Goal: Task Accomplishment & Management: Manage account settings

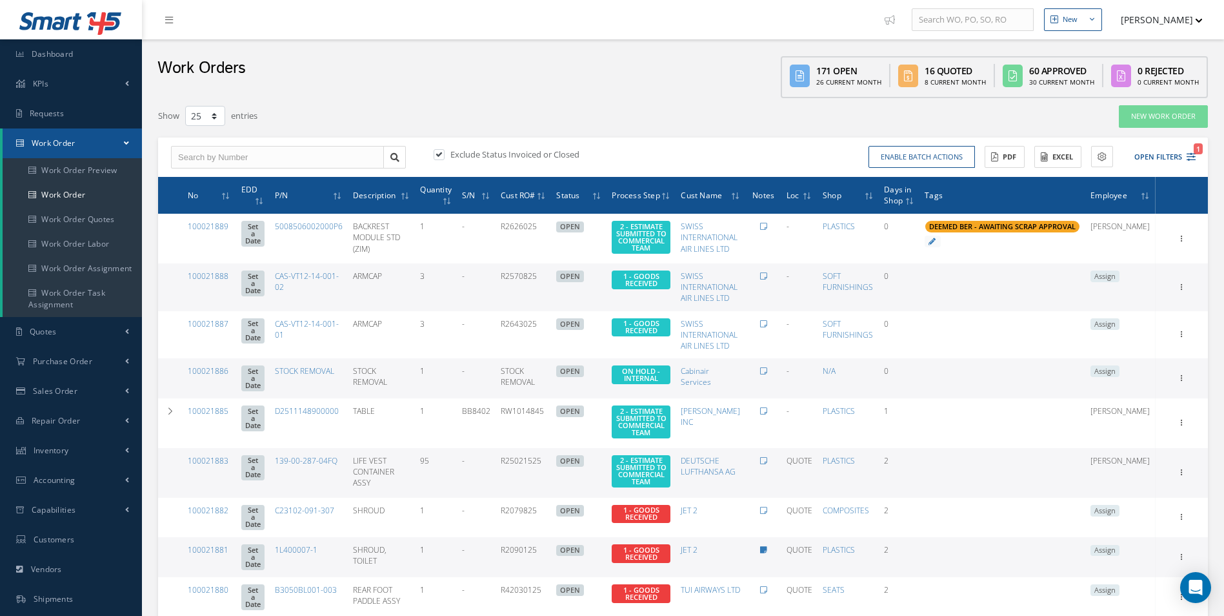
select select "25"
click at [207, 159] on input "text" at bounding box center [277, 157] width 213 height 23
type input "100021859"
click at [216, 175] on div "100021859" at bounding box center [277, 180] width 199 height 13
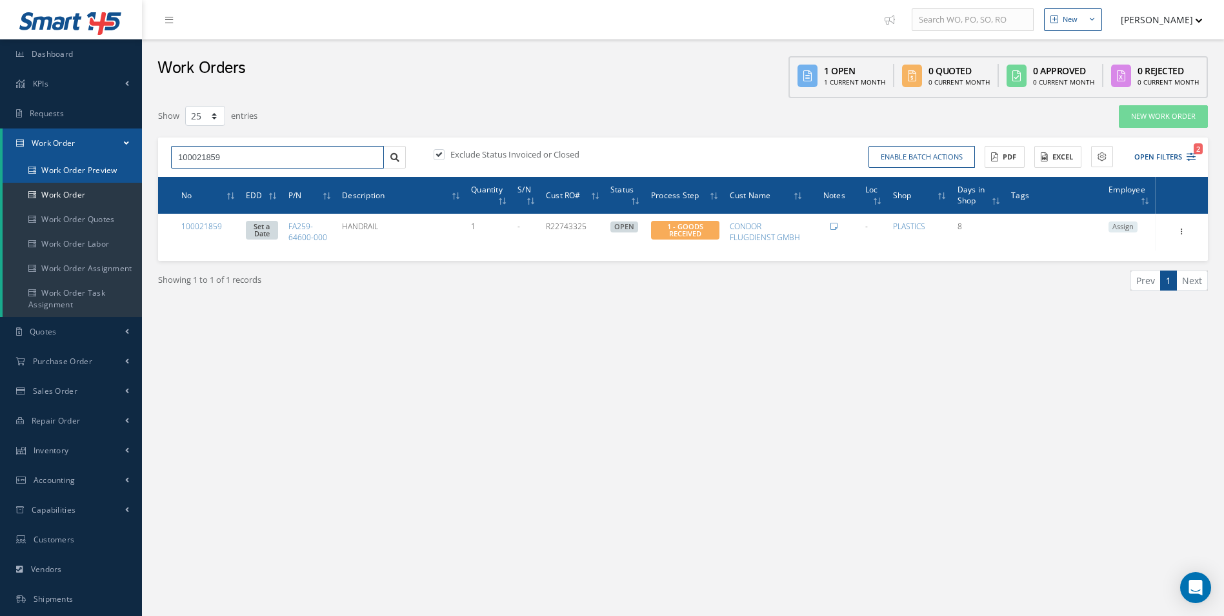
drag, startPoint x: 130, startPoint y: 156, endPoint x: 25, endPoint y: 160, distance: 104.6
click at [45, 160] on div "Smart 145 Dashboard KPIs Work Order Accounting Requests Work Order Work Order P…" at bounding box center [612, 366] width 1224 height 732
click at [60, 185] on link "Work Order" at bounding box center [72, 195] width 139 height 25
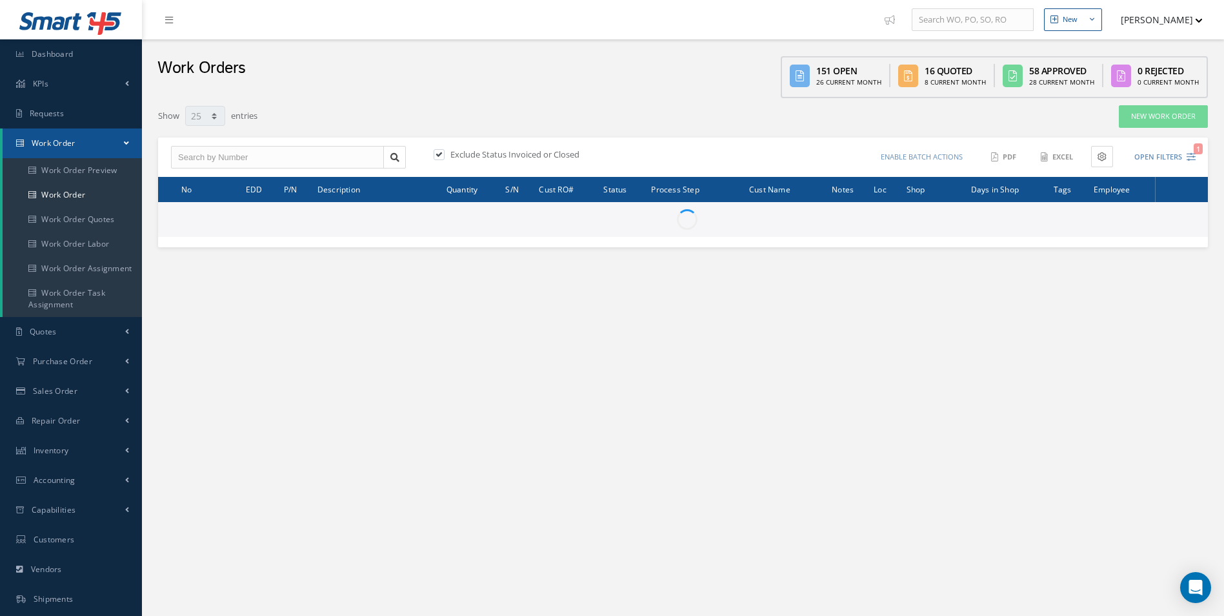
select select "25"
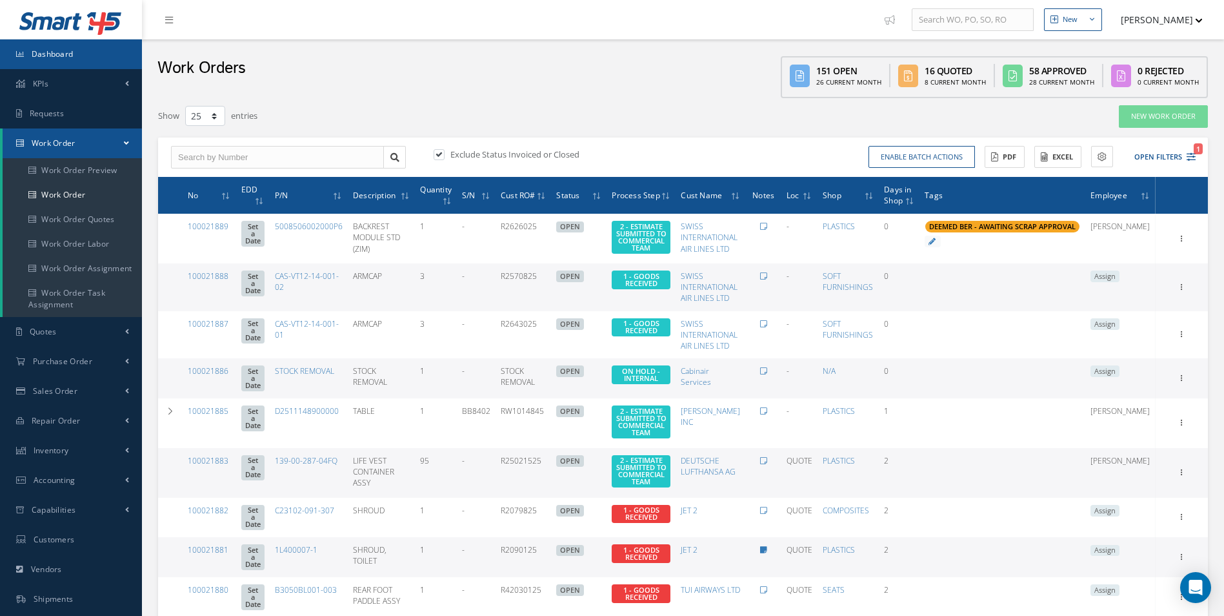
click at [72, 63] on link "Dashboard" at bounding box center [71, 54] width 142 height 30
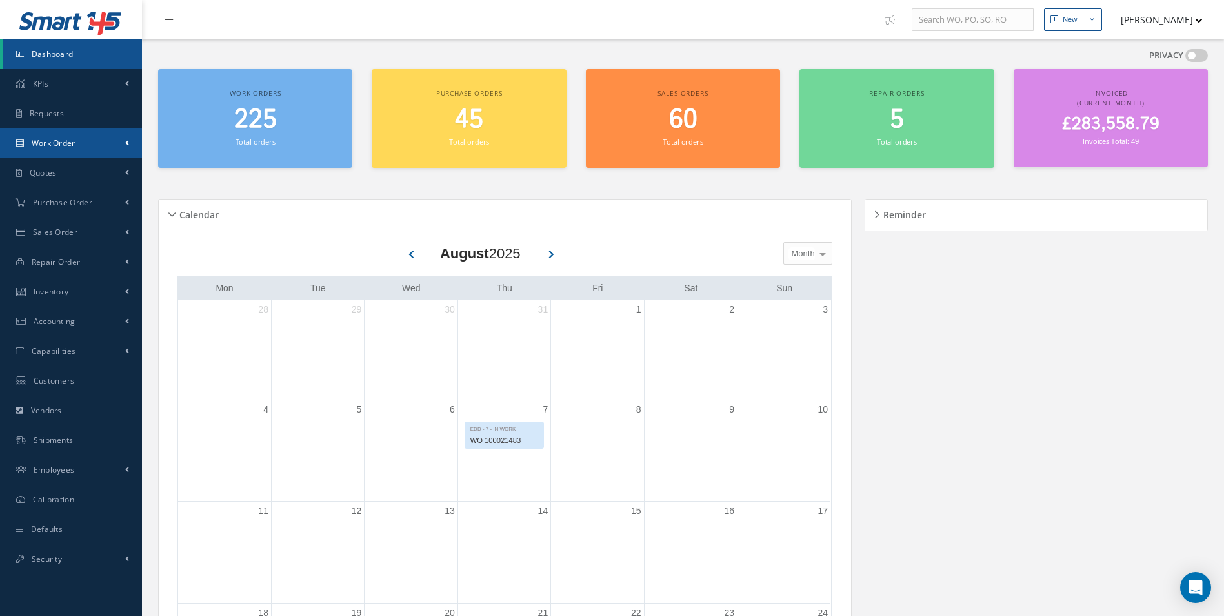
click at [51, 152] on link "Work Order" at bounding box center [71, 143] width 142 height 30
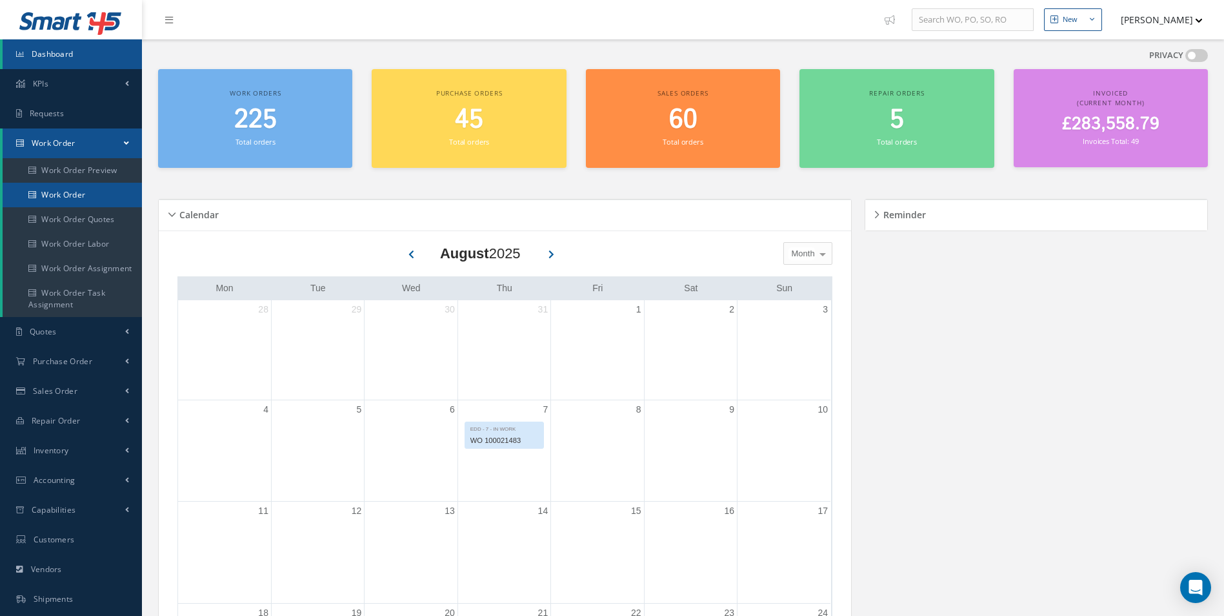
click at [63, 196] on link "Work Order" at bounding box center [72, 195] width 139 height 25
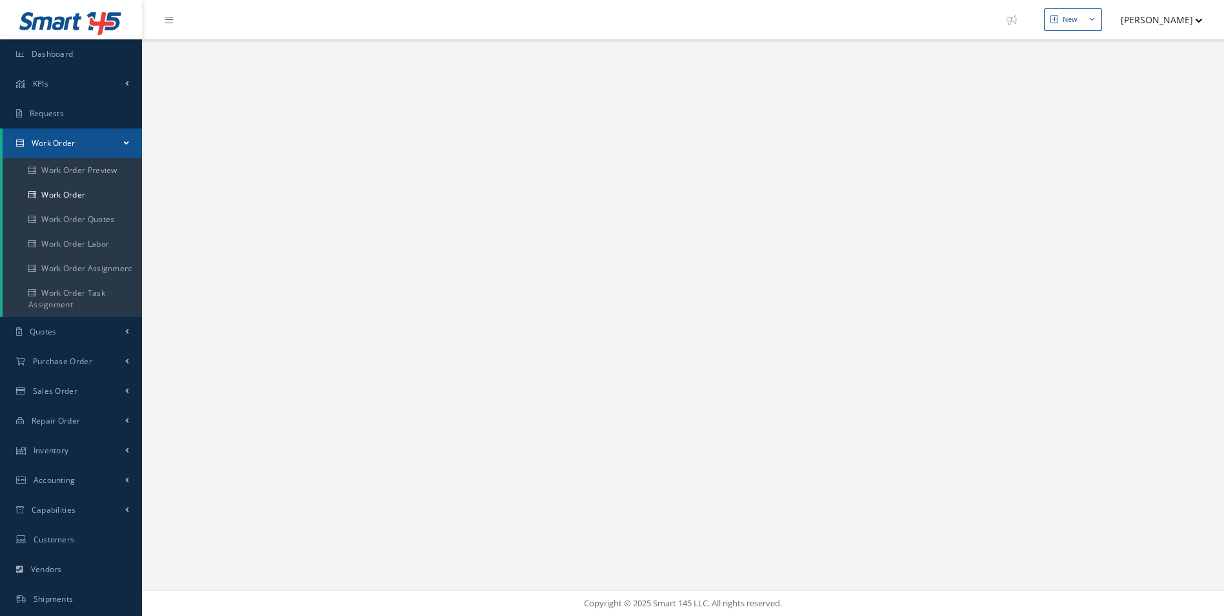
select select "25"
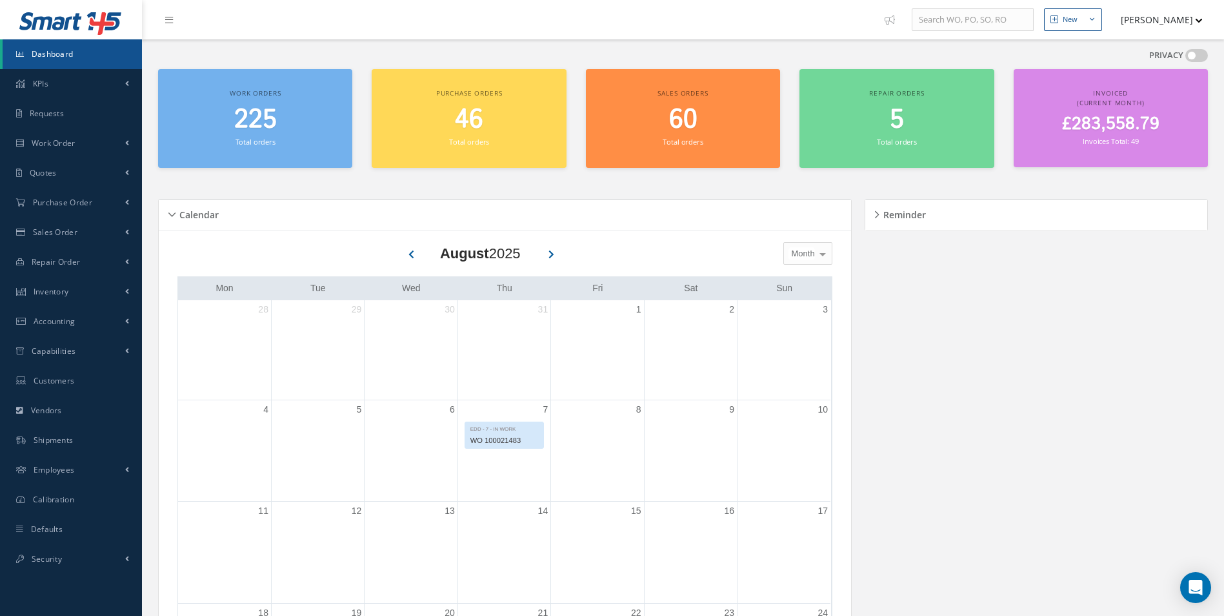
click at [1194, 57] on span at bounding box center [1196, 55] width 23 height 13
click at [1185, 58] on input "checkbox" at bounding box center [1185, 58] width 0 height 0
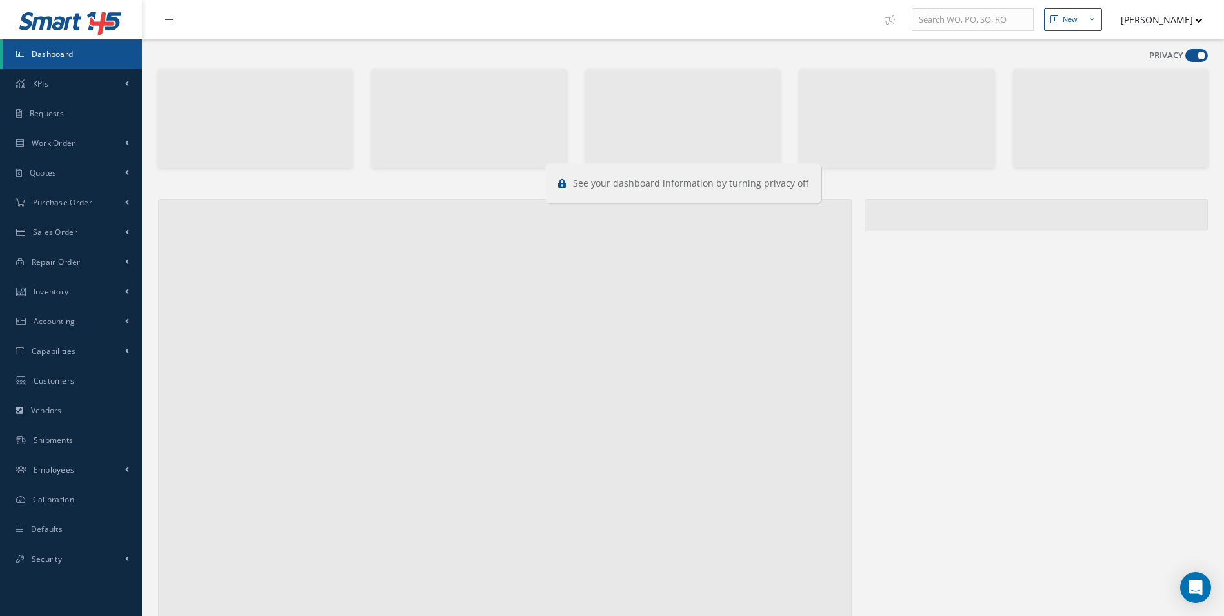
click at [1194, 57] on span at bounding box center [1196, 55] width 23 height 13
click at [1185, 58] on input "checkbox" at bounding box center [1185, 58] width 0 height 0
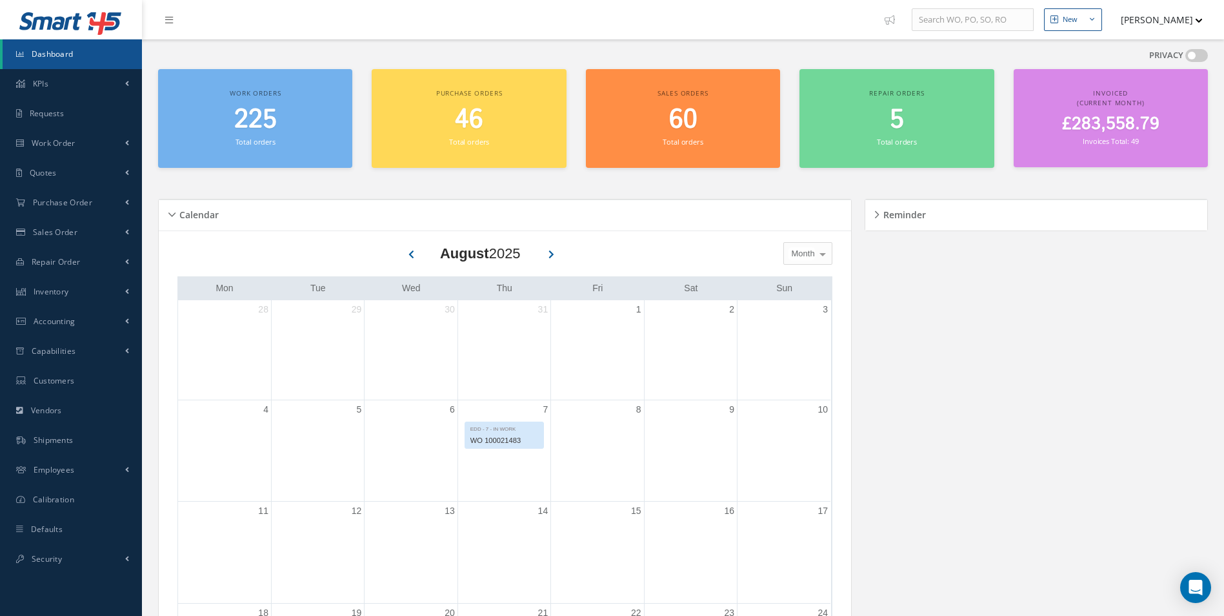
click at [1145, 123] on span "£283,558.79" at bounding box center [1110, 124] width 97 height 25
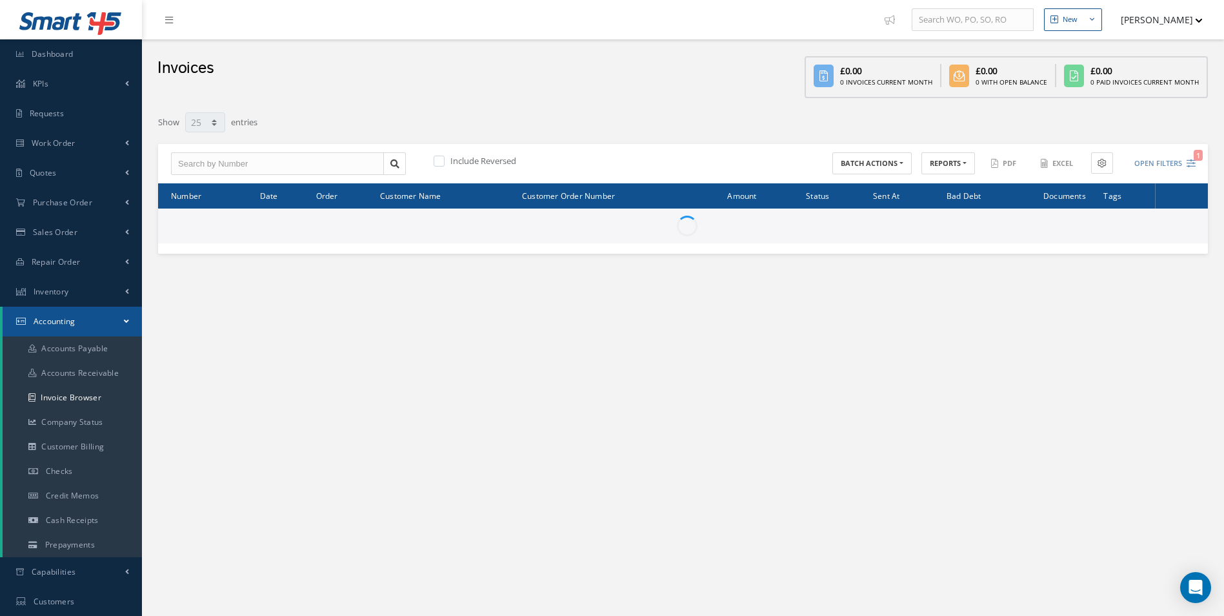
select select "25"
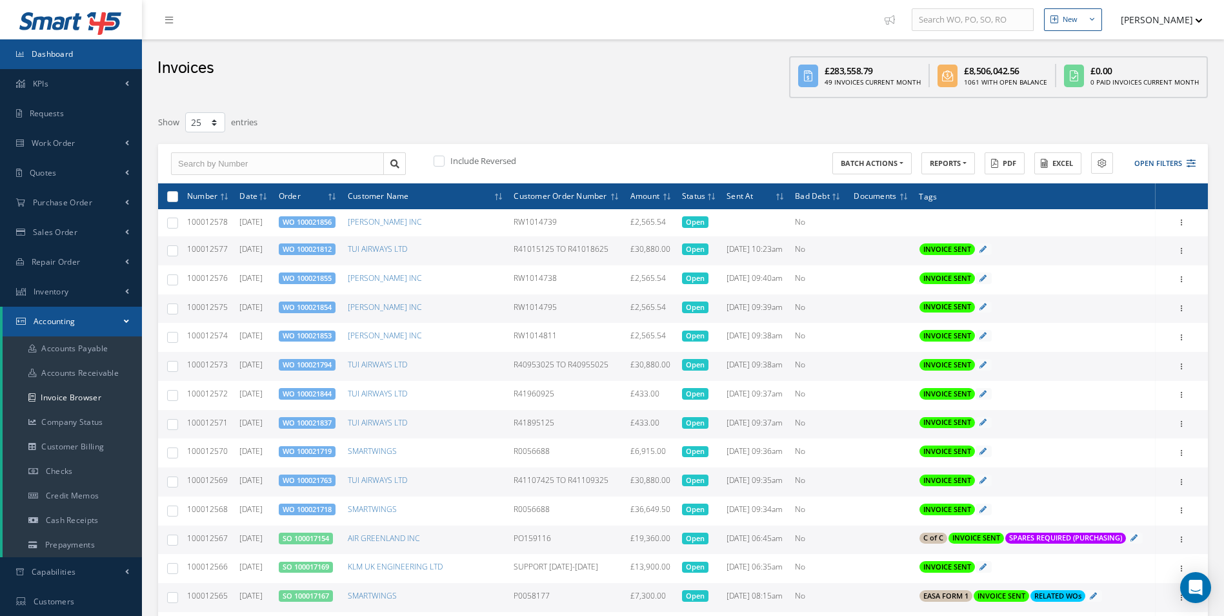
click at [58, 63] on link "Dashboard" at bounding box center [71, 54] width 142 height 30
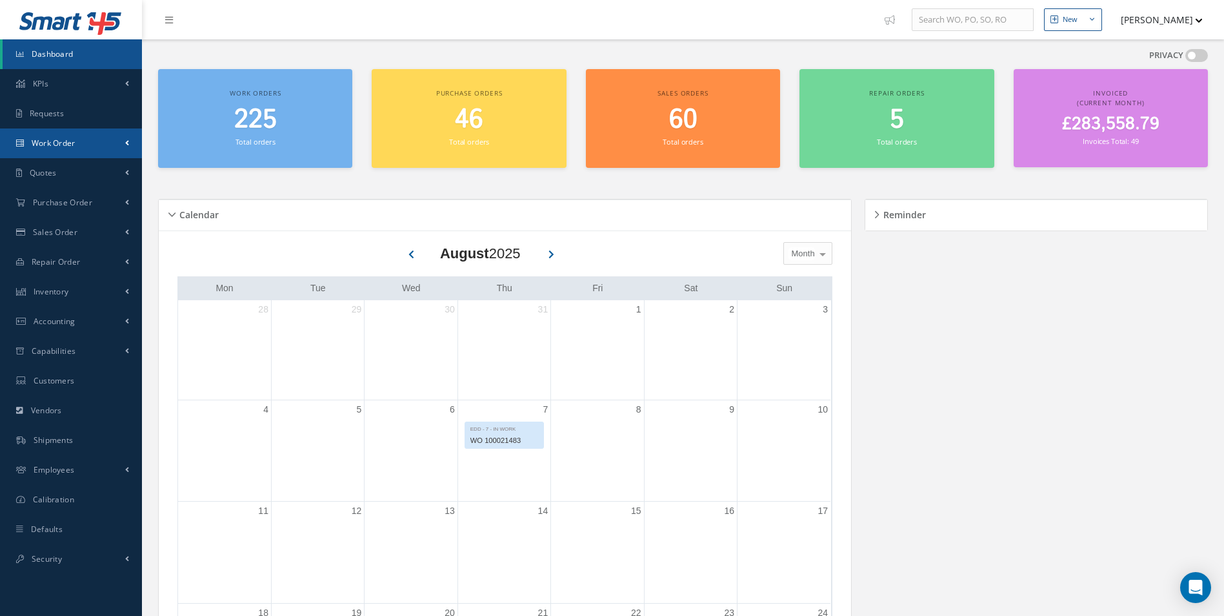
drag, startPoint x: 55, startPoint y: 135, endPoint x: 88, endPoint y: 209, distance: 80.3
click at [55, 135] on link "Work Order" at bounding box center [71, 143] width 142 height 30
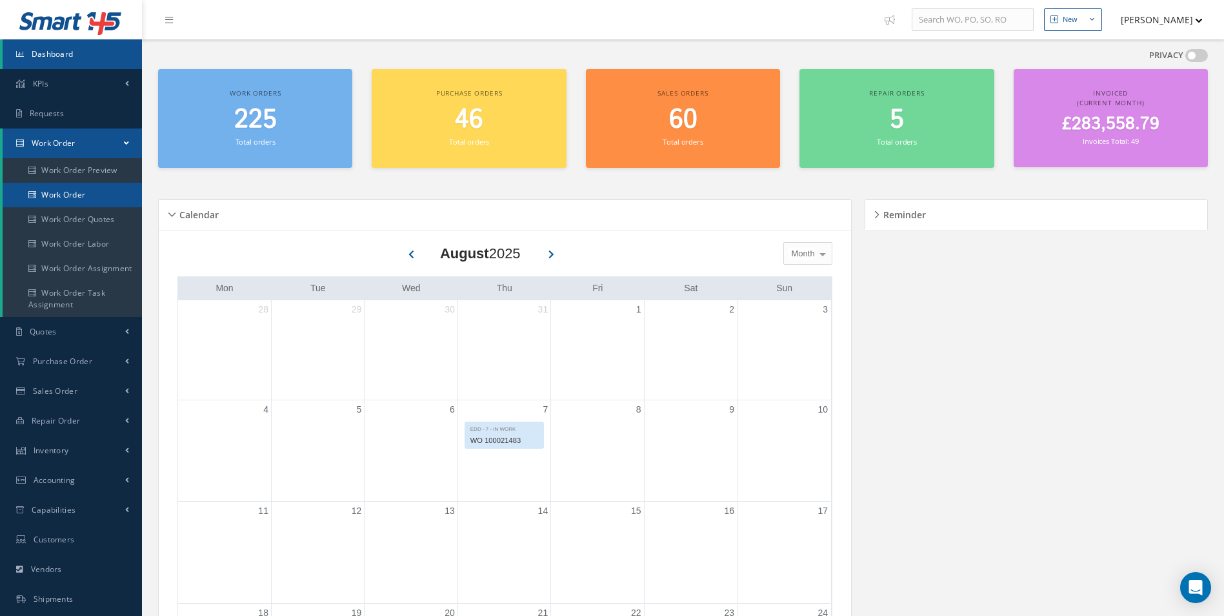
click at [68, 197] on link "Work Order" at bounding box center [72, 195] width 139 height 25
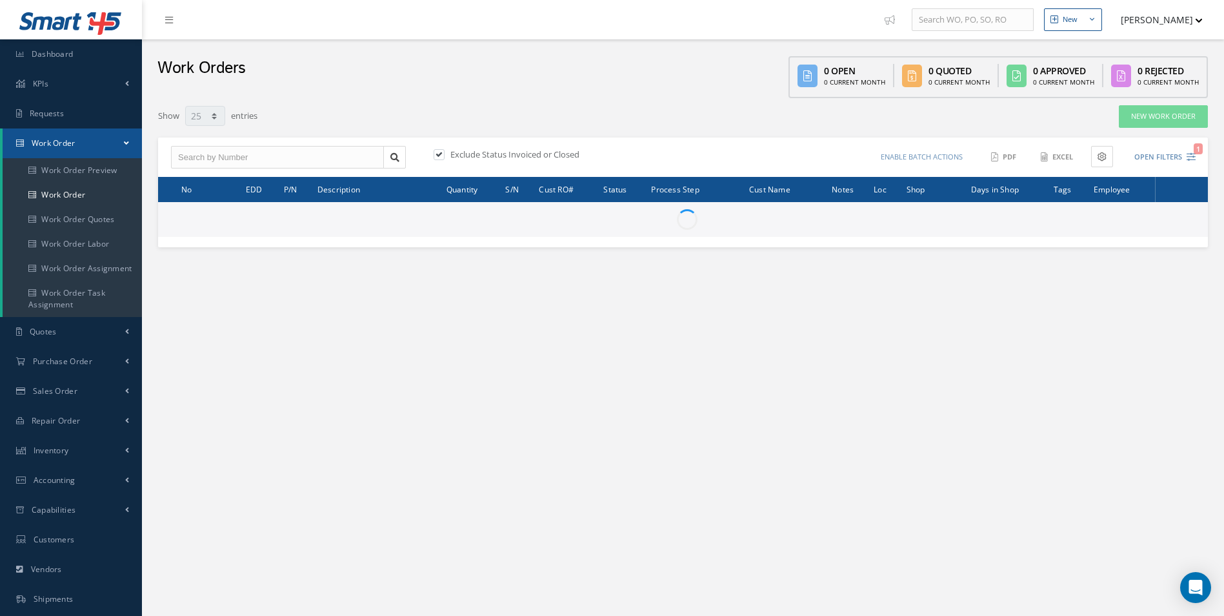
select select "25"
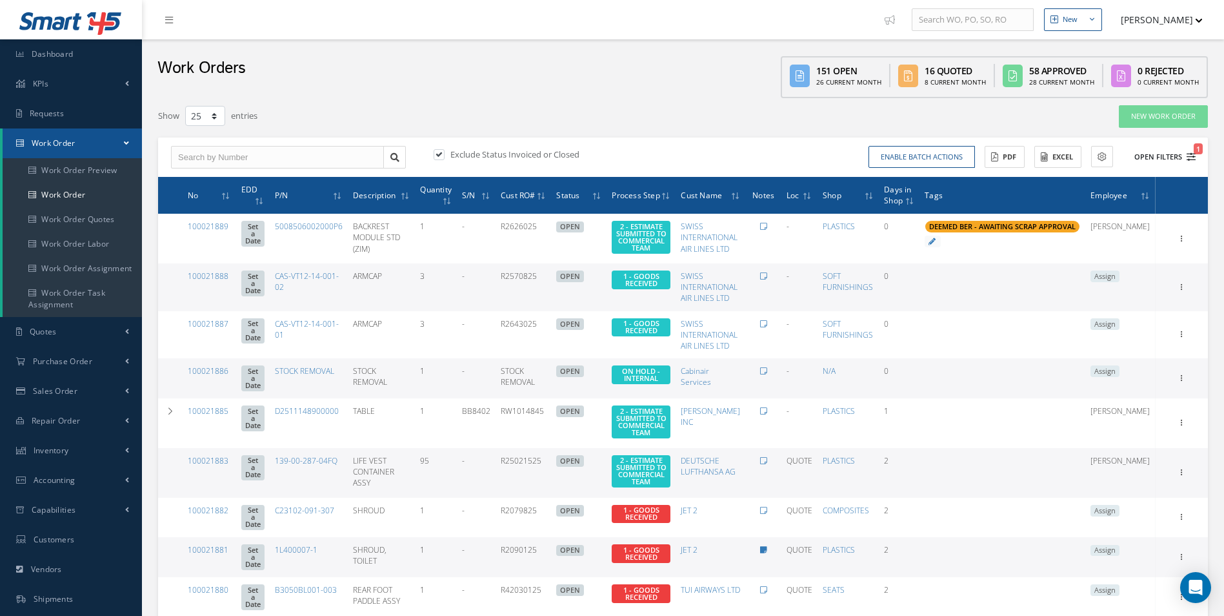
click at [1190, 159] on icon "1" at bounding box center [1191, 156] width 9 height 9
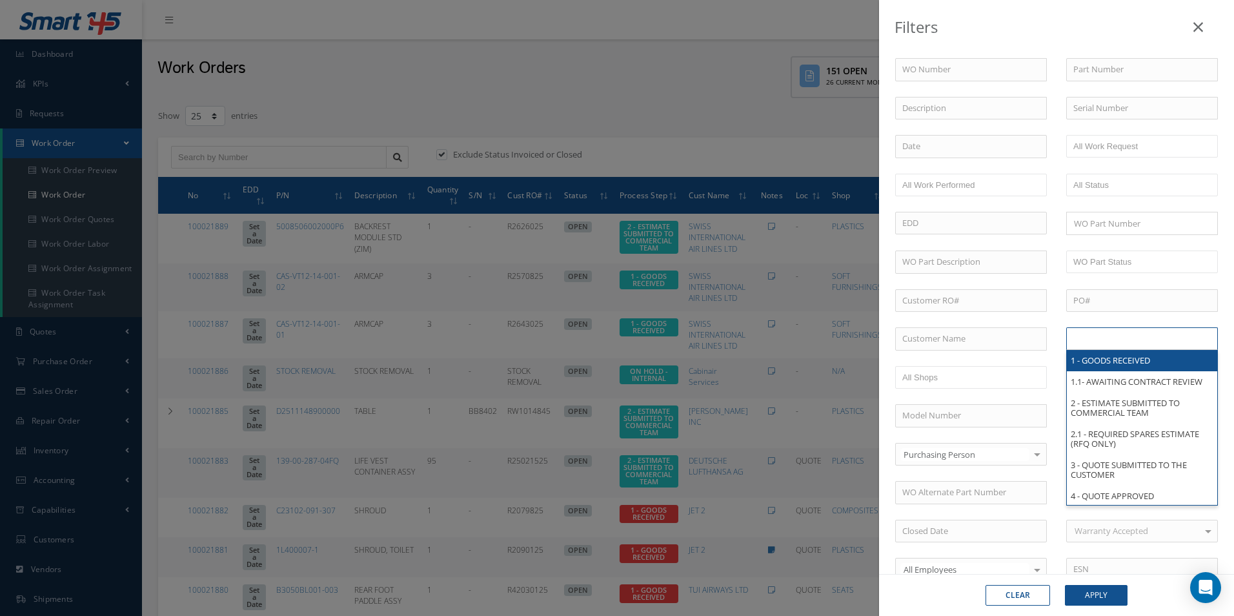
click at [1125, 344] on input "text" at bounding box center [1114, 338] width 82 height 16
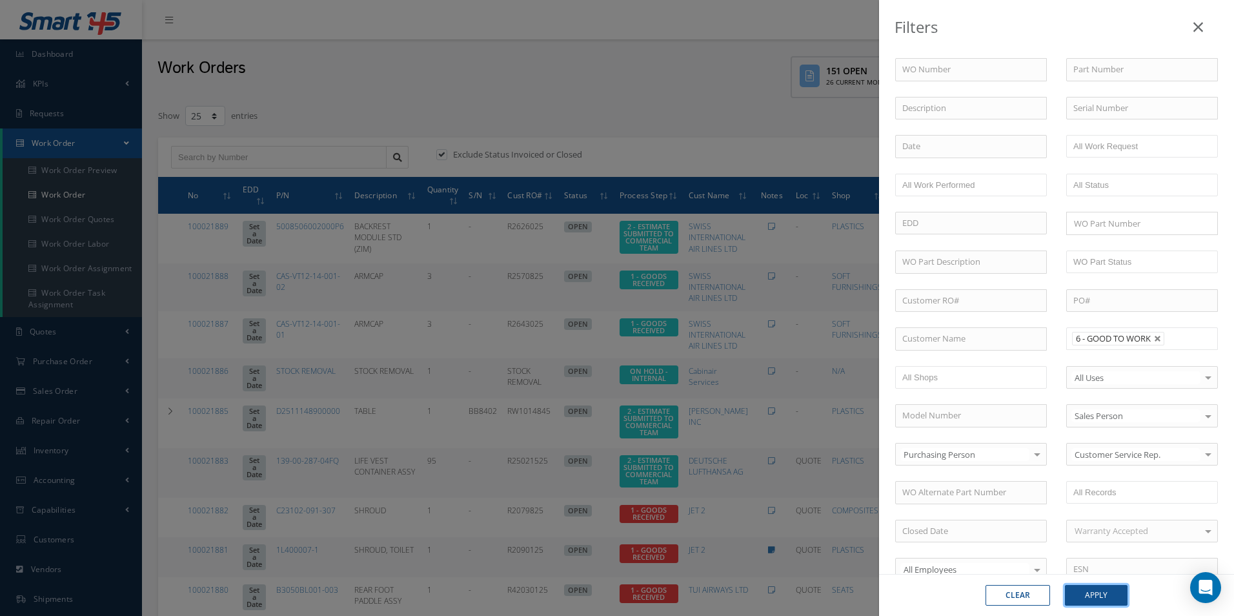
click at [1105, 603] on button "Apply" at bounding box center [1096, 595] width 63 height 21
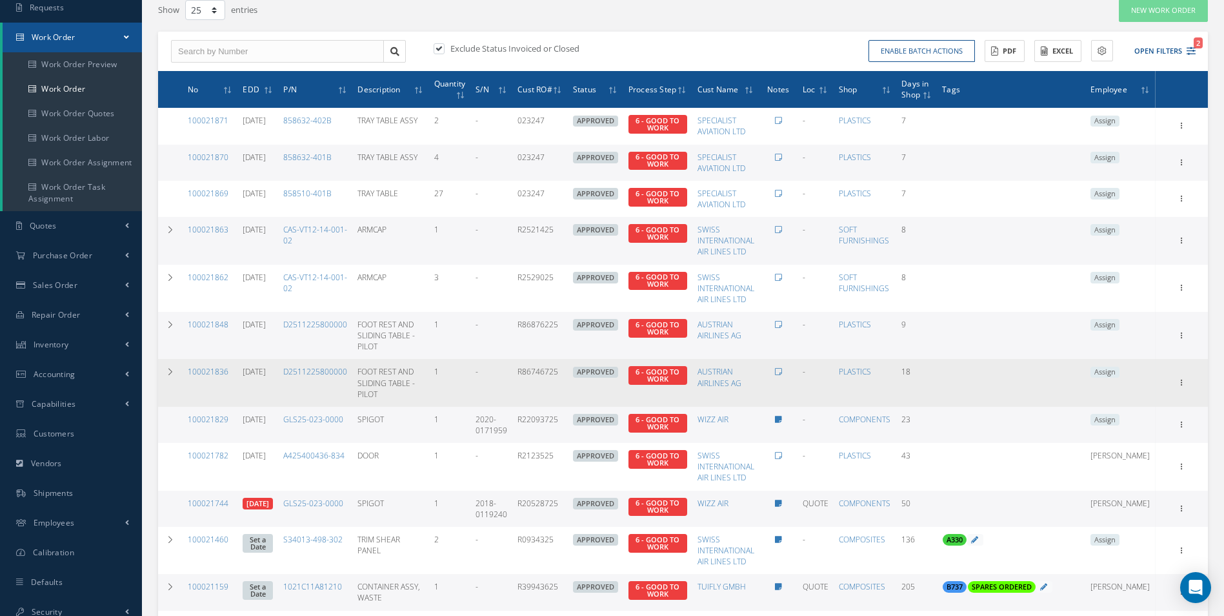
scroll to position [129, 0]
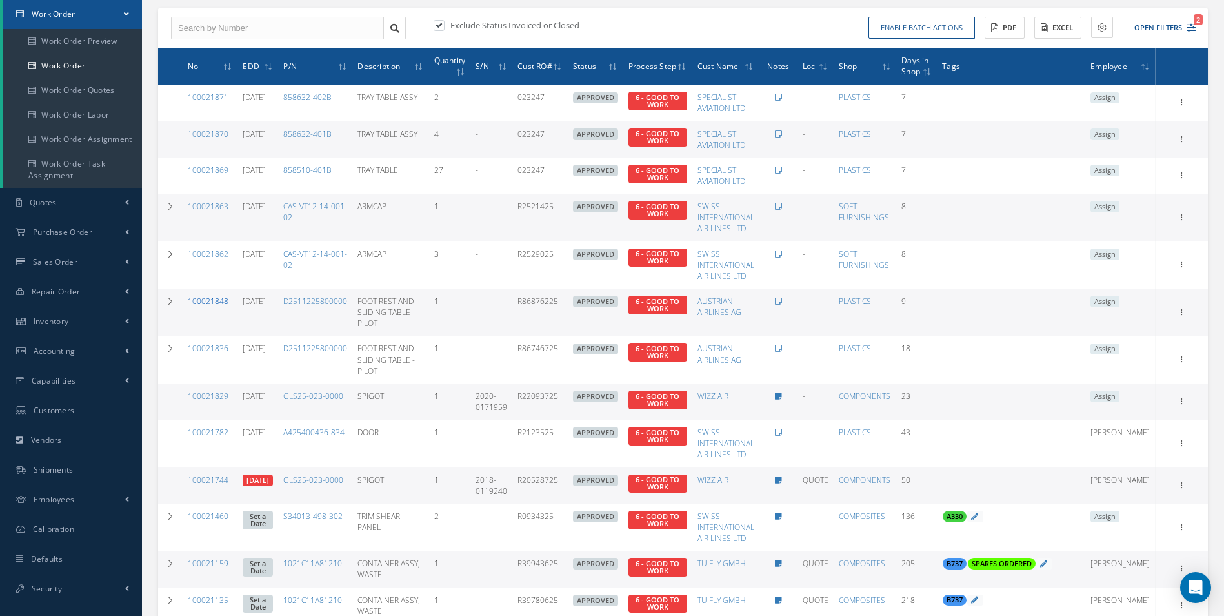
click at [221, 301] on link "100021848" at bounding box center [208, 301] width 41 height 11
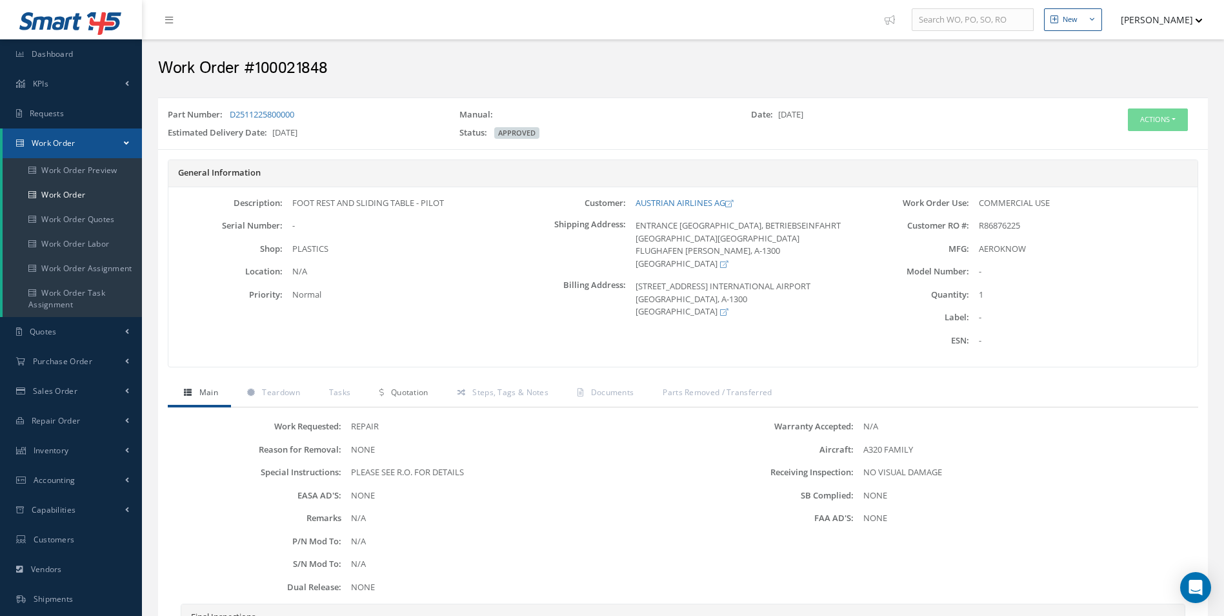
click at [419, 397] on span "Quotation" at bounding box center [409, 391] width 37 height 11
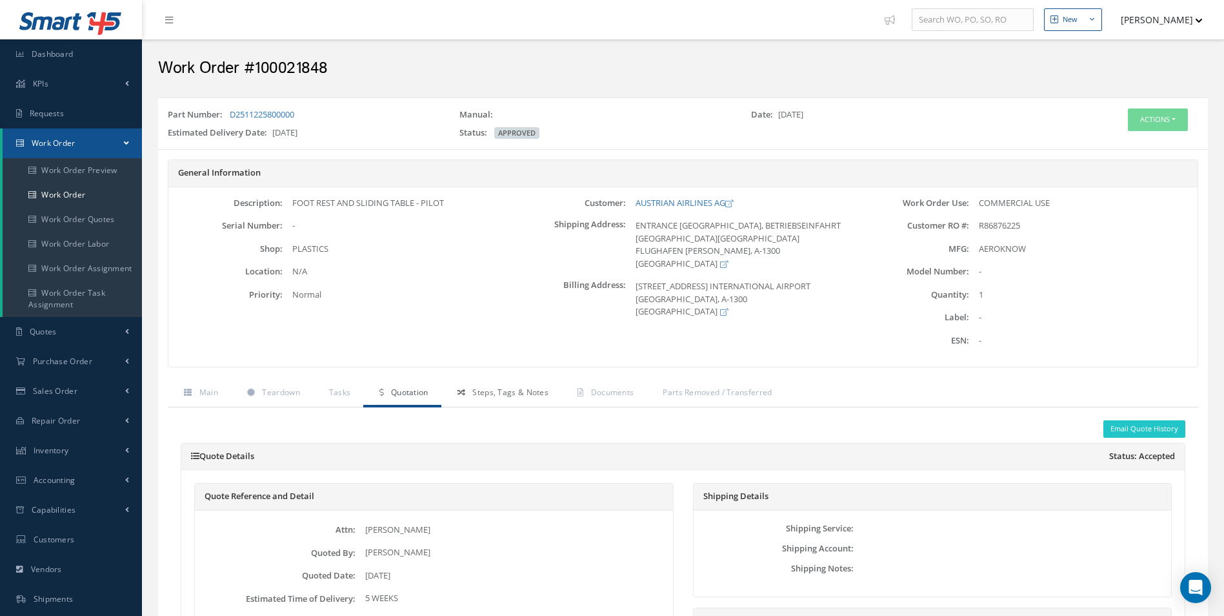
click at [489, 393] on span "Steps, Tags & Notes" at bounding box center [510, 391] width 76 height 11
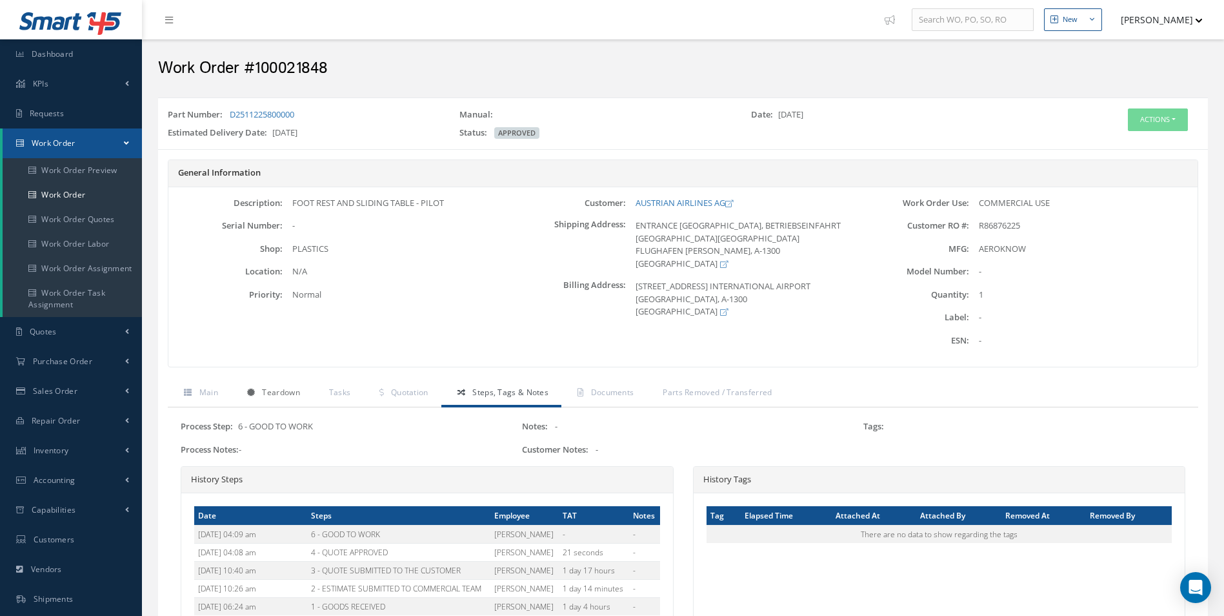
click at [281, 392] on span "Teardown" at bounding box center [280, 391] width 37 height 11
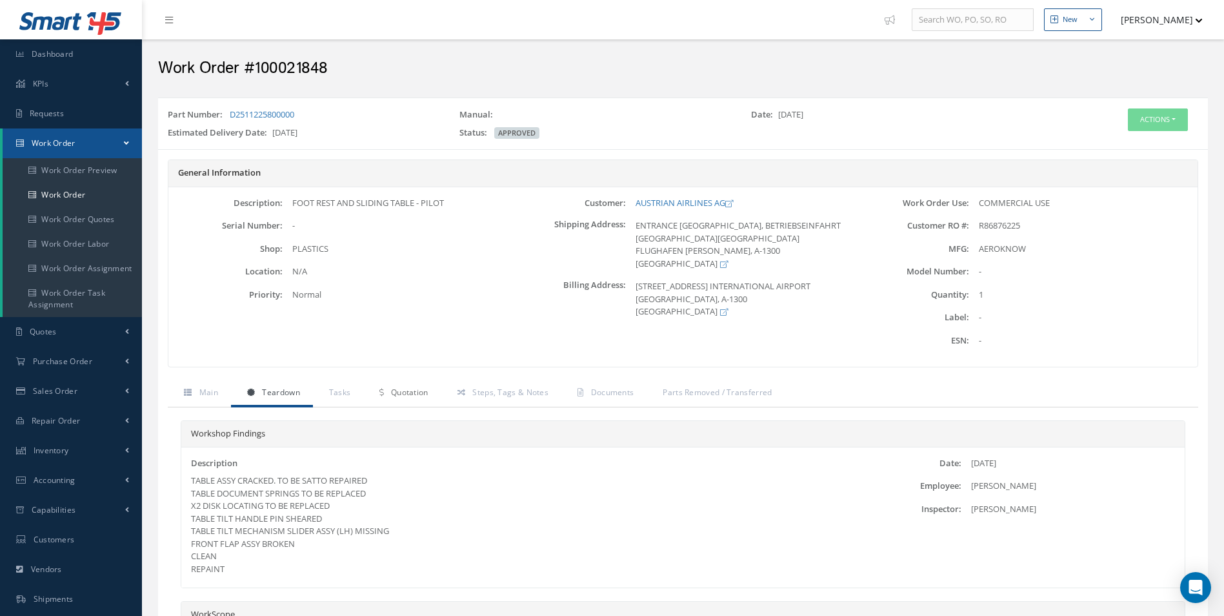
click at [380, 392] on icon at bounding box center [381, 392] width 4 height 8
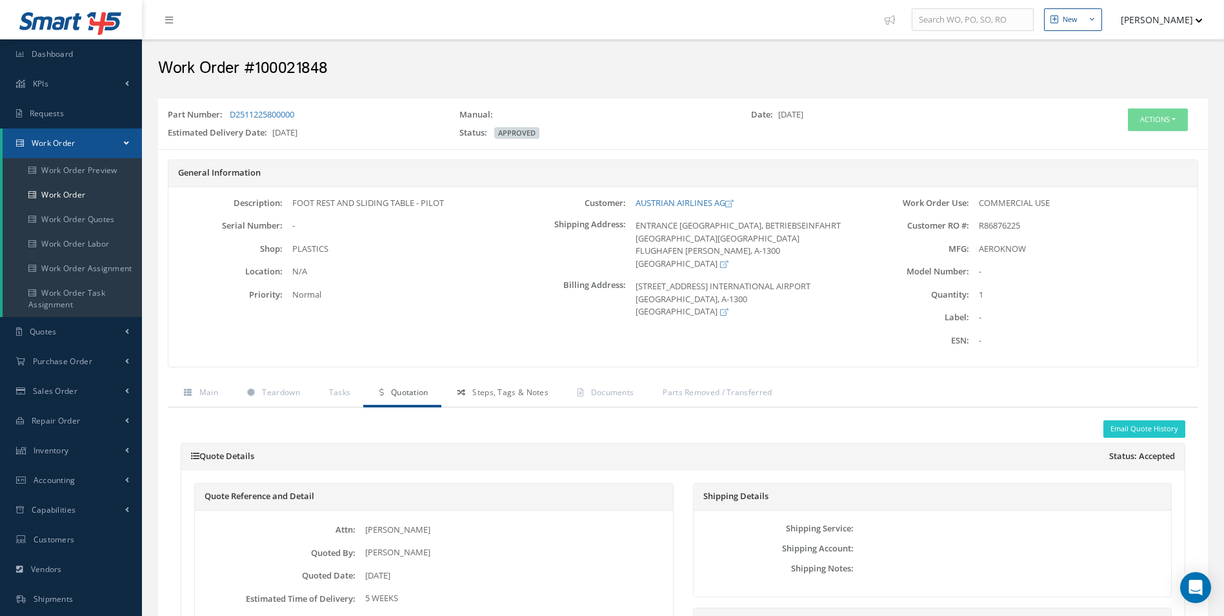
drag, startPoint x: 477, startPoint y: 391, endPoint x: 464, endPoint y: 395, distance: 13.5
click at [477, 391] on span "Steps, Tags & Notes" at bounding box center [510, 391] width 76 height 11
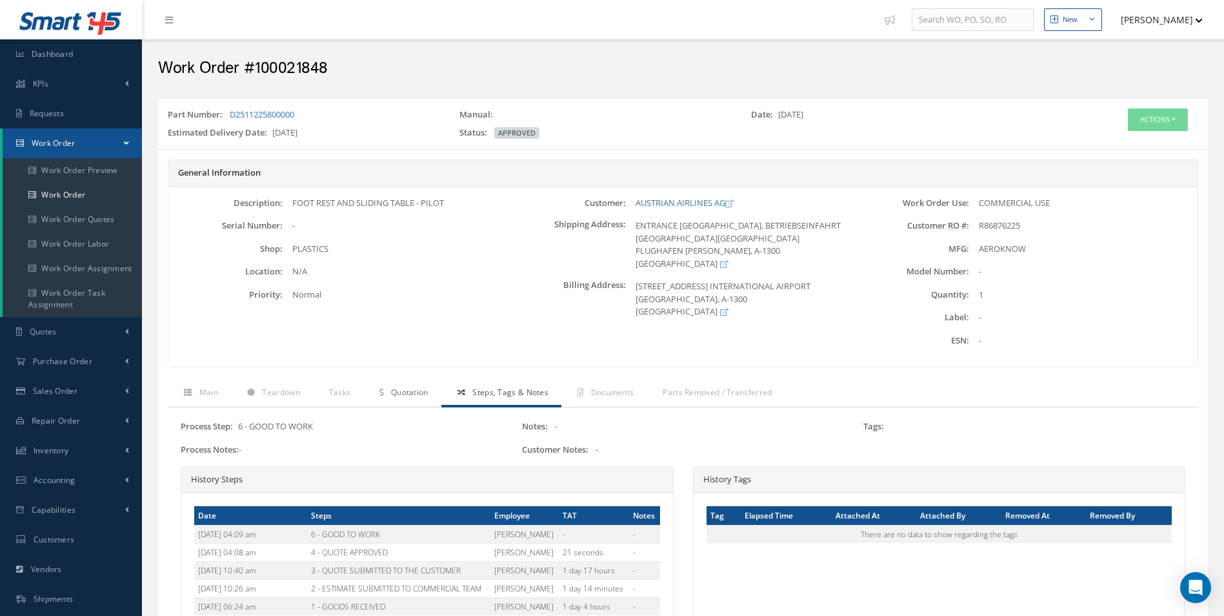
click at [396, 394] on span "Quotation" at bounding box center [409, 391] width 37 height 11
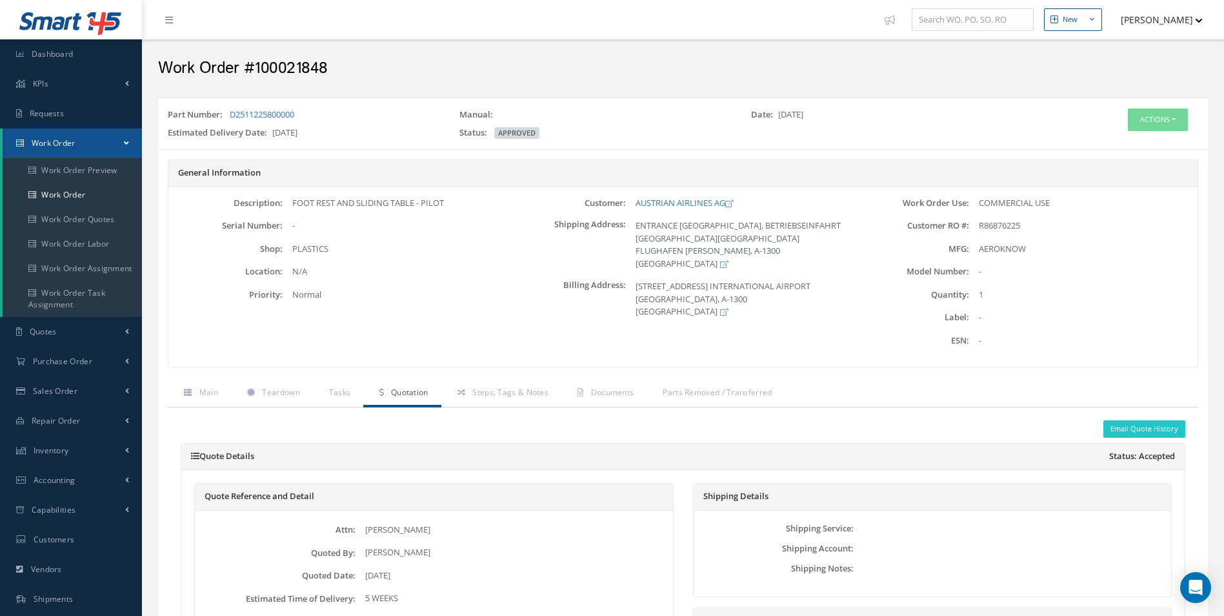
click at [294, 63] on h2 "Work Order #100021848" at bounding box center [683, 68] width 1050 height 19
copy h2 "100021848"
click at [1011, 217] on div "Work Order Use: COMMERCIAL USE Customer RO #: R86876225 MFG: AEROKNOW" at bounding box center [1025, 277] width 343 height 161
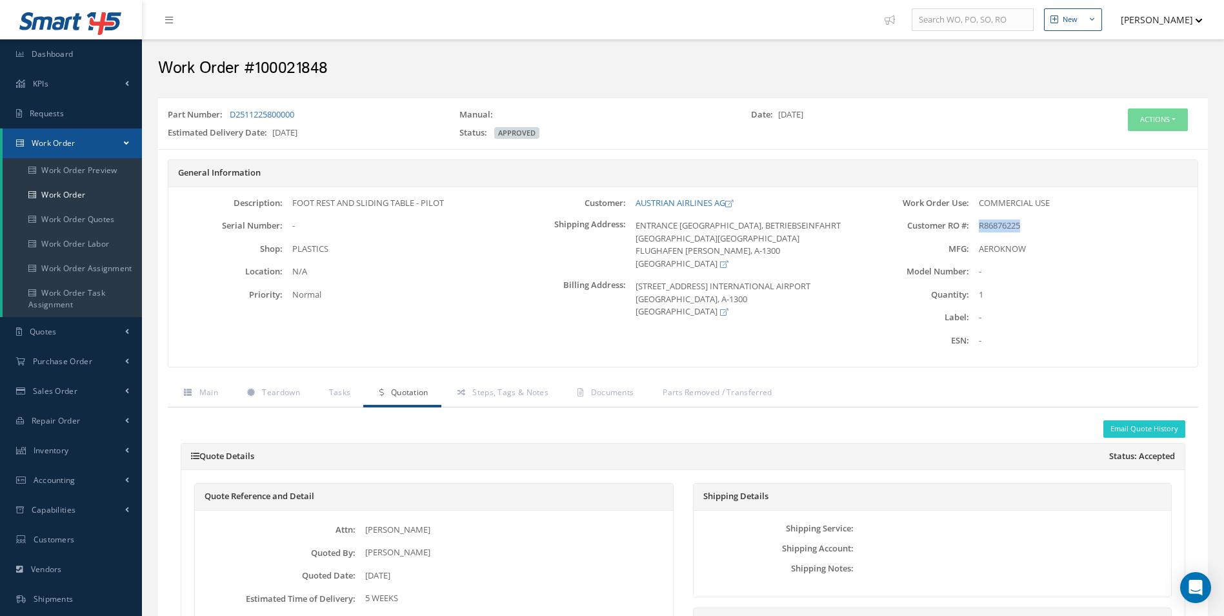
copy span "R86876225"
drag, startPoint x: 291, startPoint y: 107, endPoint x: 303, endPoint y: 117, distance: 16.0
click at [291, 107] on div "Part Number: D2511225800000 Manual: Date: 08/20/2025 Estimated Delivery Date: 0…" at bounding box center [683, 123] width 1050 height 41
drag, startPoint x: 261, startPoint y: 114, endPoint x: 230, endPoint y: 114, distance: 31.0
click at [230, 114] on div "Part Number: D2511225800000" at bounding box center [304, 117] width 292 height 18
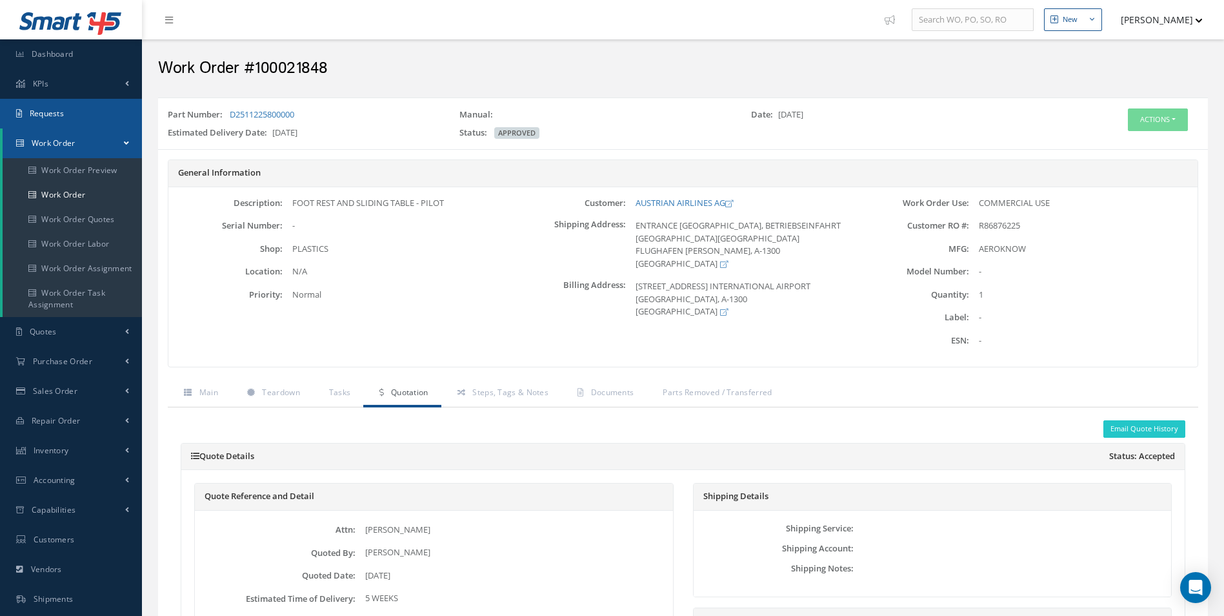
copy link "D2511225800000"
click at [466, 205] on div "FOOT REST AND SLIDING TABLE - PILOT" at bounding box center [397, 203] width 228 height 13
drag, startPoint x: 632, startPoint y: 202, endPoint x: 725, endPoint y: 200, distance: 92.9
click at [725, 200] on div "AUSTRIAN AIRLINES AG" at bounding box center [740, 203] width 228 height 13
copy link "AUSTRIAN AIRLINES AG"
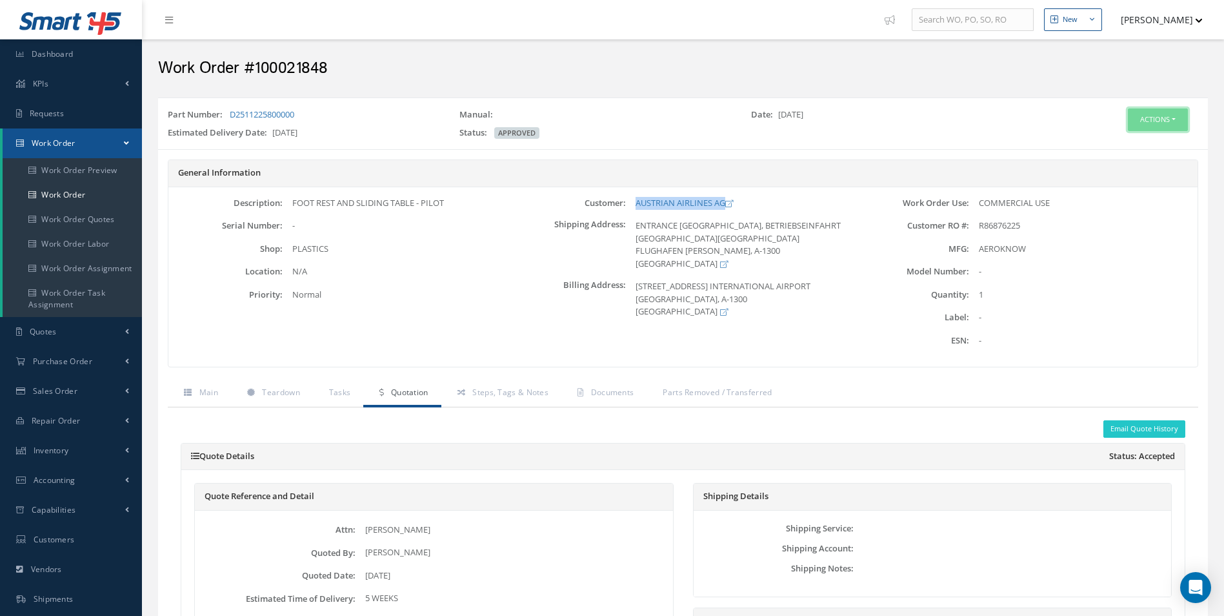
click at [1156, 117] on button "Actions" at bounding box center [1158, 119] width 60 height 23
click at [1121, 141] on link "Edit" at bounding box center [1138, 143] width 103 height 17
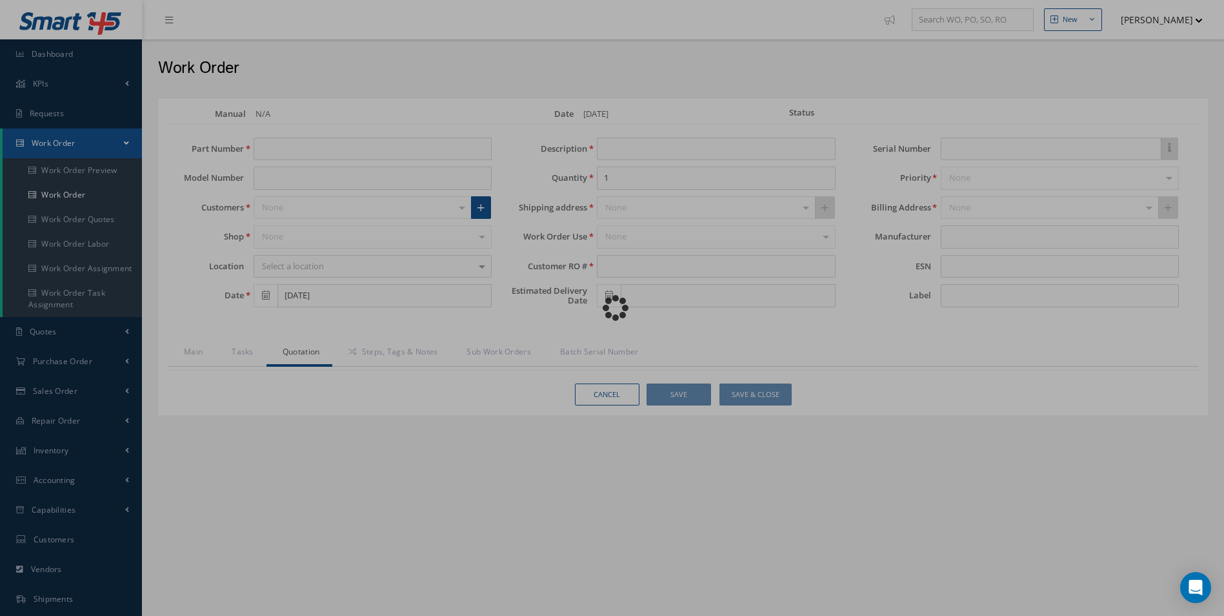
type input "D2511225800000"
type input "[DATE]"
type input "FOOT REST AND SLIDING TABLE - PILOT"
type input "R86876225"
type input "[DATE]"
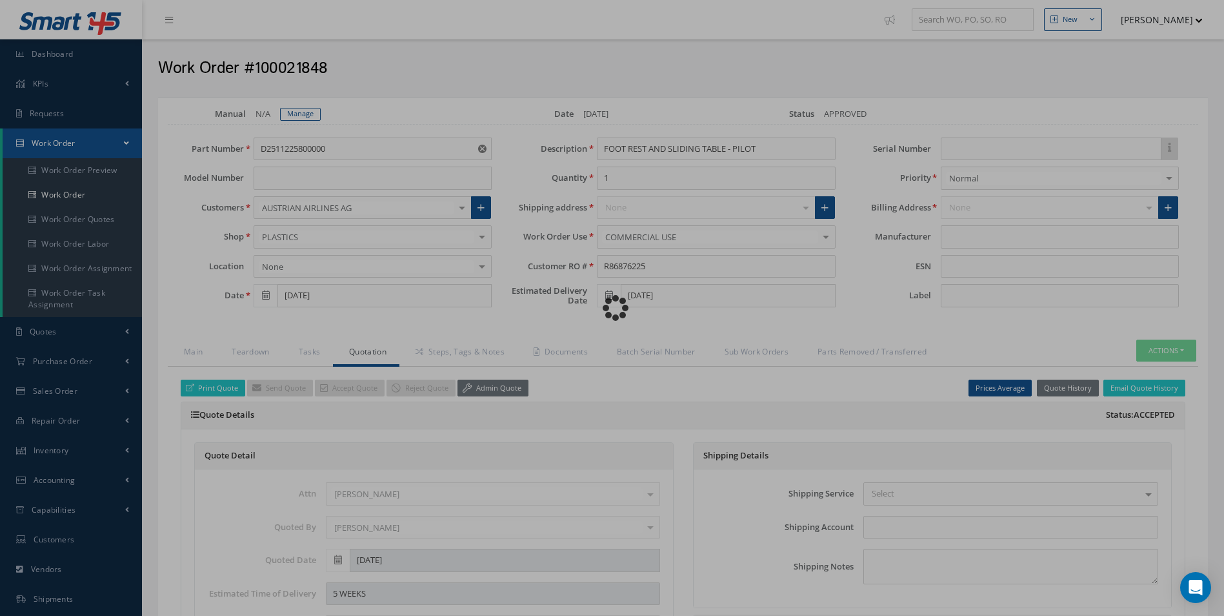
type input "AEROKNOW"
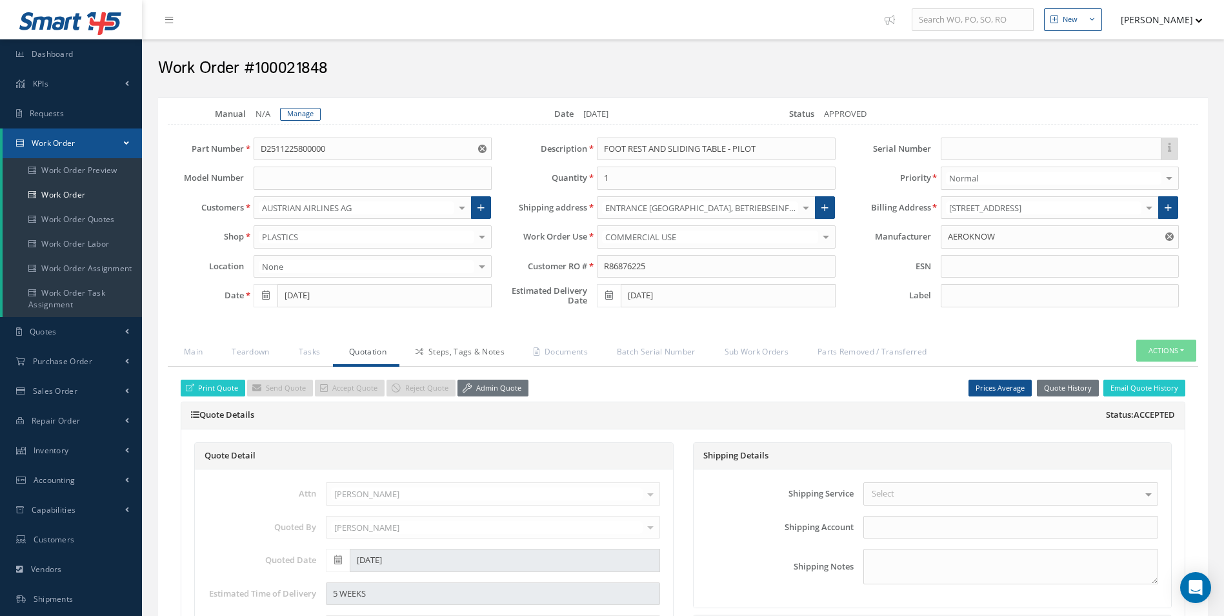
click at [464, 352] on link "Steps, Tags & Notes" at bounding box center [458, 352] width 118 height 27
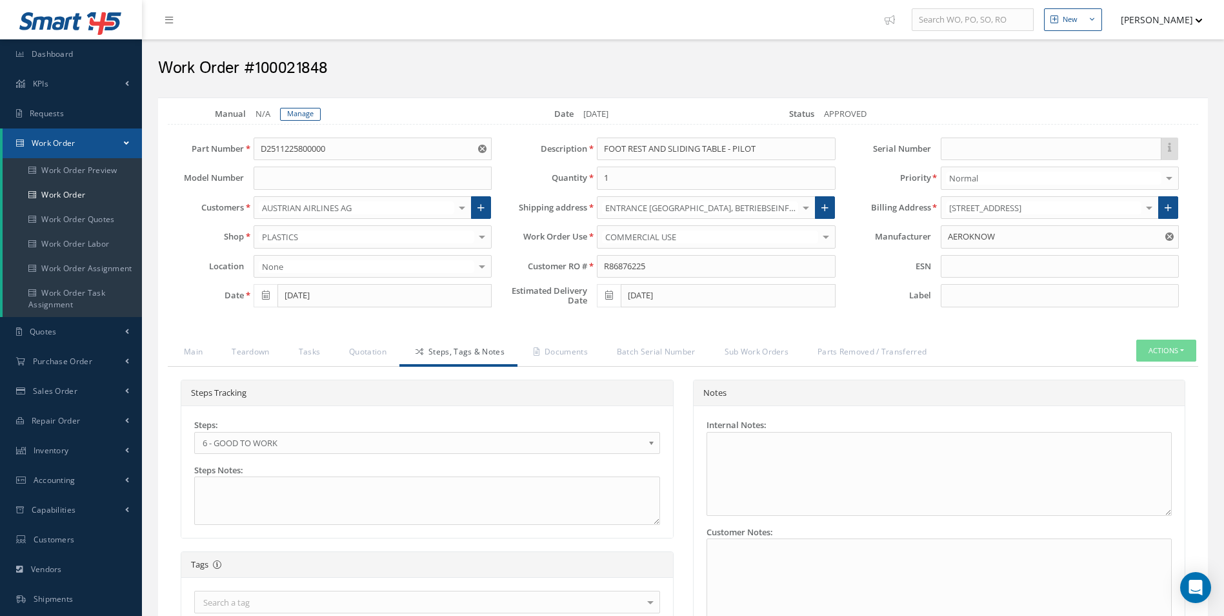
click at [308, 440] on span "6 - GOOD TO WORK" at bounding box center [423, 442] width 441 height 15
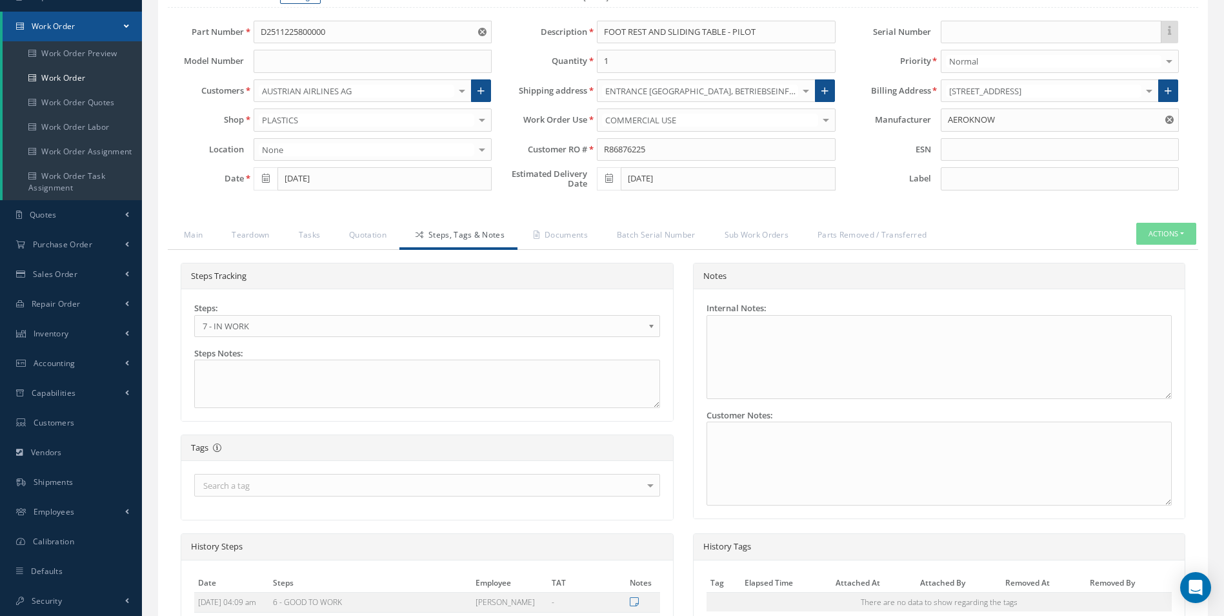
scroll to position [334, 0]
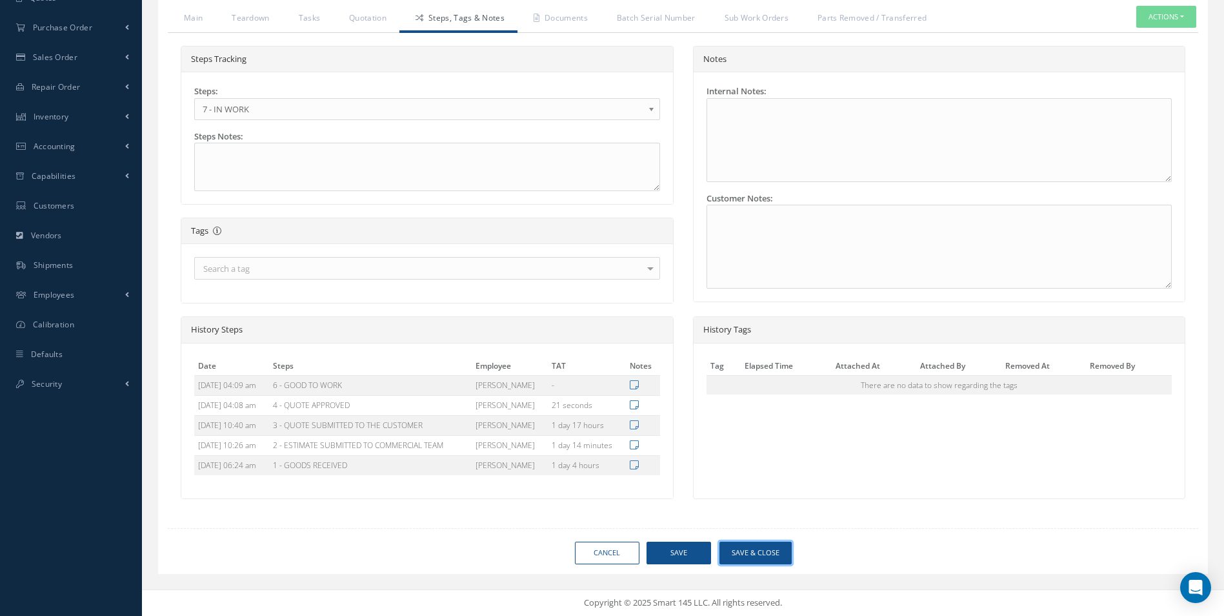
click at [759, 553] on button "Save & Close" at bounding box center [755, 552] width 72 height 23
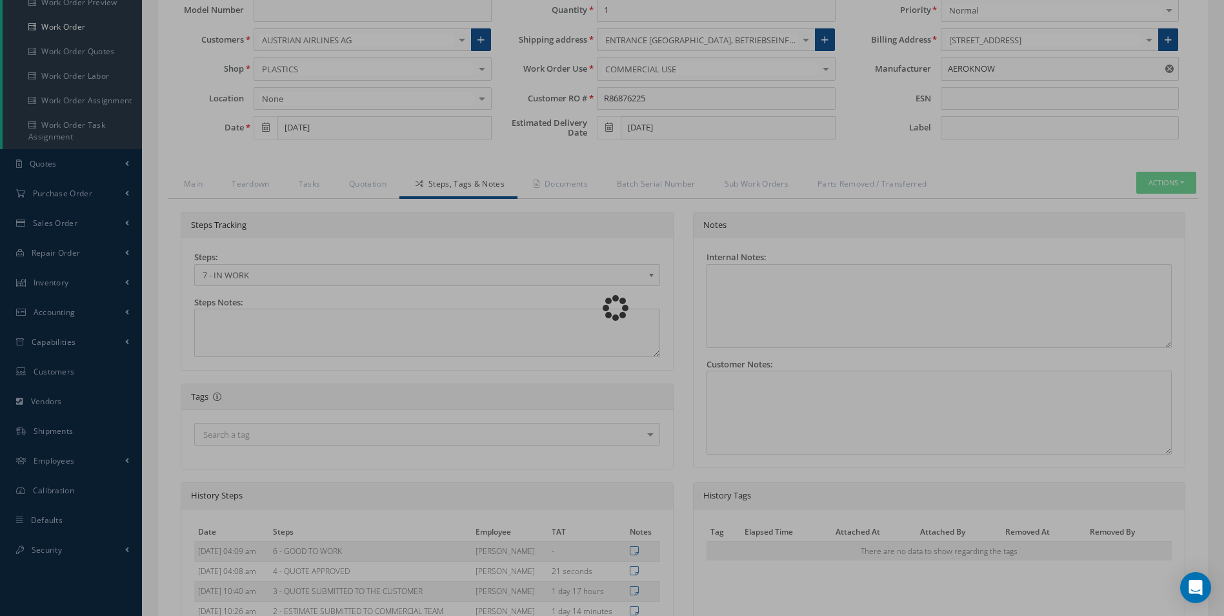
scroll to position [0, 0]
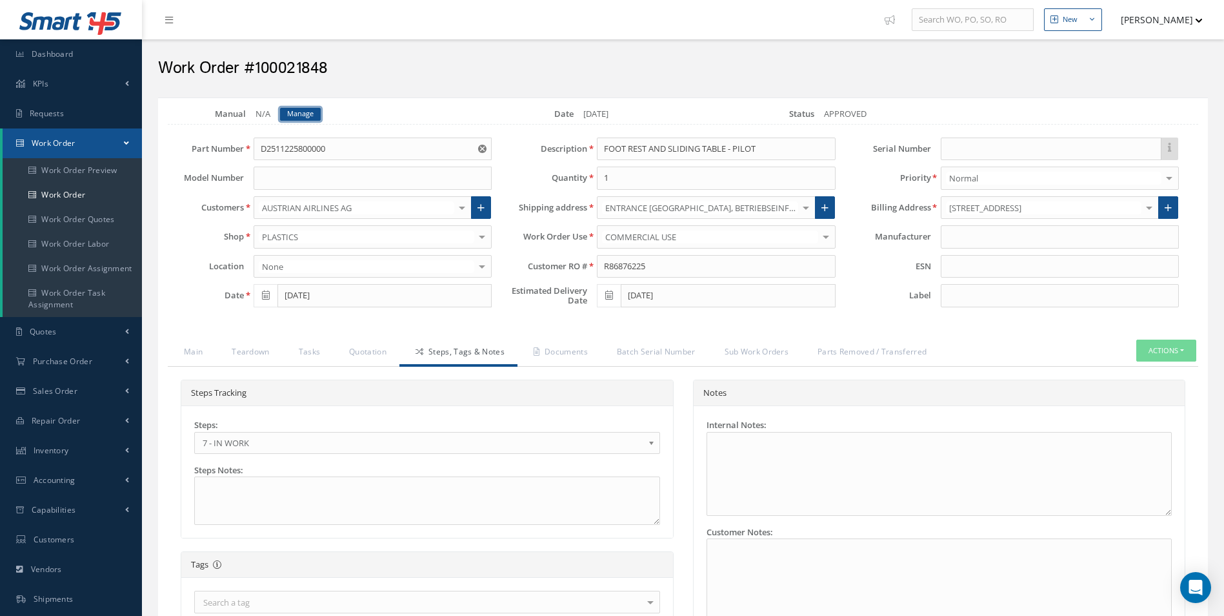
click at [316, 111] on link "Manage" at bounding box center [300, 114] width 41 height 13
type input "AEROKNOW"
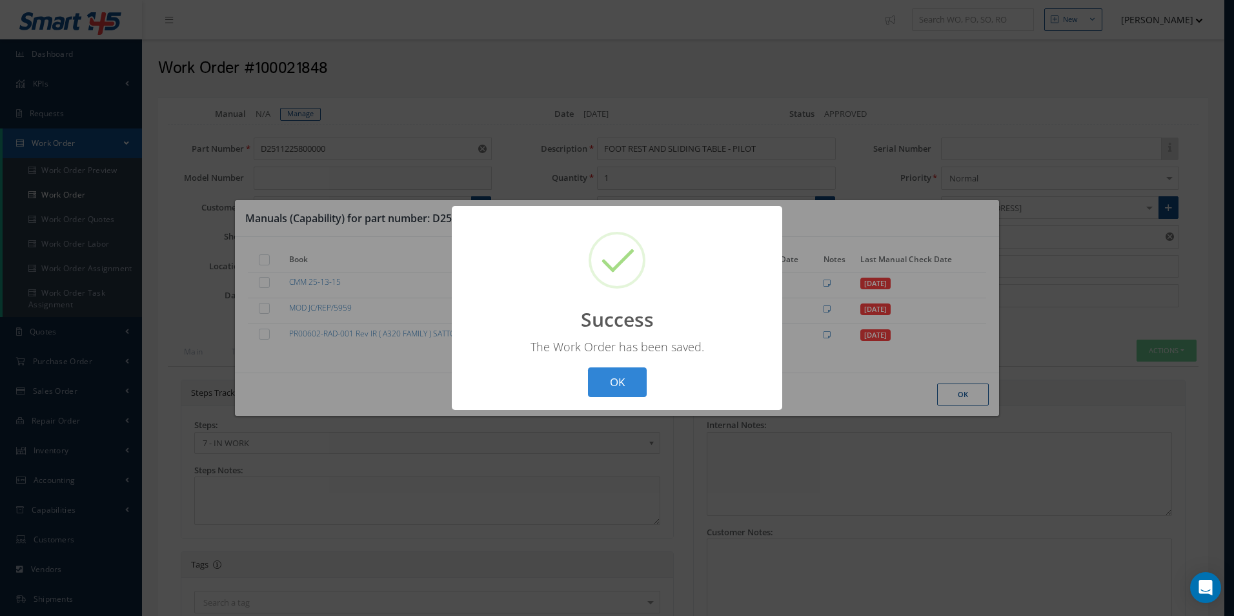
click at [648, 379] on div "OK Cancel" at bounding box center [617, 382] width 66 height 30
click at [623, 380] on button "OK" at bounding box center [617, 382] width 59 height 30
select select "25"
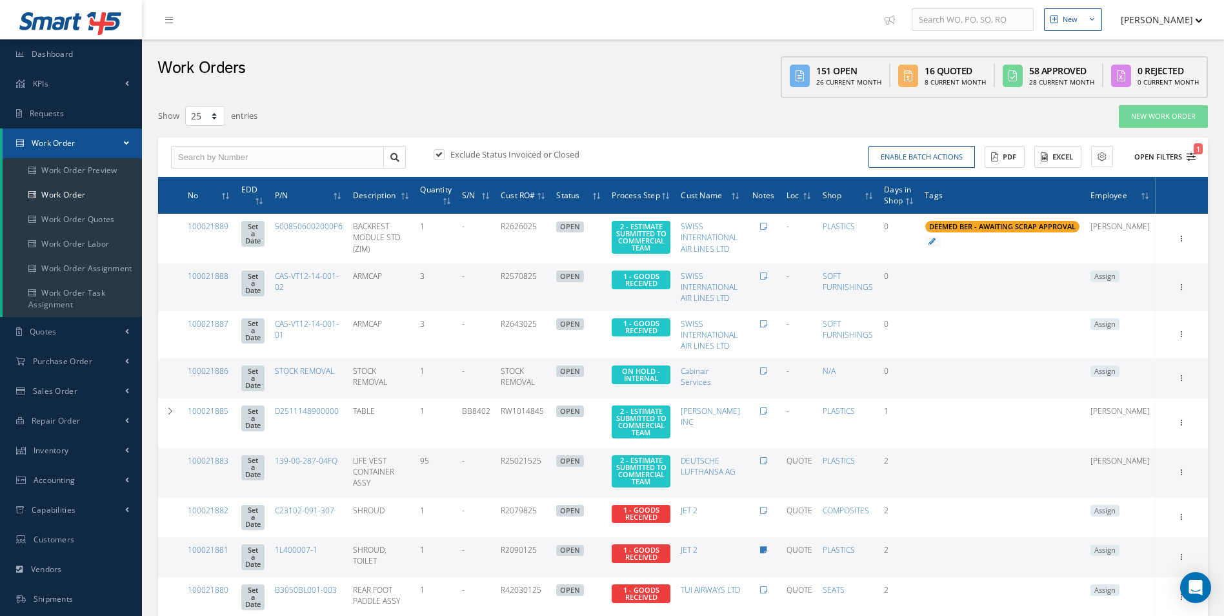
click at [1189, 157] on icon "1" at bounding box center [1191, 156] width 9 height 9
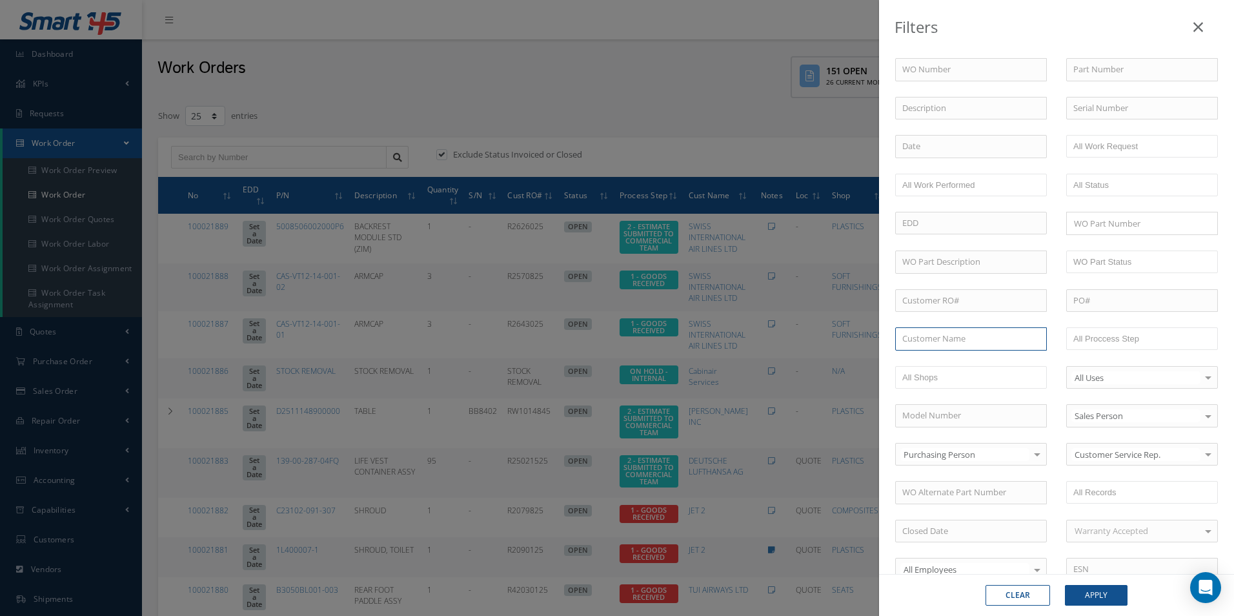
click at [961, 347] on input "text" at bounding box center [971, 338] width 152 height 23
click at [937, 366] on span "AUSTRIAN AIRLINES AG" at bounding box center [947, 362] width 90 height 12
type input "AUSTRIAN AIRLINES AG"
click at [1109, 599] on button "Apply" at bounding box center [1096, 595] width 63 height 21
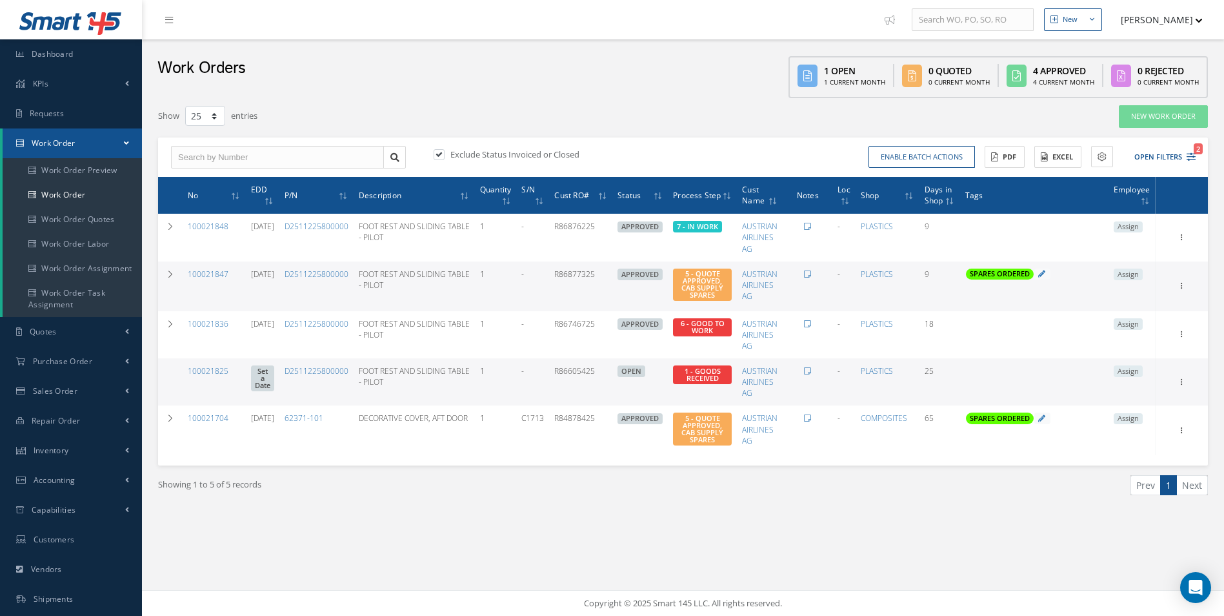
click at [468, 552] on div "Filters WO Number Part Number Description Serial Number - BER CERTIFICATION FIL…" at bounding box center [683, 326] width 1063 height 456
click at [214, 275] on link "100021847" at bounding box center [208, 273] width 41 height 11
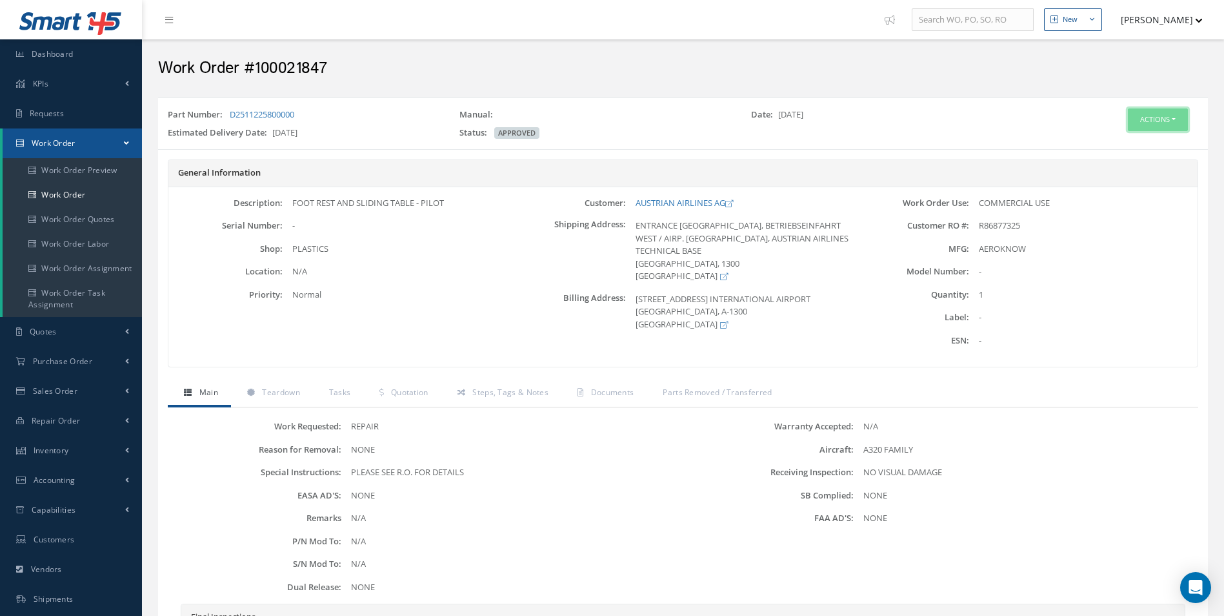
click at [1136, 113] on button "Actions" at bounding box center [1158, 119] width 60 height 23
click at [285, 66] on h2 "Work Order #100021847" at bounding box center [683, 68] width 1050 height 19
copy h2 "100021847"
click at [999, 228] on span "R86877325" at bounding box center [999, 225] width 41 height 12
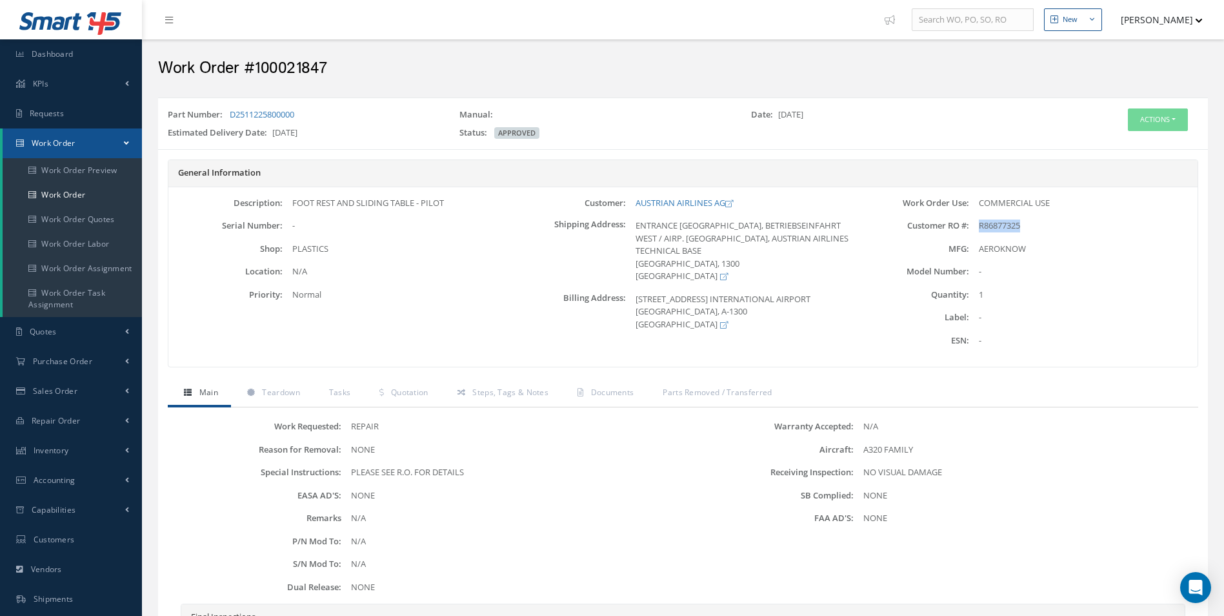
click at [999, 228] on span "R86877325" at bounding box center [999, 225] width 41 height 12
copy span "R86877325"
click at [416, 399] on link "Quotation" at bounding box center [401, 393] width 77 height 27
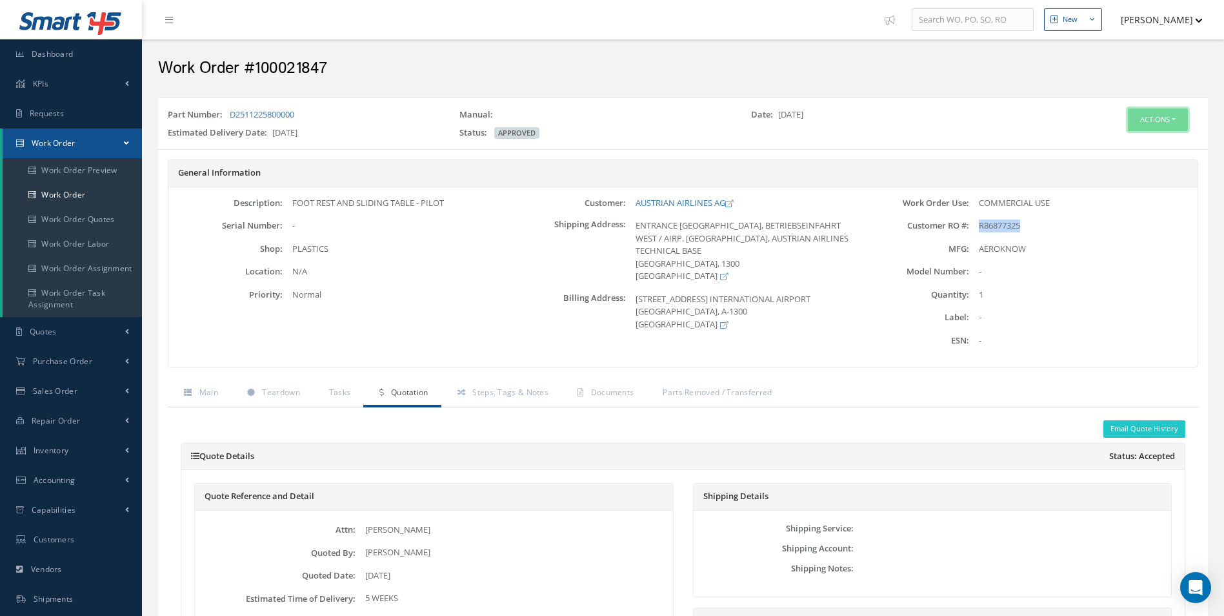
click at [1144, 130] on button "Actions" at bounding box center [1158, 119] width 60 height 23
click at [1119, 143] on link "Edit" at bounding box center [1138, 143] width 103 height 17
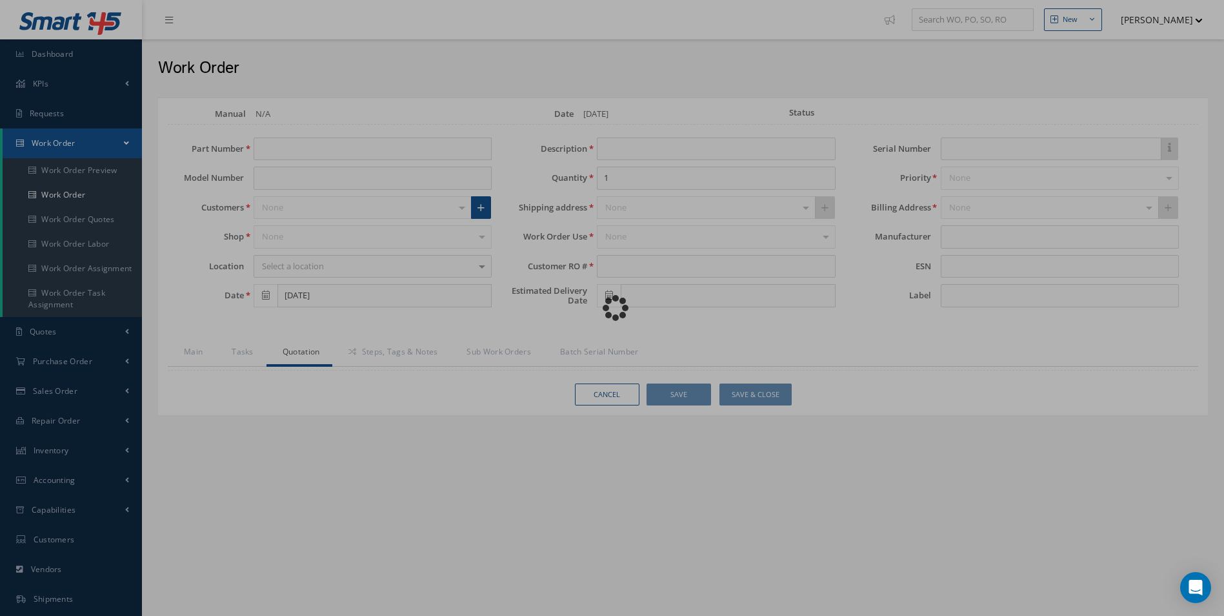
type input "D2511225800000"
type input "[DATE]"
type input "FOOT REST AND SLIDING TABLE - PILOT"
type input "R86877325"
type input "[DATE]"
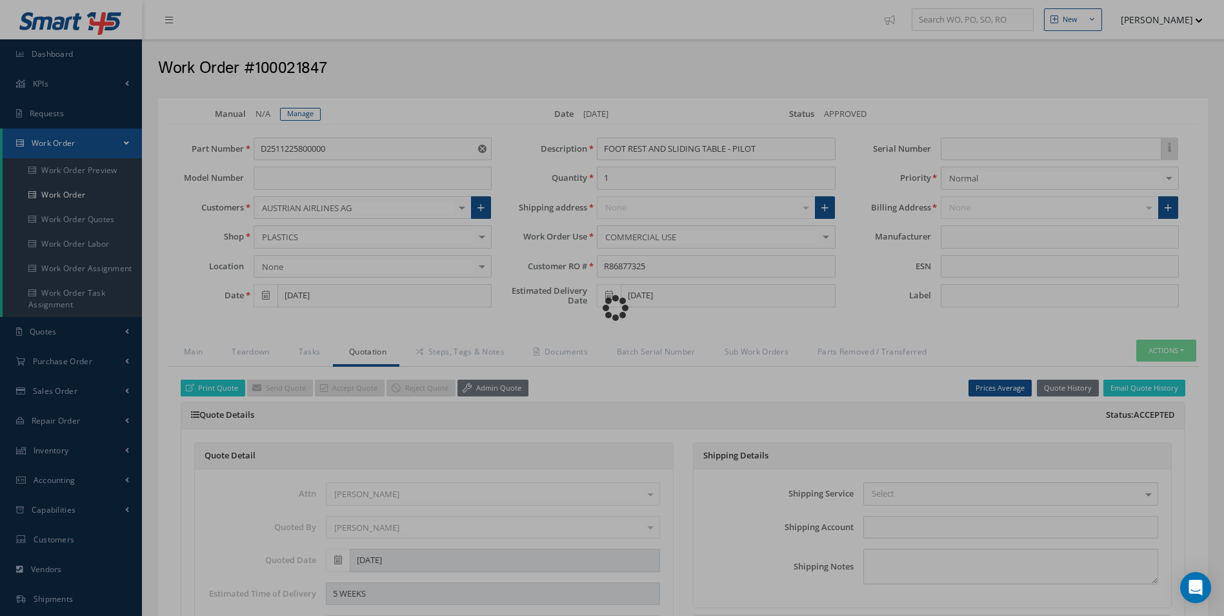
type input "AEROKNOW"
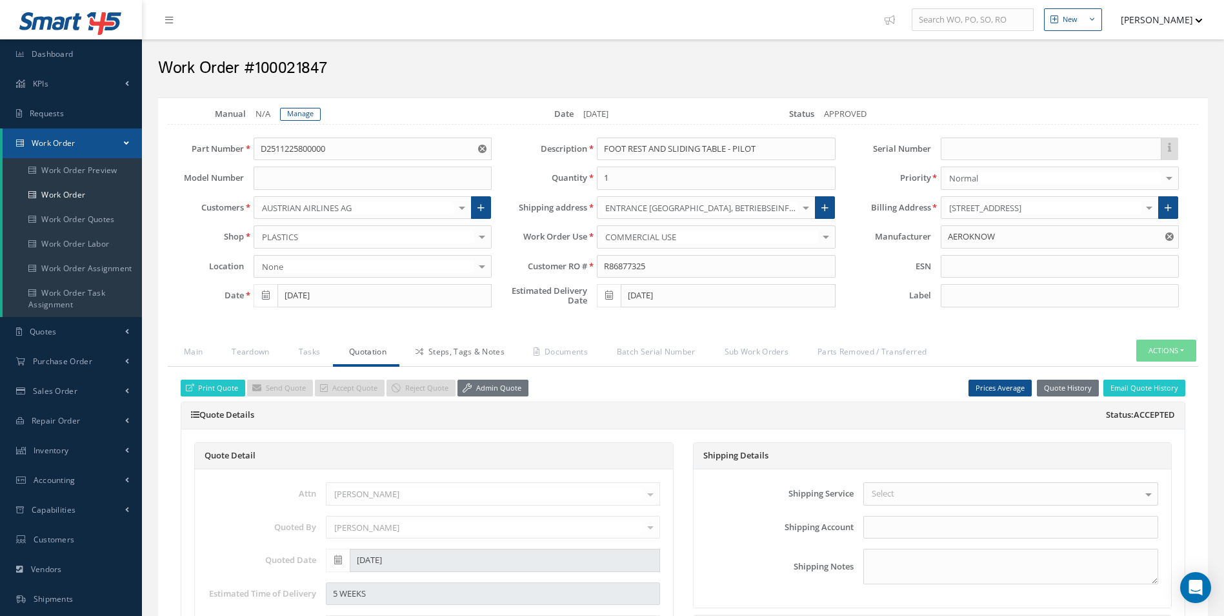
click at [463, 356] on link "Steps, Tags & Notes" at bounding box center [458, 352] width 118 height 27
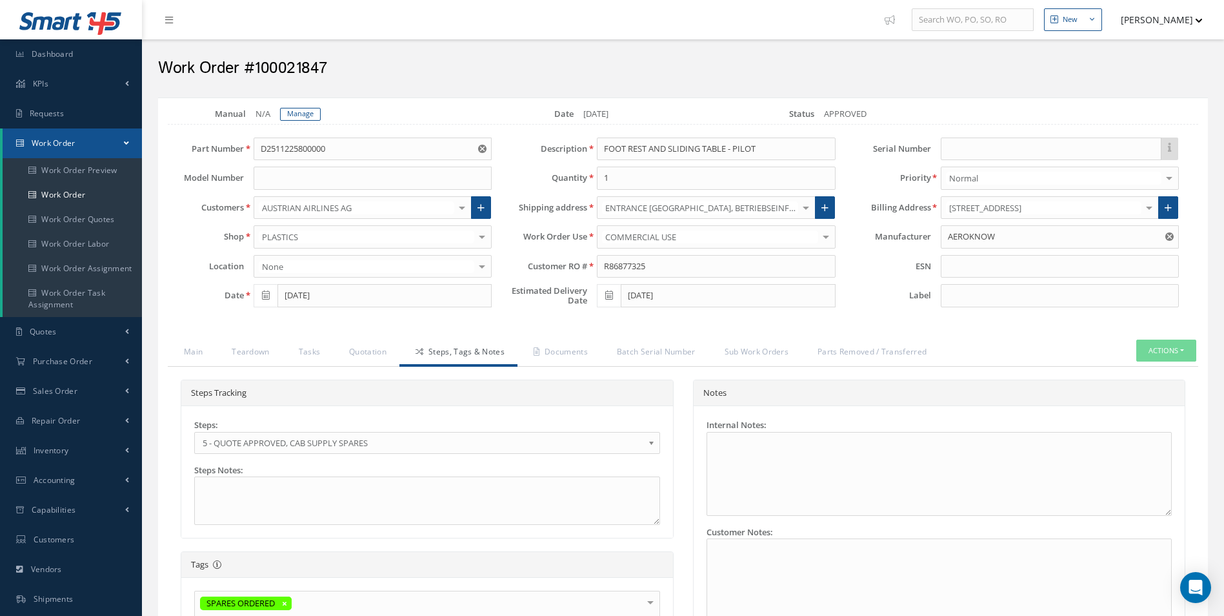
click at [312, 430] on div "Steps: 1 - GOODS RECEIVED 1.1- AWAITING CONTRACT REVIEW 2 - ESTIMATE SUBMITTED …" at bounding box center [427, 436] width 466 height 35
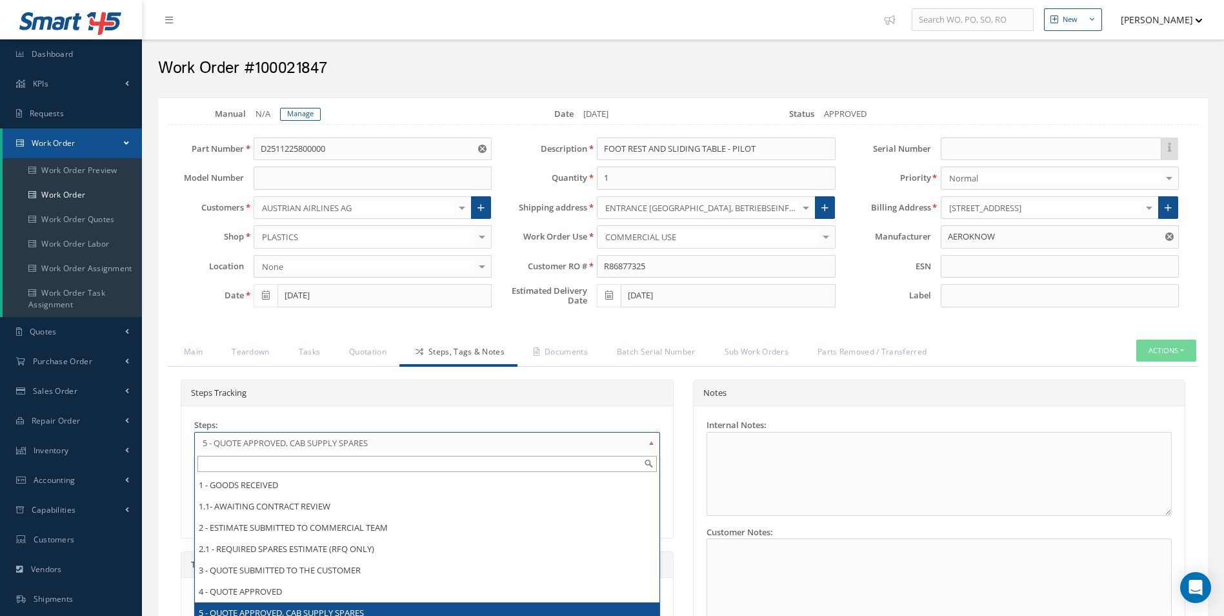
click at [308, 449] on span "5 - QUOTE APPROVED, CAB SUPPLY SPARES" at bounding box center [423, 442] width 441 height 15
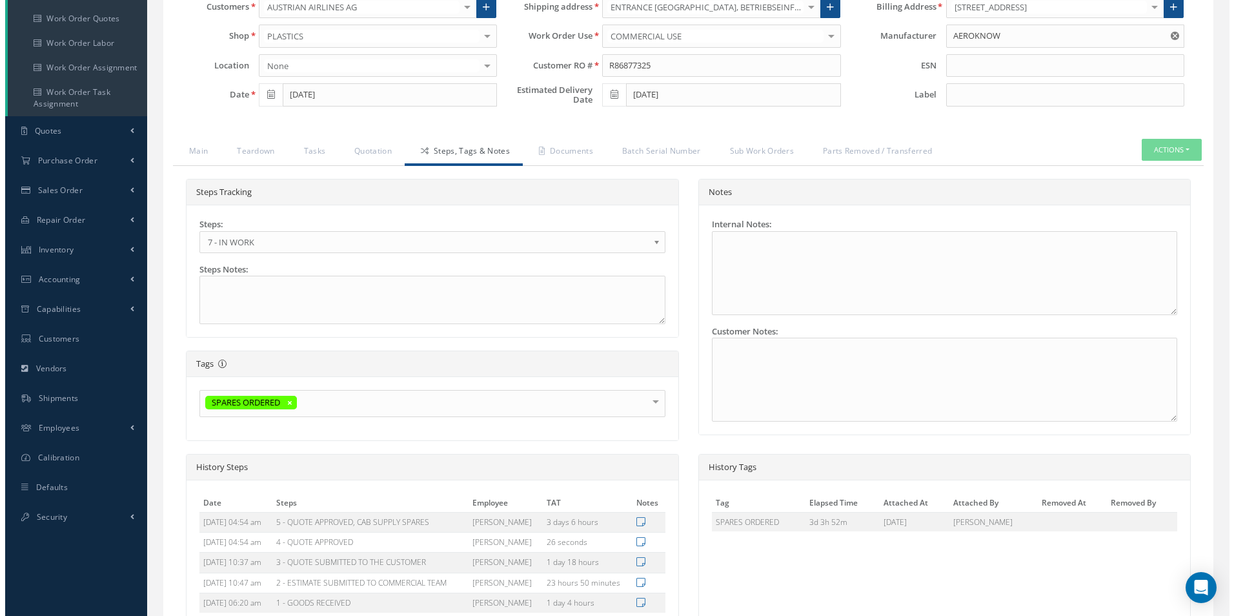
scroll to position [337, 0]
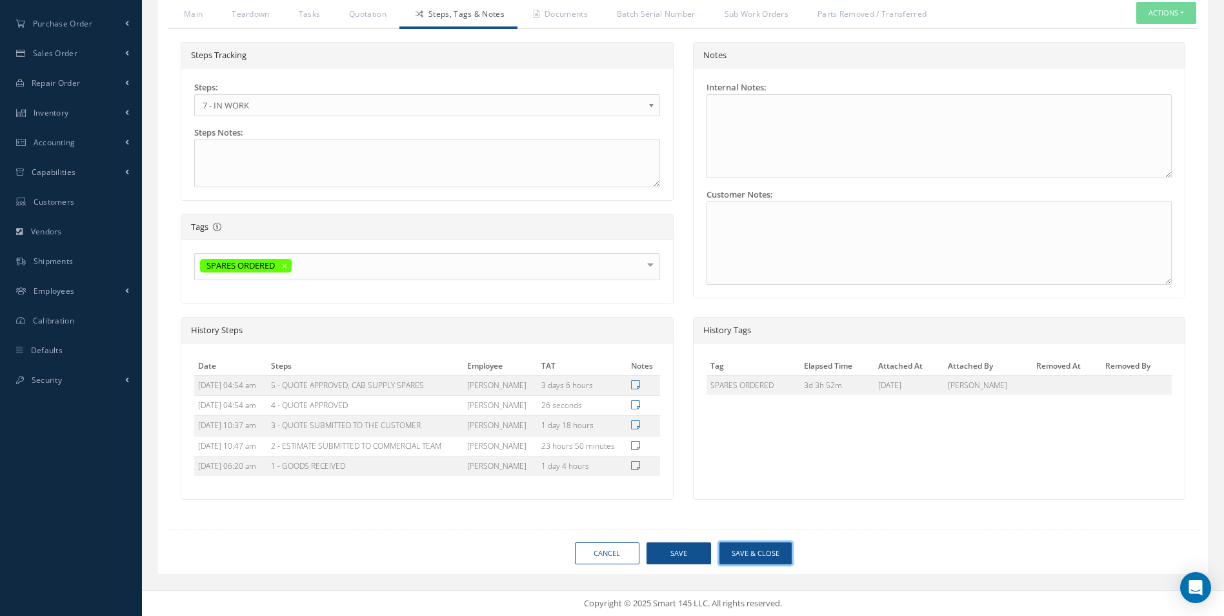
click at [761, 556] on button "Save & Close" at bounding box center [755, 553] width 72 height 23
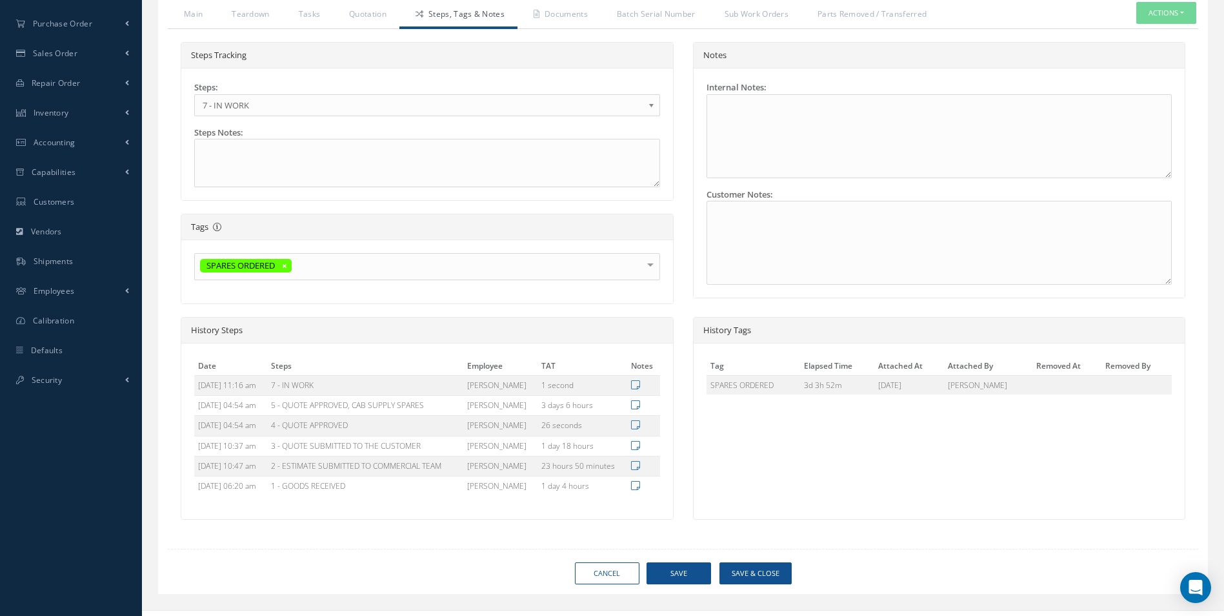
type input "AEROKNOW"
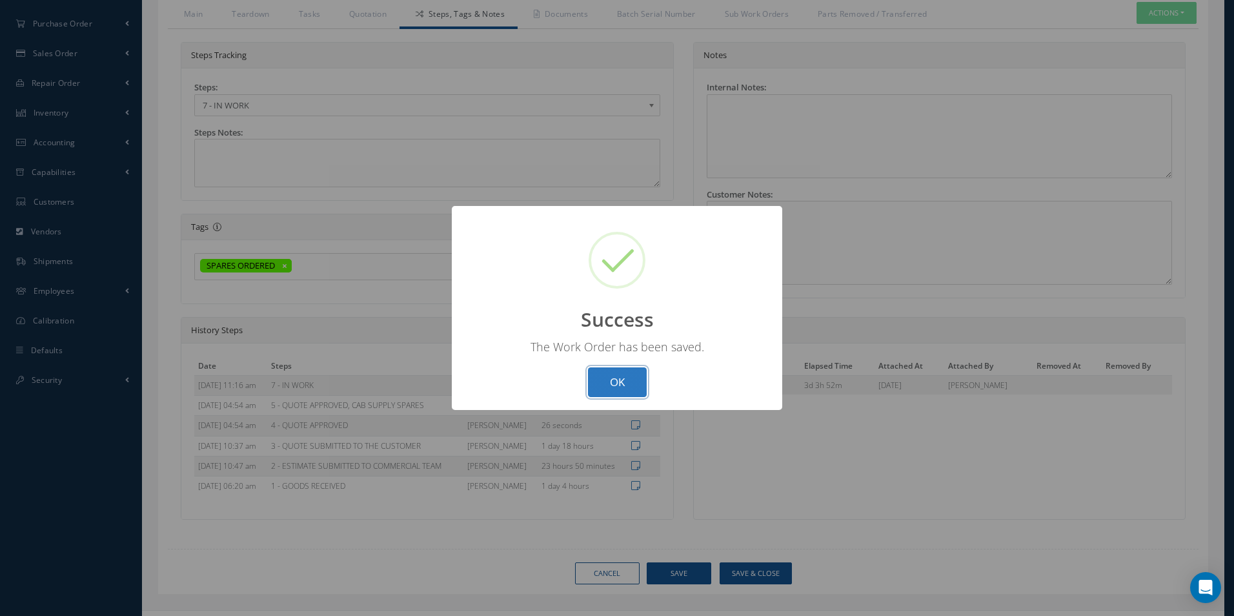
click at [618, 386] on button "OK" at bounding box center [617, 382] width 59 height 30
select select "25"
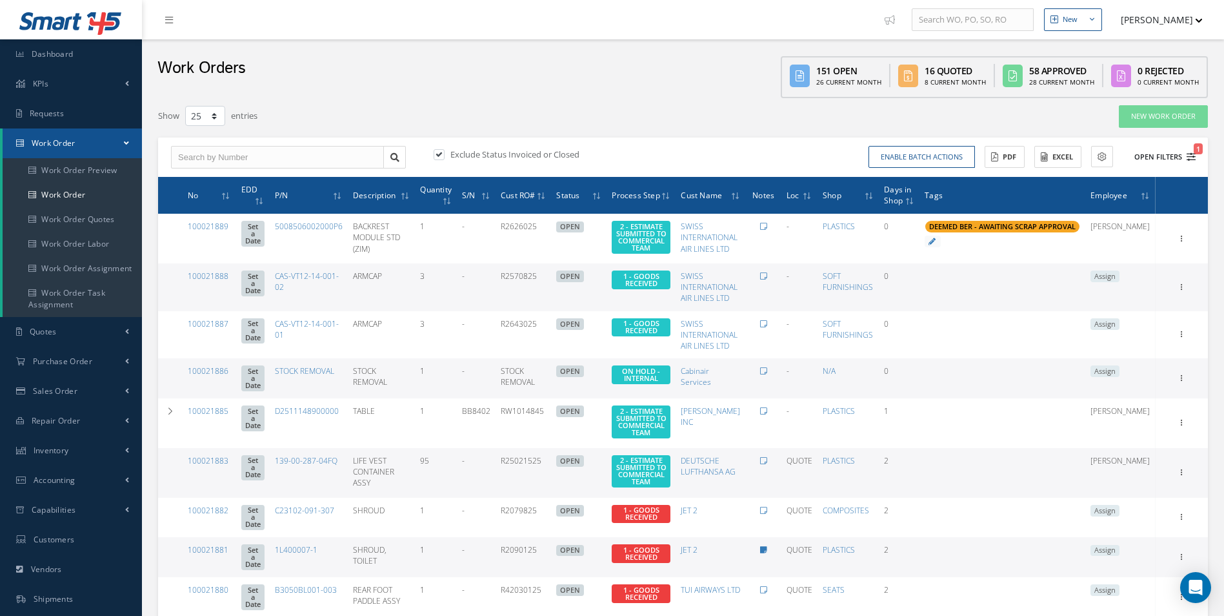
click at [1190, 157] on icon "1" at bounding box center [1191, 156] width 9 height 9
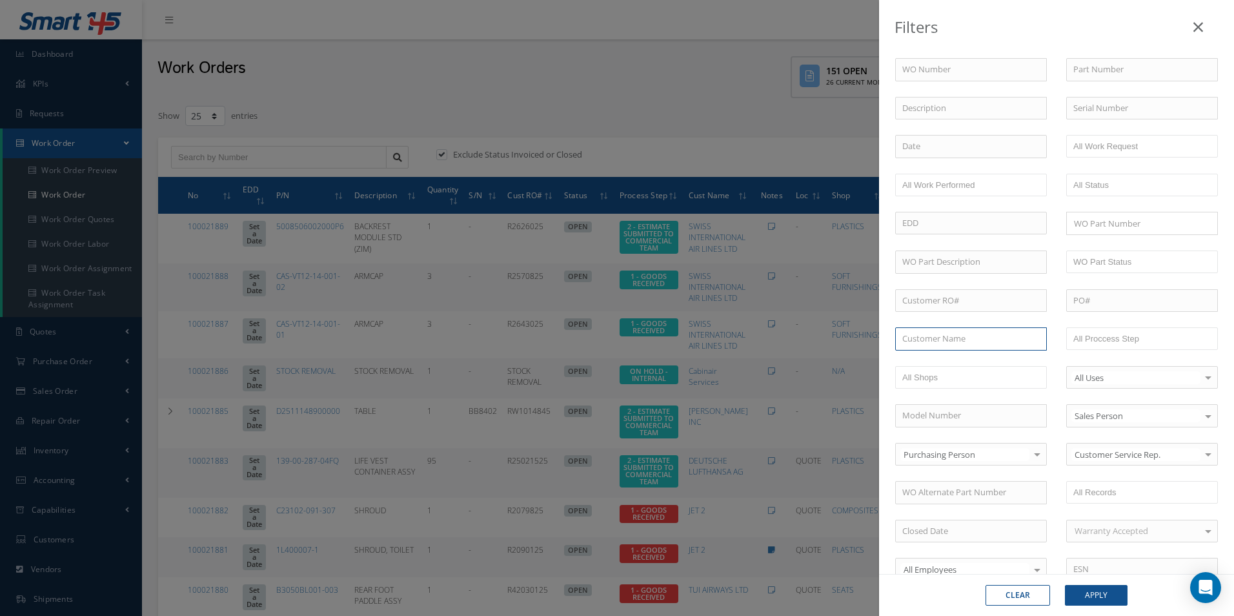
click at [963, 336] on input "text" at bounding box center [971, 338] width 152 height 23
click at [958, 365] on span "AUSTRIAN AIRLINES AG" at bounding box center [947, 362] width 90 height 12
type input "AUSTRIAN AIRLINES AG"
click at [1113, 604] on button "Apply" at bounding box center [1096, 595] width 63 height 21
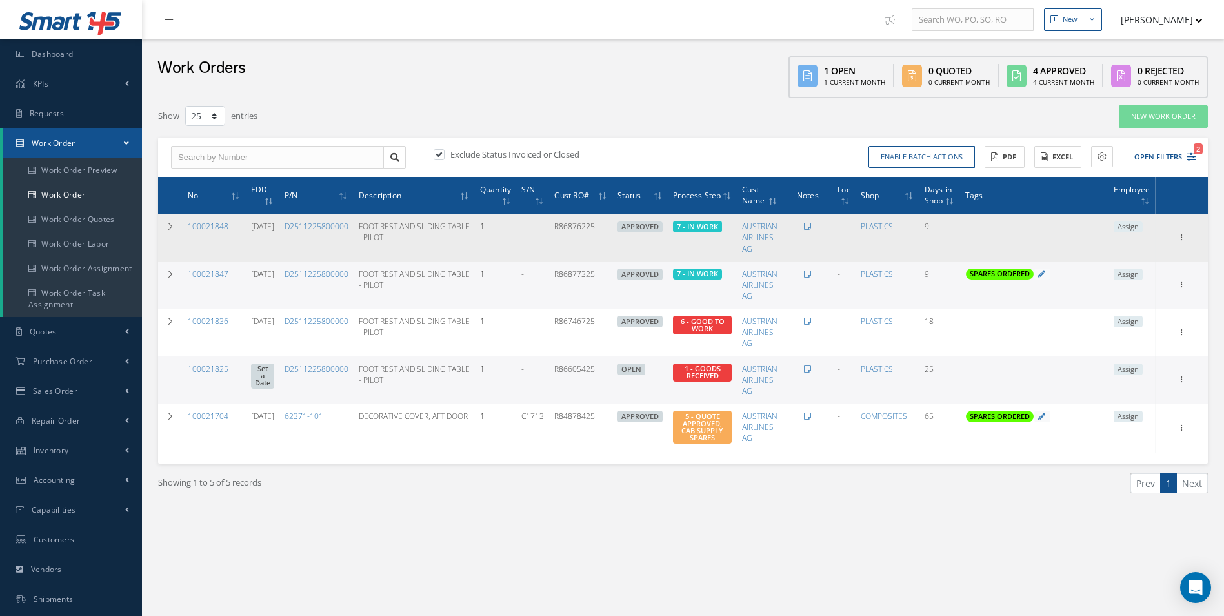
click at [1129, 227] on span "Assign" at bounding box center [1128, 227] width 29 height 12
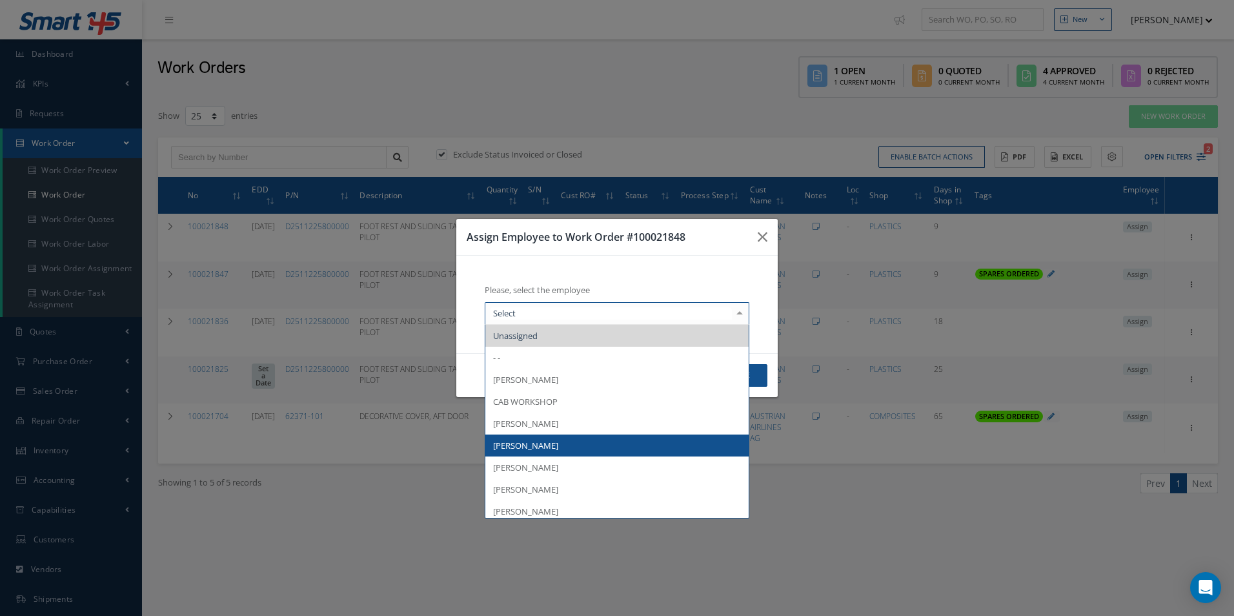
click at [554, 445] on span "[PERSON_NAME]" at bounding box center [616, 445] width 263 height 22
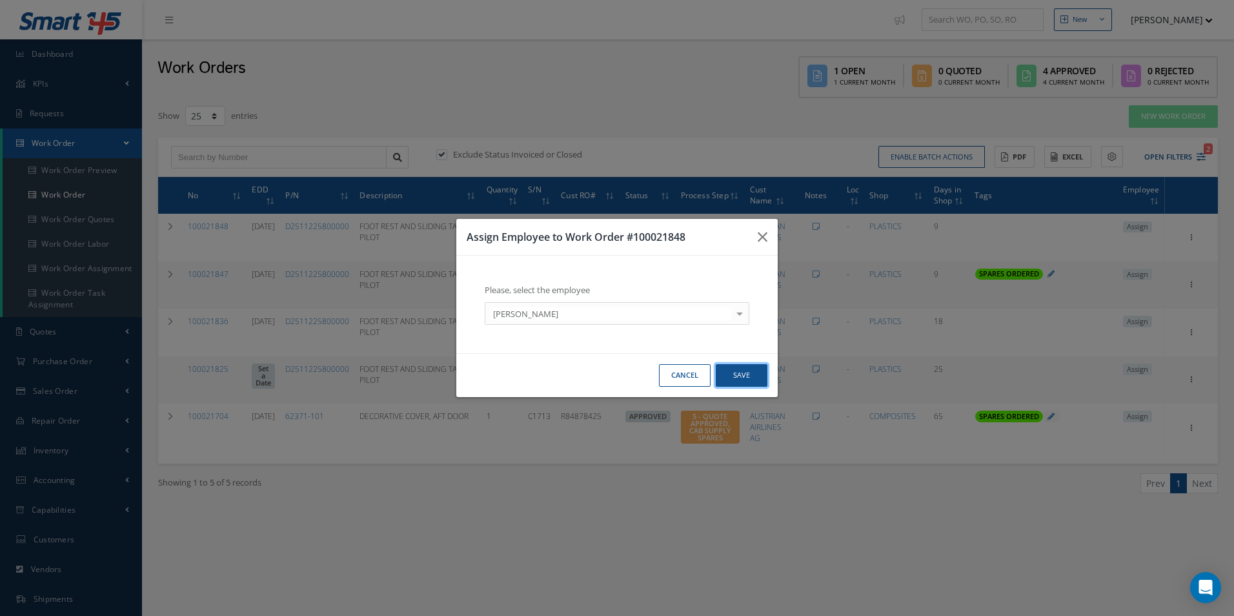
click at [754, 374] on button "Save" at bounding box center [742, 375] width 52 height 23
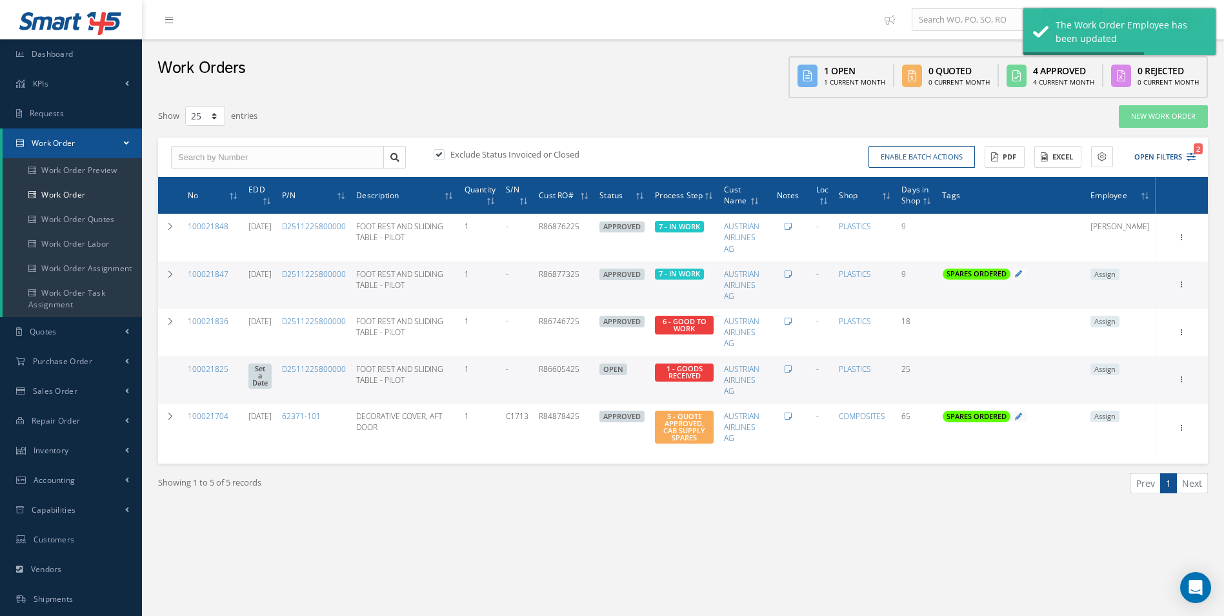
click at [1118, 275] on span "Assign" at bounding box center [1104, 274] width 29 height 12
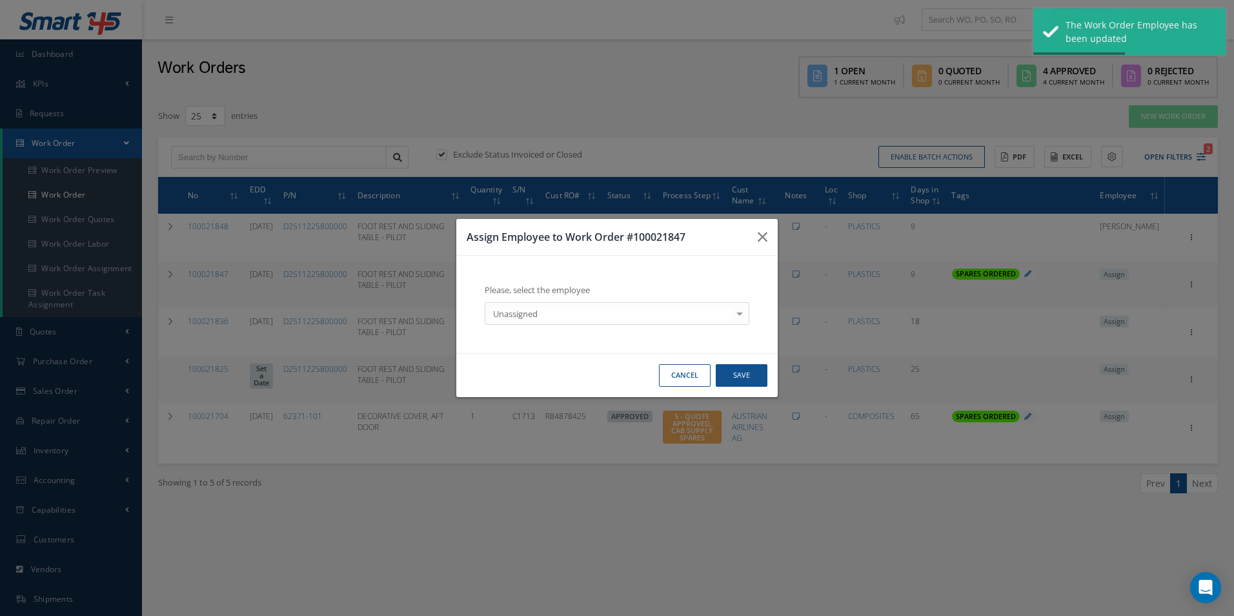
click at [575, 325] on div "Please, select the employee Unassigned Unassigned - - Anna Giacovelli CAB WORKS…" at bounding box center [617, 304] width 296 height 72
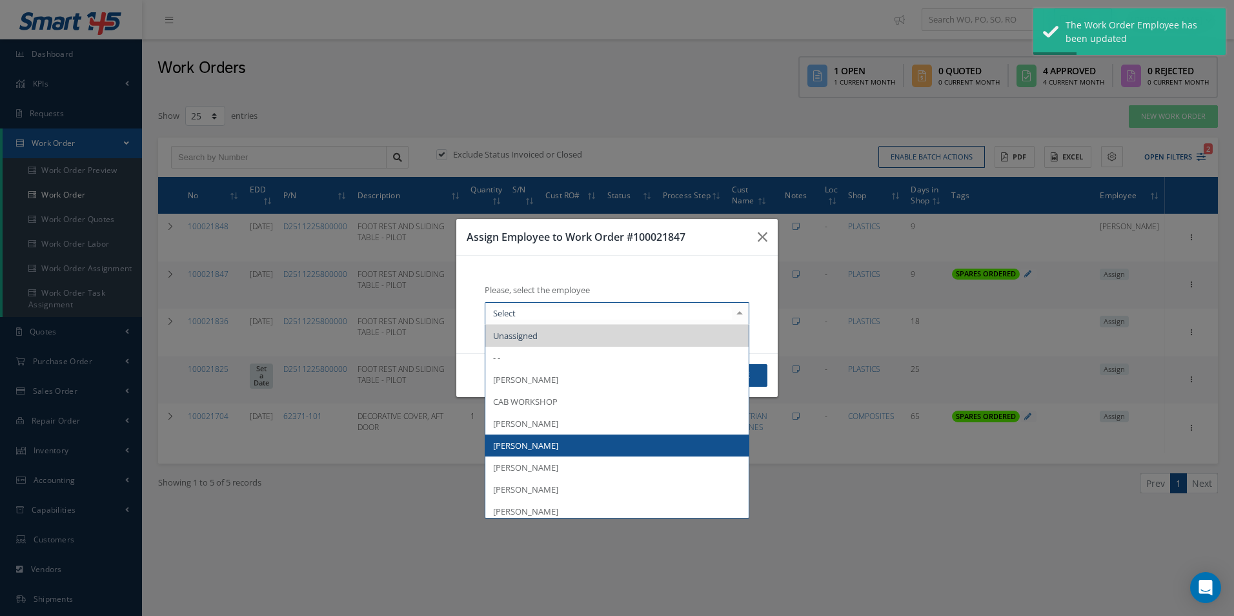
click at [554, 444] on span "[PERSON_NAME]" at bounding box center [525, 445] width 65 height 12
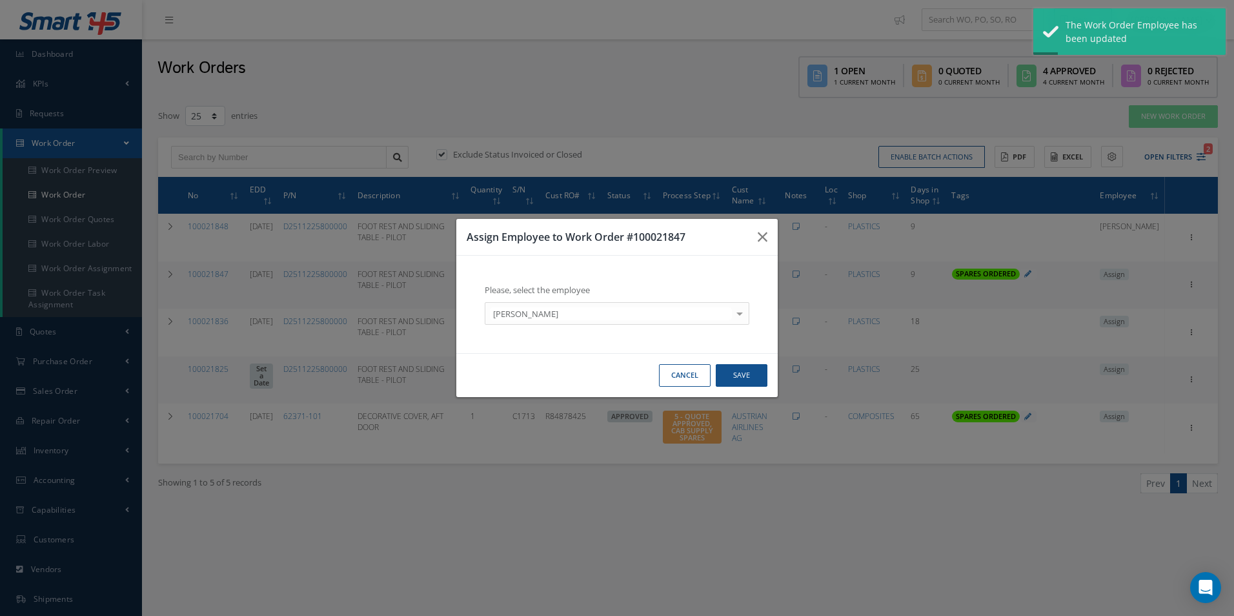
click at [734, 363] on div "Cancel Save" at bounding box center [616, 375] width 321 height 44
click at [741, 385] on button "Save" at bounding box center [742, 375] width 52 height 23
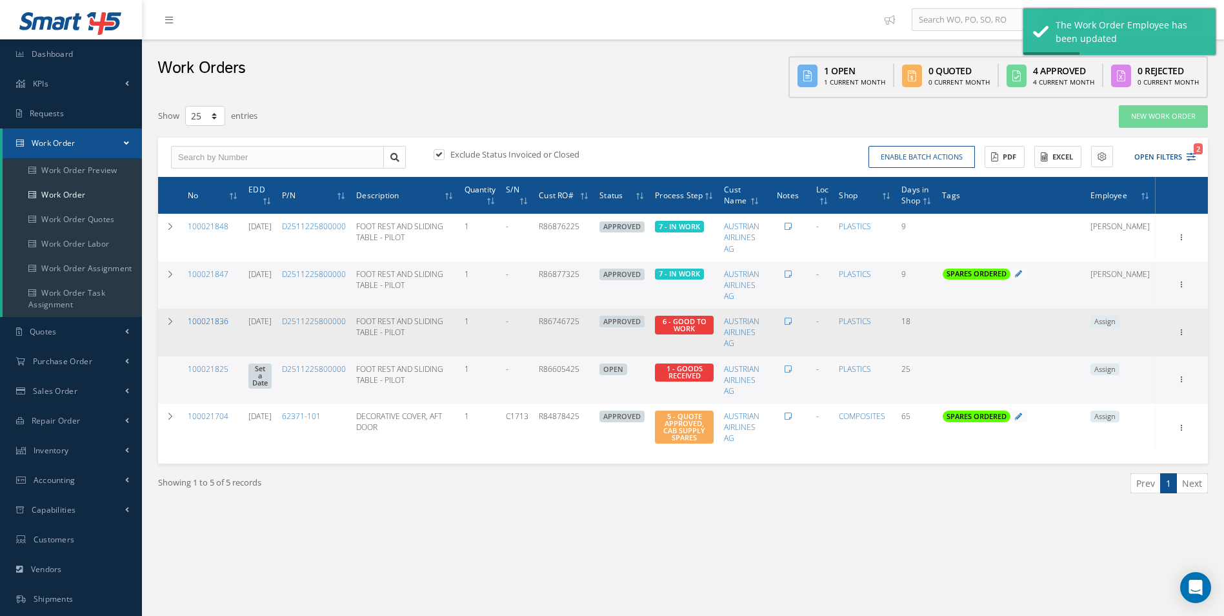
click at [218, 321] on link "100021836" at bounding box center [208, 321] width 41 height 11
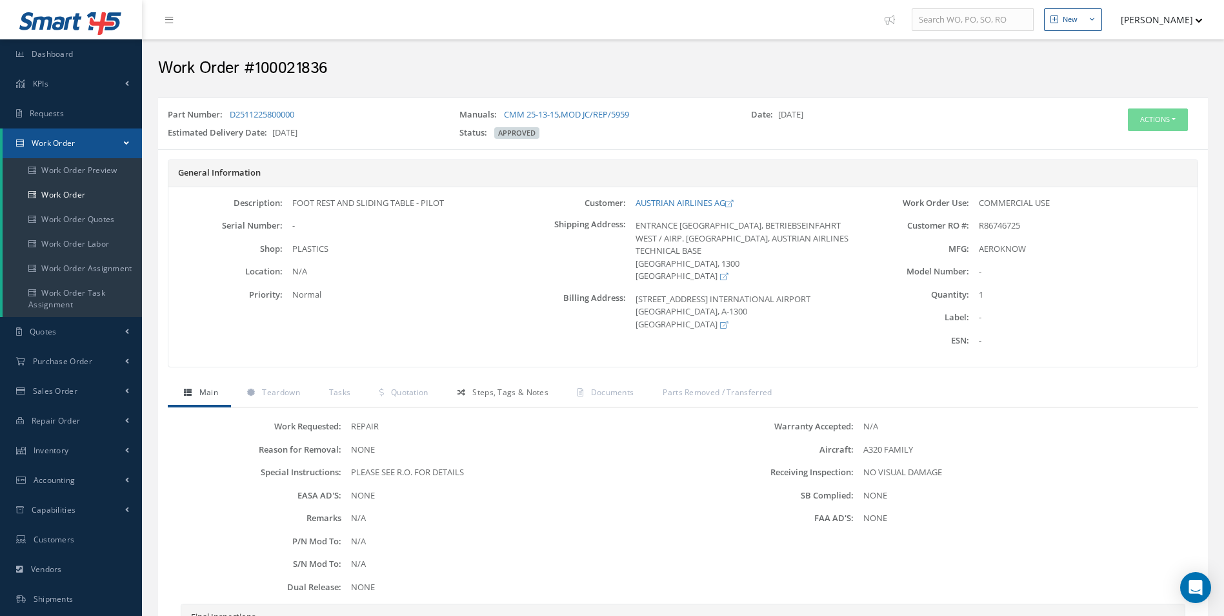
click at [497, 386] on link "Steps, Tags & Notes" at bounding box center [501, 393] width 120 height 27
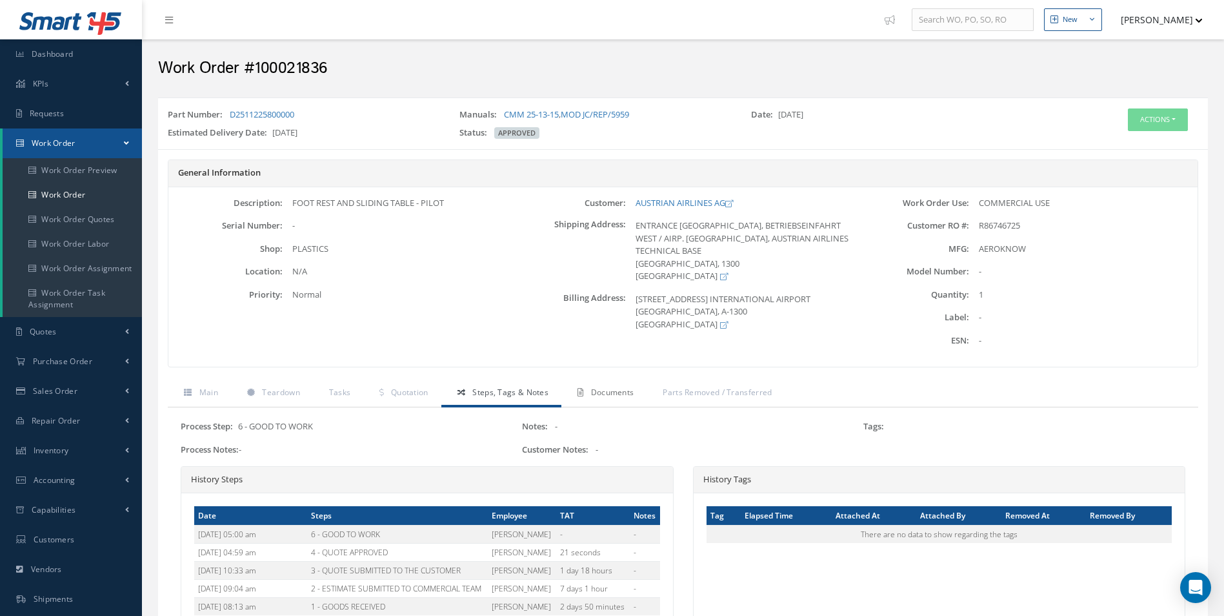
drag, startPoint x: 581, startPoint y: 383, endPoint x: 621, endPoint y: 395, distance: 41.0
click at [582, 383] on link "Documents" at bounding box center [603, 393] width 85 height 27
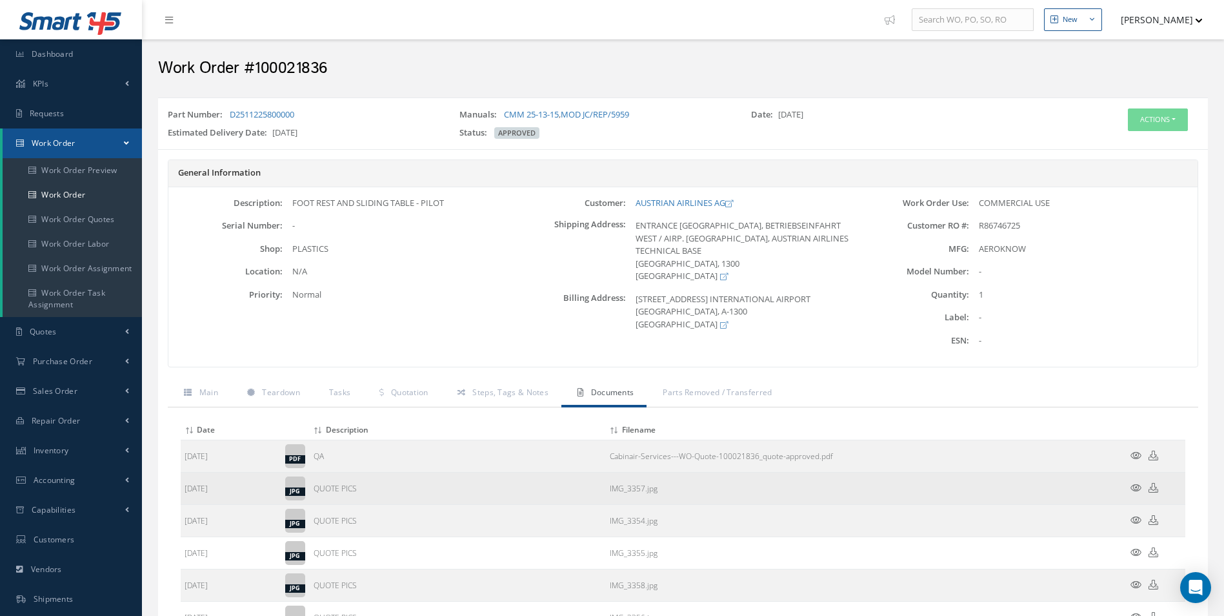
click at [1139, 485] on icon at bounding box center [1135, 488] width 11 height 10
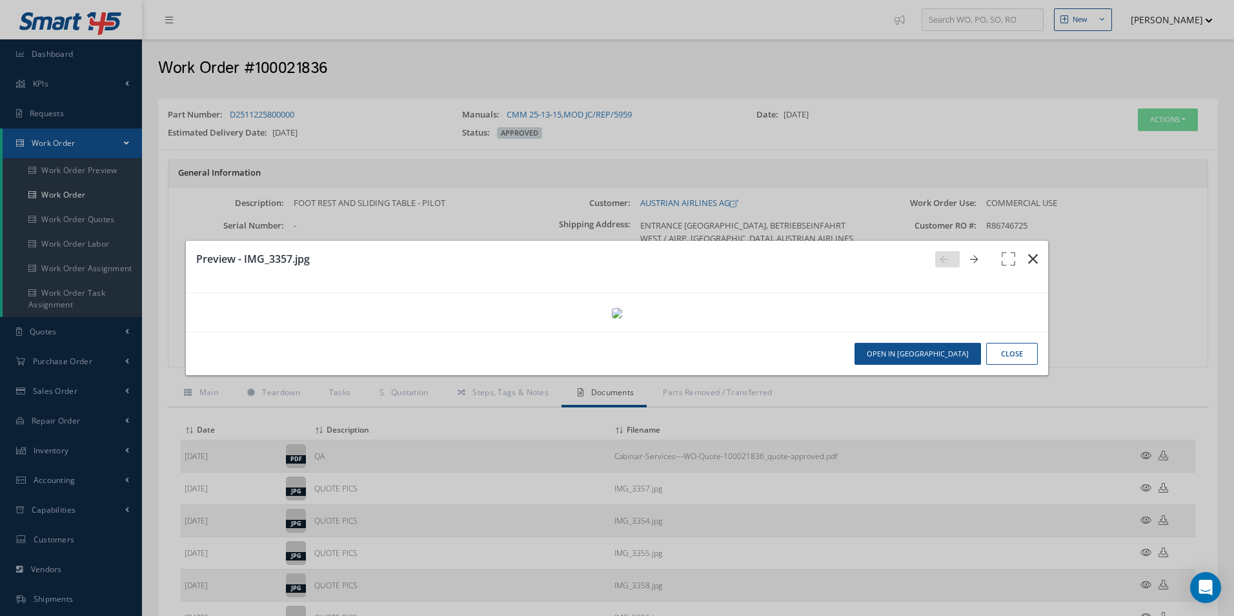
click at [1027, 241] on button "button" at bounding box center [1033, 259] width 30 height 36
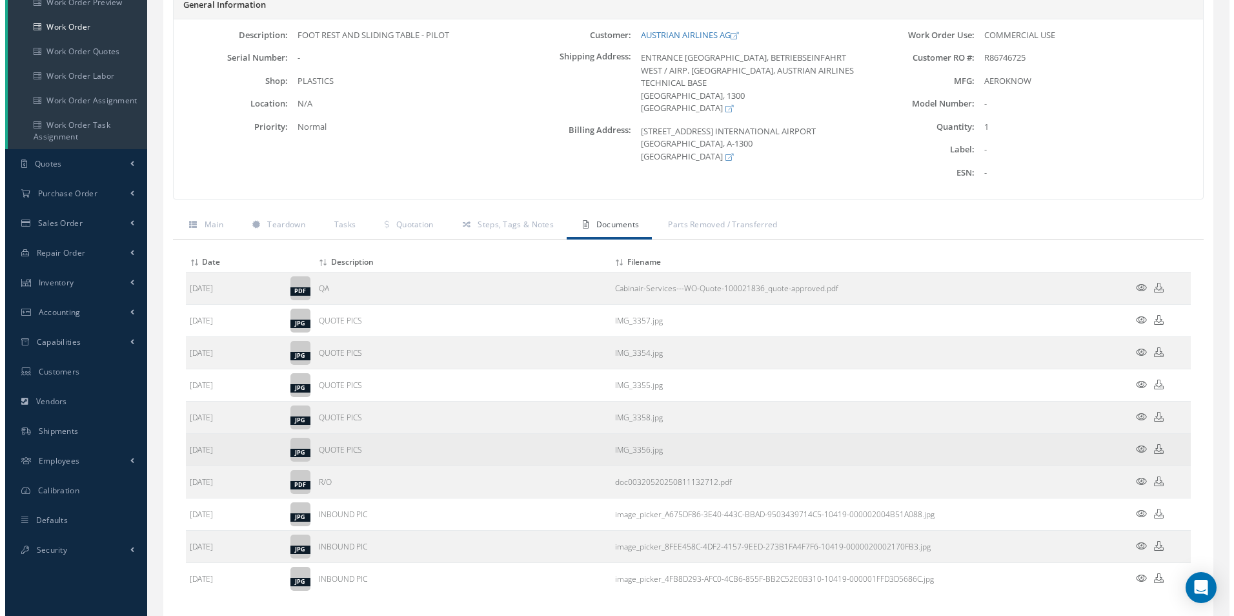
scroll to position [194, 0]
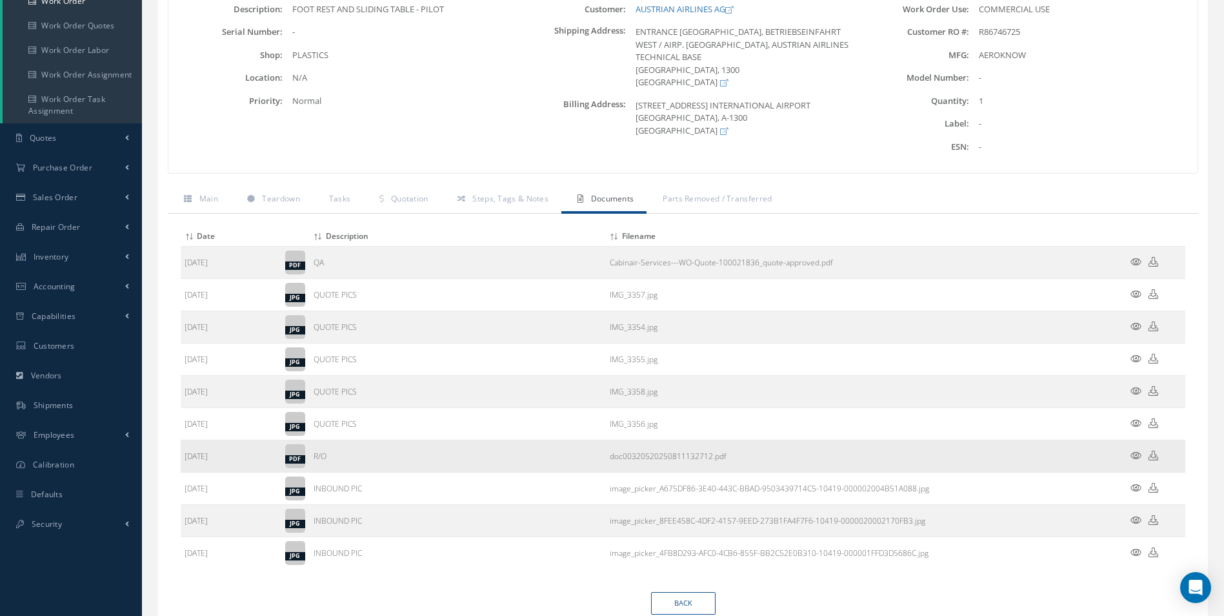
click at [1134, 456] on icon at bounding box center [1135, 455] width 11 height 10
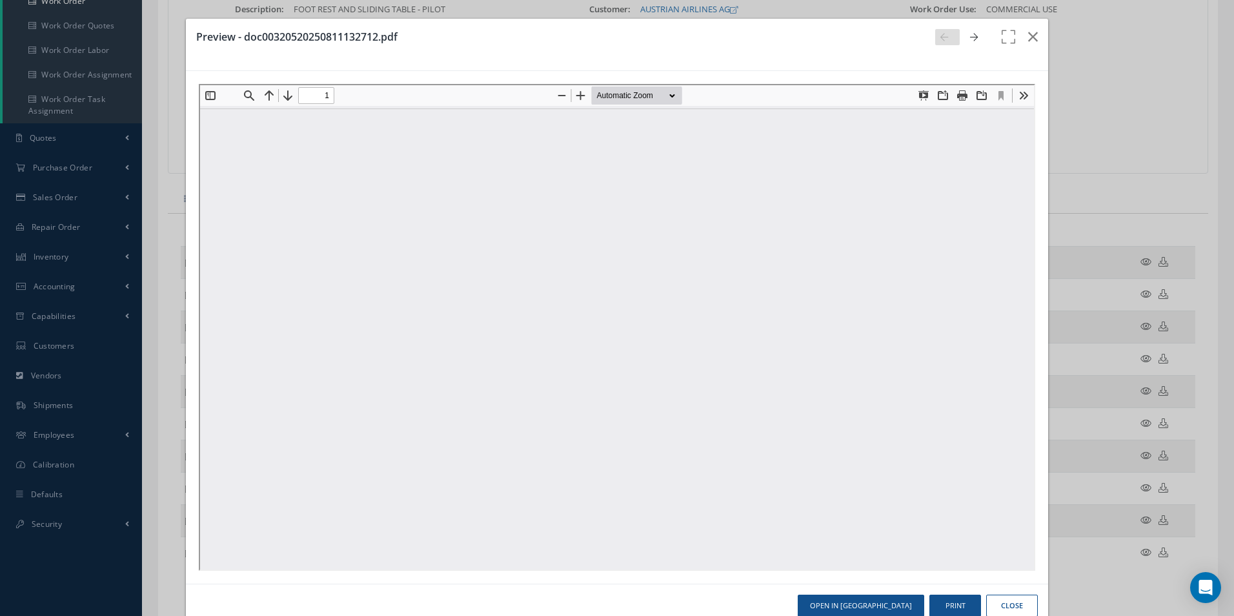
scroll to position [0, 0]
type input "0"
type input "1"
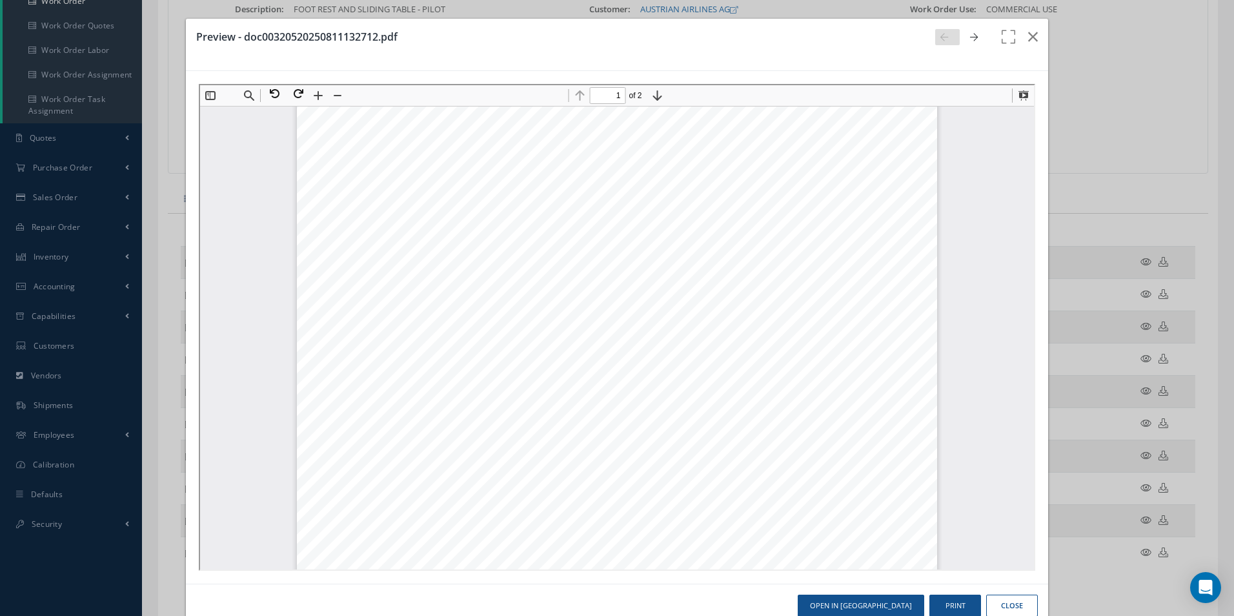
scroll to position [71, 0]
click at [1028, 36] on icon "button" at bounding box center [1033, 36] width 10 height 15
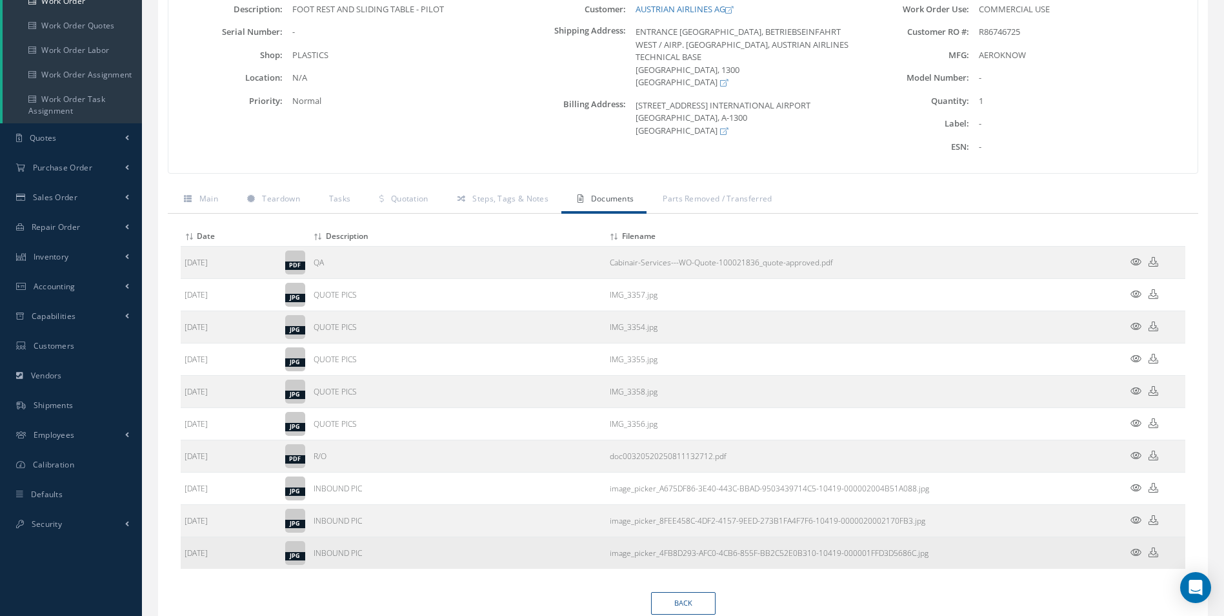
click at [1137, 550] on icon at bounding box center [1135, 552] width 11 height 10
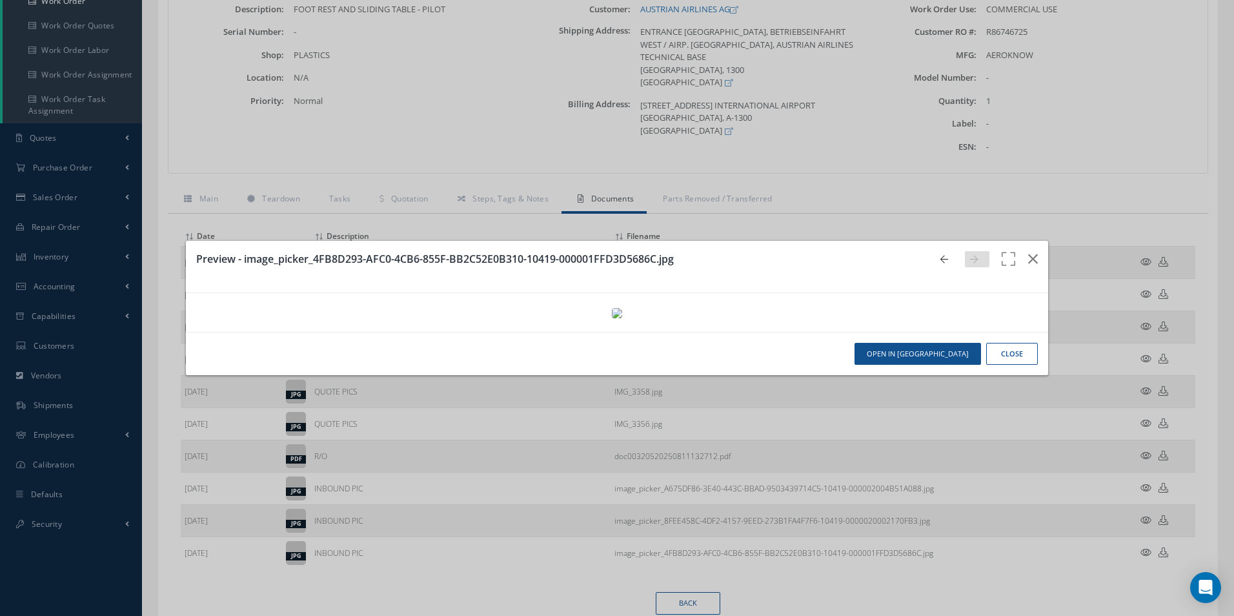
scroll to position [0, 0]
click at [1028, 251] on icon "button" at bounding box center [1033, 258] width 10 height 15
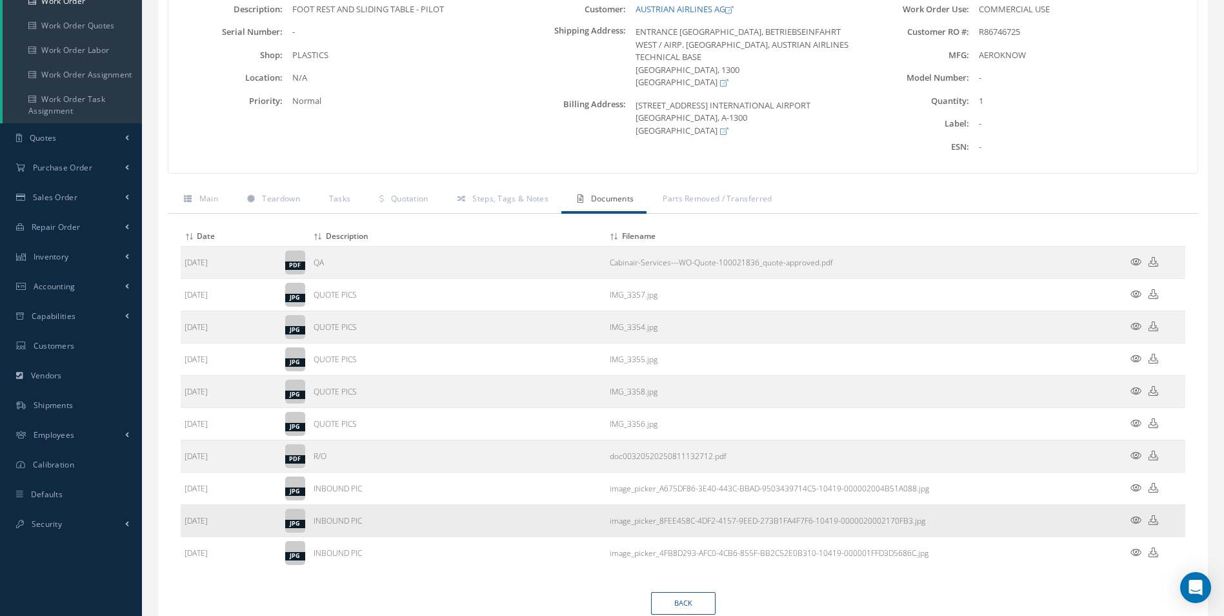
click at [1134, 521] on icon at bounding box center [1135, 520] width 11 height 10
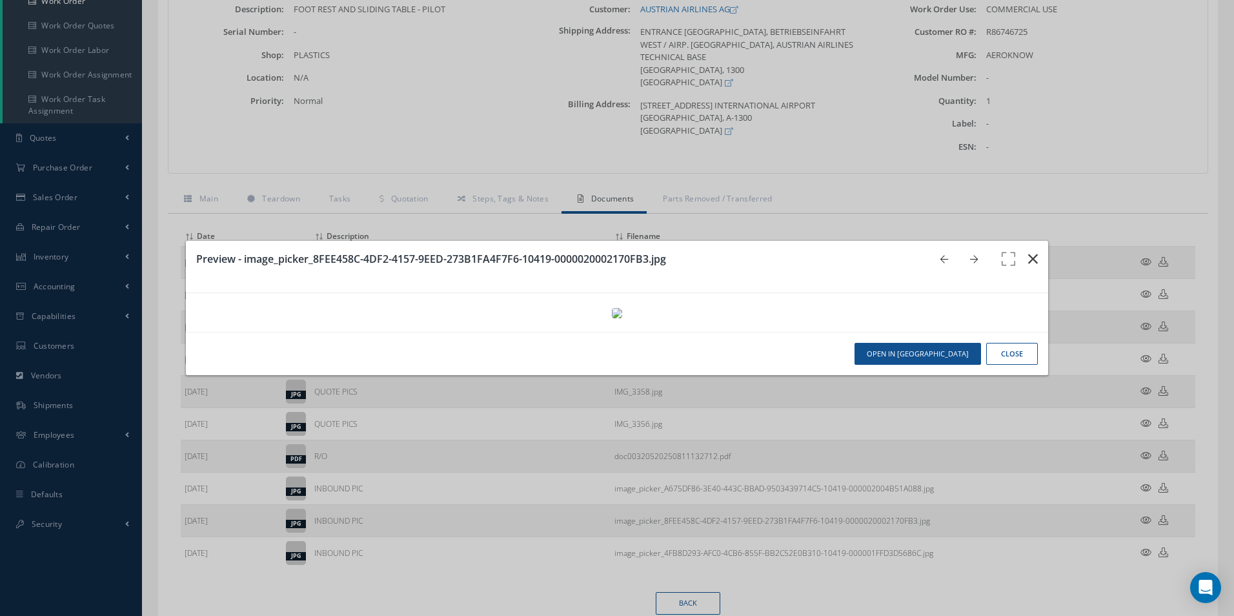
click at [1028, 251] on icon "button" at bounding box center [1033, 258] width 10 height 15
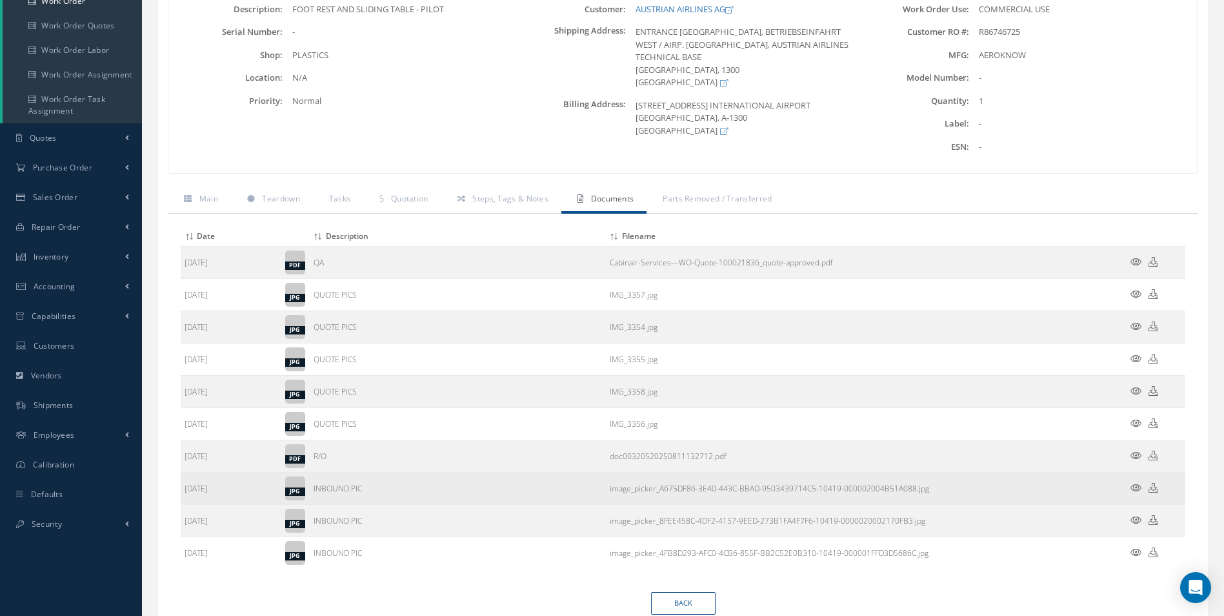
click at [1132, 489] on icon at bounding box center [1135, 488] width 11 height 10
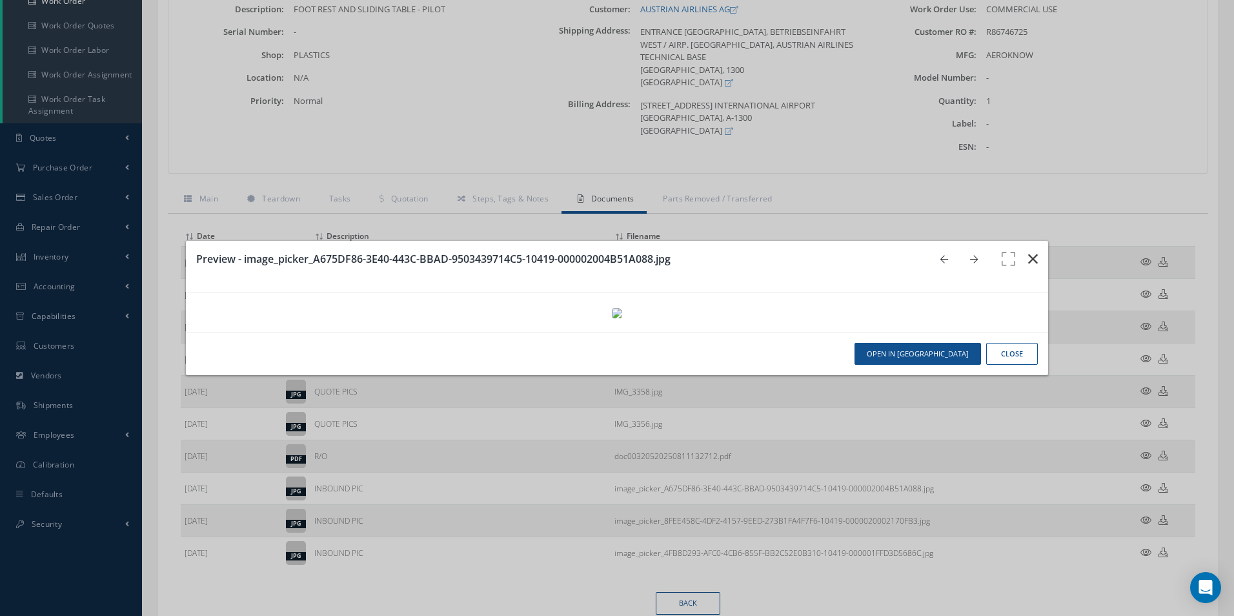
click at [1028, 251] on icon "button" at bounding box center [1033, 258] width 10 height 15
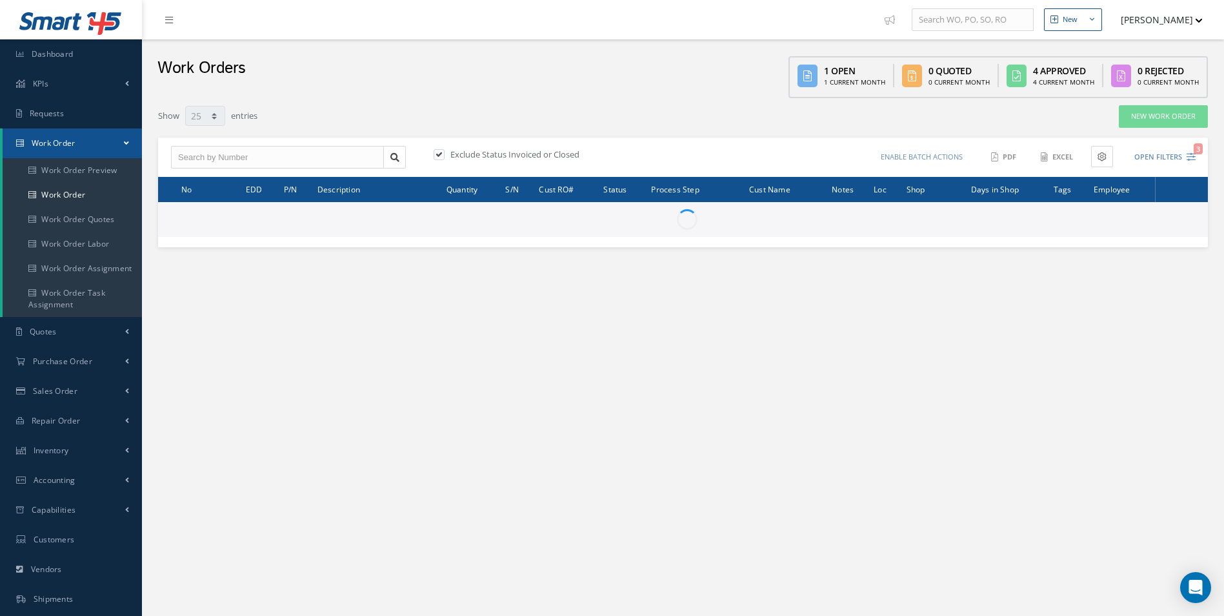
select select "25"
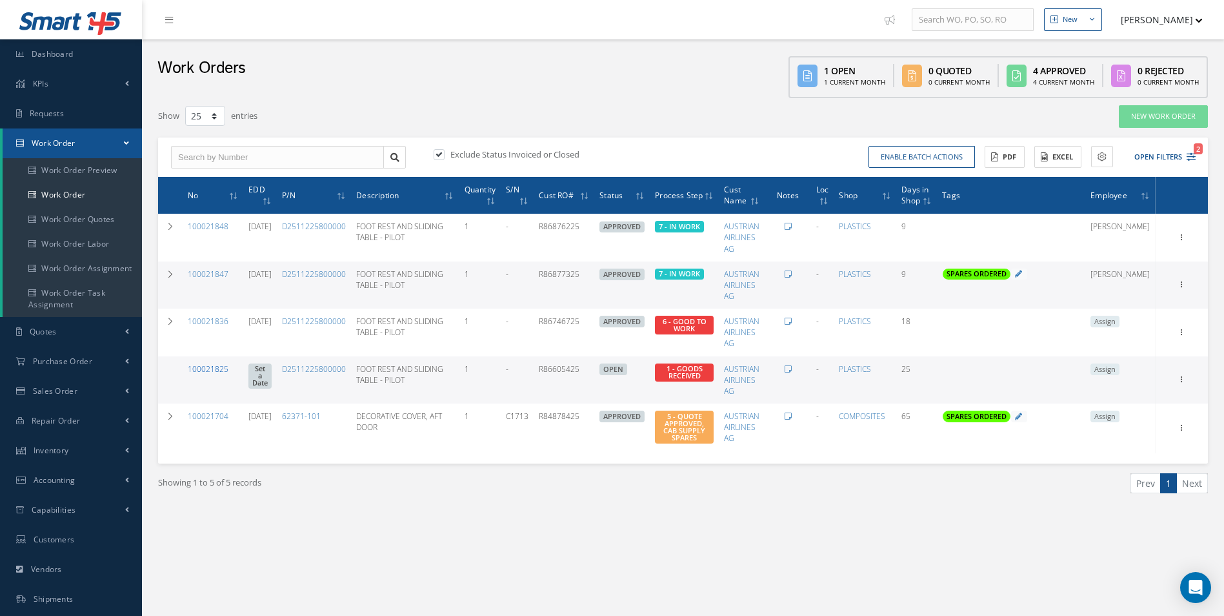
click at [221, 369] on link "100021825" at bounding box center [208, 368] width 41 height 11
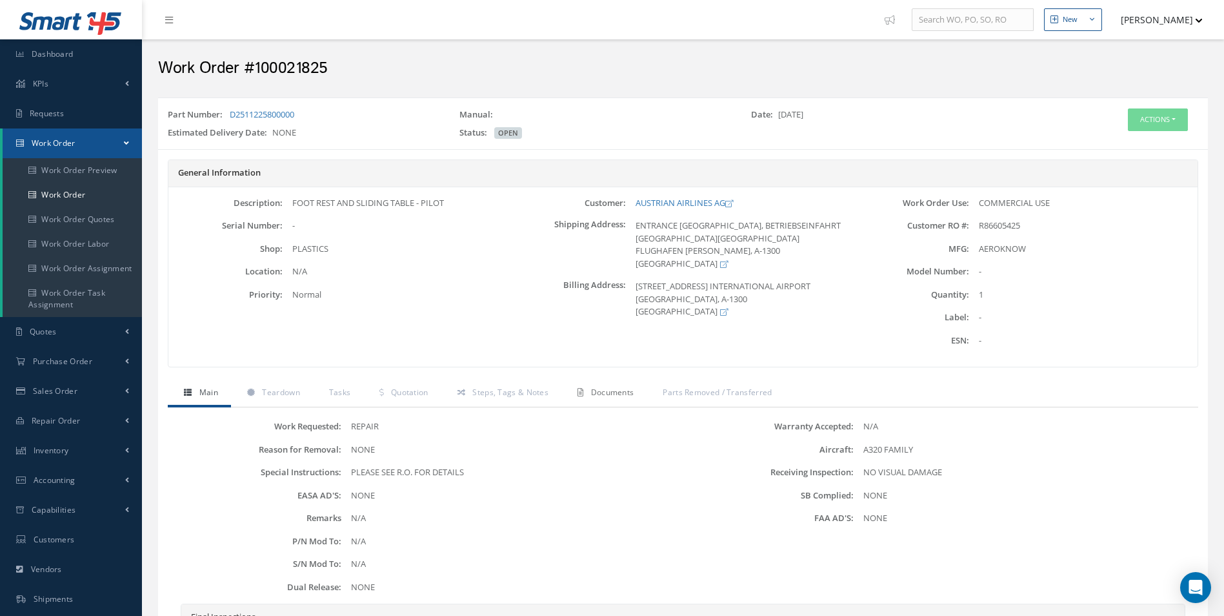
click at [599, 388] on span "Documents" at bounding box center [612, 391] width 43 height 11
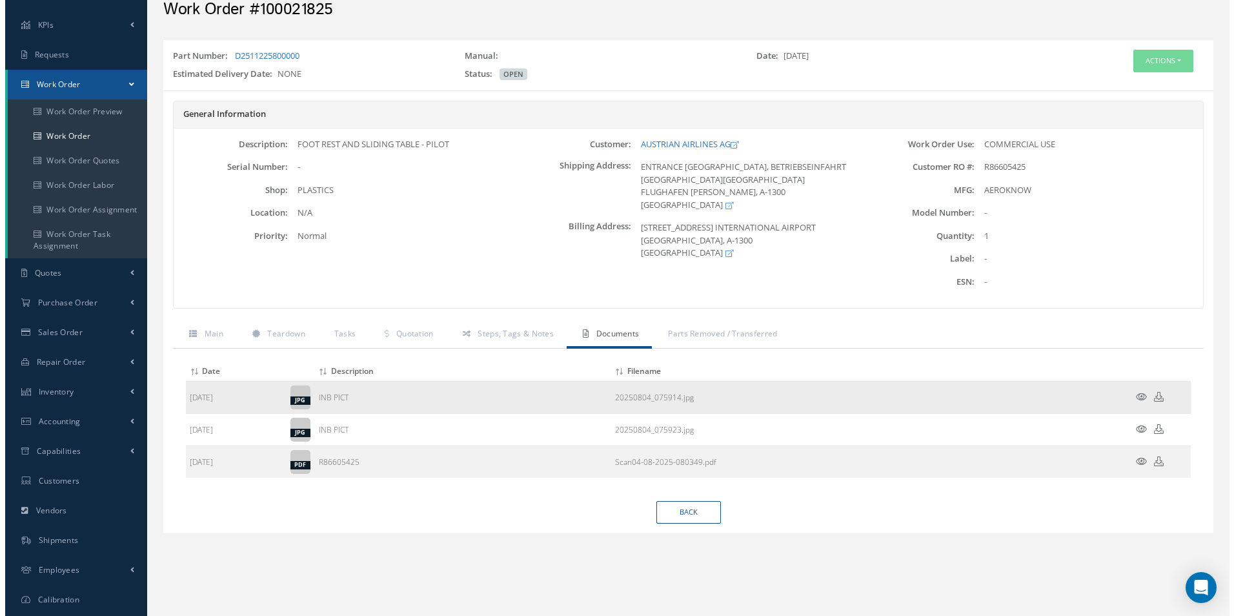
scroll to position [117, 0]
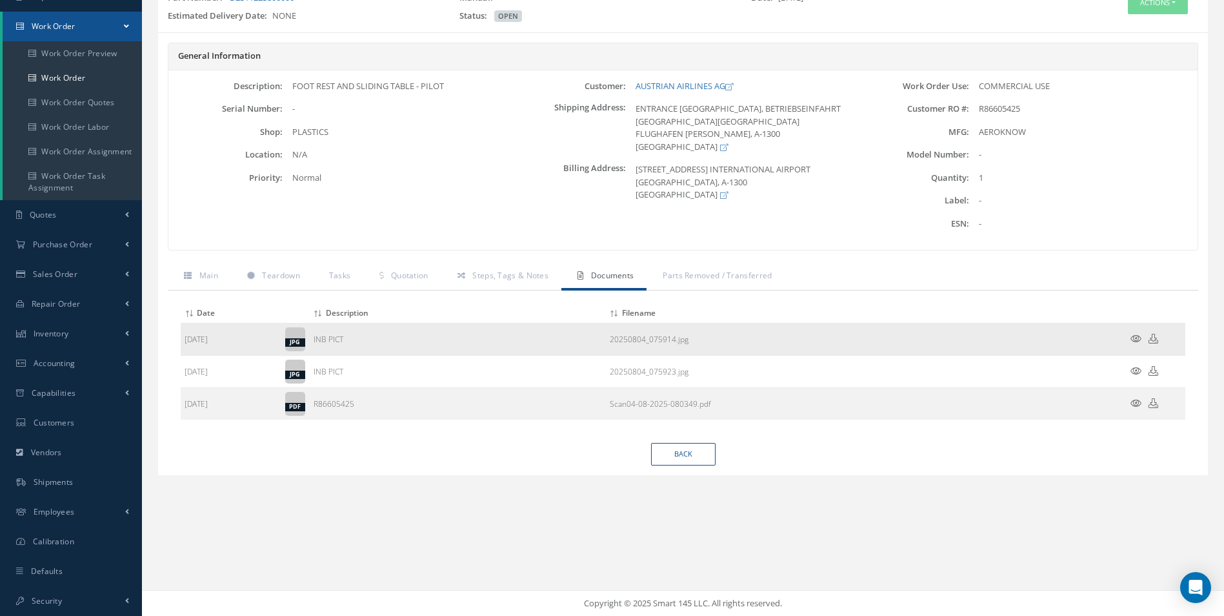
click at [1139, 341] on icon at bounding box center [1135, 339] width 11 height 10
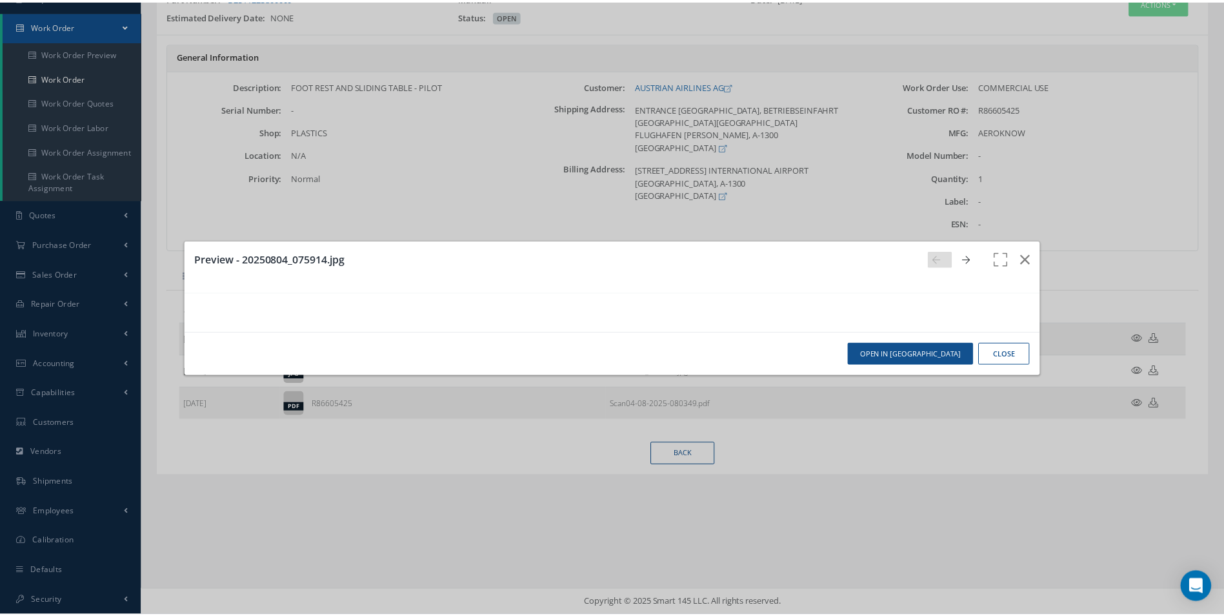
scroll to position [10, 0]
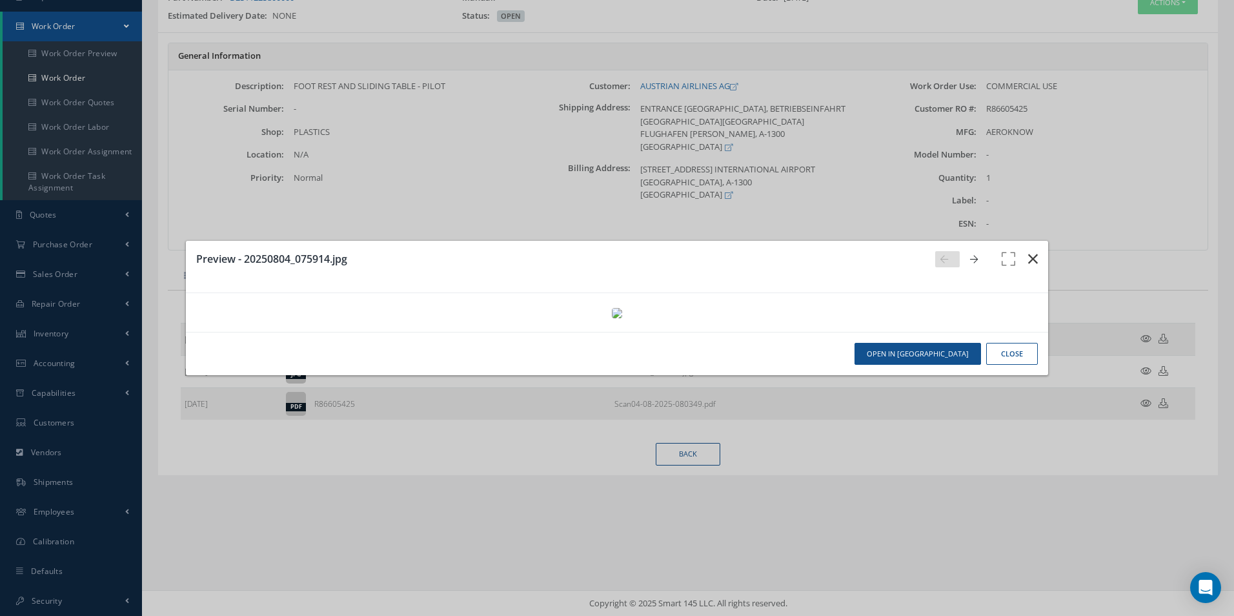
click at [1018, 241] on button "button" at bounding box center [1033, 259] width 30 height 36
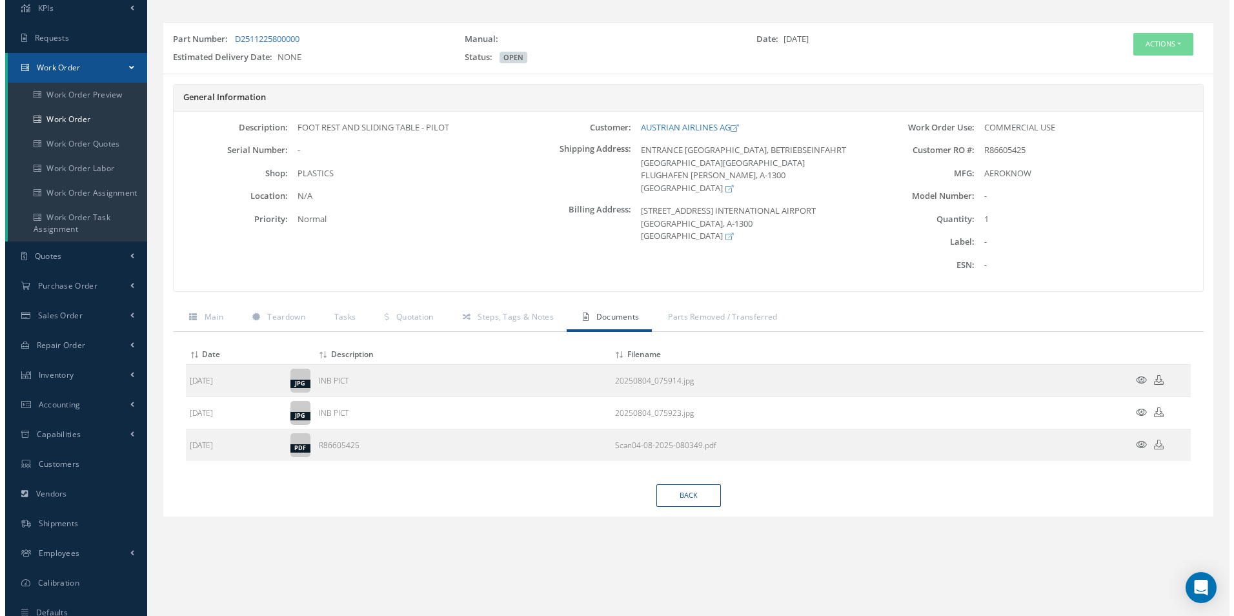
scroll to position [52, 0]
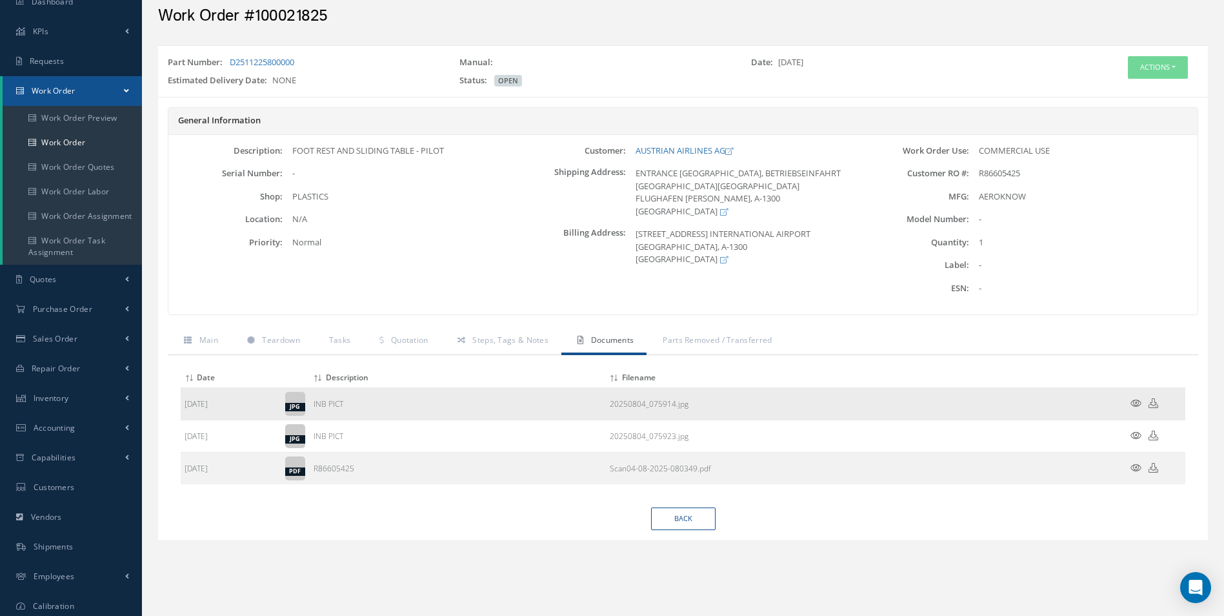
click at [1135, 400] on icon at bounding box center [1135, 403] width 11 height 10
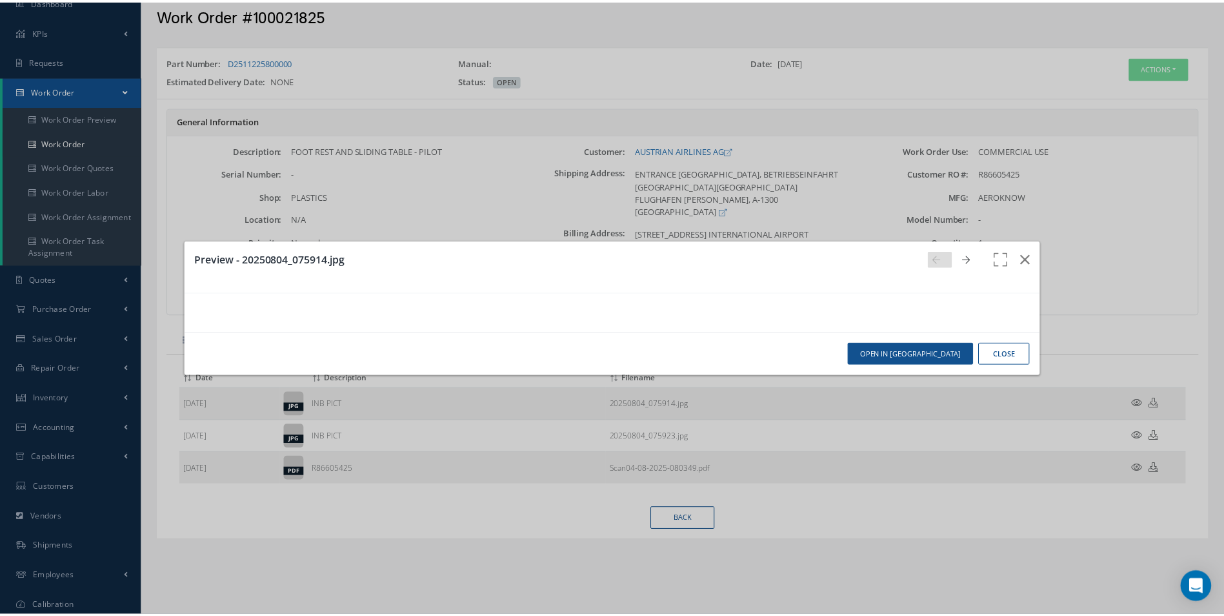
scroll to position [0, 0]
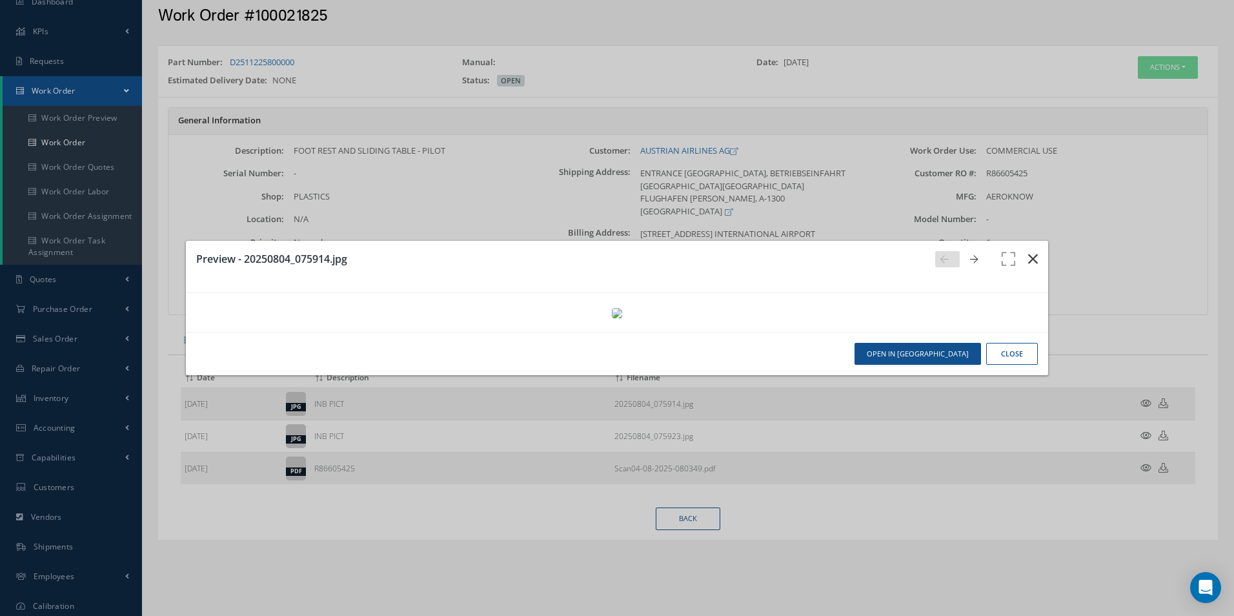
click at [1033, 241] on button "button" at bounding box center [1033, 259] width 30 height 36
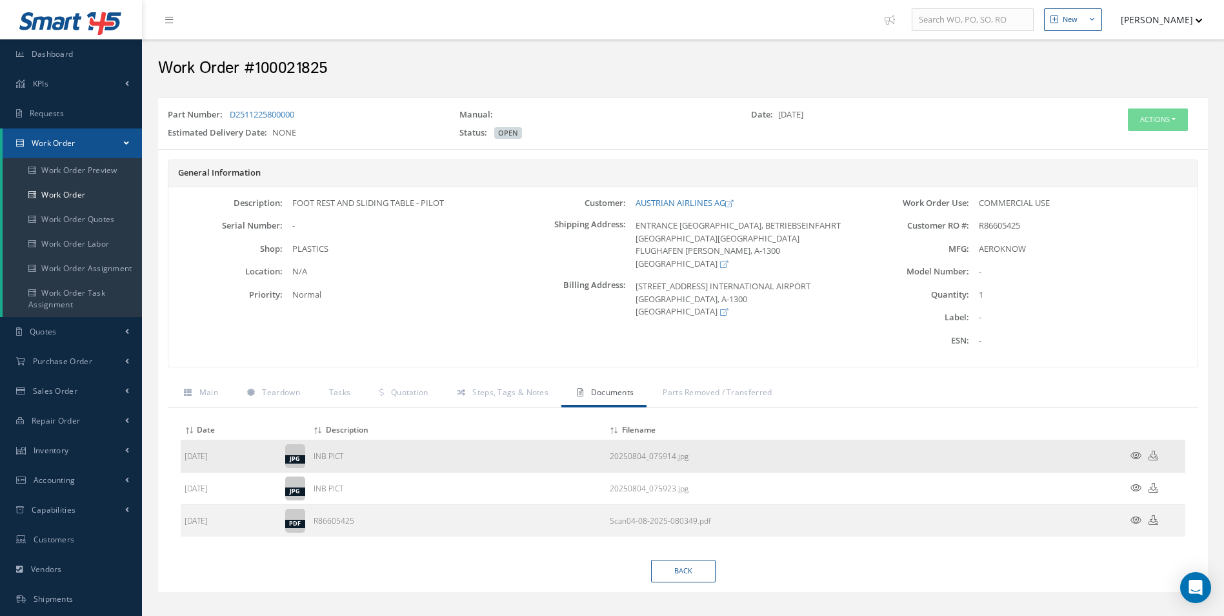
click at [1134, 450] on td at bounding box center [1146, 456] width 77 height 32
drag, startPoint x: 1134, startPoint y: 450, endPoint x: 1133, endPoint y: 456, distance: 6.5
click at [1134, 453] on td at bounding box center [1146, 456] width 77 height 32
click at [1133, 456] on icon at bounding box center [1135, 455] width 11 height 10
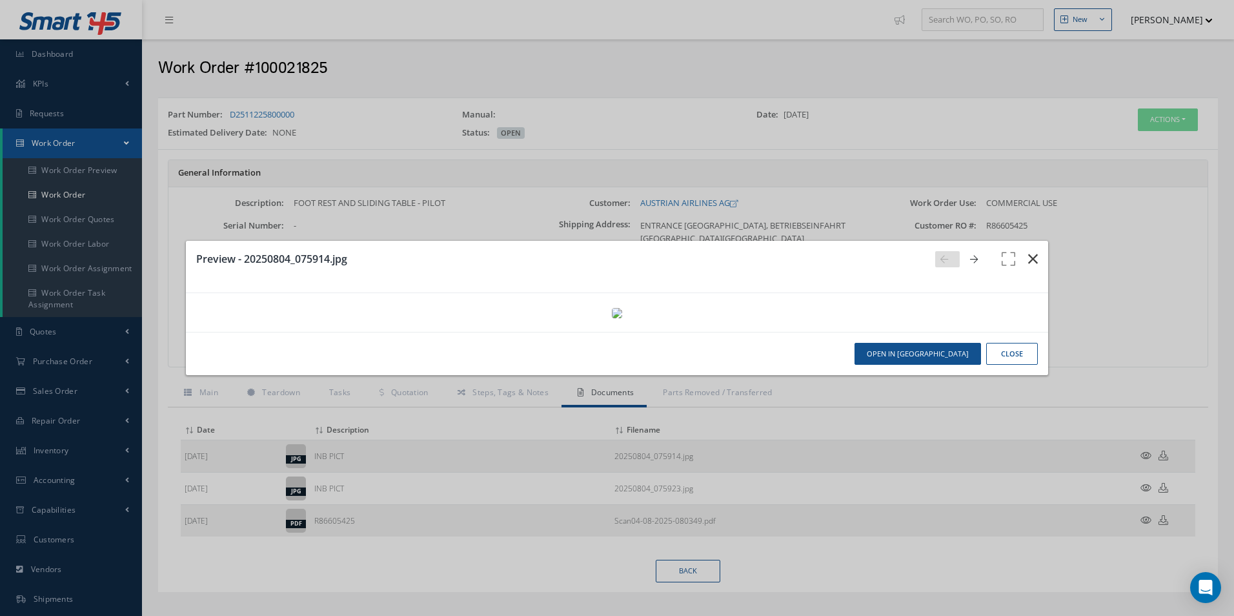
click at [1028, 251] on icon "button" at bounding box center [1033, 258] width 10 height 15
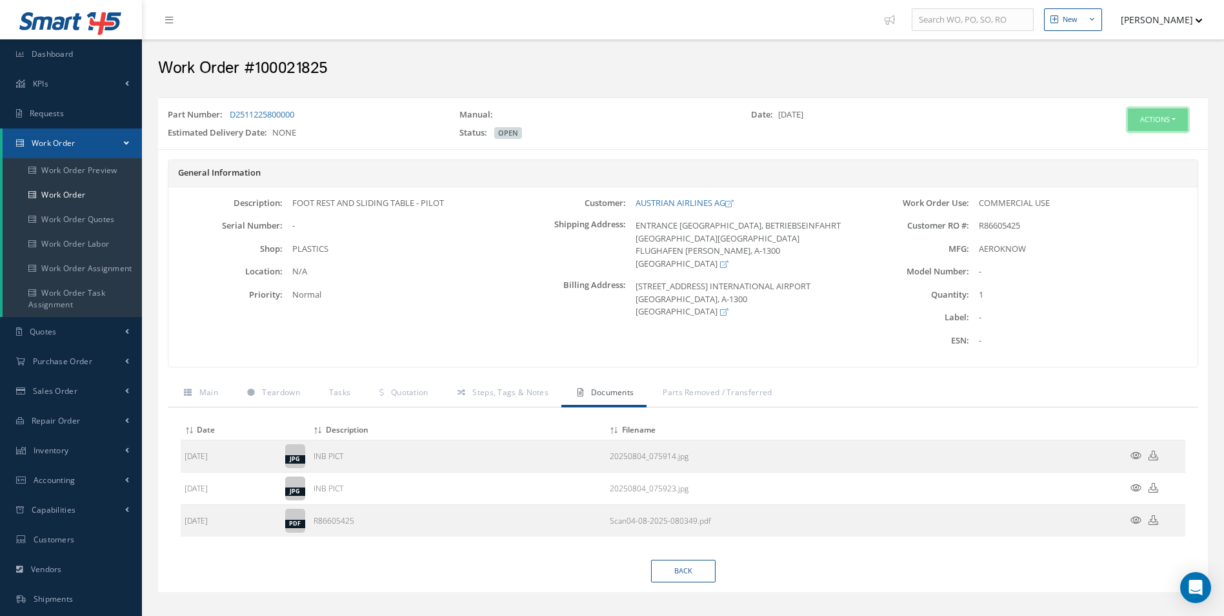
click at [1173, 129] on button "Actions" at bounding box center [1158, 119] width 60 height 23
click at [1114, 143] on link "Edit" at bounding box center [1138, 143] width 103 height 17
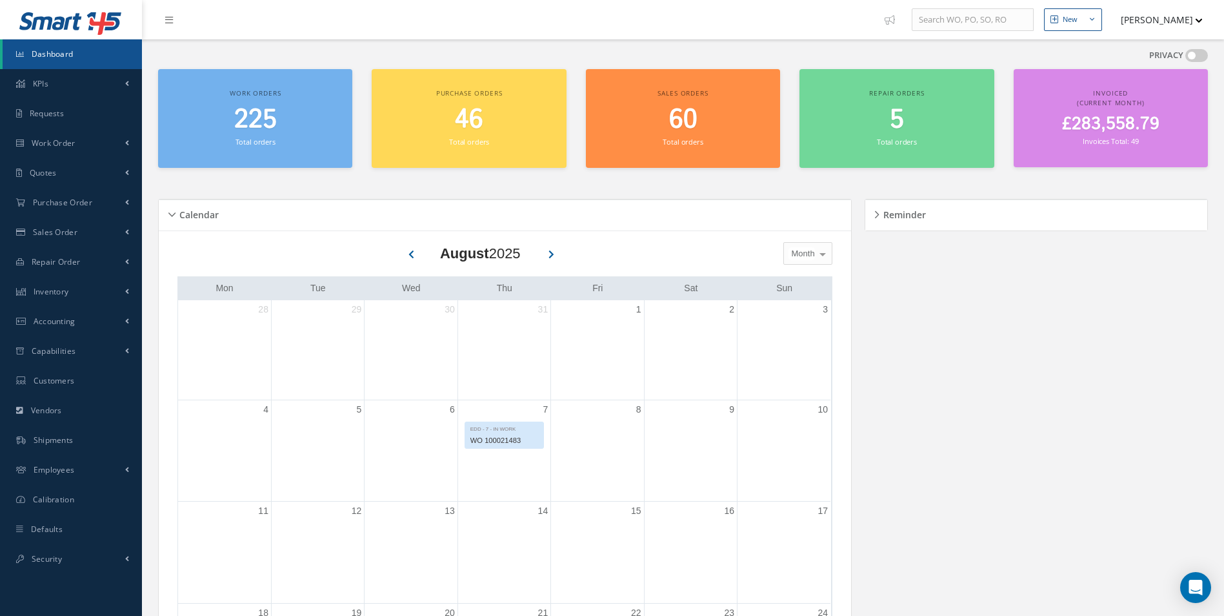
click at [1194, 54] on span at bounding box center [1196, 55] width 23 height 13
click at [1185, 58] on input "checkbox" at bounding box center [1185, 58] width 0 height 0
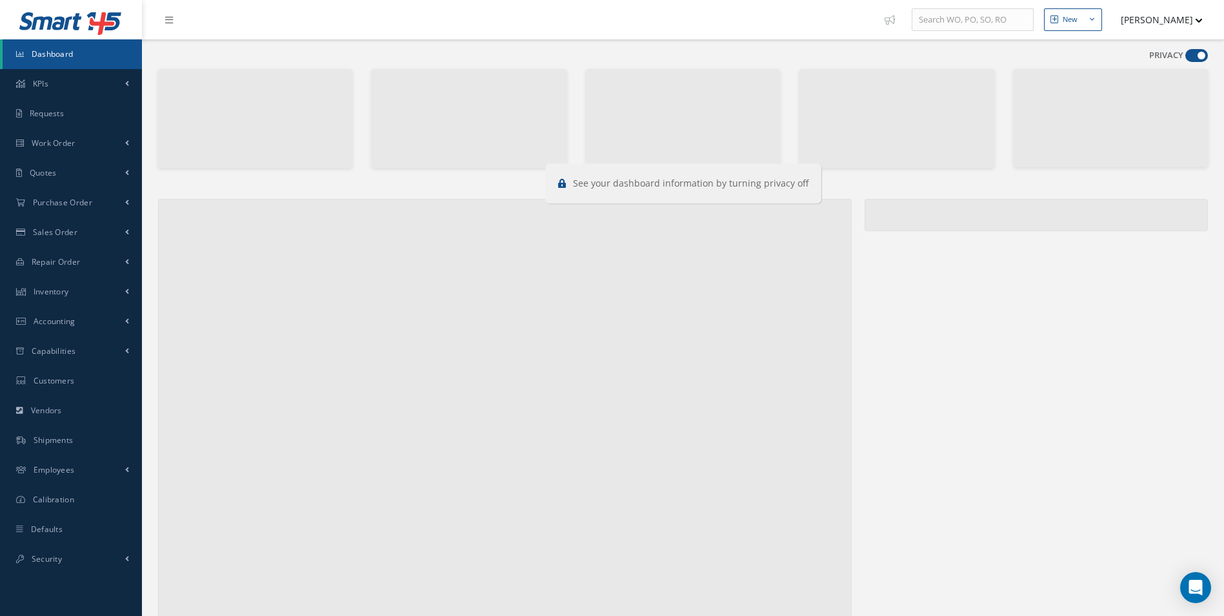
click at [1194, 54] on span at bounding box center [1196, 55] width 23 height 13
click at [1185, 58] on input "checkbox" at bounding box center [1185, 58] width 0 height 0
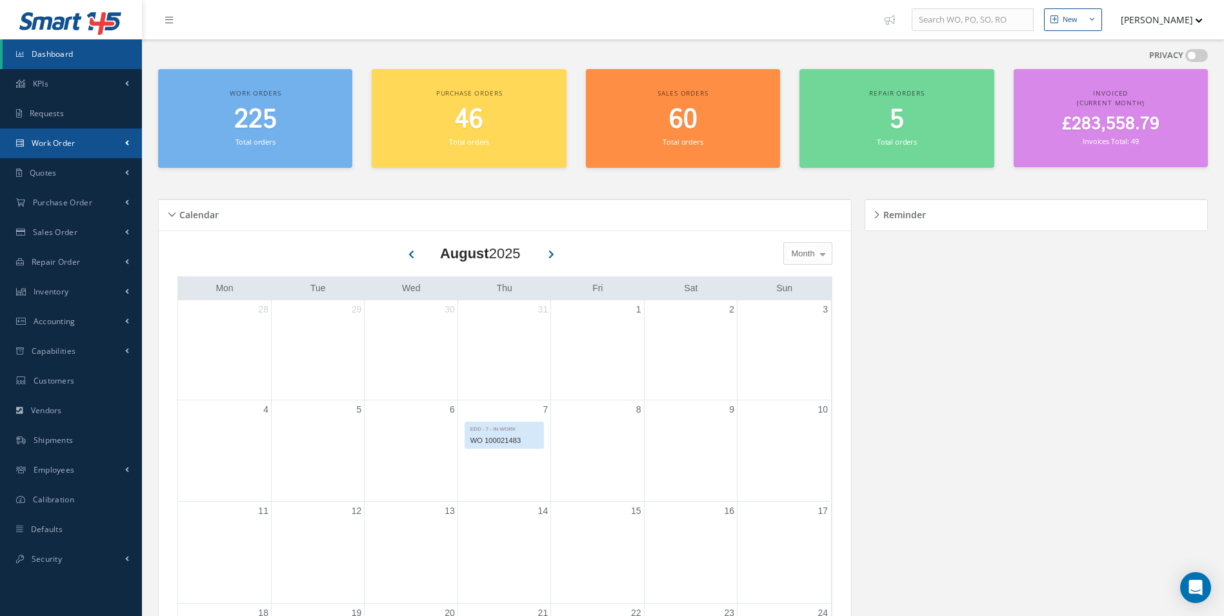
click at [82, 148] on link "Work Order" at bounding box center [71, 143] width 142 height 30
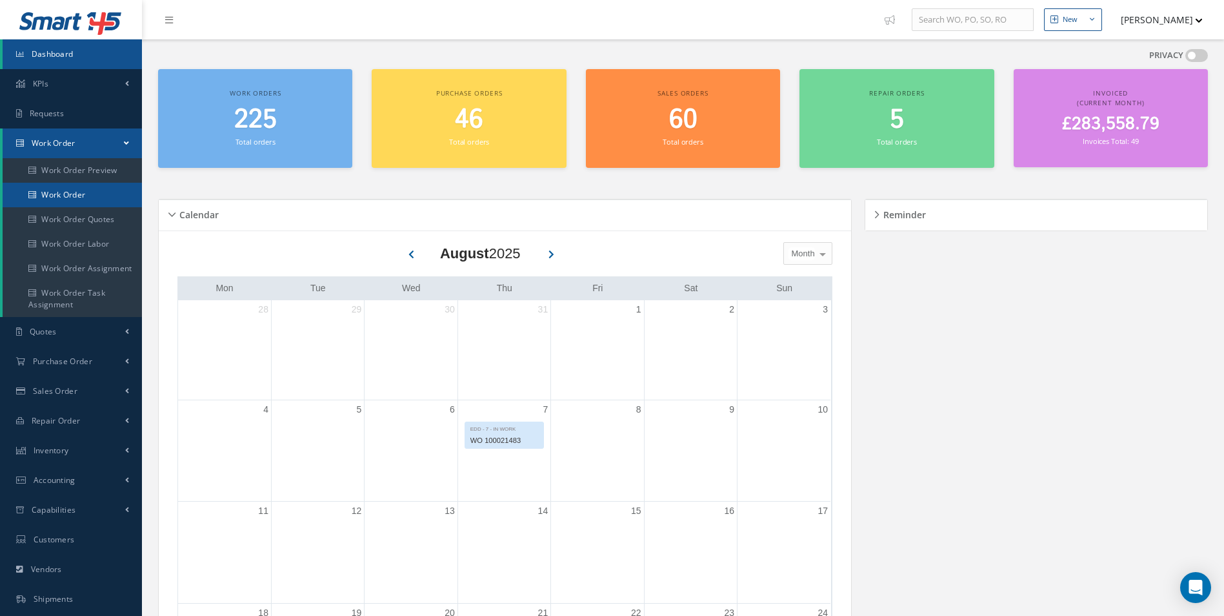
click at [77, 195] on link "Work Order" at bounding box center [72, 195] width 139 height 25
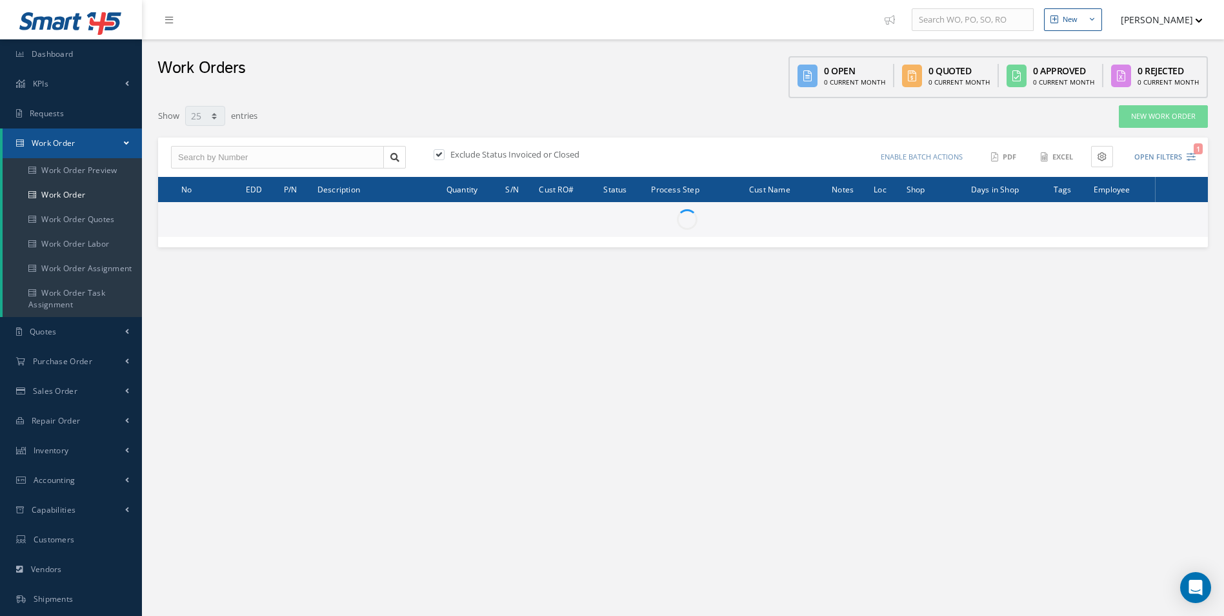
select select "25"
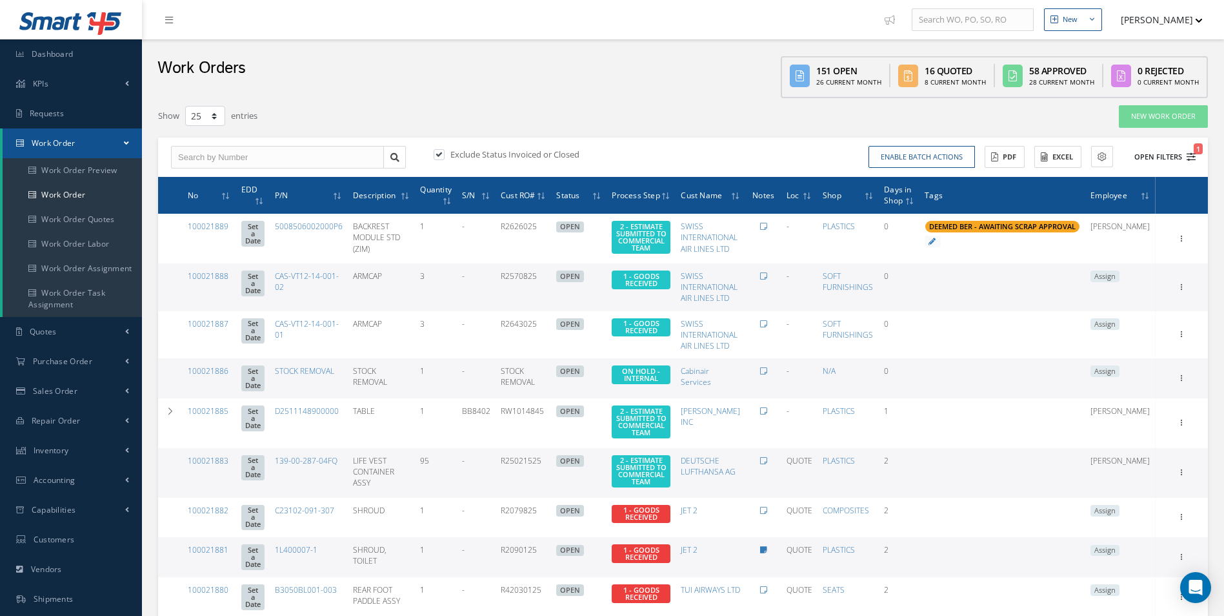
click at [1188, 159] on icon "1" at bounding box center [1191, 156] width 9 height 9
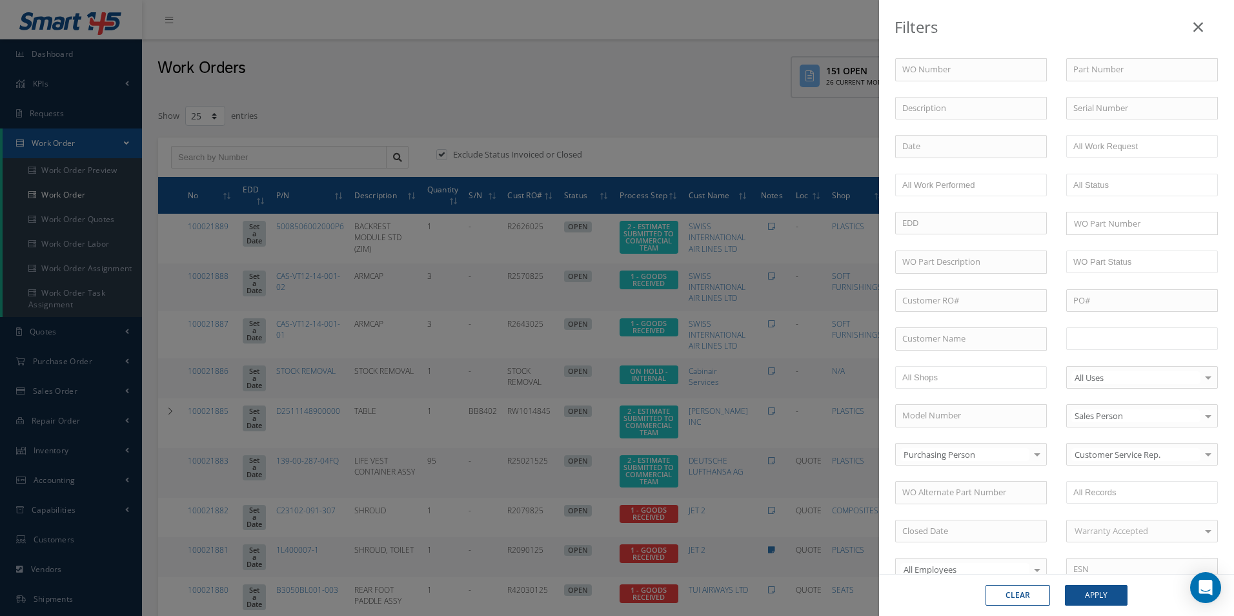
click at [1118, 343] on input "text" at bounding box center [1114, 338] width 82 height 16
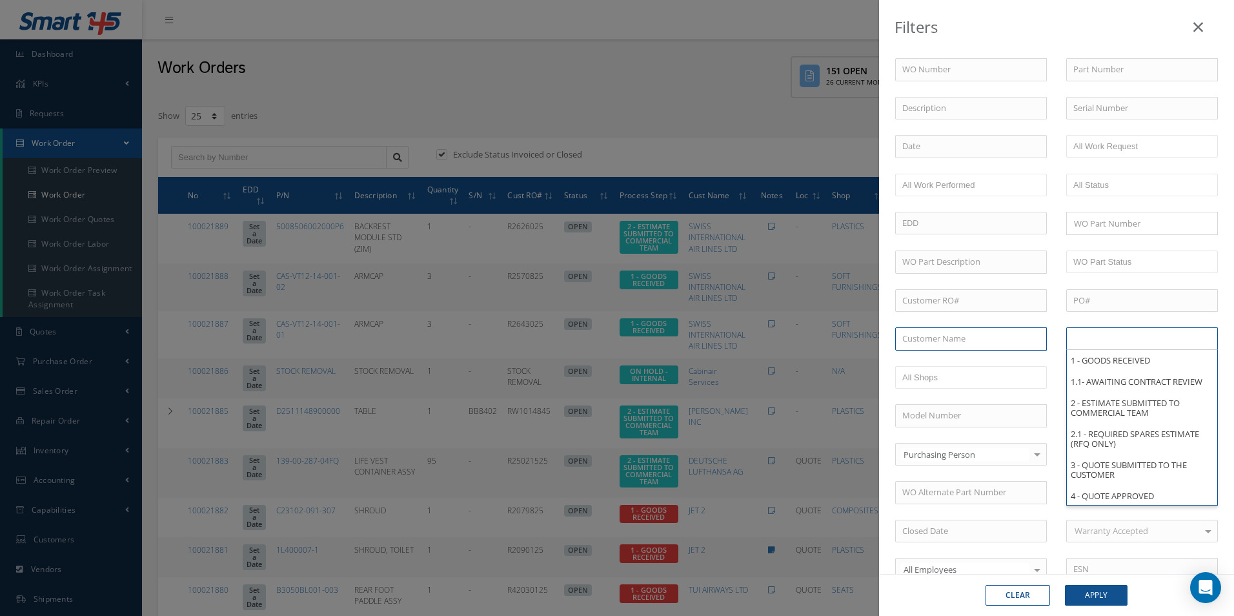
click at [932, 332] on input "text" at bounding box center [971, 338] width 152 height 23
type input "All Proccess Step"
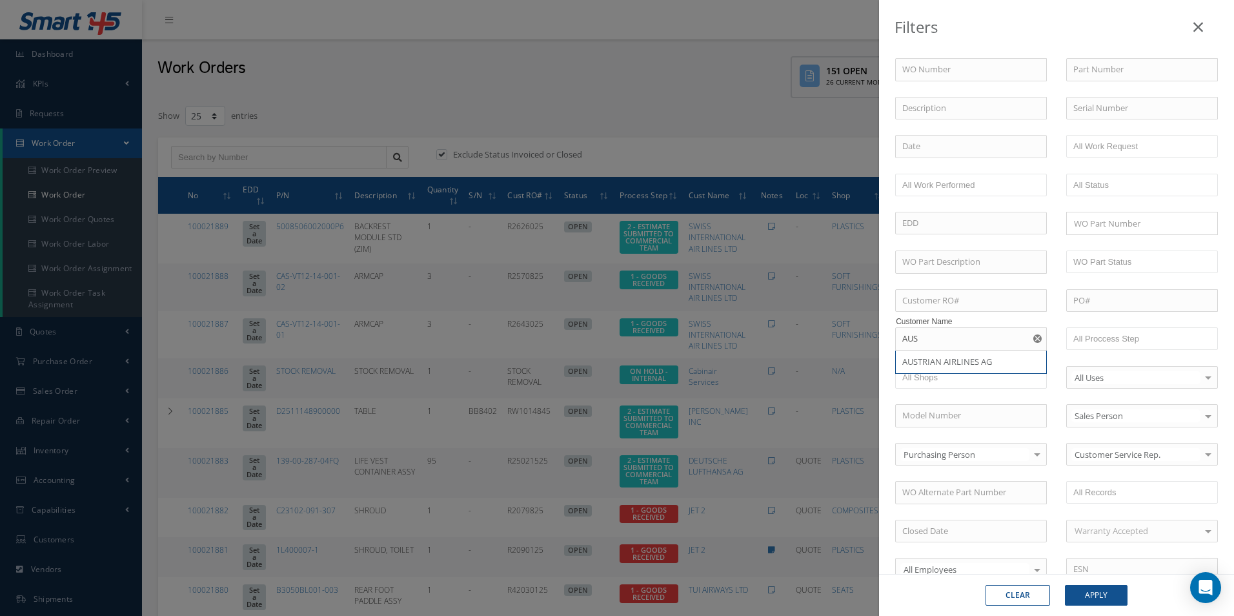
click at [933, 363] on span "AUSTRIAN AIRLINES AG" at bounding box center [947, 362] width 90 height 12
type input "AUSTRIAN AIRLINES AG"
click at [1101, 597] on button "Apply" at bounding box center [1096, 595] width 63 height 21
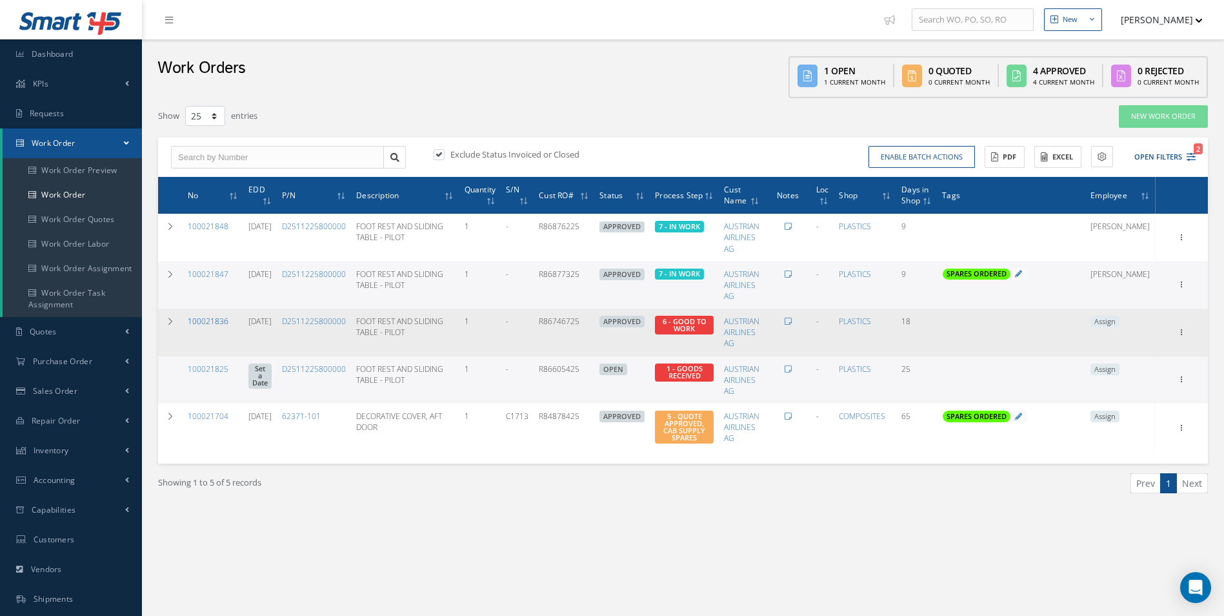
click at [211, 319] on link "100021836" at bounding box center [208, 321] width 41 height 11
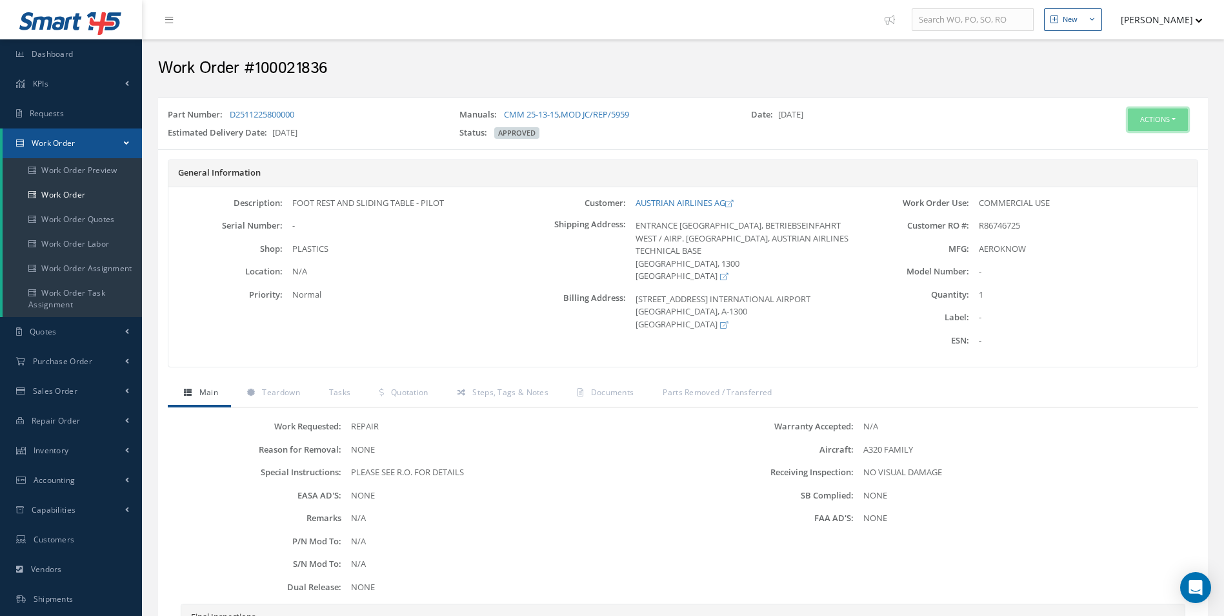
click at [1154, 124] on button "Actions" at bounding box center [1158, 119] width 60 height 23
click at [1109, 145] on link "Edit" at bounding box center [1138, 143] width 103 height 17
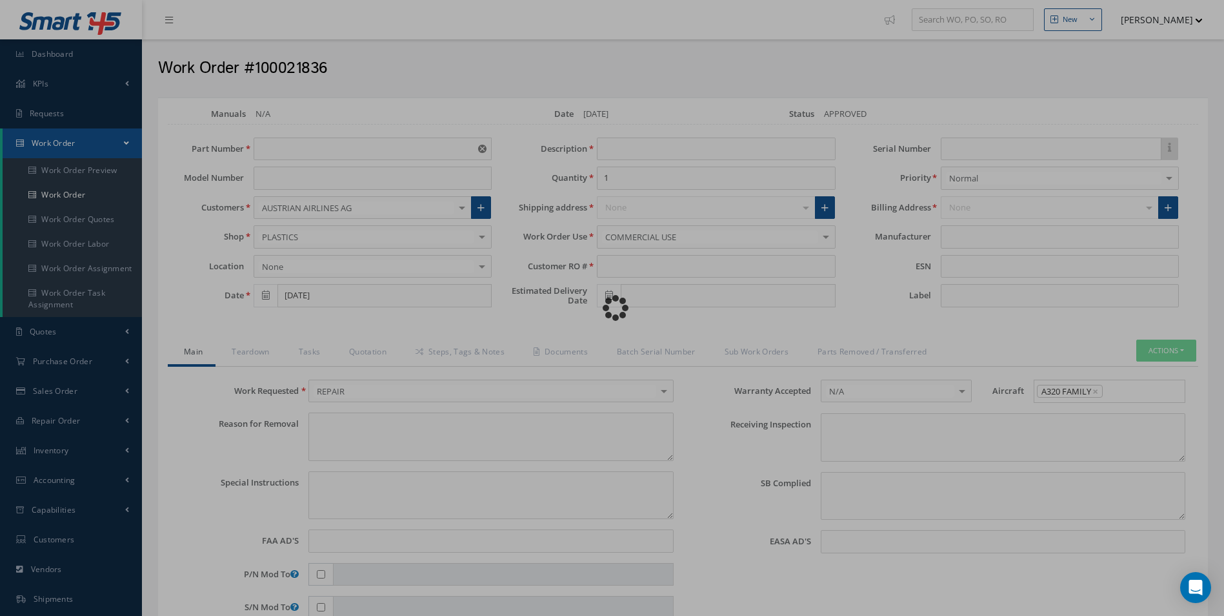
type input "D2511225800000"
type input "[DATE]"
type input "FOOT REST AND SLIDING TABLE - PILOT"
type input "R86746725"
type input "[DATE]"
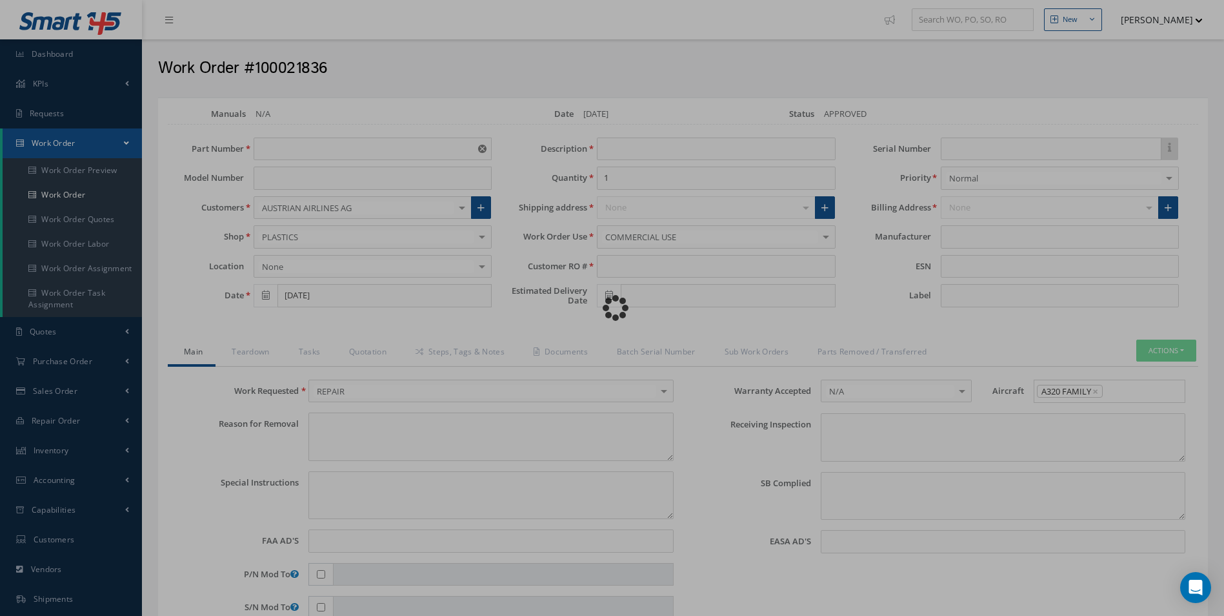
type textarea "NONE"
type textarea "PLEASE SEE R.O. FOR DETAILS"
type input "NONE"
type textarea "NO VISUAL DAMAGE"
type textarea "NONE"
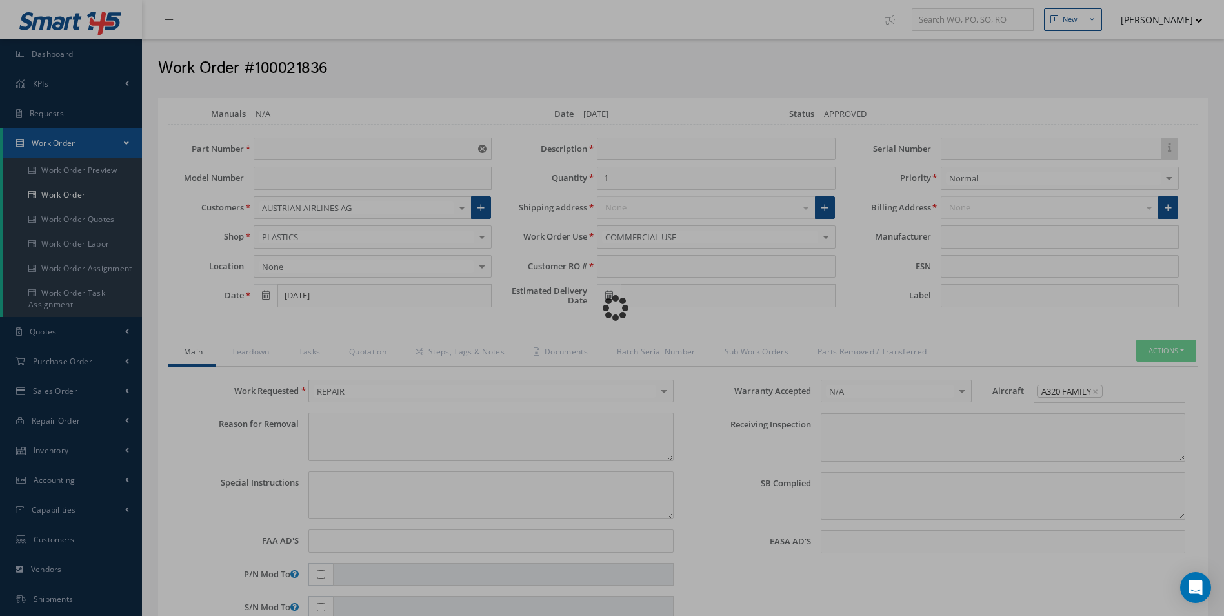
type input "NONE"
type input "AEROKNOW"
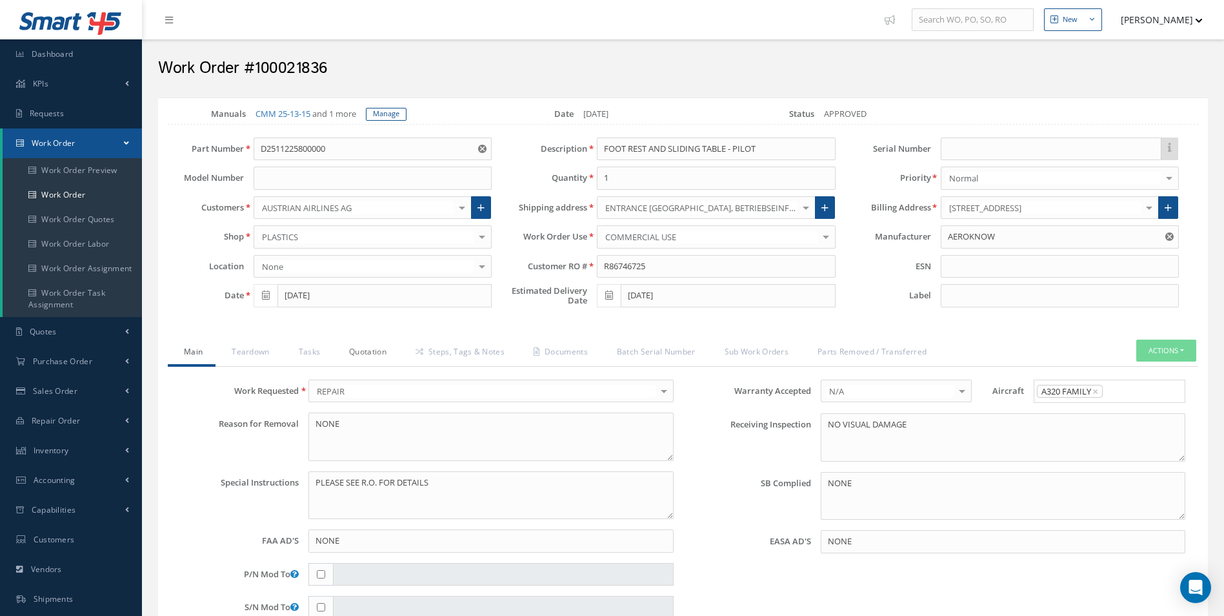
click at [367, 357] on link "Quotation" at bounding box center [366, 352] width 66 height 27
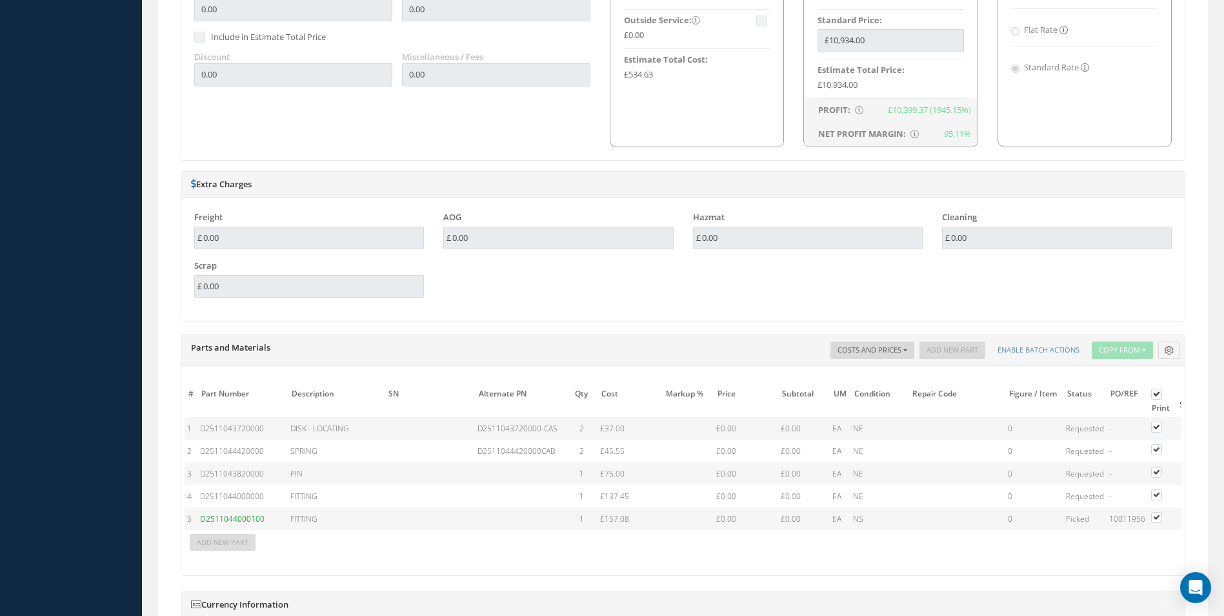
scroll to position [1097, 0]
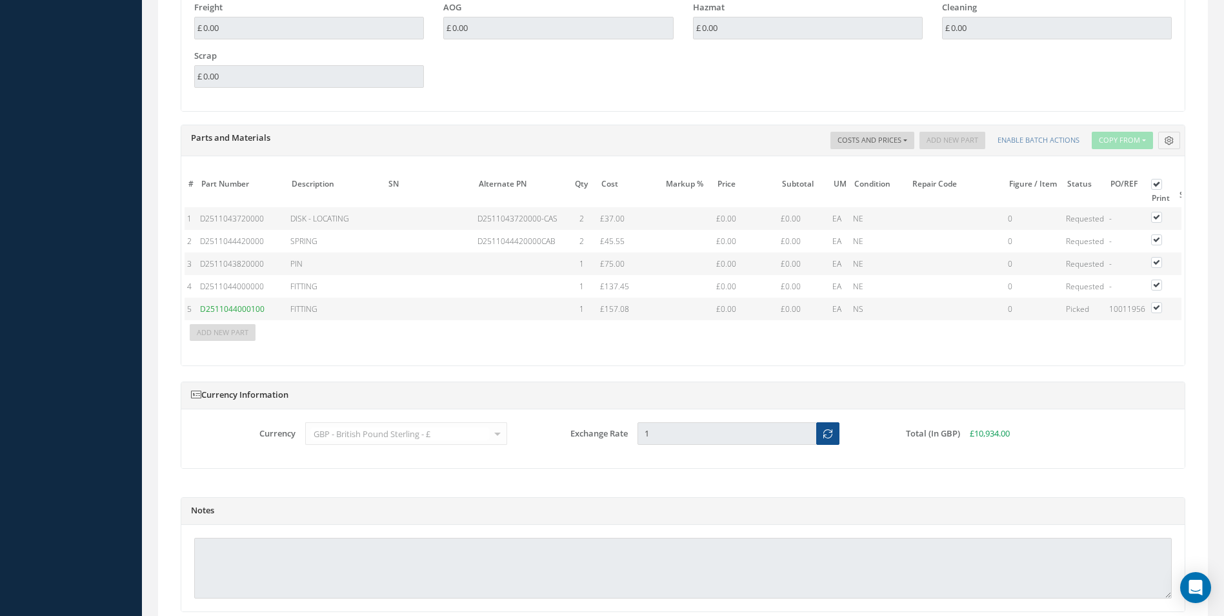
click at [250, 307] on span "D2511044000100" at bounding box center [232, 308] width 65 height 11
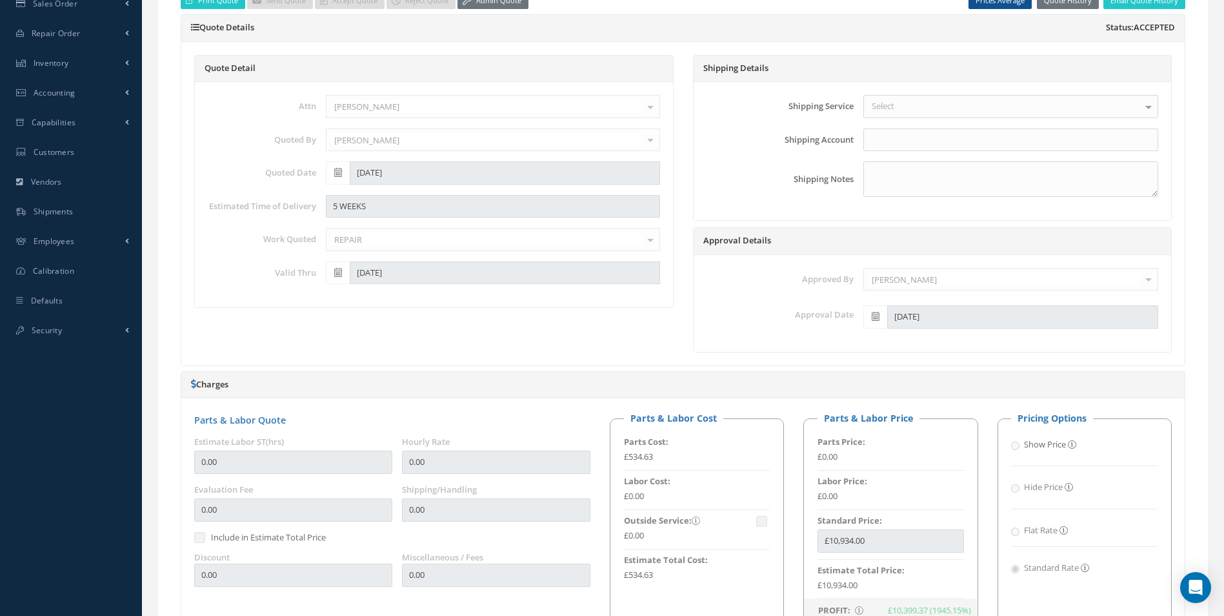
scroll to position [65, 0]
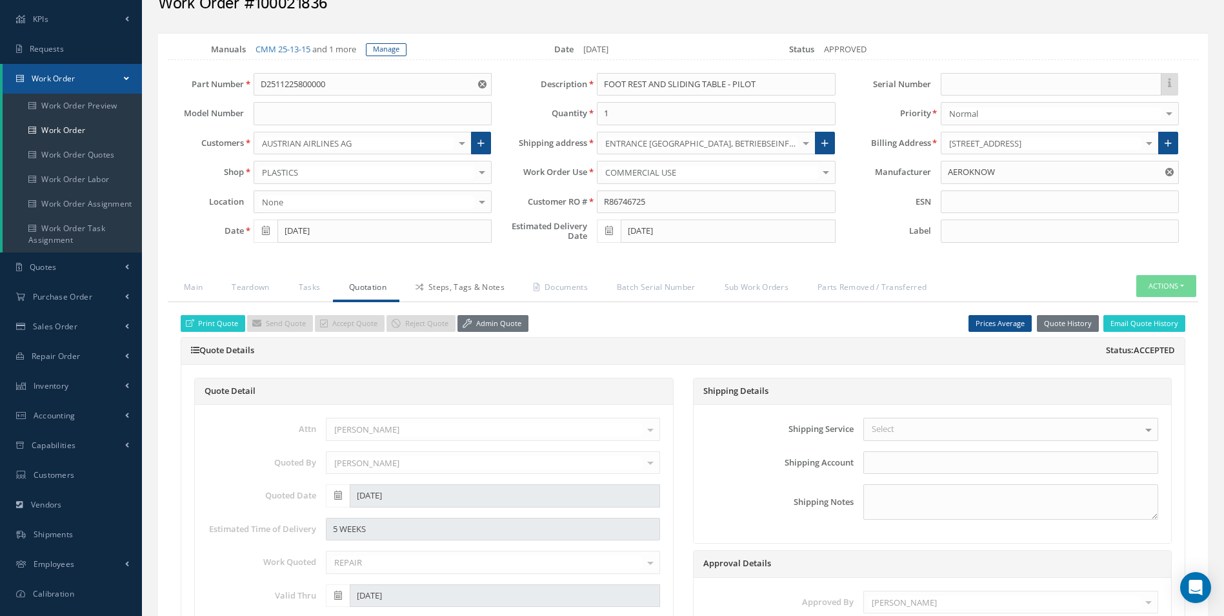
click at [459, 281] on link "Steps, Tags & Notes" at bounding box center [458, 288] width 118 height 27
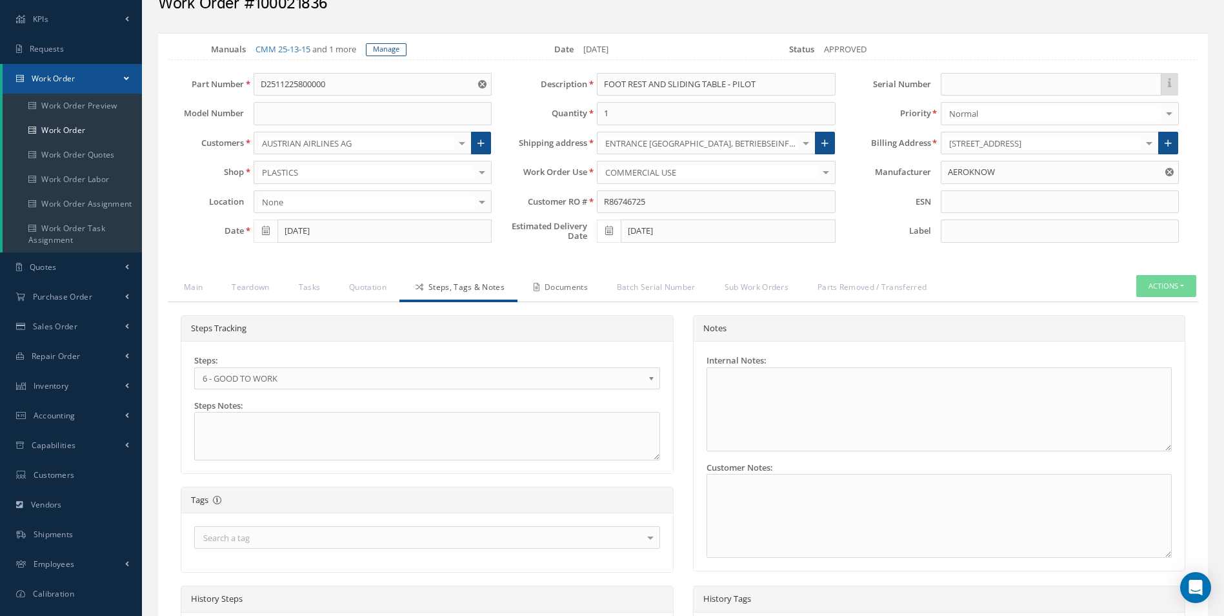
click at [555, 289] on link "Documents" at bounding box center [558, 288] width 83 height 27
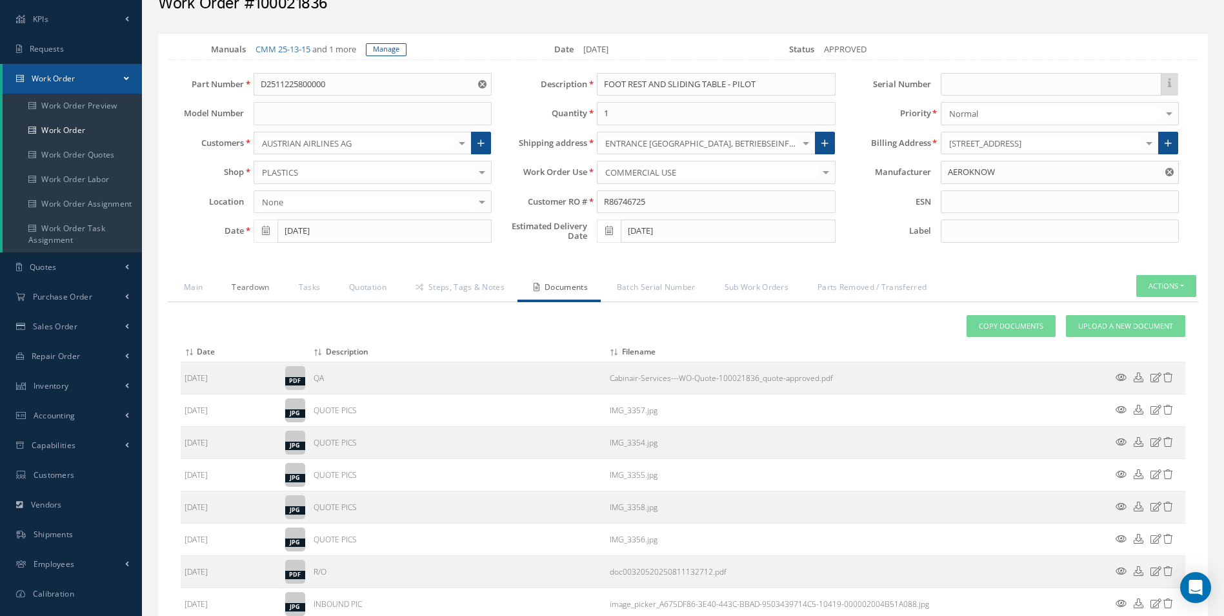
click at [216, 286] on link "Teardown" at bounding box center [249, 288] width 66 height 27
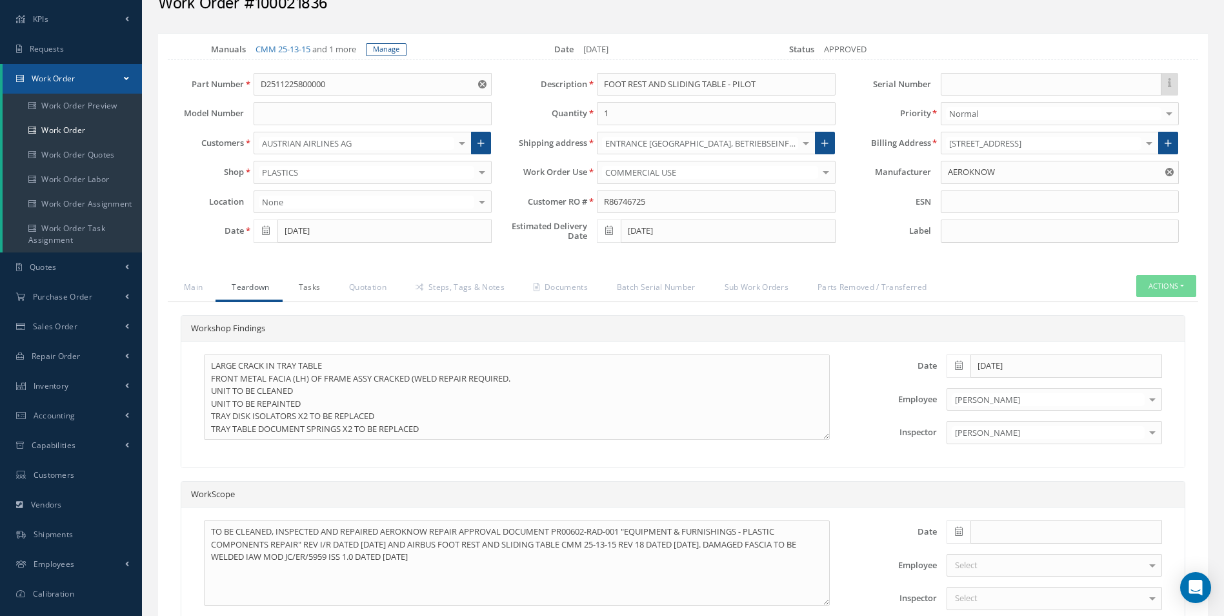
click at [318, 288] on link "Tasks" at bounding box center [308, 288] width 51 height 27
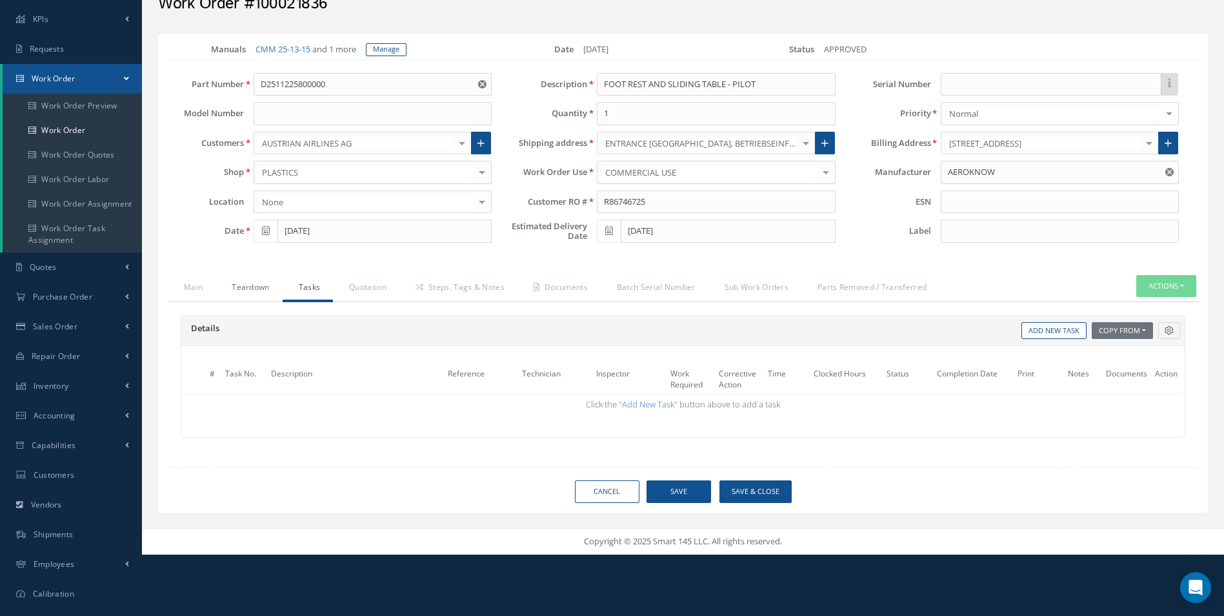
click at [236, 290] on link "Teardown" at bounding box center [249, 288] width 66 height 27
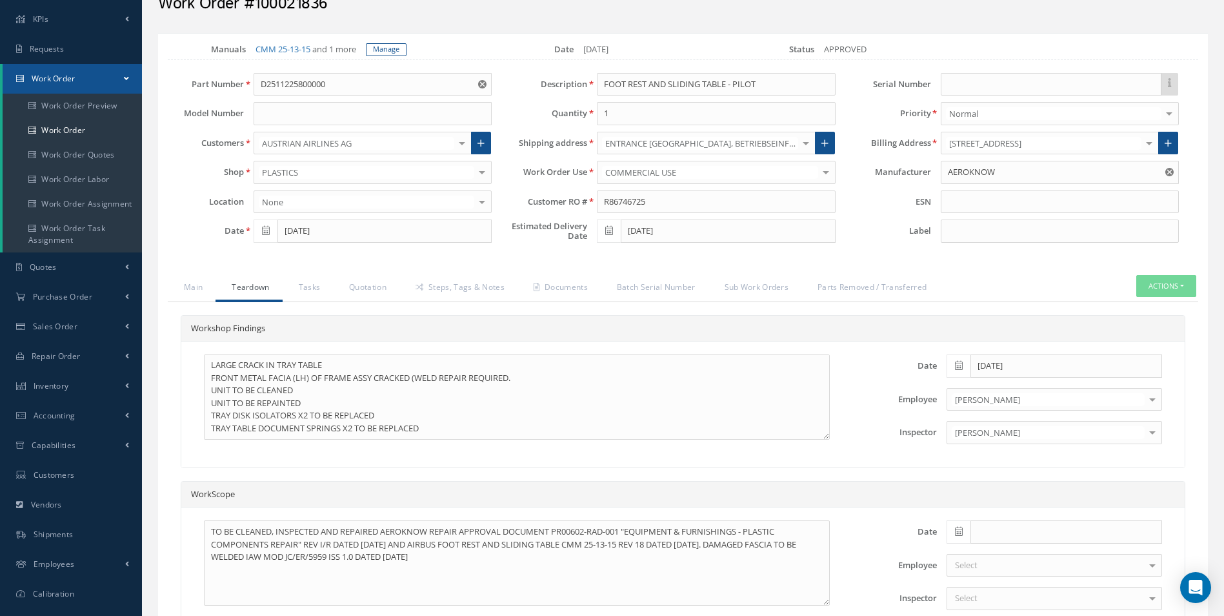
scroll to position [0, 0]
click at [448, 286] on link "Steps, Tags & Notes" at bounding box center [458, 288] width 118 height 27
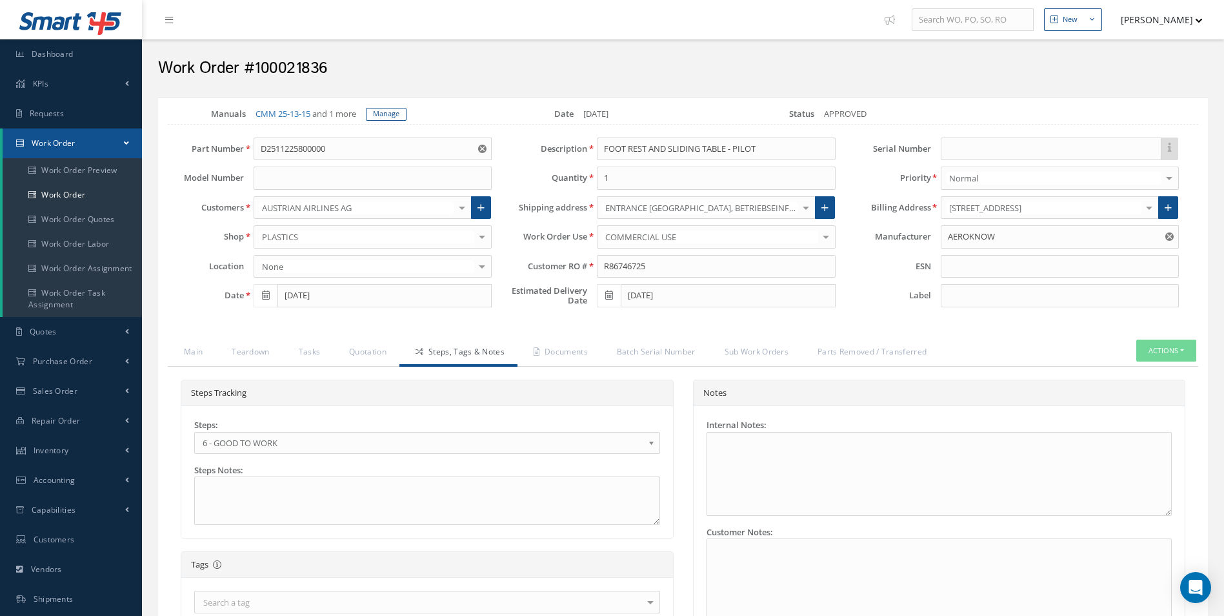
click at [293, 76] on h2 "Work Order #100021836" at bounding box center [683, 68] width 1050 height 19
copy h2 "100021836"
drag, startPoint x: 666, startPoint y: 266, endPoint x: 511, endPoint y: 268, distance: 154.9
click at [511, 268] on div "Customer RO # R86746725" at bounding box center [672, 266] width 343 height 23
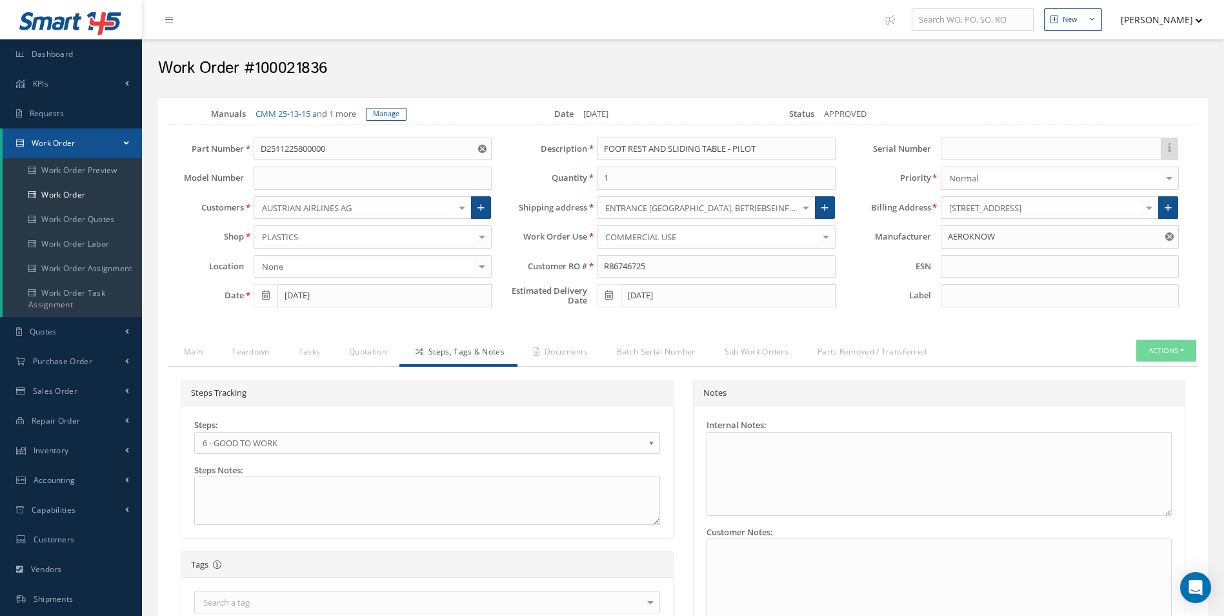
click at [265, 446] on span "6 - GOOD TO WORK" at bounding box center [423, 442] width 441 height 15
click at [276, 117] on link "CMM 25-13-15" at bounding box center [283, 114] width 55 height 12
click at [376, 350] on link "Quotation" at bounding box center [366, 352] width 66 height 27
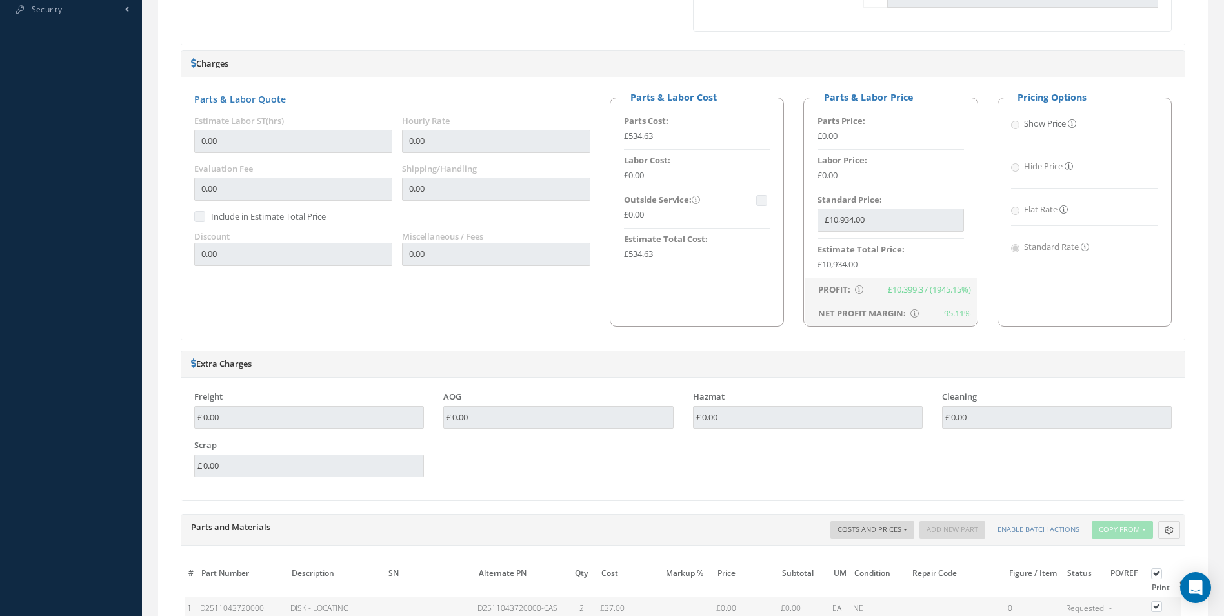
scroll to position [903, 0]
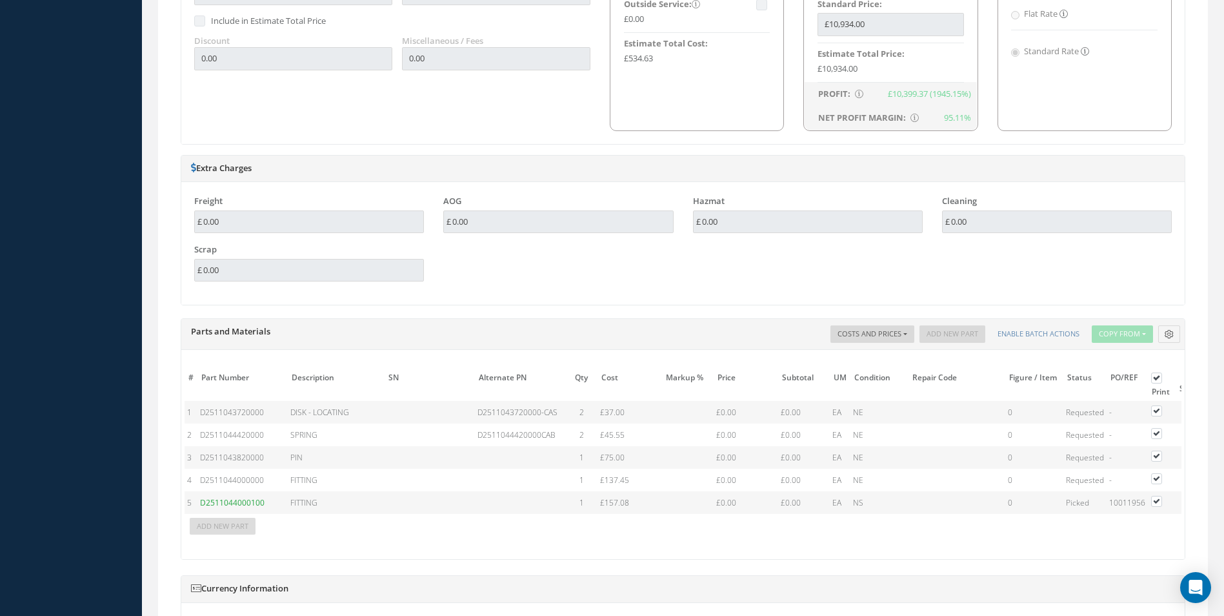
click at [245, 502] on span "D2511044000100" at bounding box center [232, 502] width 65 height 11
drag, startPoint x: 265, startPoint y: 501, endPoint x: 201, endPoint y: 501, distance: 63.9
click at [201, 501] on td "D2511044000100" at bounding box center [242, 502] width 90 height 23
copy span "D2511044000100"
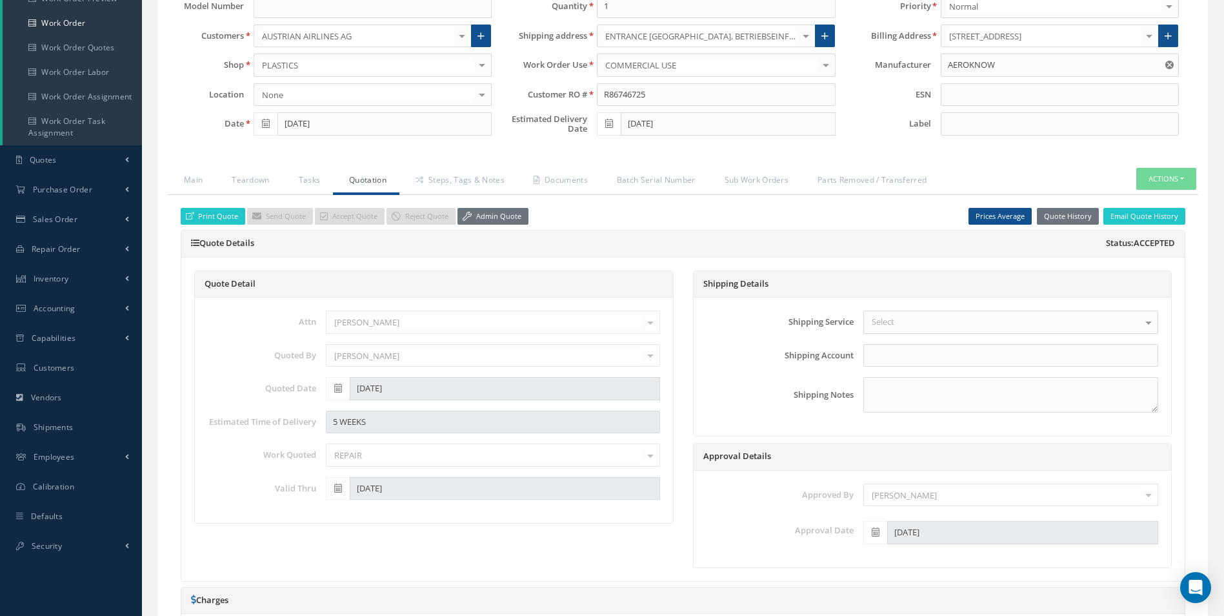
scroll to position [0, 0]
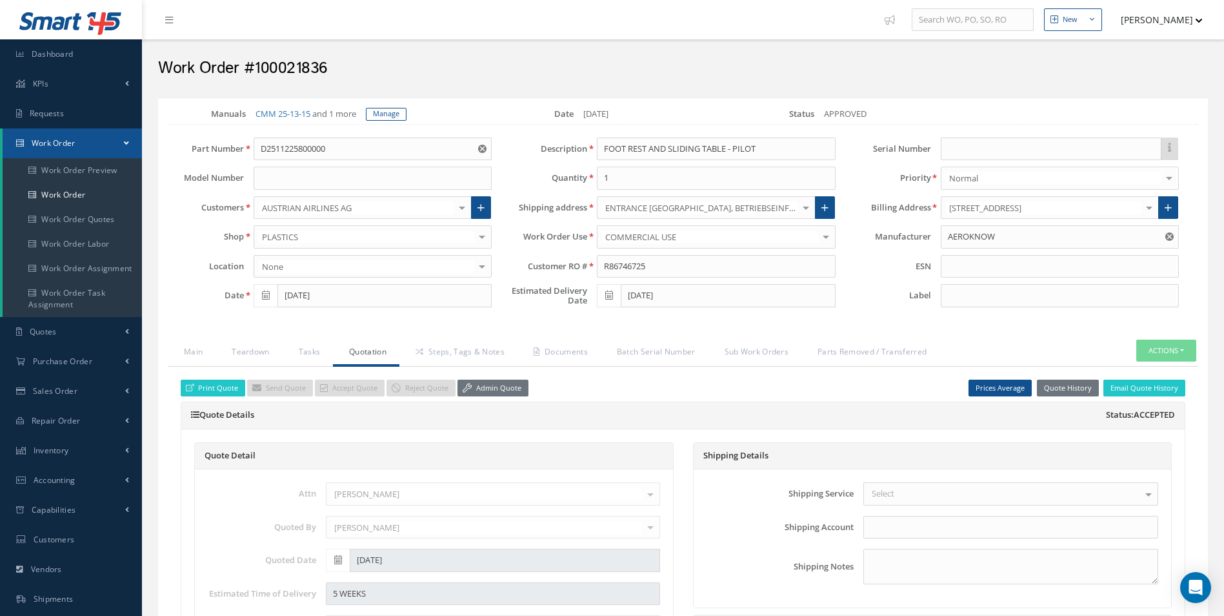
click at [343, 358] on link "Quotation" at bounding box center [366, 352] width 66 height 27
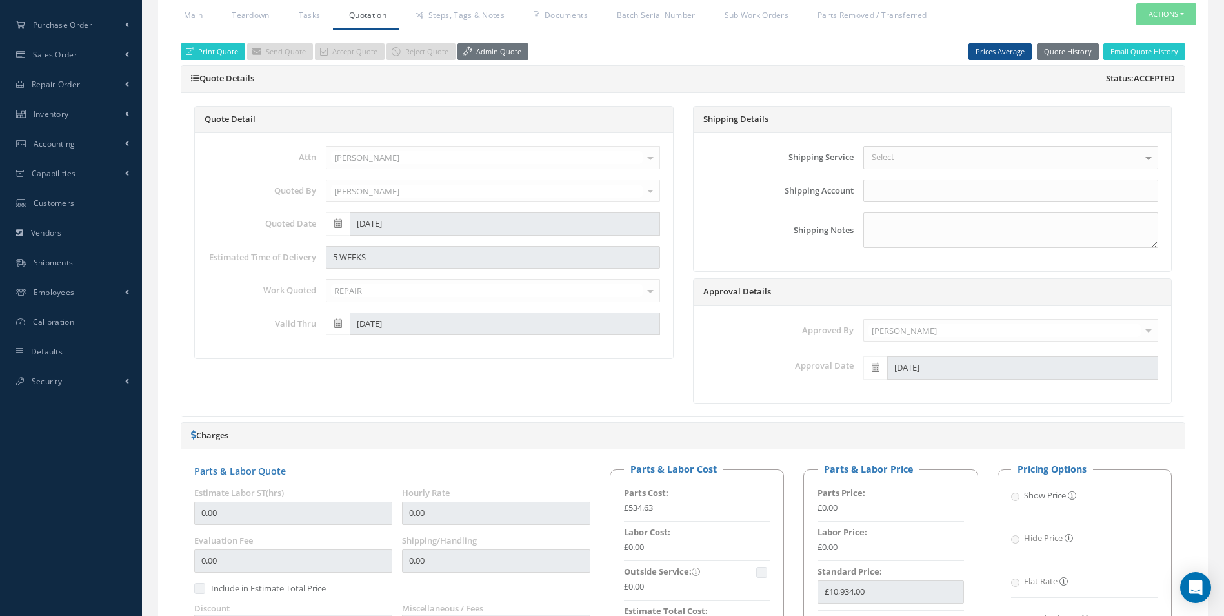
scroll to position [129, 0]
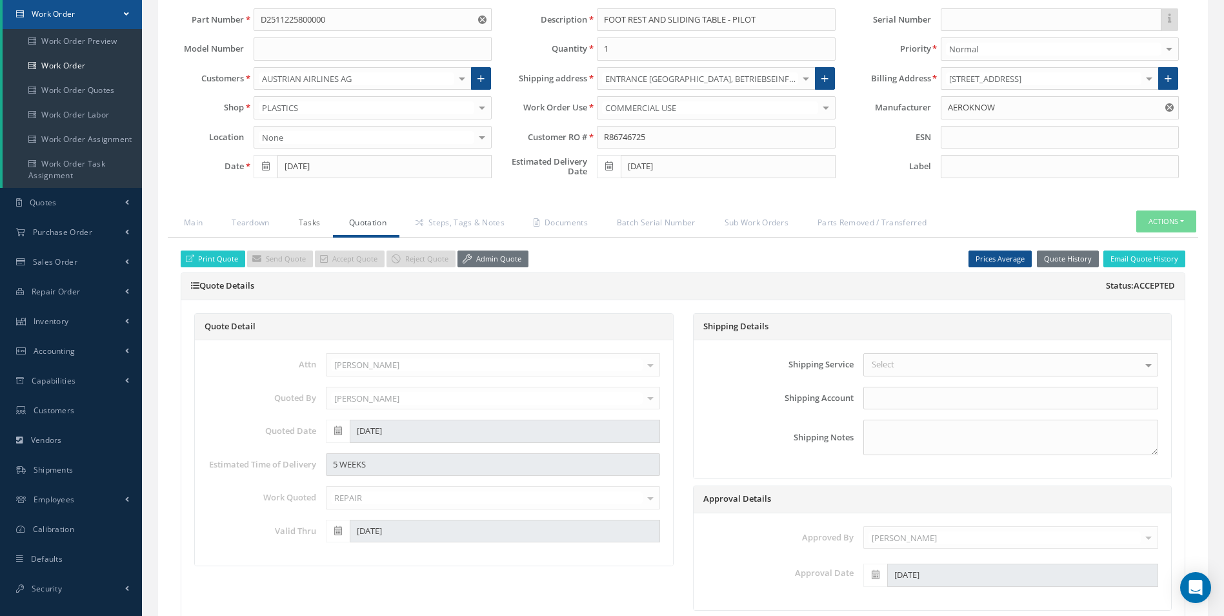
click at [303, 219] on link "Tasks" at bounding box center [308, 223] width 51 height 27
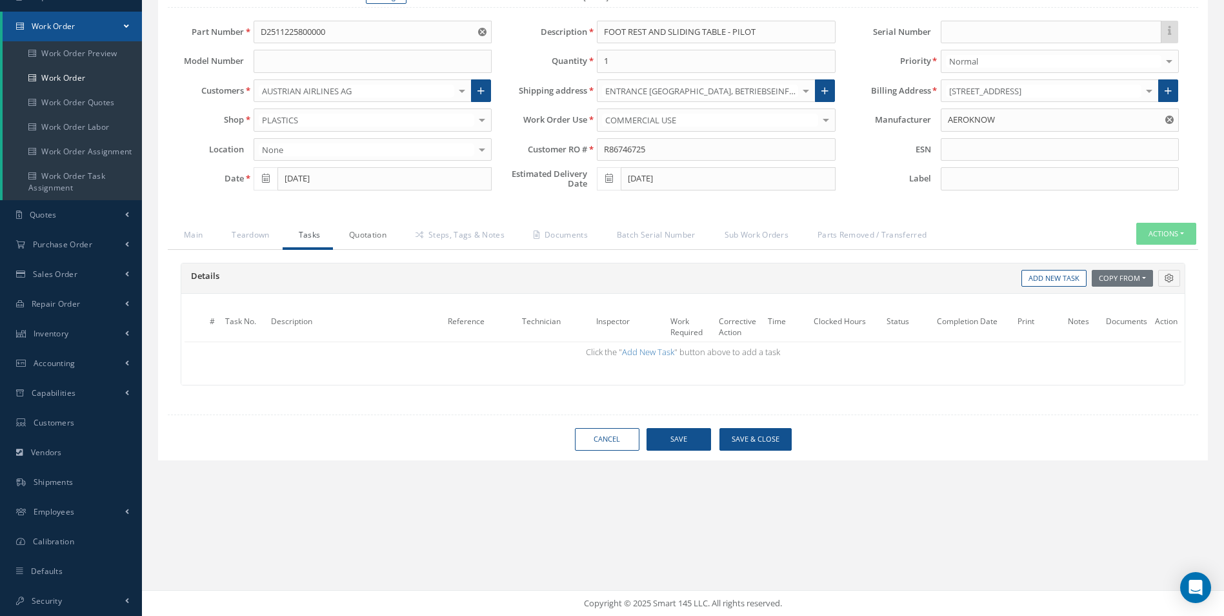
scroll to position [117, 0]
click at [367, 225] on link "Quotation" at bounding box center [366, 236] width 66 height 27
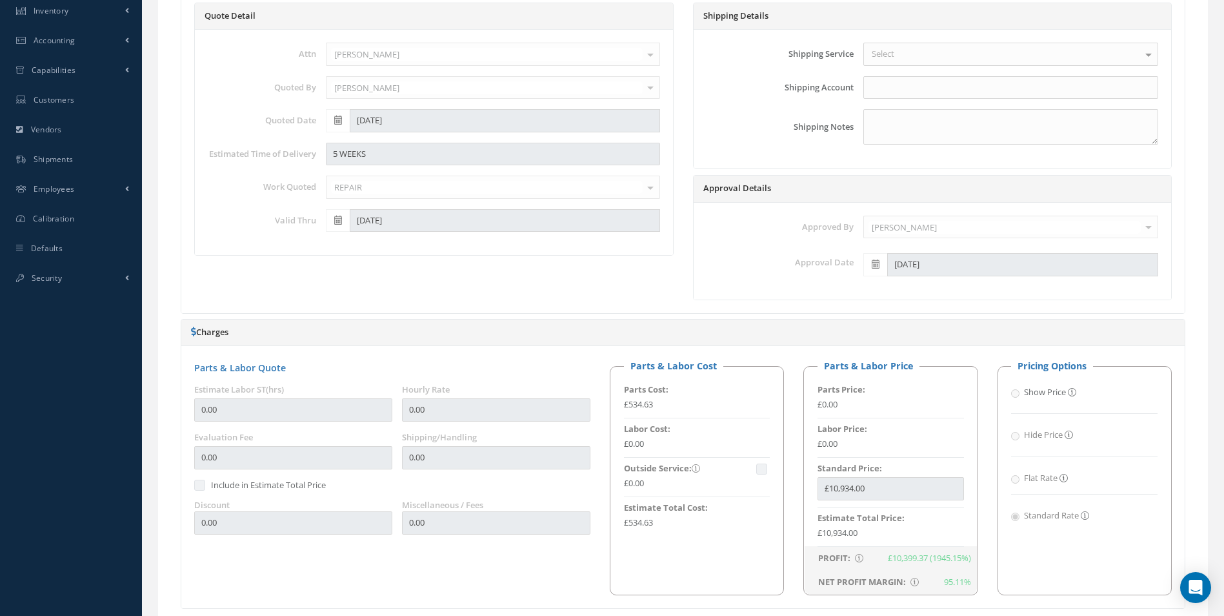
scroll to position [0, 0]
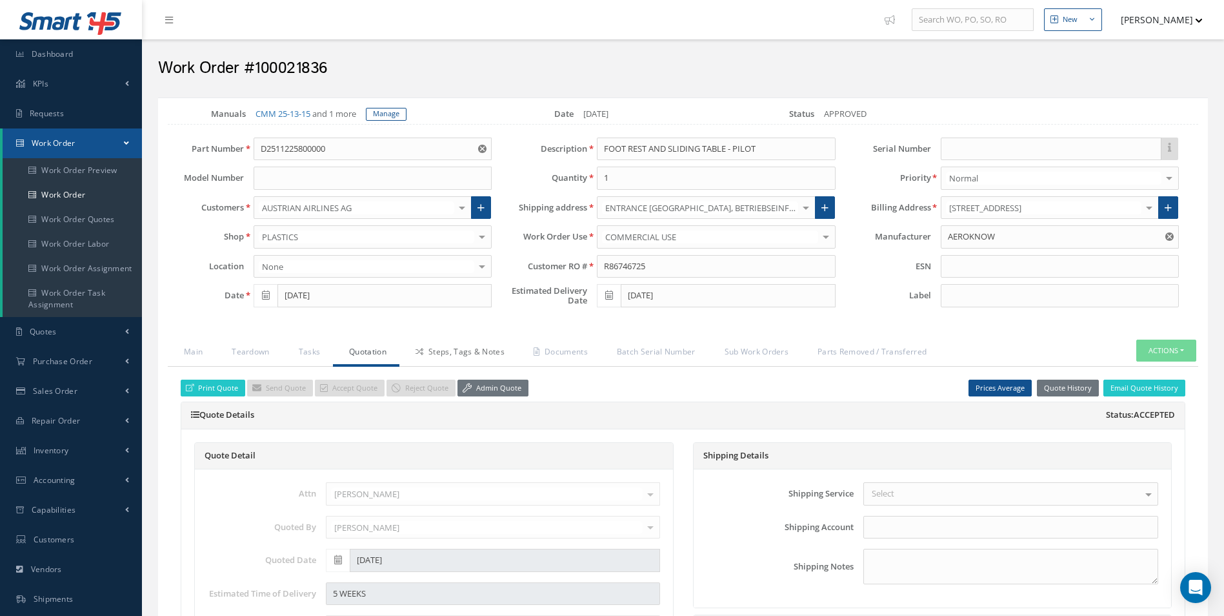
click at [486, 355] on link "Steps, Tags & Notes" at bounding box center [458, 352] width 118 height 27
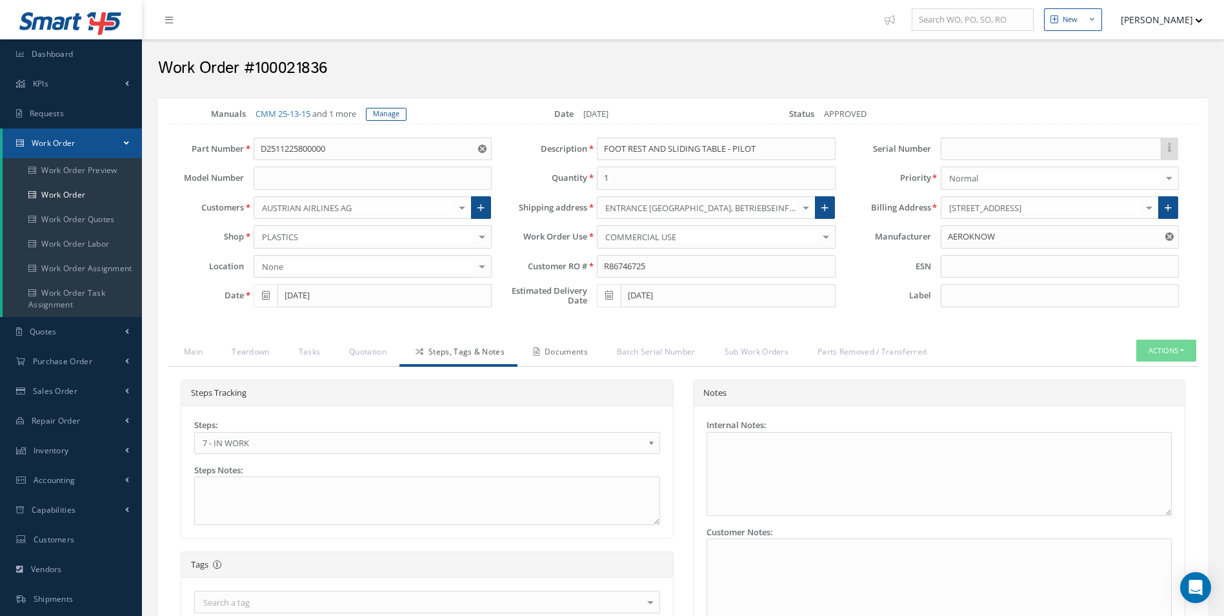
click at [577, 356] on link "Documents" at bounding box center [558, 352] width 83 height 27
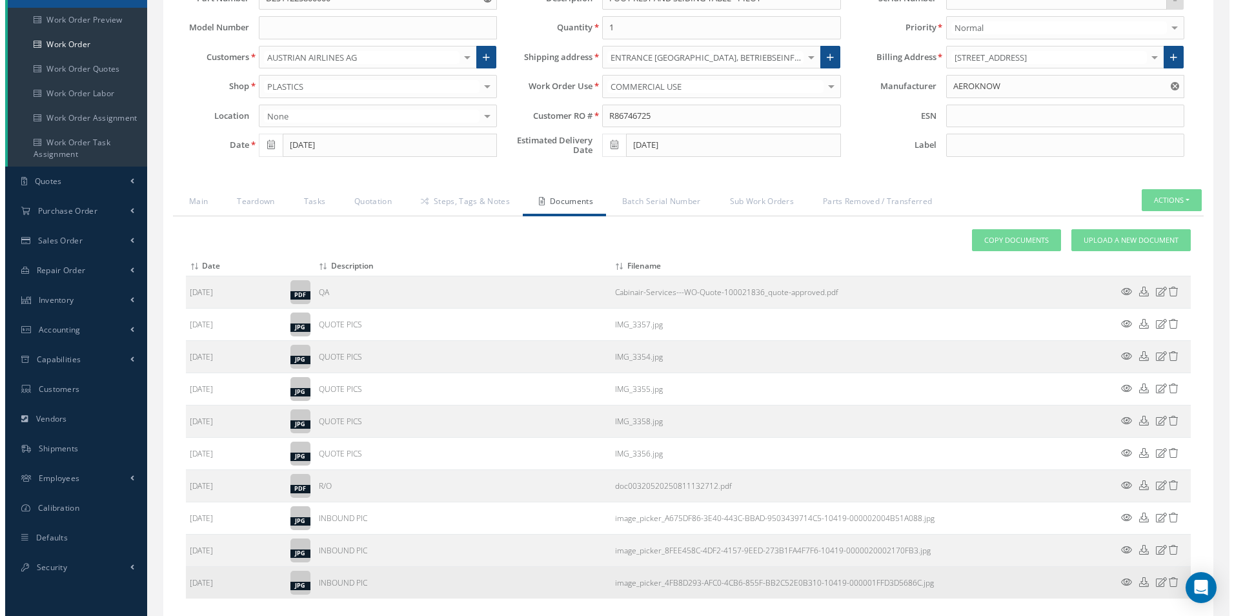
scroll to position [247, 0]
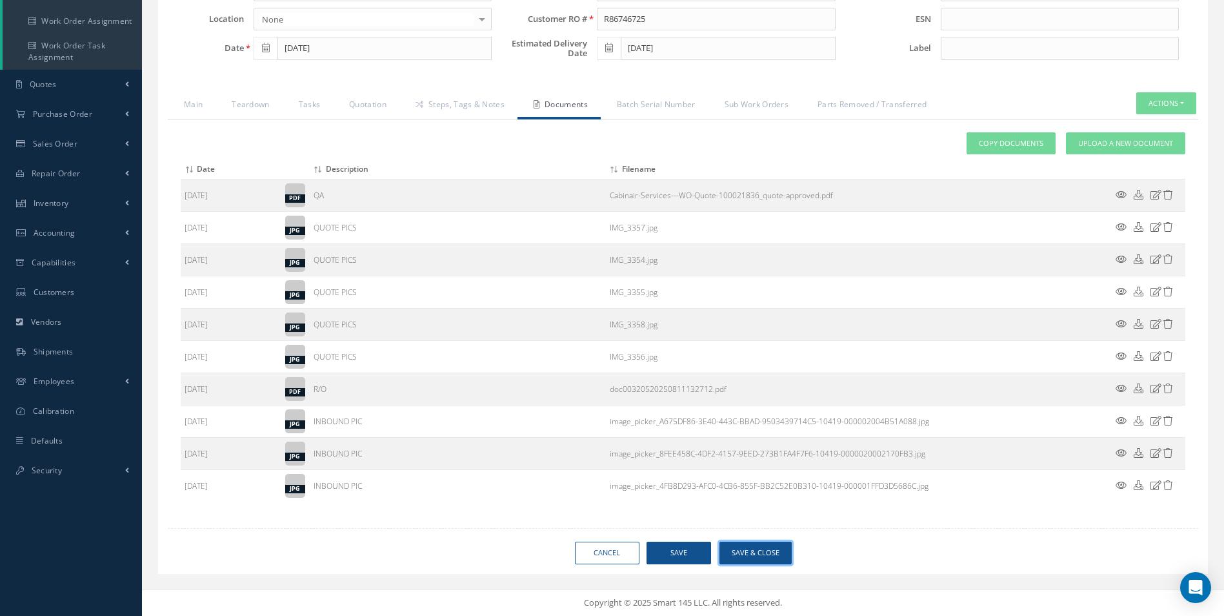
click at [763, 552] on button "Save & Close" at bounding box center [755, 552] width 72 height 23
type input "AEROKNOW"
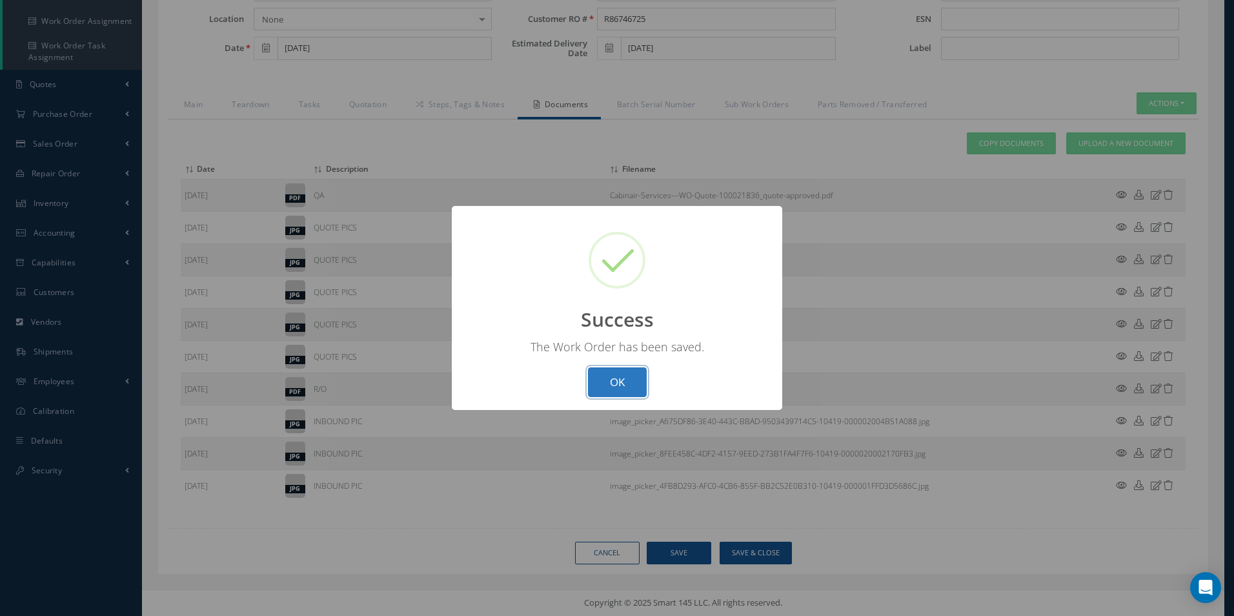
click at [641, 389] on button "OK" at bounding box center [617, 382] width 59 height 30
select select "25"
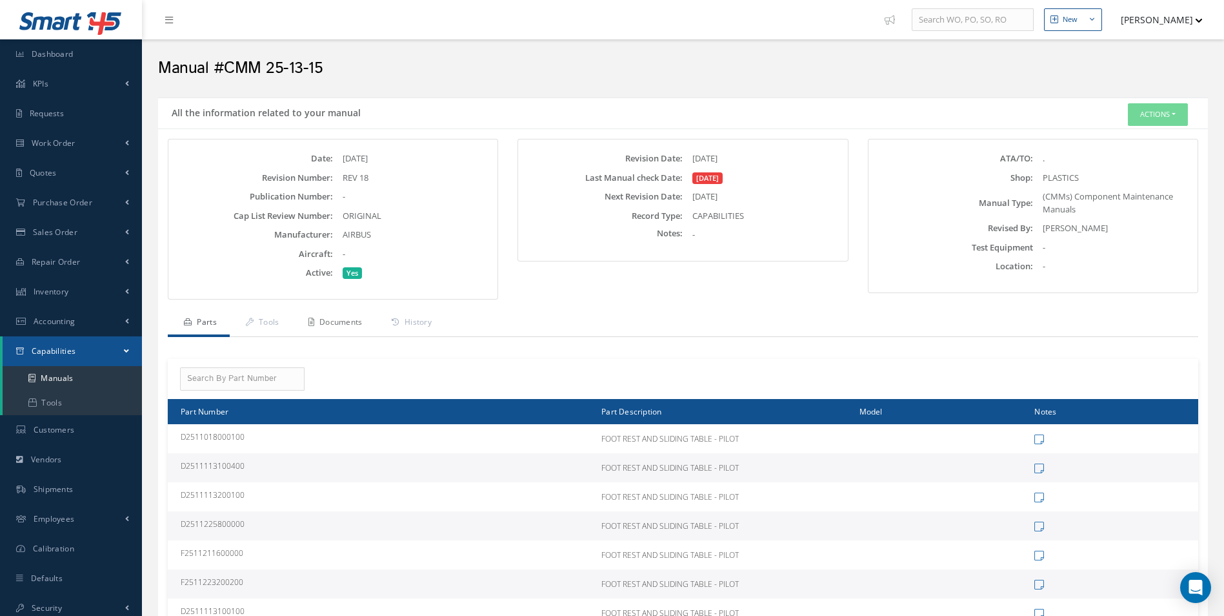
click at [346, 328] on link "Documents" at bounding box center [333, 323] width 83 height 27
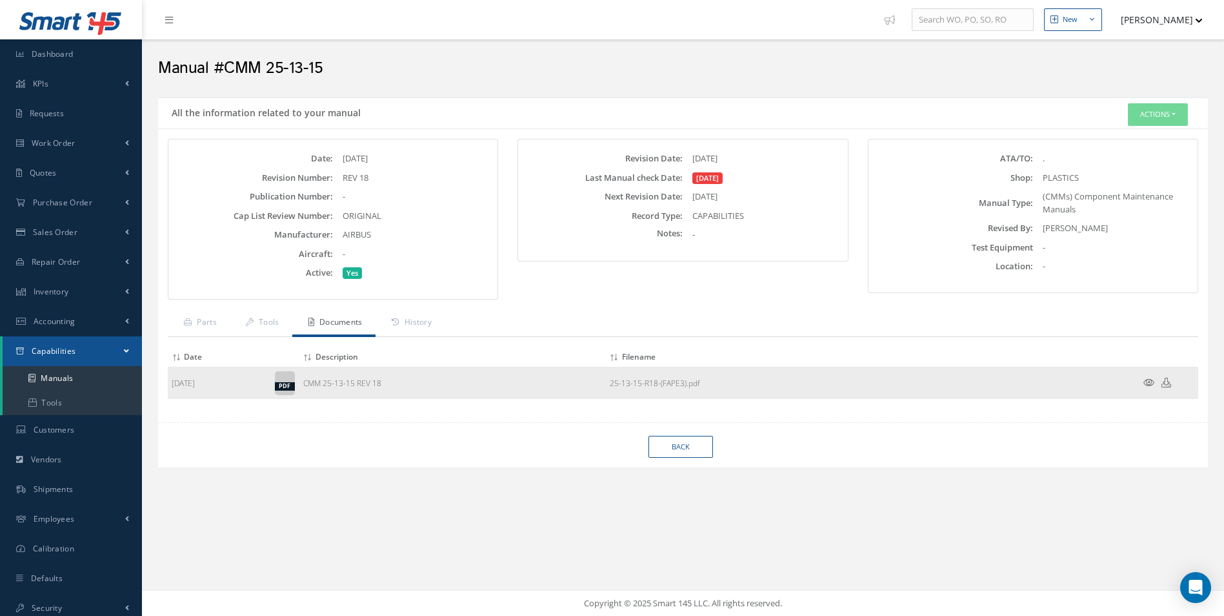
click at [1147, 381] on icon at bounding box center [1148, 382] width 11 height 10
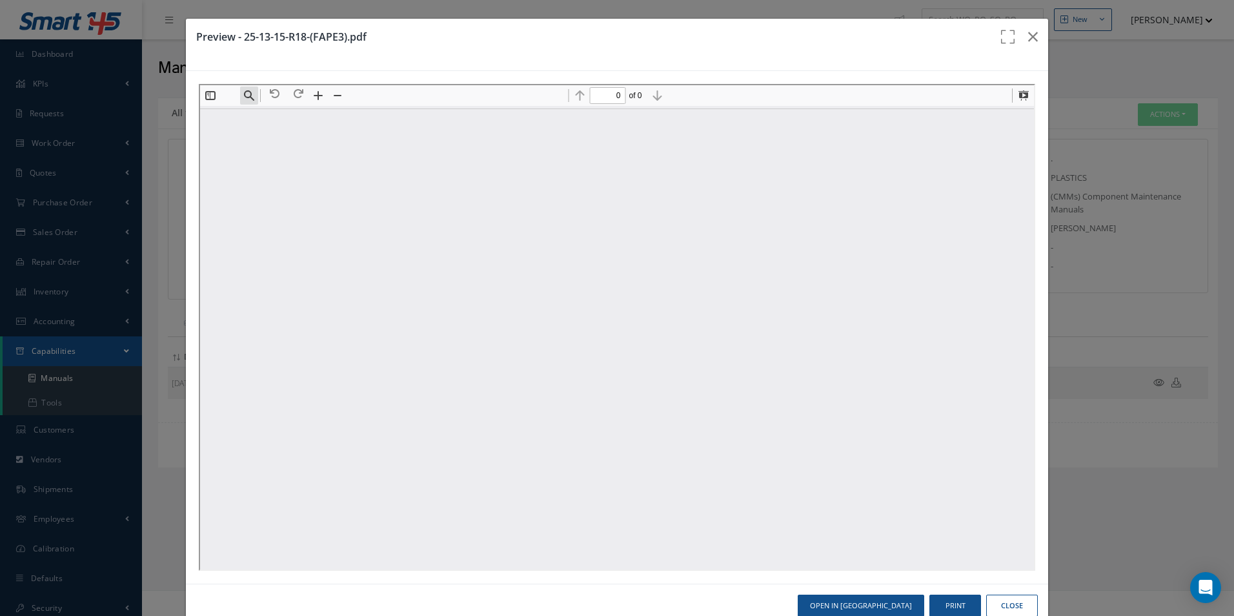
click at [246, 95] on button "Find" at bounding box center [247, 94] width 18 height 18
click at [268, 121] on input at bounding box center [312, 117] width 139 height 17
type input "1"
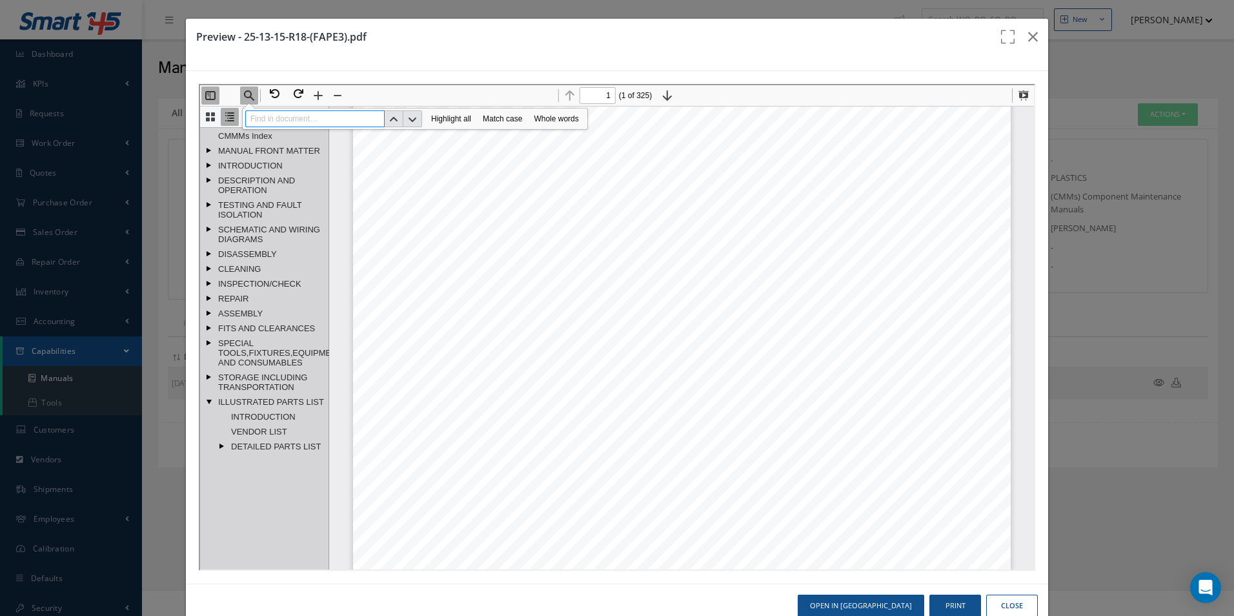
paste input "D2511044000100"
type input "D2511044000100"
type input "3"
type input "D2511044000100"
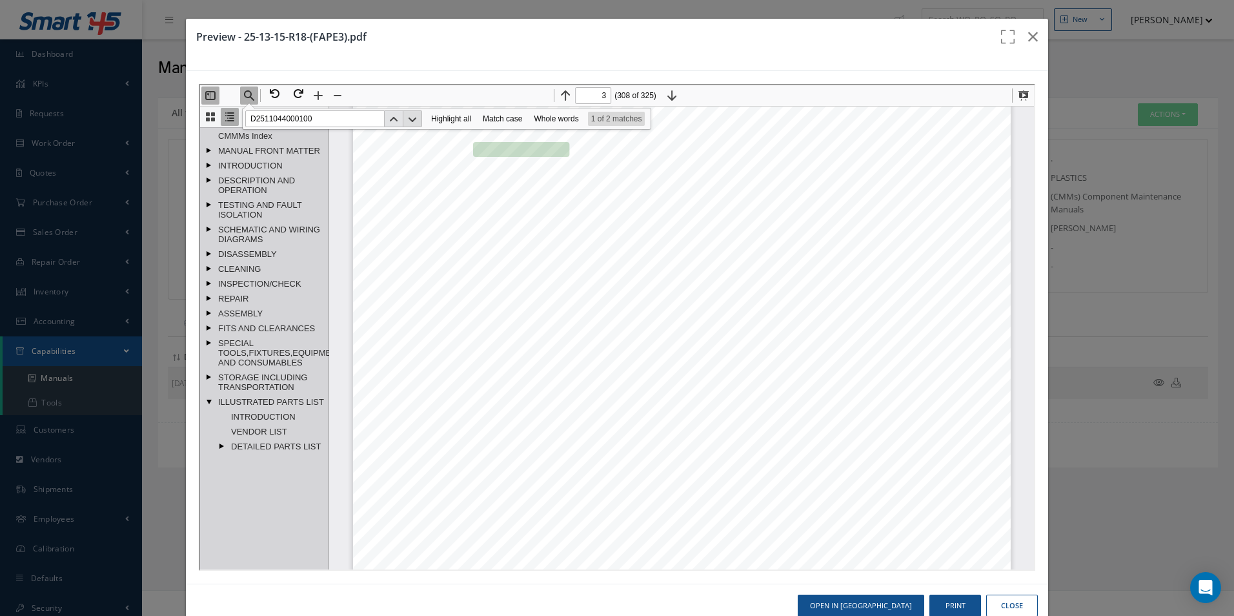
click at [412, 116] on button "Next" at bounding box center [410, 117] width 19 height 17
click at [408, 123] on button "Next" at bounding box center [410, 117] width 19 height 17
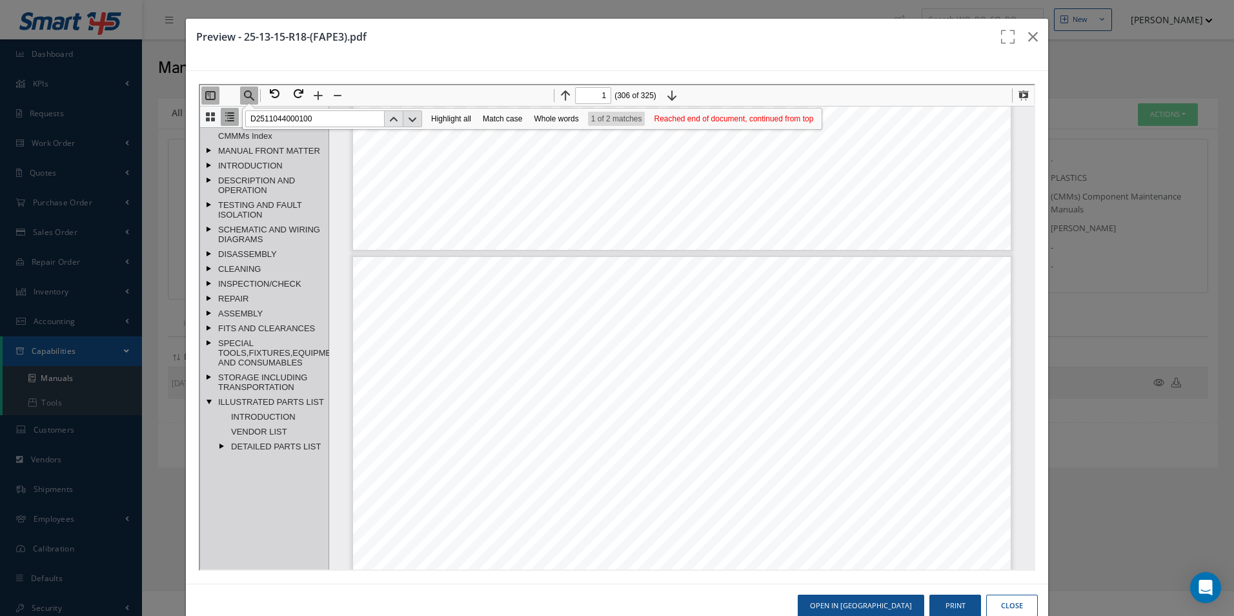
type input "10001"
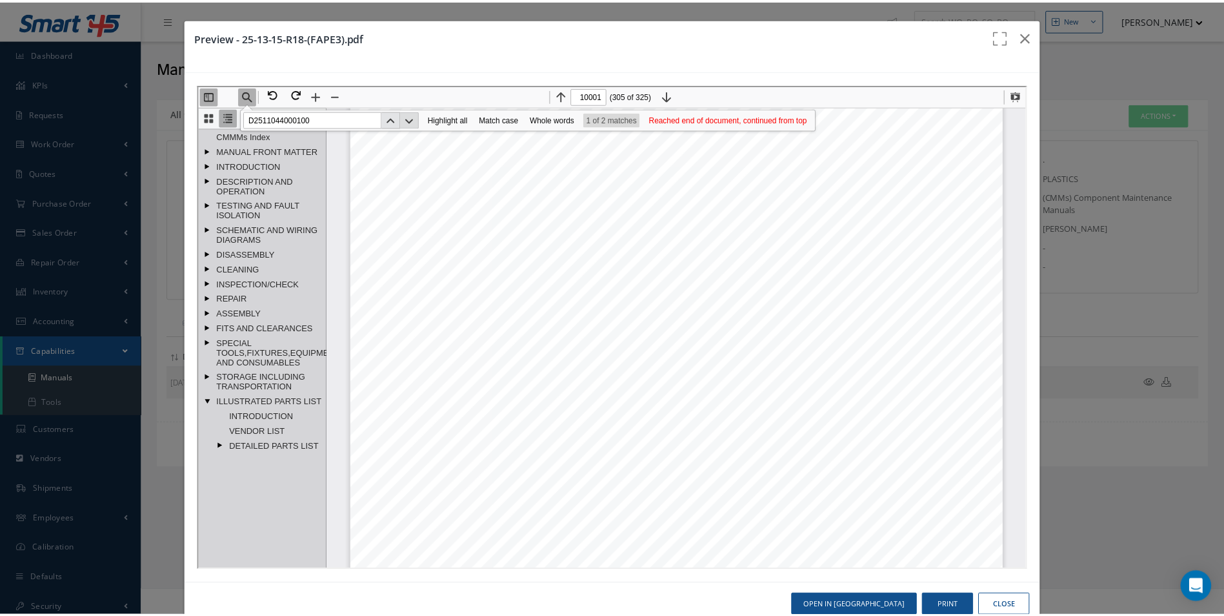
scroll to position [260881, 0]
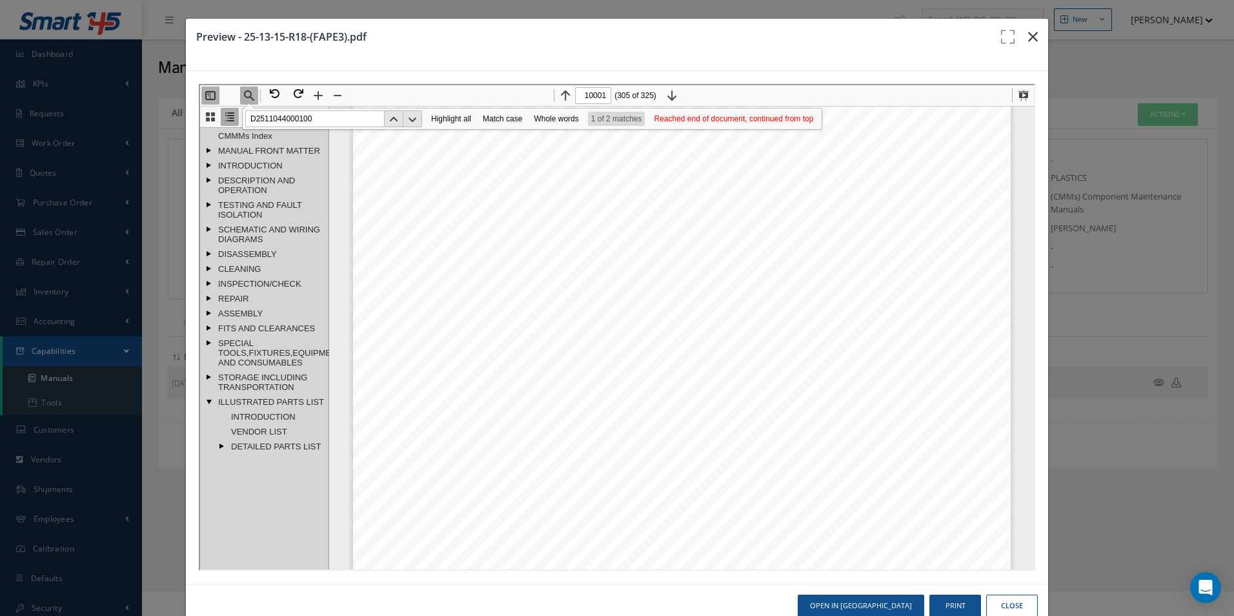
click at [1028, 43] on icon "button" at bounding box center [1033, 36] width 10 height 15
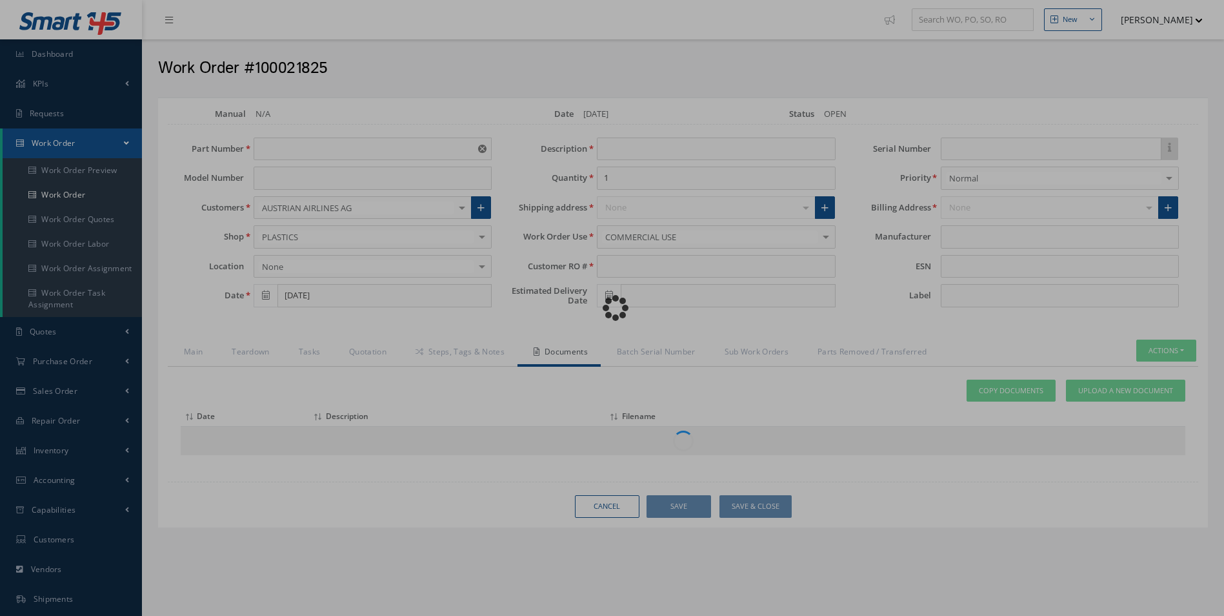
type input "D2511225800000"
type input "[DATE]"
type input "FOOT REST AND SLIDING TABLE - PILOT"
type input "R86605425"
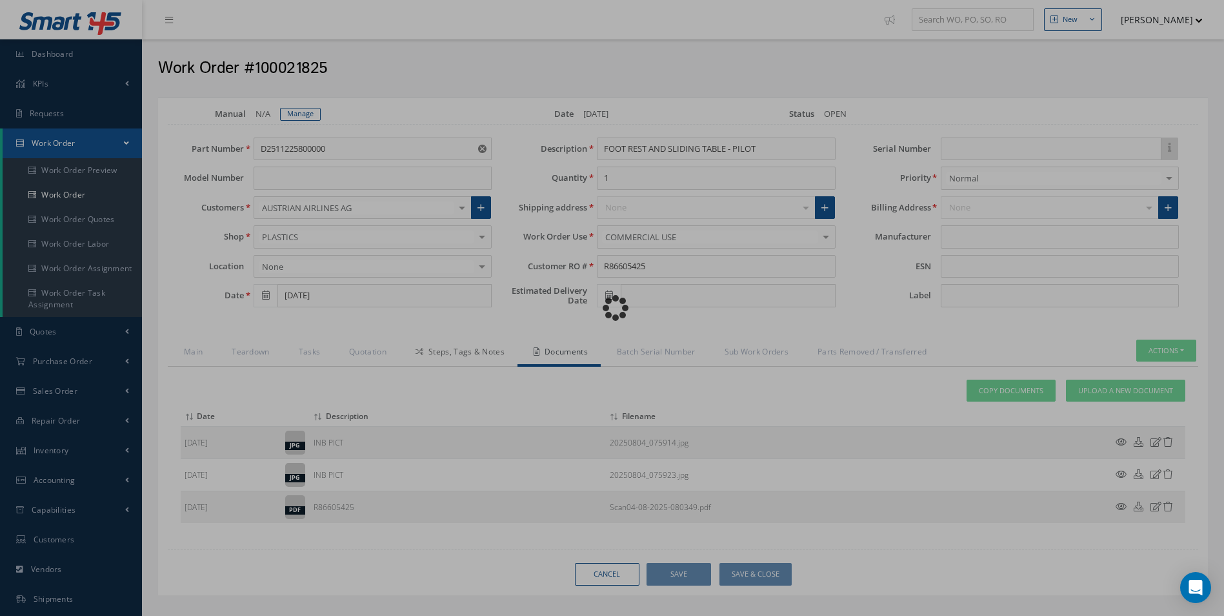
type input "AEROKNOW"
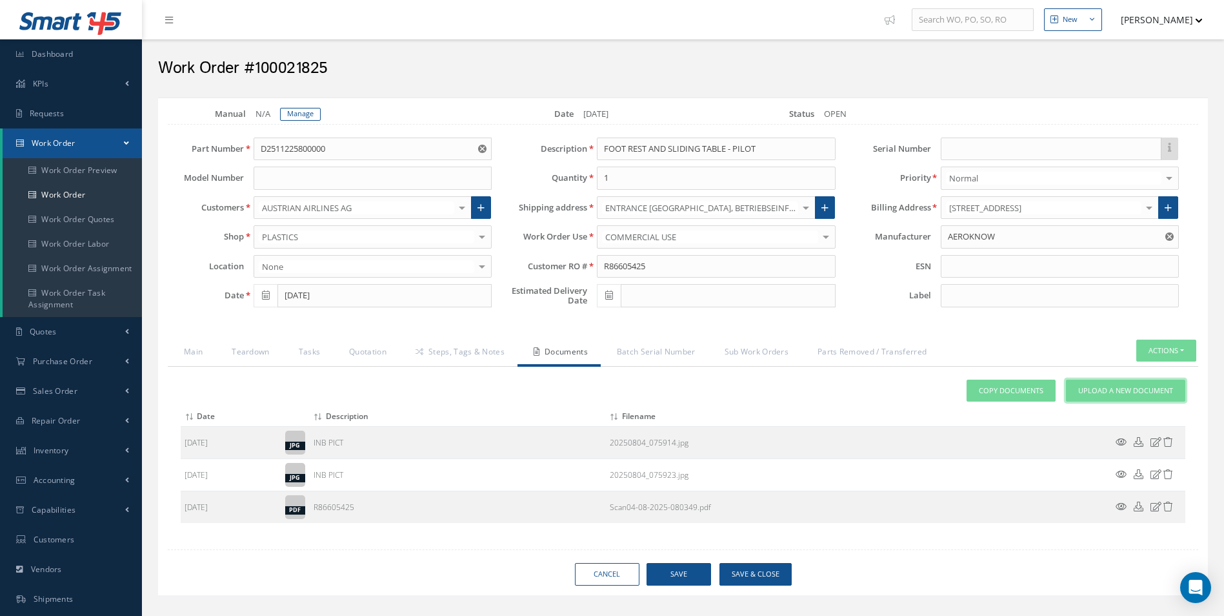
click at [1105, 392] on span "Upload a New Document" at bounding box center [1125, 390] width 95 height 11
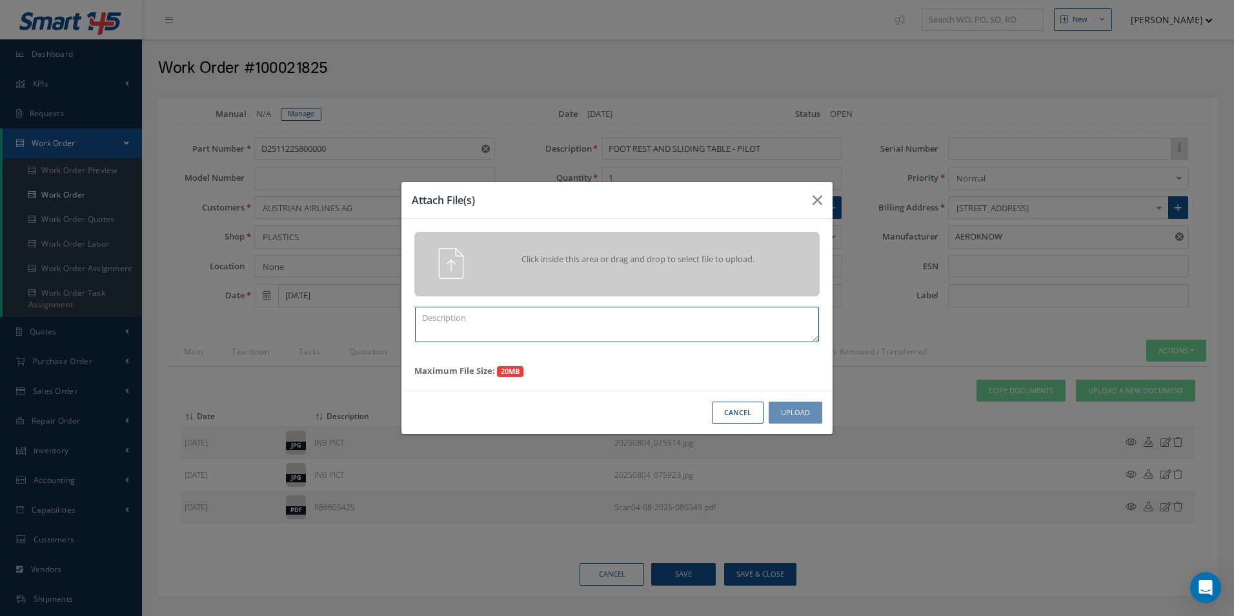
click at [510, 336] on textarea at bounding box center [617, 323] width 404 height 35
type textarea "QUOTE PICS"
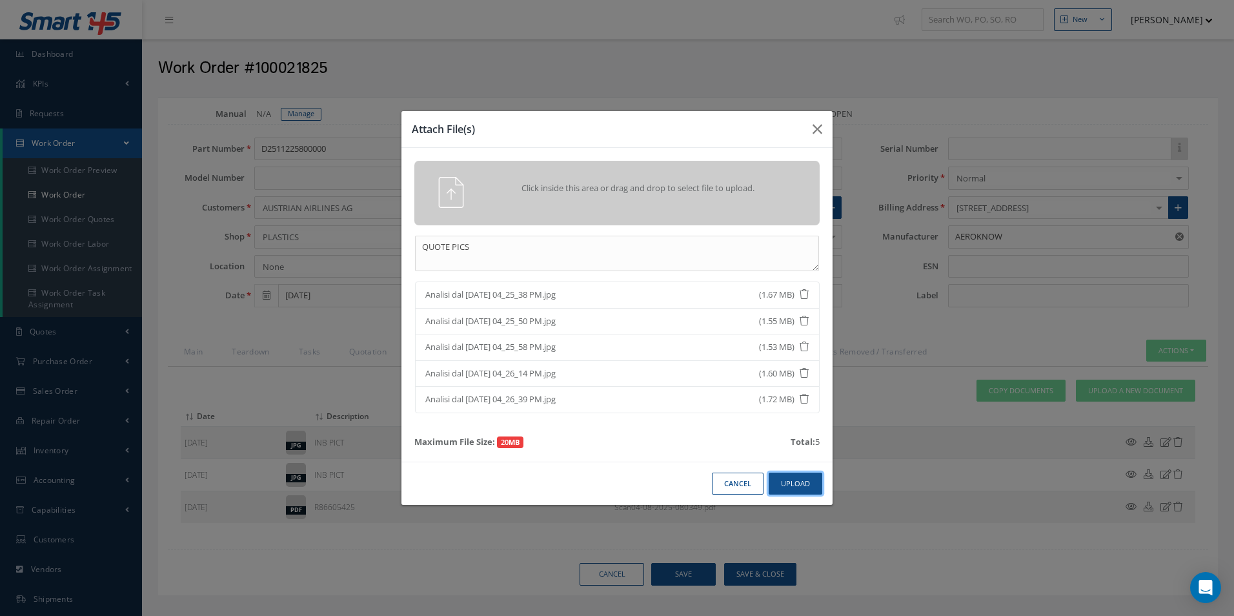
click at [775, 481] on button "Upload" at bounding box center [795, 483] width 54 height 23
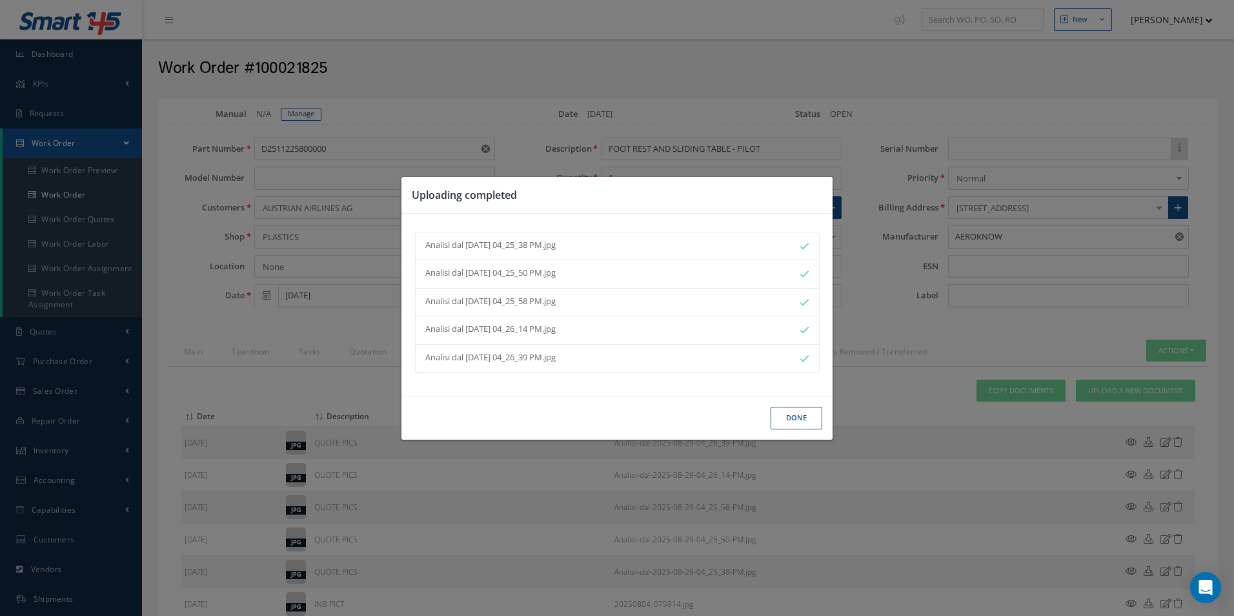
click at [806, 424] on button "Done" at bounding box center [796, 417] width 52 height 23
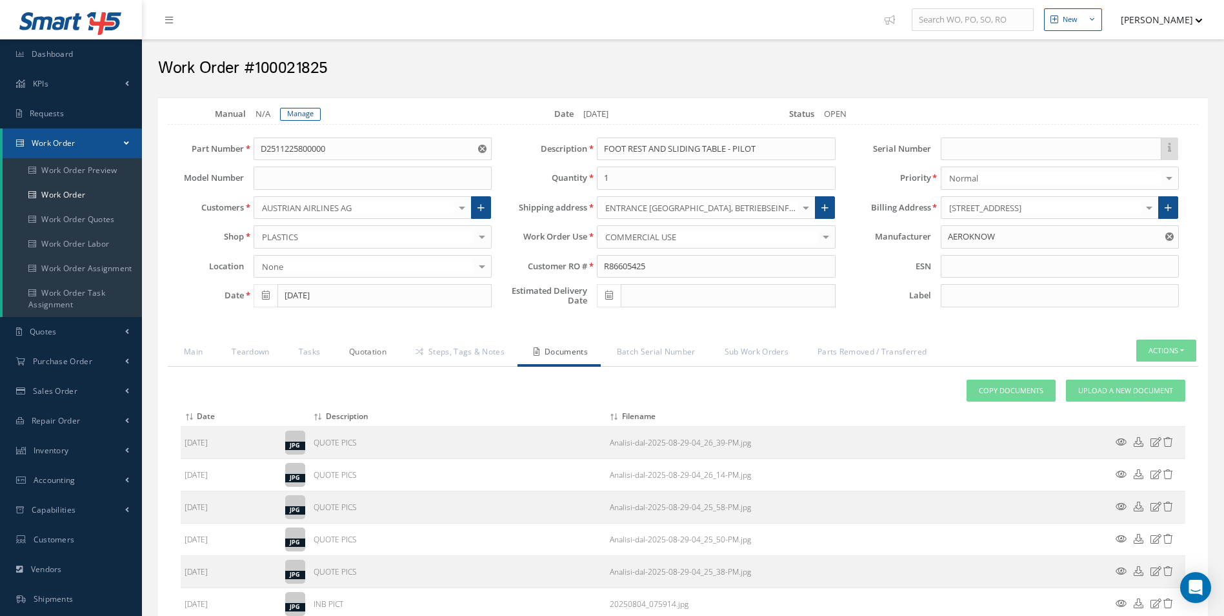
click at [381, 352] on link "Quotation" at bounding box center [366, 352] width 66 height 27
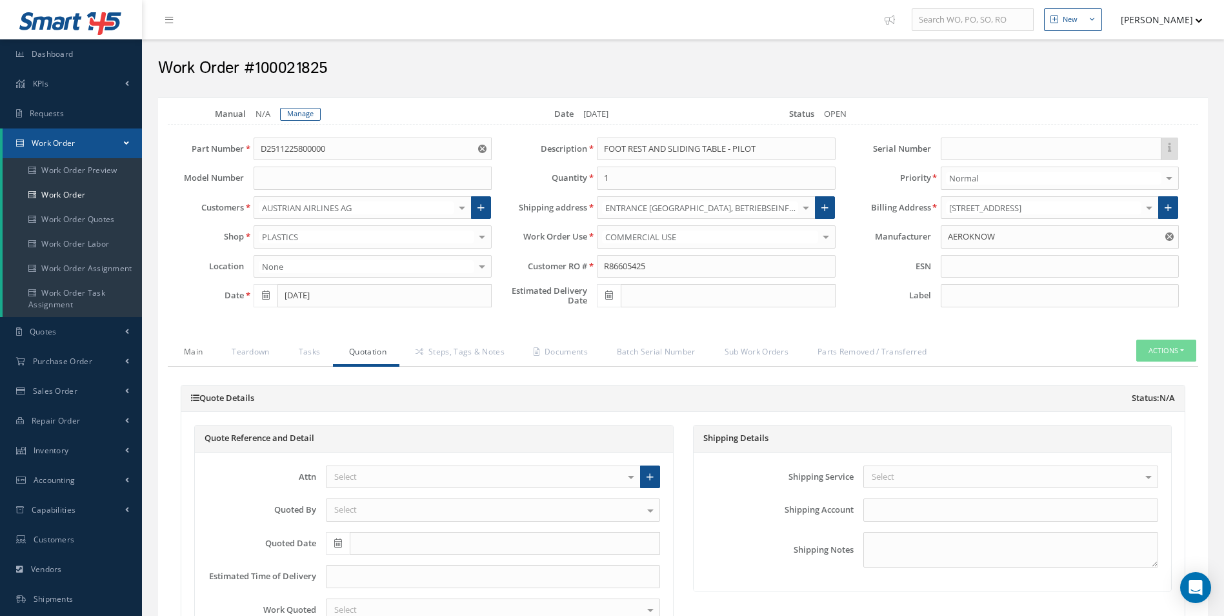
click at [170, 344] on link "Main" at bounding box center [192, 352] width 48 height 27
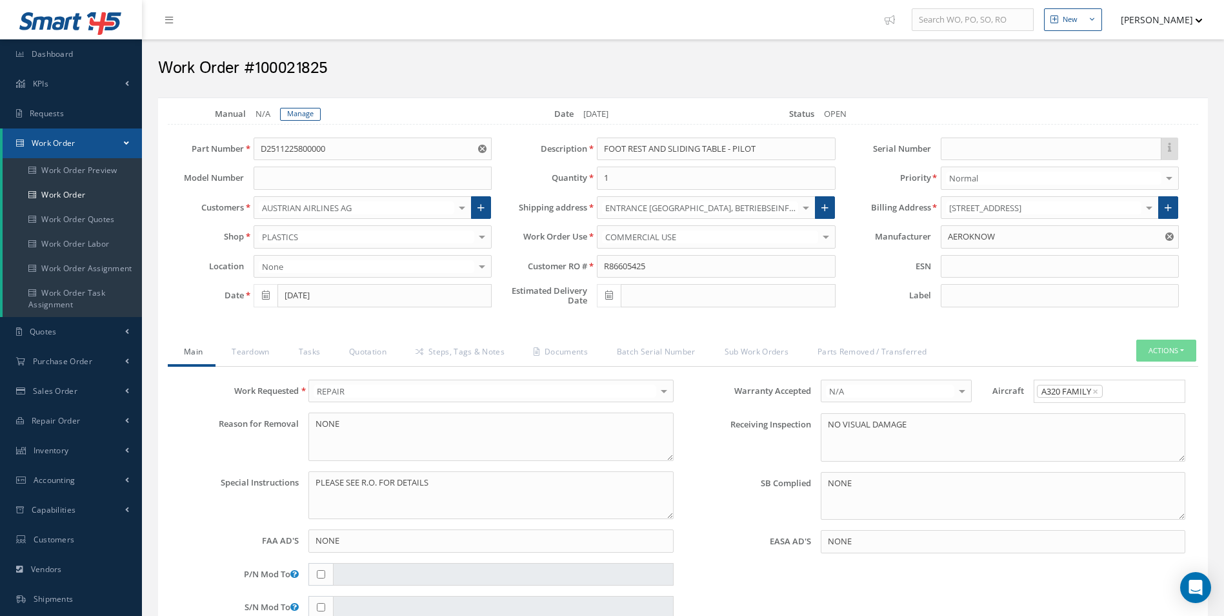
click at [214, 346] on link "Main" at bounding box center [192, 352] width 48 height 27
click at [261, 351] on link "Teardown" at bounding box center [249, 352] width 66 height 27
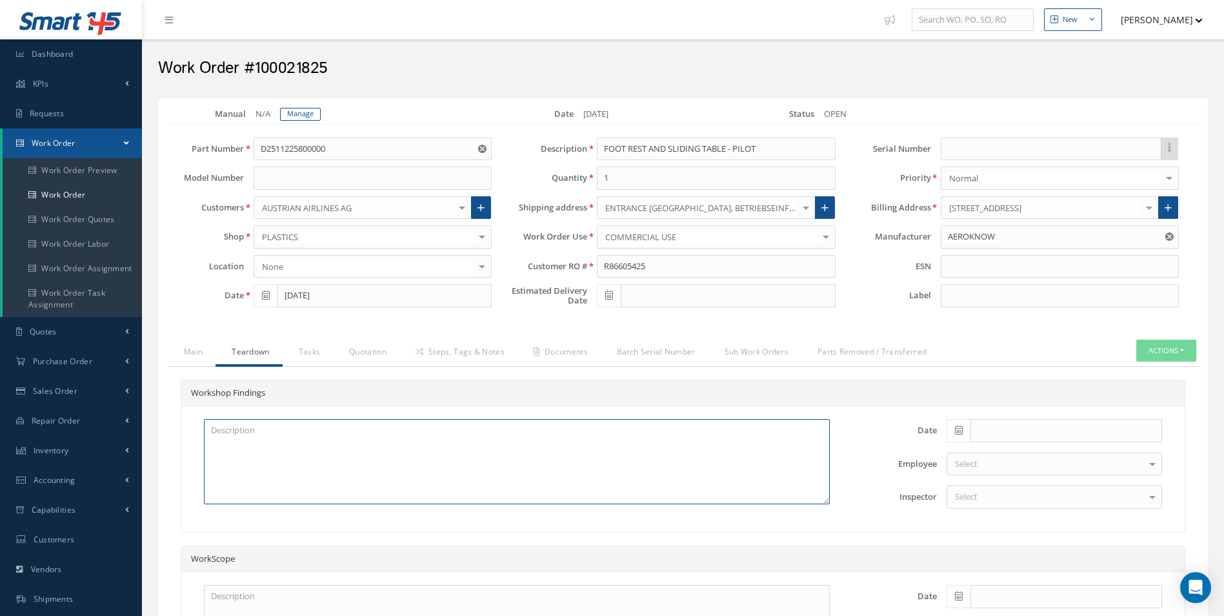
click at [266, 438] on textarea at bounding box center [517, 461] width 626 height 85
paste textarea "TRAY TABLE CRACKED AT HINGE POSITION (SATTO REPAIR) X2 TRAY TABLE DISK-LOCATING…"
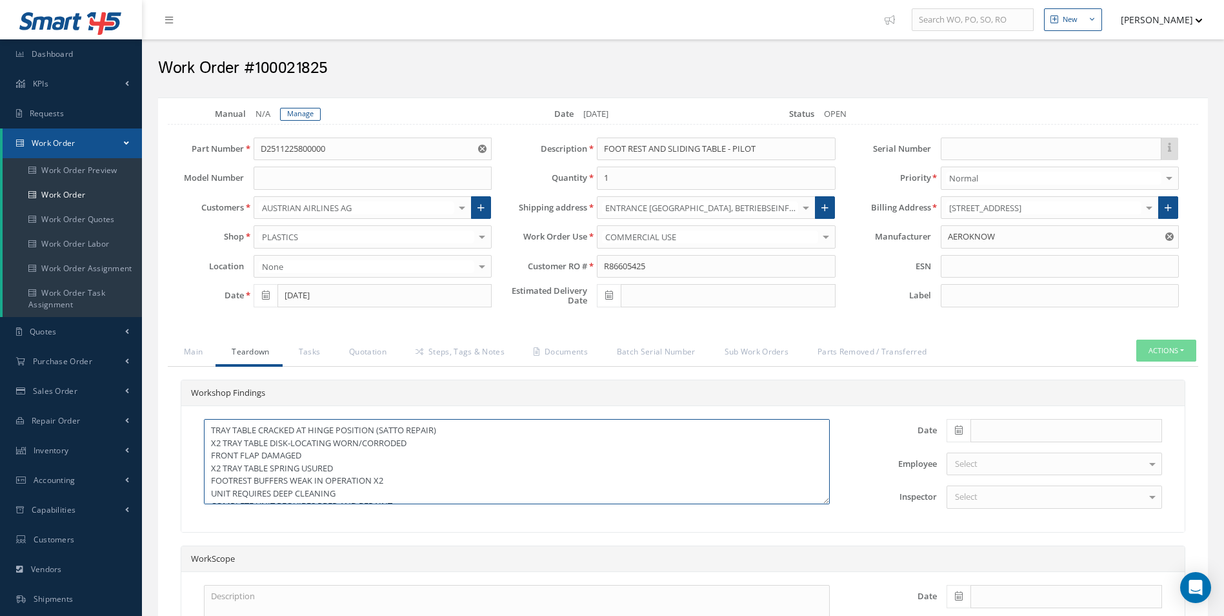
type textarea "TRAY TABLE CRACKED AT HINGE POSITION (SATTO REPAIR) X2 TRAY TABLE DISK-LOCATING…"
click at [952, 430] on span at bounding box center [959, 430] width 24 height 23
click at [1023, 411] on th "Today" at bounding box center [1014, 410] width 135 height 19
type input "[DATE]"
click at [1013, 489] on div "Select" at bounding box center [1055, 496] width 216 height 23
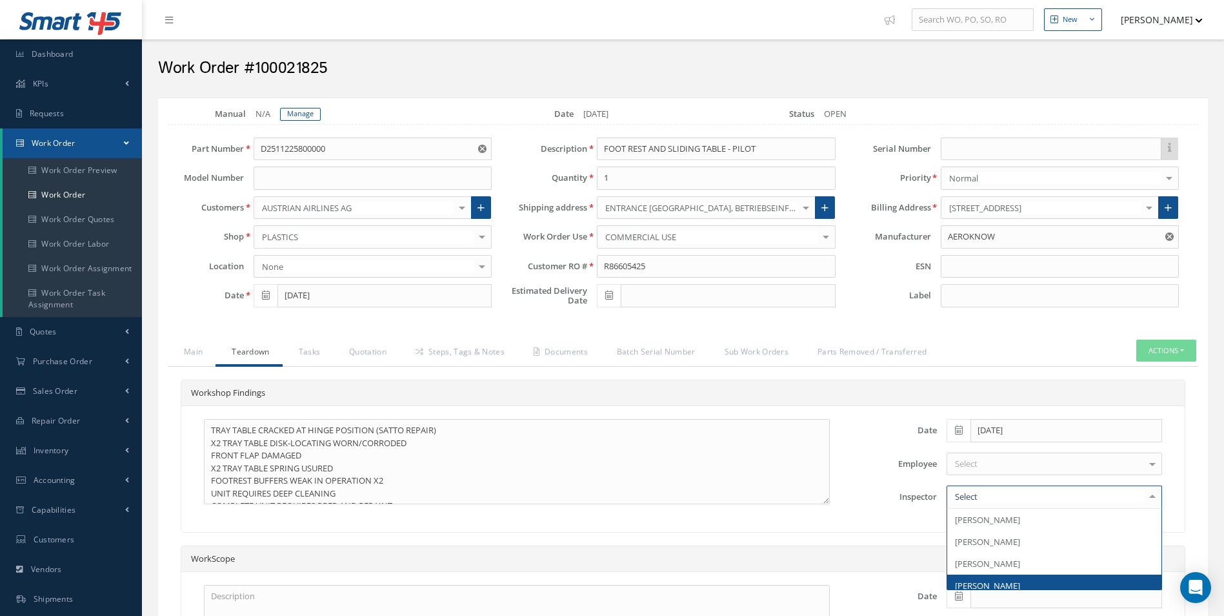
click at [1024, 581] on span "[PERSON_NAME]" at bounding box center [1054, 585] width 214 height 22
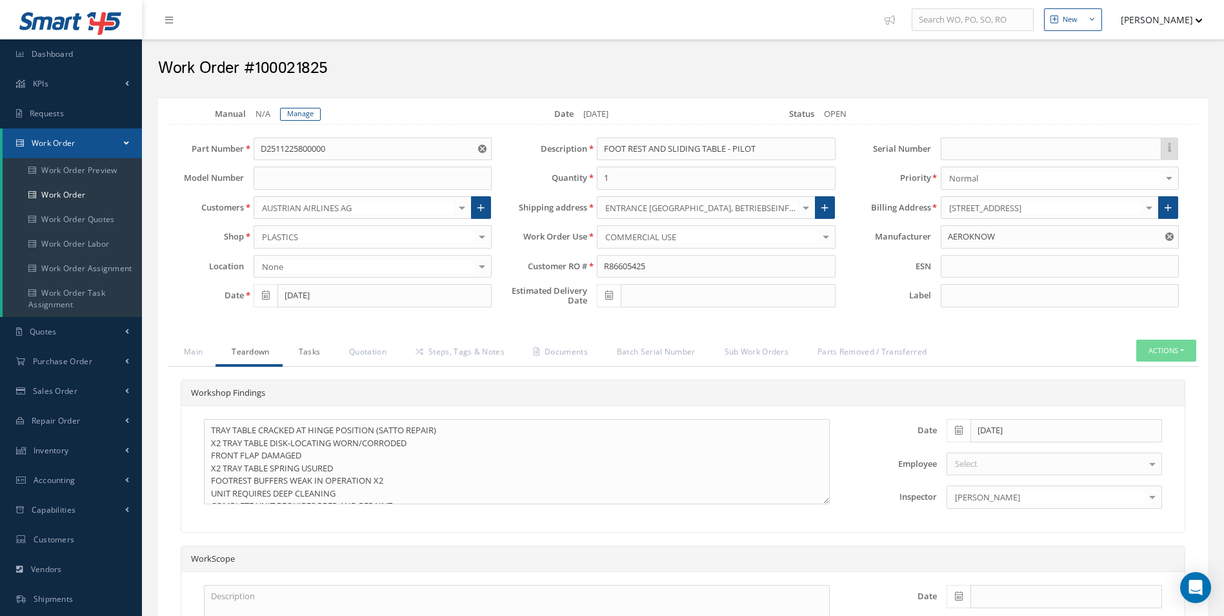
click at [306, 353] on link "Tasks" at bounding box center [308, 352] width 51 height 27
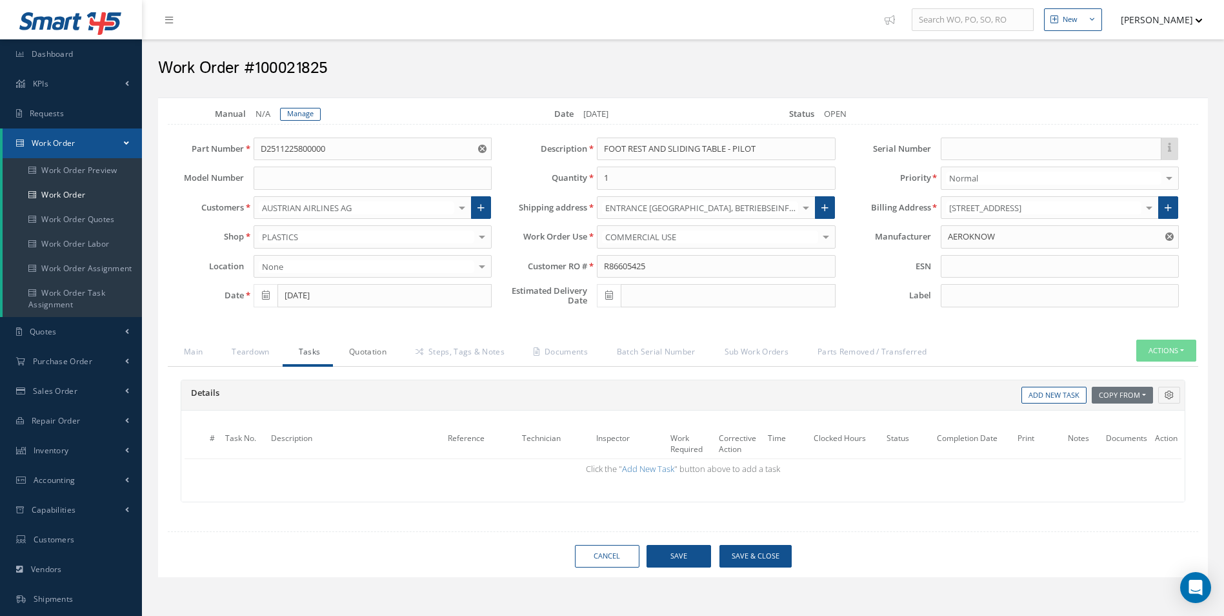
click at [341, 353] on link "Quotation" at bounding box center [366, 352] width 66 height 27
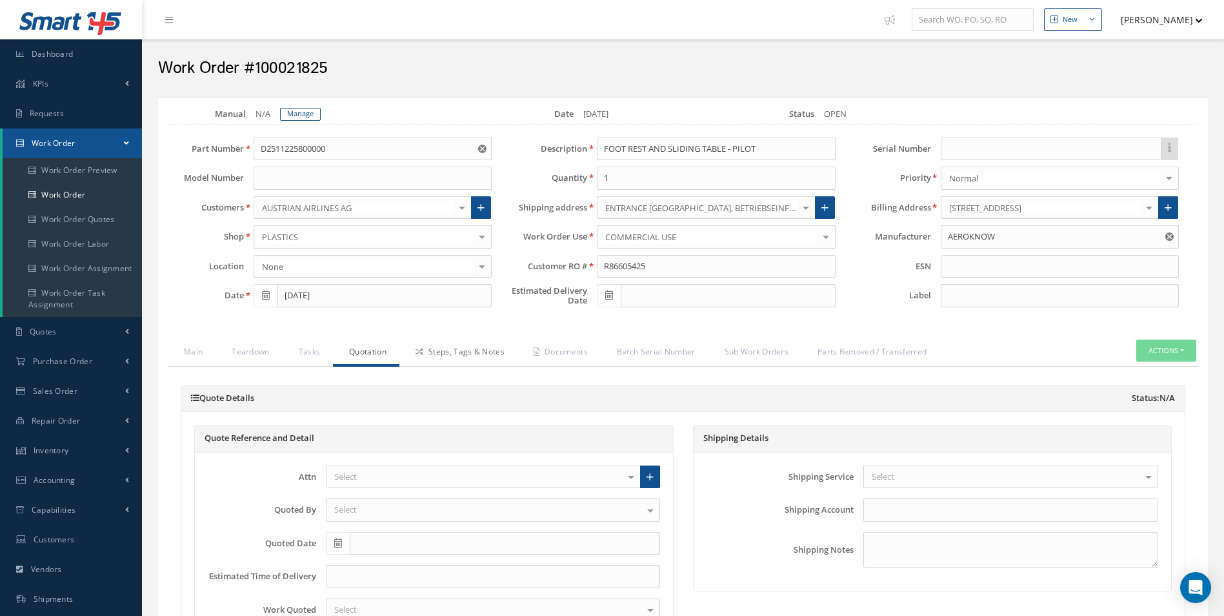
click at [418, 351] on icon at bounding box center [420, 352] width 8 height 8
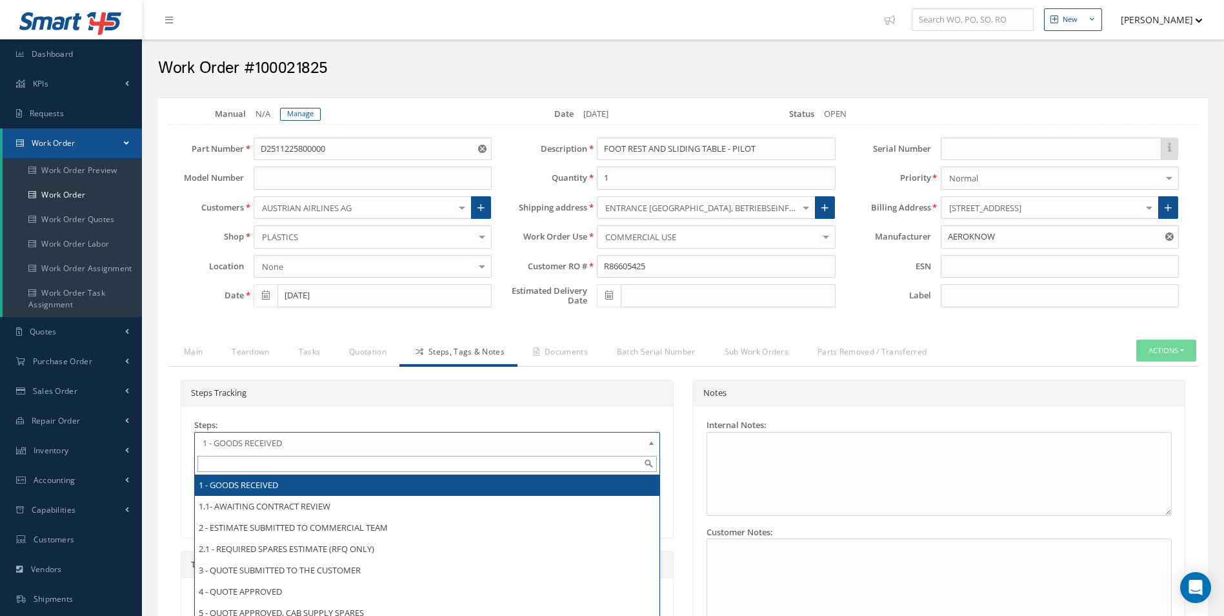
click at [269, 450] on link "1 - GOODS RECEIVED" at bounding box center [427, 443] width 466 height 22
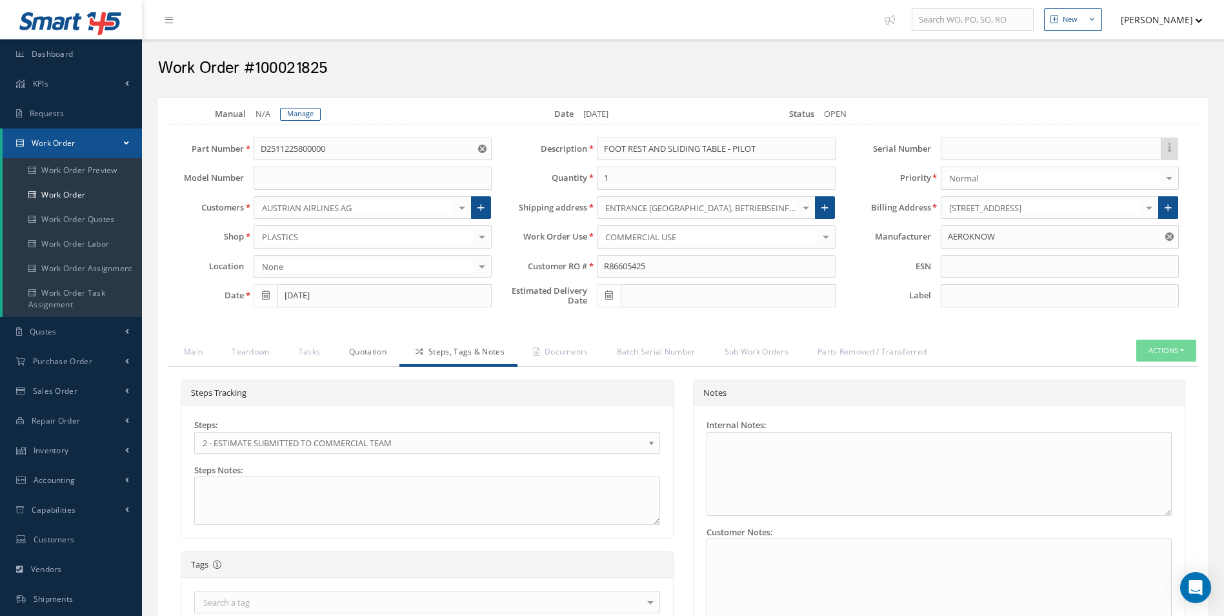
click at [379, 359] on link "Quotation" at bounding box center [366, 352] width 66 height 27
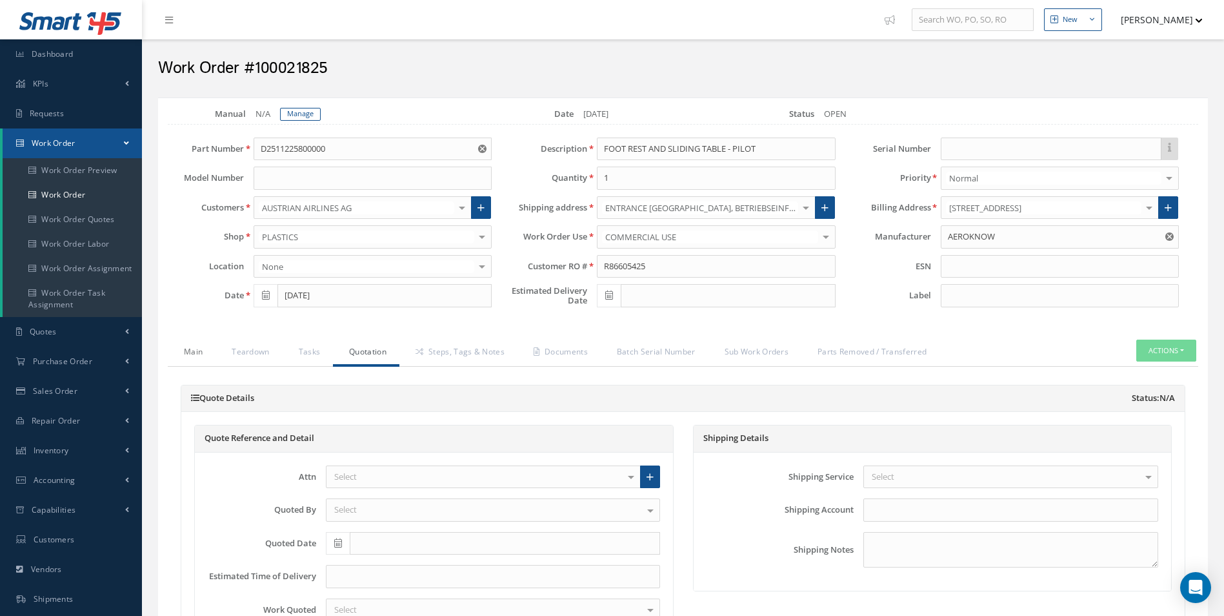
click at [201, 357] on link "Main" at bounding box center [192, 352] width 48 height 27
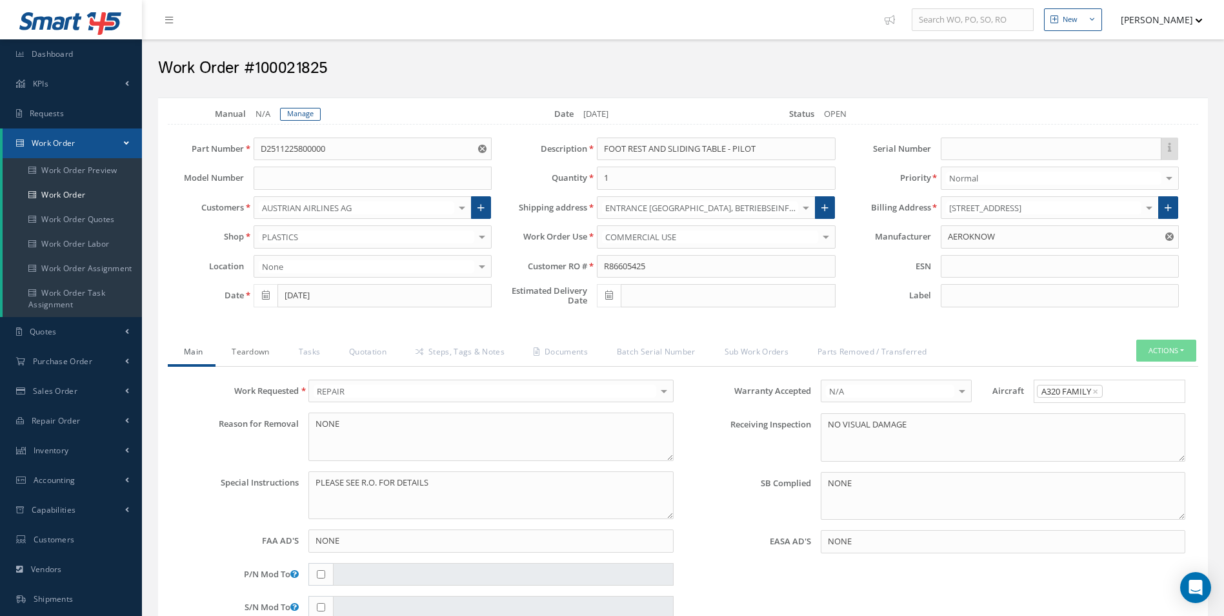
click at [225, 357] on link "Teardown" at bounding box center [249, 352] width 66 height 27
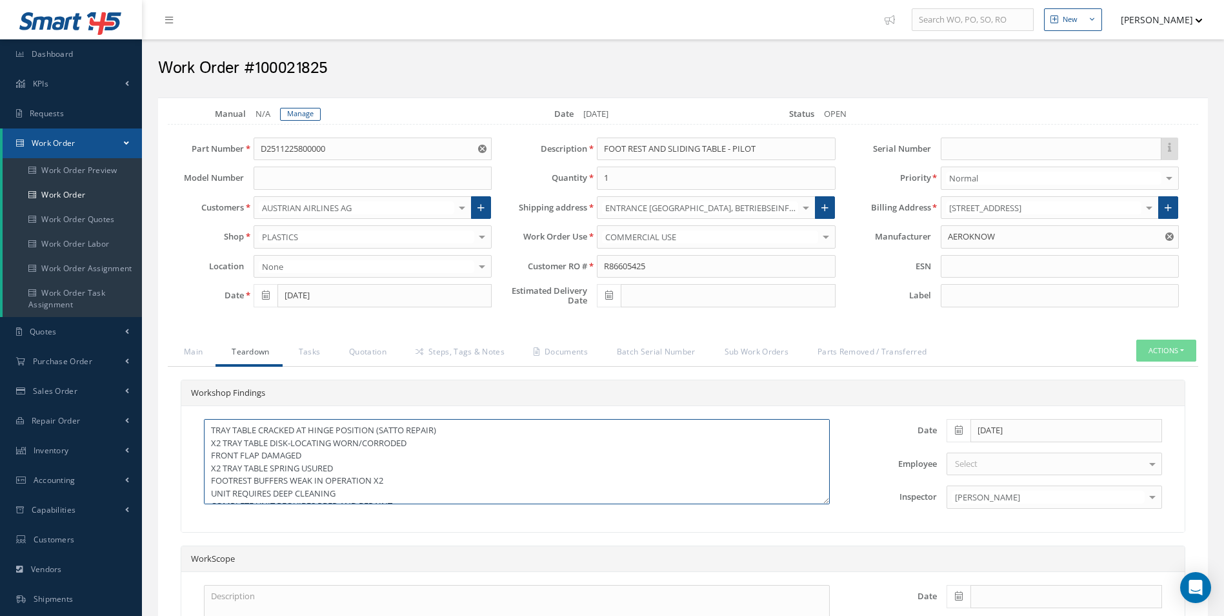
click at [210, 432] on textarea "TRAY TABLE CRACKED AT HINGE POSITION (SATTO REPAIR) X2 TRAY TABLE DISK-LOCATING…" at bounding box center [517, 461] width 626 height 85
paste textarea "LH CORNER BOX DAMAGED REQUARIED WELD REPAIR IAW MOD JC/ER/5959"
type textarea "LH CORNER BOX DAMAGED REQUARIED WELD REPAIR IAW MOD JC/ER/5959 TRAY TABLE CRACK…"
click at [299, 108] on link "Manage" at bounding box center [300, 114] width 41 height 13
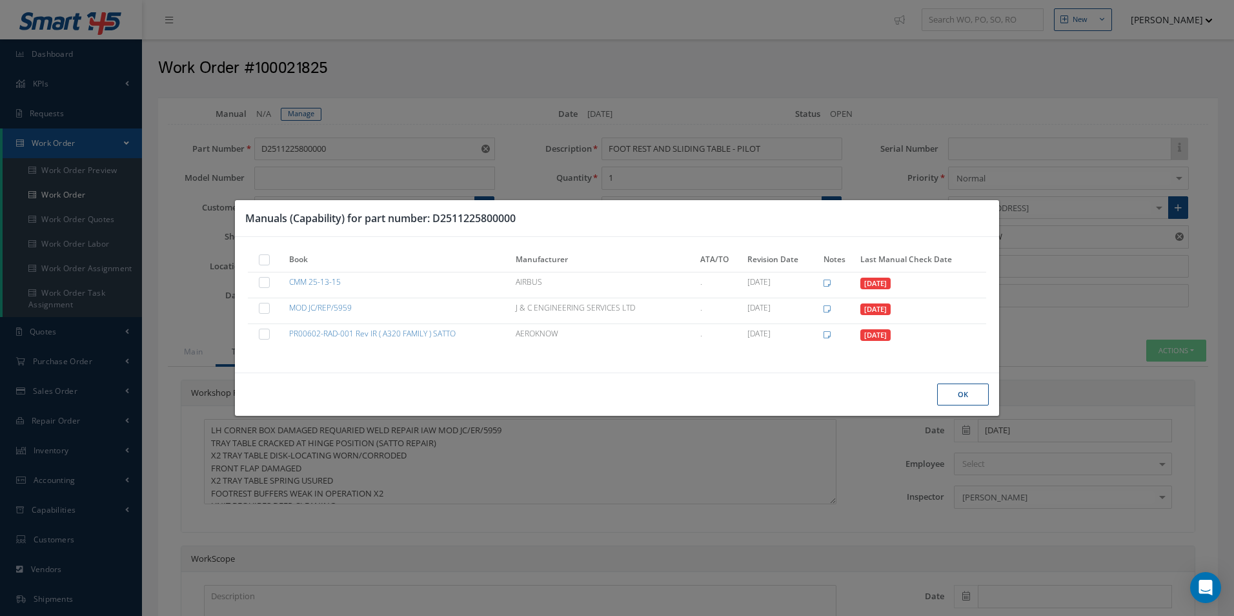
click at [269, 256] on label at bounding box center [270, 259] width 3 height 11
click at [266, 257] on input "checkbox" at bounding box center [265, 261] width 8 height 8
checkbox input "true"
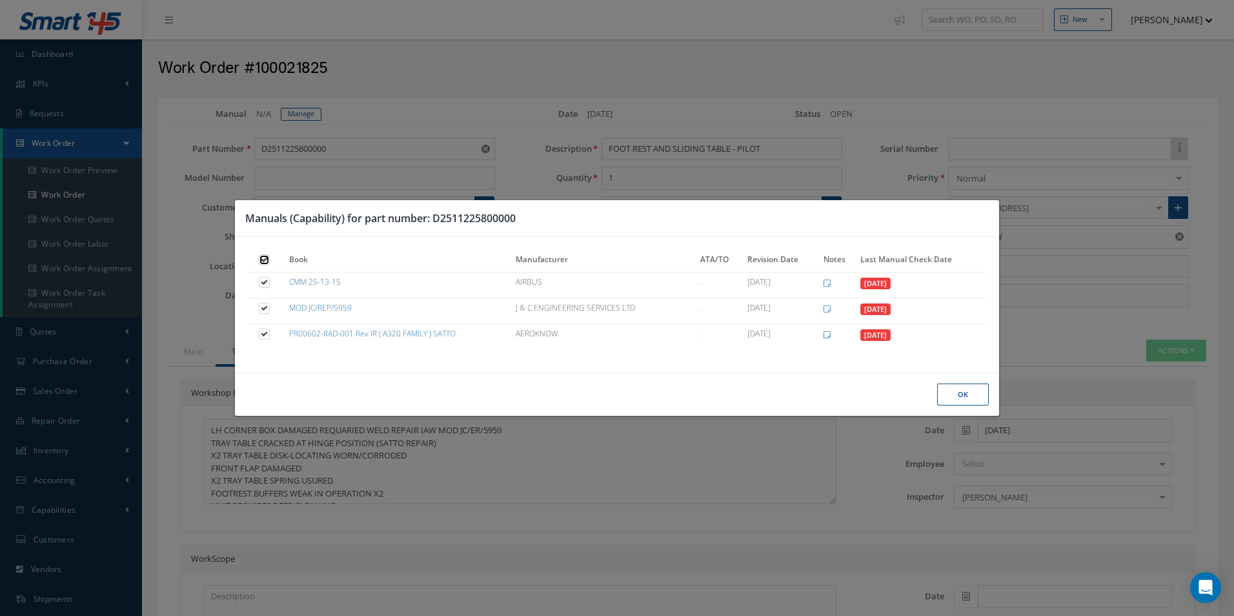
checkbox input "true"
click at [0, 0] on button "Ok" at bounding box center [0, 0] width 0 height 0
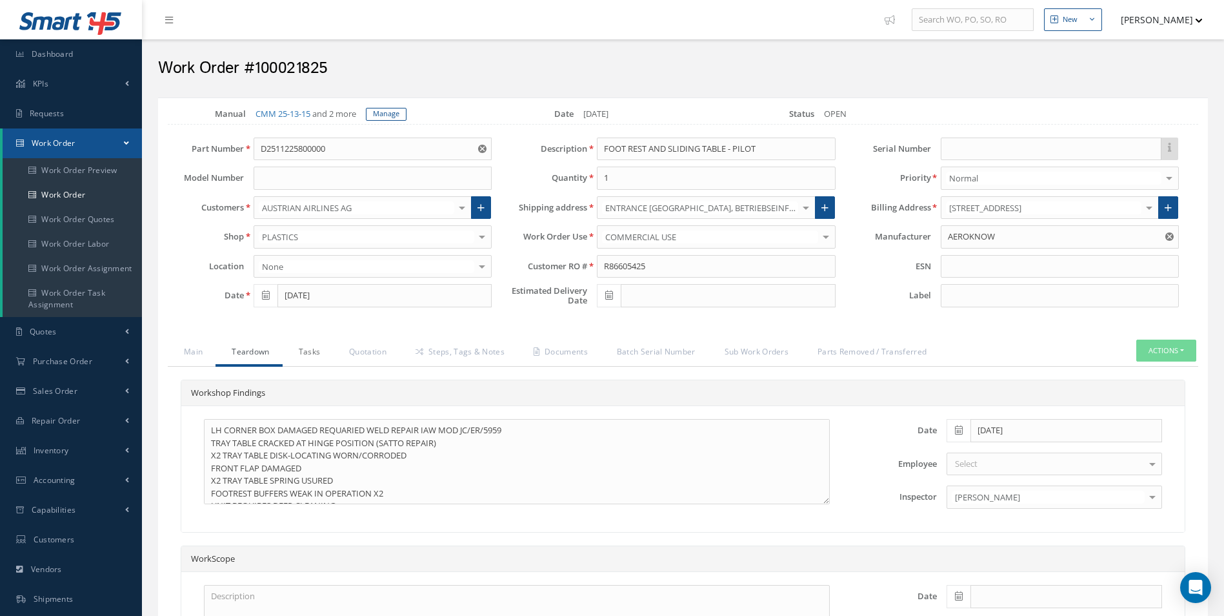
click at [313, 364] on link "Tasks" at bounding box center [308, 352] width 51 height 27
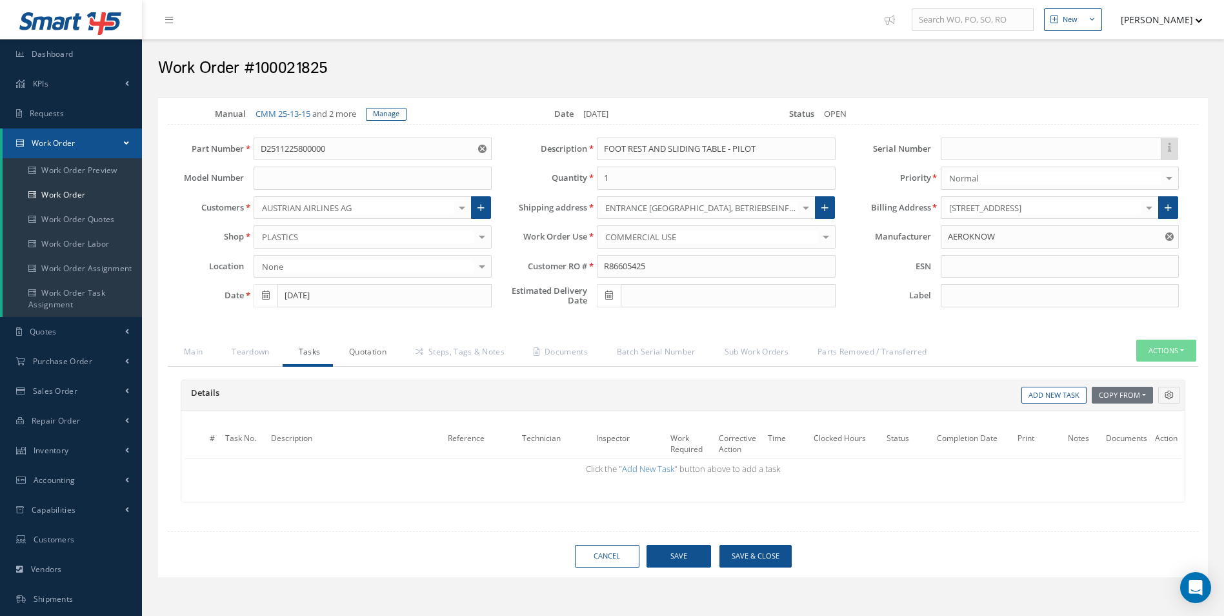
click at [338, 352] on link "Quotation" at bounding box center [366, 352] width 66 height 27
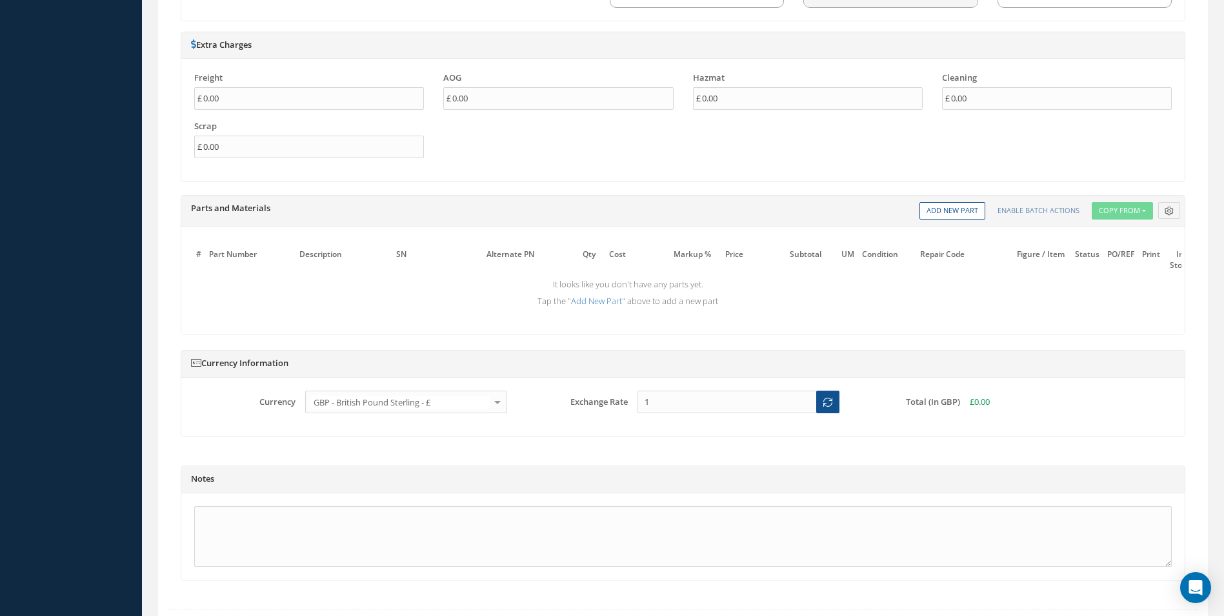
scroll to position [968, 0]
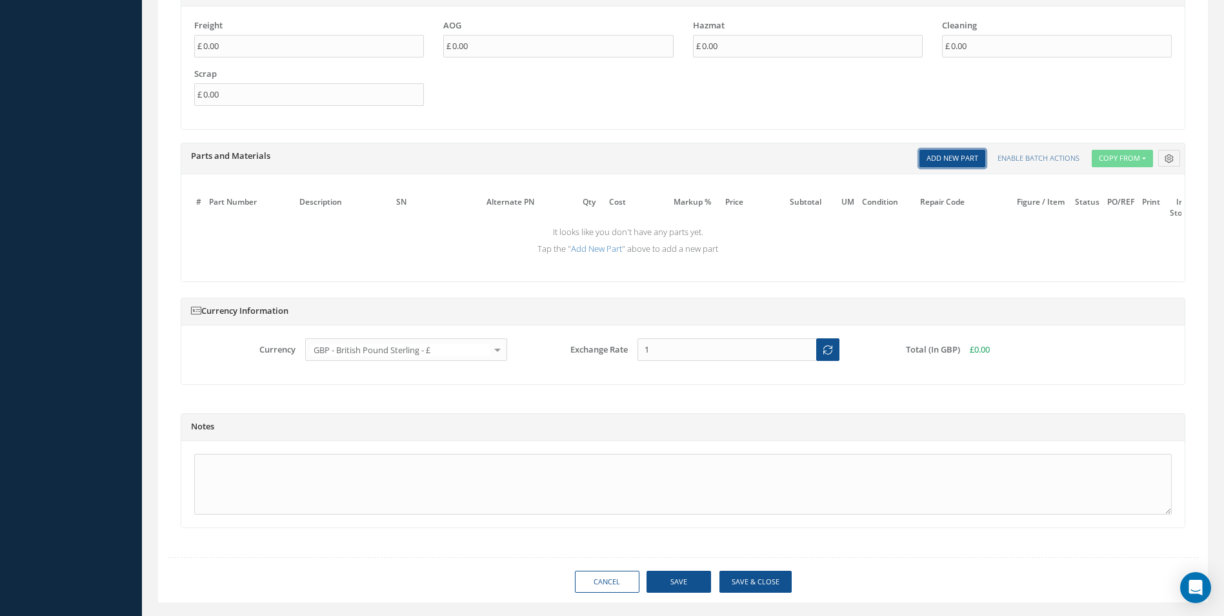
click at [969, 165] on link "Add New Part" at bounding box center [952, 158] width 66 height 17
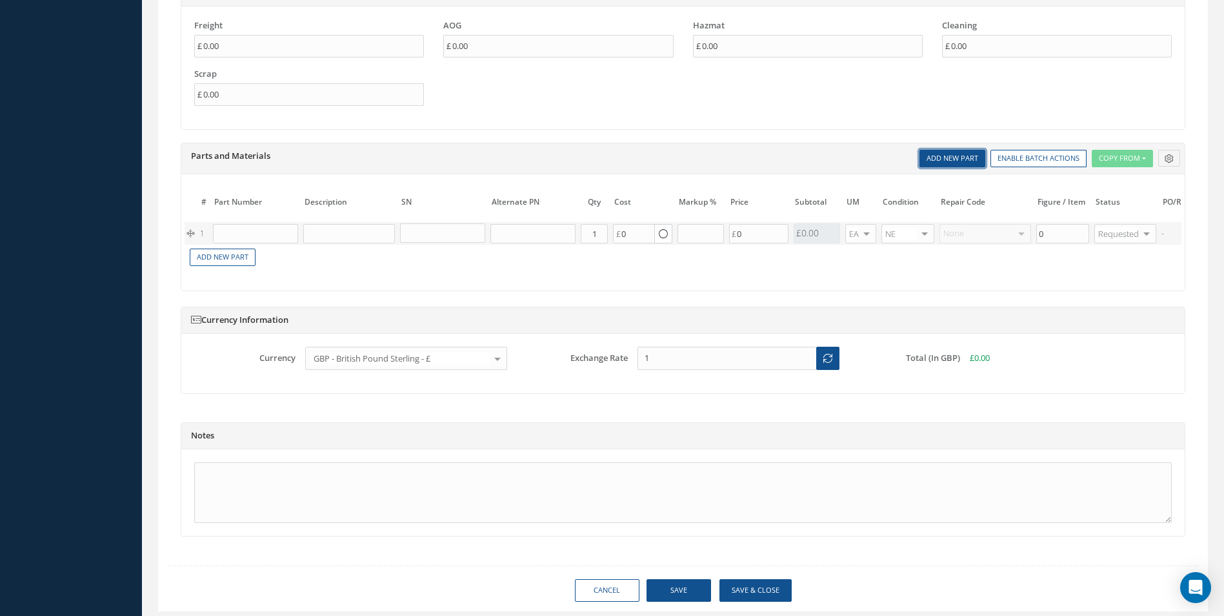
click at [969, 165] on link "Add New Part" at bounding box center [952, 158] width 66 height 17
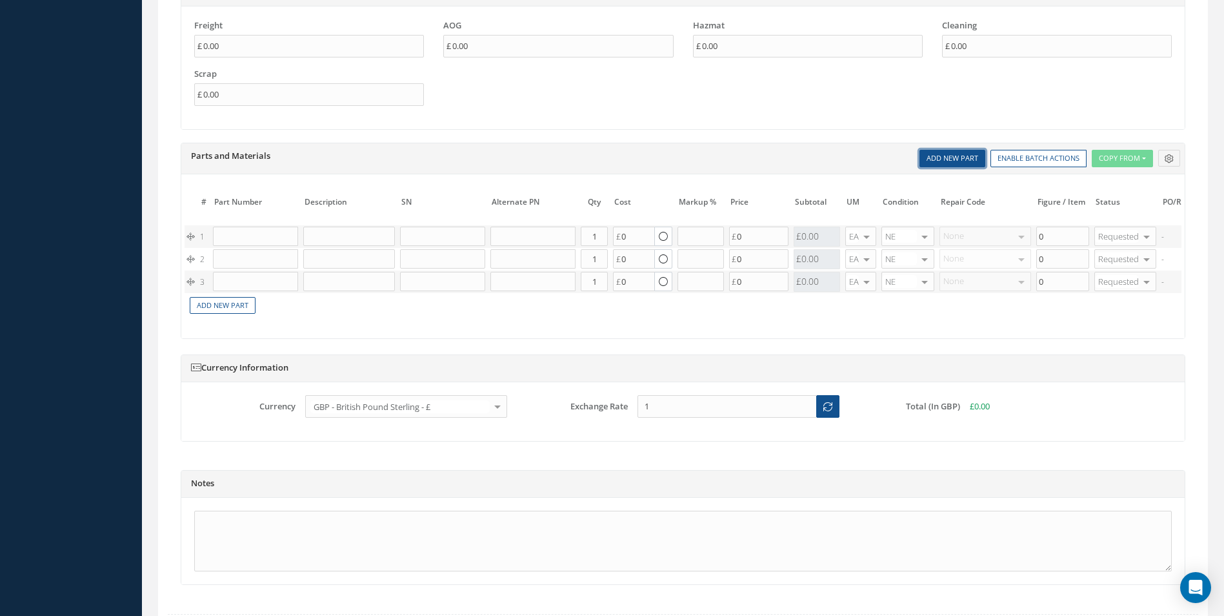
click at [969, 165] on link "Add New Part" at bounding box center [952, 158] width 66 height 17
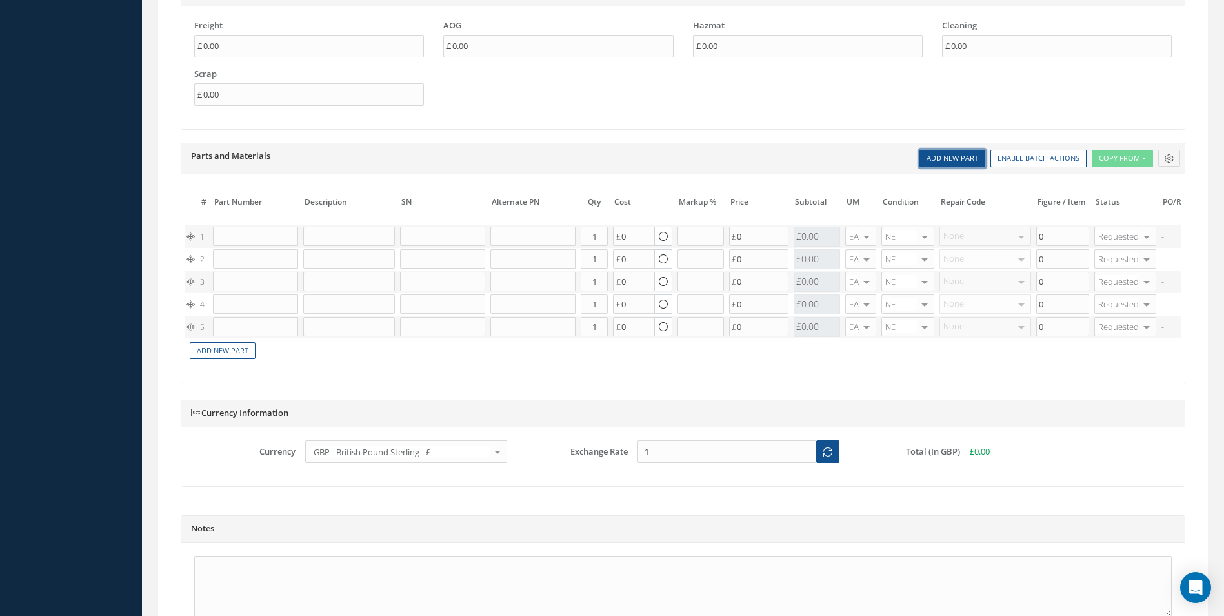
click at [969, 165] on link "Add New Part" at bounding box center [952, 158] width 66 height 17
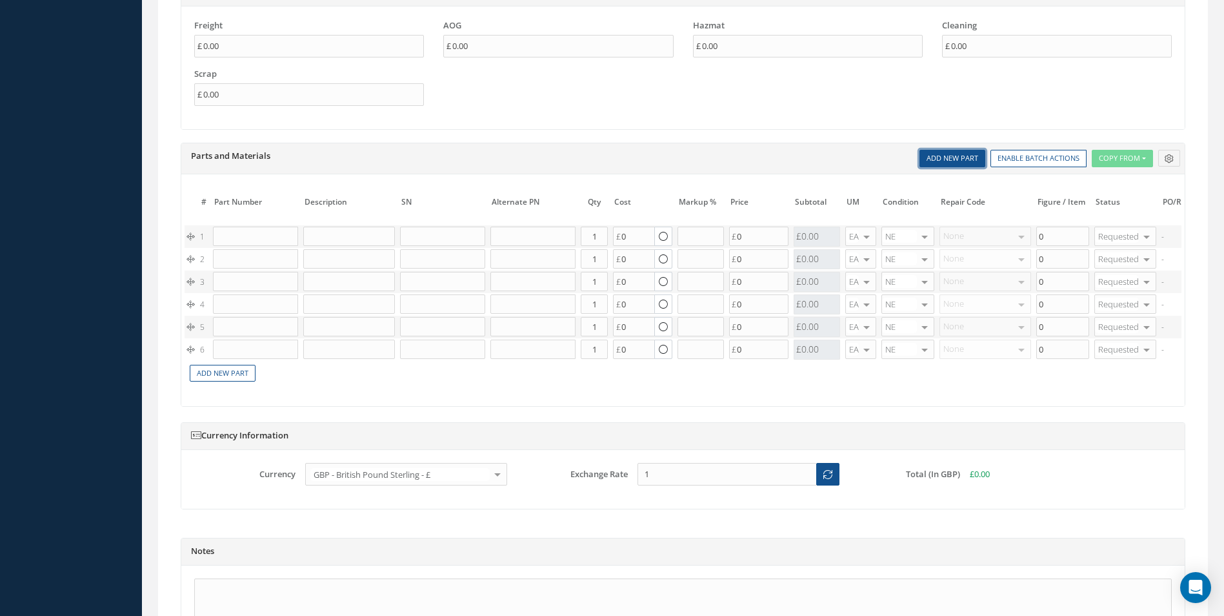
click at [969, 165] on link "Add New Part" at bounding box center [952, 158] width 66 height 17
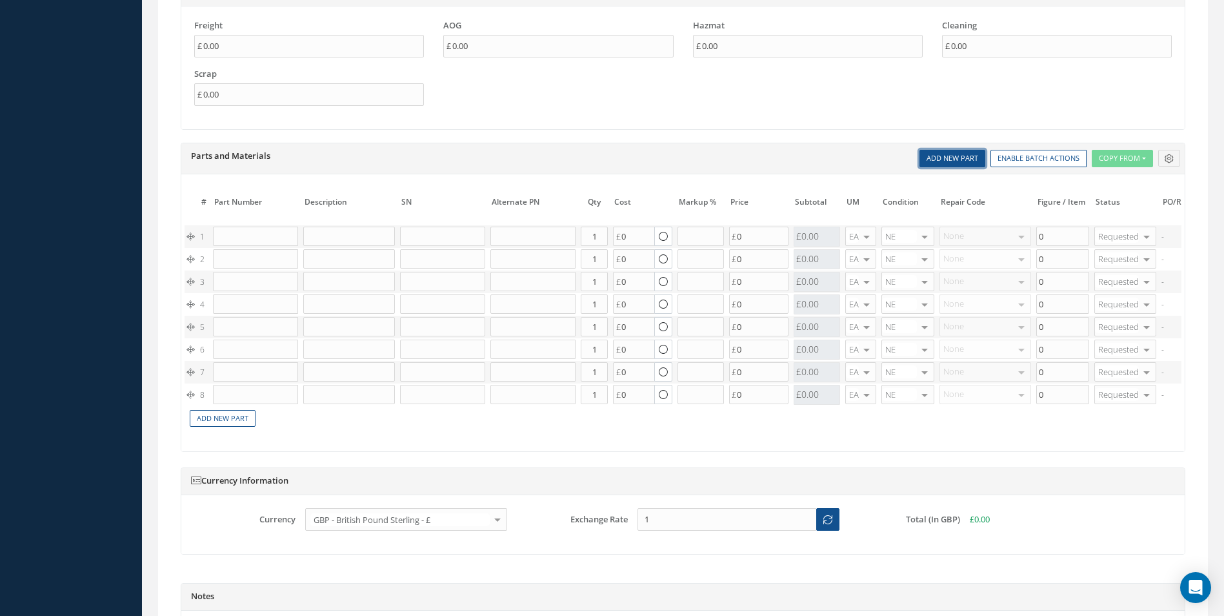
click at [969, 165] on link "Add New Part" at bounding box center [952, 158] width 66 height 17
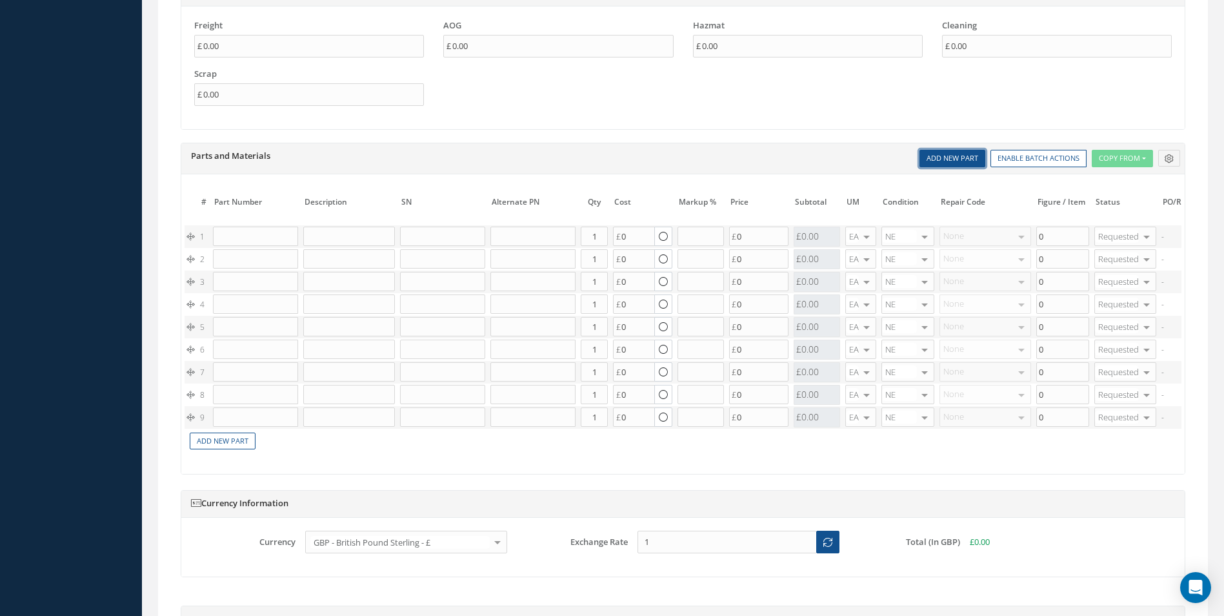
click at [969, 165] on link "Add New Part" at bounding box center [952, 158] width 66 height 17
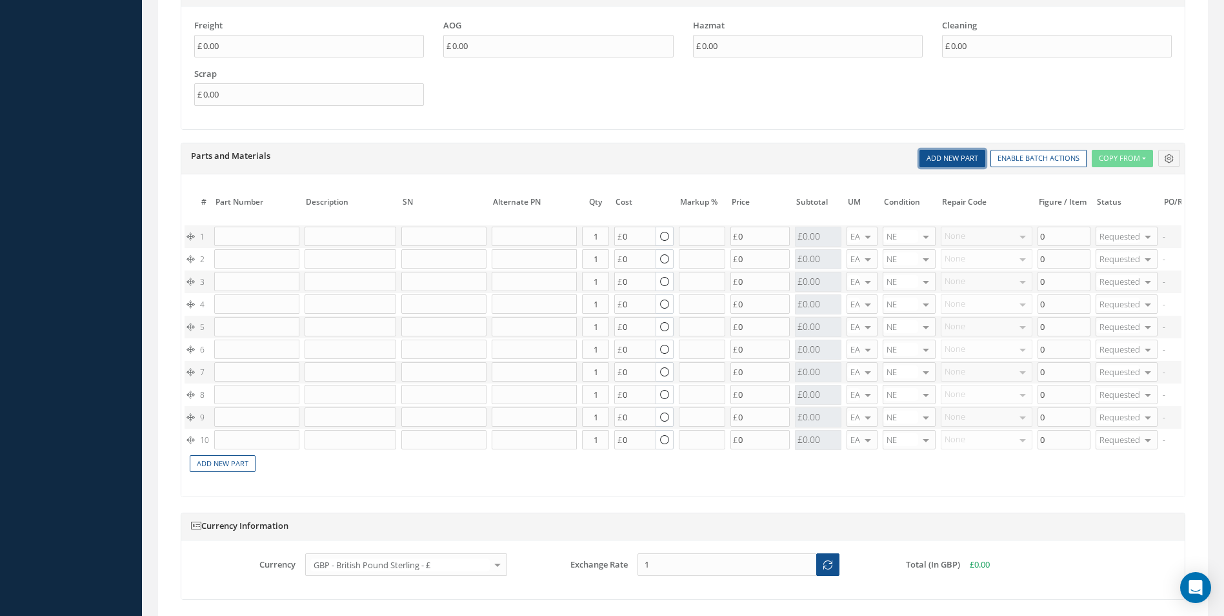
click at [969, 165] on link "Add New Part" at bounding box center [952, 158] width 66 height 17
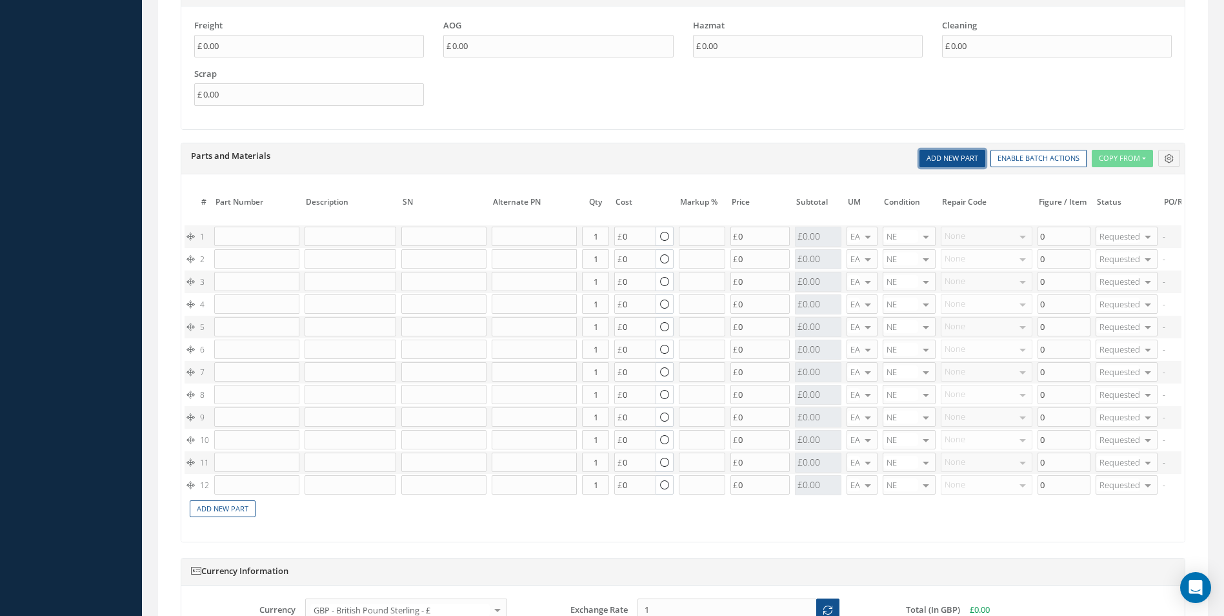
click at [969, 165] on link "Add New Part" at bounding box center [952, 158] width 66 height 17
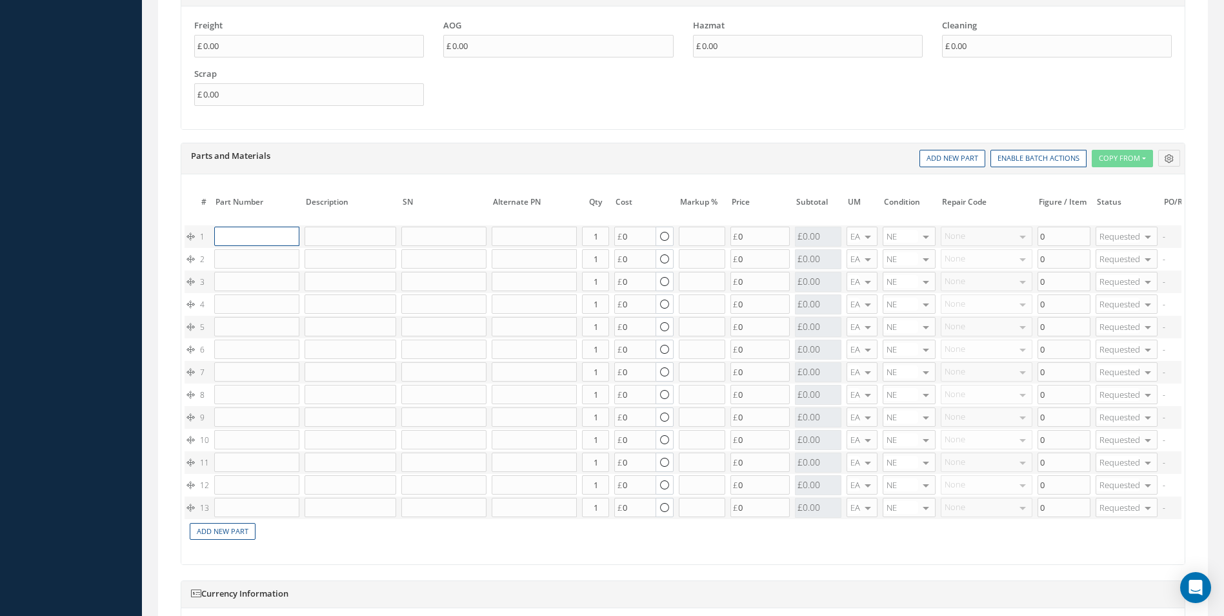
click at [257, 237] on input "text" at bounding box center [256, 235] width 85 height 19
paste input "192805-0150N"
type input "192805-0150N"
click at [284, 257] on div "BUFFER - STABILUS LIFT-O-MAT" at bounding box center [316, 267] width 70 height 33
type input "BUFFER - STABILUS LIFT-O-MAT"
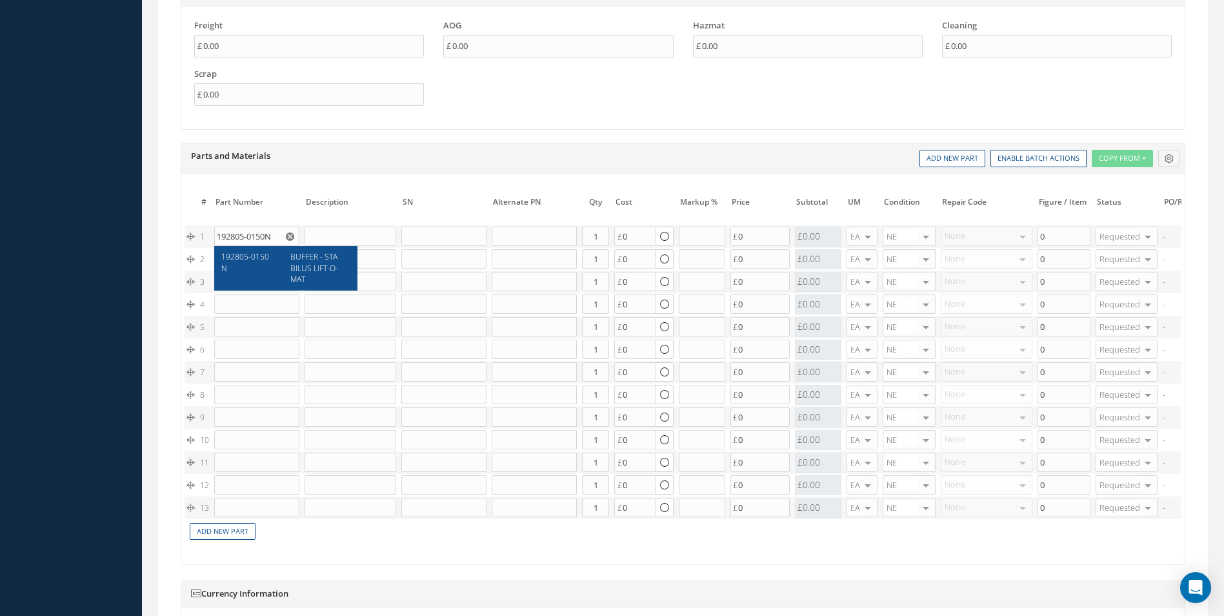
type input "8.59"
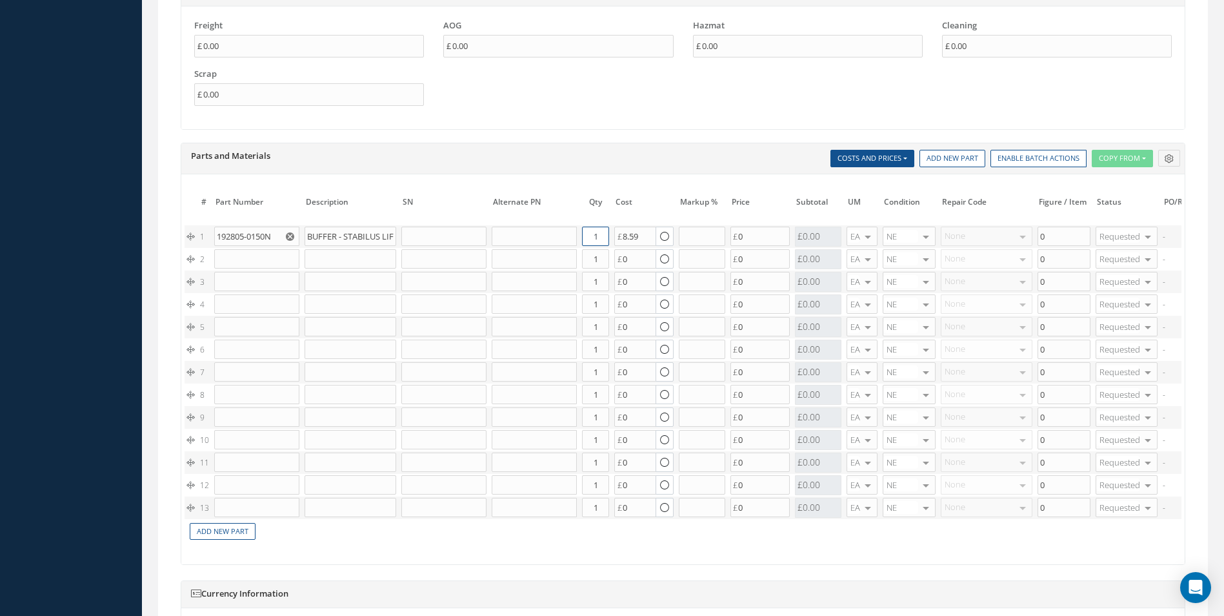
click at [595, 234] on input "1" at bounding box center [595, 235] width 27 height 19
click at [601, 239] on input "1" at bounding box center [595, 235] width 27 height 19
type input "2"
click at [256, 266] on input "text" at bounding box center [256, 258] width 85 height 19
paste input "D2511044420000"
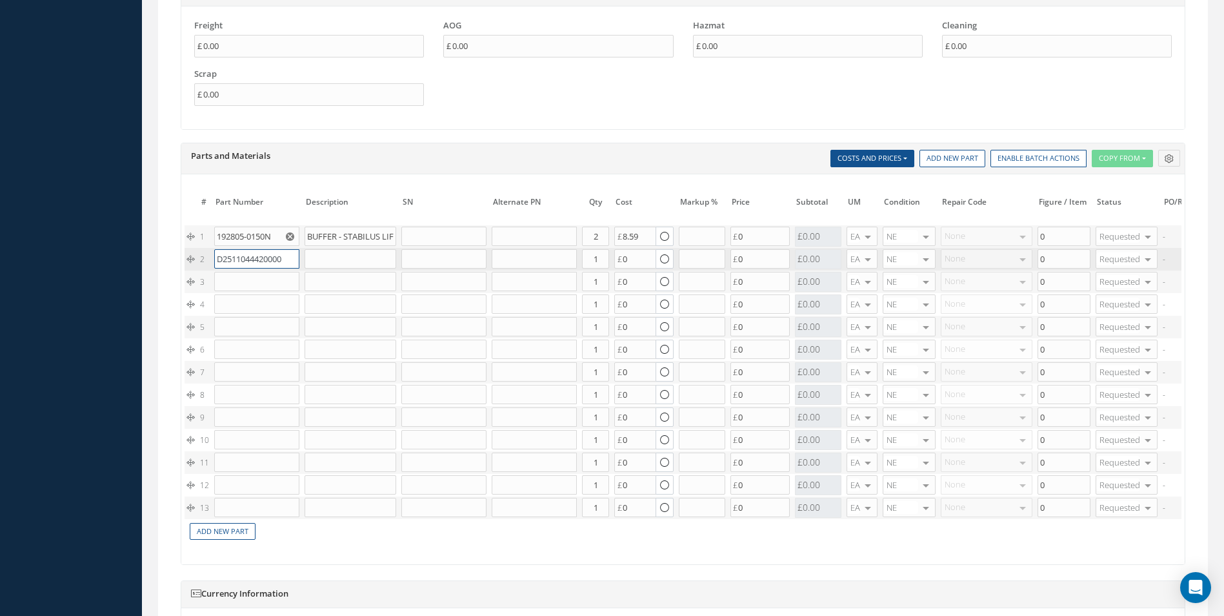
scroll to position [0, 3]
type input "D2511044420000"
click at [283, 276] on div "SPRING" at bounding box center [316, 285] width 70 height 22
type input "SPRING"
type input "45.55"
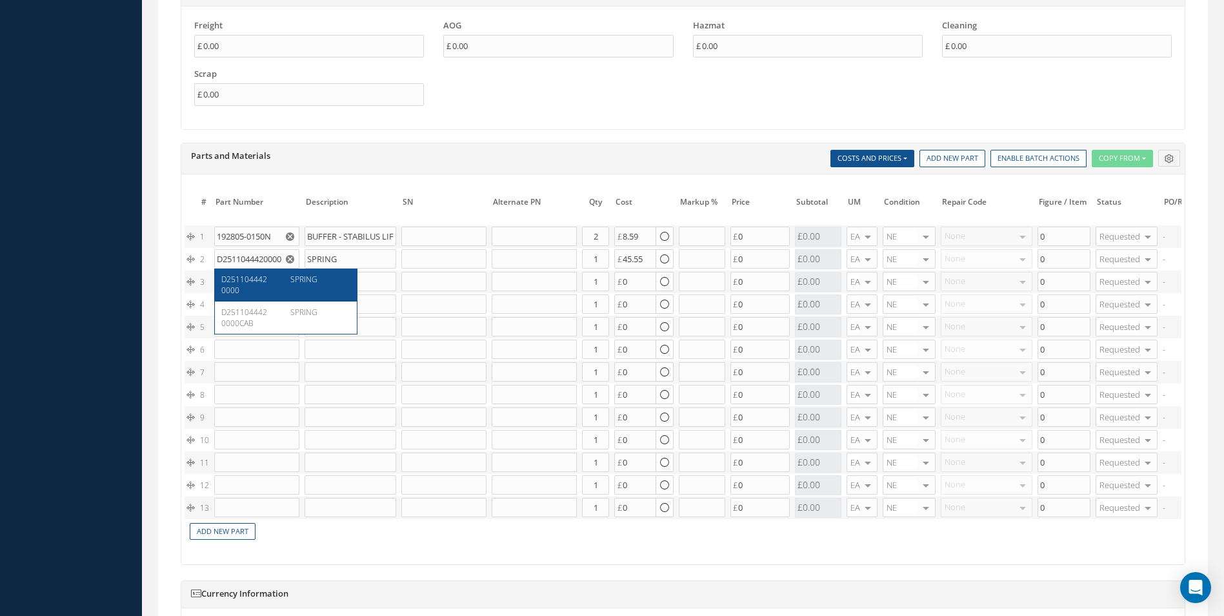
scroll to position [0, 0]
click at [607, 256] on input "1" at bounding box center [595, 258] width 27 height 19
type input "2"
click at [249, 288] on input "text" at bounding box center [256, 281] width 85 height 19
click at [237, 279] on input "text" at bounding box center [256, 281] width 85 height 19
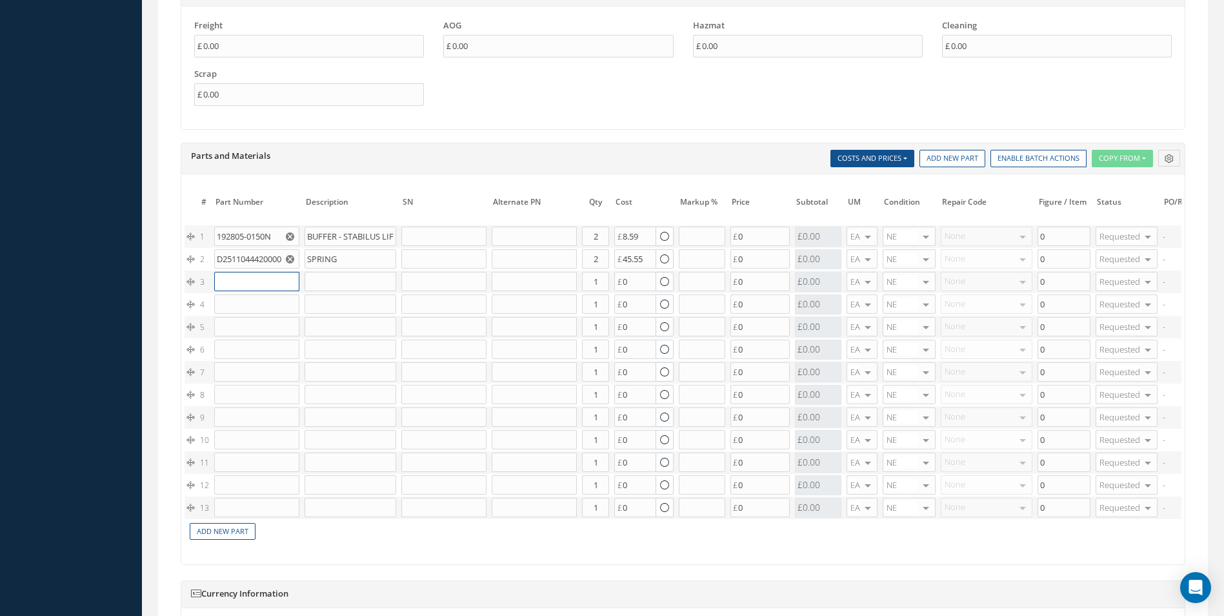
paste input "D2511043720000"
type input "D2511043720000"
click at [263, 308] on div "D2511043720000" at bounding box center [251, 307] width 60 height 22
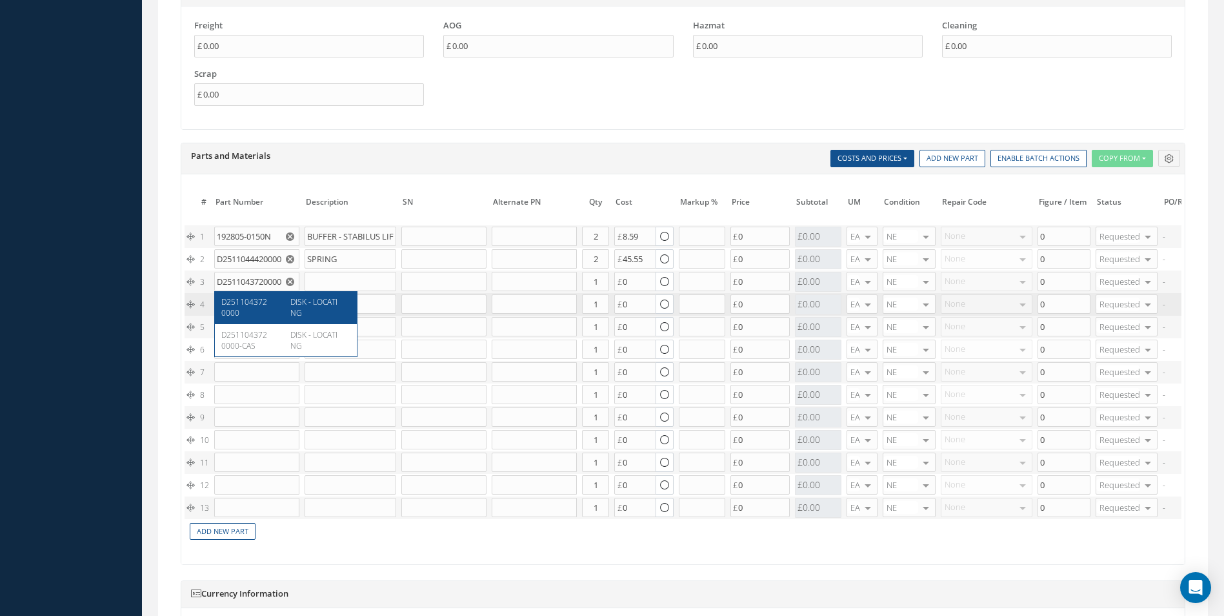
type input "DISK - LOCATING"
type input "37.00"
click at [603, 286] on input "1" at bounding box center [595, 281] width 27 height 19
type input "2"
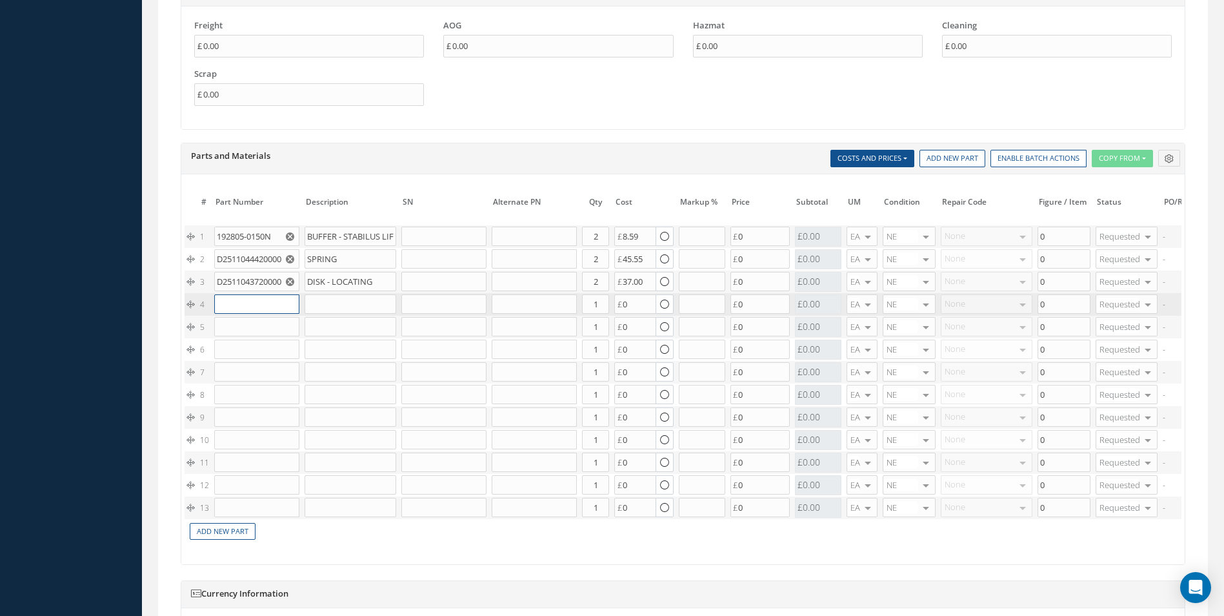
click at [254, 300] on input "text" at bounding box center [256, 303] width 85 height 19
paste input "MS24665-69"
type input "MS24665-69"
click at [275, 326] on div "MS24665-69" at bounding box center [251, 324] width 60 height 11
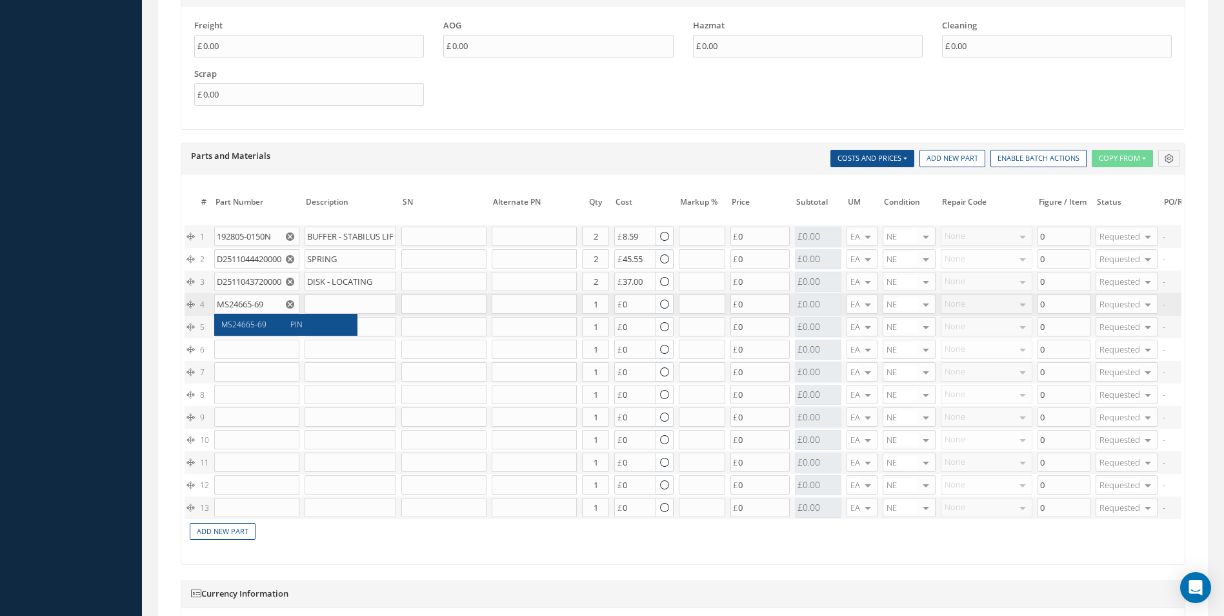
type input "PIN"
type input "0.07"
click at [612, 307] on td "0.07 Cost References for: Main PN: MS24665-69 Vendors Quotes Purchase Orders In…" at bounding box center [644, 304] width 65 height 23
click at [605, 305] on input "1" at bounding box center [595, 303] width 27 height 19
type input "4"
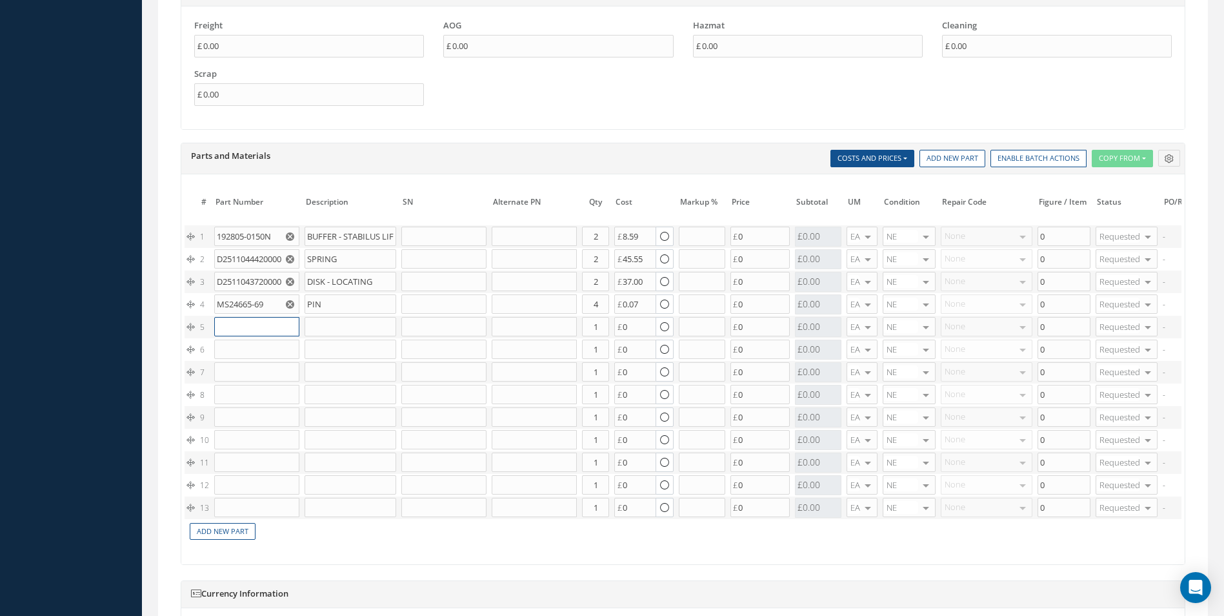
click at [243, 332] on input "text" at bounding box center [256, 326] width 85 height 19
paste input "NAS1102-3-10"
type input "NAS1102-3-10"
click at [265, 345] on span "NAS1102-3-10" at bounding box center [244, 352] width 47 height 22
type input "SCREW"
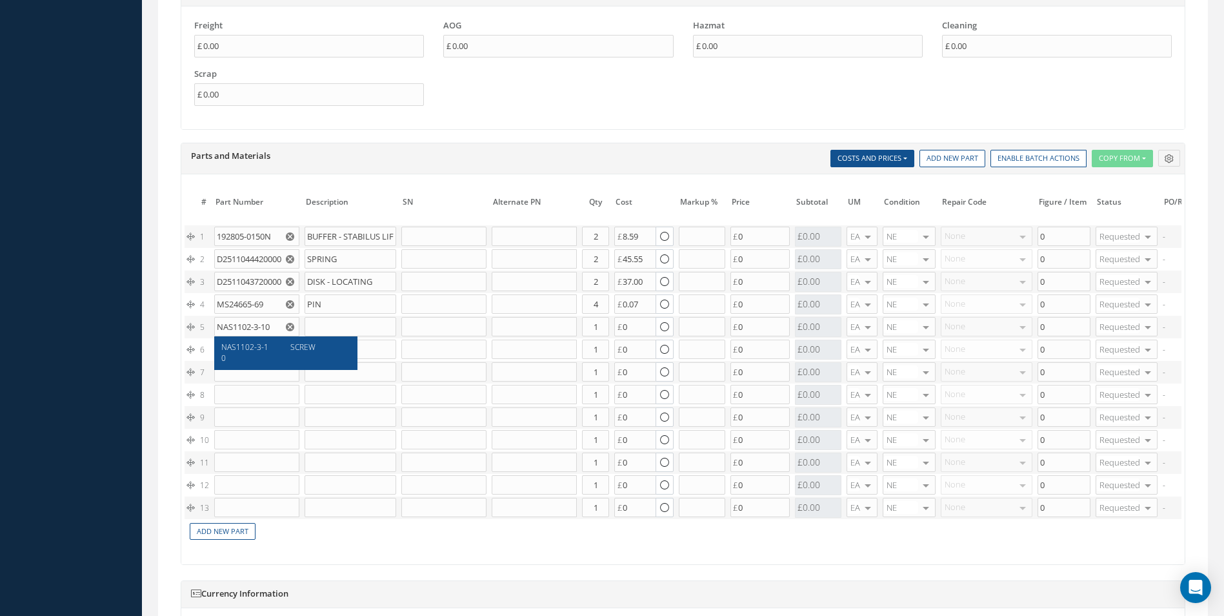
type input "0.14"
click at [599, 322] on input "1" at bounding box center [595, 326] width 27 height 19
type input "2"
drag, startPoint x: 222, startPoint y: 339, endPoint x: 233, endPoint y: 359, distance: 22.8
click at [222, 339] on input "text" at bounding box center [256, 348] width 85 height 19
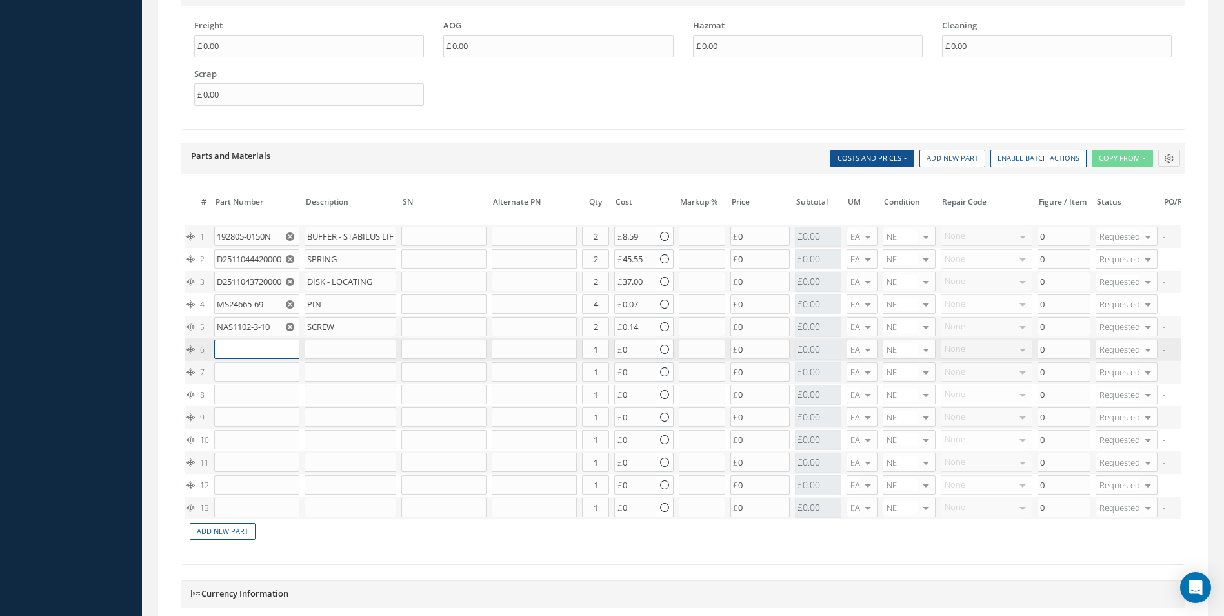
paste input "D2511168820000"
type input "D2511168820000"
click at [286, 374] on div "FLAP" at bounding box center [316, 375] width 70 height 22
type input "FLAP"
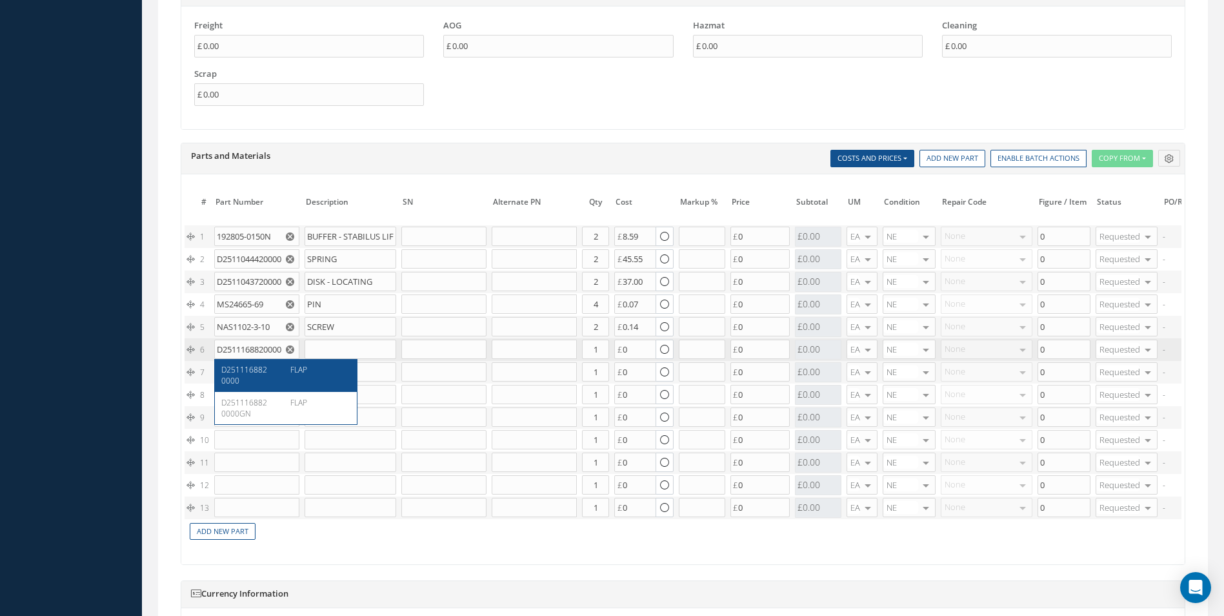
type input "60.00"
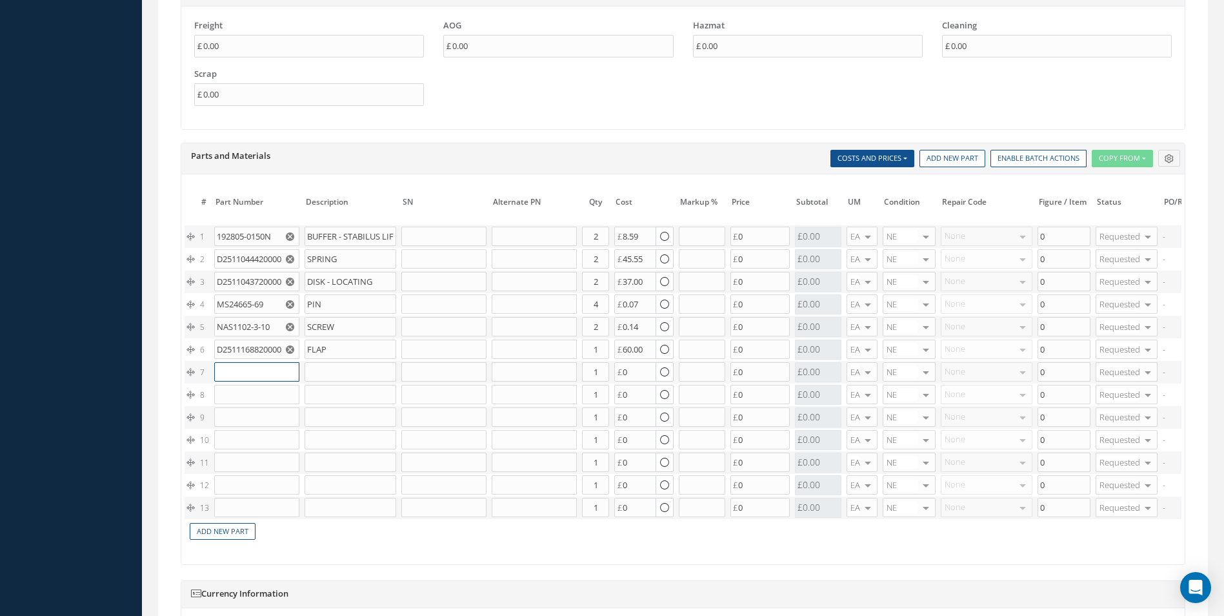
click at [237, 372] on input "text" at bounding box center [256, 371] width 85 height 19
paste input "D2511114320000"
type input "D2511114320000"
click at [261, 390] on span "D2511114320000" at bounding box center [244, 397] width 46 height 22
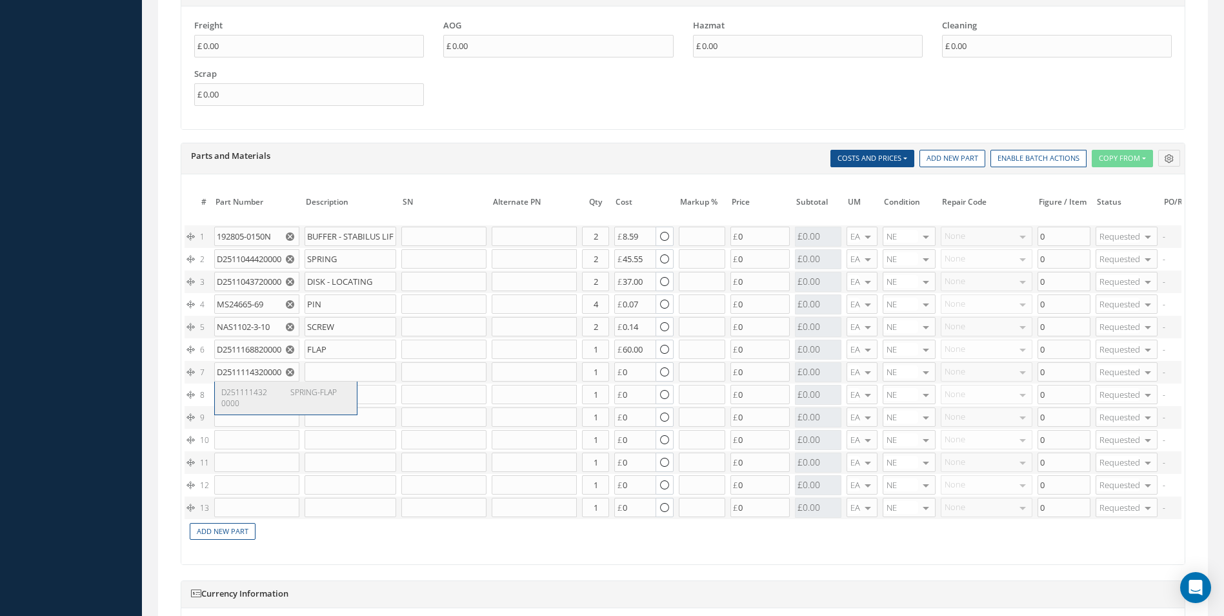
type input "SPRING-FLAP"
type input "36.10"
click at [252, 390] on input "text" at bounding box center [256, 394] width 85 height 19
paste input "NAS561-2-9"
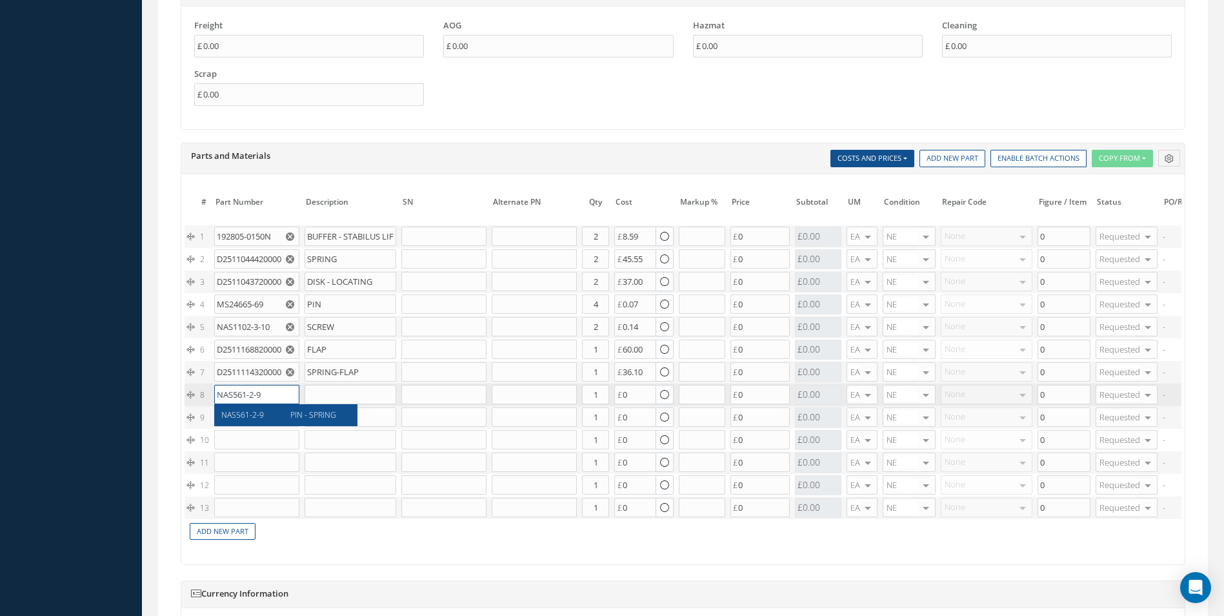
type input "NAS561-2-9"
click at [256, 410] on span "NAS561-2-9" at bounding box center [242, 414] width 43 height 11
type input "PIN - SPRING"
type input "0.30"
click at [597, 397] on input "1" at bounding box center [595, 394] width 27 height 19
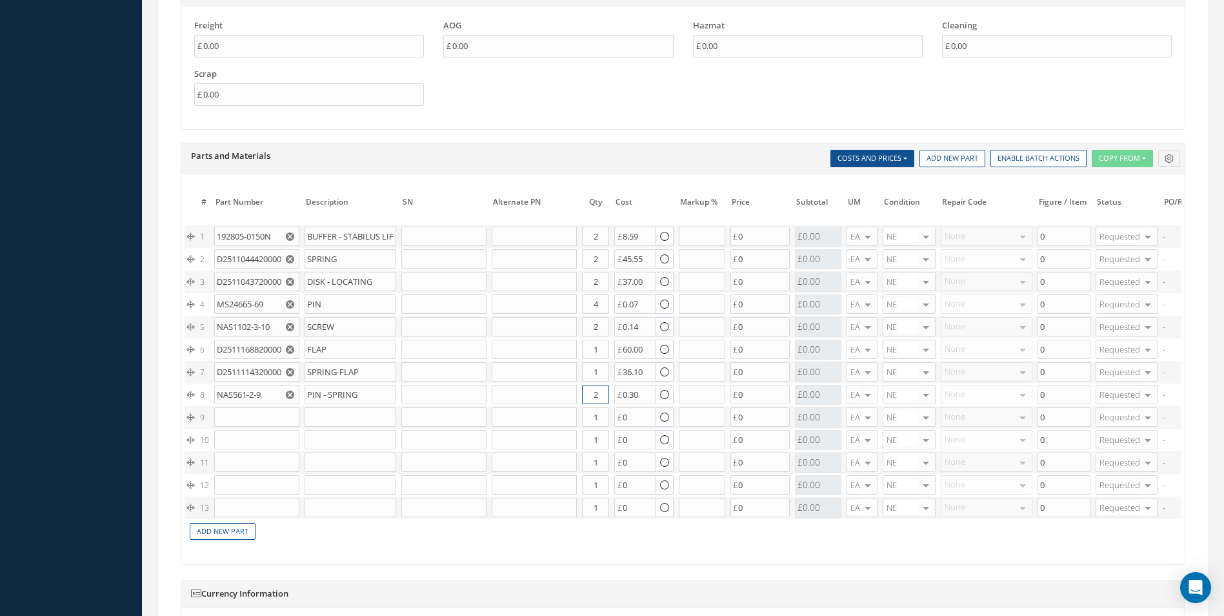
type input "2"
click at [268, 424] on input "text" at bounding box center [256, 416] width 85 height 19
paste input "D2511114200000"
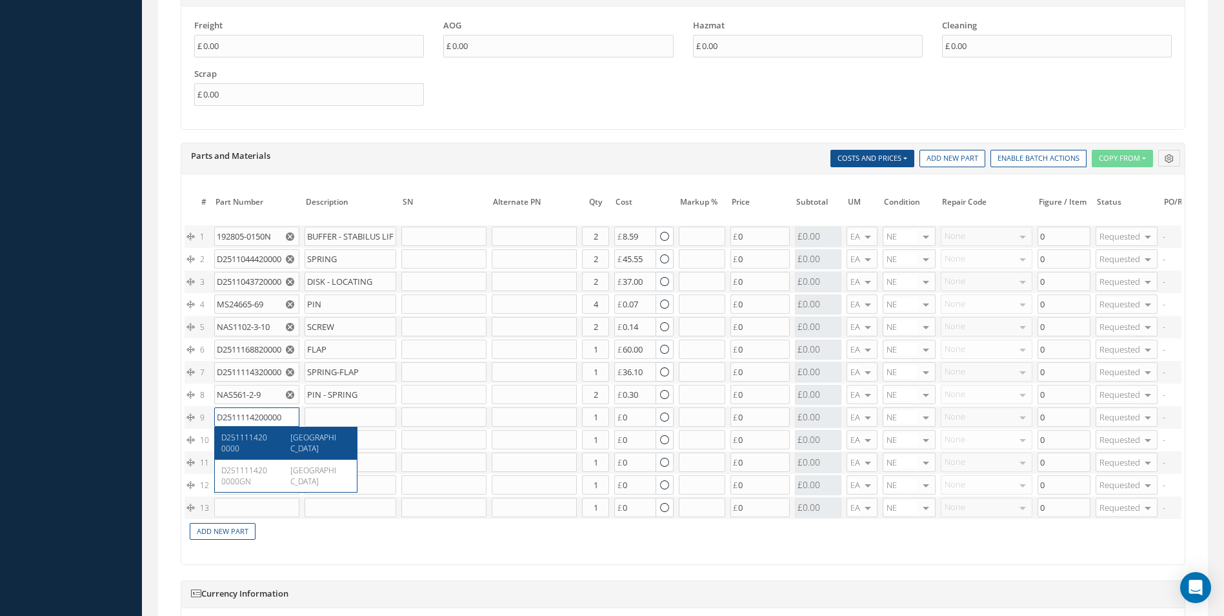
type input "D2511114200000"
click at [276, 439] on div "D2511114200000" at bounding box center [251, 443] width 60 height 22
type input "MOUNT ASSY"
type input "115.09"
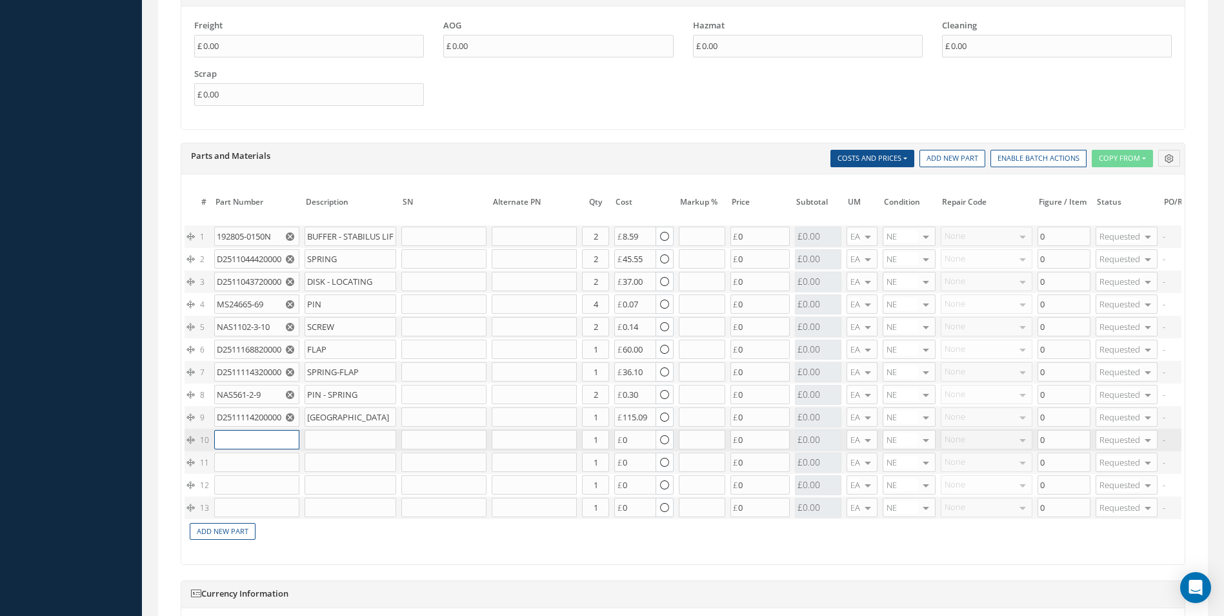
click at [259, 440] on input "text" at bounding box center [256, 439] width 85 height 19
paste input "NSA5319-02-15"
type input "NSA5319-02-15"
click at [316, 462] on div "PIN" at bounding box center [316, 465] width 70 height 22
type input "PIN"
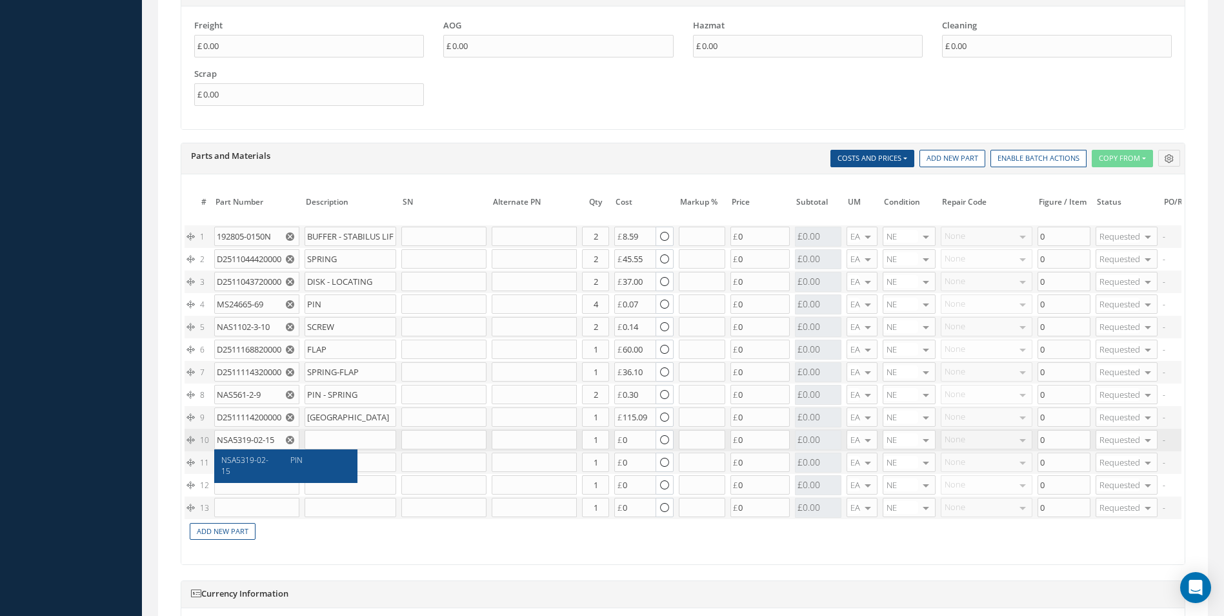
type input "3.46"
click at [596, 437] on input "1" at bounding box center [595, 439] width 27 height 19
type input "5"
click at [223, 472] on input "text" at bounding box center [256, 461] width 85 height 19
paste input "D2511148900000"
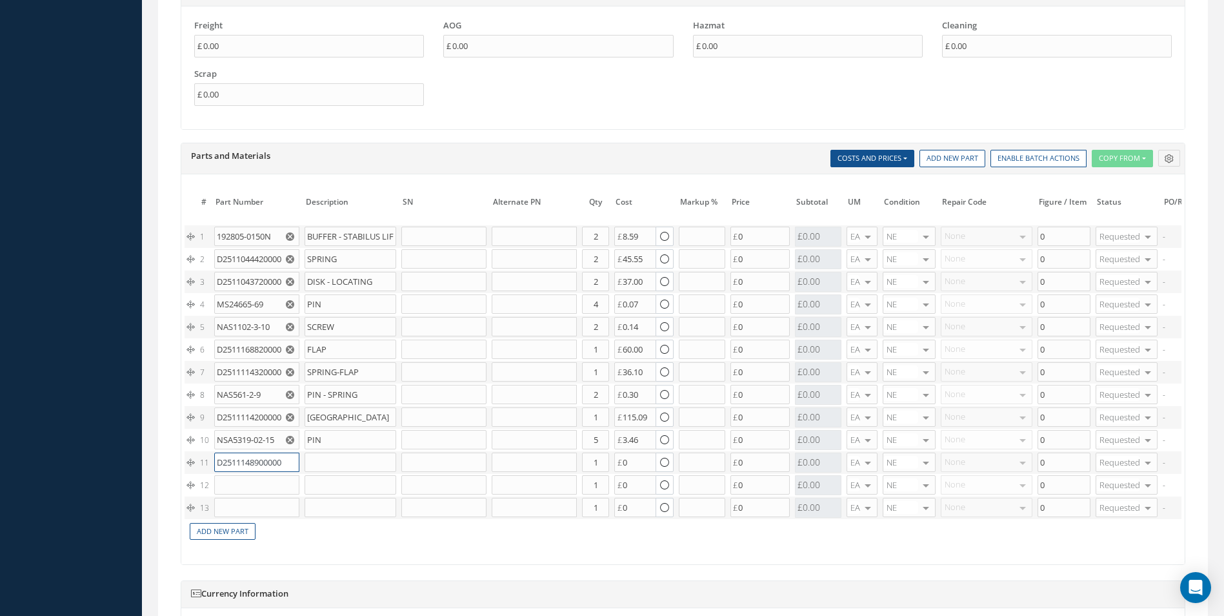
scroll to position [0, 3]
type input "D2511148900000"
click at [254, 491] on div "D2511148900000" at bounding box center [251, 488] width 60 height 22
type input "TABLE"
type input "0.00"
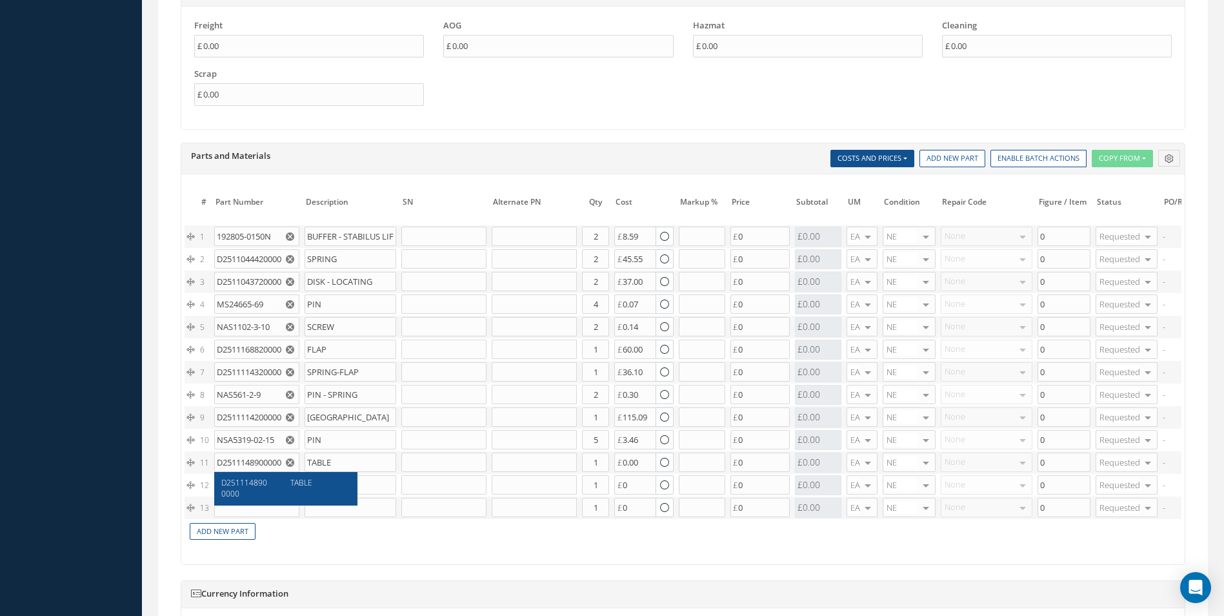
scroll to position [0, 0]
drag, startPoint x: 370, startPoint y: 550, endPoint x: 954, endPoint y: 568, distance: 584.2
click at [954, 564] on div "The prices highlighted in Red are not current, please update the information on…" at bounding box center [682, 369] width 1003 height 390
drag, startPoint x: 954, startPoint y: 568, endPoint x: 933, endPoint y: 566, distance: 20.8
click at [933, 564] on div "The prices highlighted in Red are not current, please update the information on…" at bounding box center [682, 369] width 1003 height 390
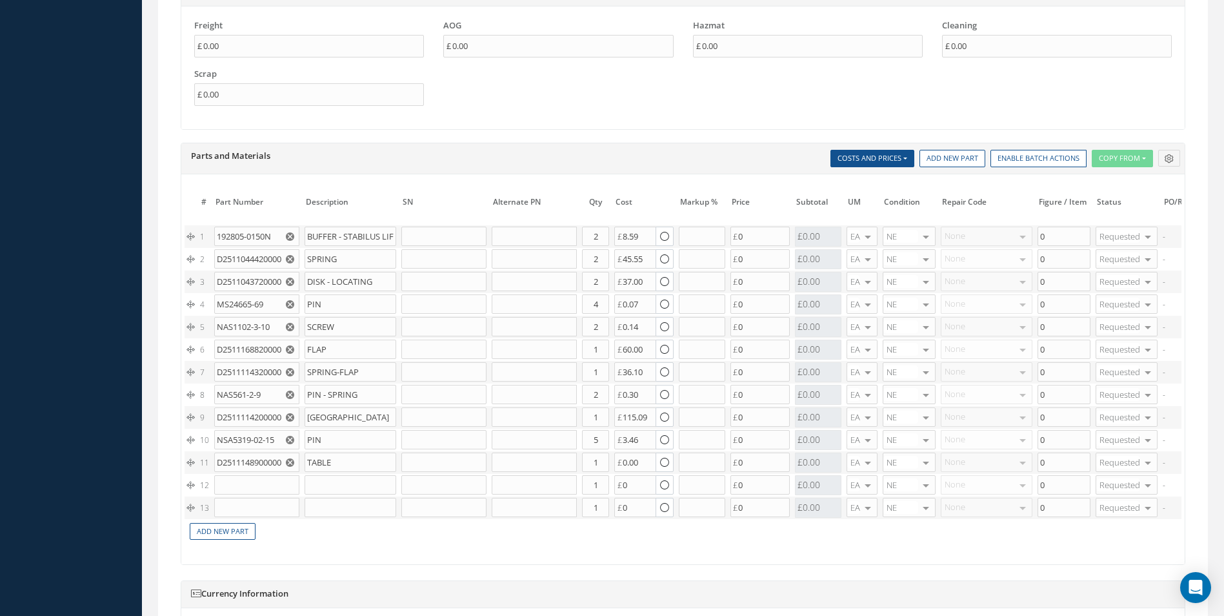
scroll to position [0, 195]
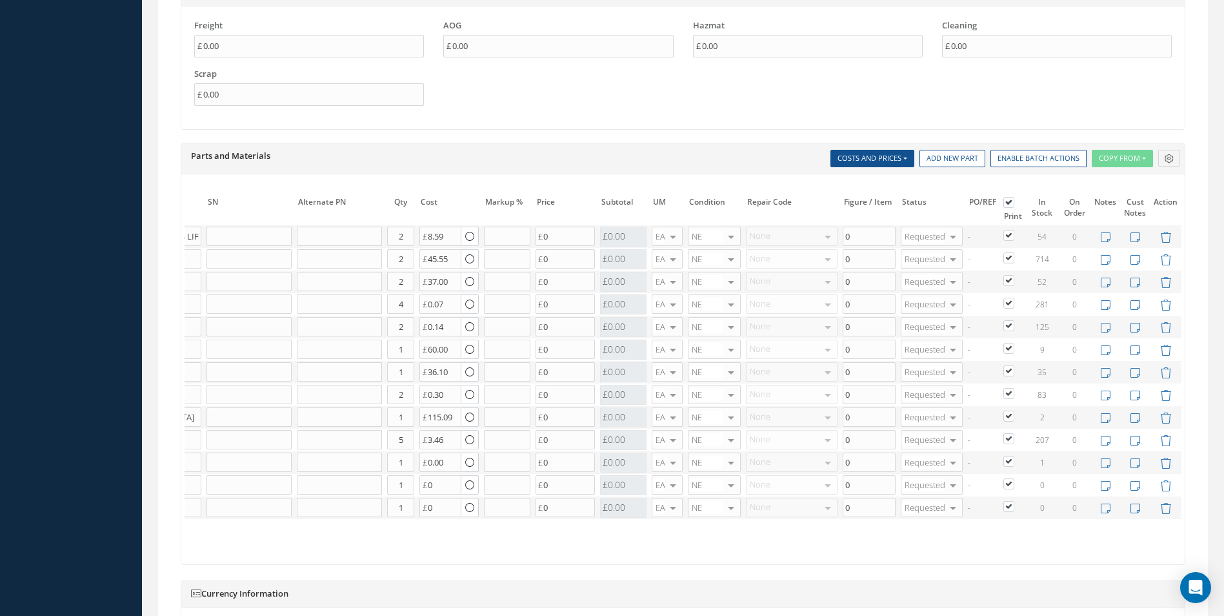
click at [1161, 510] on icon at bounding box center [1165, 508] width 11 height 11
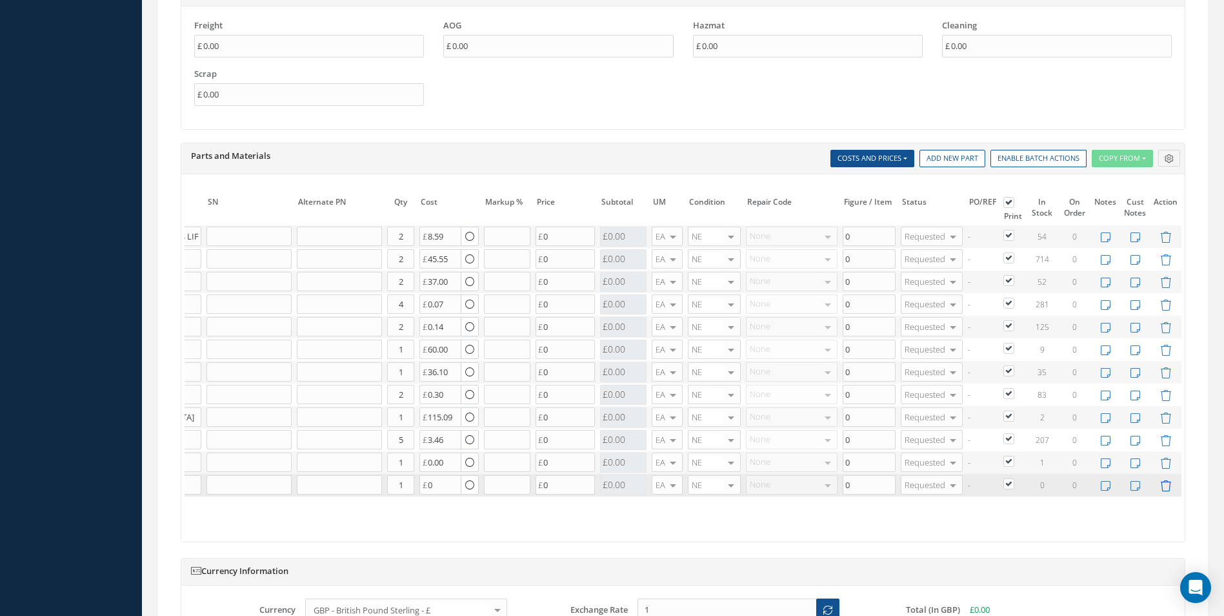
click at [1164, 488] on icon at bounding box center [1165, 485] width 11 height 11
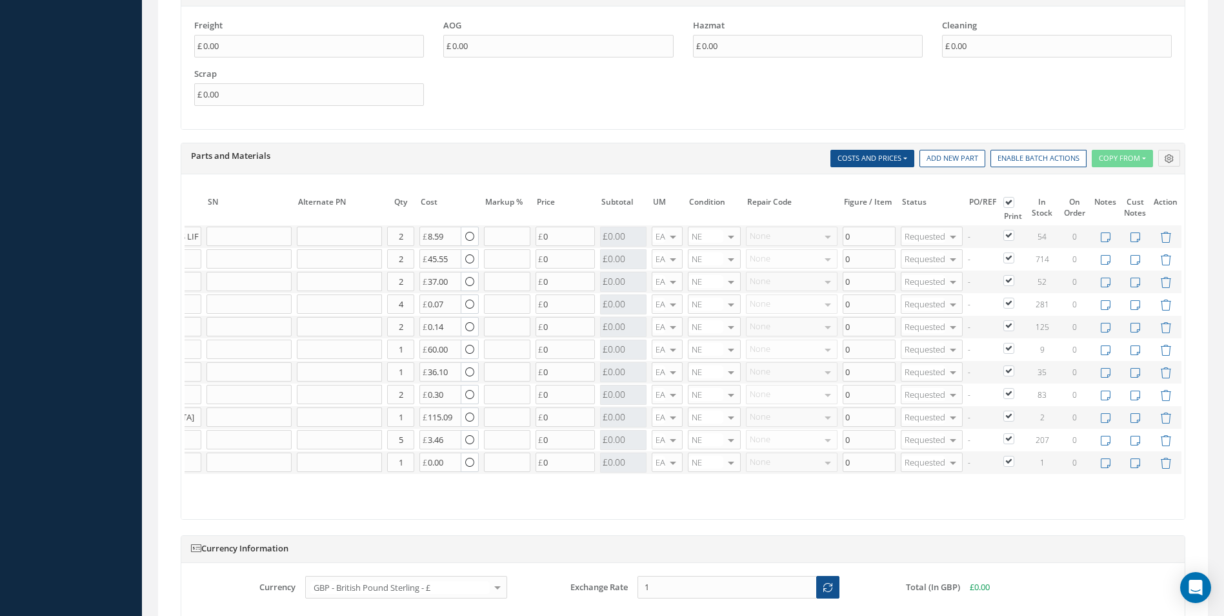
click at [1109, 470] on td at bounding box center [1105, 462] width 30 height 23
click at [1110, 466] on icon at bounding box center [1106, 462] width 10 height 11
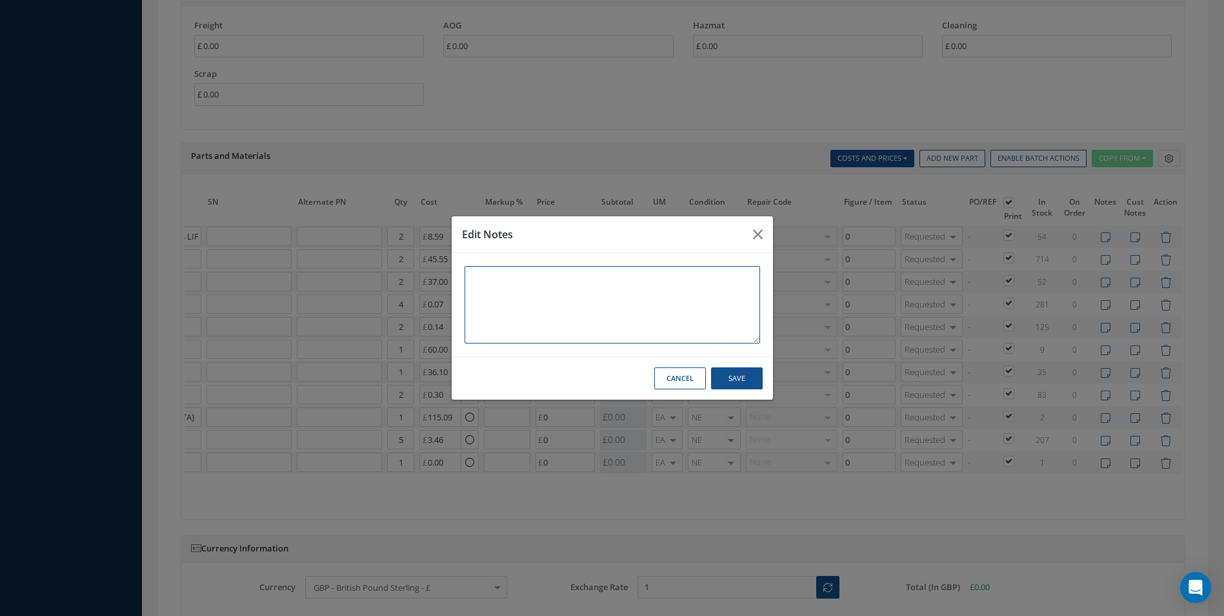
scroll to position [0, 185]
click at [497, 285] on textarea at bounding box center [617, 304] width 296 height 77
type textarea "SATTO REPAIR"
click at [743, 386] on button "Save" at bounding box center [742, 378] width 52 height 23
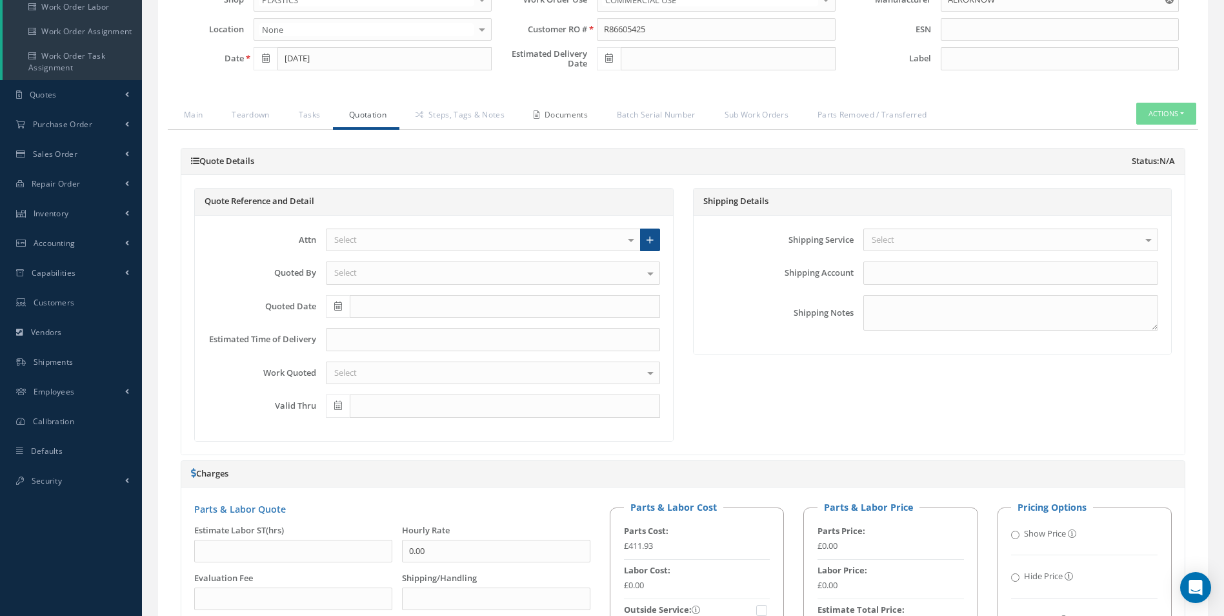
scroll to position [65, 0]
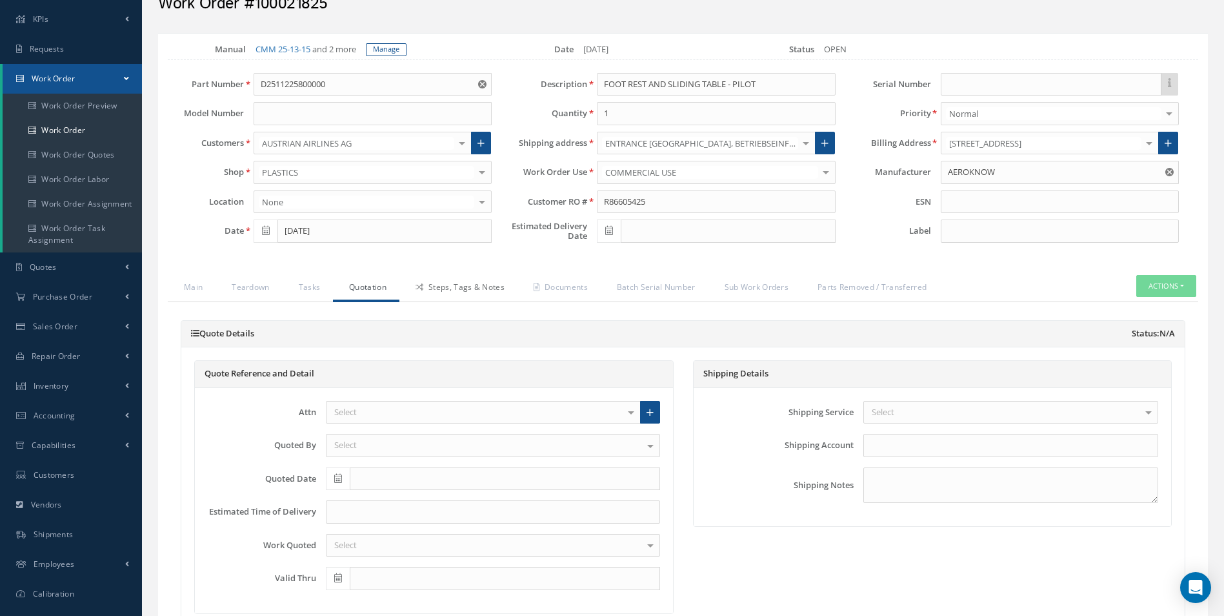
click at [443, 285] on link "Steps, Tags & Notes" at bounding box center [458, 288] width 118 height 27
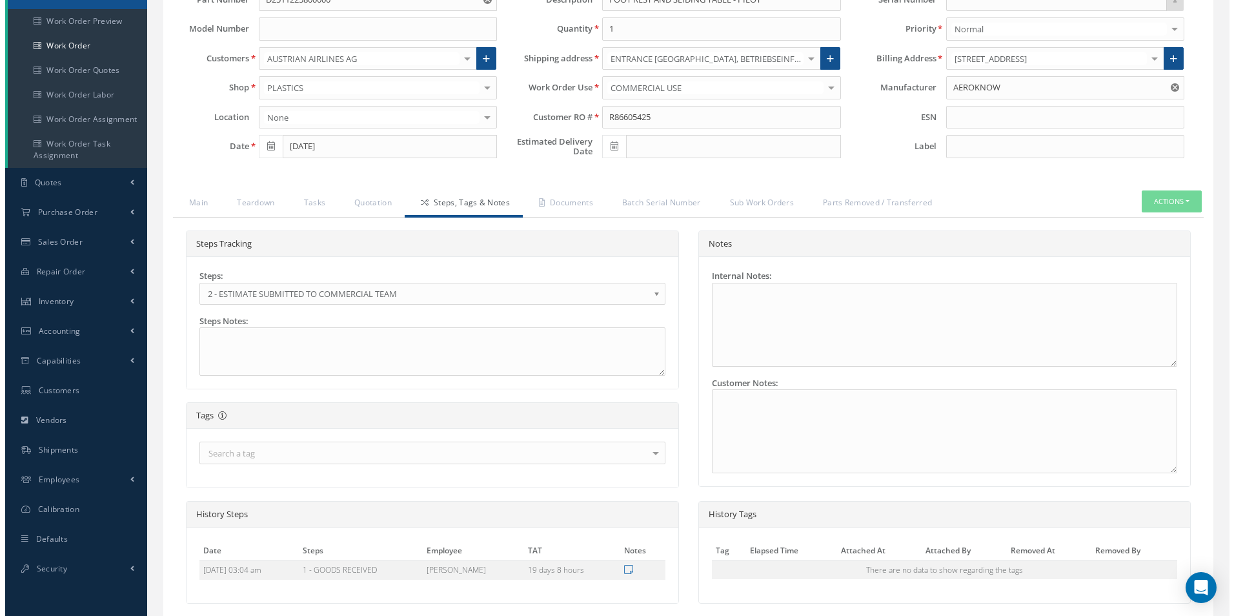
scroll to position [253, 0]
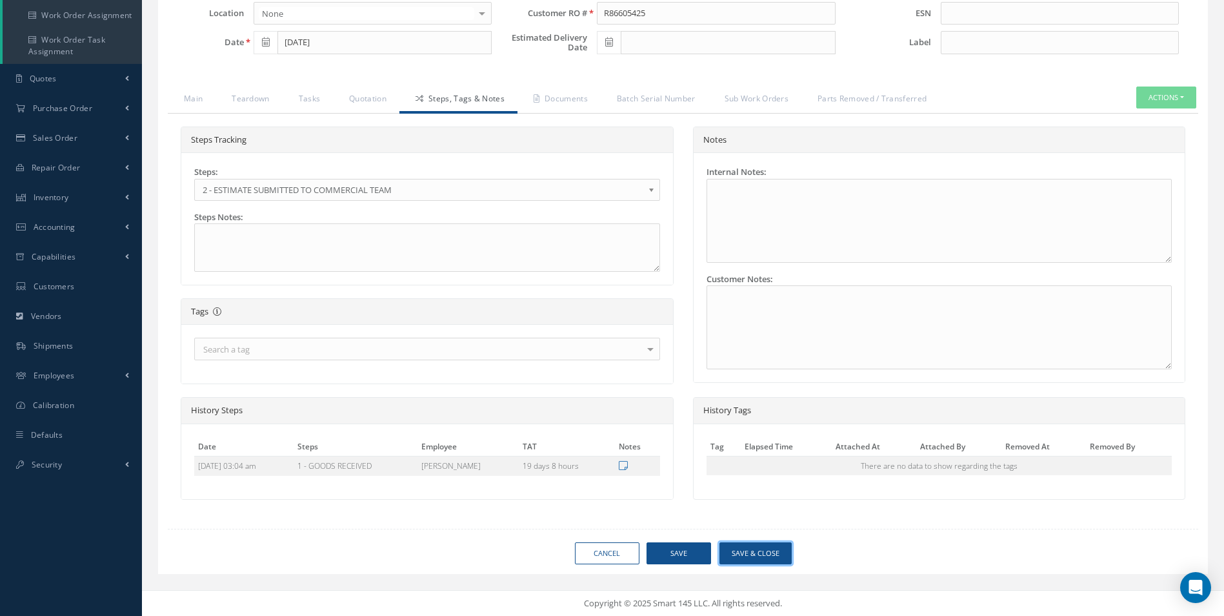
click at [745, 548] on button "Save & Close" at bounding box center [755, 553] width 72 height 23
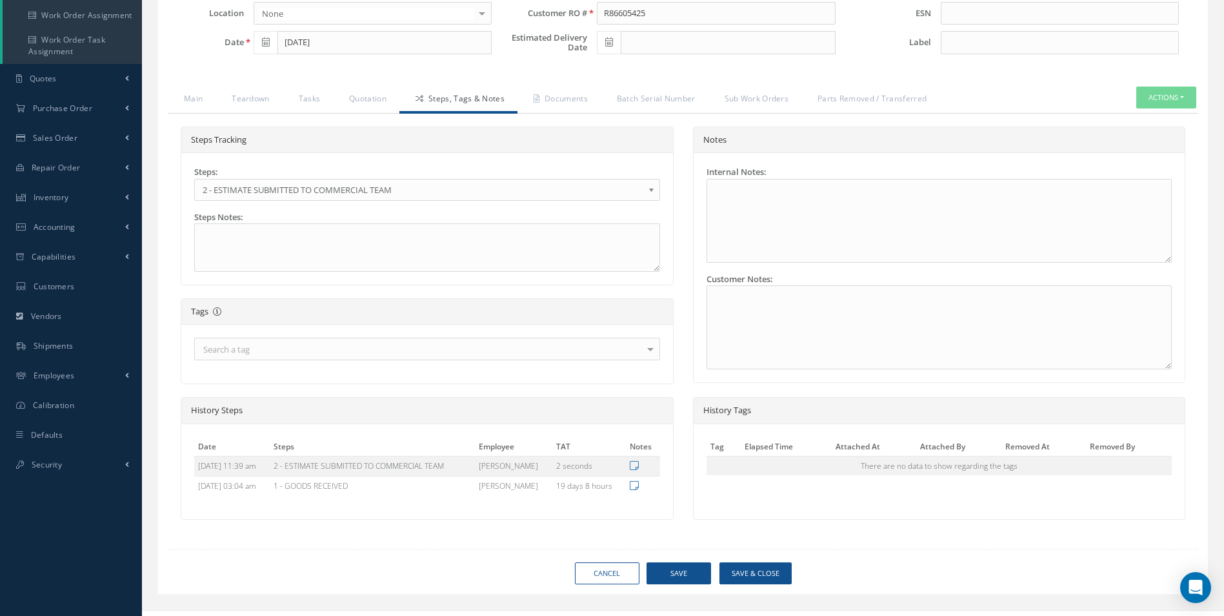
type input "AEROKNOW"
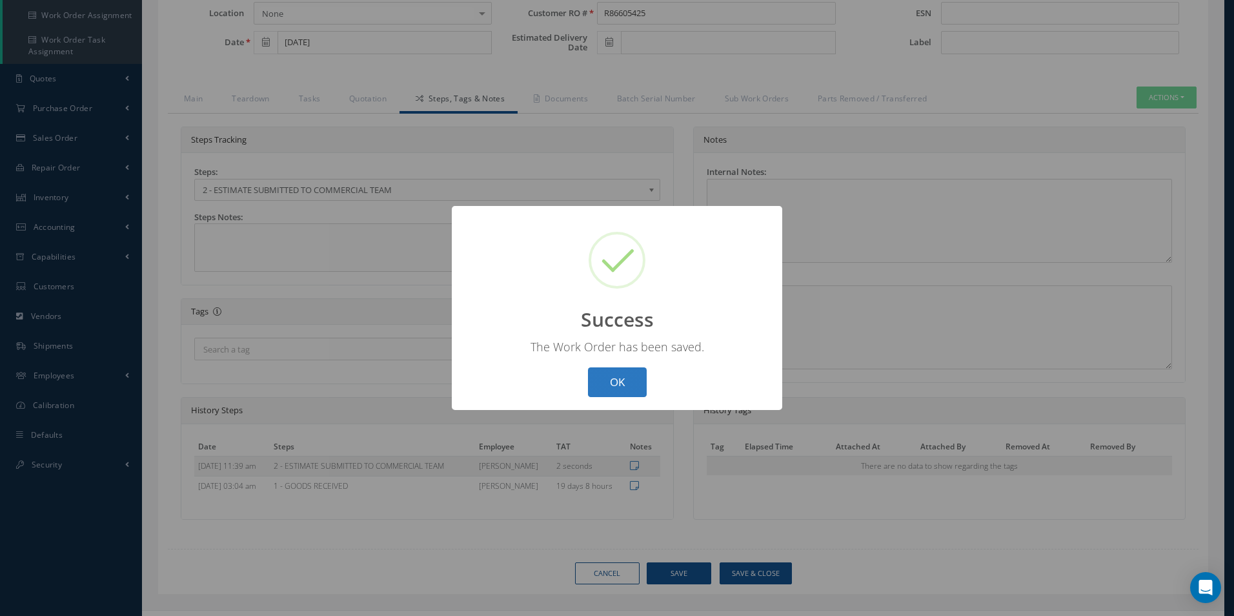
click at [636, 371] on button "OK" at bounding box center [617, 382] width 59 height 30
select select "25"
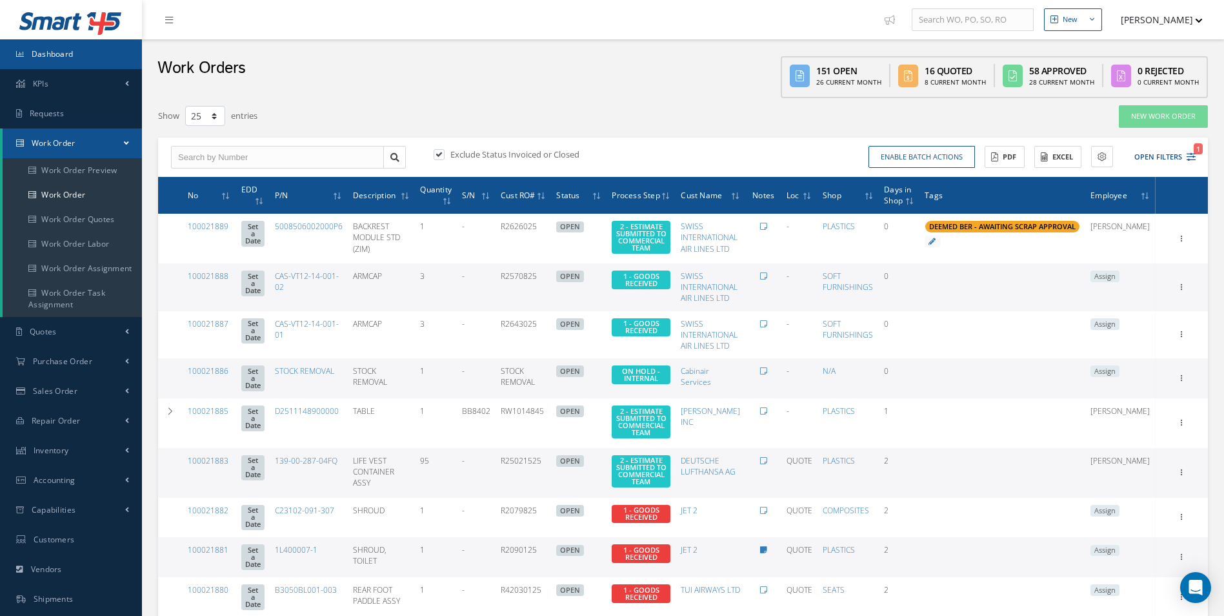
click at [61, 57] on span "Dashboard" at bounding box center [53, 53] width 42 height 11
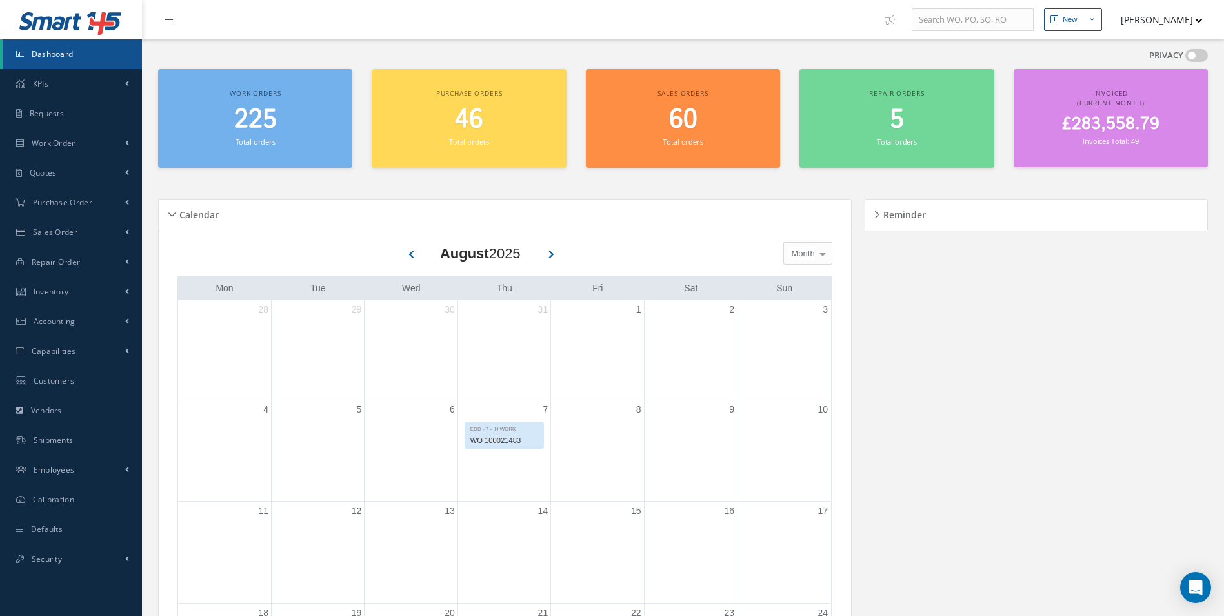
click at [1190, 54] on span at bounding box center [1196, 55] width 23 height 13
click at [1185, 58] on input "checkbox" at bounding box center [1185, 58] width 0 height 0
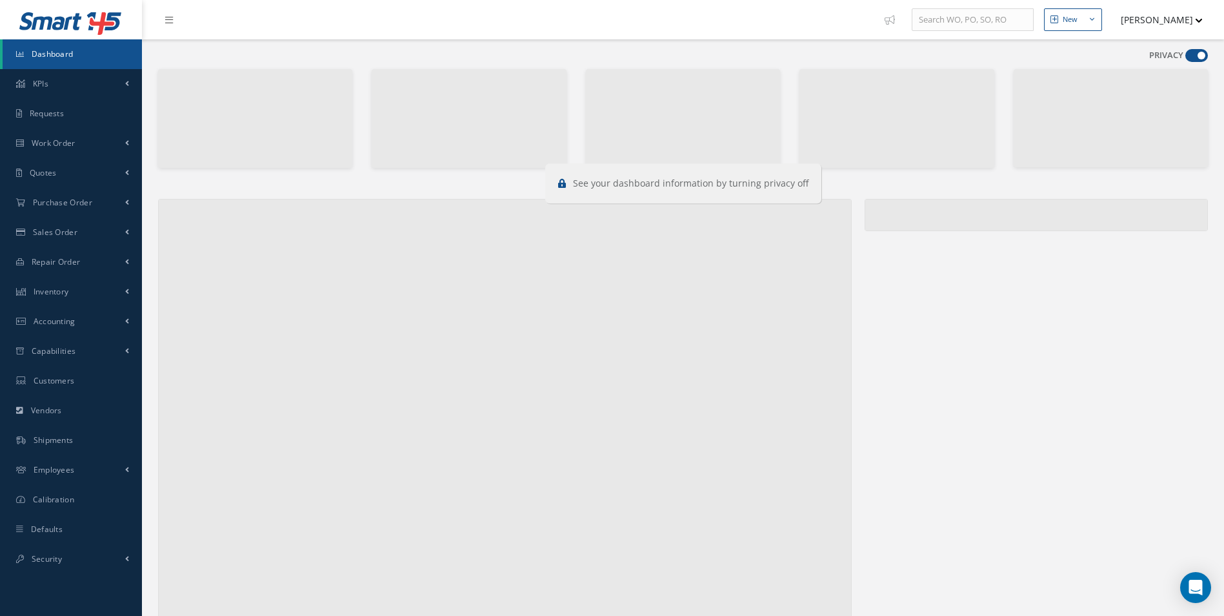
click at [1191, 54] on span at bounding box center [1196, 55] width 23 height 13
click at [1185, 58] on input "checkbox" at bounding box center [1185, 58] width 0 height 0
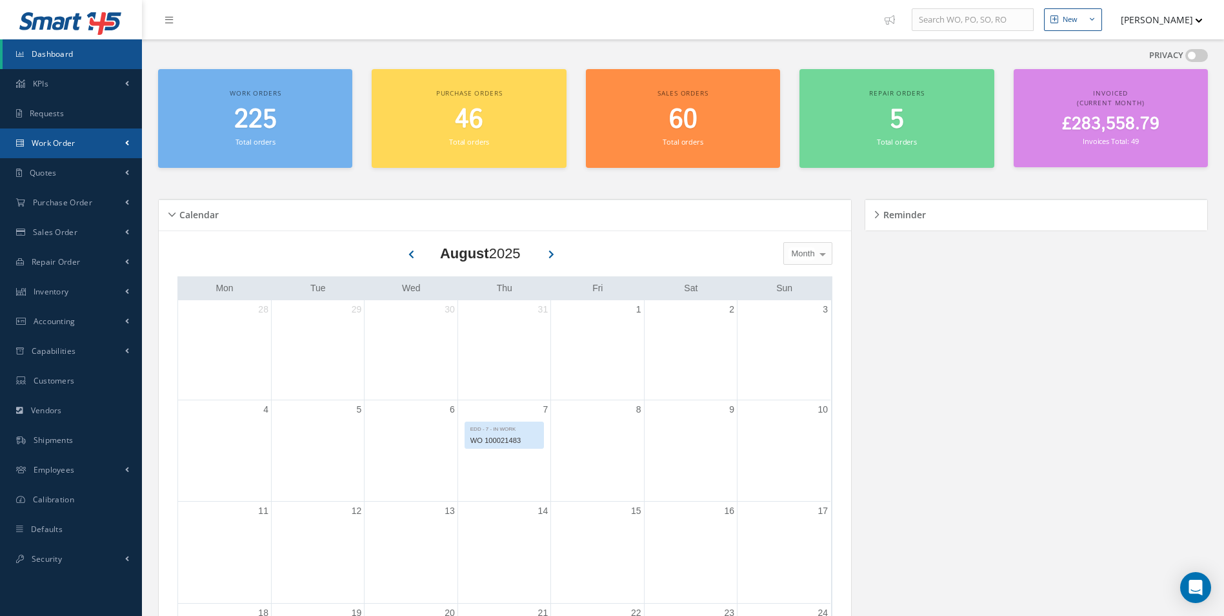
click at [117, 139] on link "Work Order" at bounding box center [71, 143] width 142 height 30
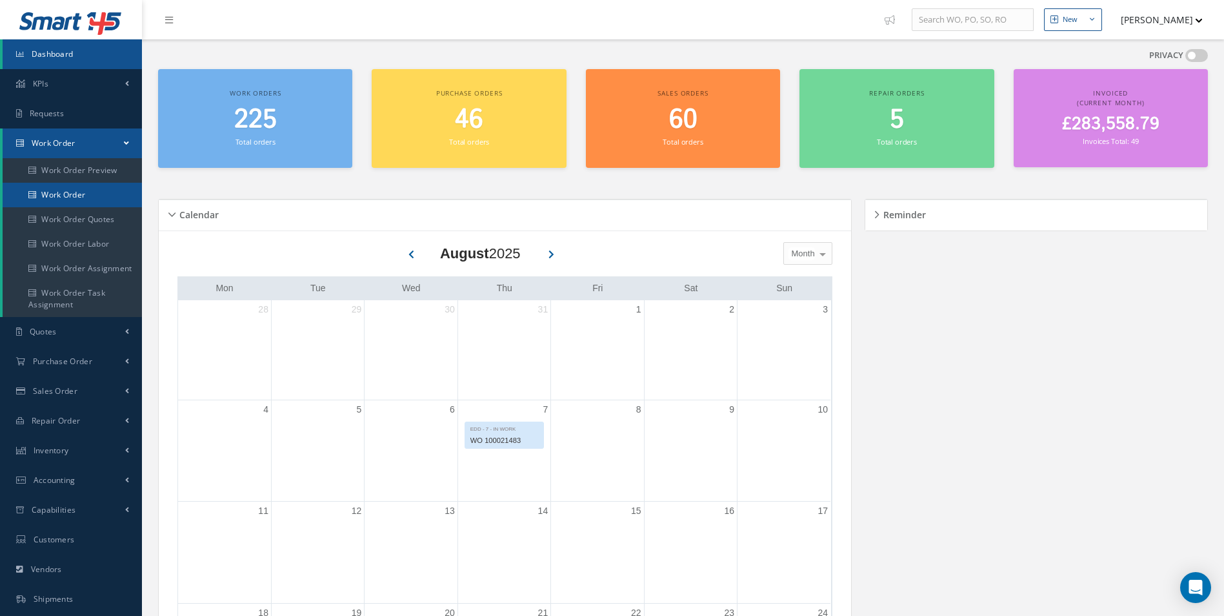
click at [79, 188] on link "Work Order" at bounding box center [74, 195] width 142 height 25
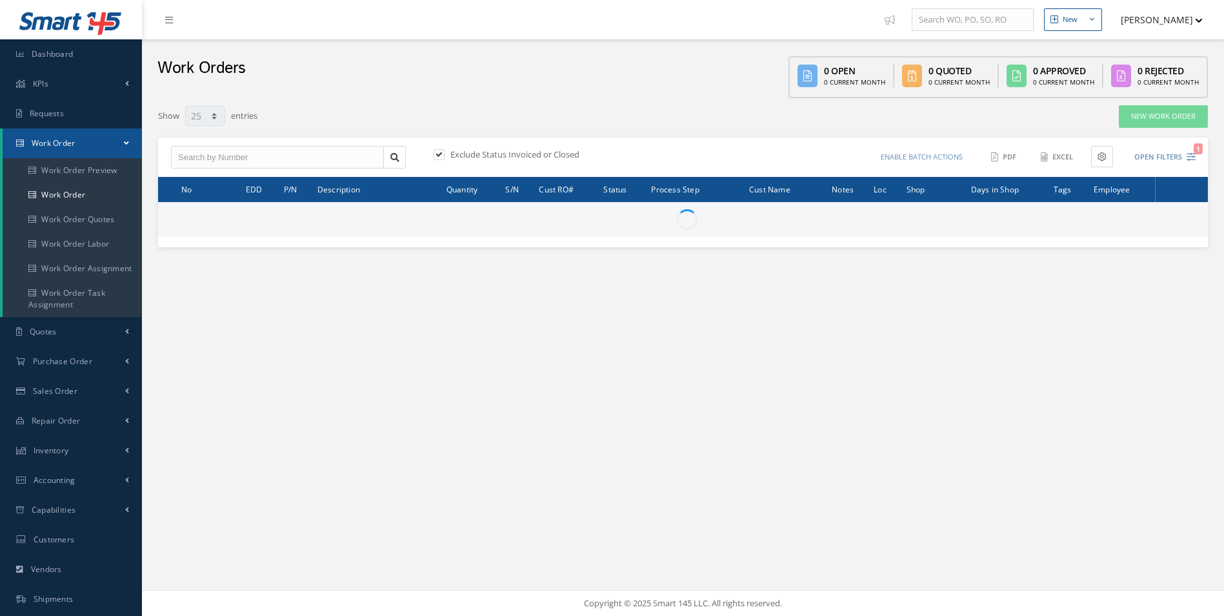
select select "25"
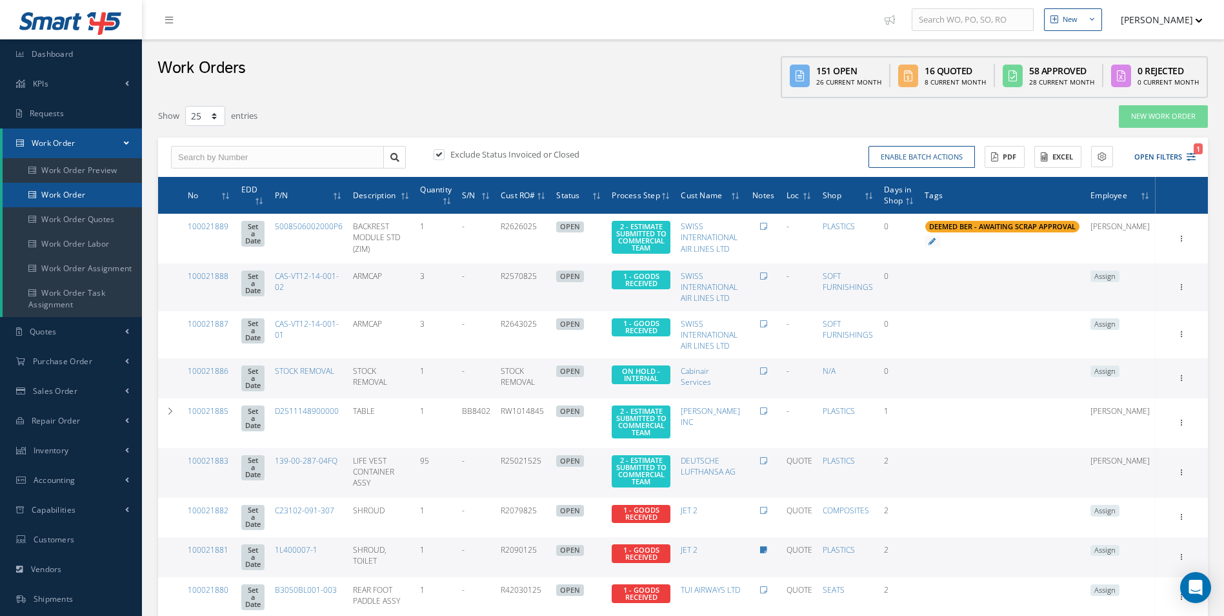
click at [94, 190] on link "Work Order" at bounding box center [72, 195] width 139 height 25
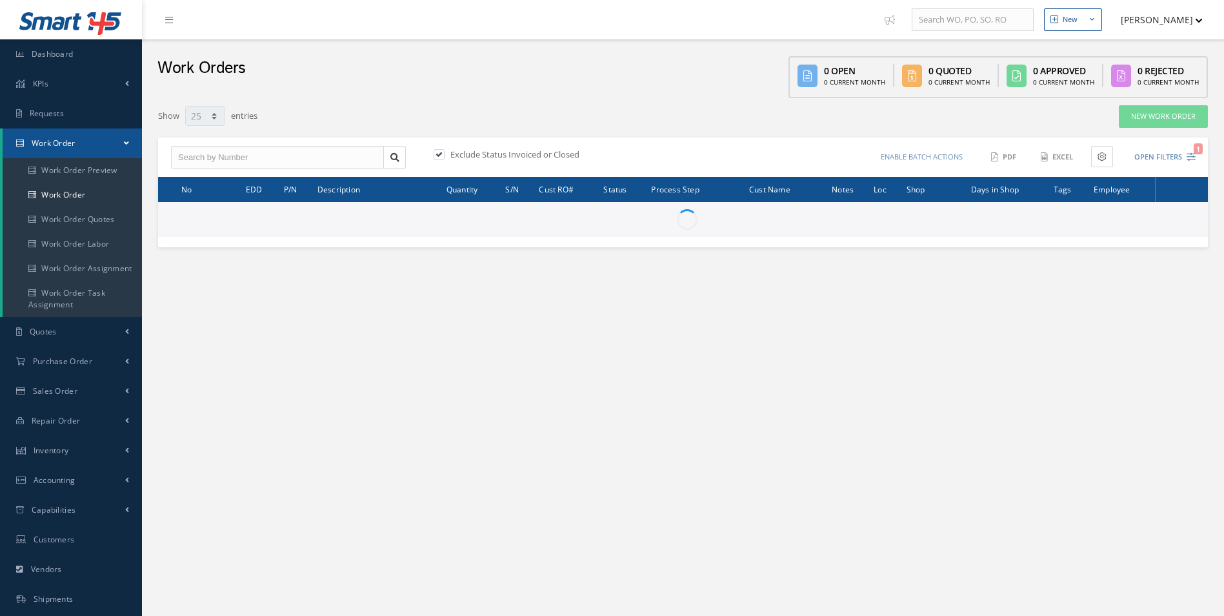
select select "25"
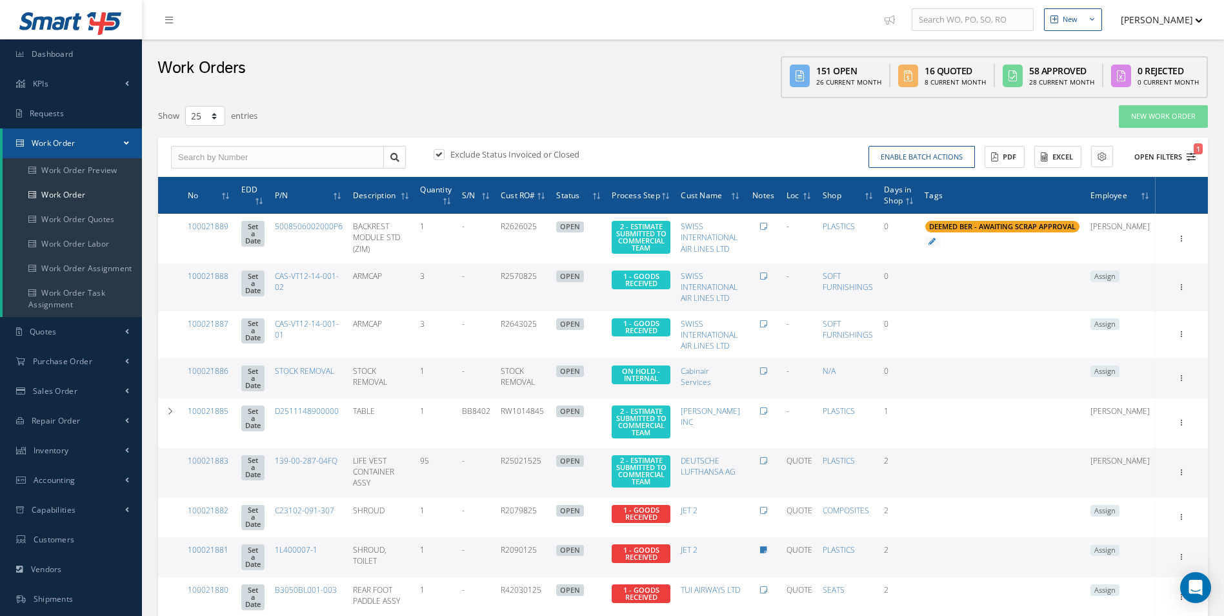
click at [1188, 156] on icon "1" at bounding box center [1191, 156] width 9 height 9
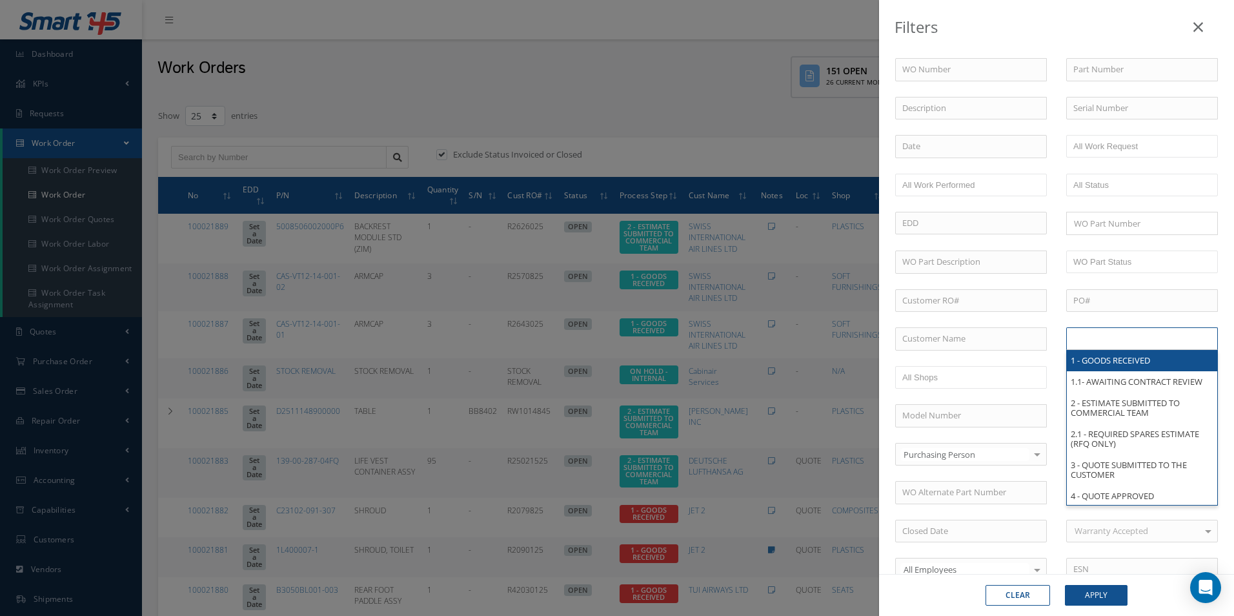
click at [1118, 333] on input "text" at bounding box center [1114, 338] width 82 height 16
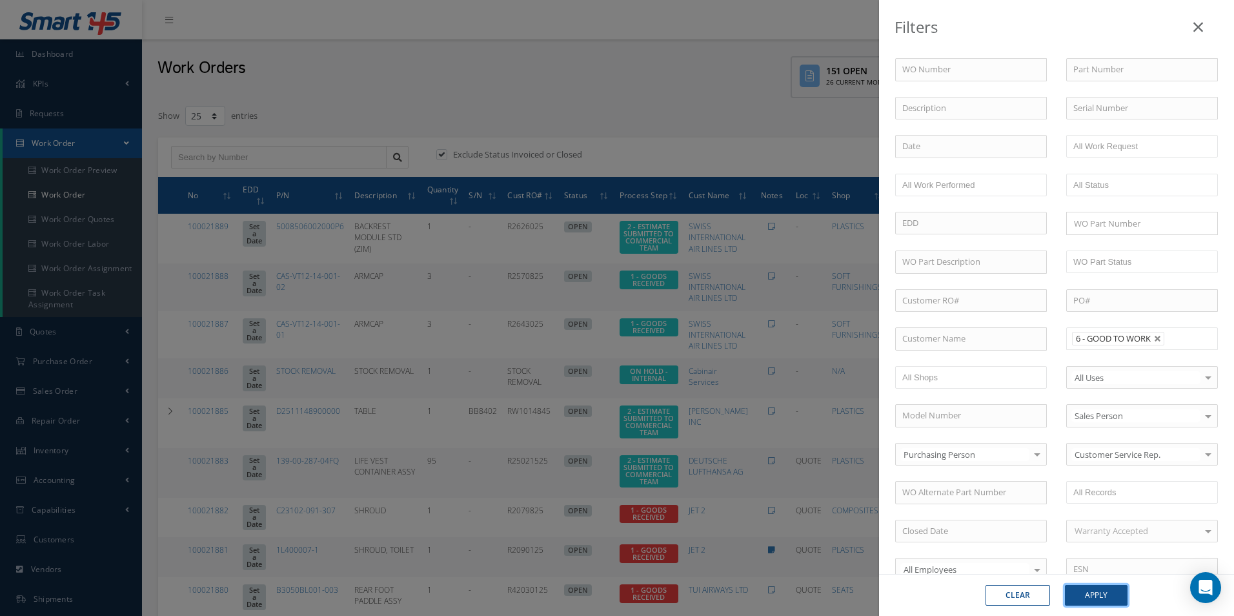
click at [1106, 590] on button "Apply" at bounding box center [1096, 595] width 63 height 21
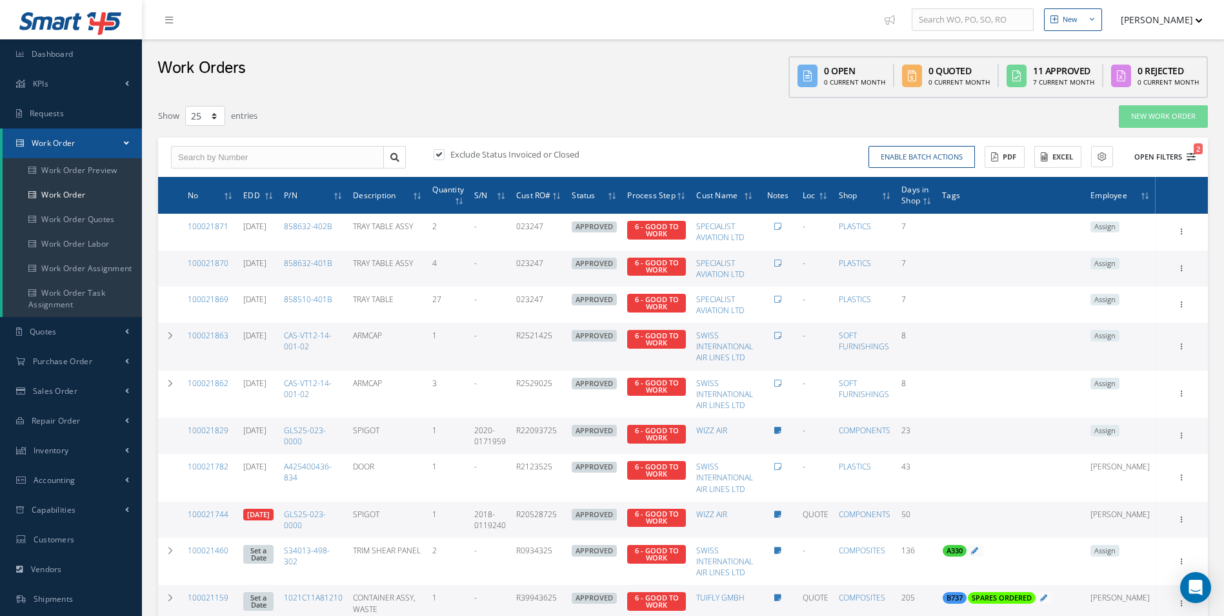
click at [1190, 159] on icon "2" at bounding box center [1191, 156] width 9 height 9
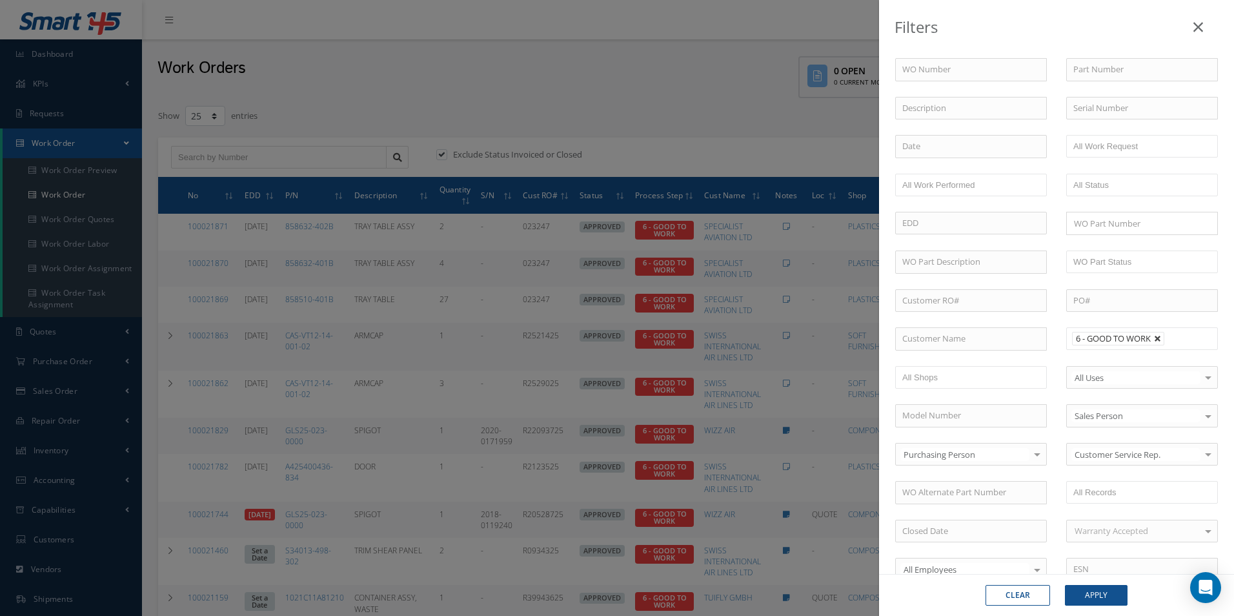
click at [1158, 337] on link at bounding box center [1158, 339] width 8 height 8
type input "All Proccess Step"
click at [1154, 338] on li at bounding box center [1114, 338] width 91 height 17
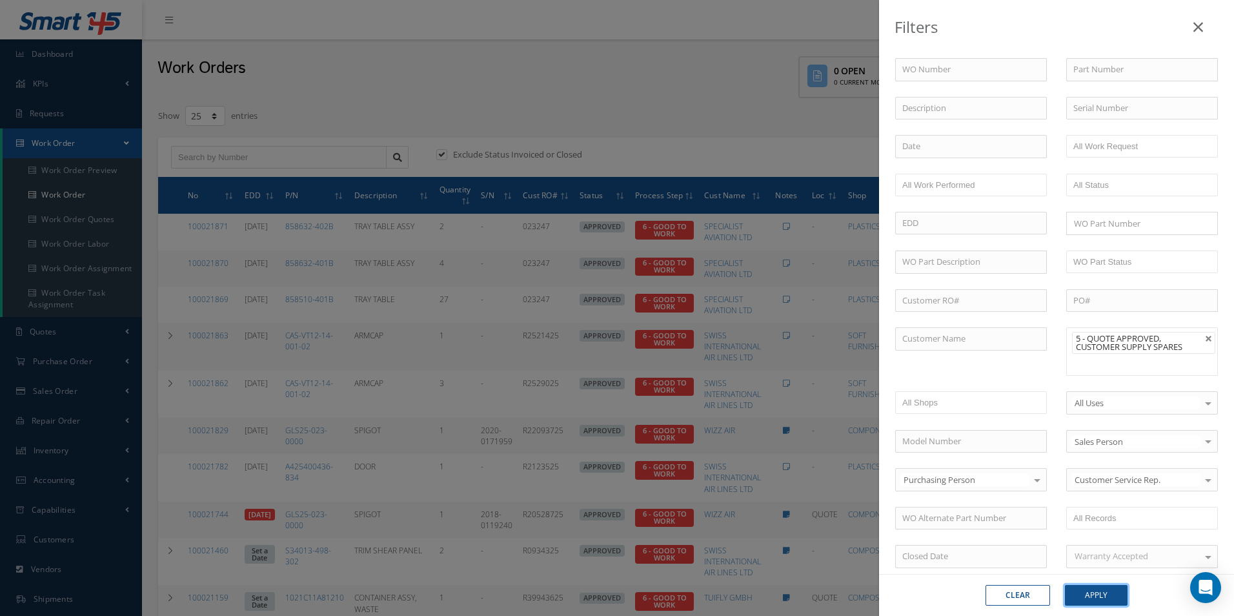
click at [1101, 589] on button "Apply" at bounding box center [1096, 595] width 63 height 21
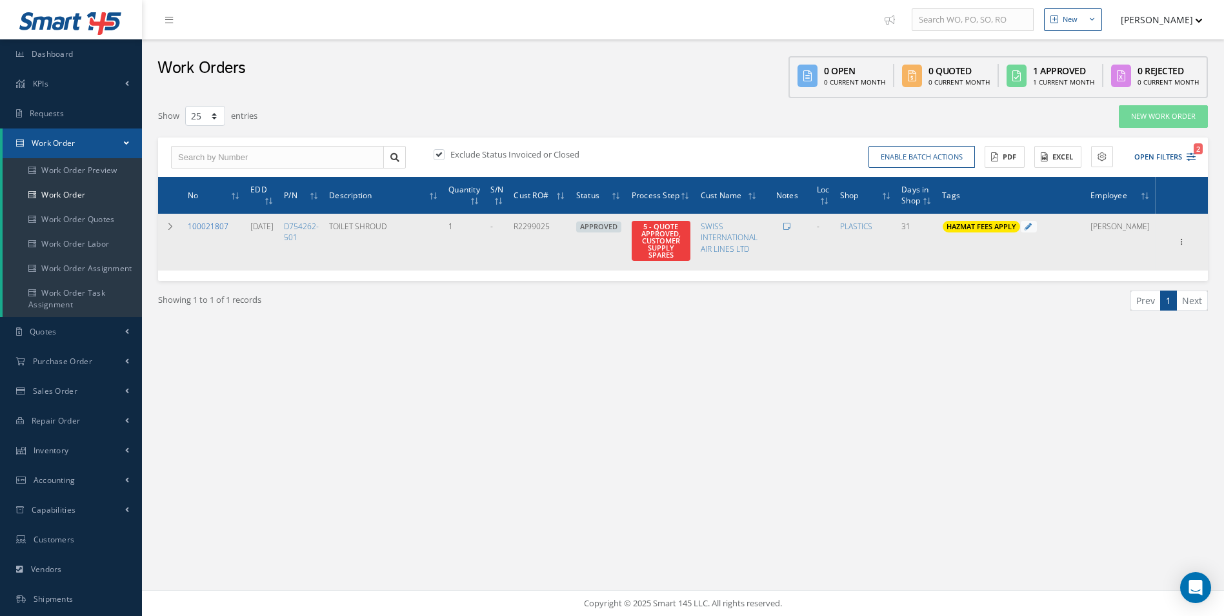
click at [202, 228] on link "100021807" at bounding box center [208, 226] width 41 height 11
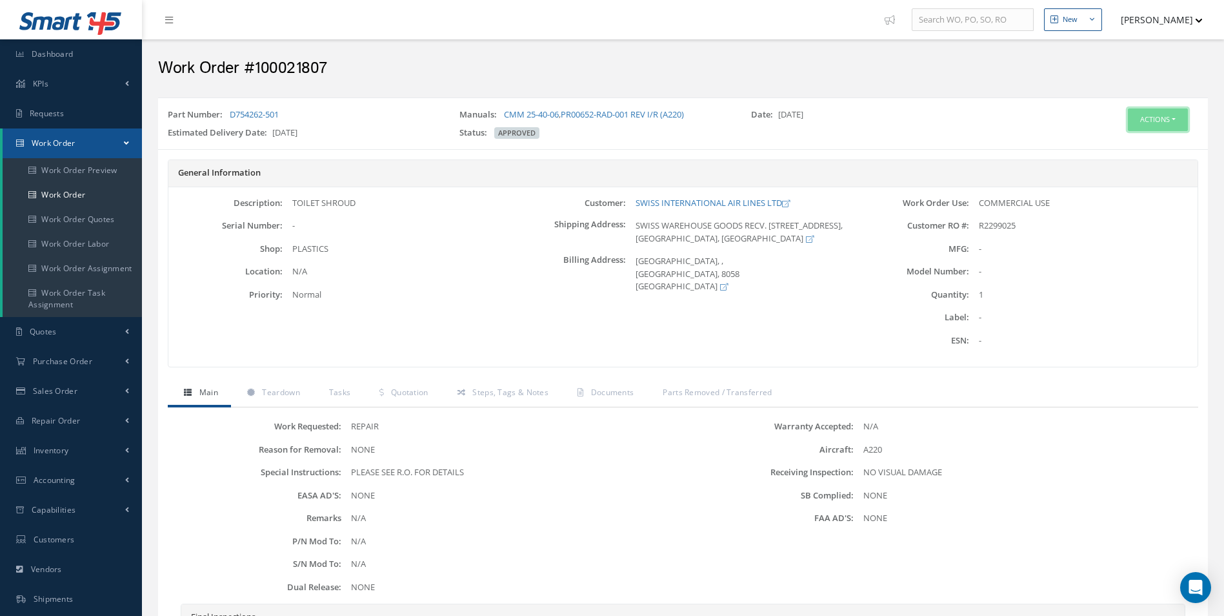
click at [1139, 125] on button "Actions" at bounding box center [1158, 119] width 60 height 23
click at [1119, 147] on link "Edit" at bounding box center [1138, 143] width 103 height 17
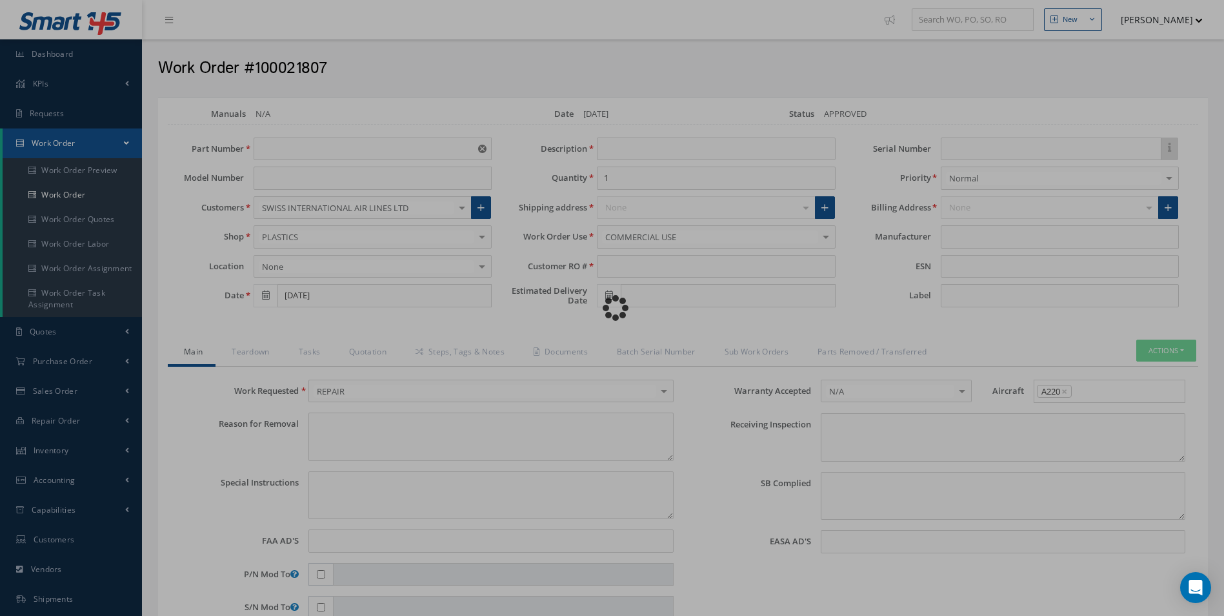
type input "D754262-501"
type input "[DATE]"
type input "TOILET SHROUD"
type input "R2299025"
type input "[DATE]"
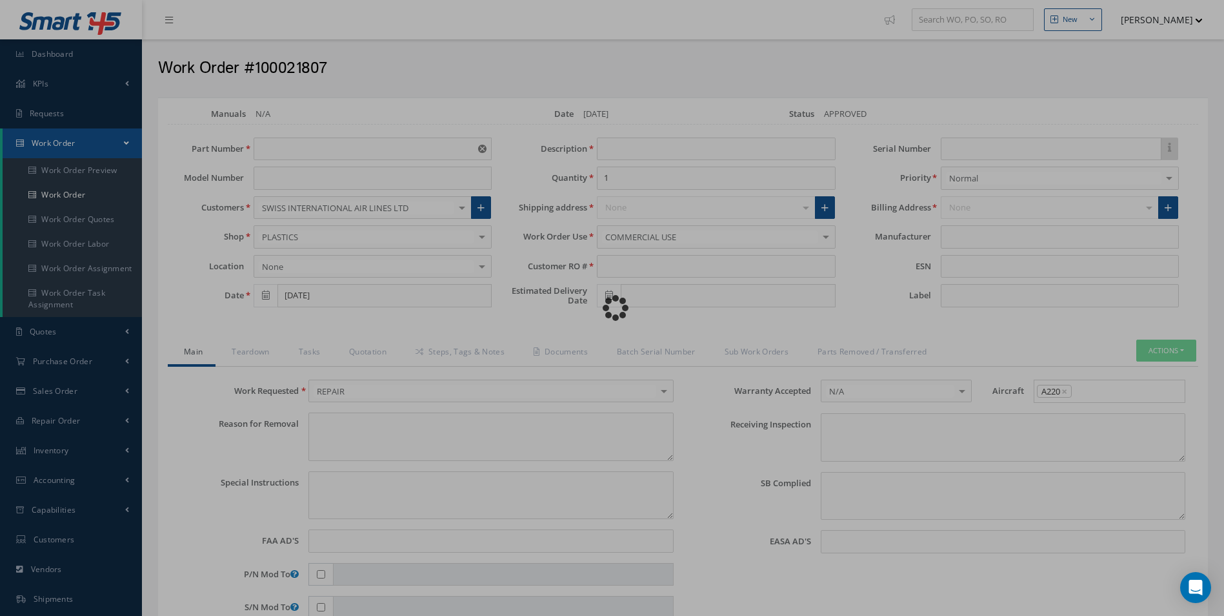
type textarea "NONE"
type textarea "PLEASE SEE R.O. FOR DETAILS"
type input "NONE"
type textarea "NO VISUAL DAMAGE"
type textarea "NONE"
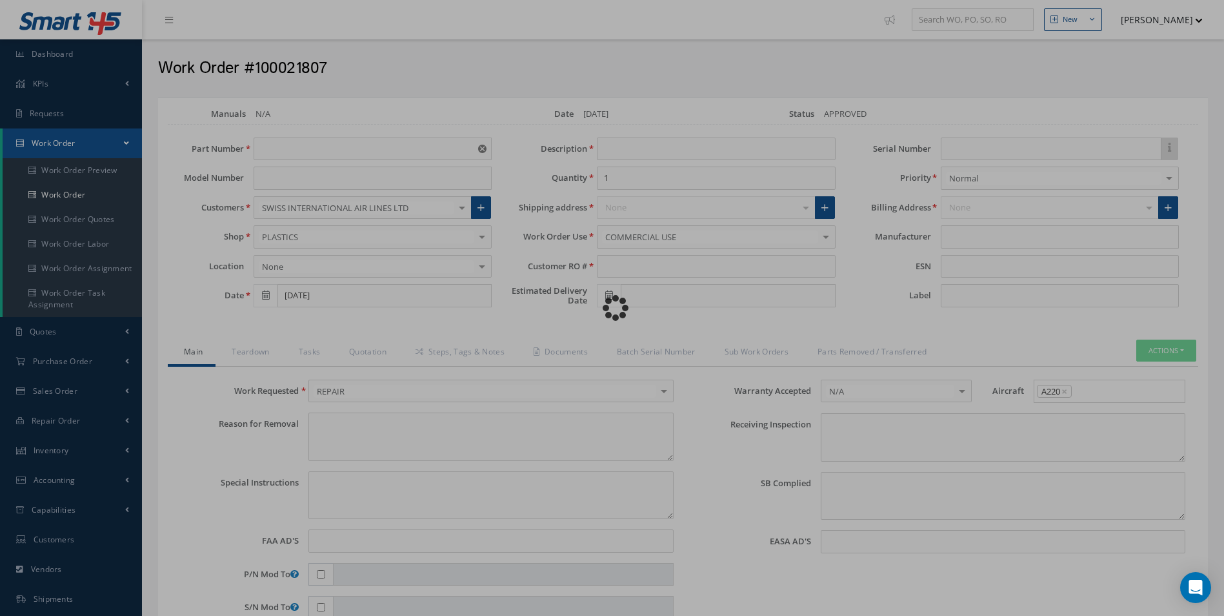
type input "NONE"
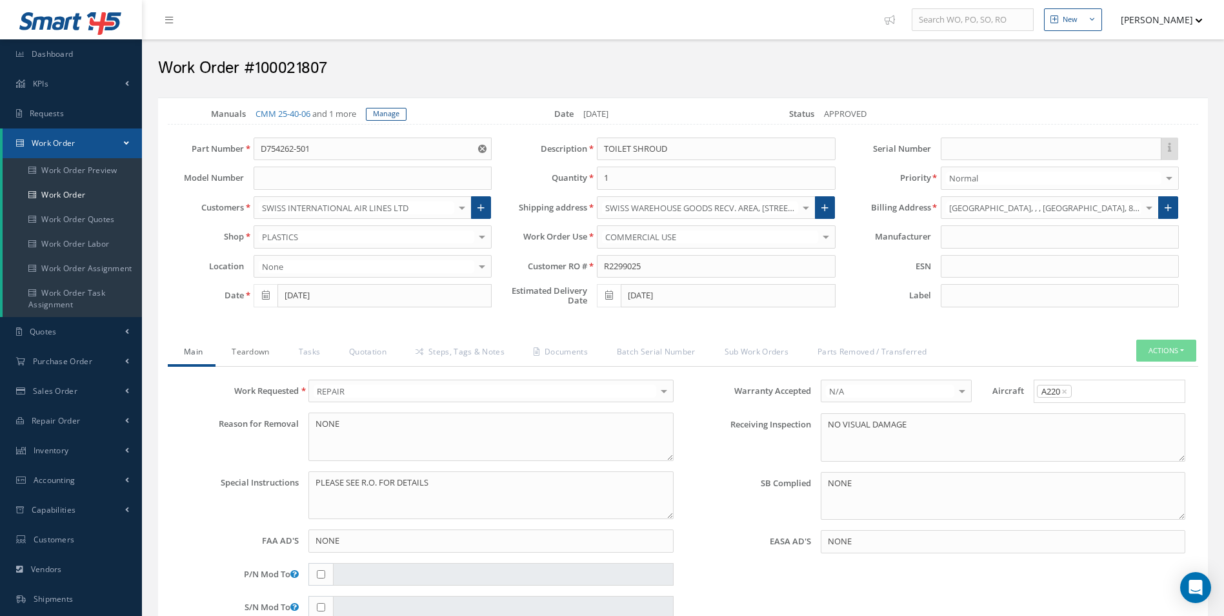
click at [250, 354] on link "Teardown" at bounding box center [249, 352] width 66 height 27
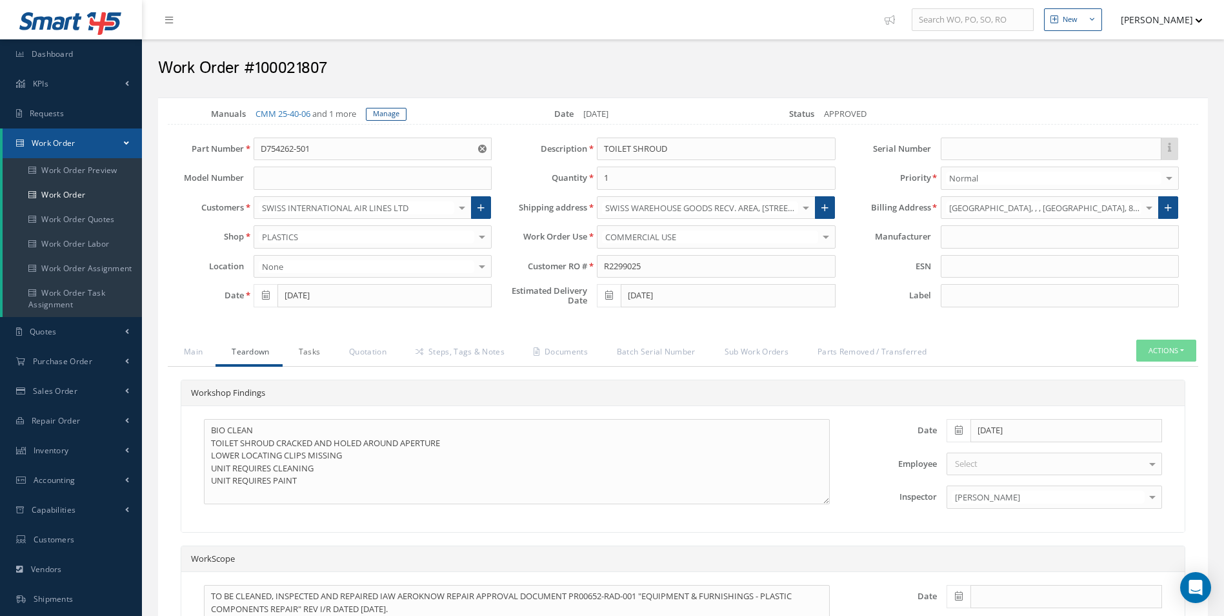
click at [307, 359] on link "Tasks" at bounding box center [308, 352] width 51 height 27
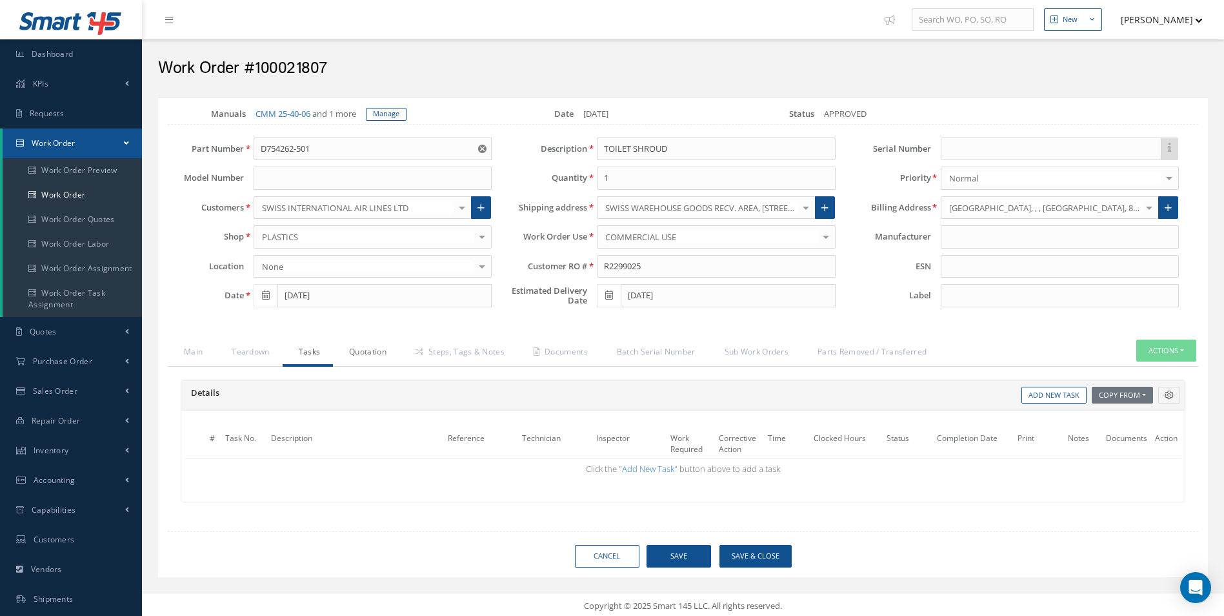
click at [366, 357] on link "Quotation" at bounding box center [366, 352] width 66 height 27
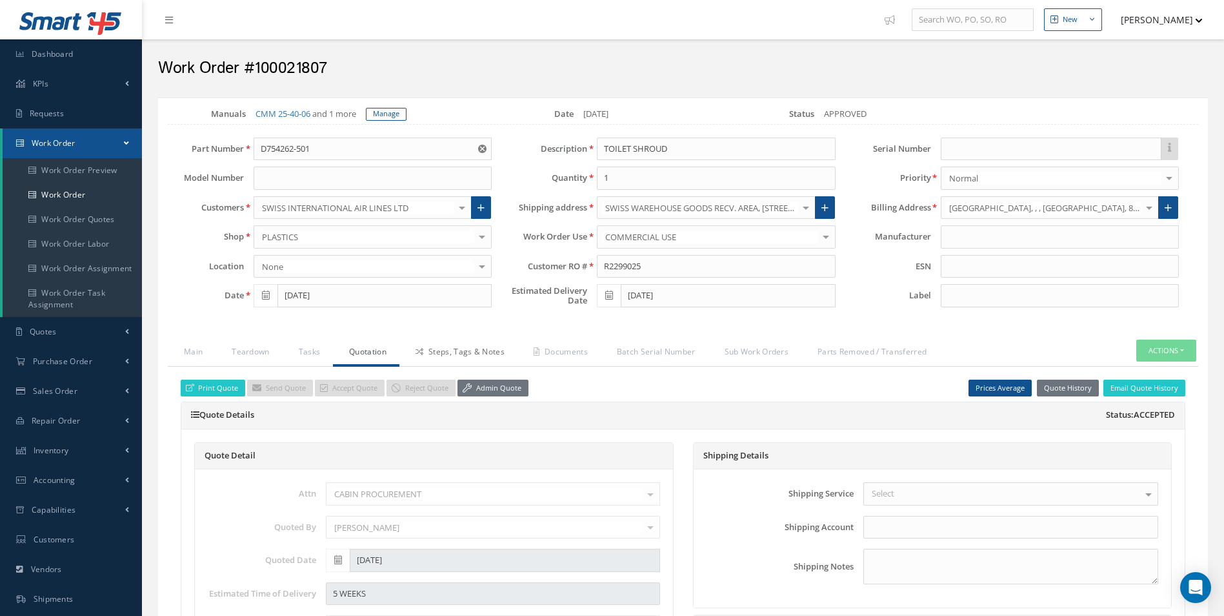
click at [419, 353] on icon at bounding box center [420, 352] width 8 height 8
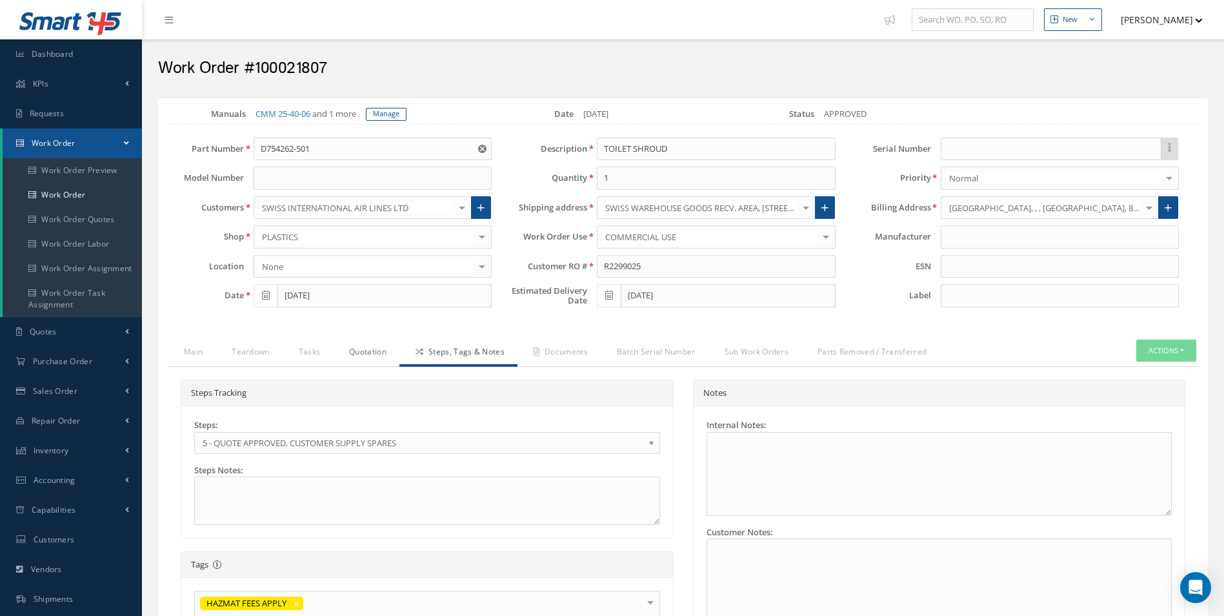
click at [344, 359] on link "Quotation" at bounding box center [366, 352] width 66 height 27
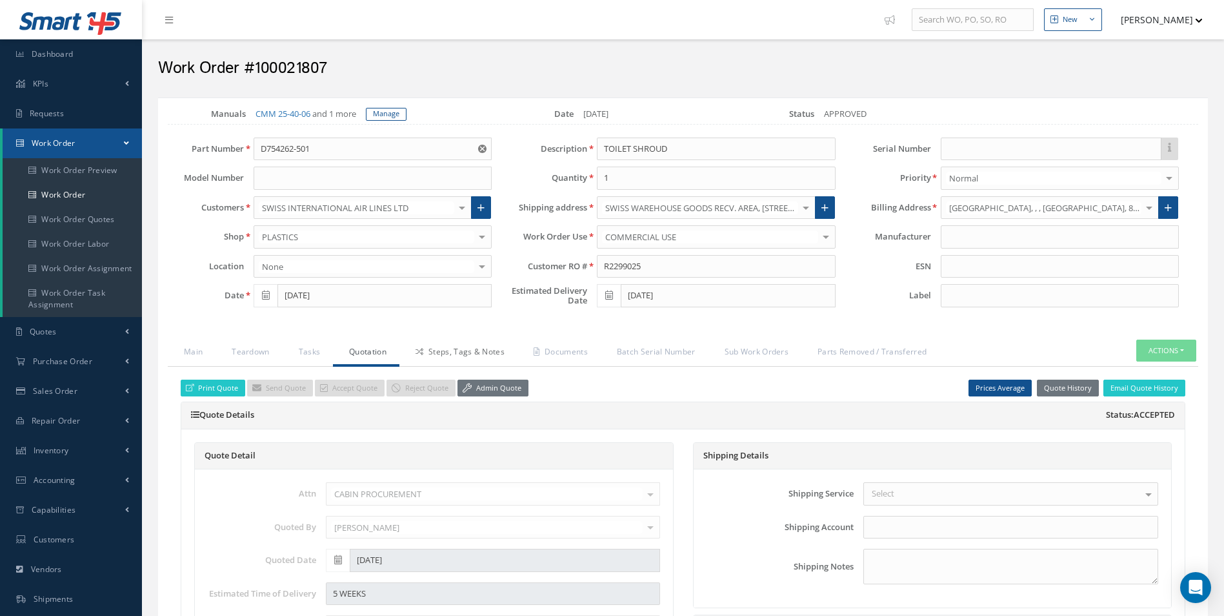
click at [457, 345] on link "Steps, Tags & Notes" at bounding box center [458, 352] width 118 height 27
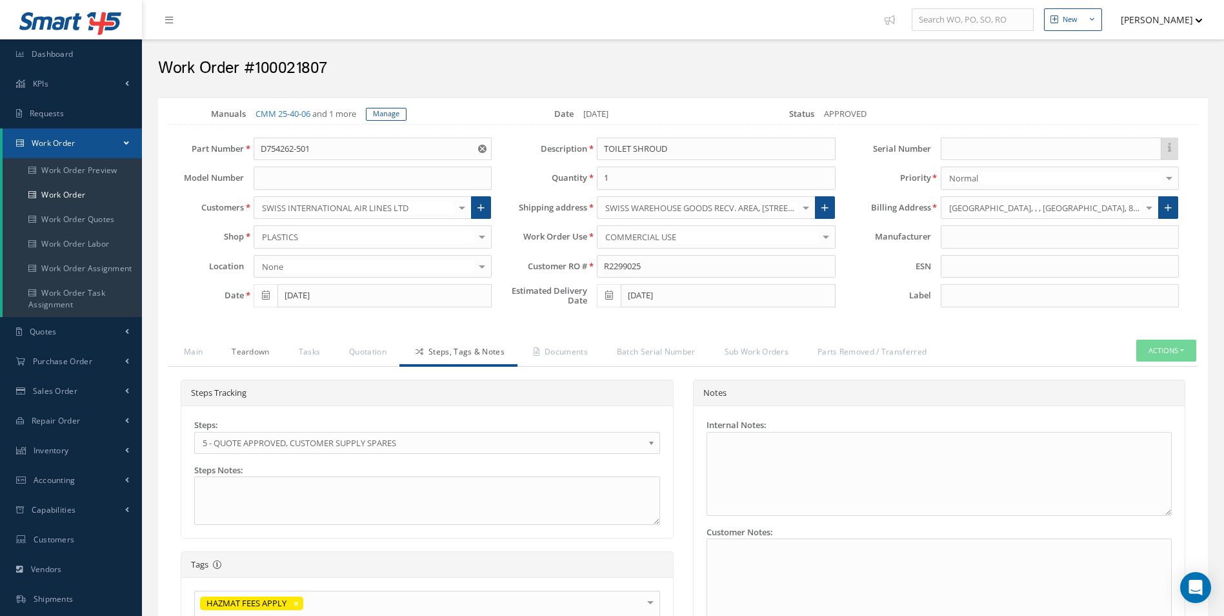
click at [244, 357] on link "Teardown" at bounding box center [249, 352] width 66 height 27
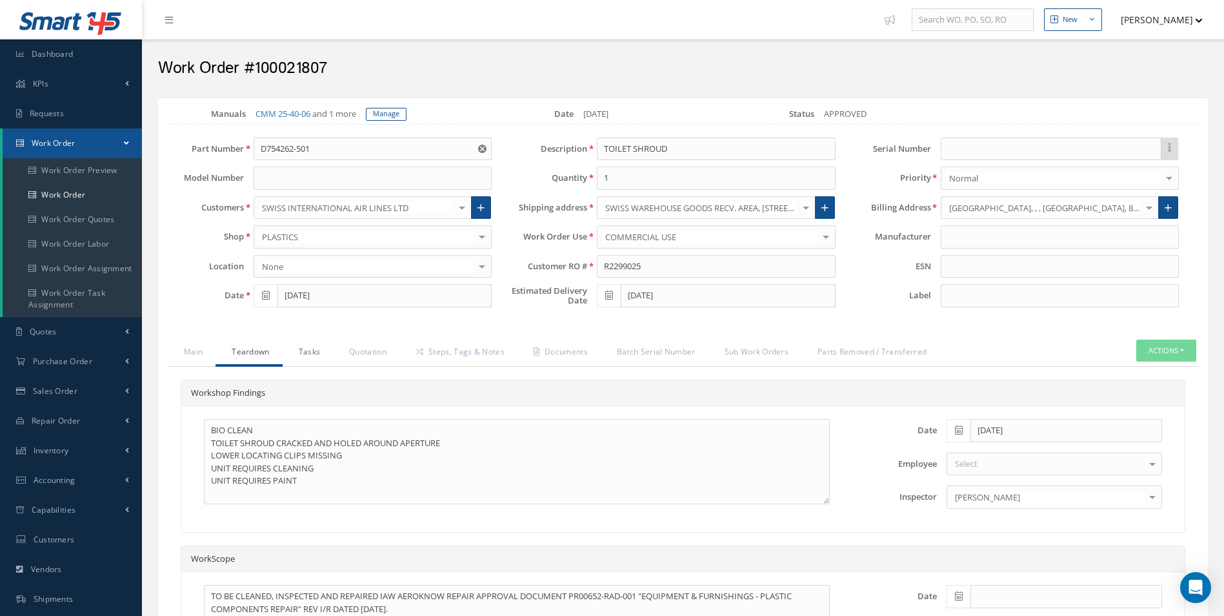
click at [304, 359] on link "Tasks" at bounding box center [308, 352] width 51 height 27
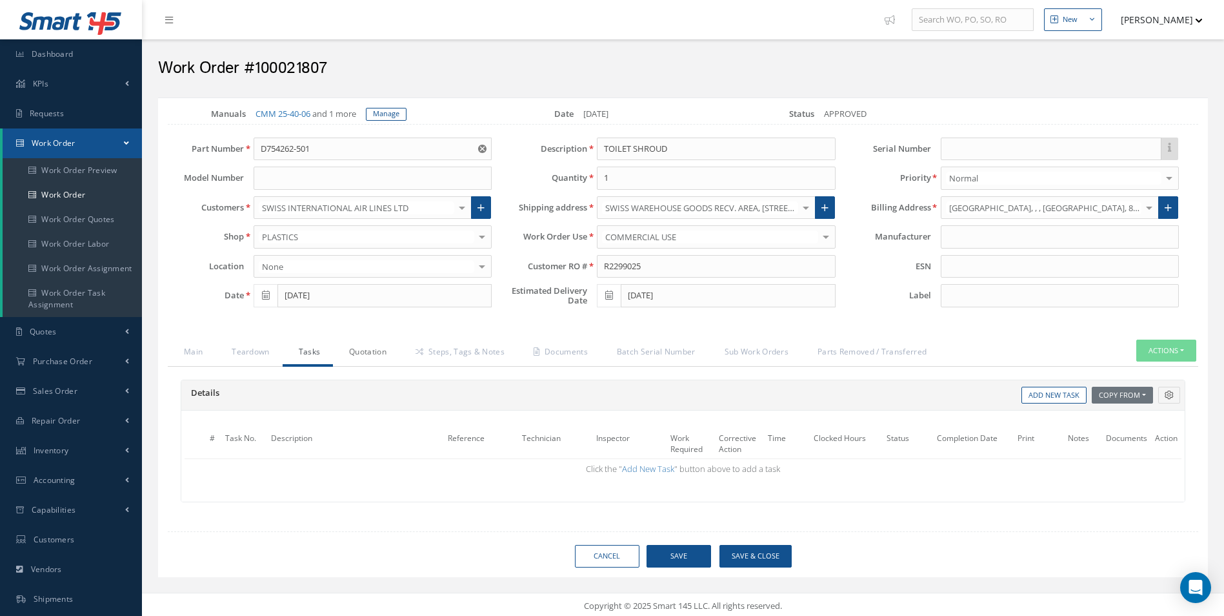
click at [369, 358] on link "Quotation" at bounding box center [366, 352] width 66 height 27
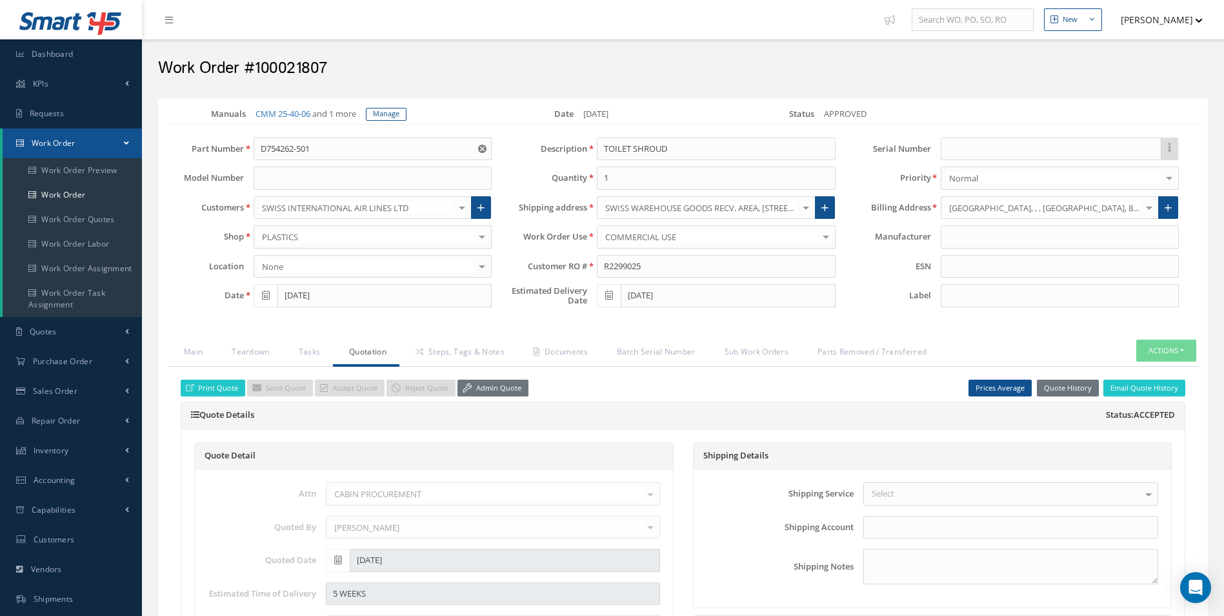
click at [367, 363] on link "Quotation" at bounding box center [366, 352] width 66 height 27
click at [465, 363] on link "Steps, Tags & Notes" at bounding box center [458, 352] width 118 height 27
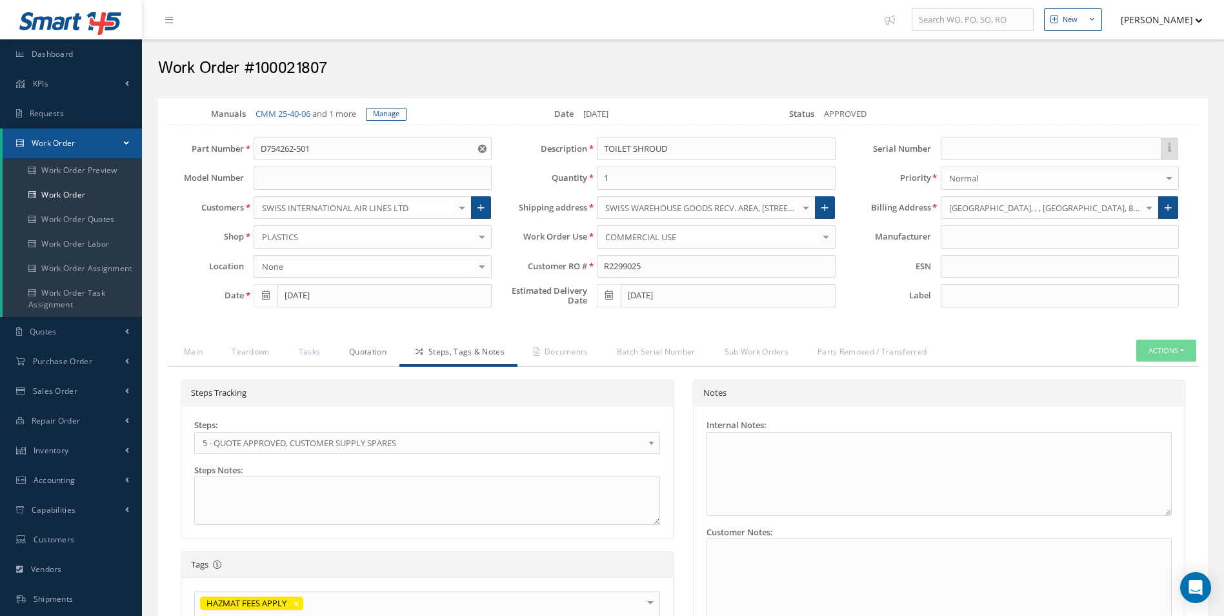
click at [366, 365] on link "Quotation" at bounding box center [366, 352] width 66 height 27
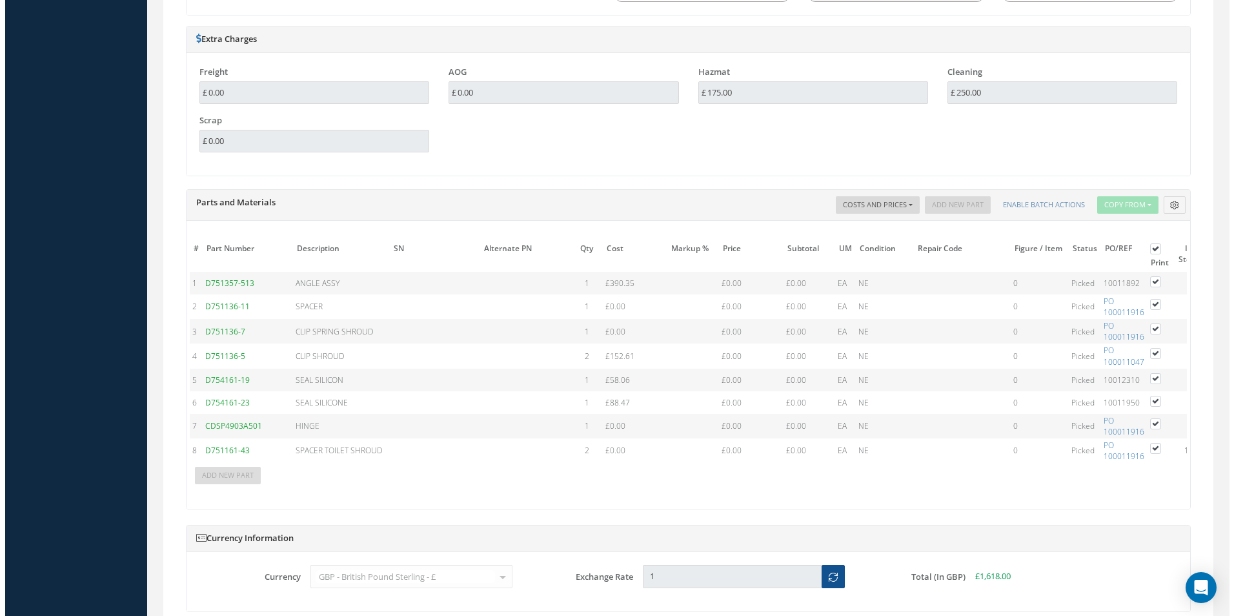
scroll to position [0, 140]
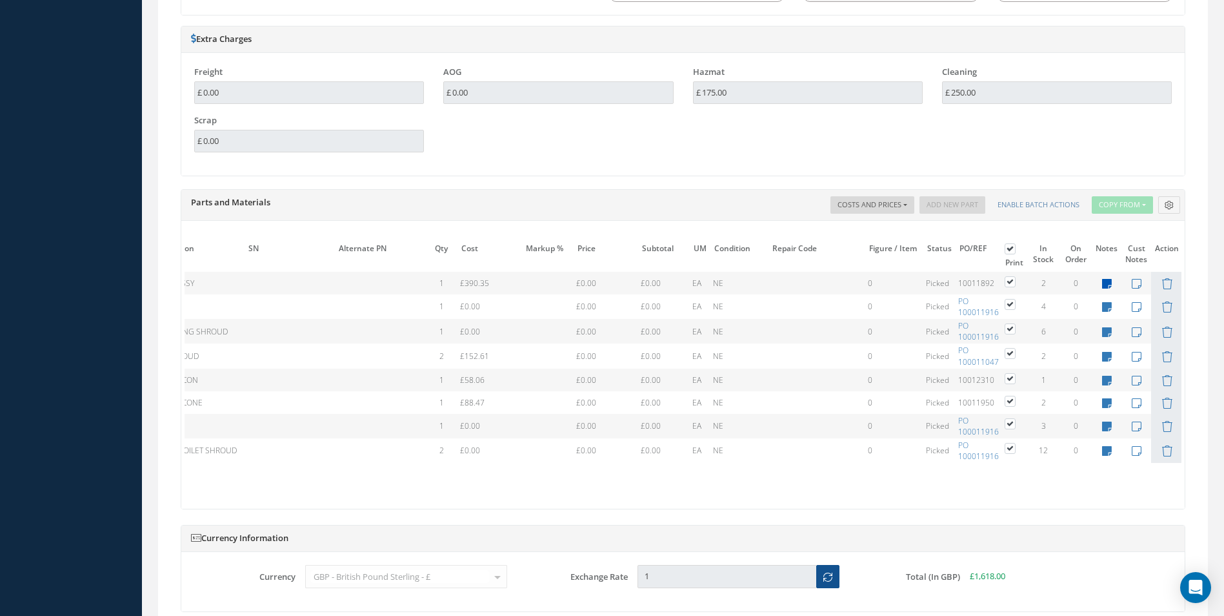
click at [1105, 285] on icon at bounding box center [1107, 283] width 10 height 11
type textarea "CAB TO SUPPLY"
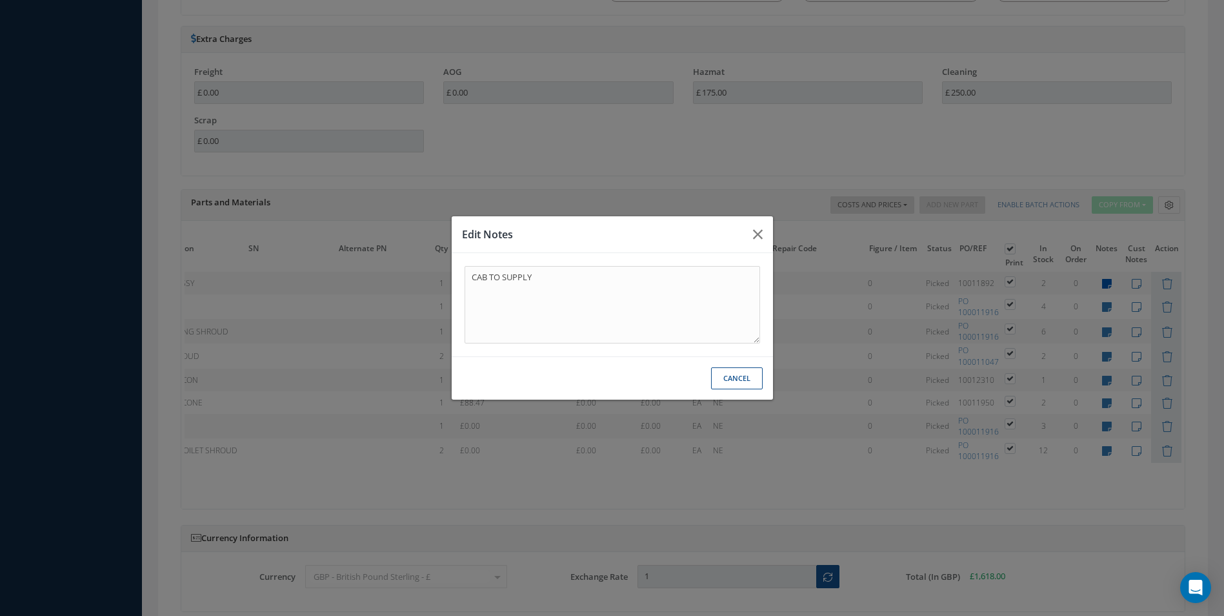
scroll to position [0, 130]
click at [766, 241] on icon "button" at bounding box center [763, 233] width 10 height 15
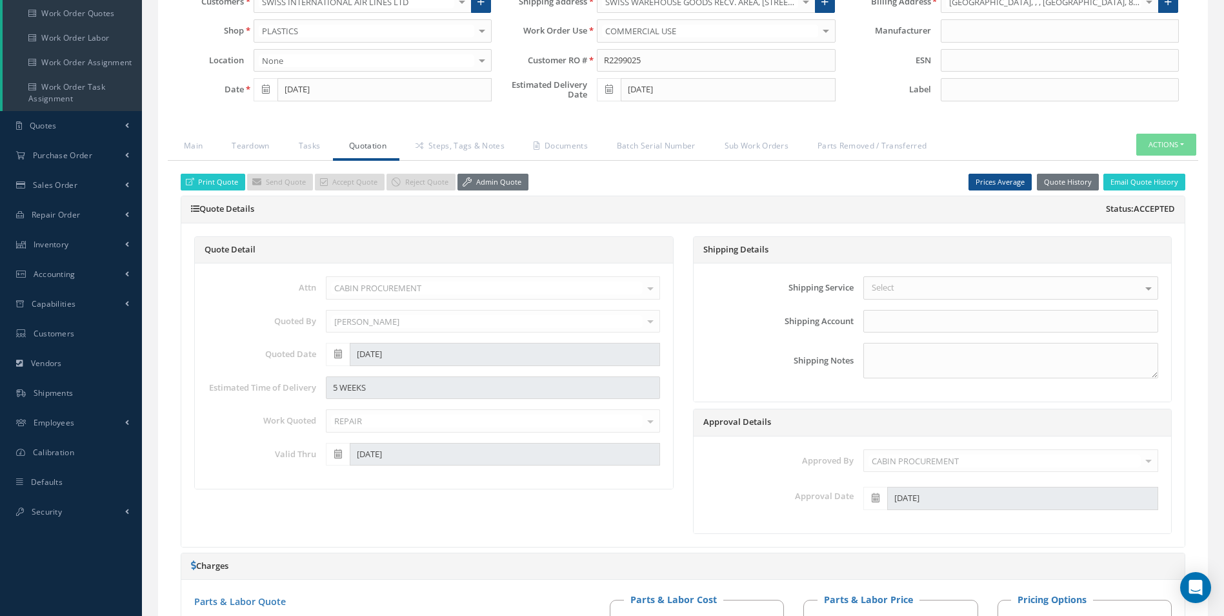
scroll to position [0, 0]
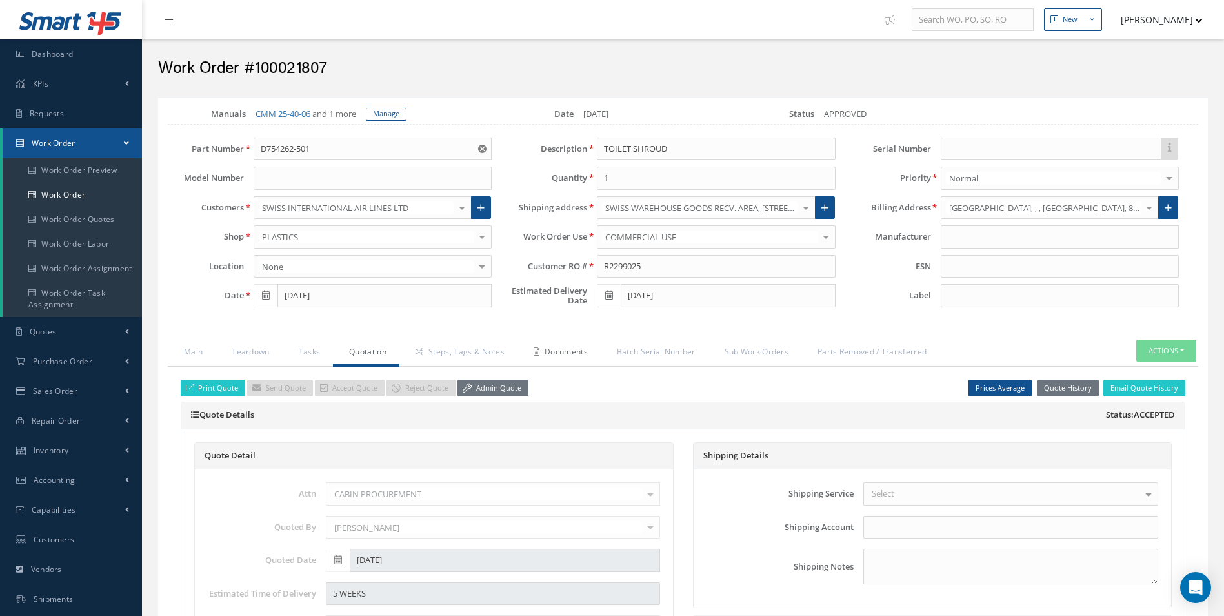
click at [552, 352] on link "Documents" at bounding box center [558, 352] width 83 height 27
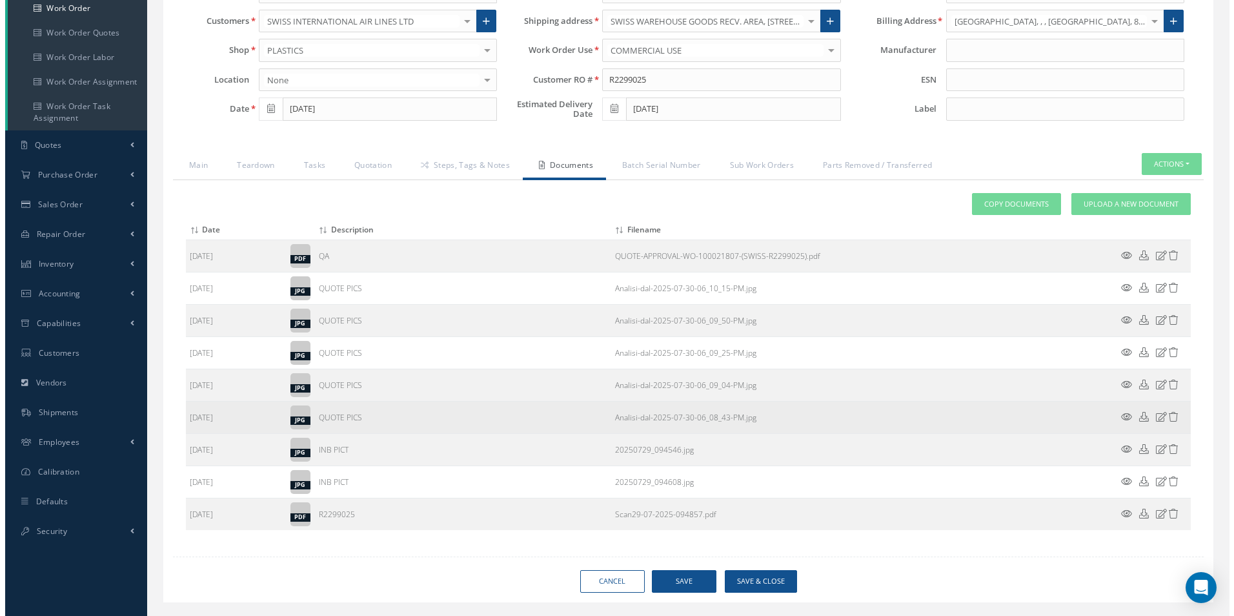
scroll to position [194, 0]
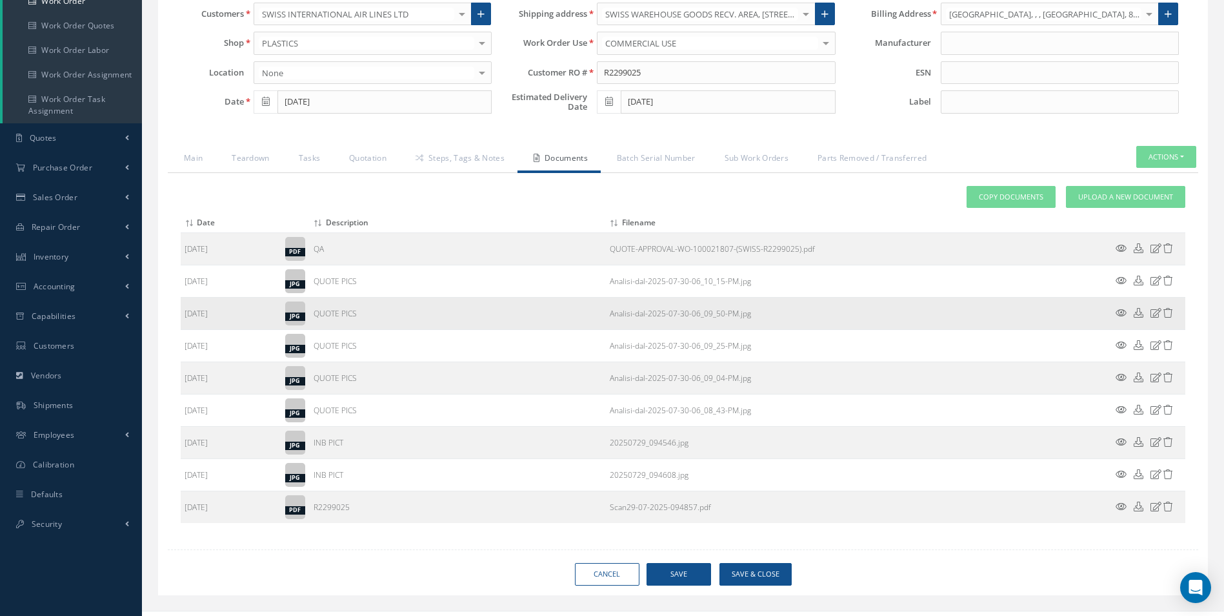
click at [1119, 313] on icon at bounding box center [1121, 313] width 11 height 10
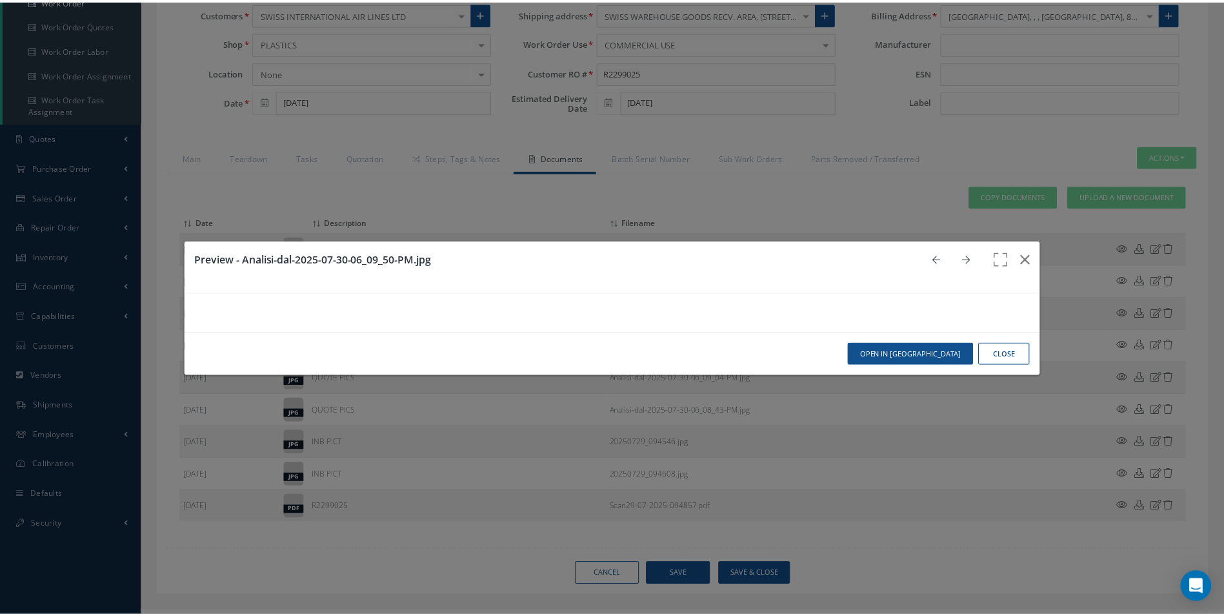
scroll to position [0, 0]
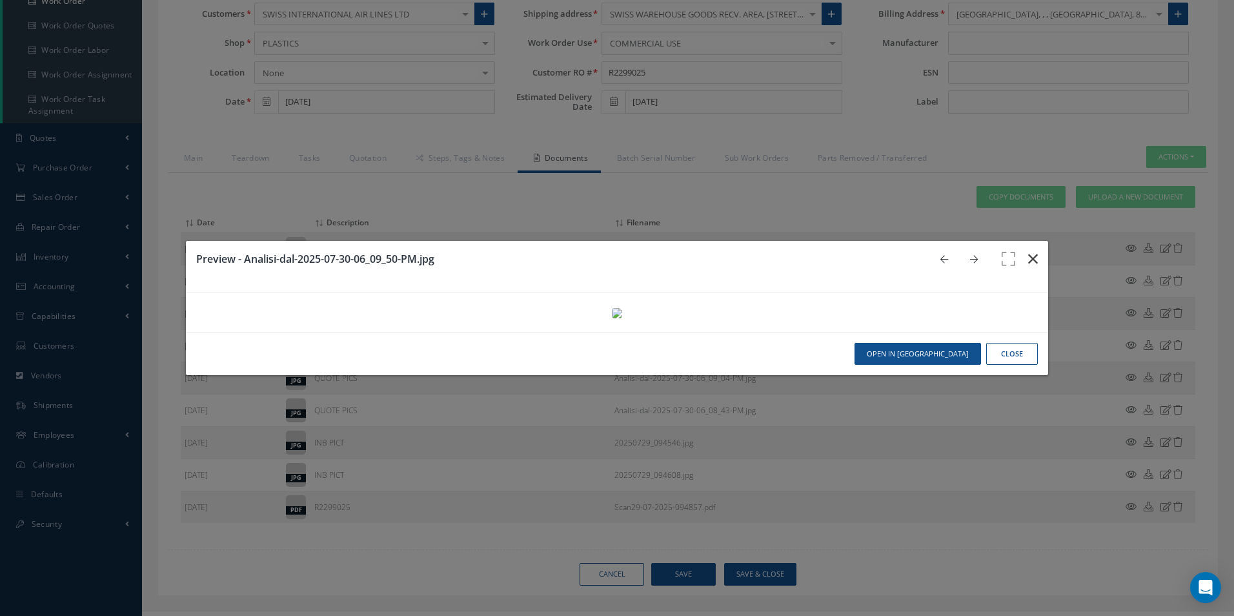
click at [1028, 251] on icon "button" at bounding box center [1033, 258] width 10 height 15
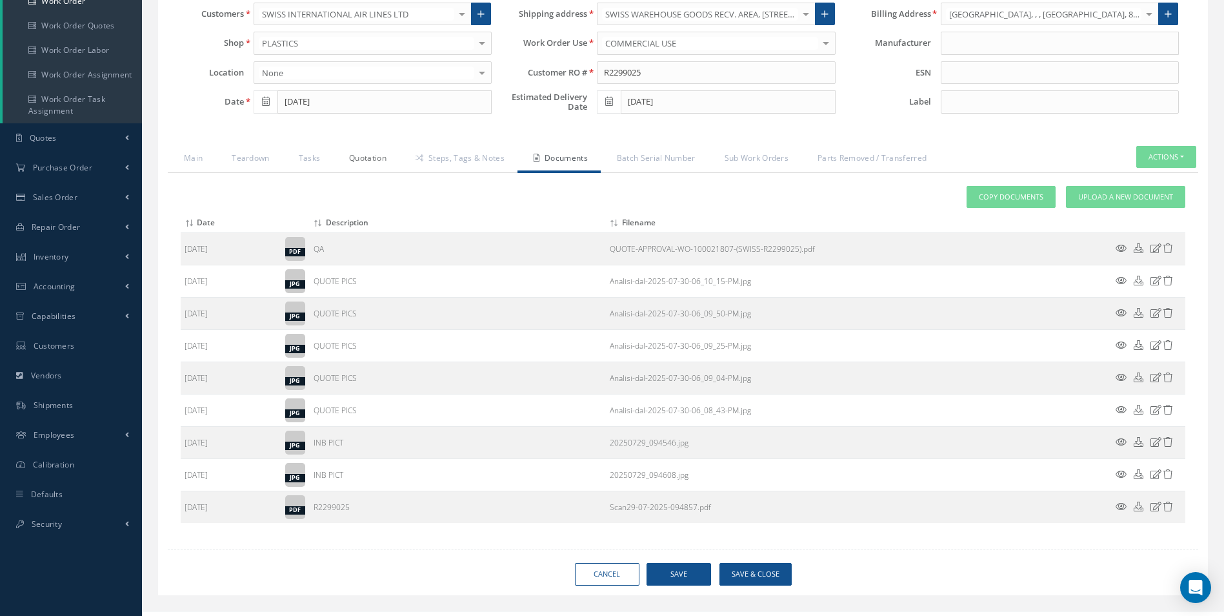
click at [363, 155] on link "Quotation" at bounding box center [366, 159] width 66 height 27
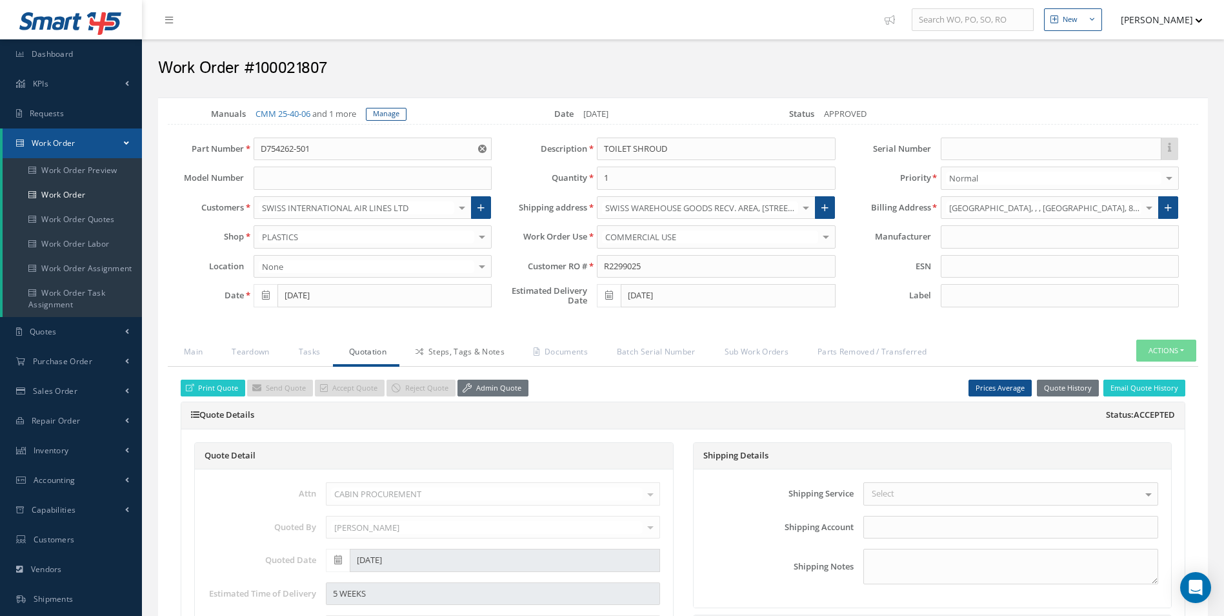
click at [476, 354] on link "Steps, Tags & Notes" at bounding box center [458, 352] width 118 height 27
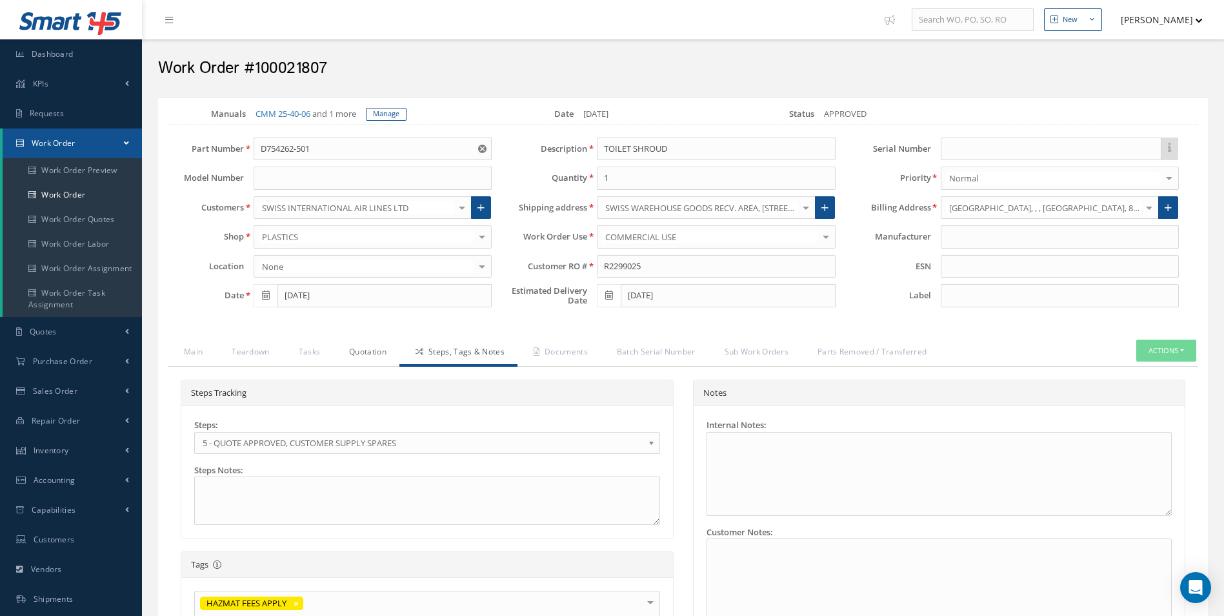
click at [356, 345] on link "Quotation" at bounding box center [366, 352] width 66 height 27
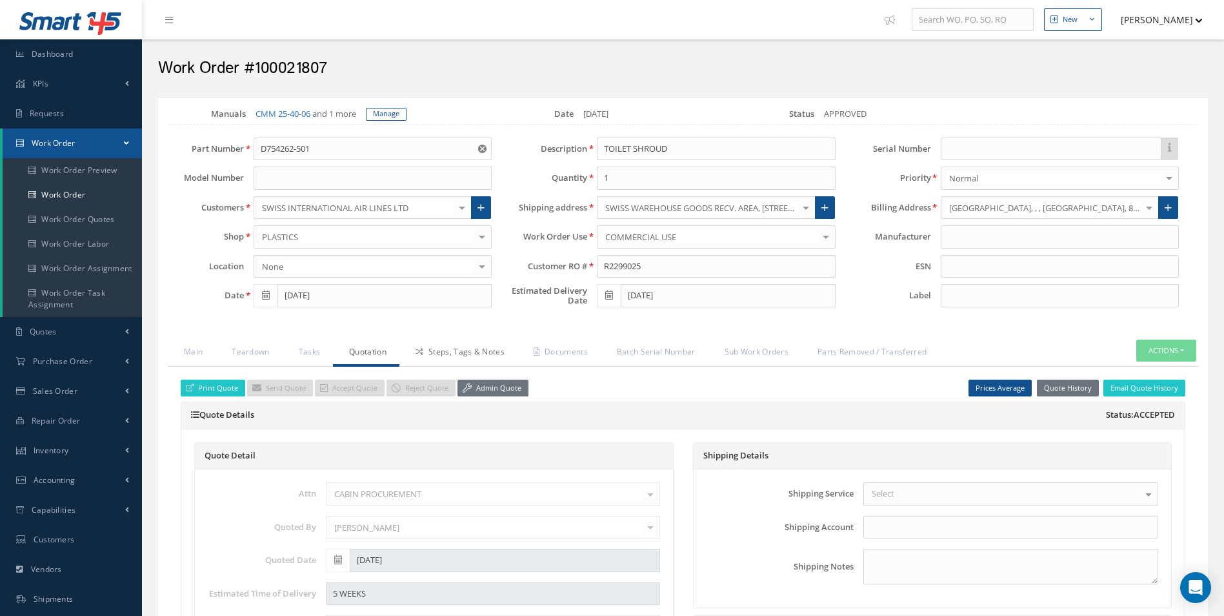
click at [463, 348] on link "Steps, Tags & Notes" at bounding box center [458, 352] width 118 height 27
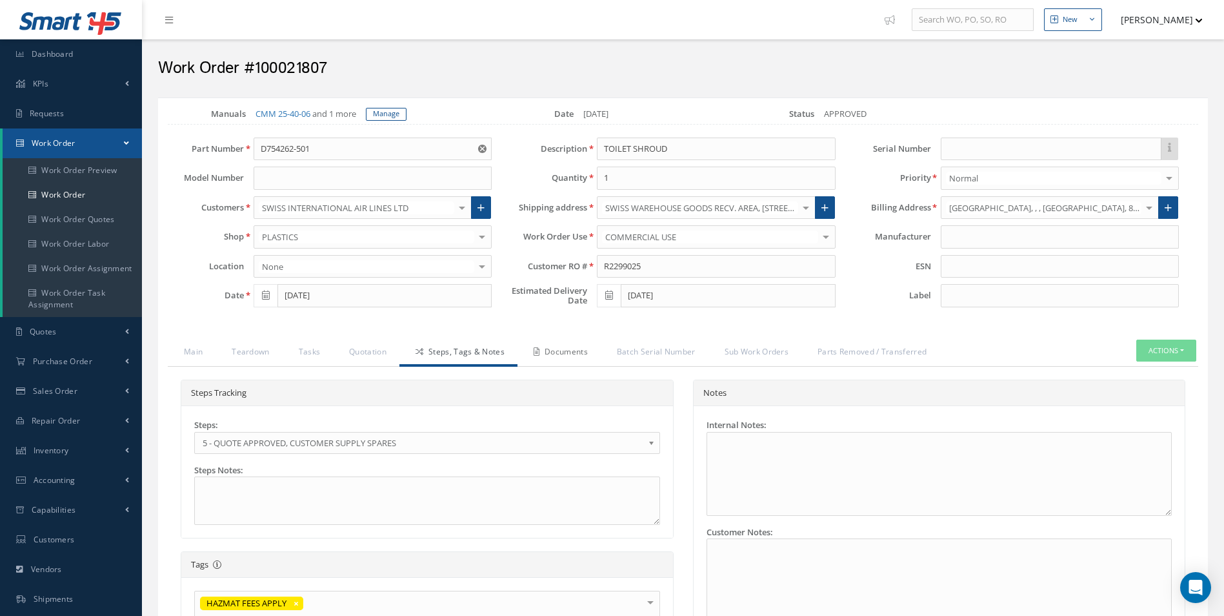
click at [549, 346] on link "Documents" at bounding box center [558, 352] width 83 height 27
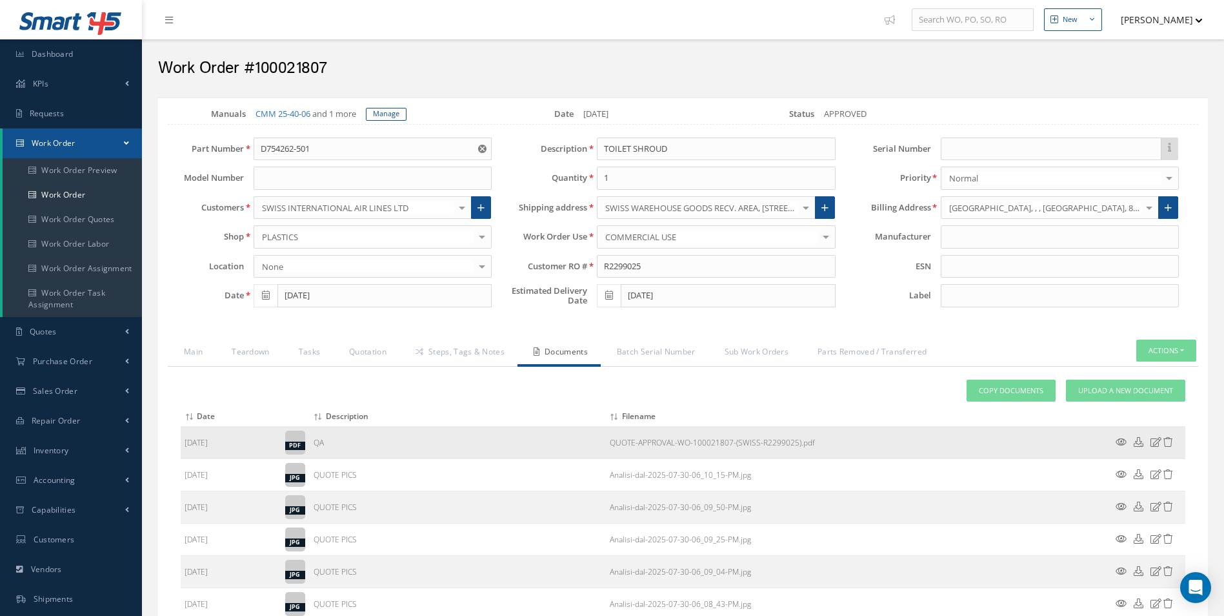
click at [1116, 443] on icon at bounding box center [1121, 442] width 11 height 10
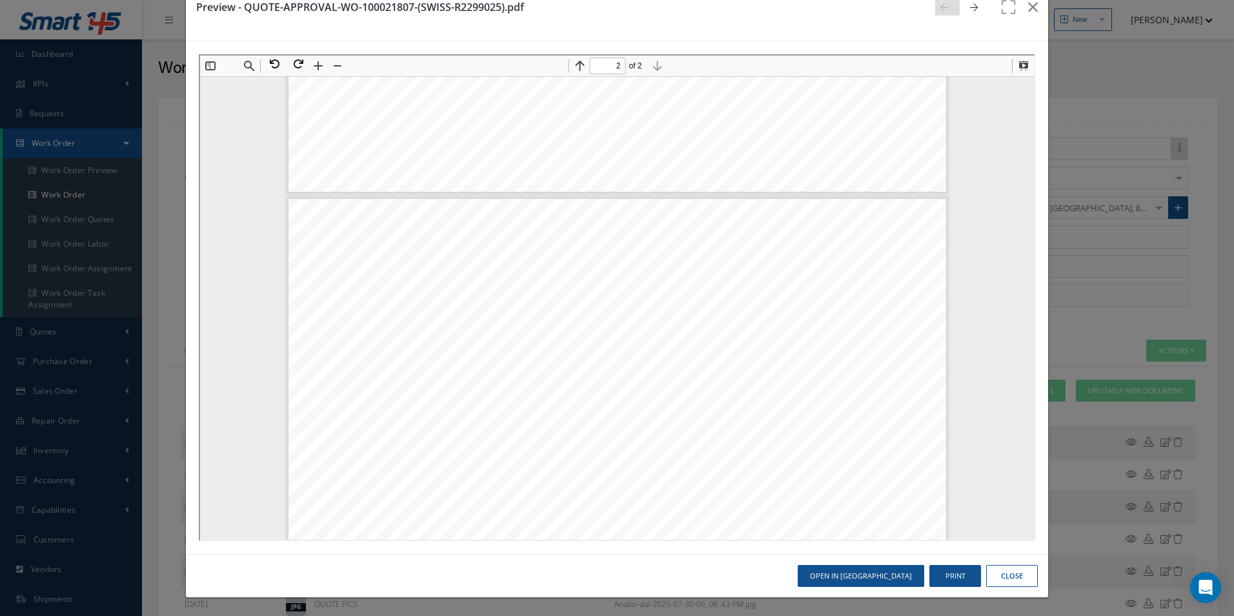
type input "1"
click at [1028, 8] on icon "button" at bounding box center [1033, 6] width 10 height 15
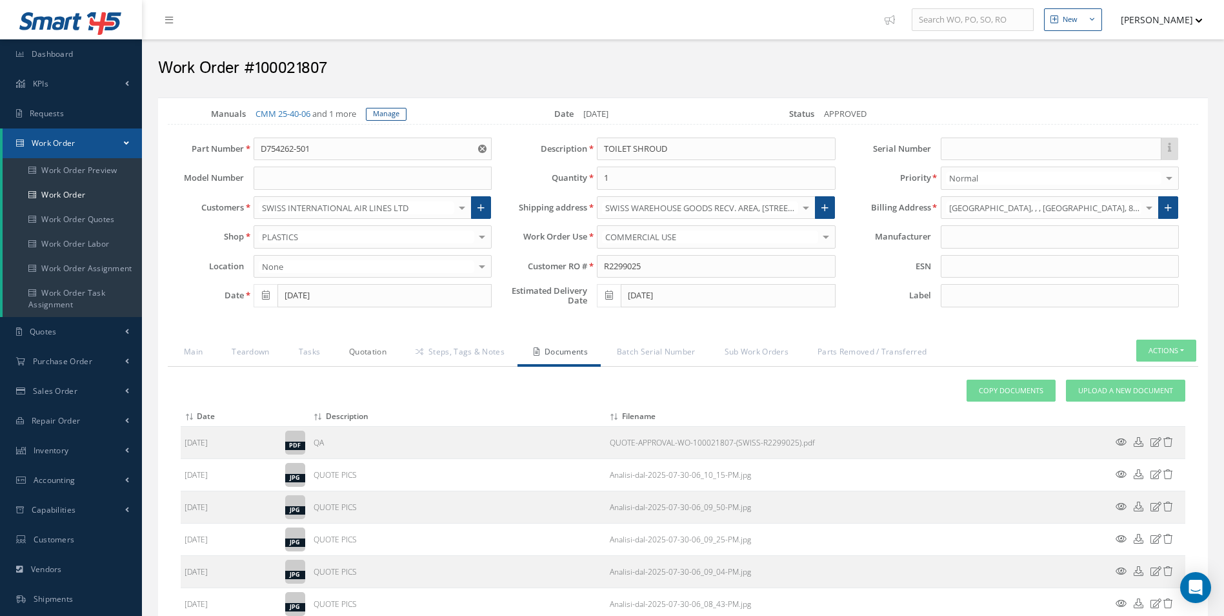
click at [354, 352] on link "Quotation" at bounding box center [366, 352] width 66 height 27
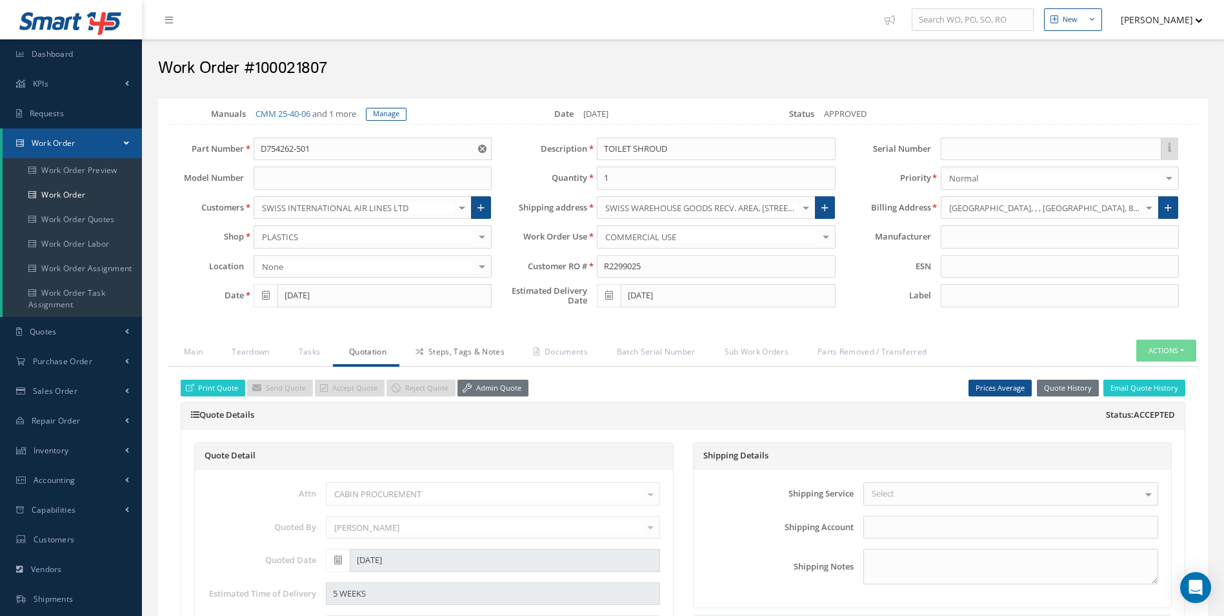
click at [456, 354] on link "Steps, Tags & Notes" at bounding box center [458, 352] width 118 height 27
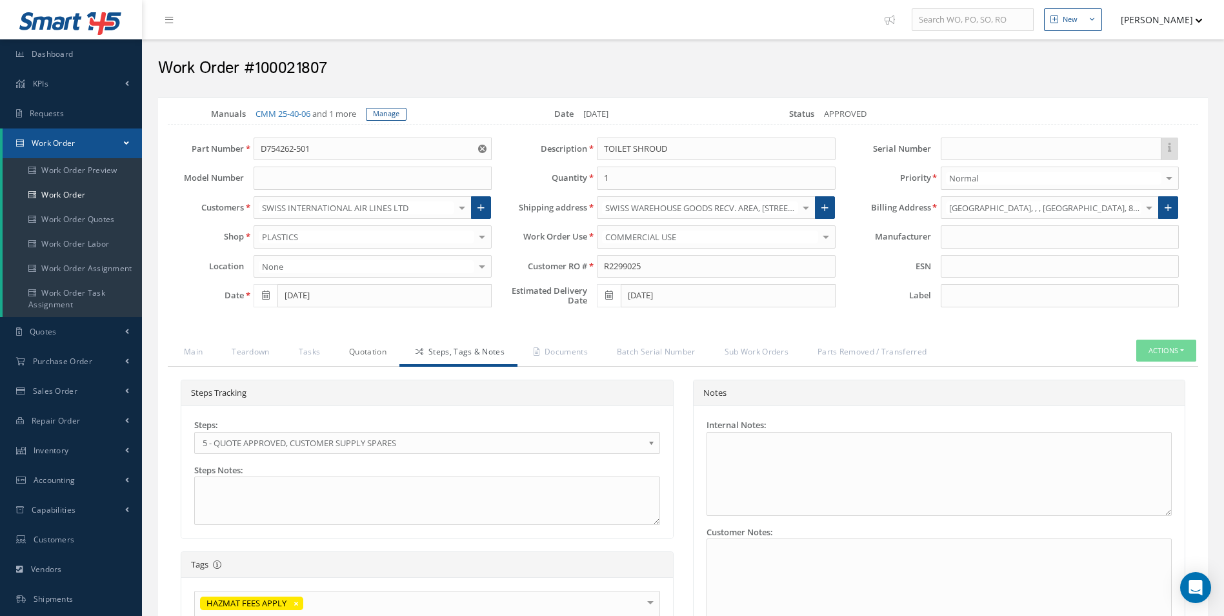
click at [376, 359] on link "Quotation" at bounding box center [366, 352] width 66 height 27
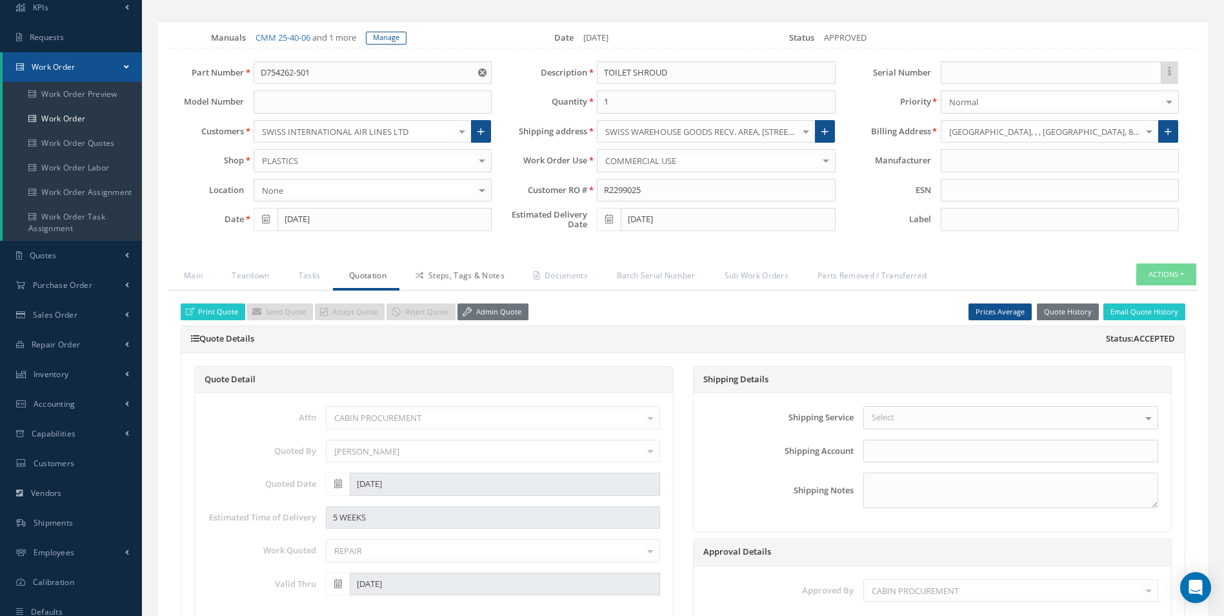
scroll to position [65, 0]
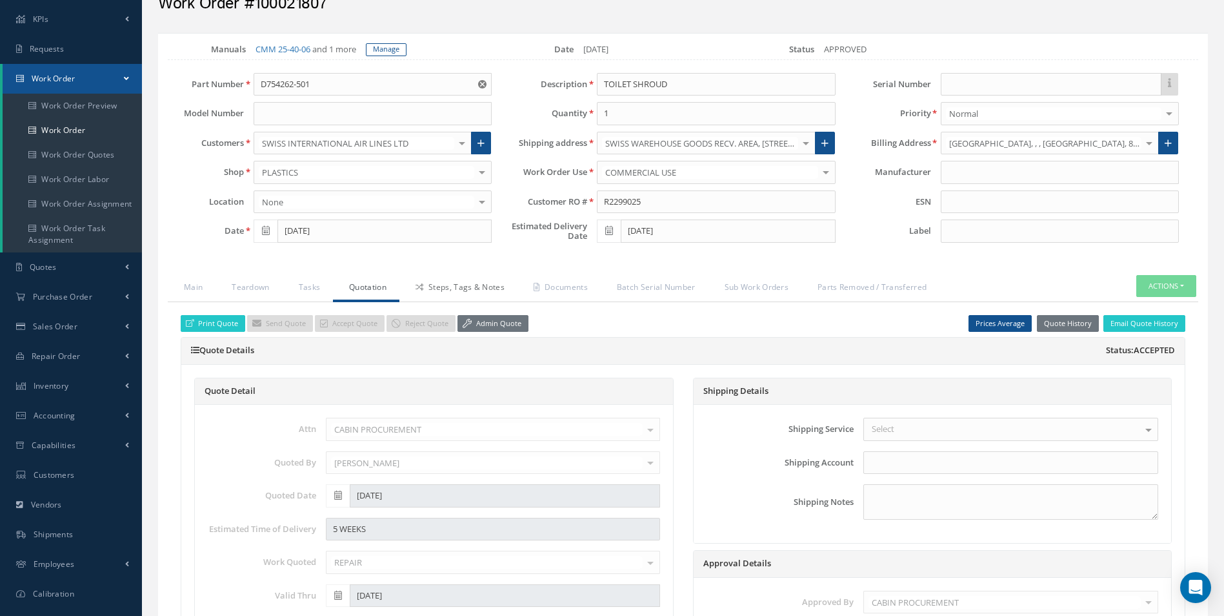
click at [469, 296] on link "Steps, Tags & Notes" at bounding box center [458, 288] width 118 height 27
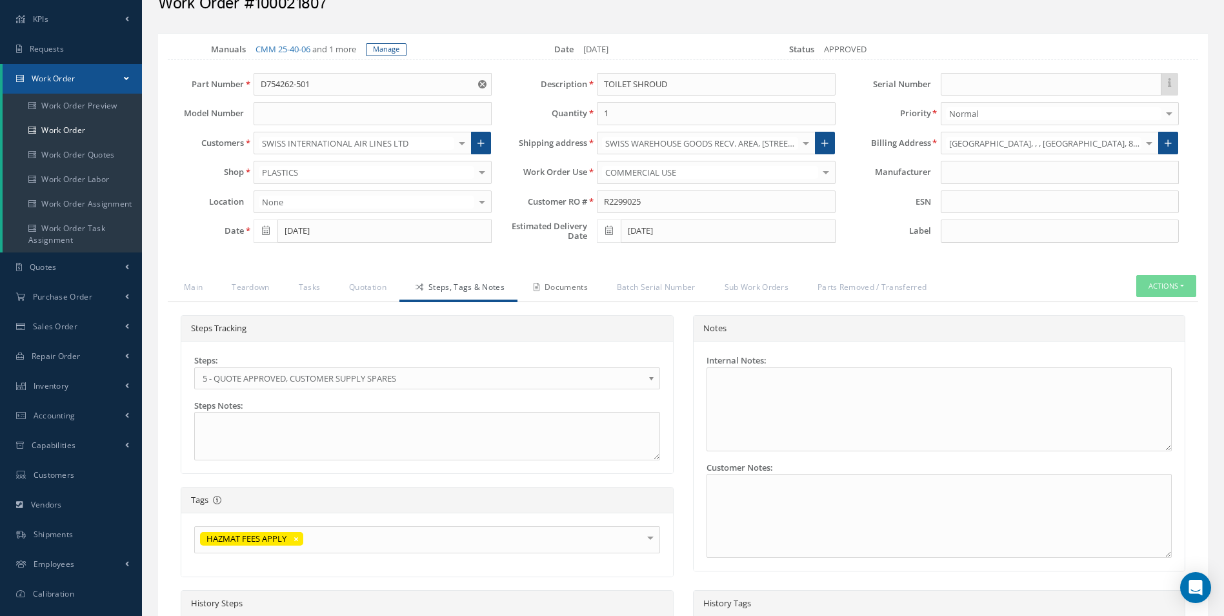
click at [552, 283] on link "Documents" at bounding box center [558, 288] width 83 height 27
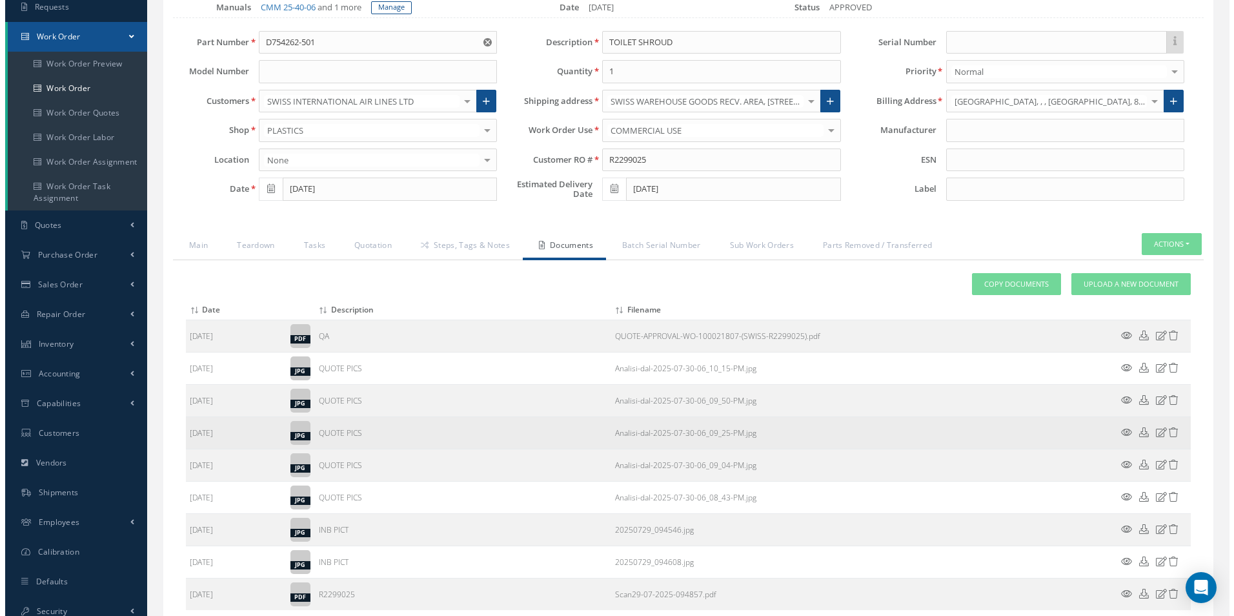
scroll to position [129, 0]
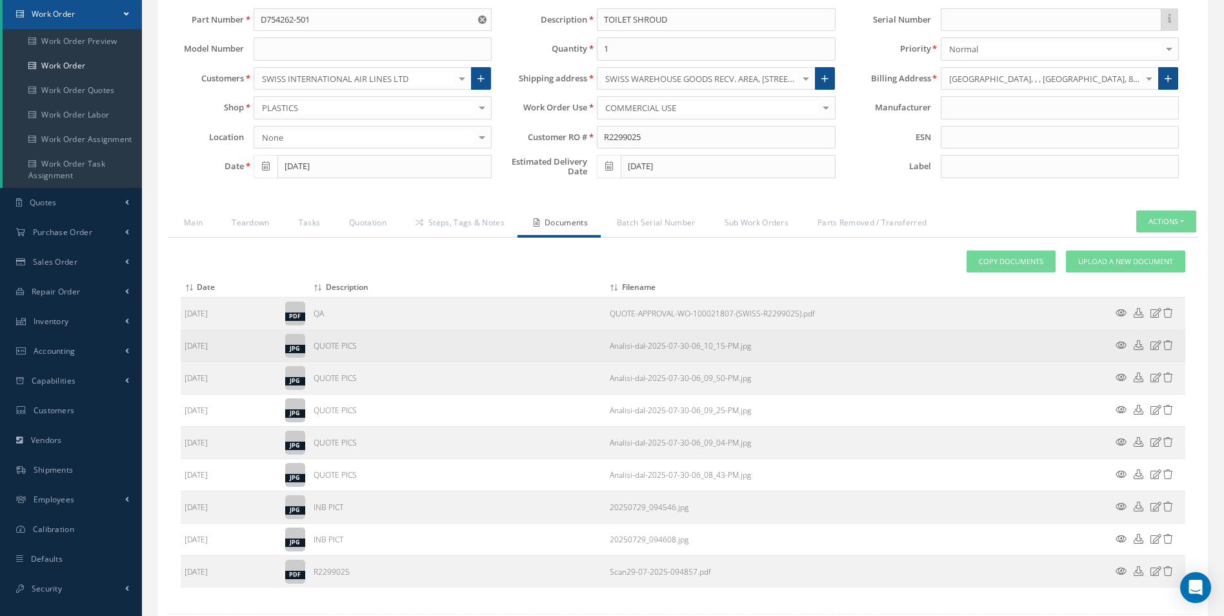
click at [1122, 342] on icon at bounding box center [1121, 345] width 11 height 10
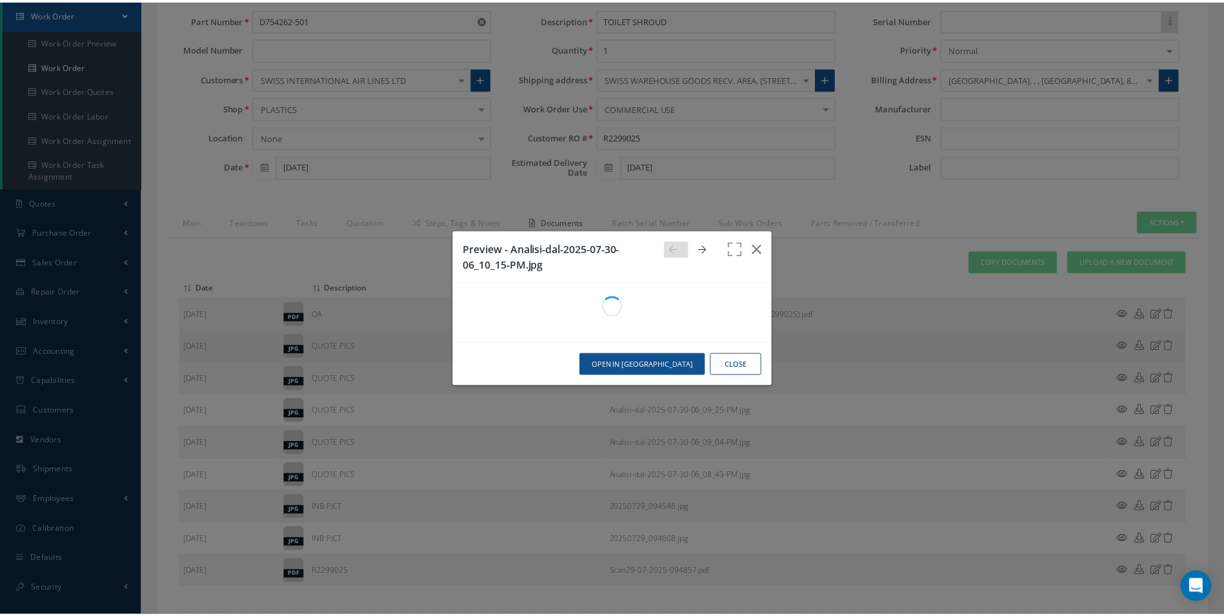
scroll to position [0, 0]
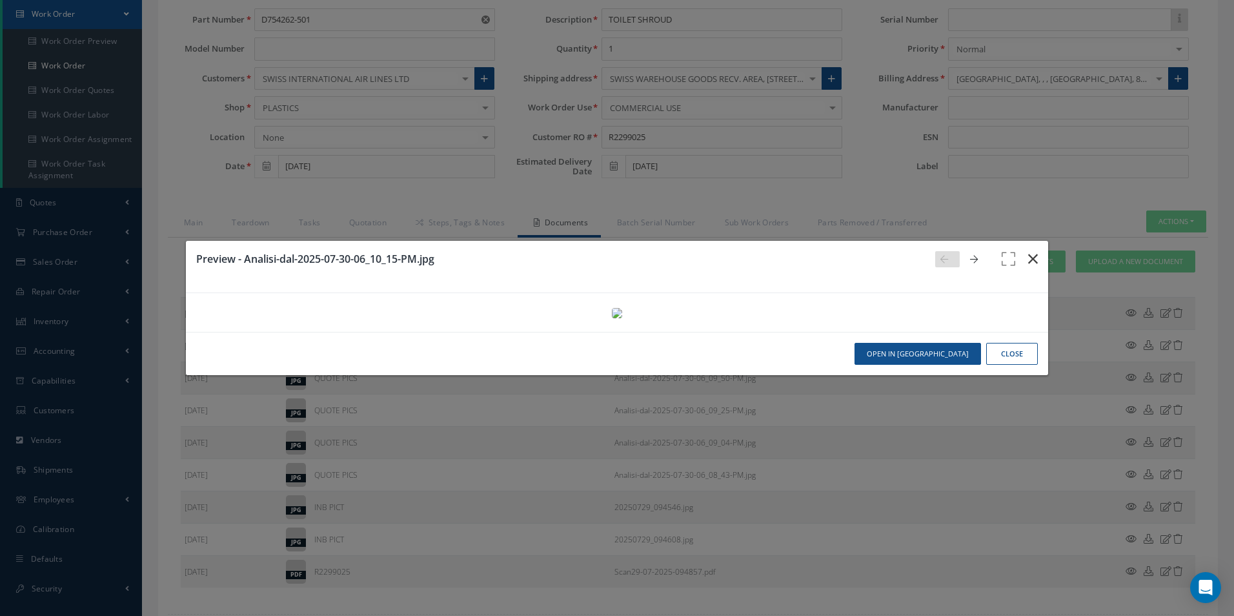
click at [1028, 251] on icon "button" at bounding box center [1033, 258] width 10 height 15
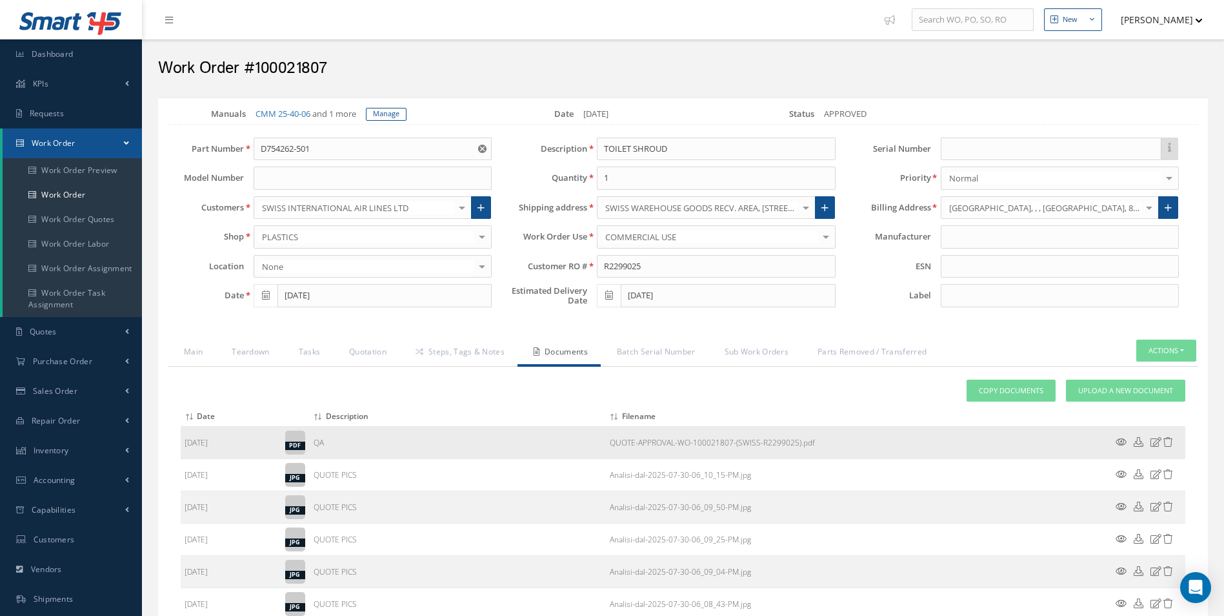
click at [1121, 440] on icon at bounding box center [1121, 442] width 11 height 10
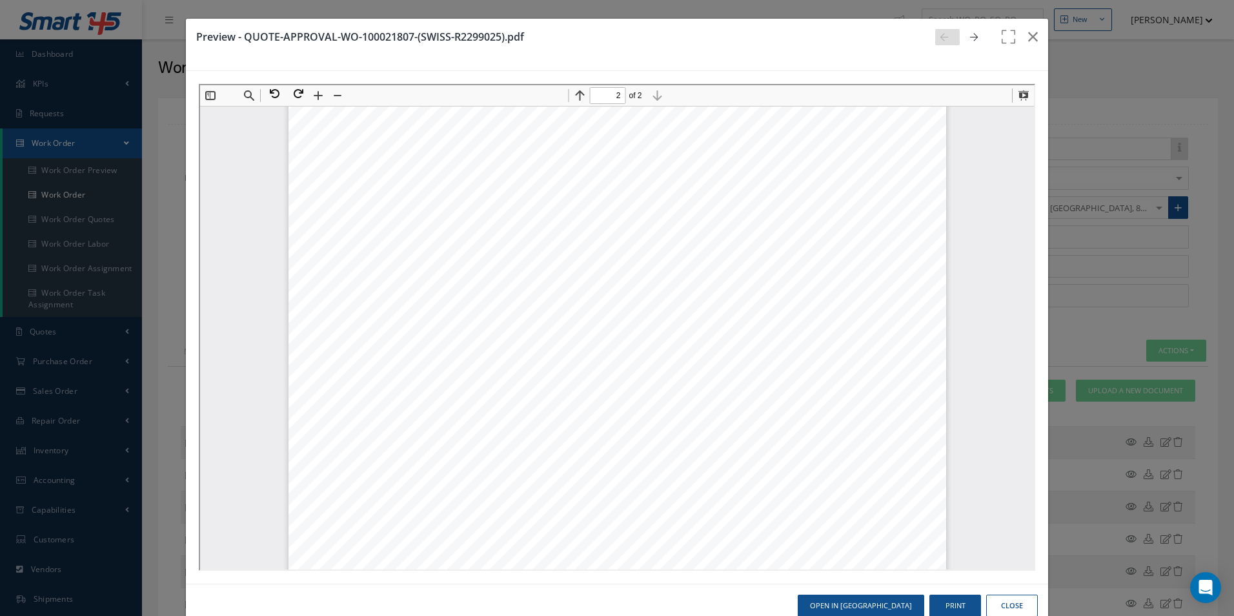
scroll to position [516, 0]
type input "1"
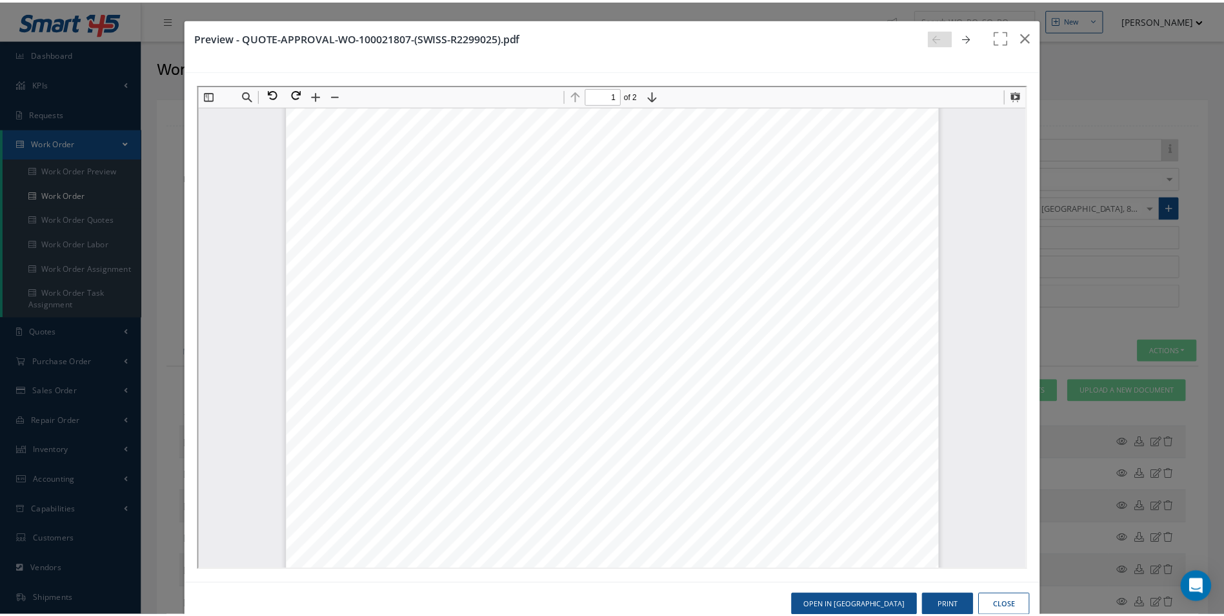
scroll to position [387, 0]
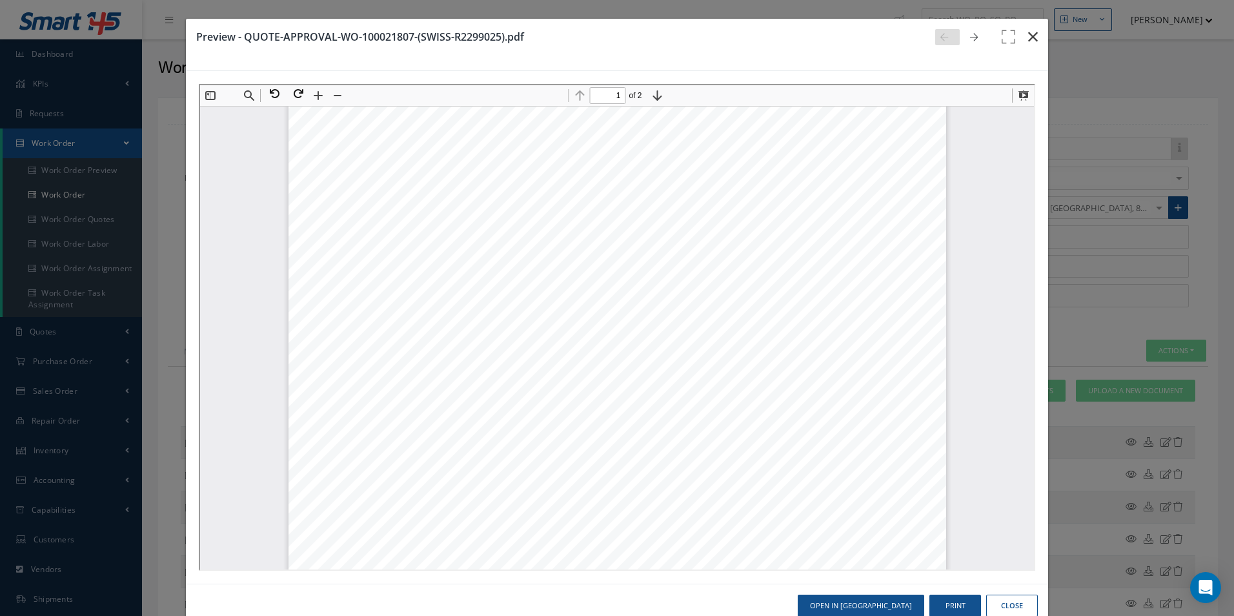
click at [1028, 35] on icon "button" at bounding box center [1033, 36] width 10 height 15
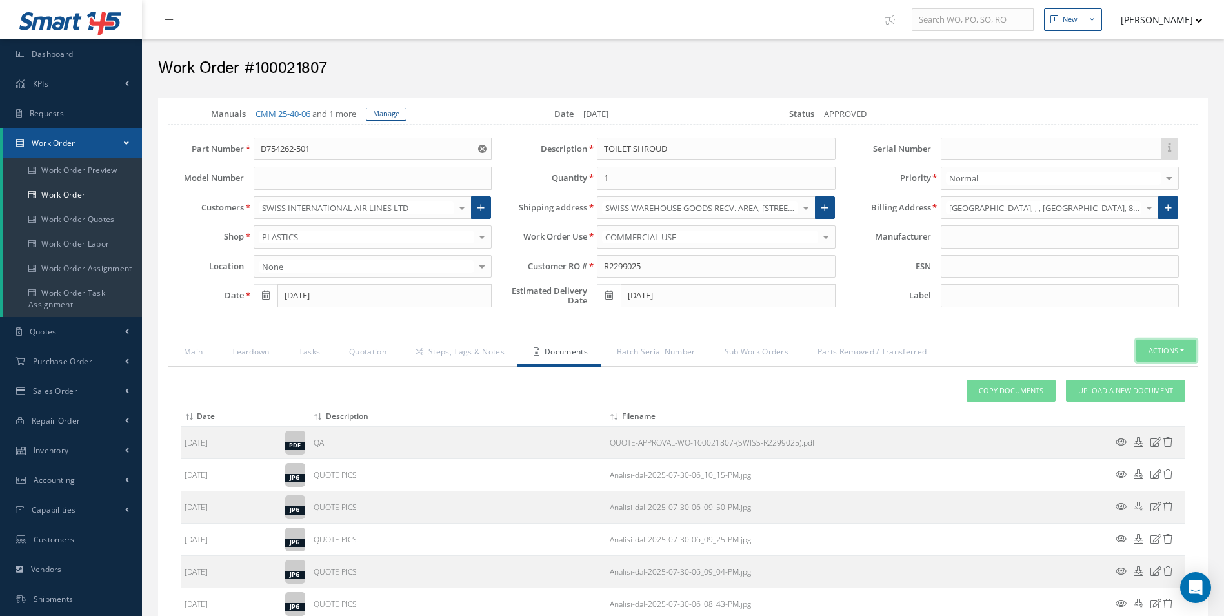
click at [1169, 354] on button "Actions" at bounding box center [1166, 350] width 60 height 23
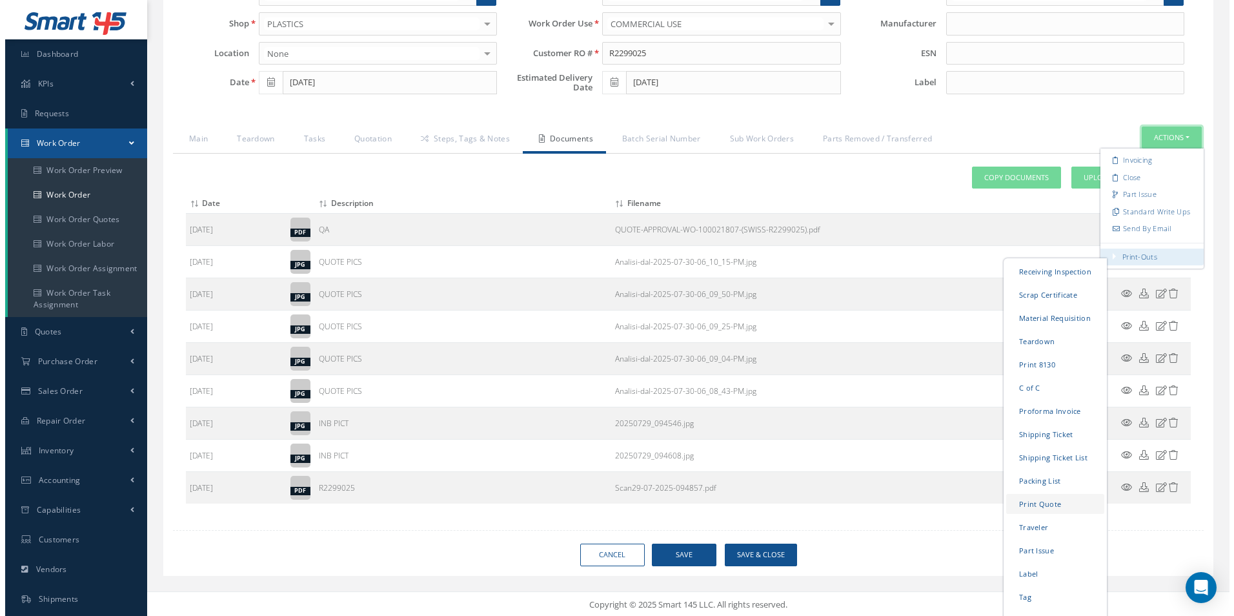
scroll to position [223, 0]
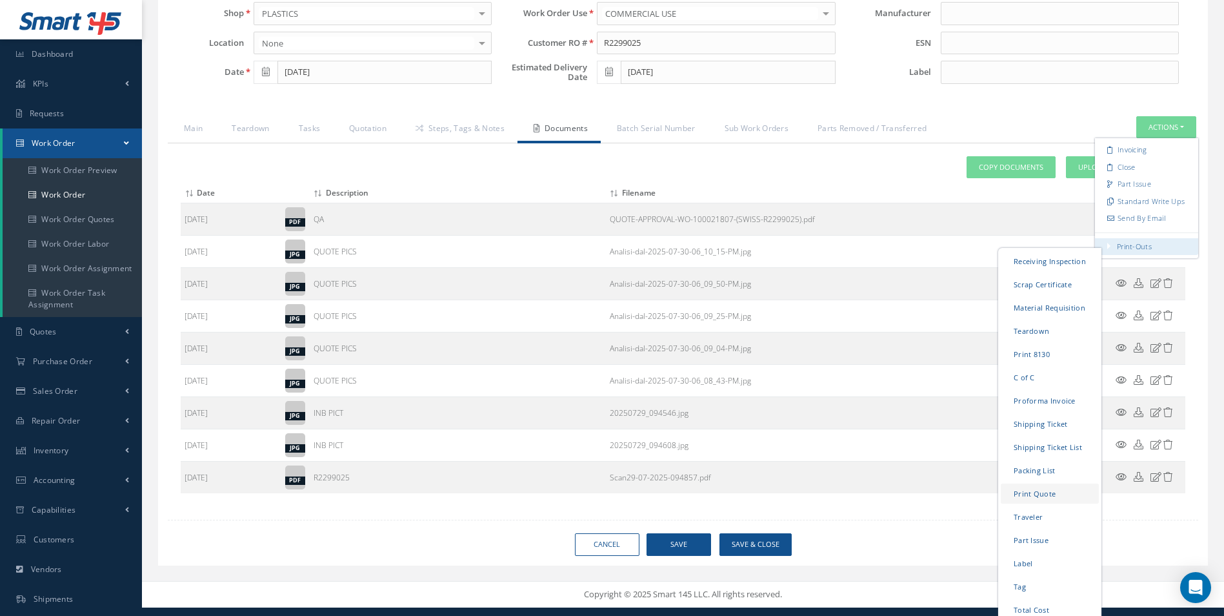
click at [1034, 496] on link "Print Quote" at bounding box center [1050, 493] width 98 height 20
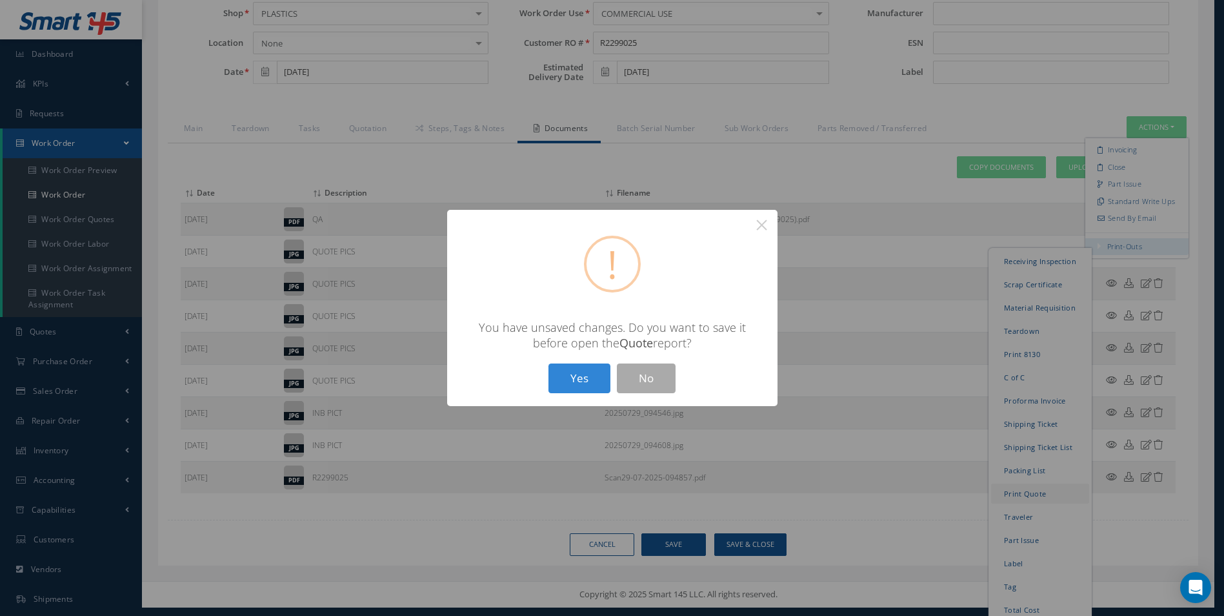
scroll to position [0, 0]
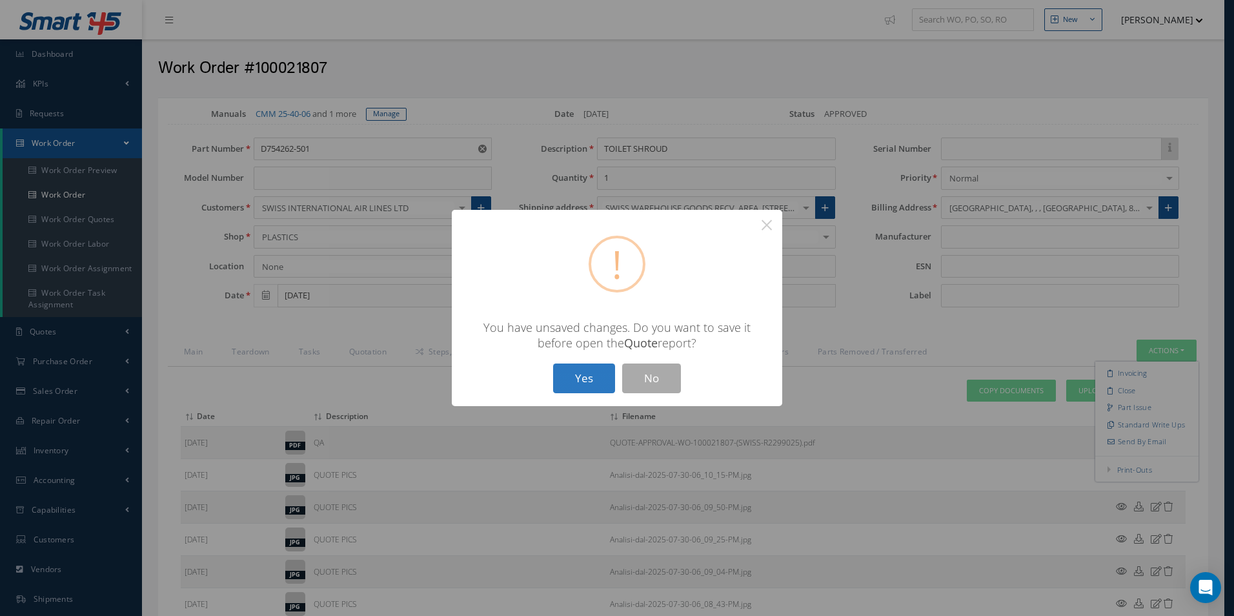
click at [608, 381] on button "Yes" at bounding box center [584, 378] width 62 height 30
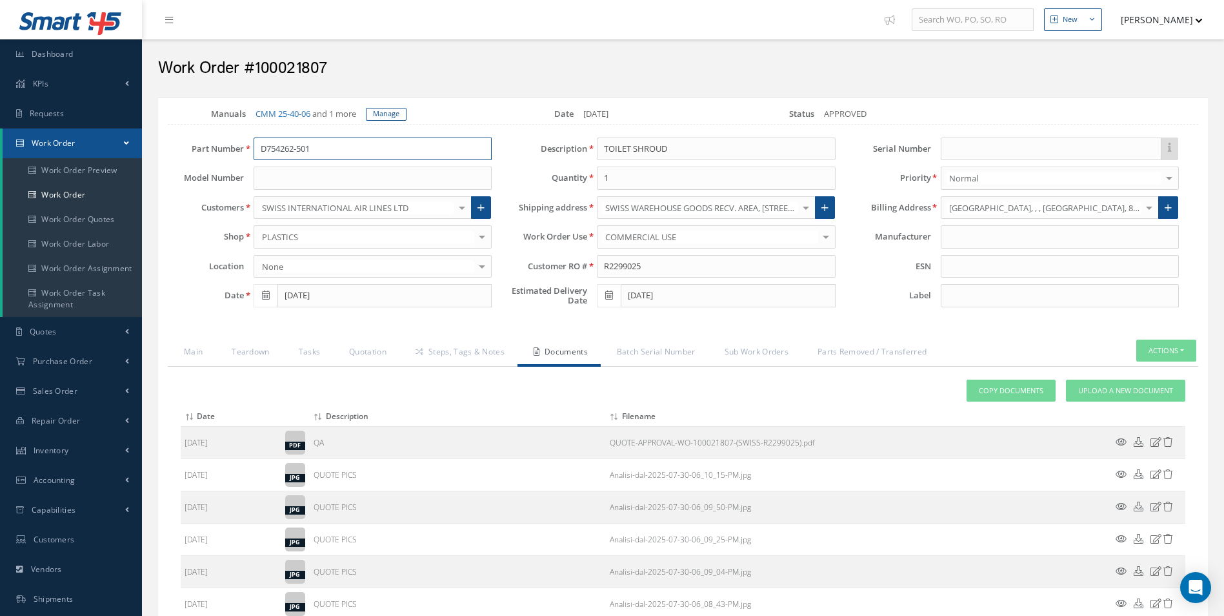
drag, startPoint x: 321, startPoint y: 140, endPoint x: 131, endPoint y: 147, distance: 189.8
click at [131, 147] on div "Smart 145 Dashboard KPIs Work Order Accounting Requests Work Order Work Order P…" at bounding box center [612, 415] width 1224 height 830
click at [384, 346] on link "Quotation" at bounding box center [366, 352] width 66 height 27
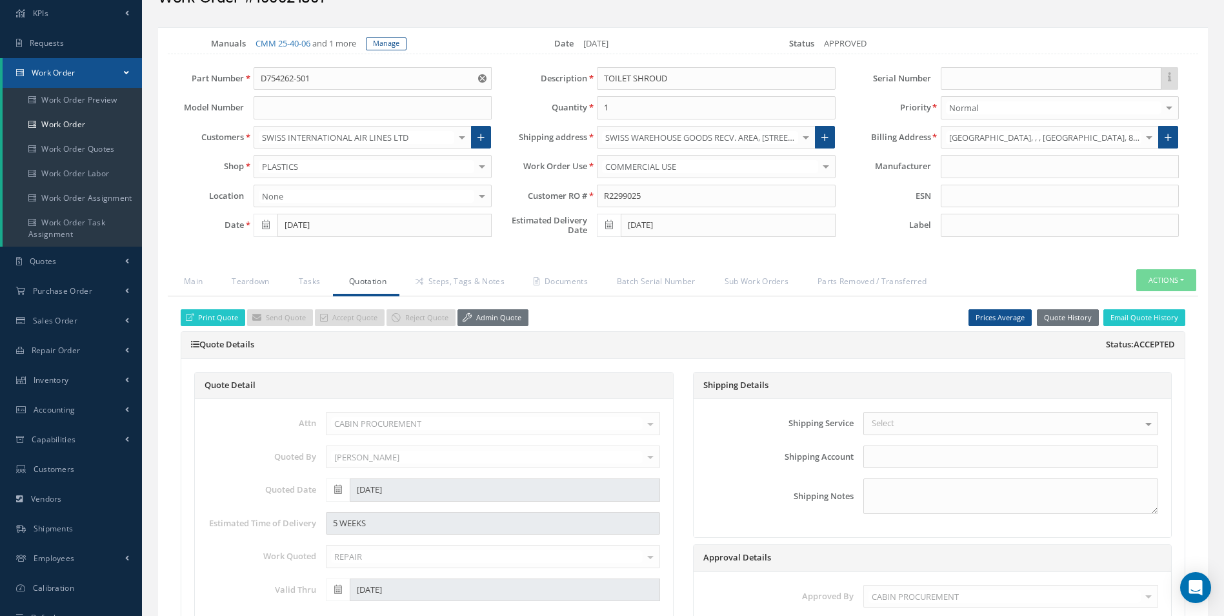
scroll to position [65, 0]
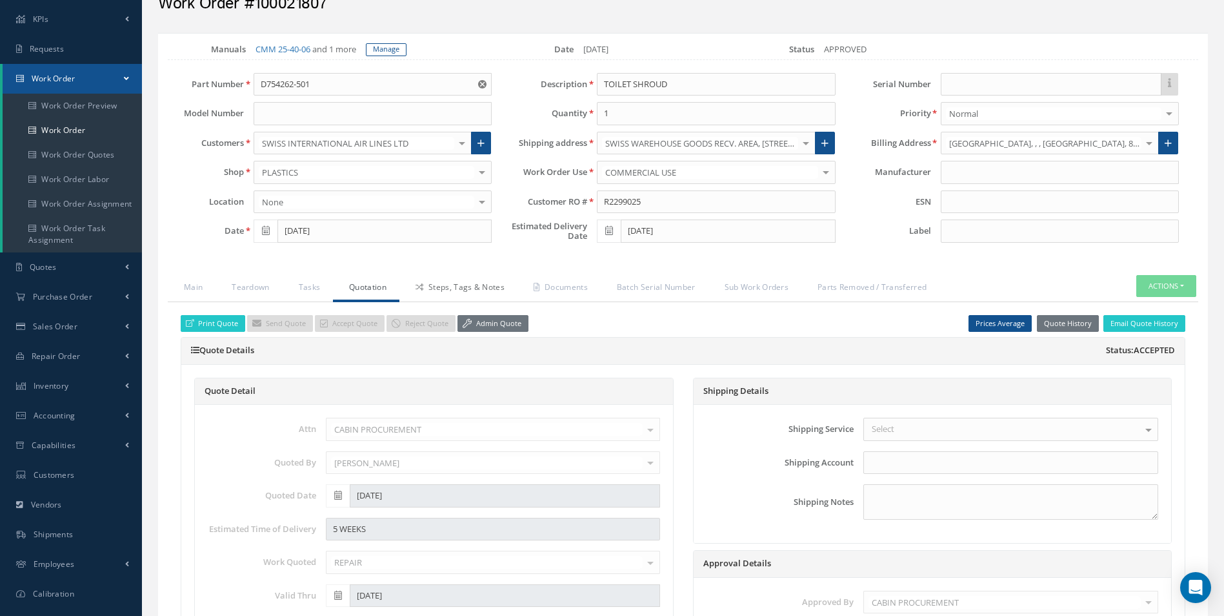
click at [448, 281] on link "Steps, Tags & Notes" at bounding box center [458, 288] width 118 height 27
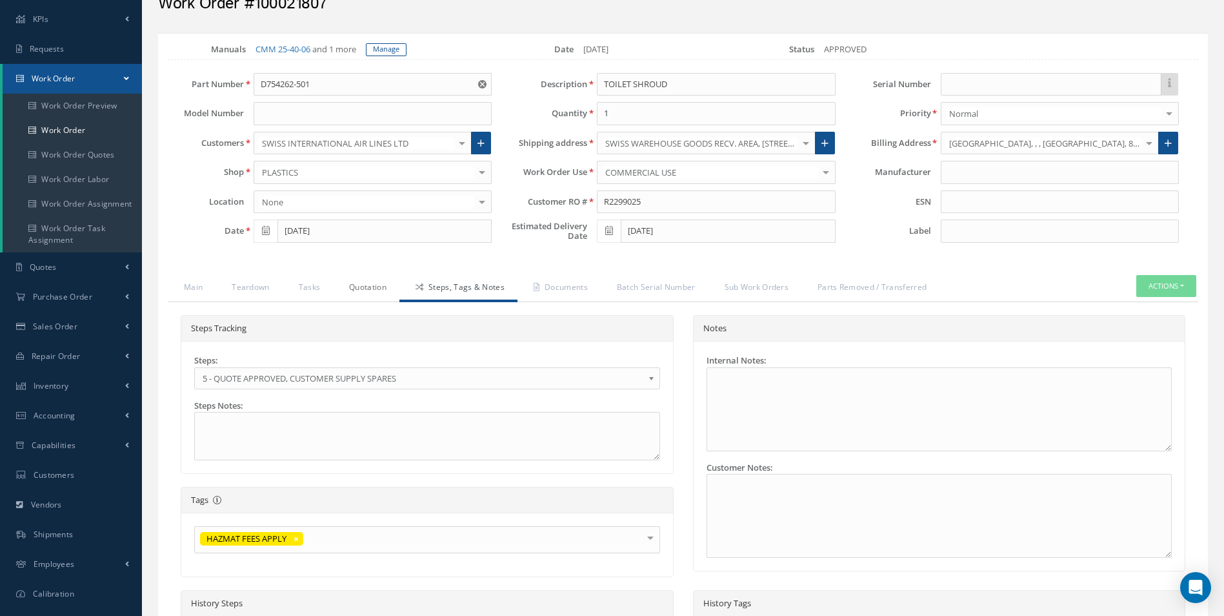
click at [363, 288] on link "Quotation" at bounding box center [366, 288] width 66 height 27
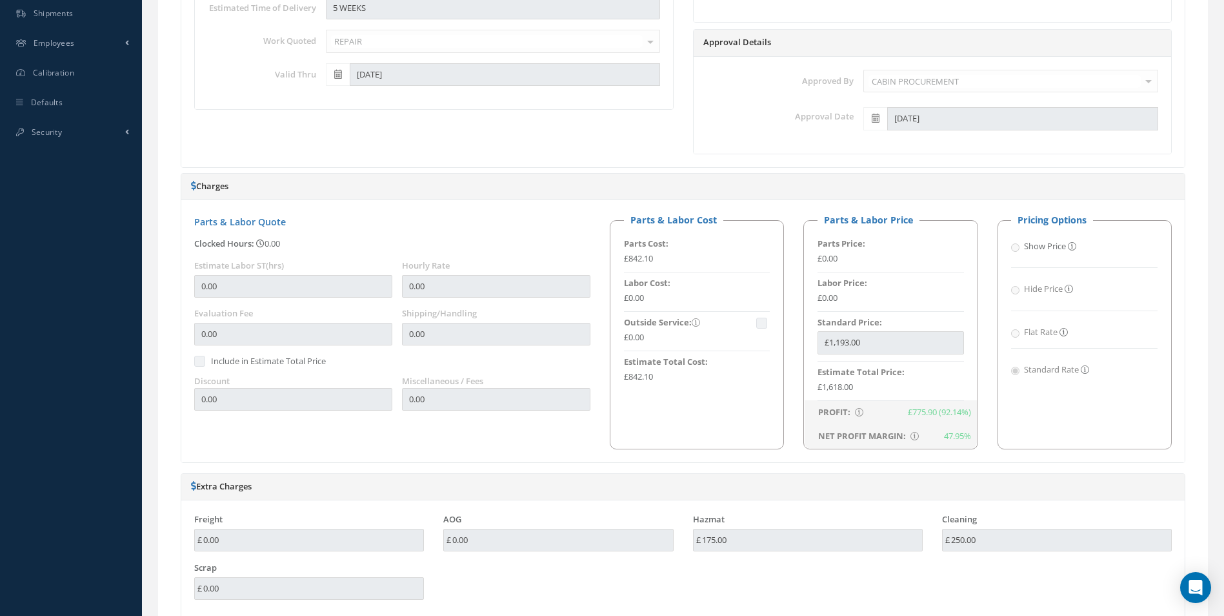
scroll to position [581, 0]
click at [961, 429] on div "NET PROFIT MARGIN: Net Profit Margin = Net Profit / Revenue 47.95%" at bounding box center [891, 440] width 172 height 25
drag, startPoint x: 909, startPoint y: 416, endPoint x: 963, endPoint y: 417, distance: 54.2
click at [963, 417] on div "£775.90 (92.14%)" at bounding box center [939, 416] width 63 height 13
drag, startPoint x: 963, startPoint y: 417, endPoint x: 948, endPoint y: 485, distance: 70.0
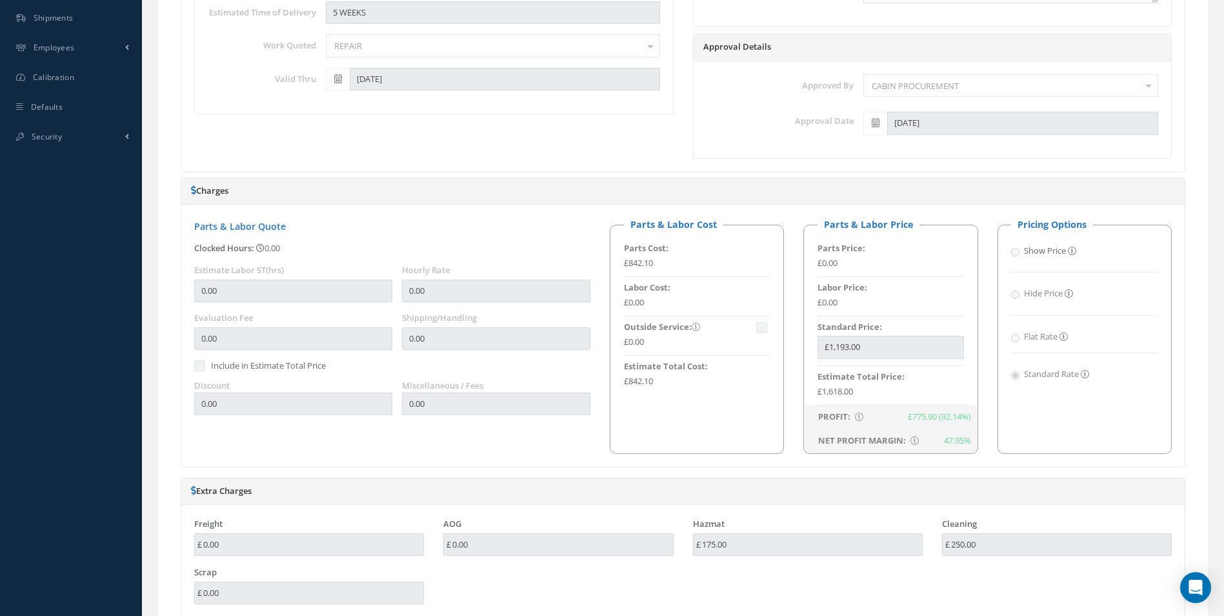
click at [948, 486] on h5 "Extra Charges" at bounding box center [683, 491] width 984 height 10
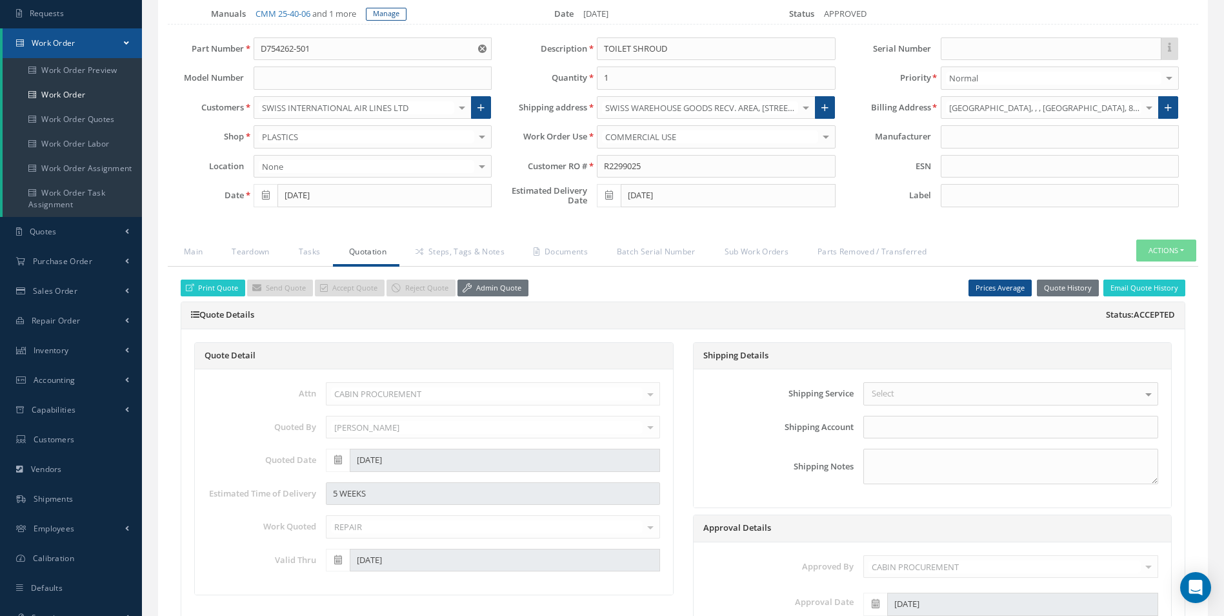
scroll to position [0, 0]
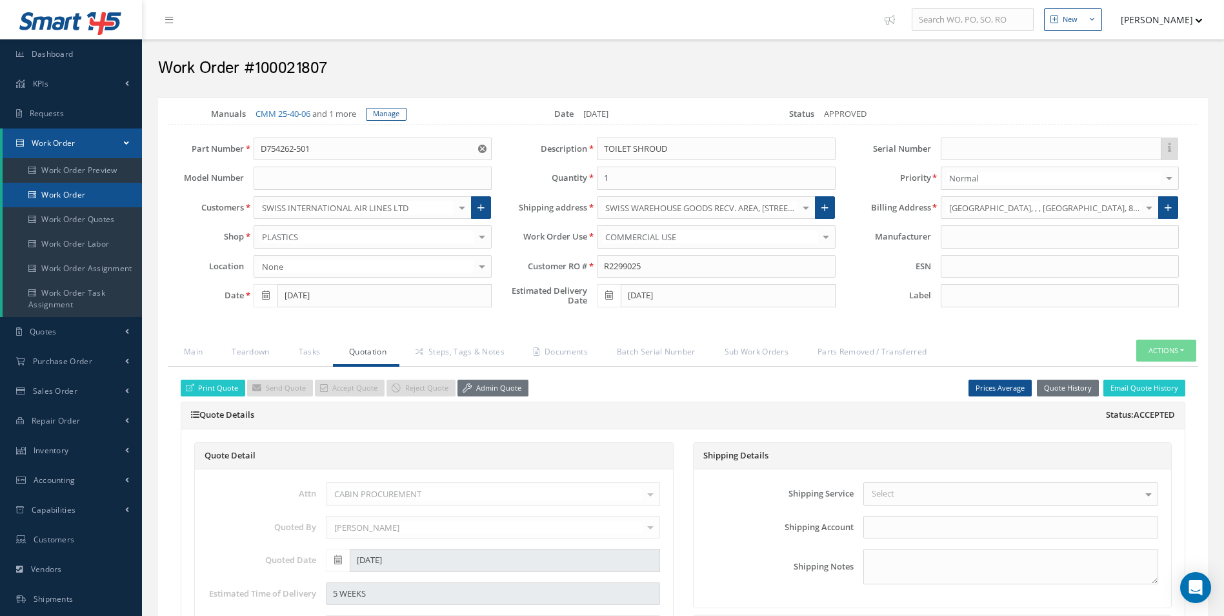
click at [83, 186] on link "Work Order" at bounding box center [72, 195] width 139 height 25
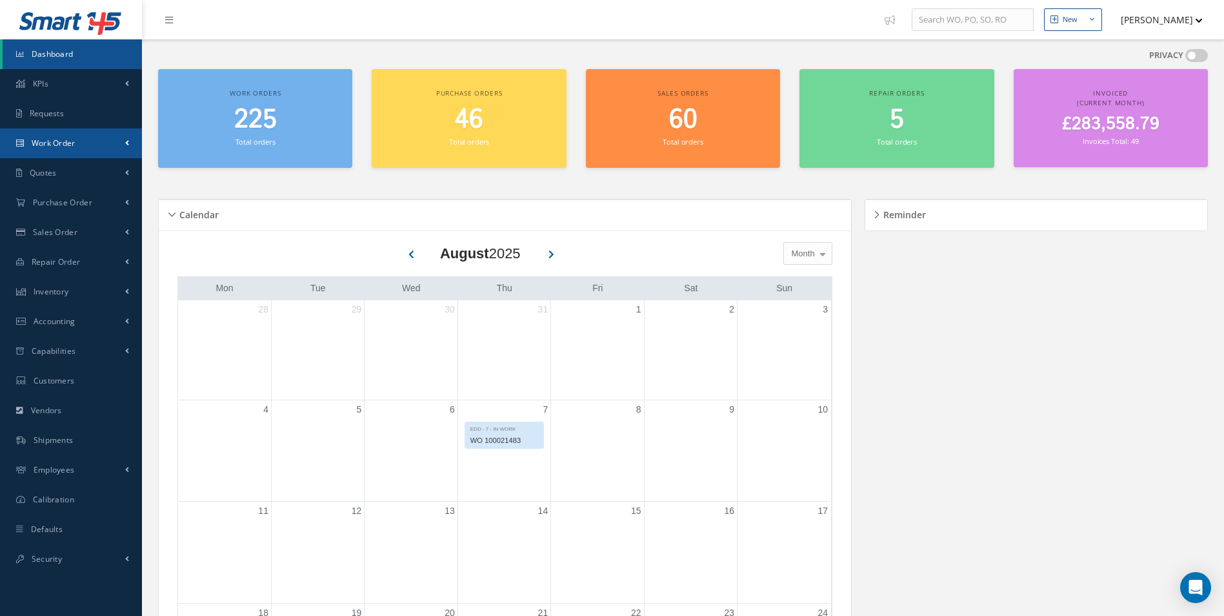
drag, startPoint x: 85, startPoint y: 138, endPoint x: 88, endPoint y: 148, distance: 10.2
click at [85, 138] on link "Work Order" at bounding box center [71, 143] width 142 height 30
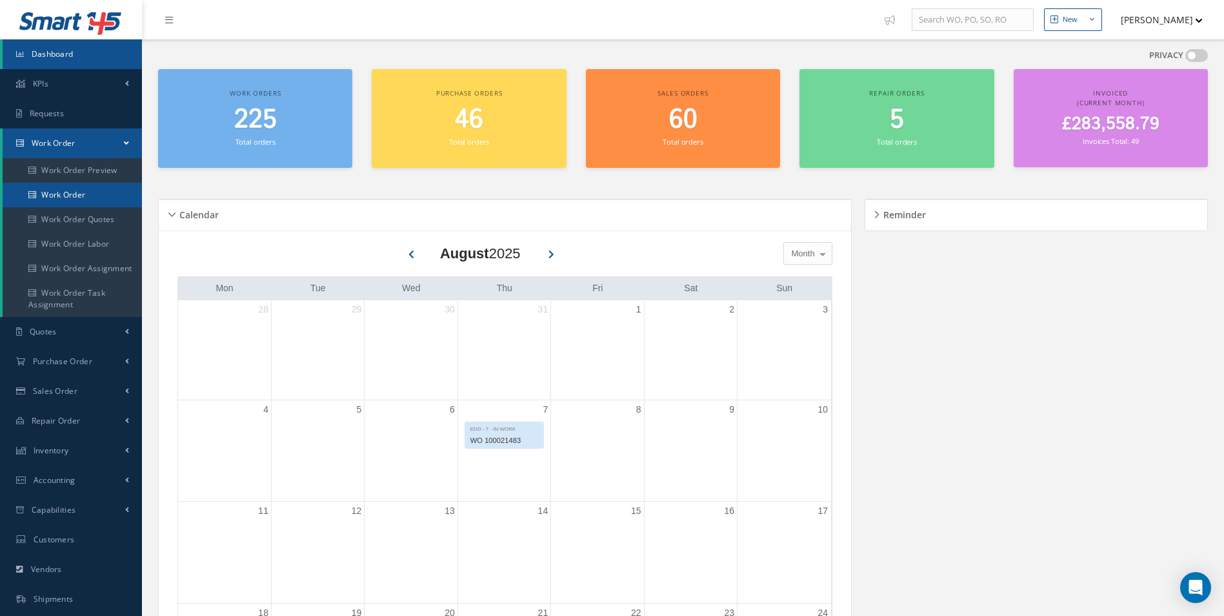
click at [84, 196] on link "Work Order" at bounding box center [72, 195] width 139 height 25
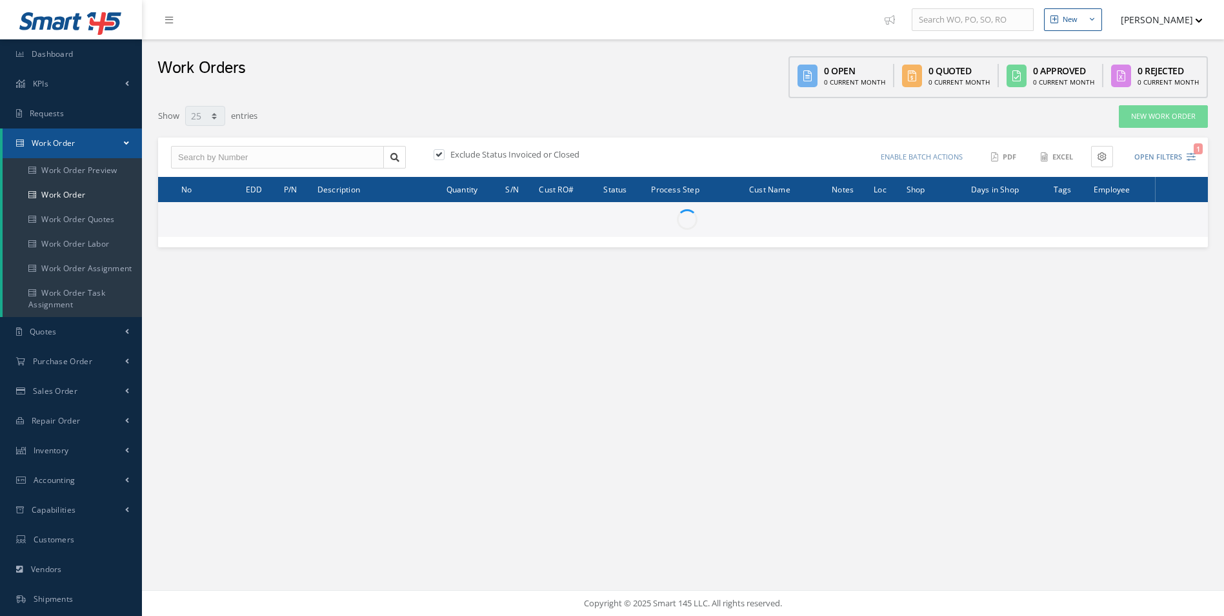
select select "25"
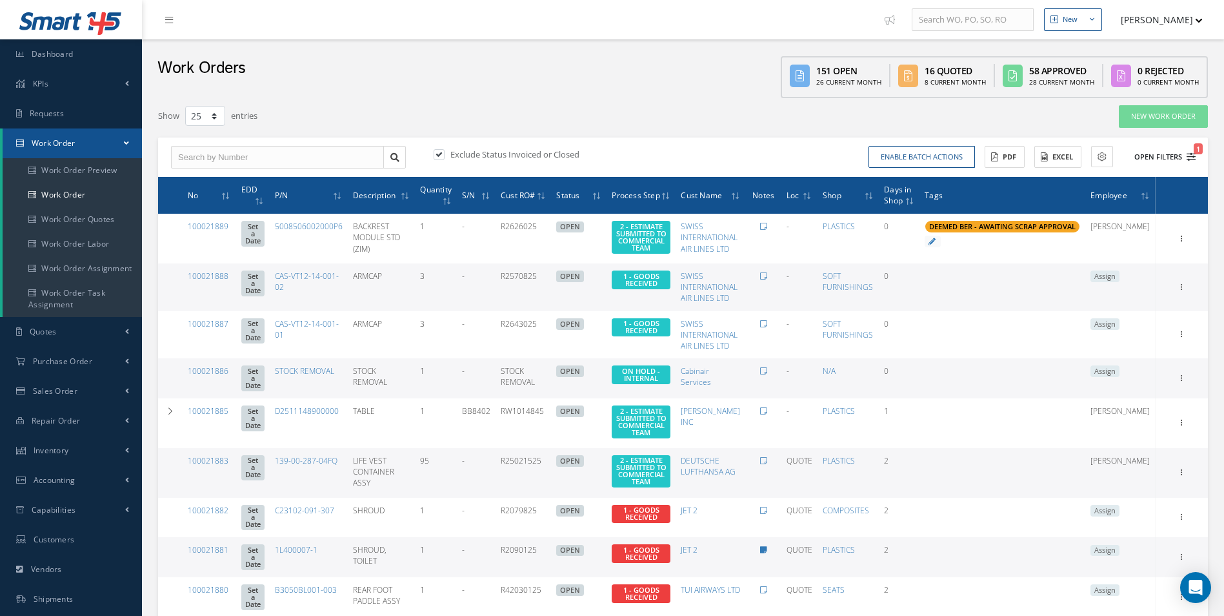
click at [1189, 157] on icon "1" at bounding box center [1191, 156] width 9 height 9
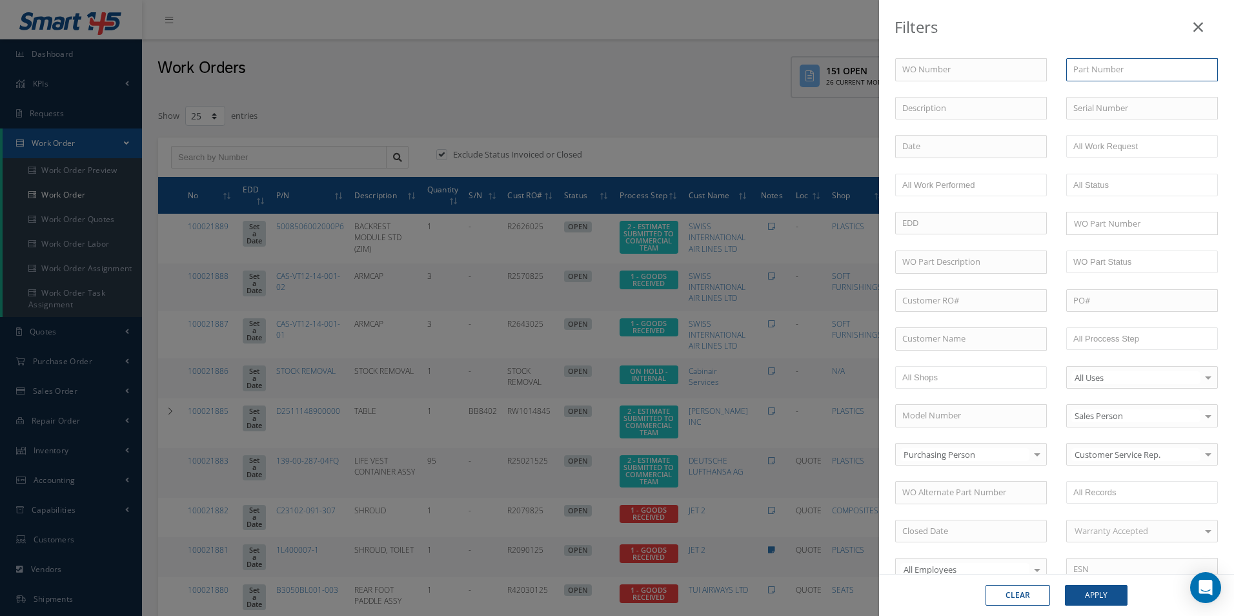
click at [1103, 67] on input "text" at bounding box center [1142, 69] width 152 height 23
paste input "D754262-501"
type input "D754262-501"
click at [1101, 608] on div "Clear Apply" at bounding box center [1056, 595] width 355 height 42
click at [1101, 592] on button "Apply" at bounding box center [1096, 595] width 63 height 21
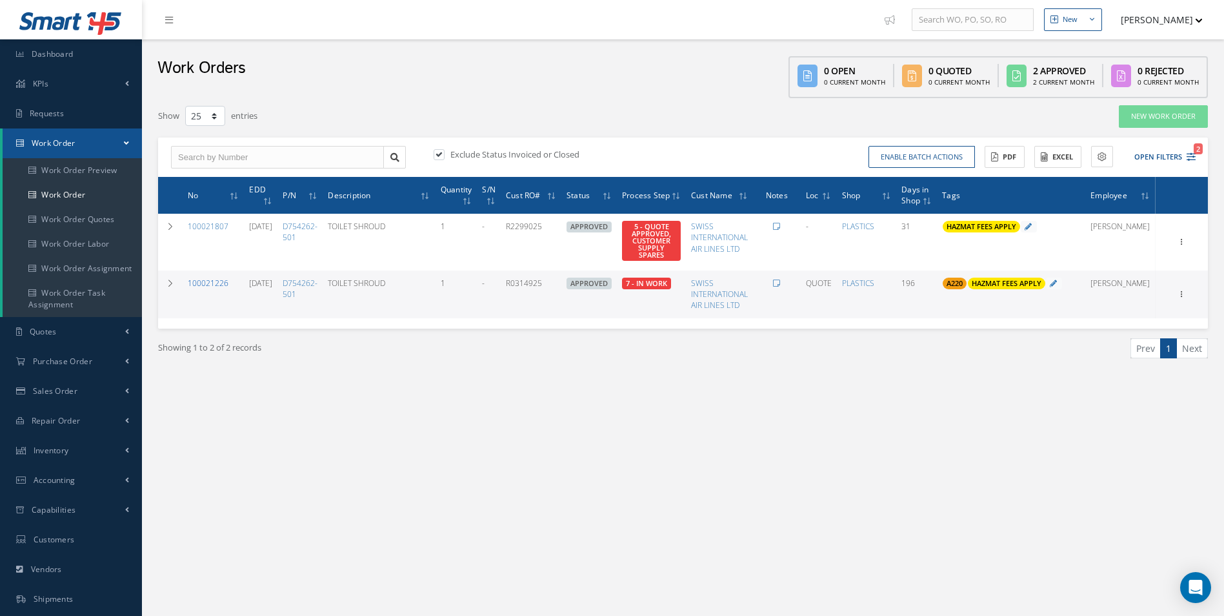
click at [213, 285] on link "100021226" at bounding box center [208, 282] width 41 height 11
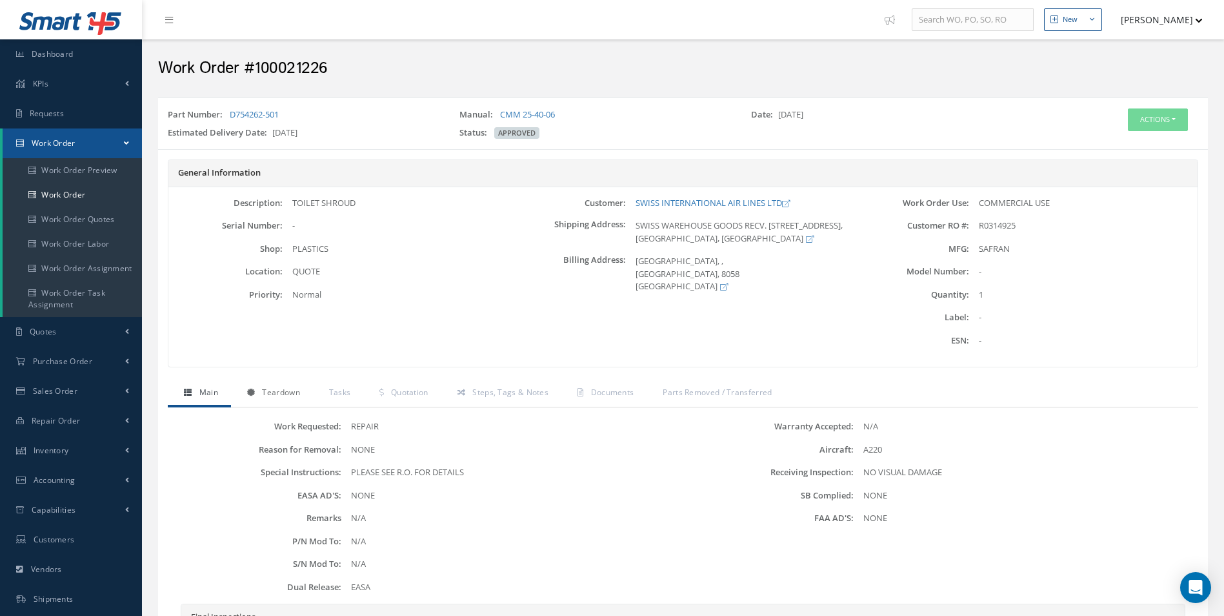
click at [270, 404] on link "Teardown" at bounding box center [272, 393] width 82 height 27
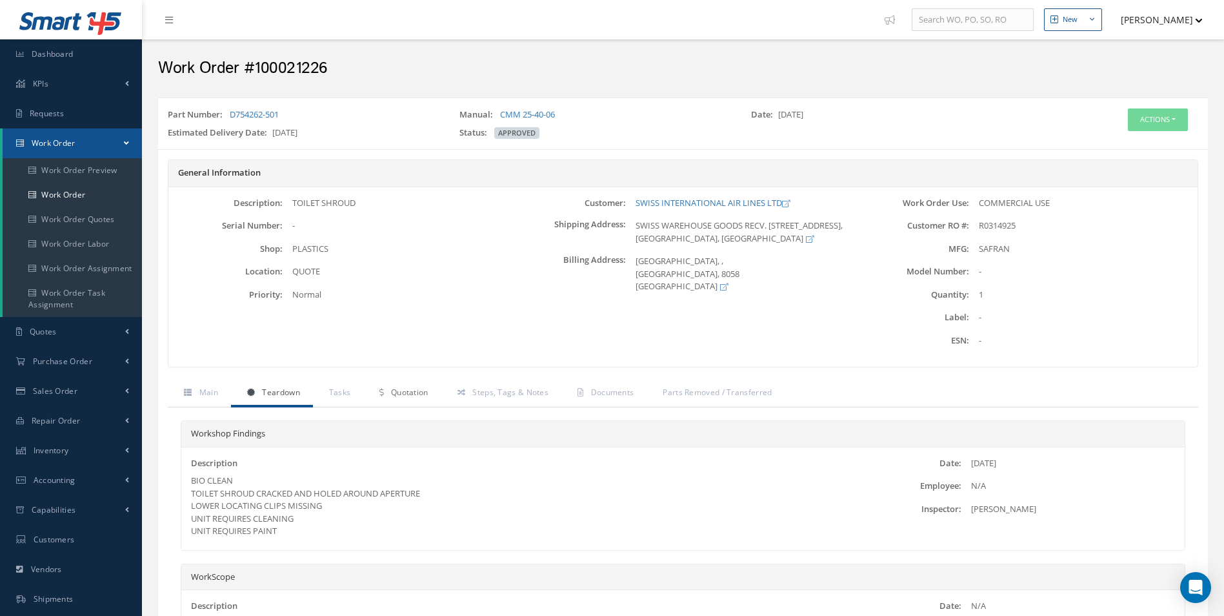
click at [365, 389] on link "Quotation" at bounding box center [401, 393] width 77 height 27
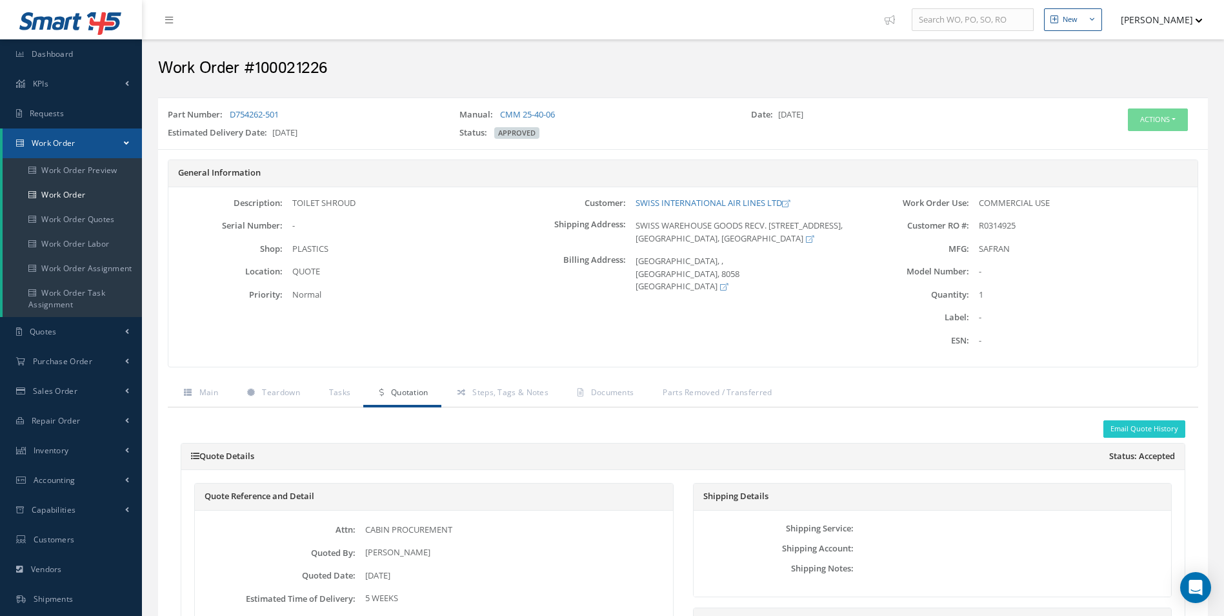
click at [408, 398] on link "Quotation" at bounding box center [401, 393] width 77 height 27
click at [513, 401] on link "Steps, Tags & Notes" at bounding box center [501, 393] width 120 height 27
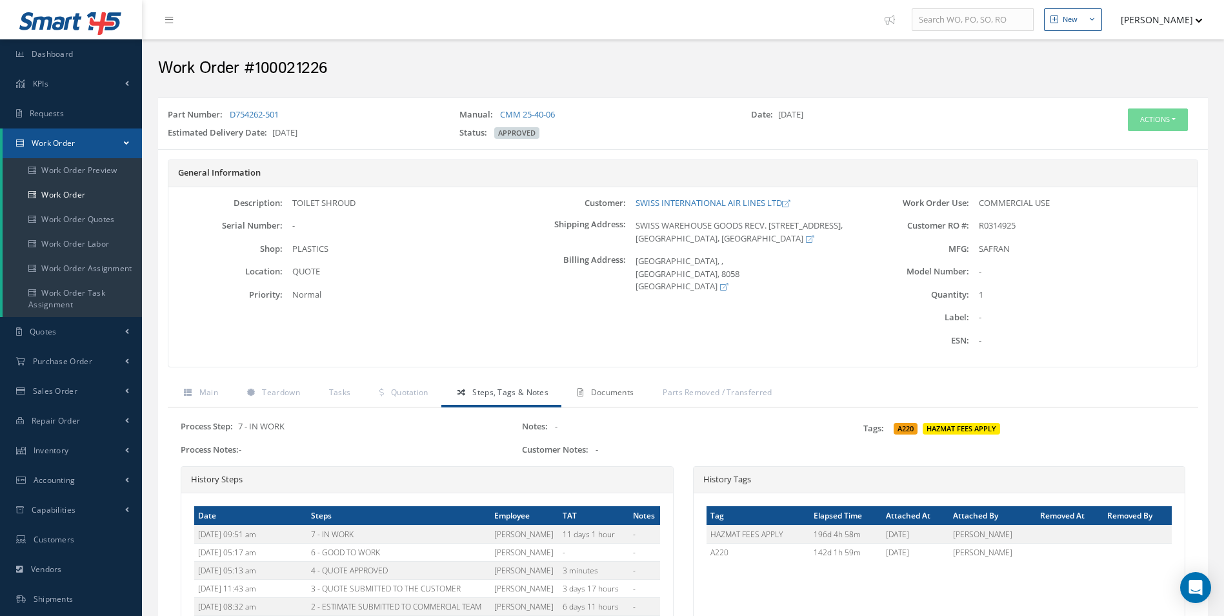
click at [590, 386] on link "Documents" at bounding box center [603, 393] width 85 height 27
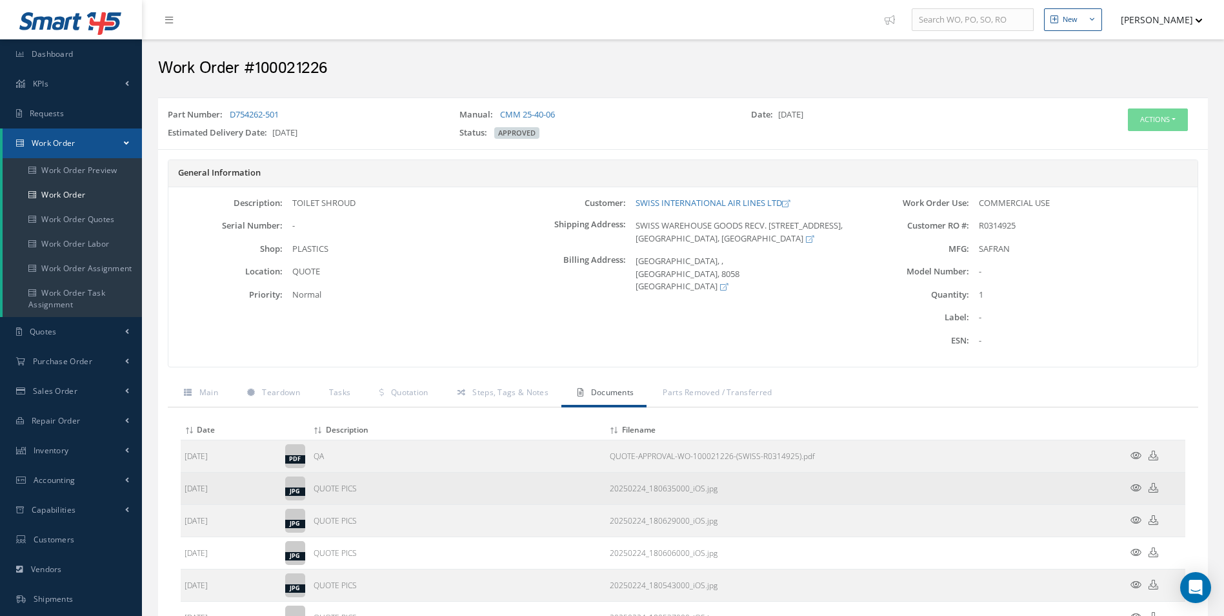
click at [1137, 485] on icon at bounding box center [1135, 488] width 11 height 10
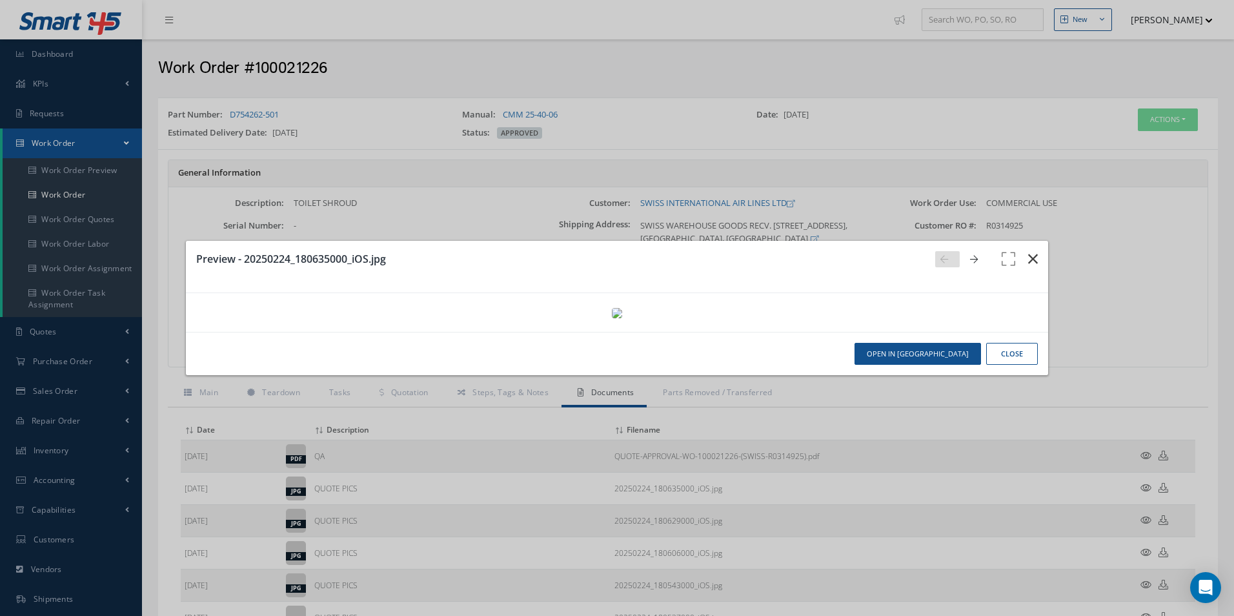
click at [1028, 251] on icon "button" at bounding box center [1033, 258] width 10 height 15
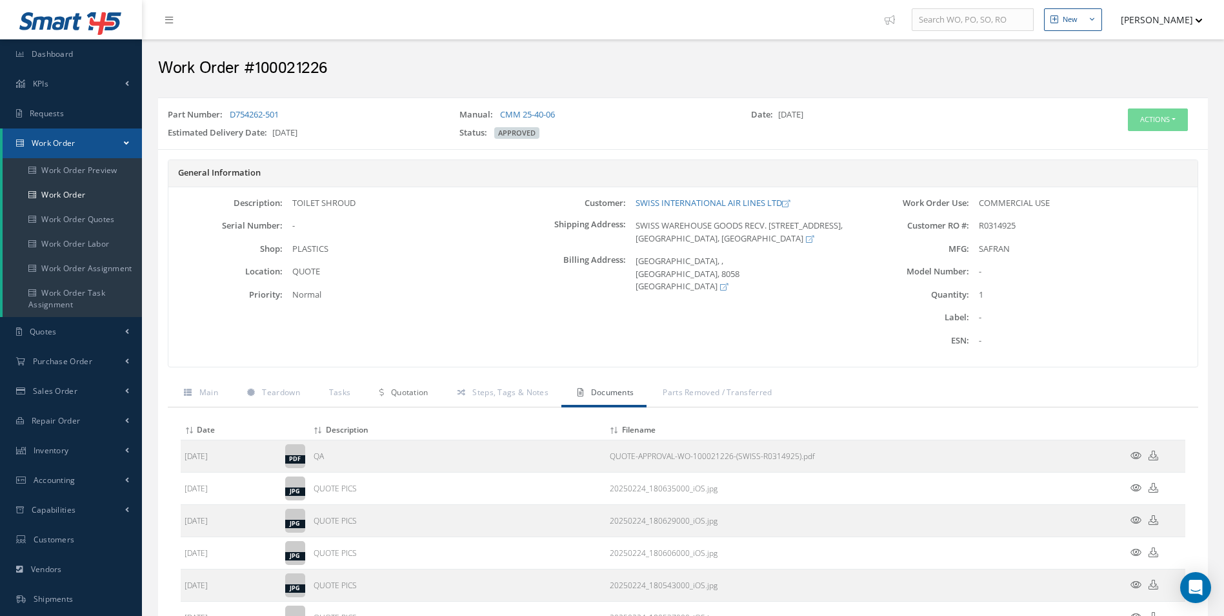
click at [396, 403] on link "Quotation" at bounding box center [401, 393] width 77 height 27
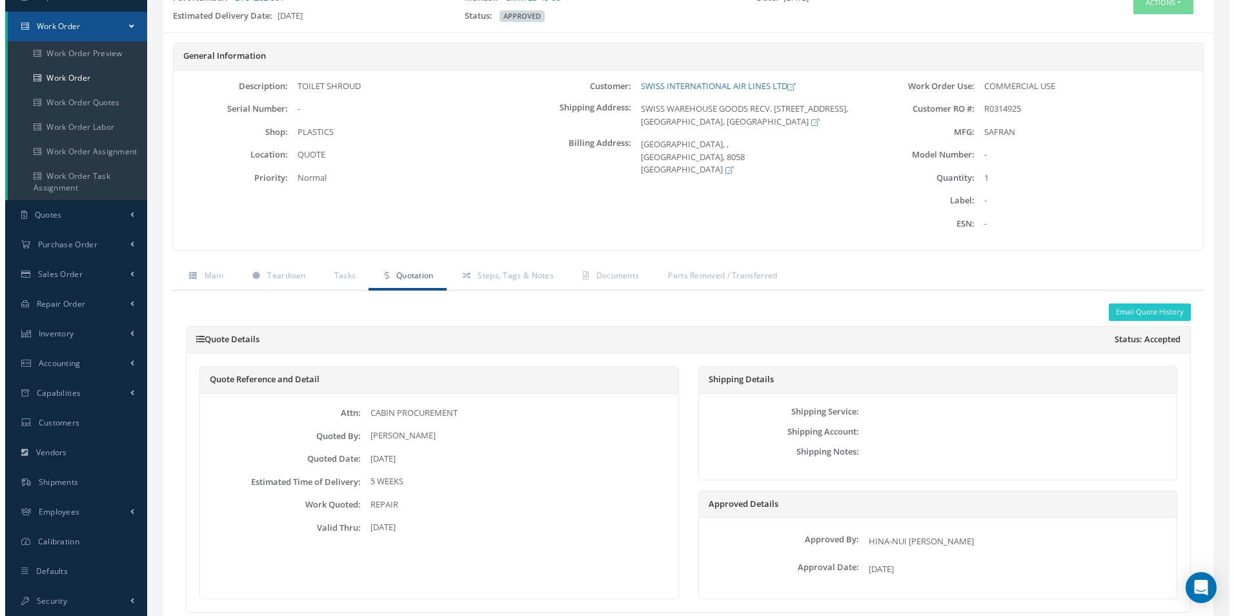
scroll to position [116, 0]
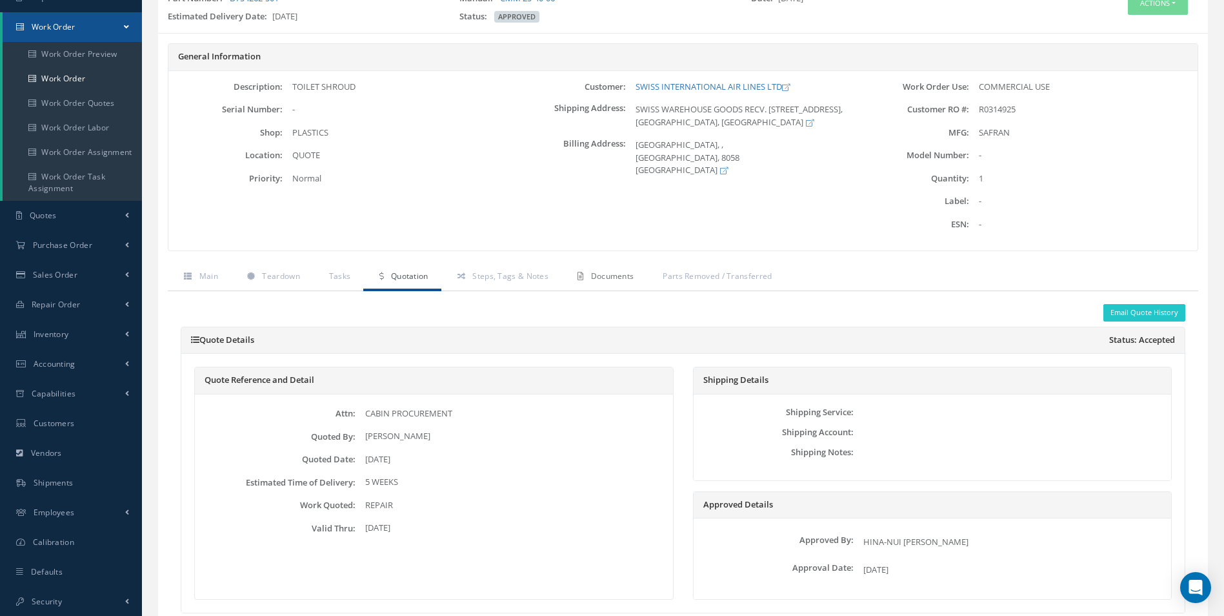
drag, startPoint x: 598, startPoint y: 288, endPoint x: 613, endPoint y: 288, distance: 14.9
click at [598, 288] on link "Documents" at bounding box center [603, 277] width 85 height 27
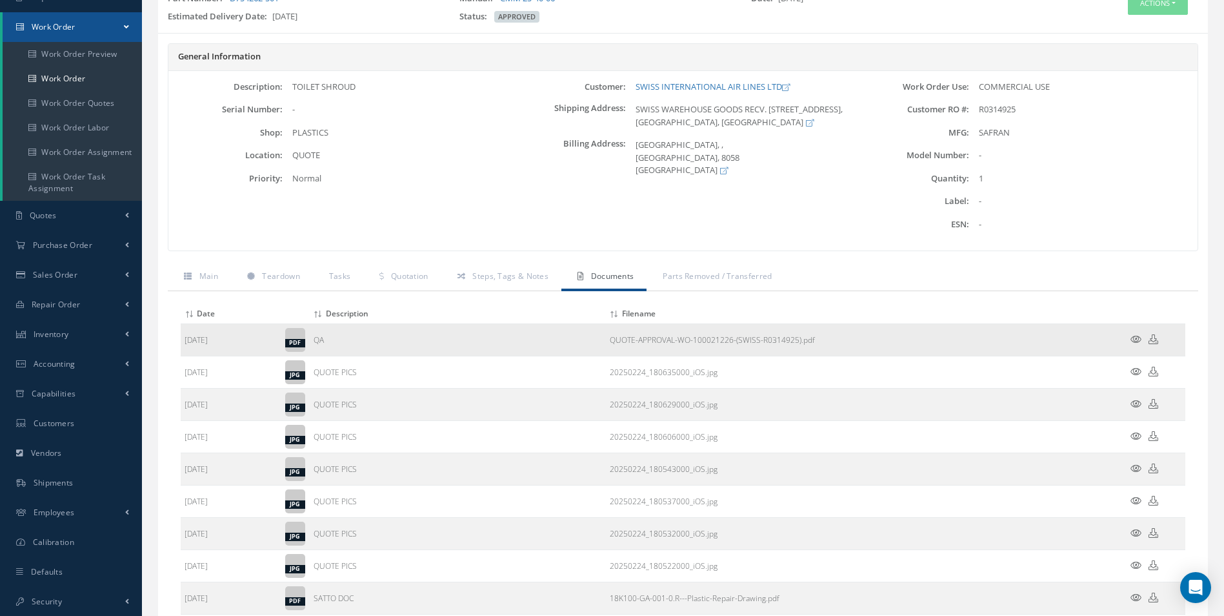
click at [1138, 330] on td at bounding box center [1146, 340] width 77 height 32
click at [1130, 339] on icon at bounding box center [1135, 339] width 11 height 10
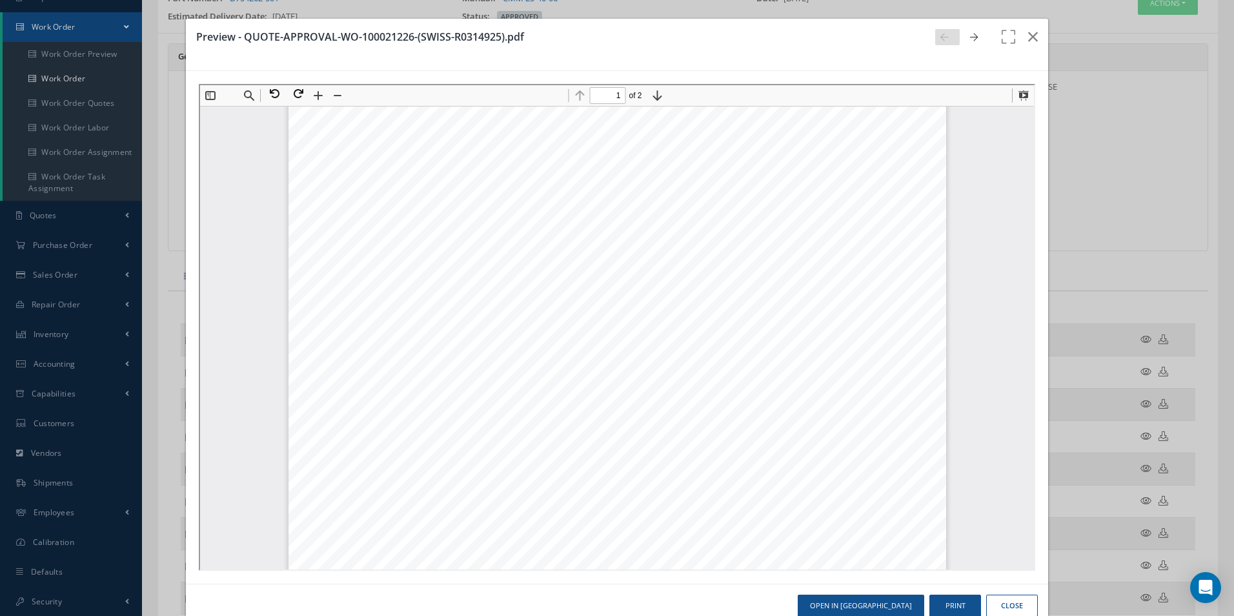
scroll to position [0, 0]
type input "2"
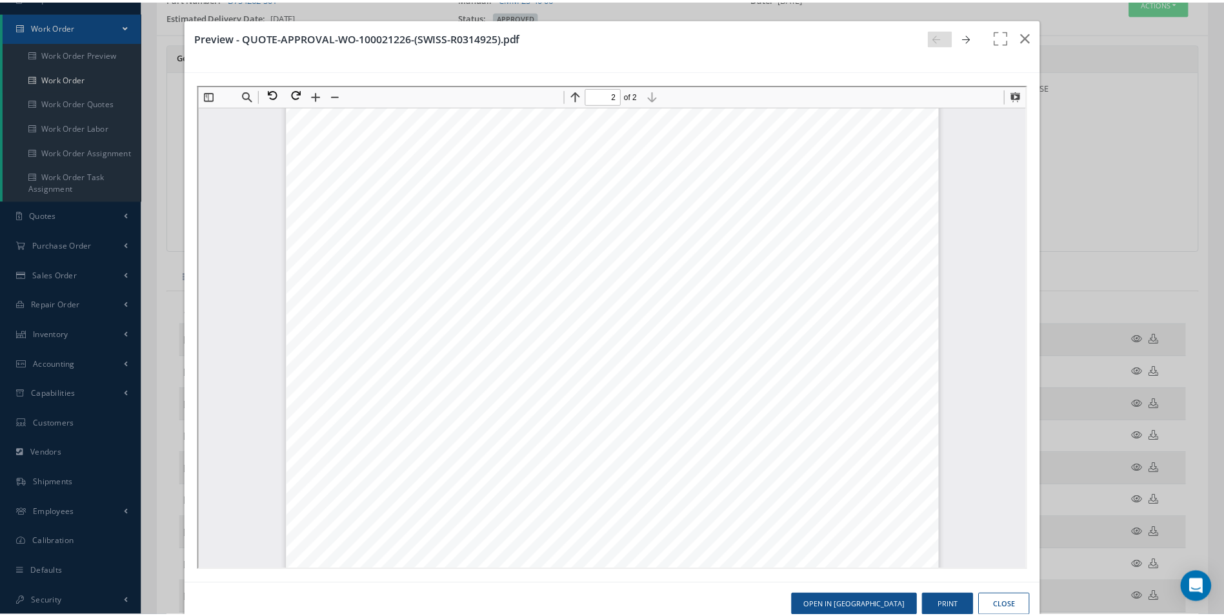
scroll to position [1258, 0]
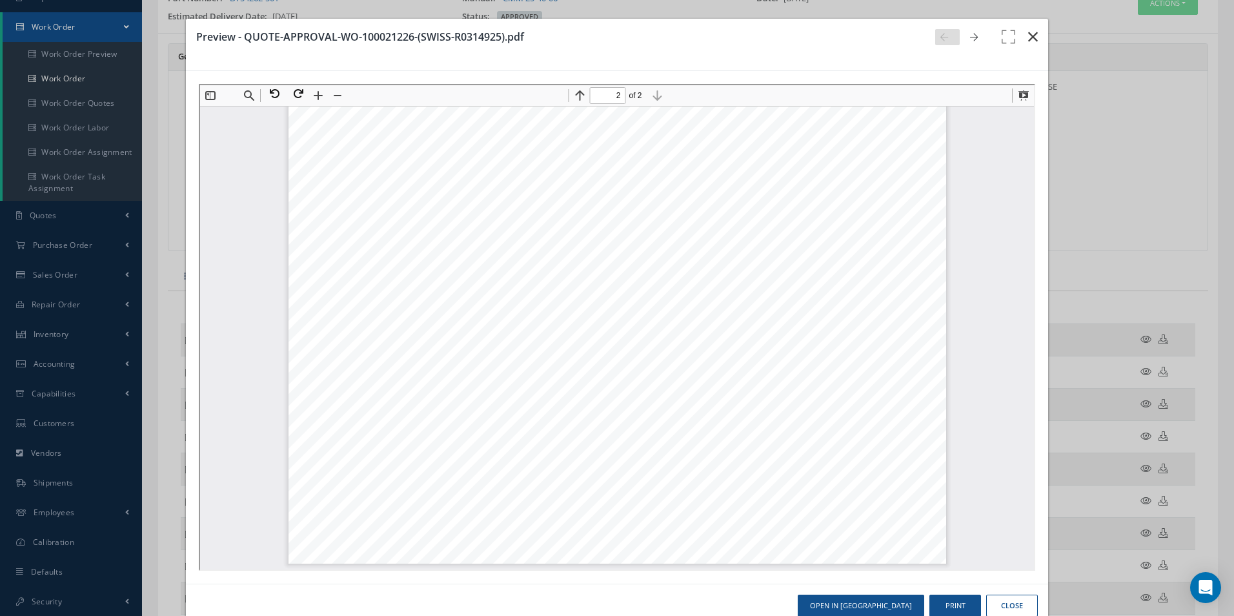
click at [1028, 45] on button "button" at bounding box center [1033, 37] width 30 height 36
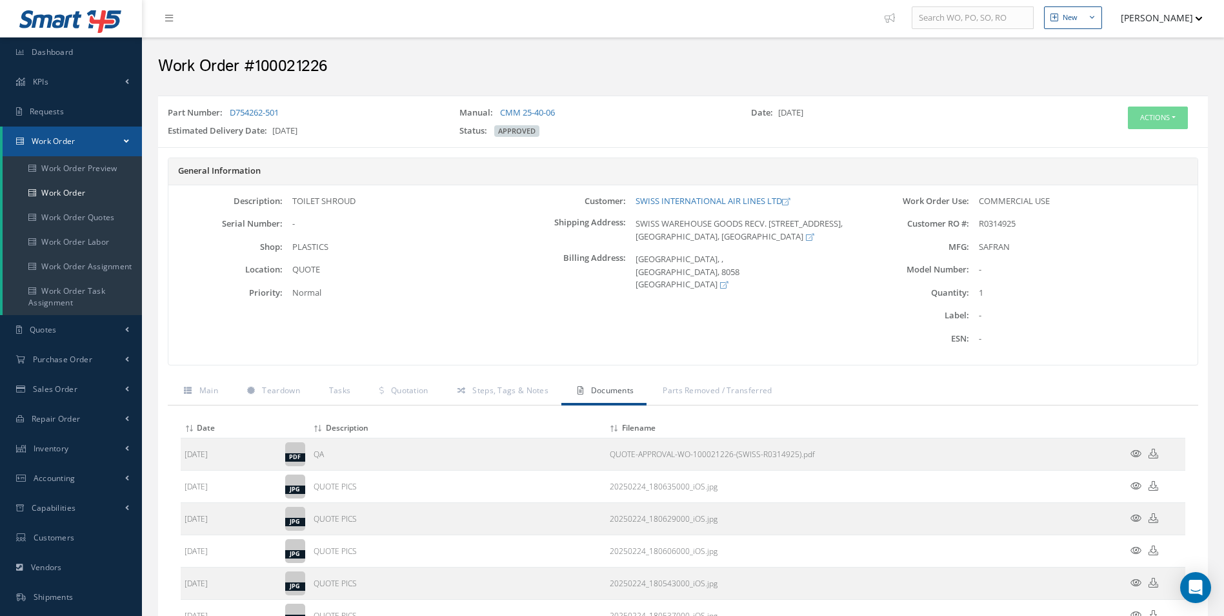
scroll to position [0, 0]
click at [1155, 115] on button "Actions" at bounding box center [1158, 119] width 60 height 23
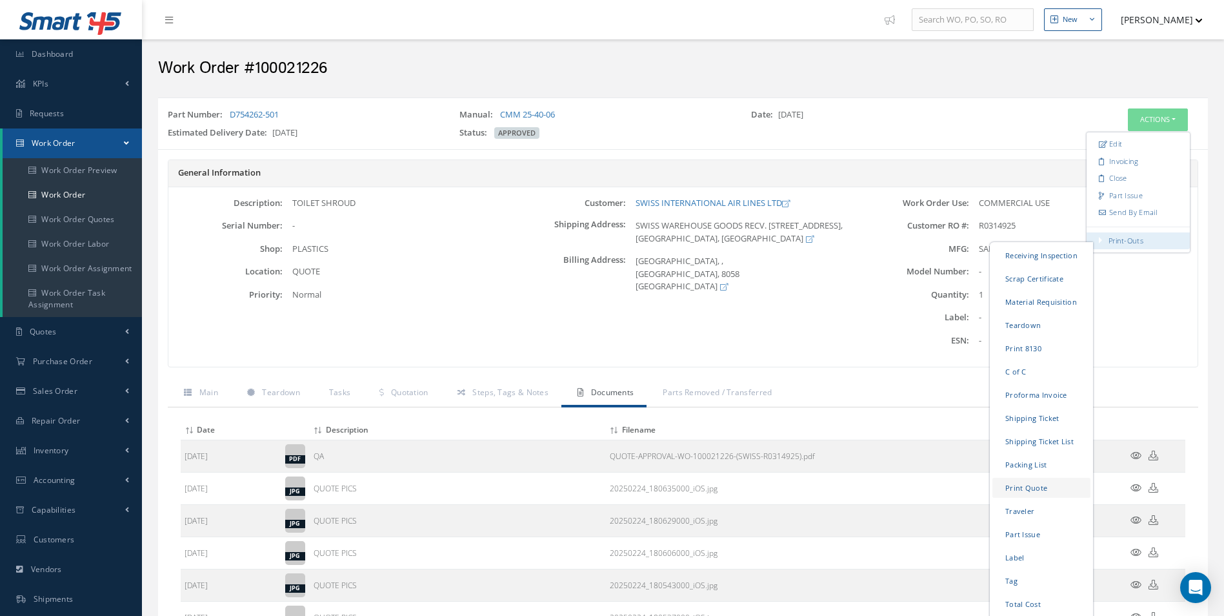
click at [1032, 494] on link "Print Quote" at bounding box center [1041, 487] width 98 height 20
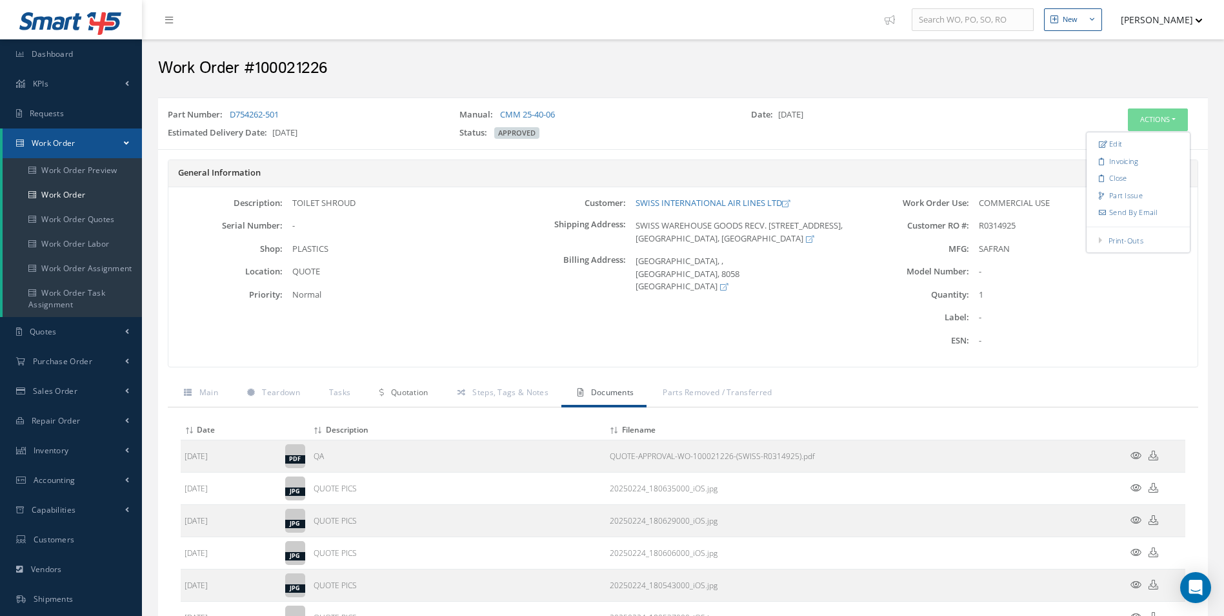
click at [396, 397] on span "Quotation" at bounding box center [409, 391] width 37 height 11
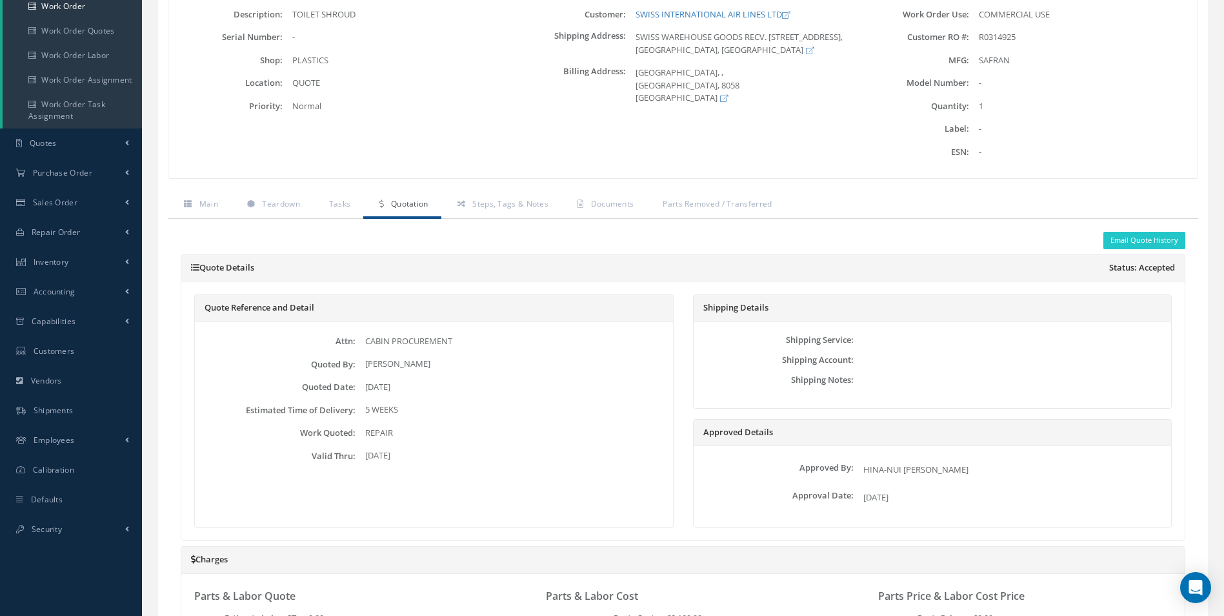
scroll to position [387, 0]
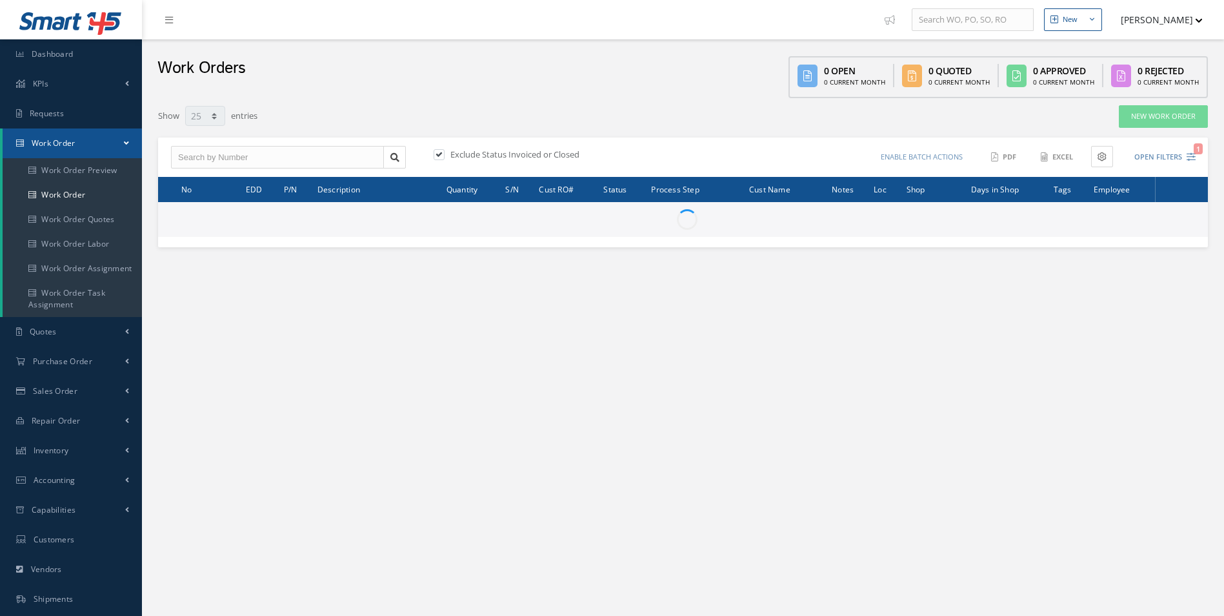
select select "25"
type input "All Work Request"
type input "All Work Performed"
type input "All Status"
type input "WO Part Status"
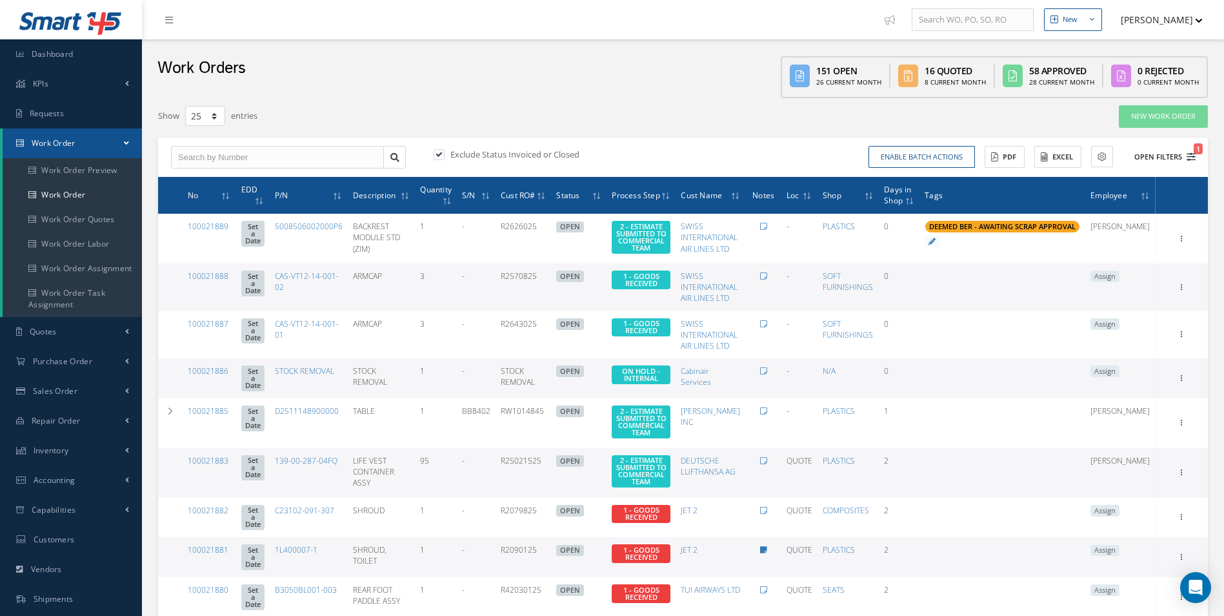
click at [1190, 154] on icon "1" at bounding box center [1191, 156] width 9 height 9
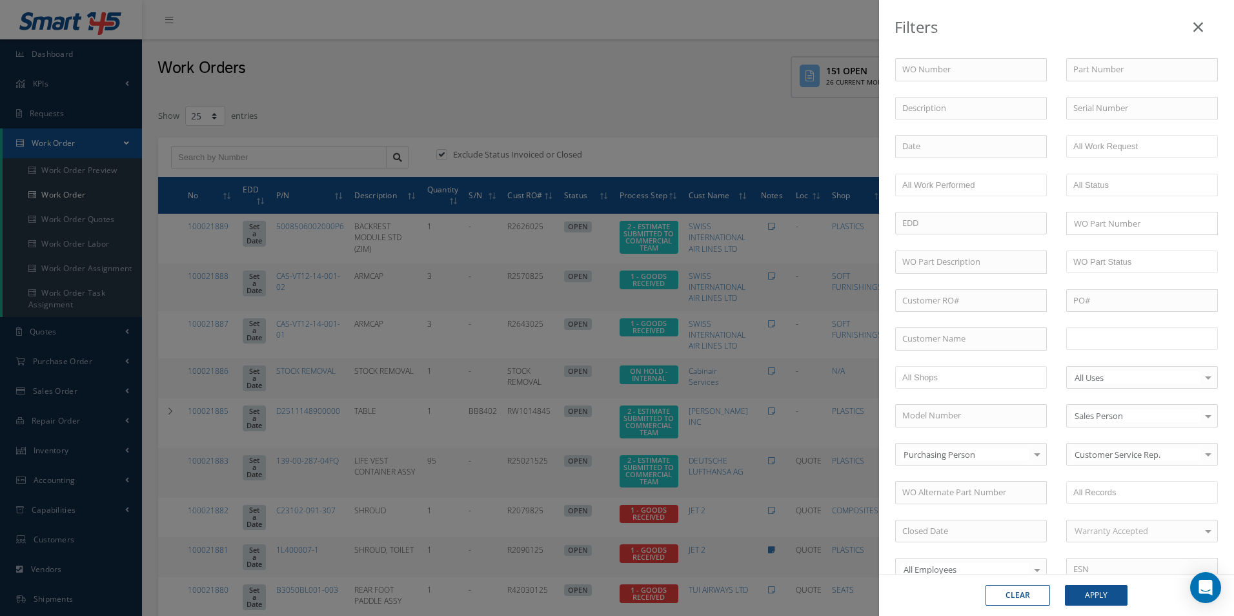
click at [1099, 334] on input "text" at bounding box center [1114, 338] width 82 height 16
click at [1178, 337] on input "text" at bounding box center [1185, 338] width 16 height 16
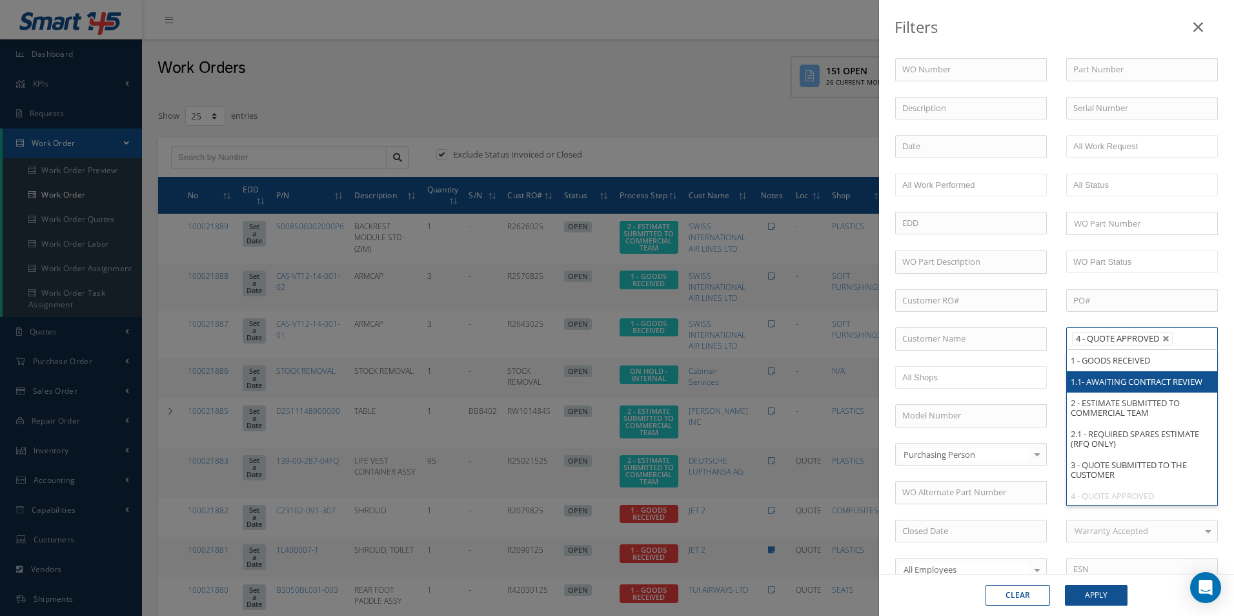
scroll to position [65, 0]
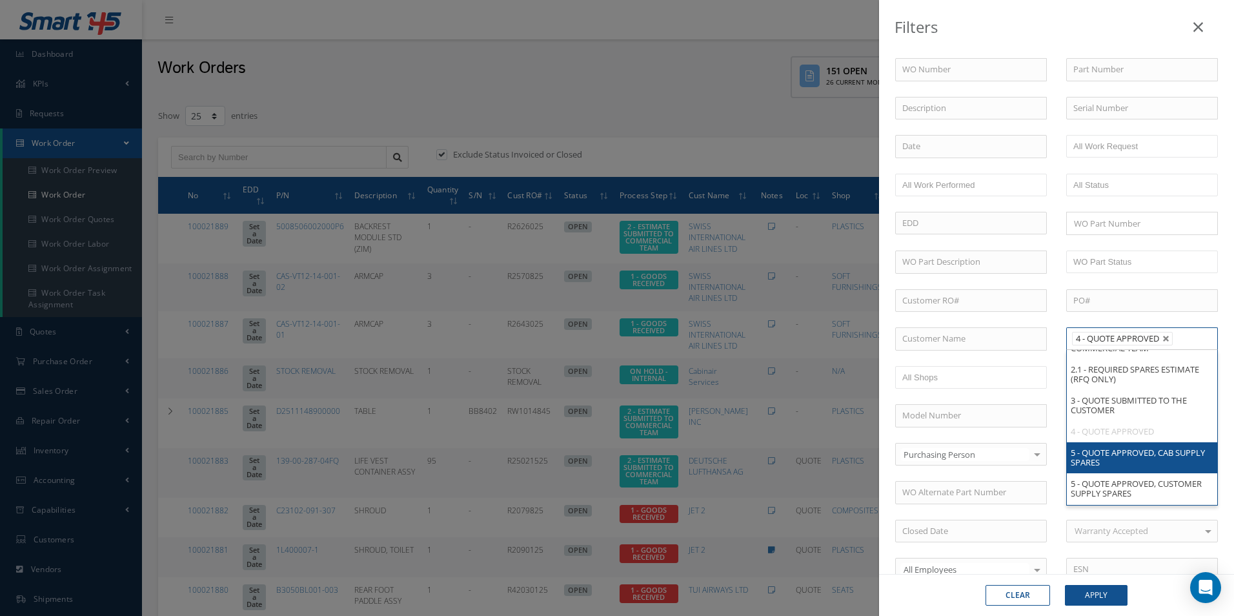
click at [1142, 442] on li "4 - QUOTE APPROVED" at bounding box center [1142, 431] width 150 height 21
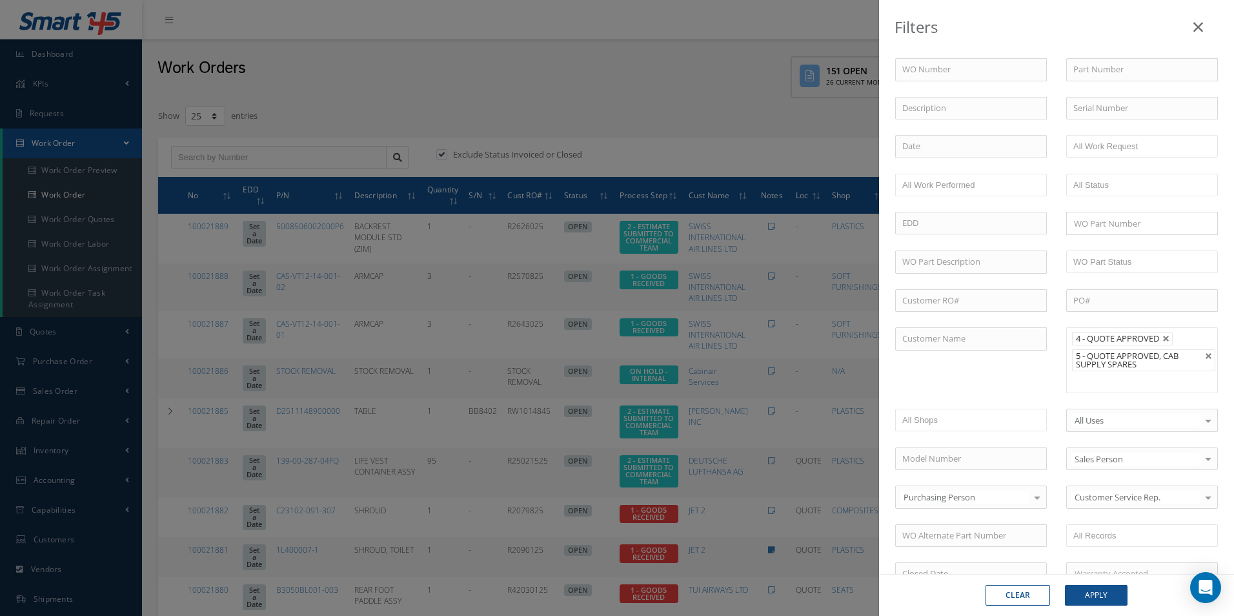
click at [1189, 367] on li "5 - QUOTE APPROVED, CAB SUPPLY SPARES" at bounding box center [1143, 360] width 143 height 22
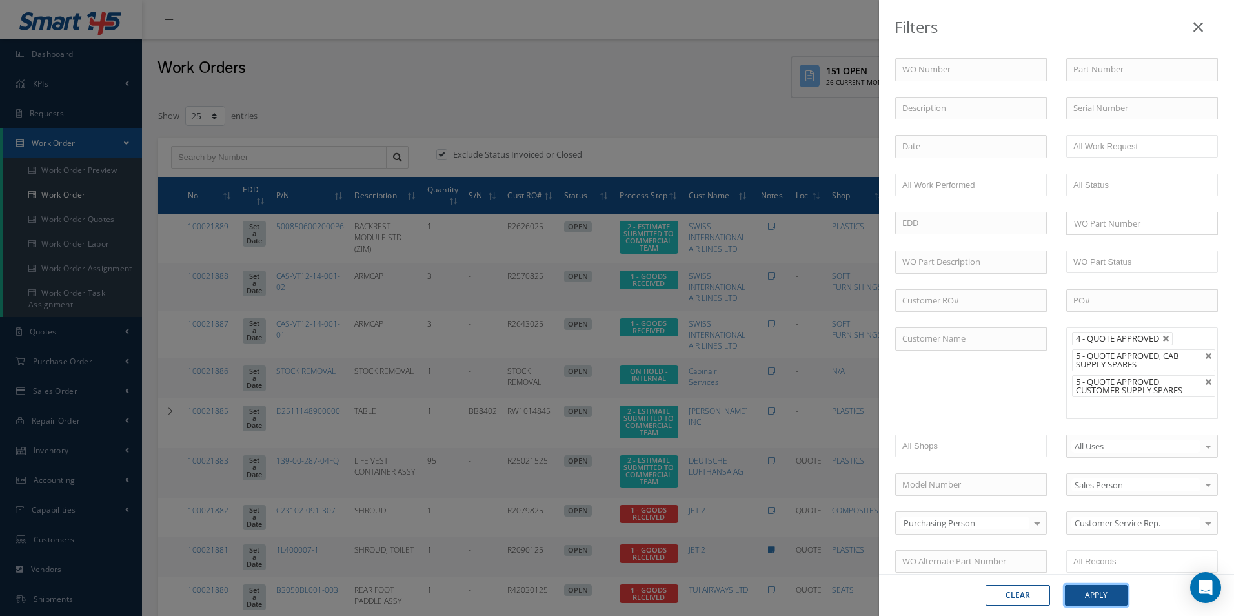
click at [1113, 598] on button "Apply" at bounding box center [1096, 595] width 63 height 21
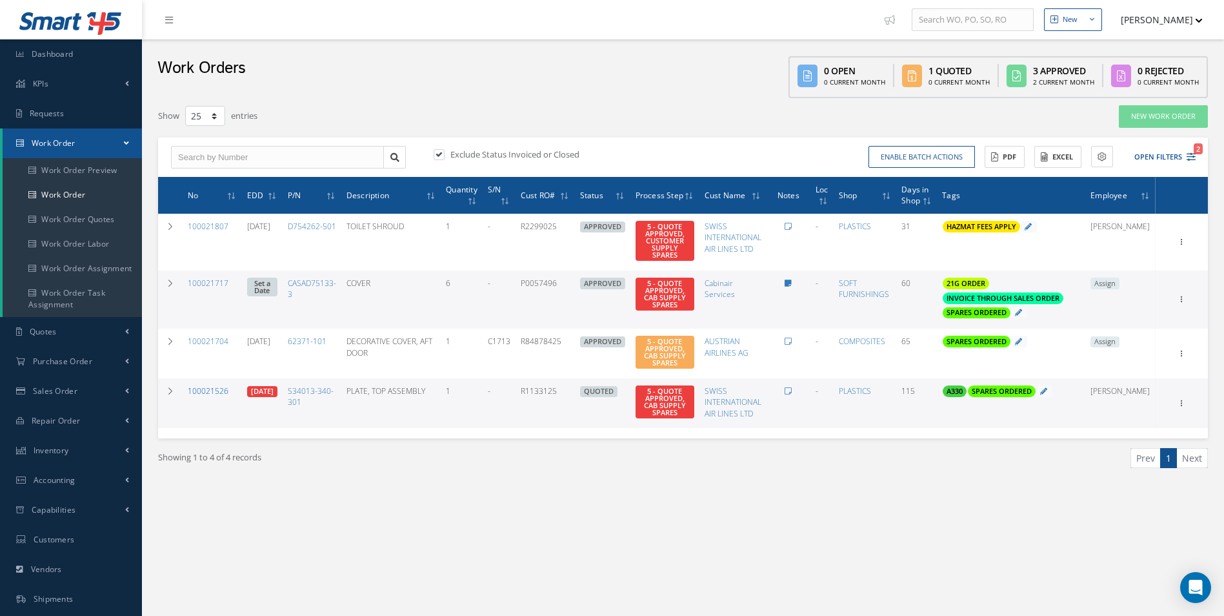
click at [212, 388] on link "100021526" at bounding box center [208, 390] width 41 height 11
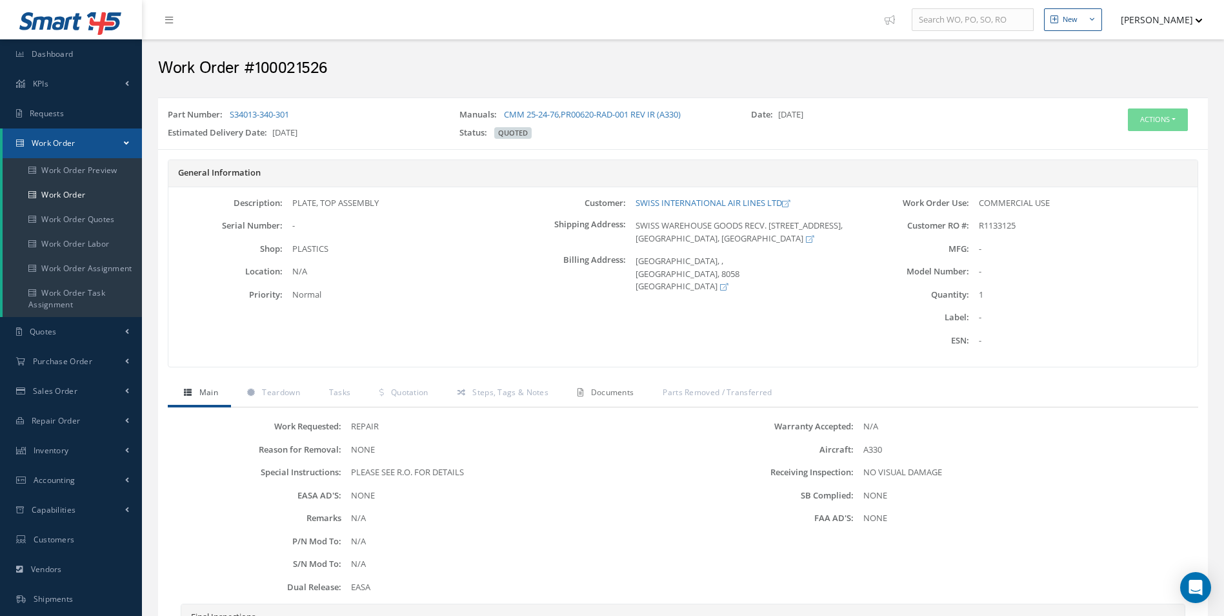
click at [619, 398] on link "Documents" at bounding box center [603, 393] width 85 height 27
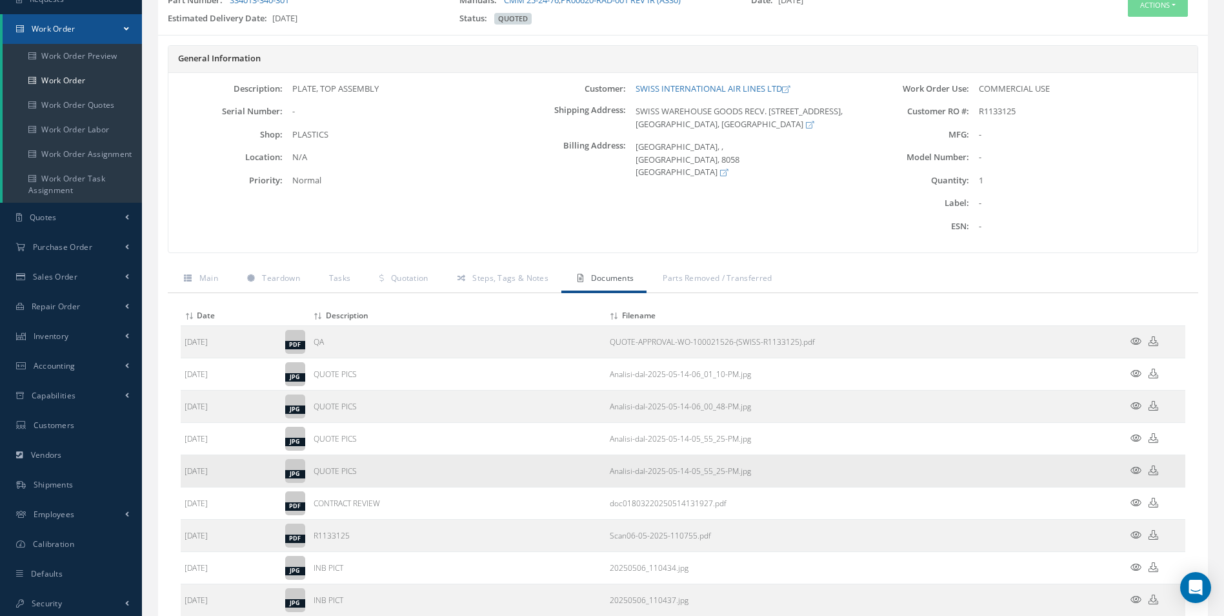
scroll to position [129, 0]
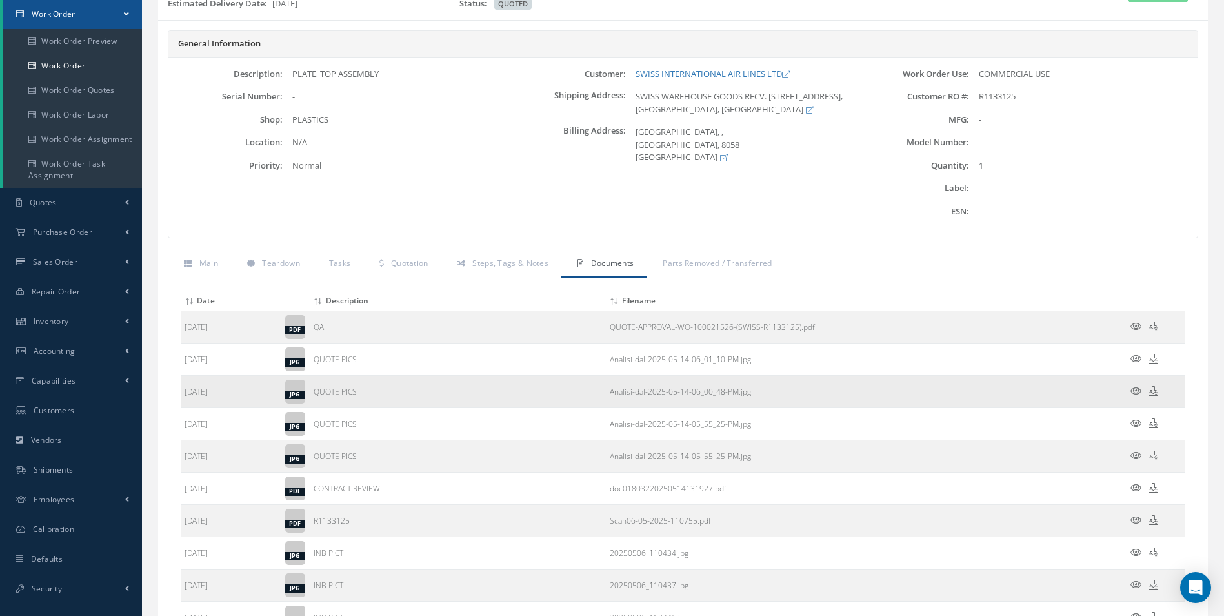
click at [1135, 389] on icon at bounding box center [1135, 391] width 11 height 10
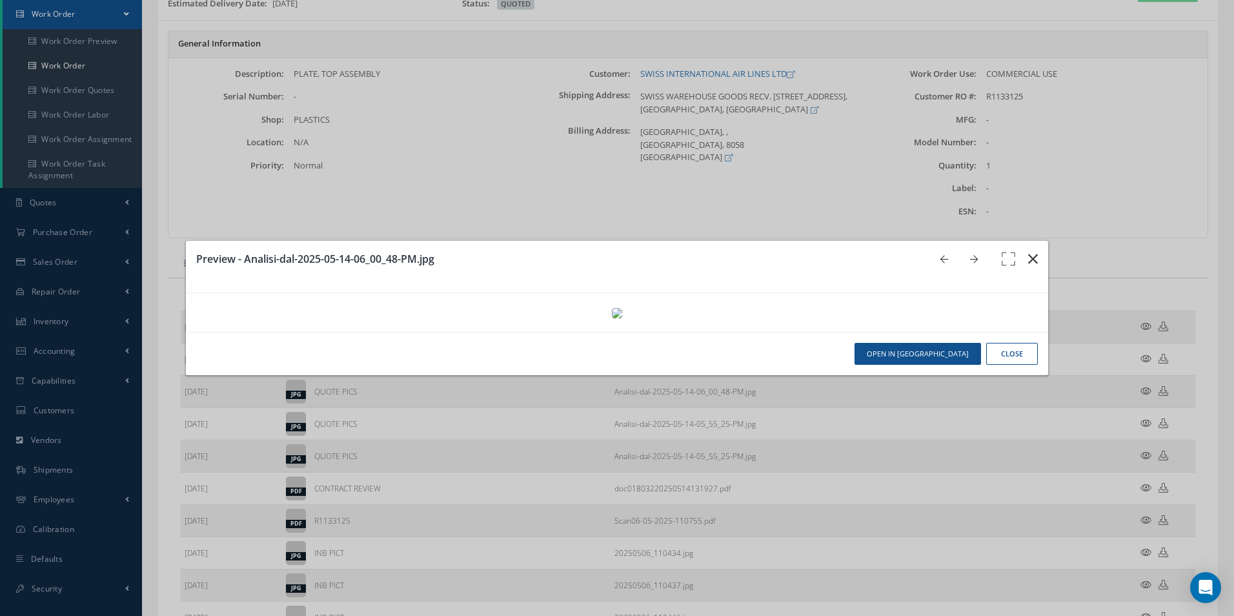
click at [1028, 251] on icon "button" at bounding box center [1033, 258] width 10 height 15
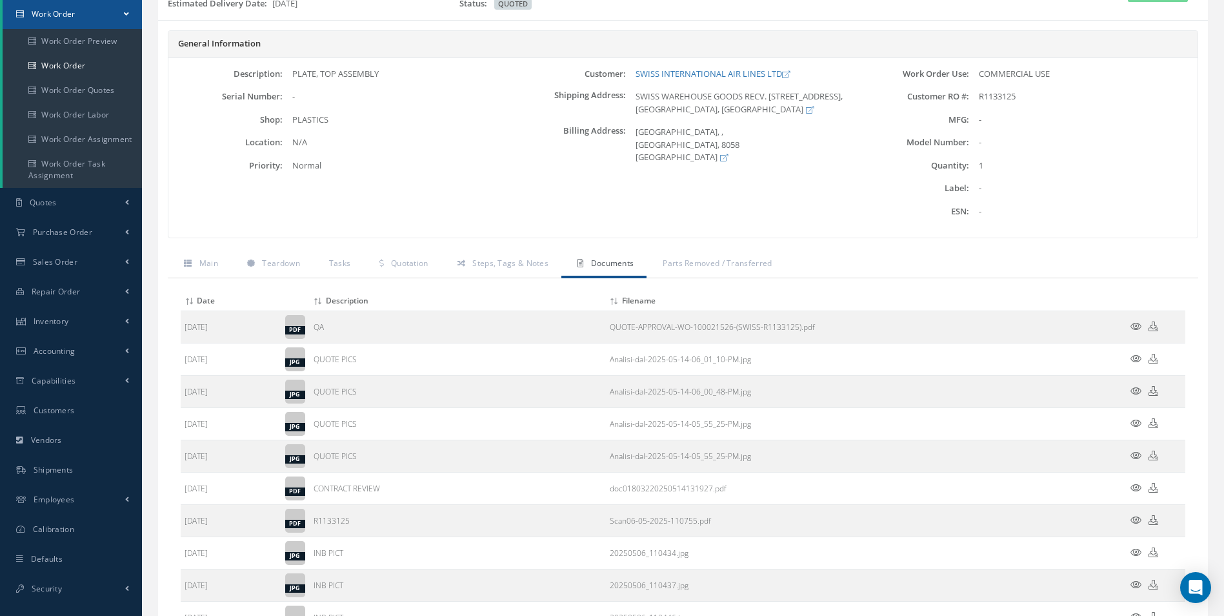
scroll to position [0, 0]
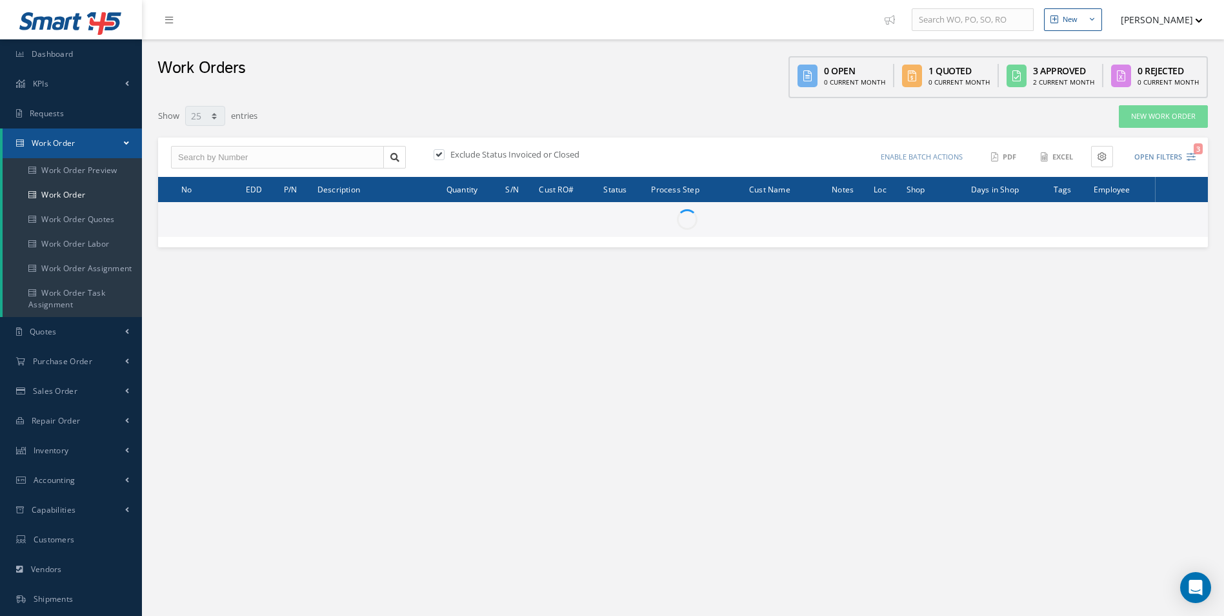
select select "25"
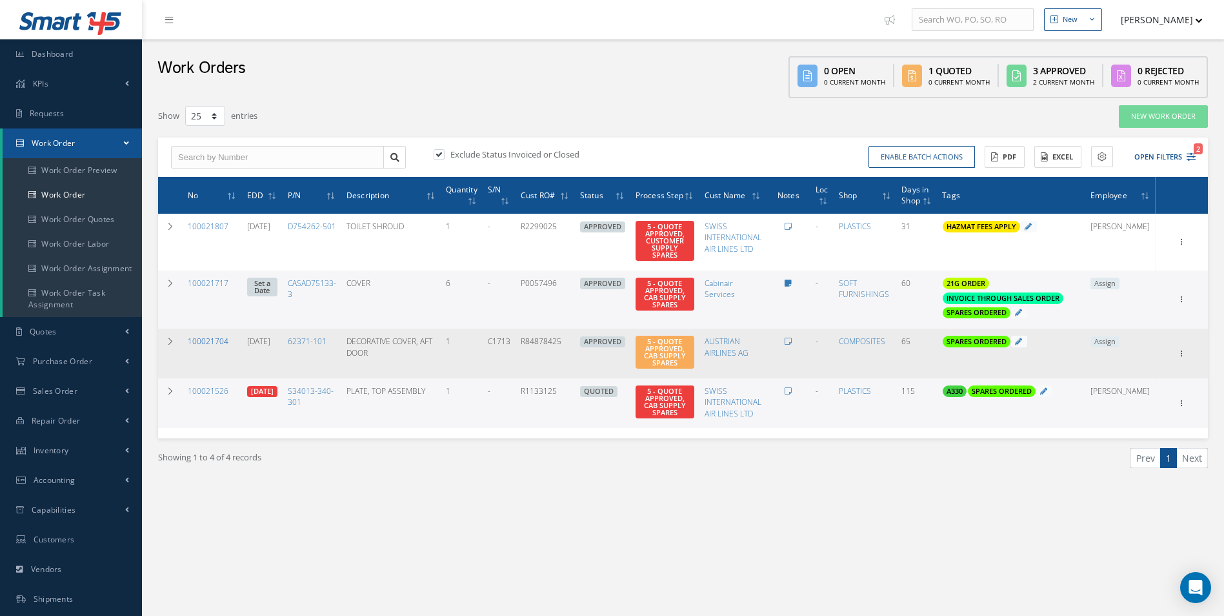
click at [203, 343] on link "100021704" at bounding box center [208, 341] width 41 height 11
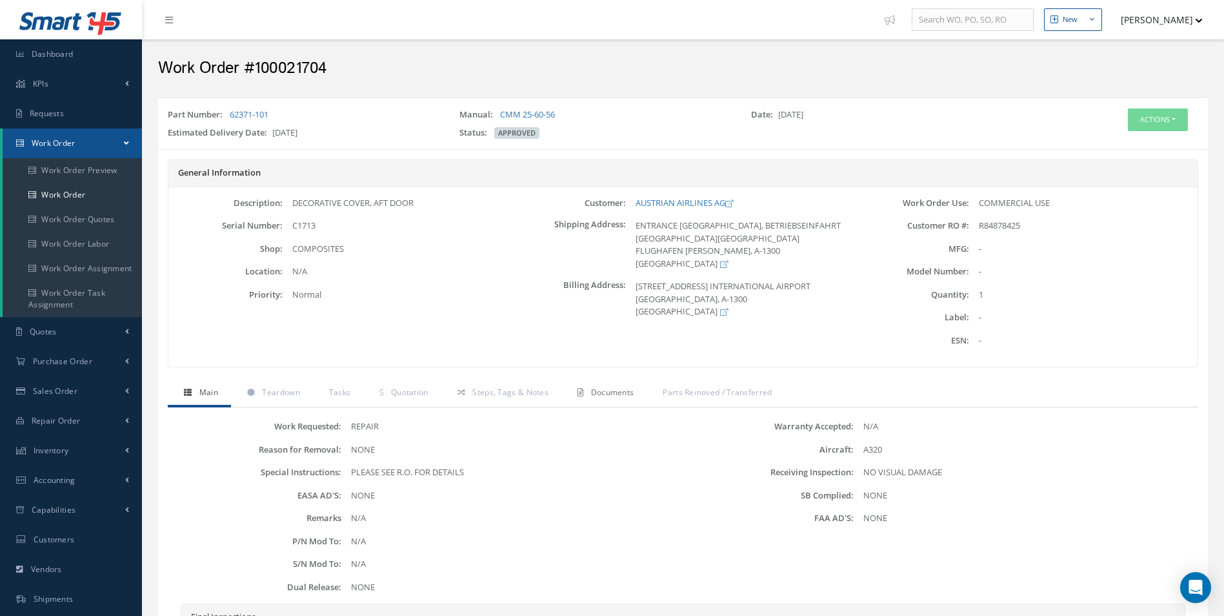
click at [609, 401] on link "Documents" at bounding box center [603, 393] width 85 height 27
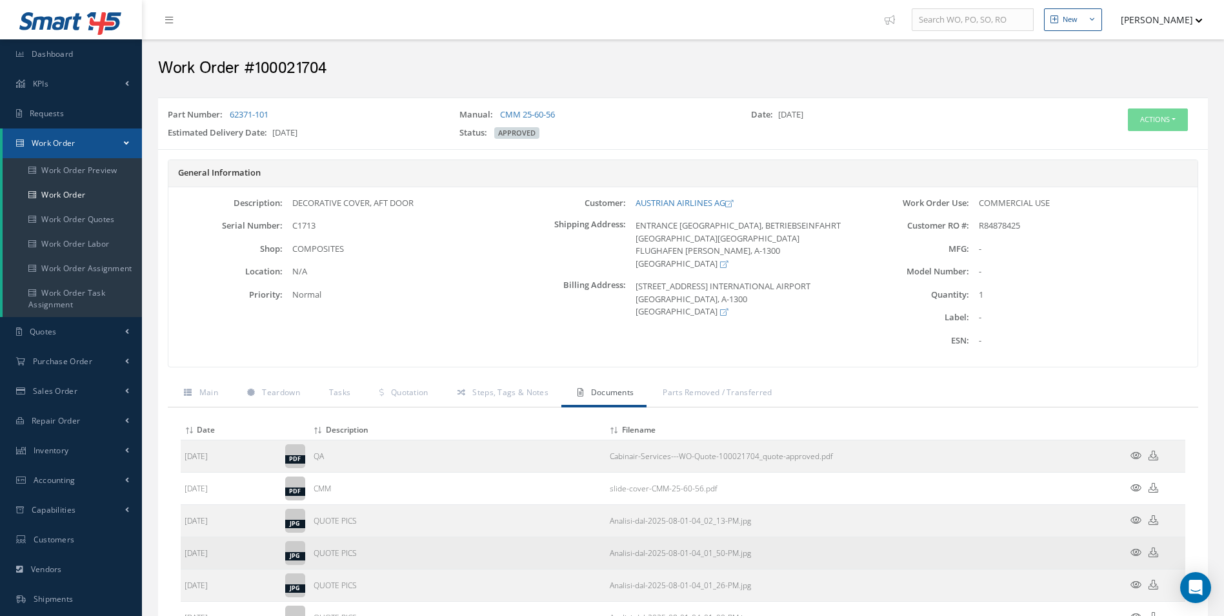
click at [1134, 553] on icon at bounding box center [1135, 552] width 11 height 10
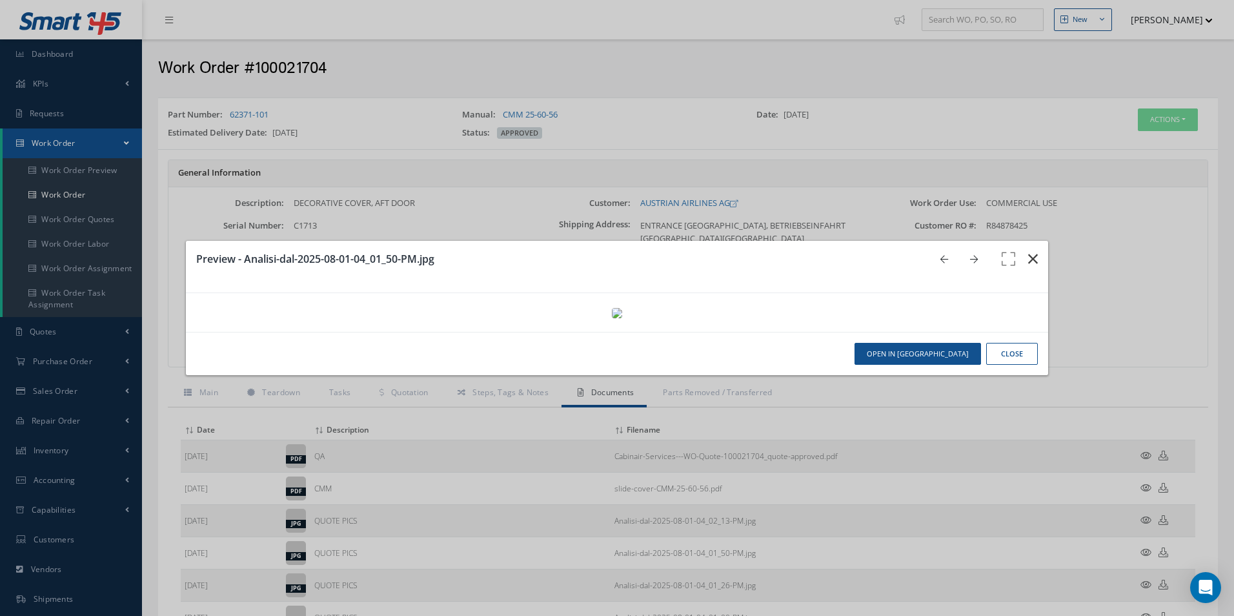
click at [1028, 251] on icon "button" at bounding box center [1033, 258] width 10 height 15
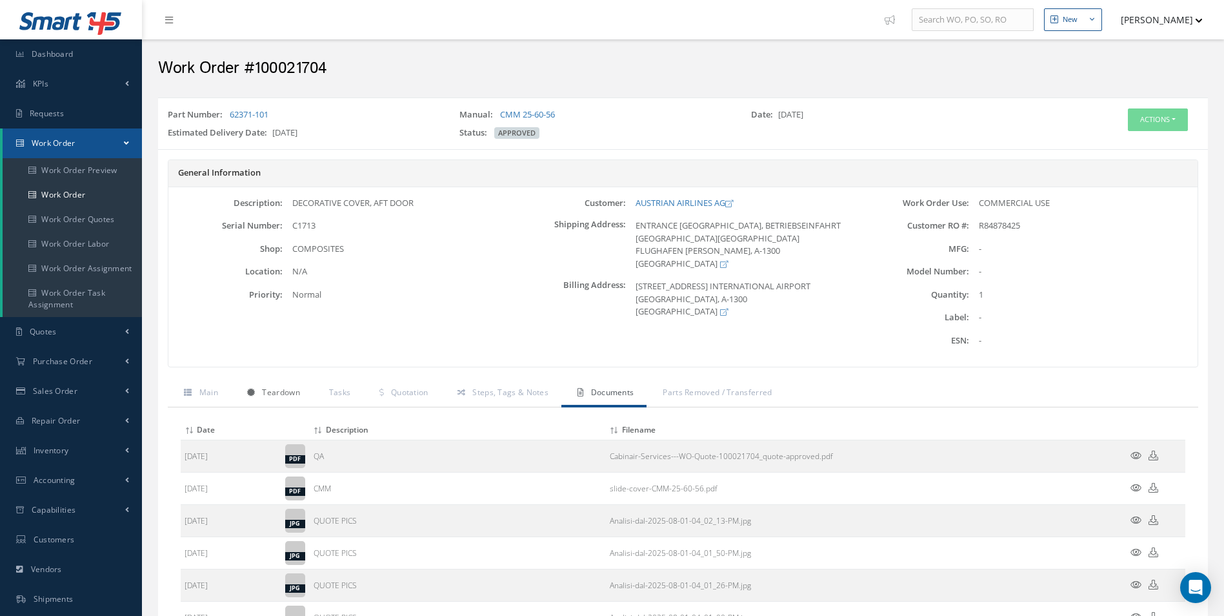
click at [279, 398] on link "Teardown" at bounding box center [272, 393] width 82 height 27
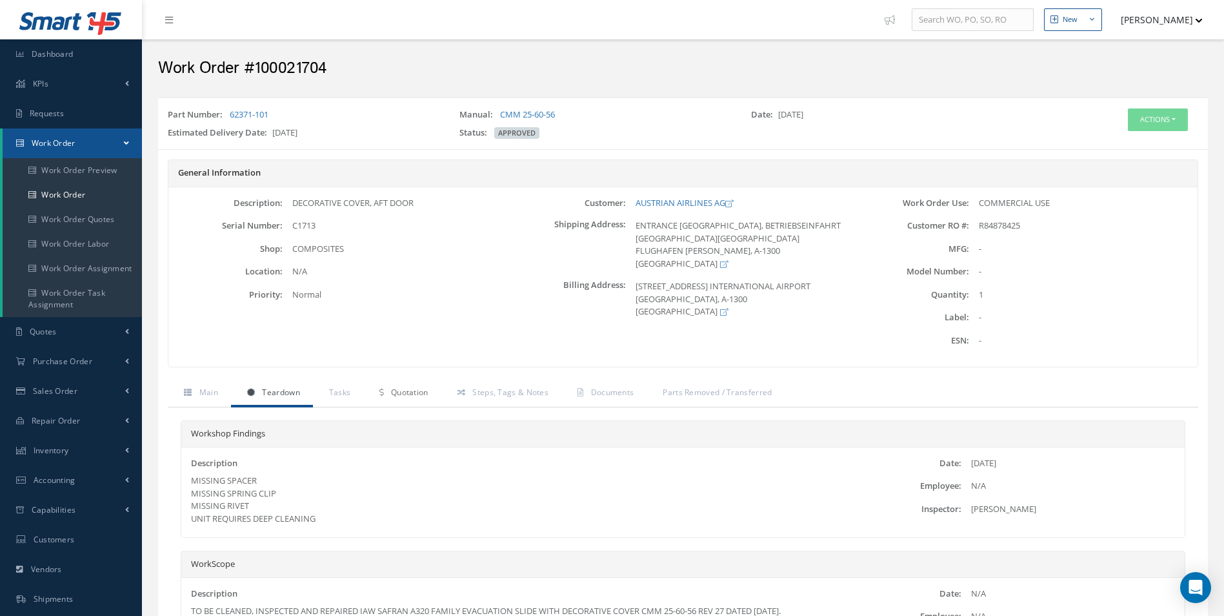
click at [392, 401] on link "Quotation" at bounding box center [401, 393] width 77 height 27
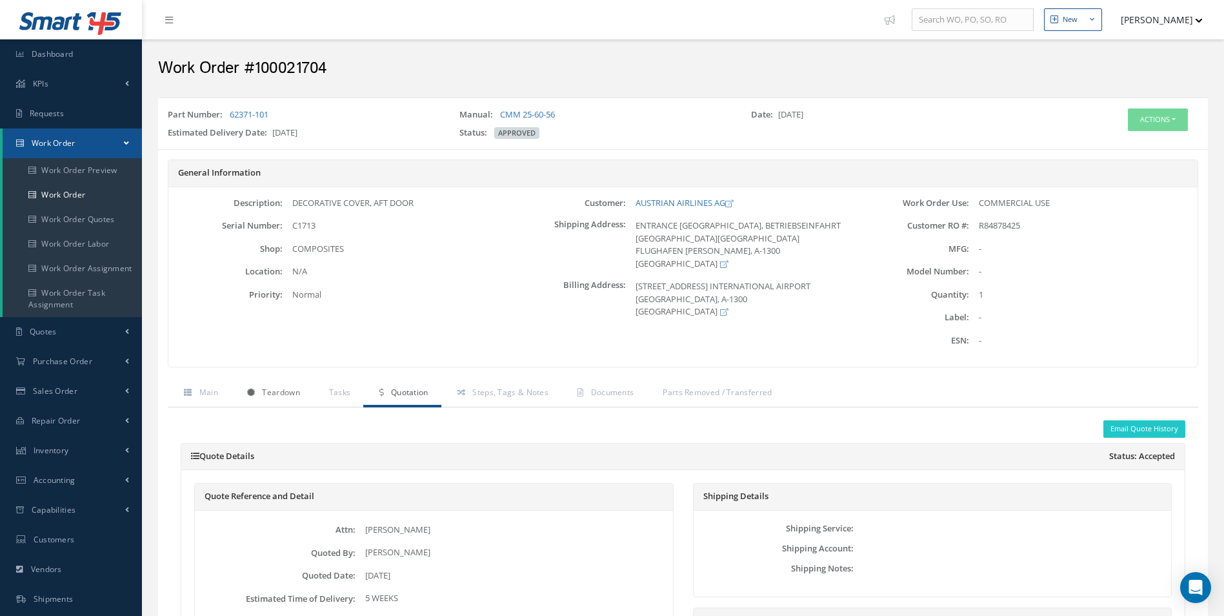
click at [280, 390] on span "Teardown" at bounding box center [280, 391] width 37 height 11
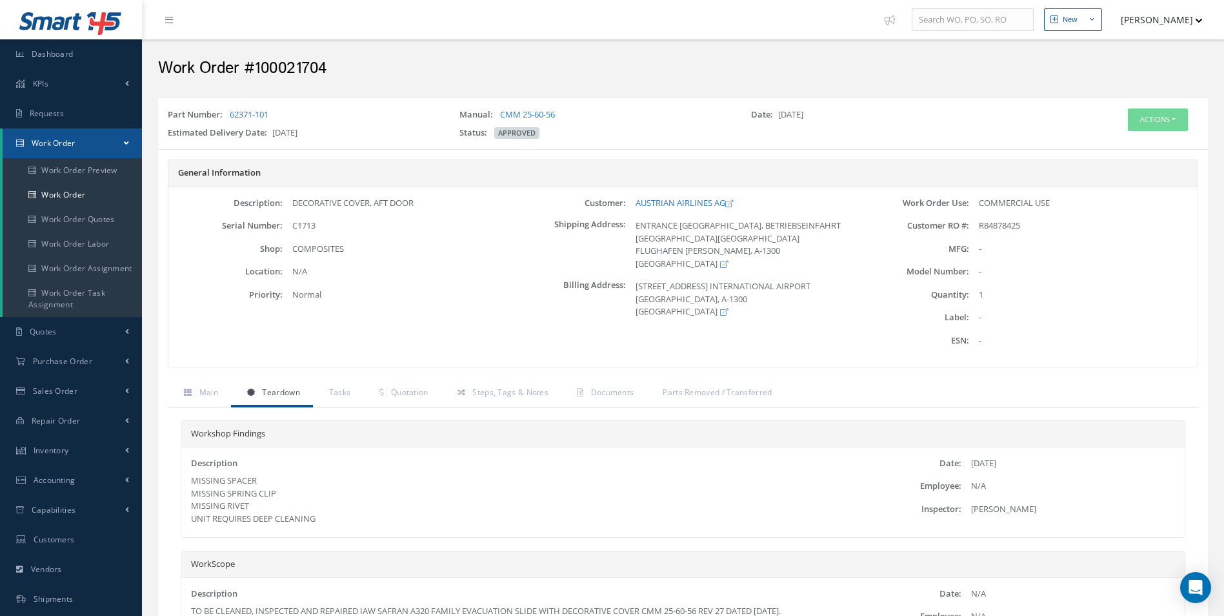
click at [296, 65] on h2 "Work Order #100021704" at bounding box center [683, 68] width 1050 height 19
copy h2 "100021704"
click at [1003, 230] on span "R84878425" at bounding box center [999, 225] width 41 height 12
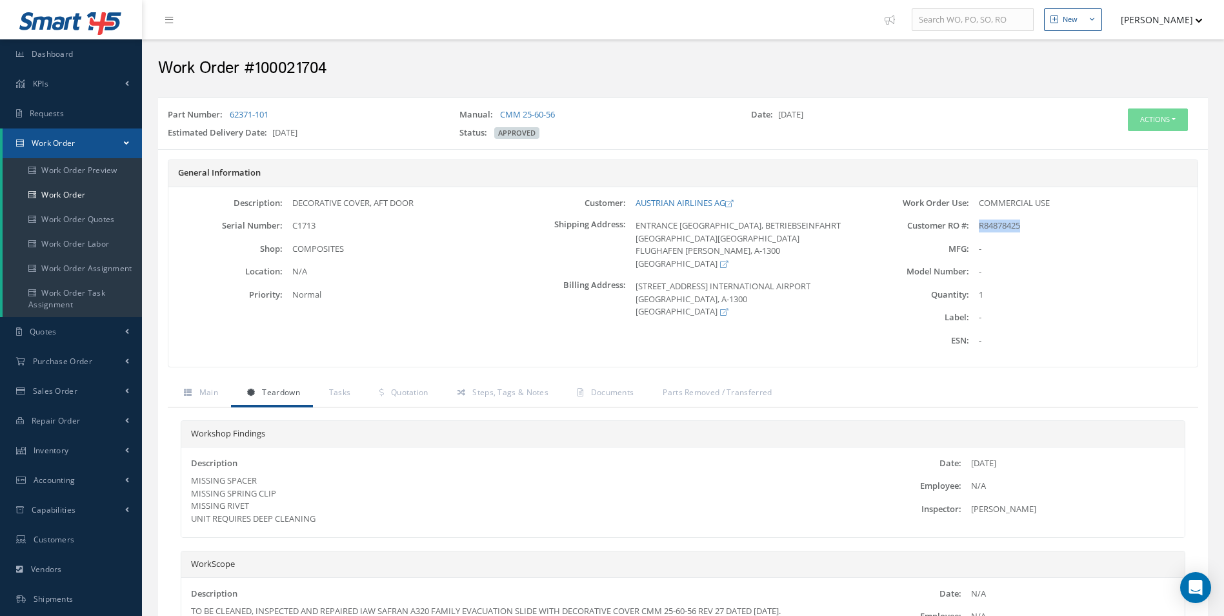
copy span "R84878425"
drag, startPoint x: 276, startPoint y: 111, endPoint x: 229, endPoint y: 110, distance: 46.5
click at [229, 110] on div "Part Number: 62371-101" at bounding box center [304, 117] width 292 height 18
copy link "62371-101"
click at [314, 221] on span "C1713" at bounding box center [303, 225] width 23 height 12
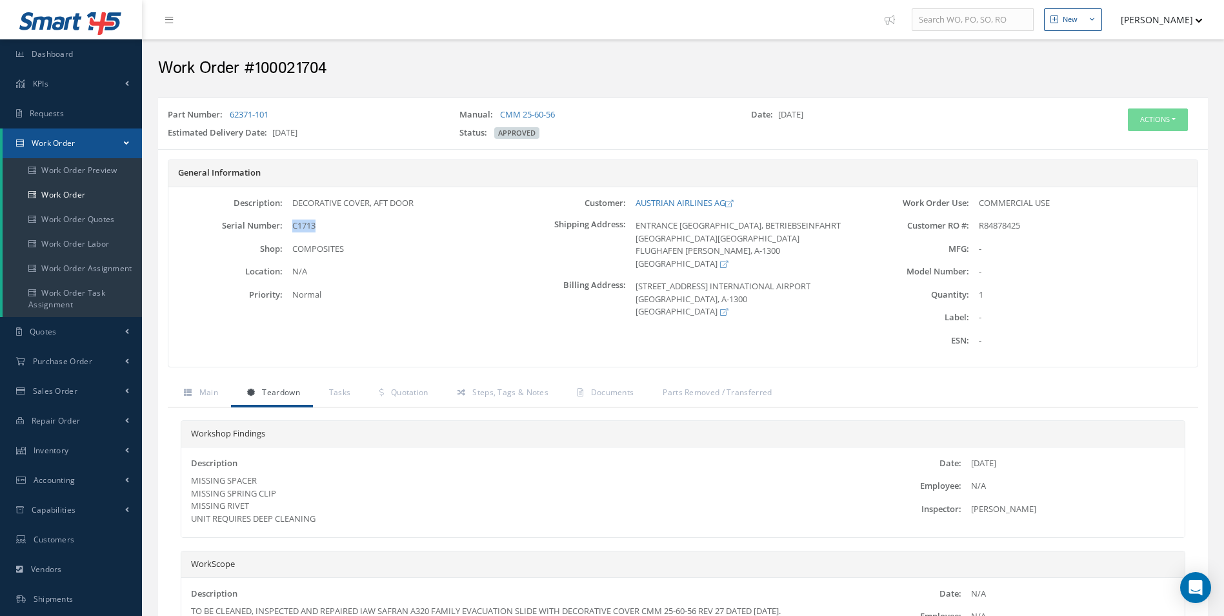
drag, startPoint x: 321, startPoint y: 221, endPoint x: 290, endPoint y: 221, distance: 30.3
click at [290, 221] on div "C1713" at bounding box center [397, 225] width 228 height 13
copy span "C1713"
drag, startPoint x: 633, startPoint y: 199, endPoint x: 735, endPoint y: 207, distance: 102.3
click at [735, 207] on div "AUSTRIAN AIRLINES AG" at bounding box center [740, 203] width 228 height 13
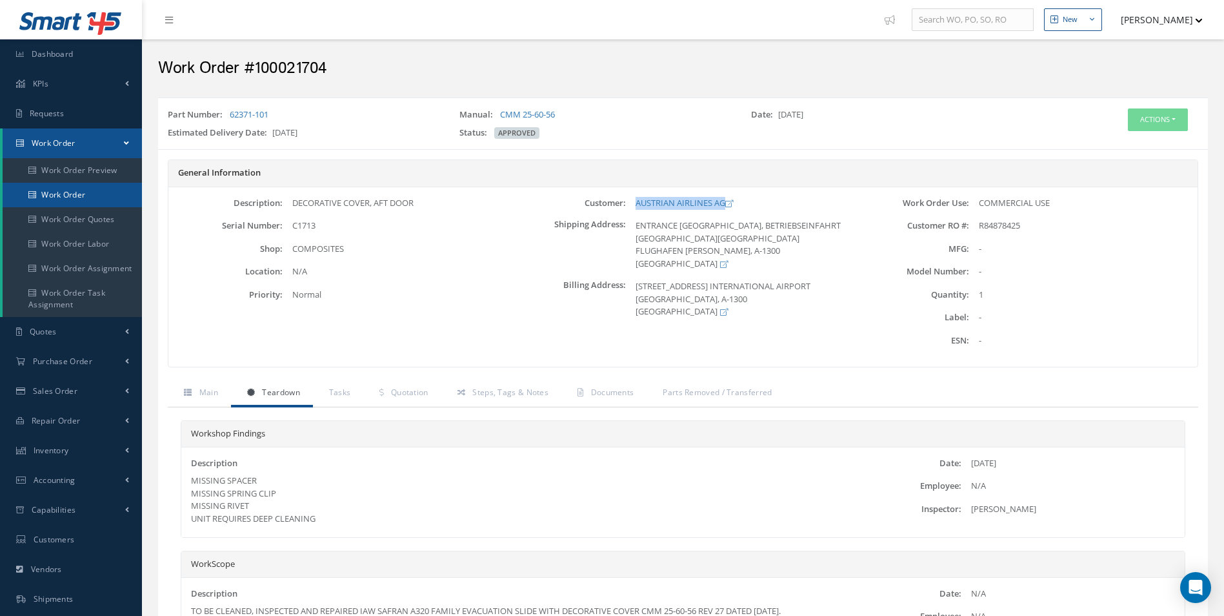
copy link "AUSTRIAN AIRLINES AG"
drag, startPoint x: 440, startPoint y: 199, endPoint x: 292, endPoint y: 200, distance: 147.8
click at [292, 200] on div "DECORATIVE COVER, AFT DOOR" at bounding box center [397, 203] width 228 height 13
copy div "DECORATIVE COVER, AFT DOOR"
click at [529, 114] on link "CMM 25-60-56" at bounding box center [527, 114] width 55 height 12
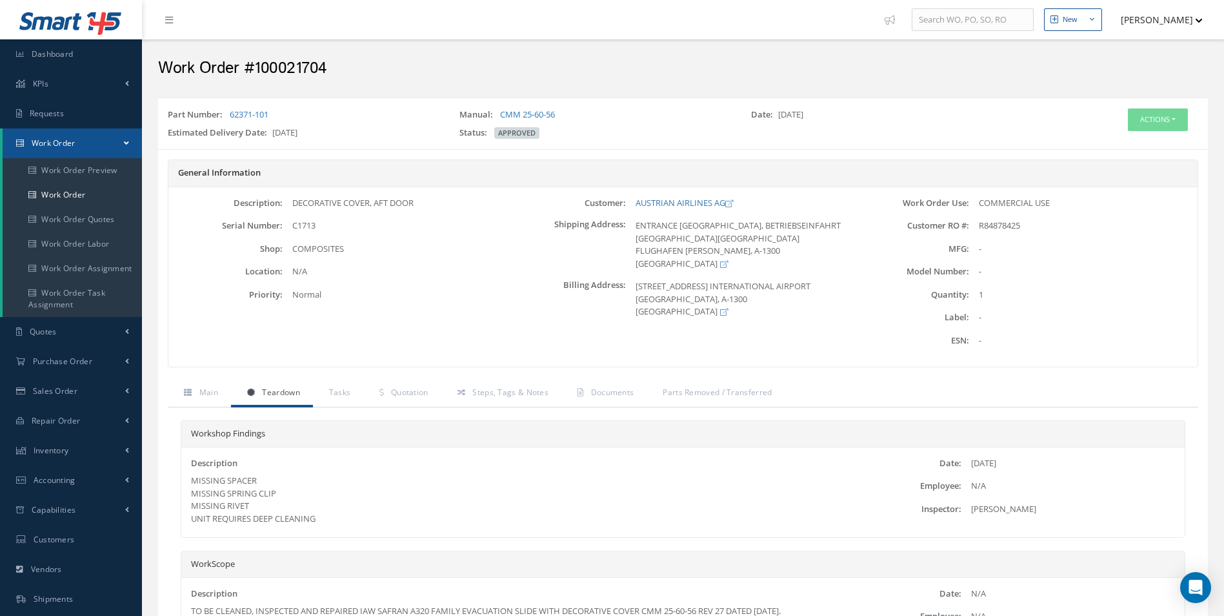
click at [232, 485] on div "MISSING SPACER MISSING SPRING CLIP MISSING RIVET UNIT REQUIRES DEEP CLEANING" at bounding box center [516, 499] width 650 height 50
drag, startPoint x: 228, startPoint y: 481, endPoint x: 256, endPoint y: 480, distance: 27.8
click at [256, 480] on div "MISSING SPACER MISSING SPRING CLIP MISSING RIVET UNIT REQUIRES DEEP CLEANING" at bounding box center [516, 499] width 650 height 50
copy div "SPACER"
drag, startPoint x: 228, startPoint y: 494, endPoint x: 274, endPoint y: 492, distance: 45.8
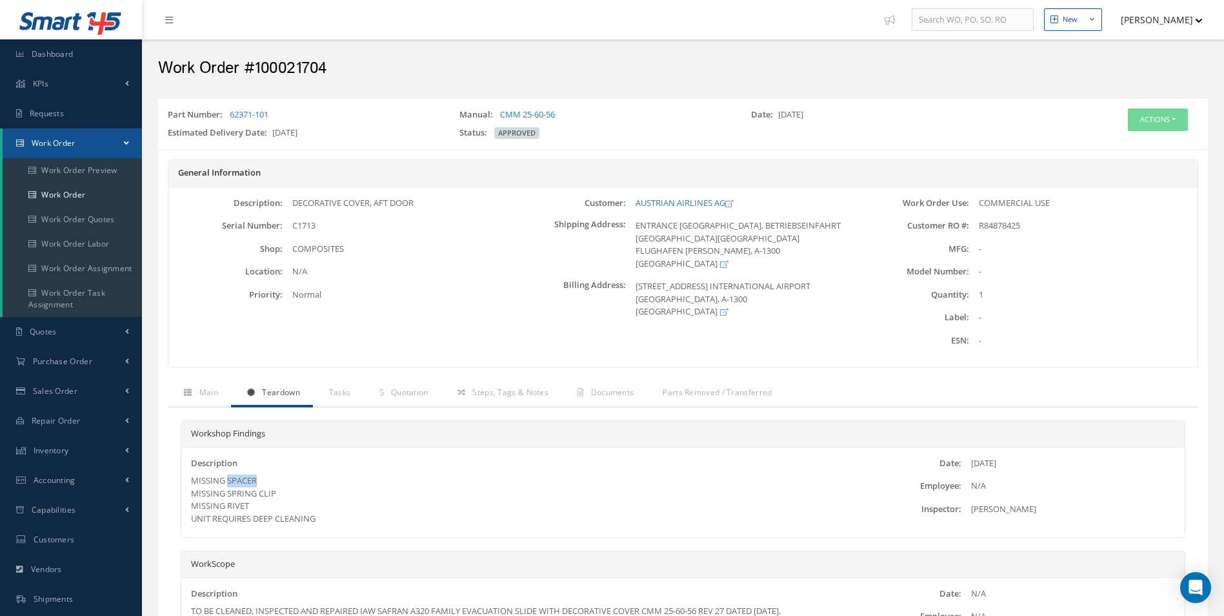
click at [274, 492] on div "MISSING SPACER MISSING SPRING CLIP MISSING RIVET UNIT REQUIRES DEEP CLEANING" at bounding box center [516, 499] width 650 height 50
copy div "SPRING CLIP"
drag, startPoint x: 226, startPoint y: 504, endPoint x: 245, endPoint y: 504, distance: 19.4
click at [245, 504] on div "MISSING SPACER MISSING SPRING CLIP MISSING RIVET UNIT REQUIRES DEEP CLEANING" at bounding box center [516, 499] width 650 height 50
click at [249, 504] on div "MISSING SPACER MISSING SPRING CLIP MISSING RIVET UNIT REQUIRES DEEP CLEANING" at bounding box center [516, 499] width 650 height 50
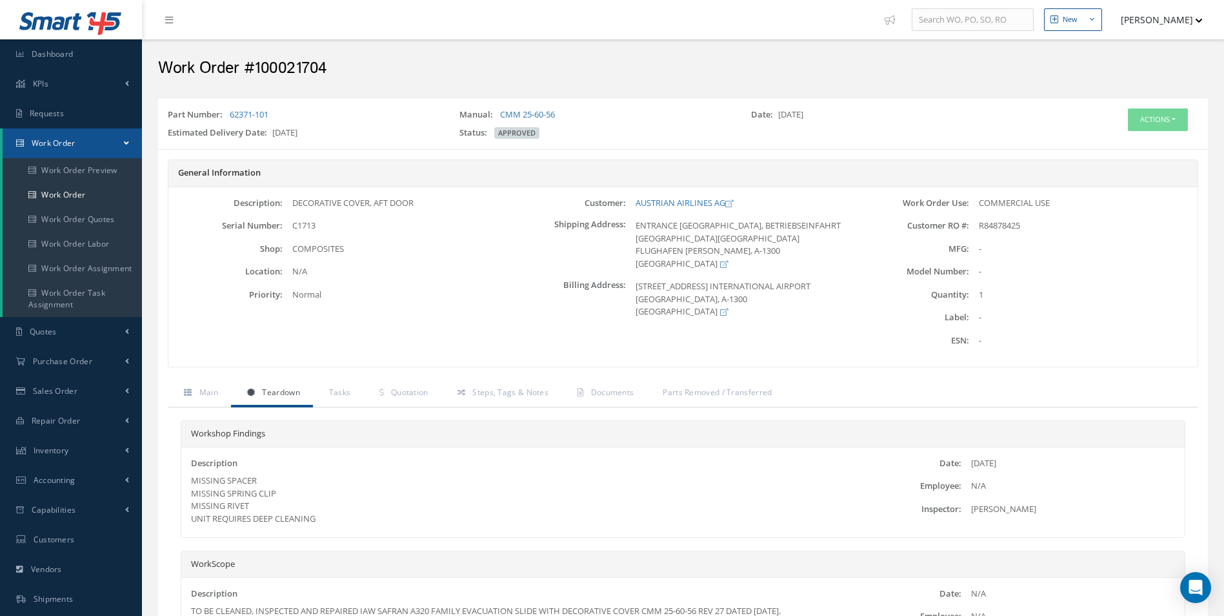
drag, startPoint x: 226, startPoint y: 503, endPoint x: 250, endPoint y: 503, distance: 24.5
click at [250, 503] on div "MISSING SPACER MISSING SPRING CLIP MISSING RIVET UNIT REQUIRES DEEP CLEANING" at bounding box center [516, 499] width 650 height 50
copy div "RIVET"
click at [381, 488] on div "MISSING SPACER MISSING SPRING CLIP MISSING RIVET UNIT REQUIRES DEEP CLEANING" at bounding box center [516, 499] width 650 height 50
click at [277, 499] on div "MISSING SPACER MISSING SPRING CLIP MISSING RIVET UNIT REQUIRES DEEP CLEANING" at bounding box center [516, 499] width 650 height 50
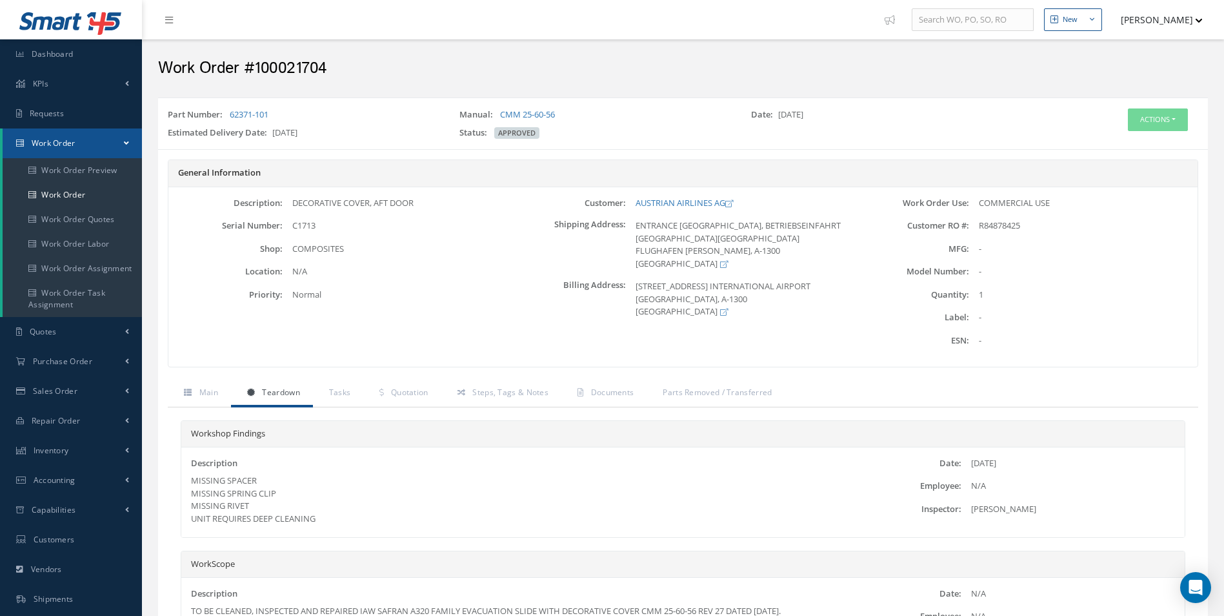
drag, startPoint x: 248, startPoint y: 503, endPoint x: 228, endPoint y: 504, distance: 20.7
click at [228, 504] on div "MISSING SPACER MISSING SPRING CLIP MISSING RIVET UNIT REQUIRES DEEP CLEANING" at bounding box center [516, 499] width 650 height 50
copy div "RIVET"
click at [414, 379] on div "General Information Description: DECORATIVE COVER, AFT DOOR Serial Number: C171…" at bounding box center [683, 269] width 1050 height 221
click at [410, 388] on span "Quotation" at bounding box center [409, 391] width 37 height 11
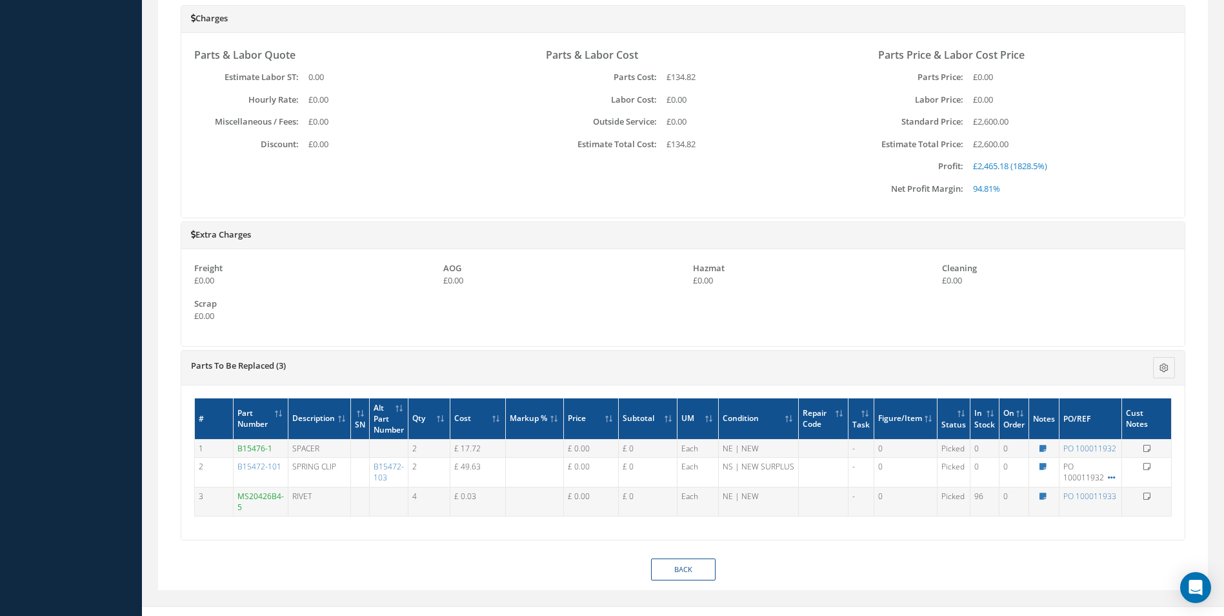
scroll to position [745, 0]
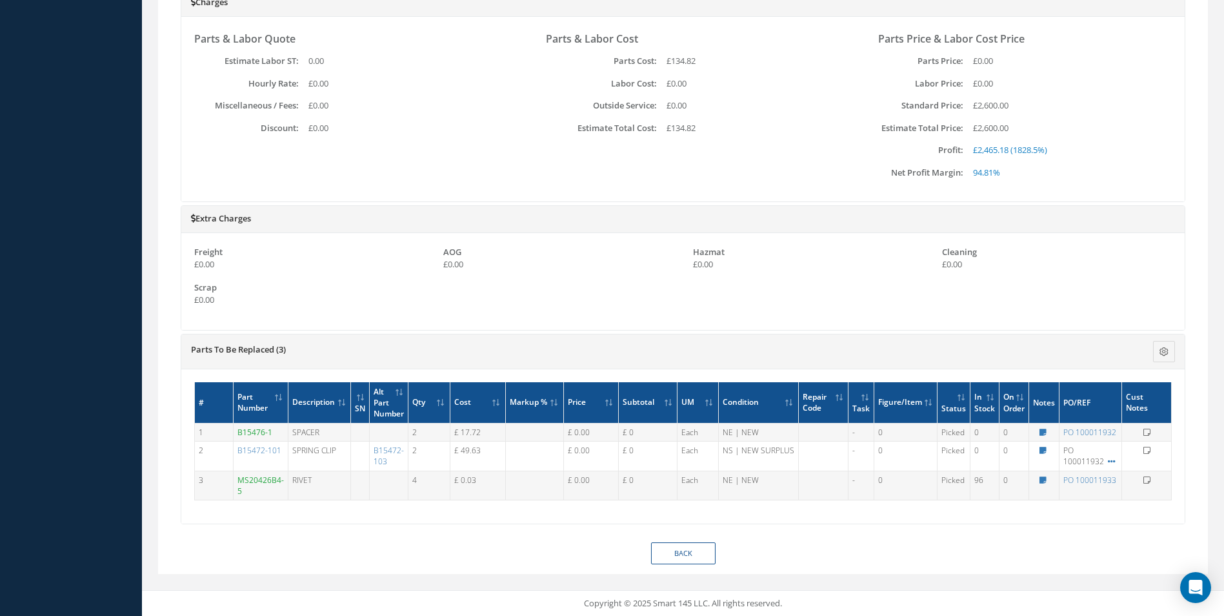
drag, startPoint x: 277, startPoint y: 430, endPoint x: 237, endPoint y: 431, distance: 40.0
click at [237, 431] on td "B15476-1" at bounding box center [260, 432] width 55 height 18
drag, startPoint x: 286, startPoint y: 452, endPoint x: 239, endPoint y: 453, distance: 46.5
click at [239, 453] on td "B15472-101" at bounding box center [260, 455] width 55 height 29
drag, startPoint x: 277, startPoint y: 487, endPoint x: 266, endPoint y: 492, distance: 11.3
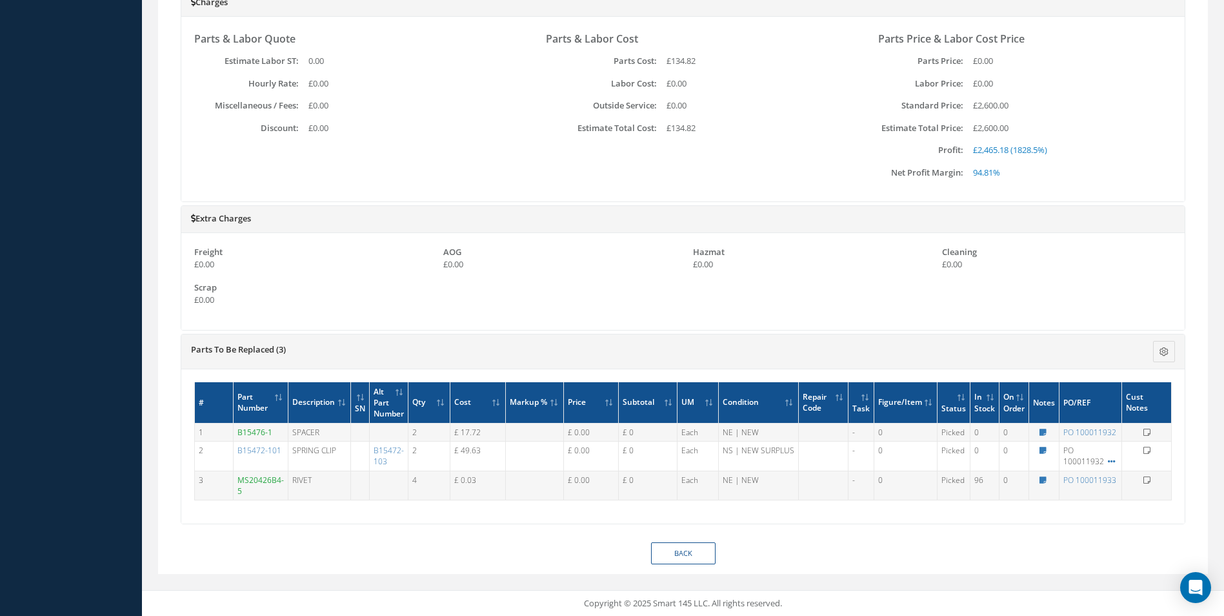
click at [277, 487] on td "MS20426B4-5" at bounding box center [260, 484] width 55 height 29
drag, startPoint x: 254, startPoint y: 494, endPoint x: 236, endPoint y: 483, distance: 21.4
click at [236, 483] on td "MS20426B4-5" at bounding box center [260, 484] width 55 height 29
drag, startPoint x: 326, startPoint y: 433, endPoint x: 289, endPoint y: 432, distance: 36.8
click at [289, 432] on td "SPACER" at bounding box center [319, 432] width 63 height 18
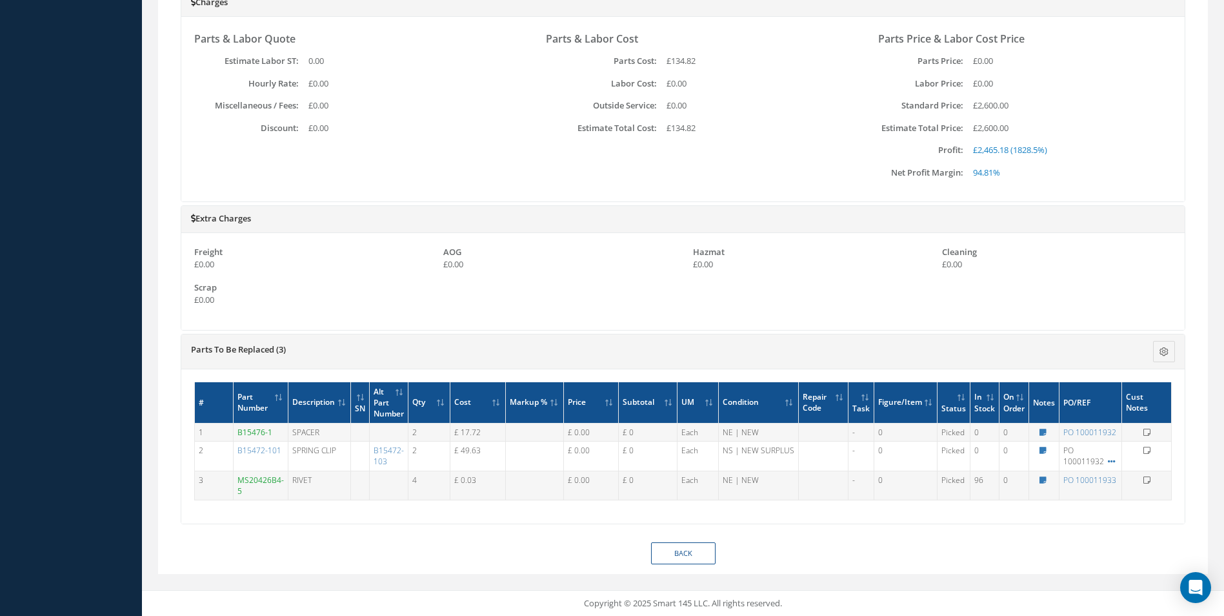
click at [318, 463] on td "SPRING CLIP" at bounding box center [319, 455] width 63 height 29
drag, startPoint x: 338, startPoint y: 455, endPoint x: 292, endPoint y: 455, distance: 45.8
click at [292, 455] on td "SPRING CLIP" at bounding box center [319, 455] width 63 height 29
drag, startPoint x: 341, startPoint y: 494, endPoint x: 332, endPoint y: 491, distance: 9.4
click at [341, 494] on td "RIVET" at bounding box center [319, 484] width 63 height 29
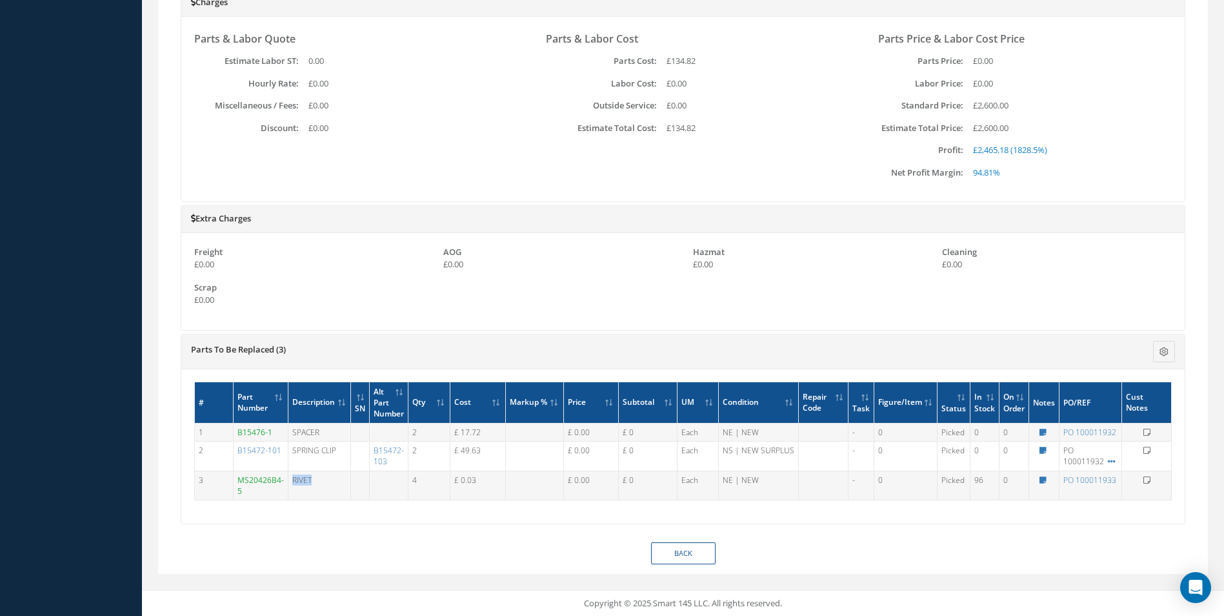
drag, startPoint x: 322, startPoint y: 483, endPoint x: 292, endPoint y: 483, distance: 30.3
click at [292, 483] on td "RIVET" at bounding box center [319, 484] width 63 height 29
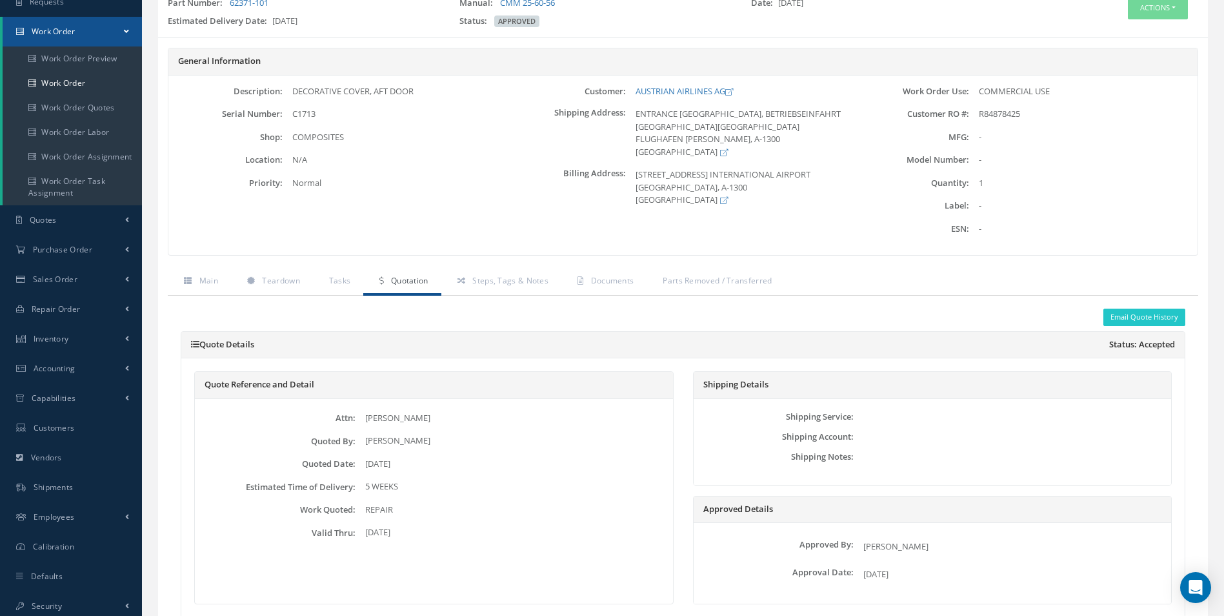
scroll to position [0, 0]
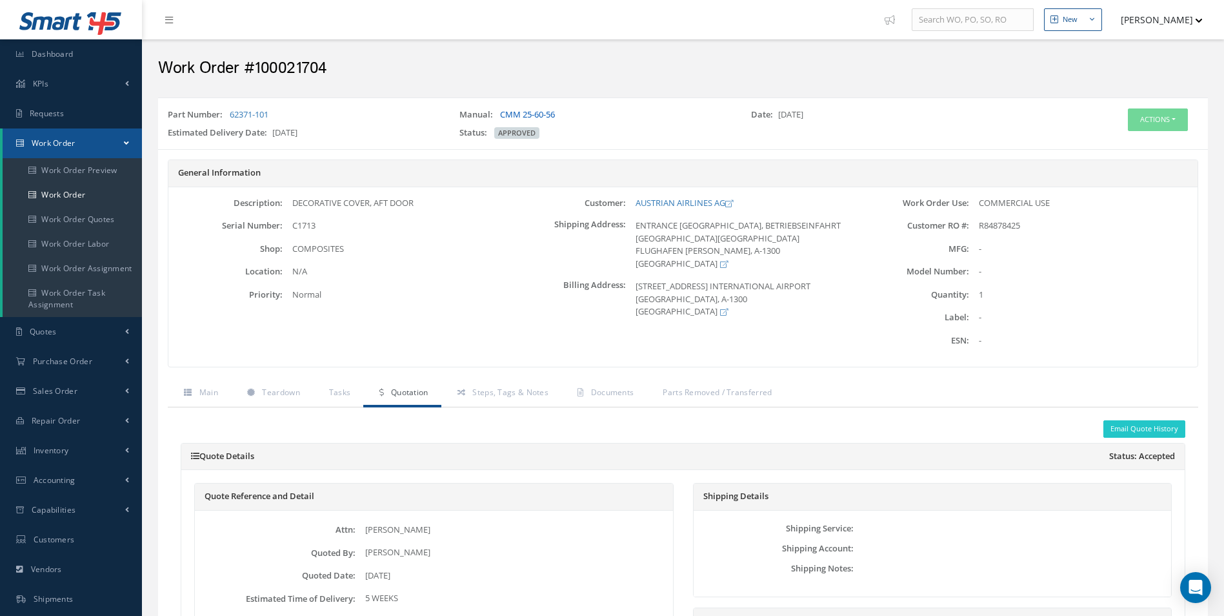
click at [537, 117] on link "CMM 25-60-56" at bounding box center [527, 114] width 55 height 12
click at [528, 390] on span "Steps, Tags & Notes" at bounding box center [510, 391] width 76 height 11
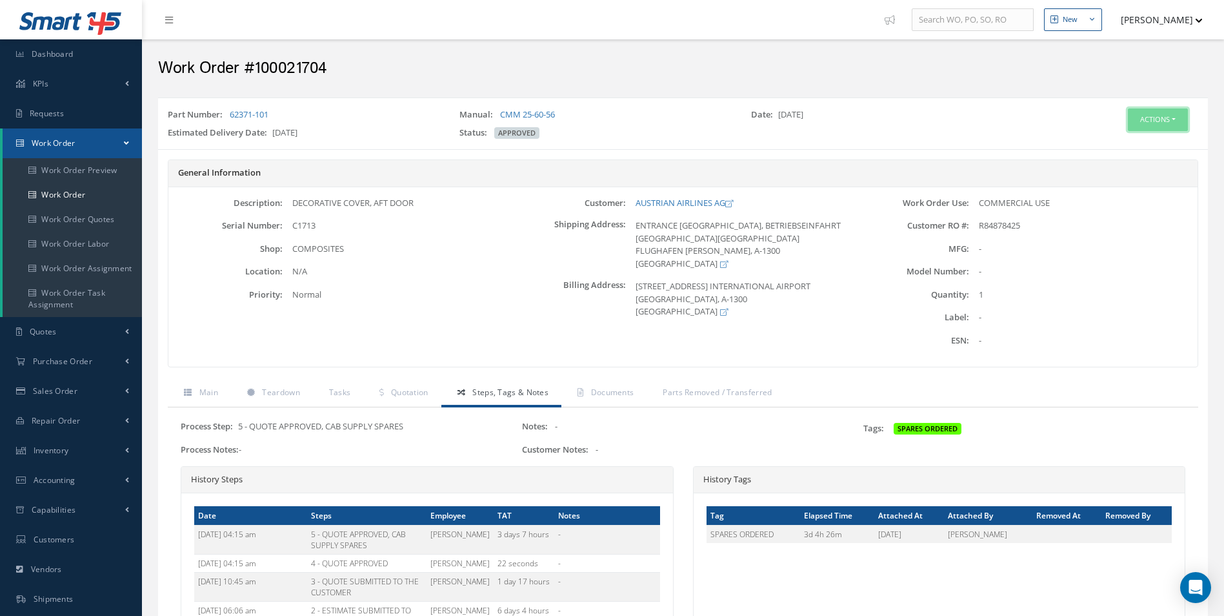
click at [1170, 118] on button "Actions" at bounding box center [1158, 119] width 60 height 23
click at [1109, 138] on link "Edit" at bounding box center [1138, 143] width 103 height 17
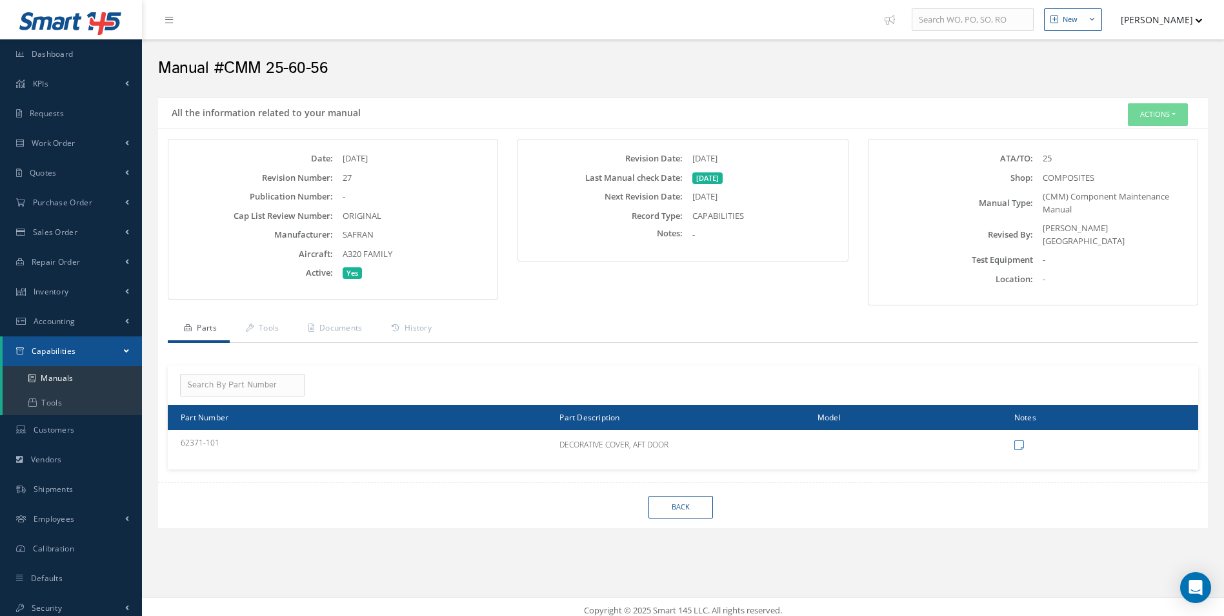
drag, startPoint x: 379, startPoint y: 234, endPoint x: 337, endPoint y: 237, distance: 42.8
click at [337, 237] on div "SAFRAN" at bounding box center [413, 234] width 161 height 13
copy span "SAFRAN"
click at [345, 74] on h2 "Manual #CMM 25-60-56" at bounding box center [683, 68] width 1050 height 19
drag, startPoint x: 328, startPoint y: 72, endPoint x: 228, endPoint y: 73, distance: 100.7
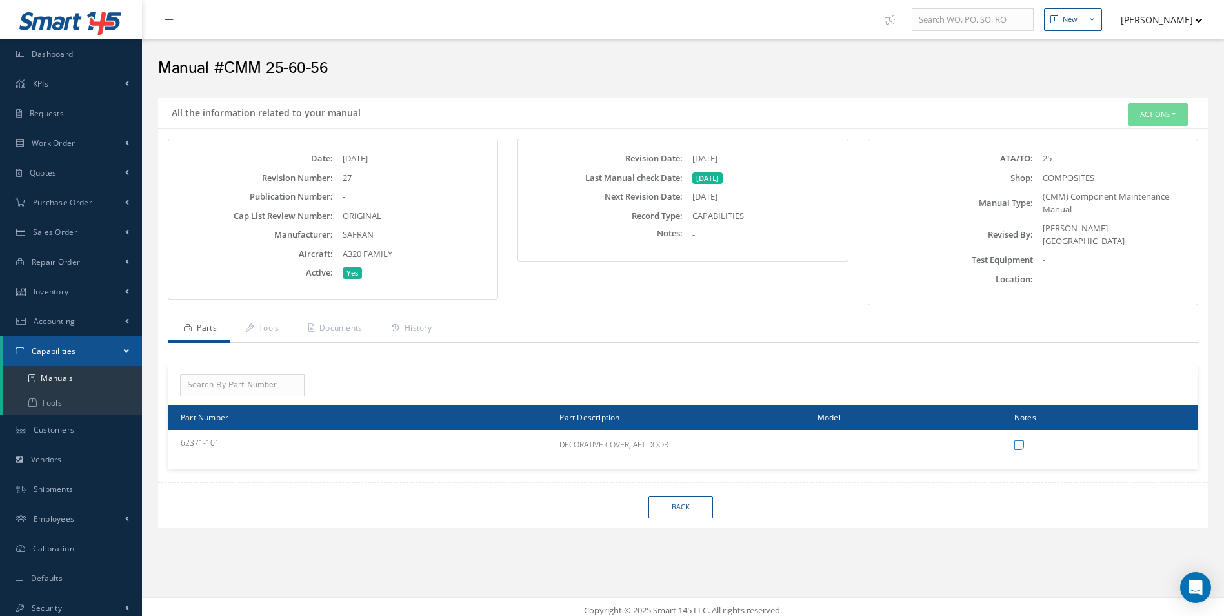
click at [228, 73] on h2 "Manual #CMM 25-60-56" at bounding box center [683, 68] width 1050 height 19
copy h2 "CMM 25-60-56"
click at [767, 168] on div "Revision Date: [DATE] Last Manual check Date: [DATE] Next Revision Date: [DATE]…" at bounding box center [682, 196] width 303 height 89
drag, startPoint x: 705, startPoint y: 159, endPoint x: 626, endPoint y: 158, distance: 79.4
click at [626, 158] on div "Revision Date: 07/26/2024" at bounding box center [682, 158] width 323 height 13
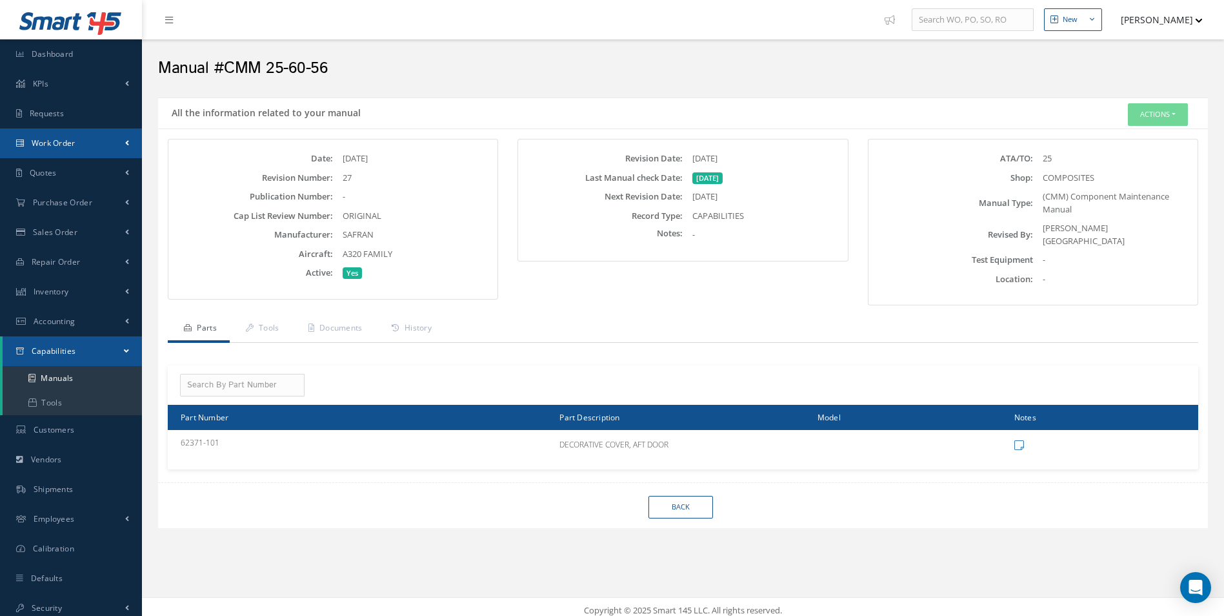
copy div "Revision Date: 07/26/2024"
click at [377, 206] on div "Date: 08/15/2025 Revision Number: 27 Publication Number: - Cap List Review Numb…" at bounding box center [332, 215] width 303 height 127
drag, startPoint x: 357, startPoint y: 174, endPoint x: 345, endPoint y: 175, distance: 12.3
click at [345, 175] on div "27" at bounding box center [413, 178] width 161 height 13
copy div "27"
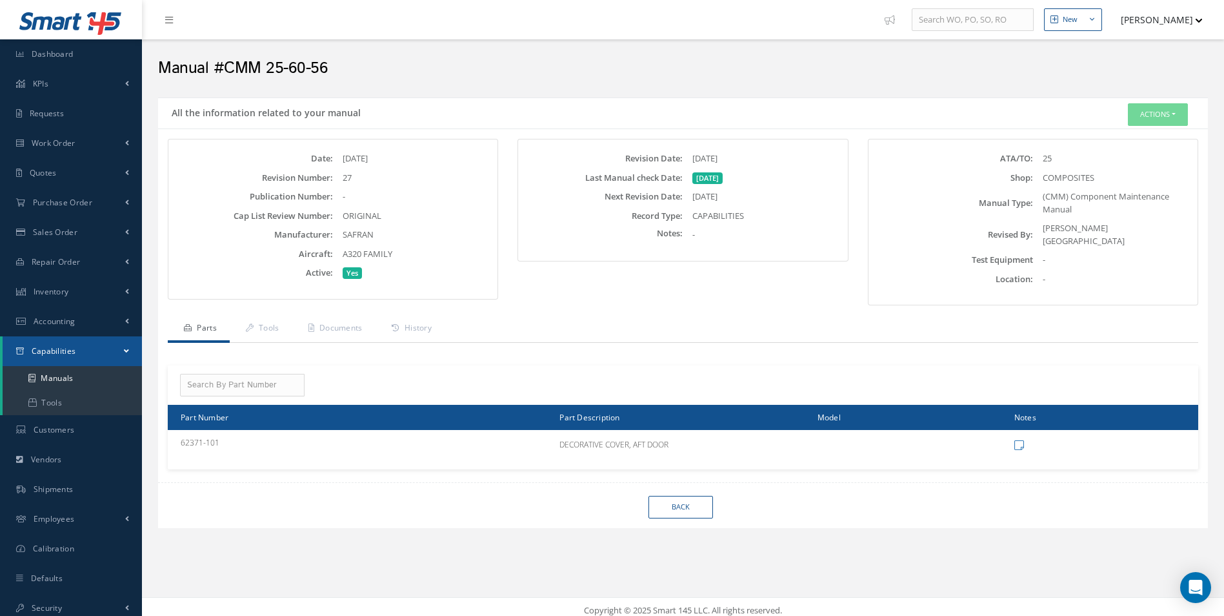
click at [382, 183] on div "27" at bounding box center [413, 178] width 161 height 13
click at [372, 183] on div "27" at bounding box center [413, 178] width 161 height 13
drag, startPoint x: 370, startPoint y: 181, endPoint x: 262, endPoint y: 179, distance: 108.4
click at [262, 179] on div "Revision Number: 27" at bounding box center [333, 178] width 323 height 13
copy div "Revision Number: 27"
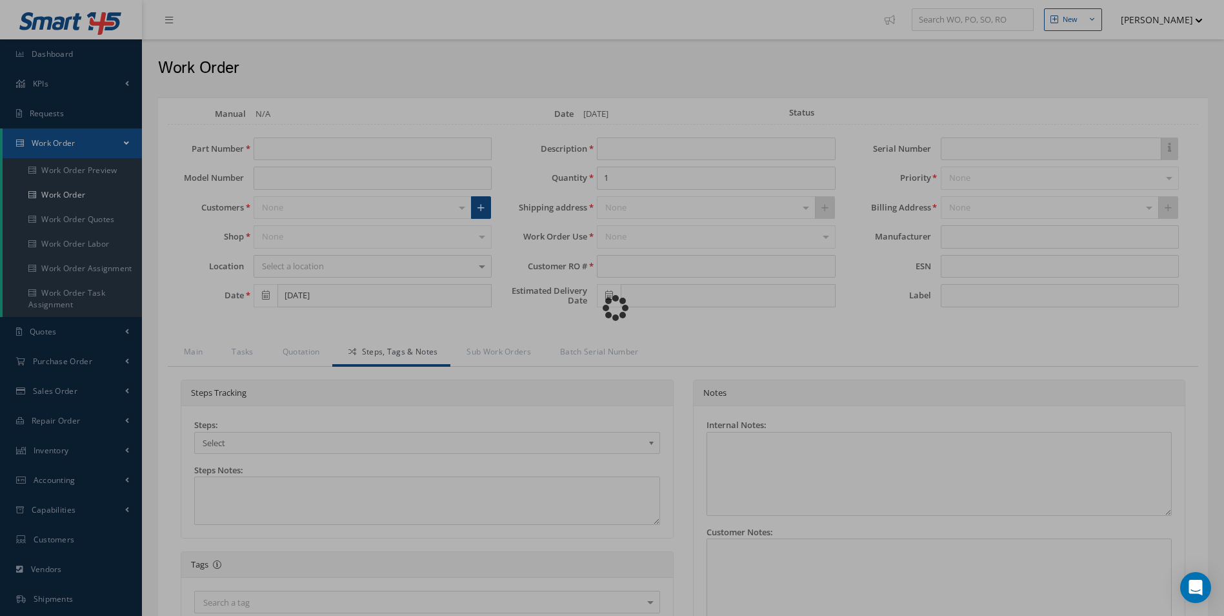
type input "62371-101"
type input "[DATE]"
type input "DECORATIVE COVER, AFT DOOR"
type input "R84878425"
type input "09/30/2025"
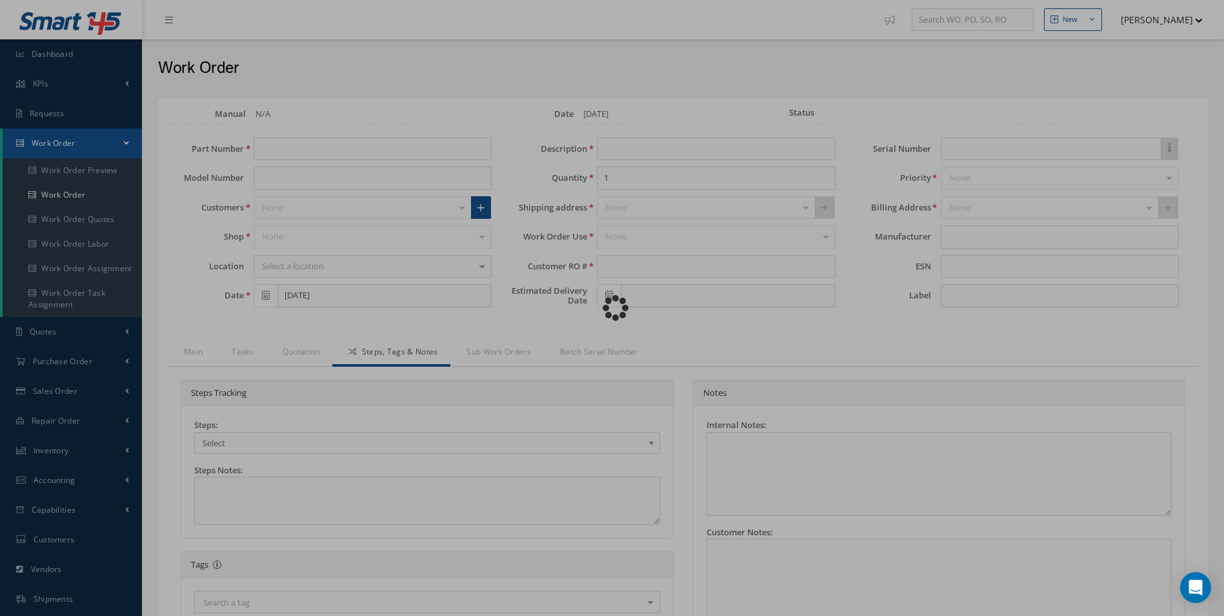
type input "C1713"
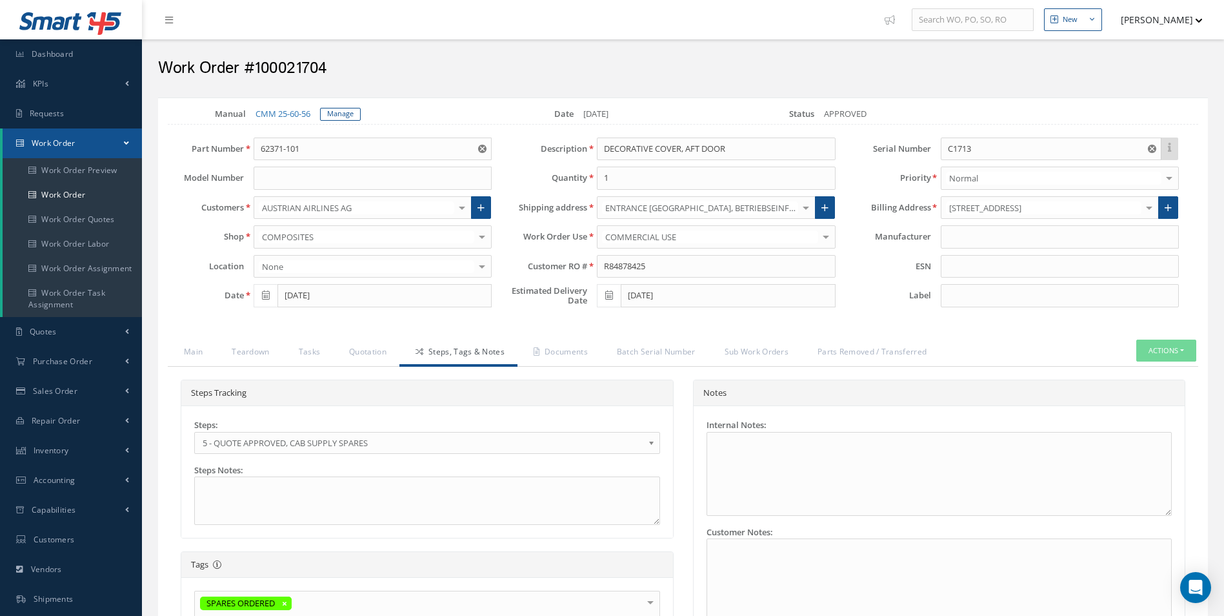
click at [272, 443] on span "5 - QUOTE APPROVED, CAB SUPPLY SPARES" at bounding box center [423, 442] width 441 height 15
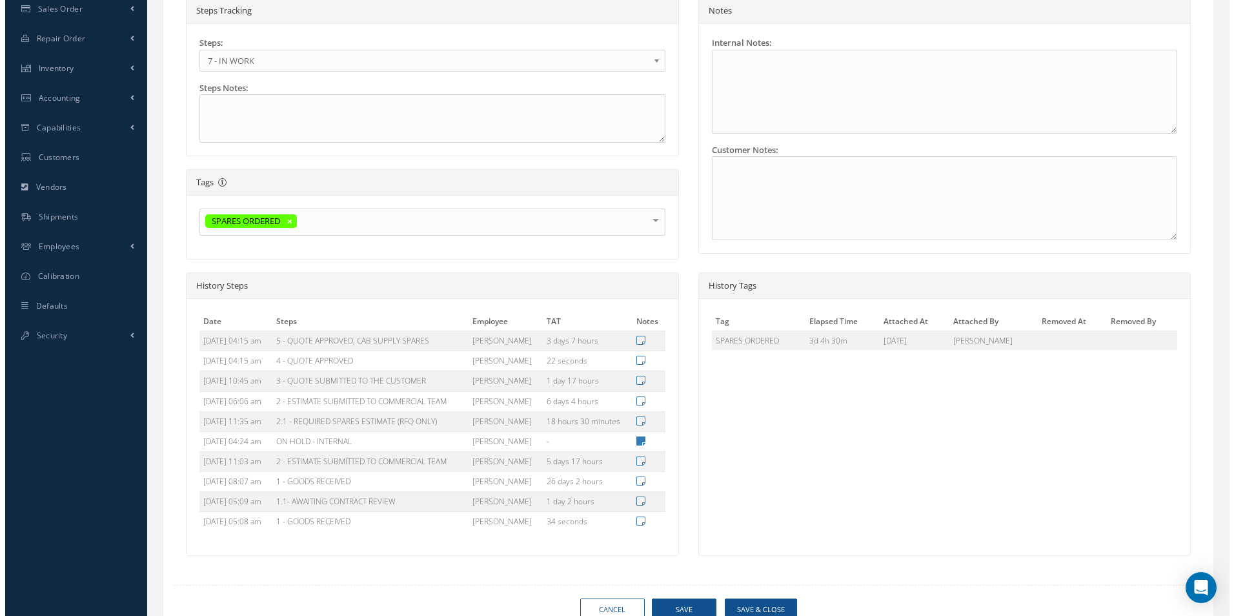
scroll to position [387, 0]
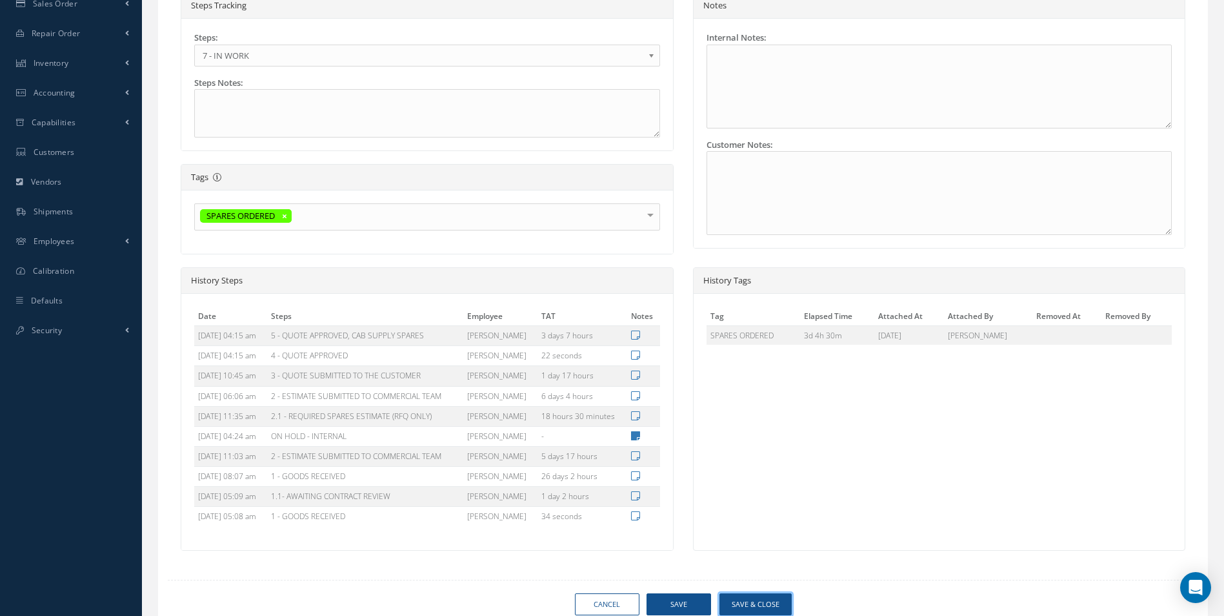
click at [772, 602] on button "Save & Close" at bounding box center [755, 604] width 72 height 23
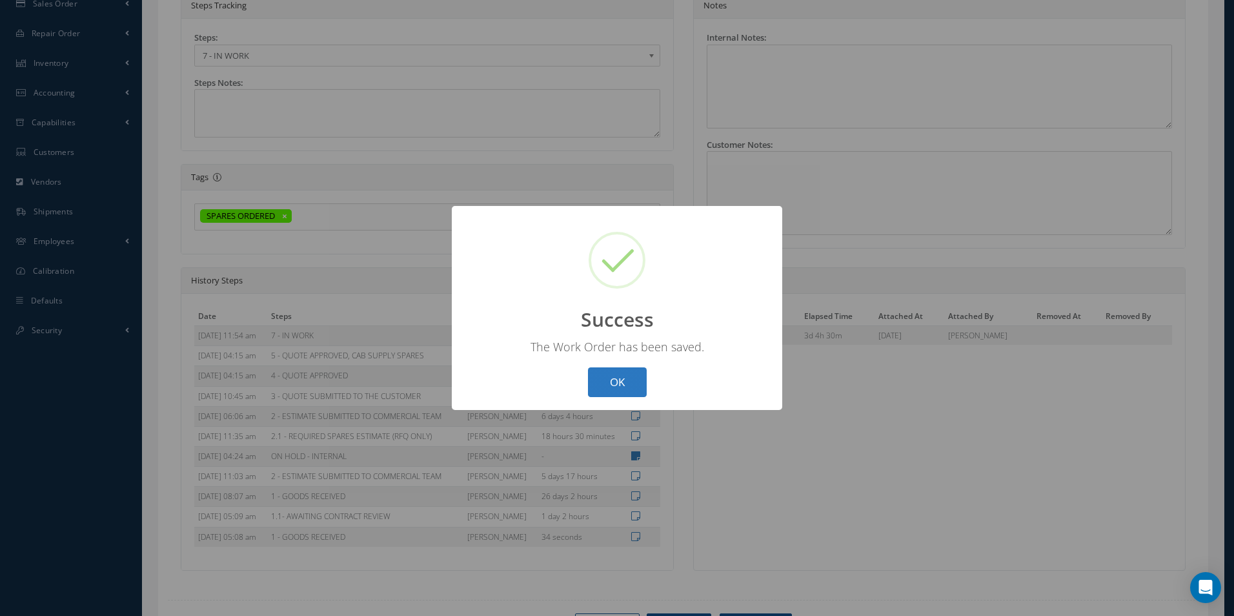
click at [627, 383] on button "OK" at bounding box center [617, 382] width 59 height 30
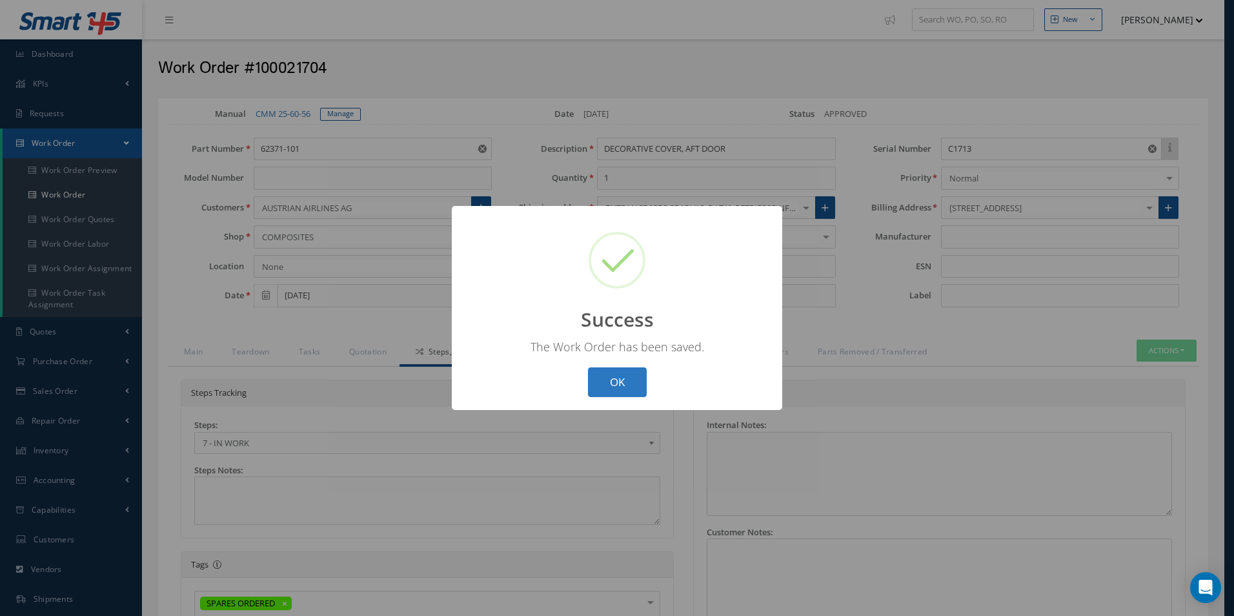
select select "25"
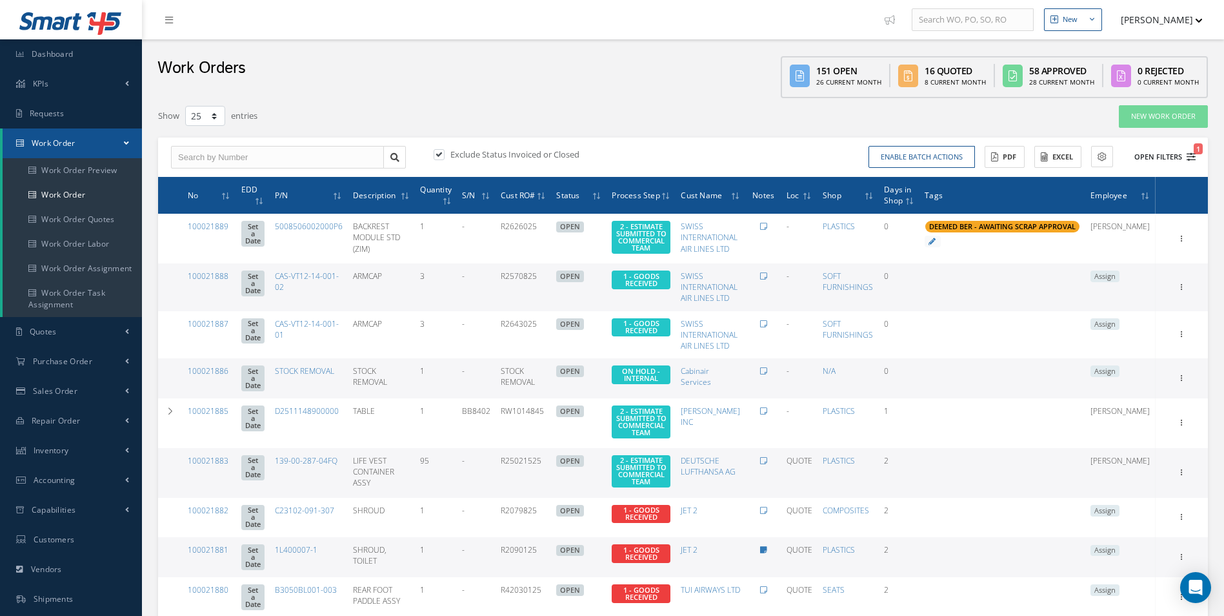
click at [1187, 159] on icon "1" at bounding box center [1191, 156] width 9 height 9
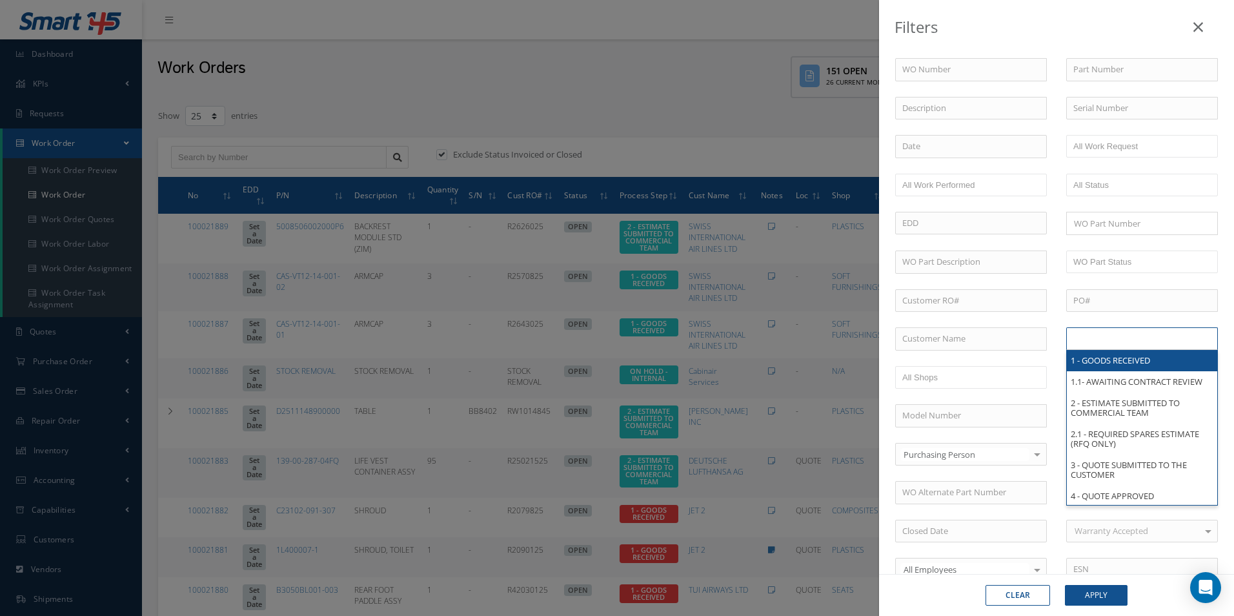
click at [1116, 341] on input "text" at bounding box center [1114, 338] width 82 height 16
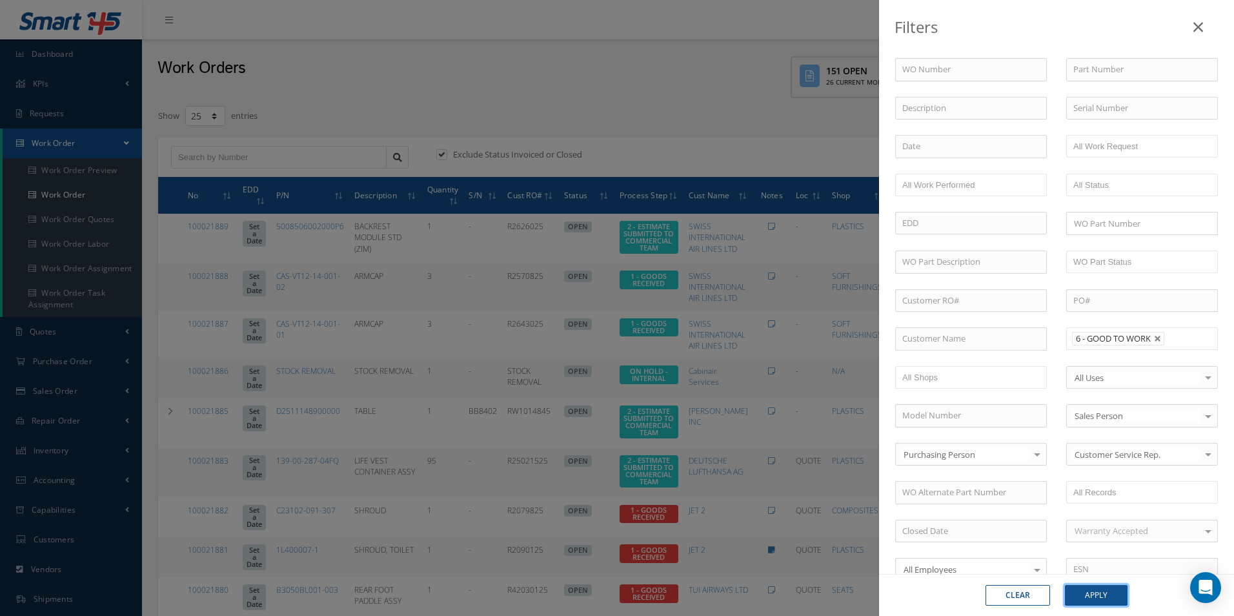
click at [1107, 604] on button "Apply" at bounding box center [1096, 595] width 63 height 21
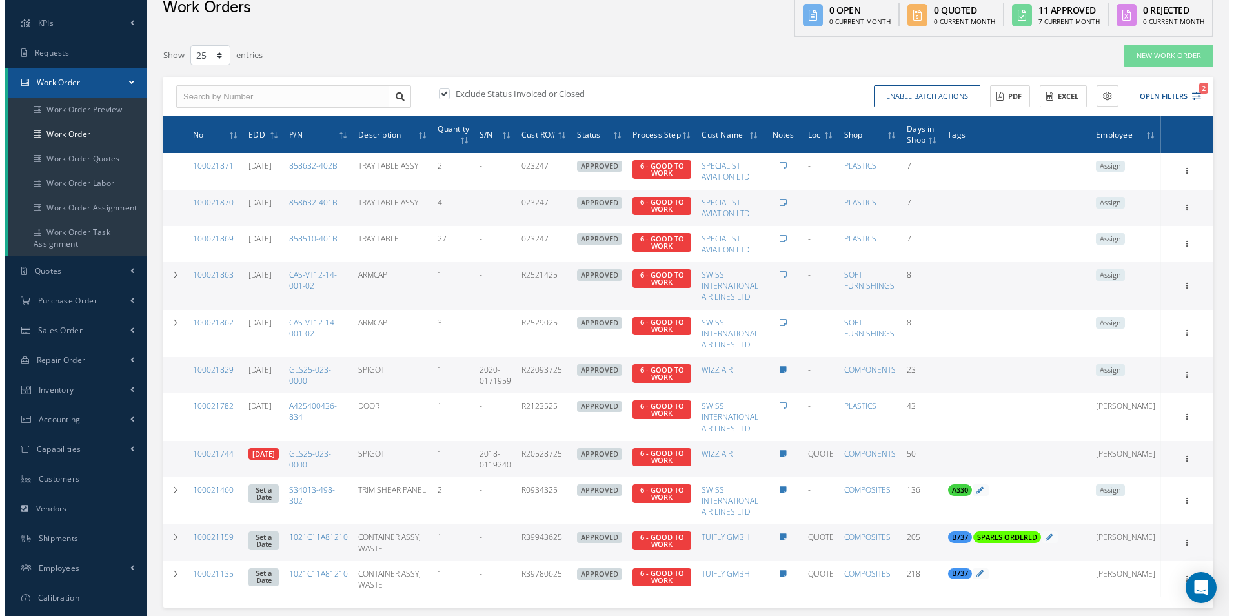
scroll to position [129, 0]
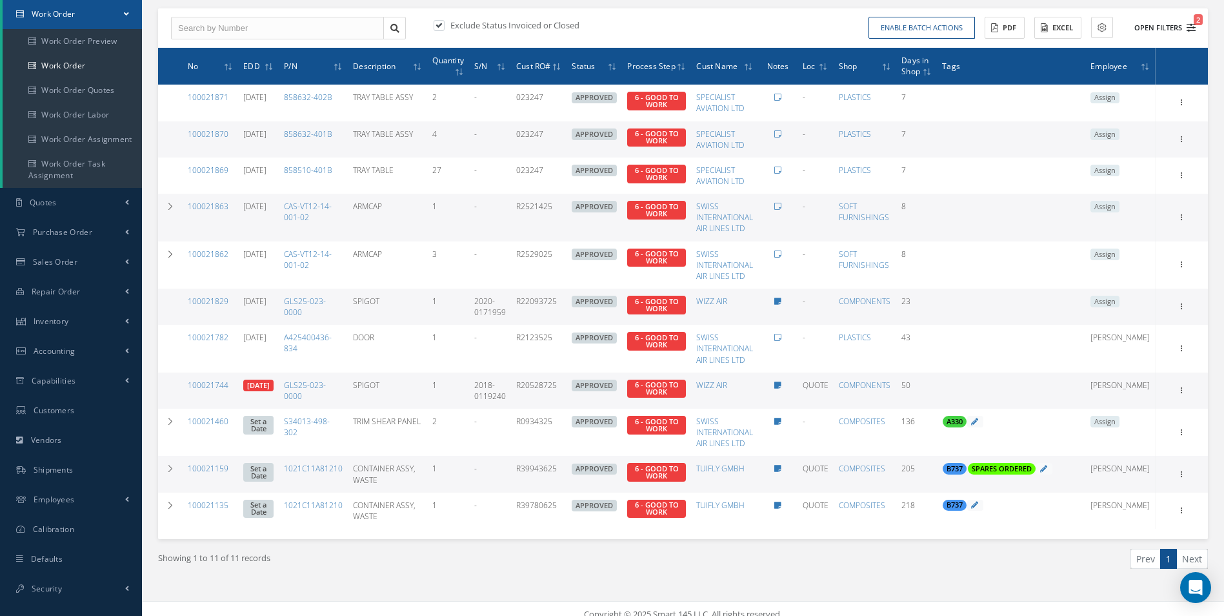
click at [1191, 23] on icon "2" at bounding box center [1191, 27] width 9 height 9
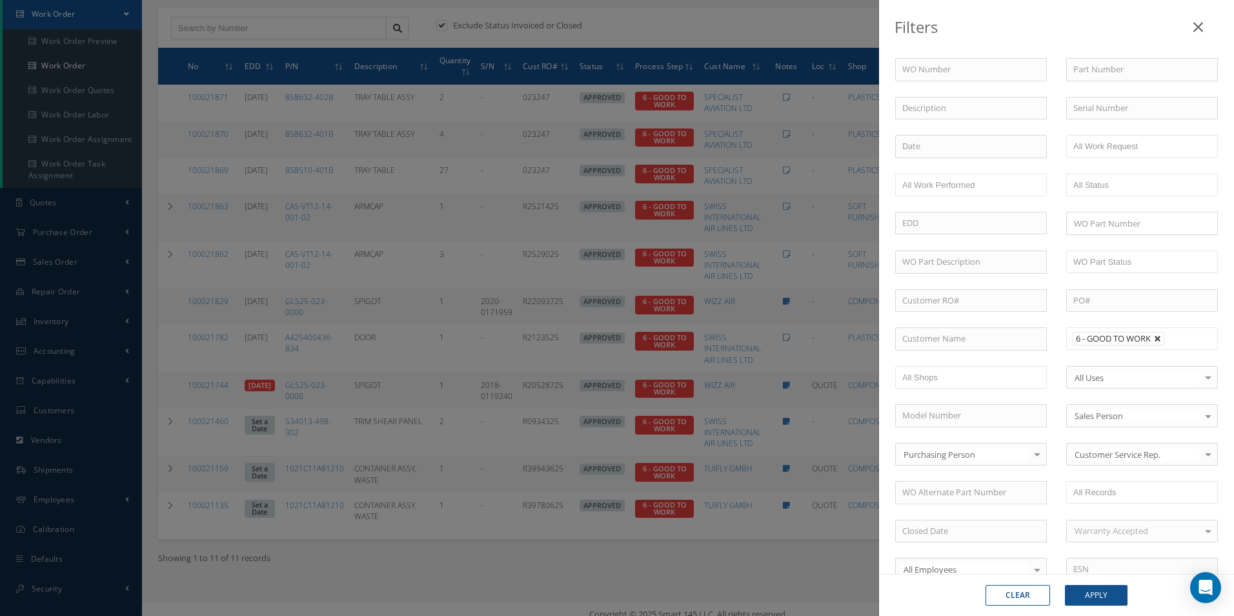
click at [1154, 337] on link at bounding box center [1158, 339] width 8 height 8
type input "All Proccess Step"
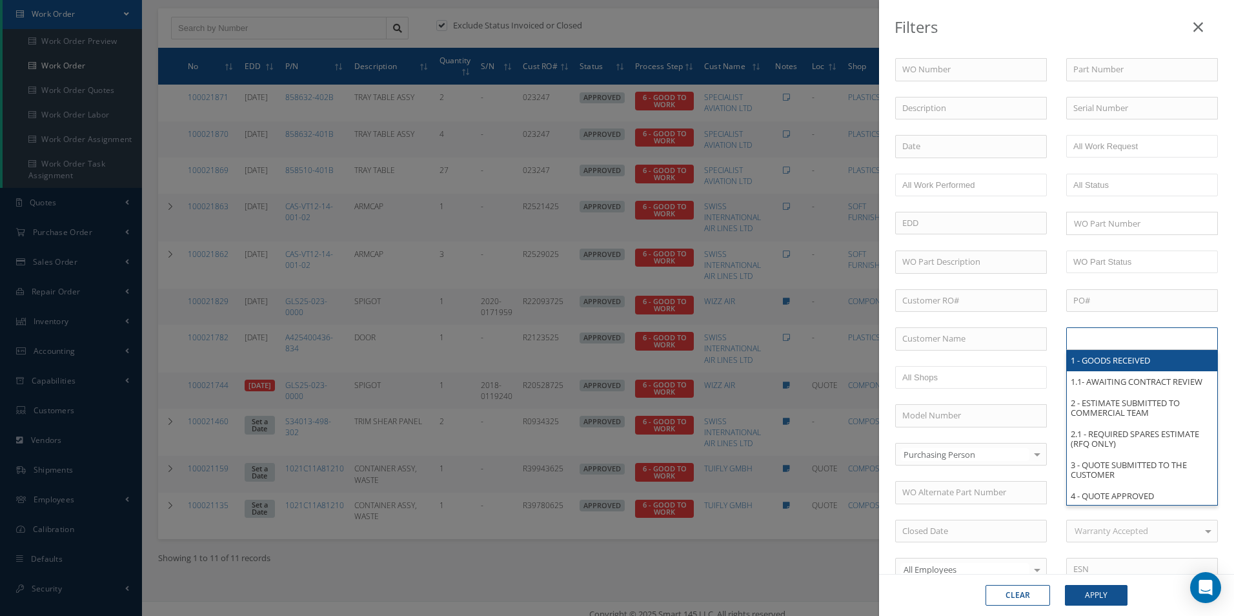
click at [1136, 345] on input "text" at bounding box center [1114, 338] width 82 height 16
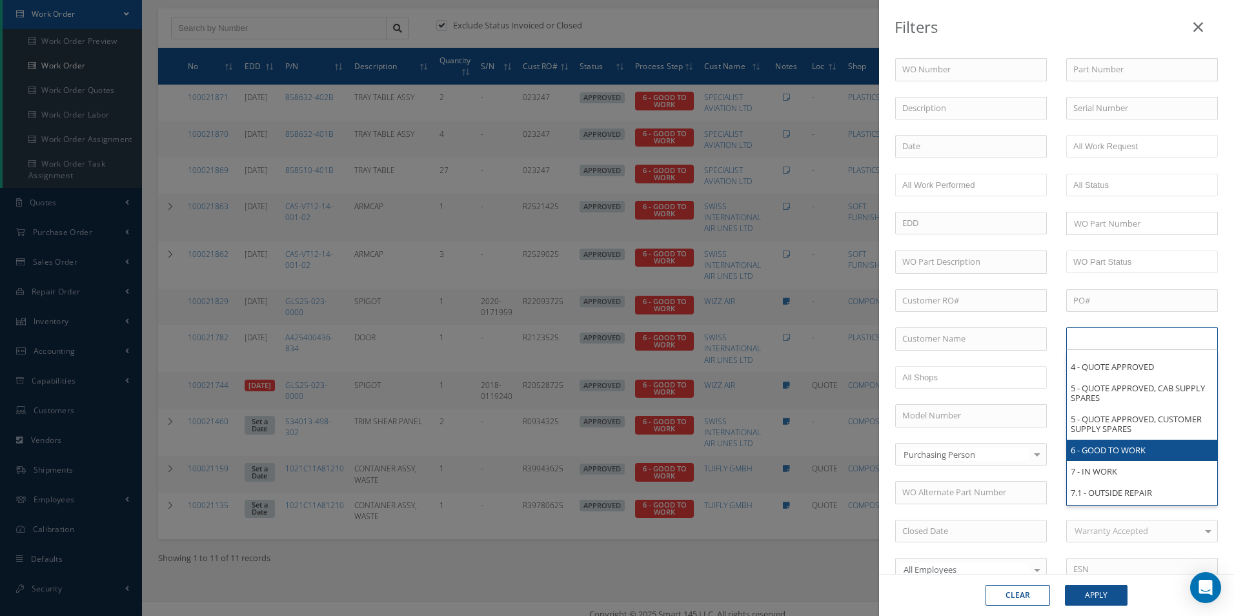
scroll to position [0, 0]
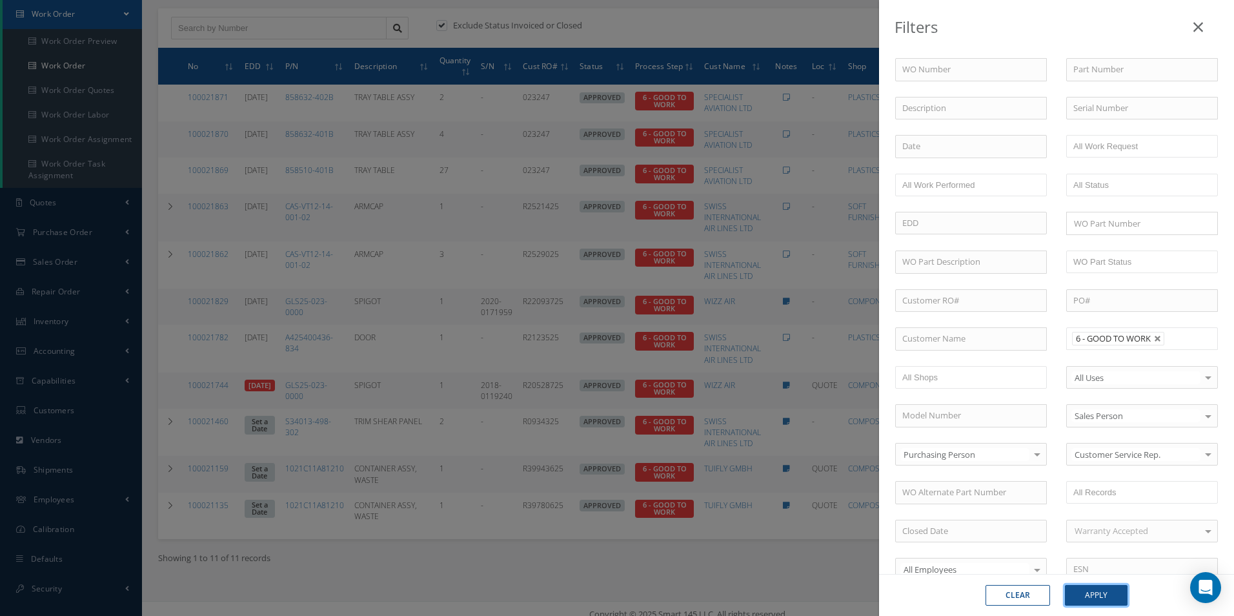
click at [1099, 594] on button "Apply" at bounding box center [1096, 595] width 63 height 21
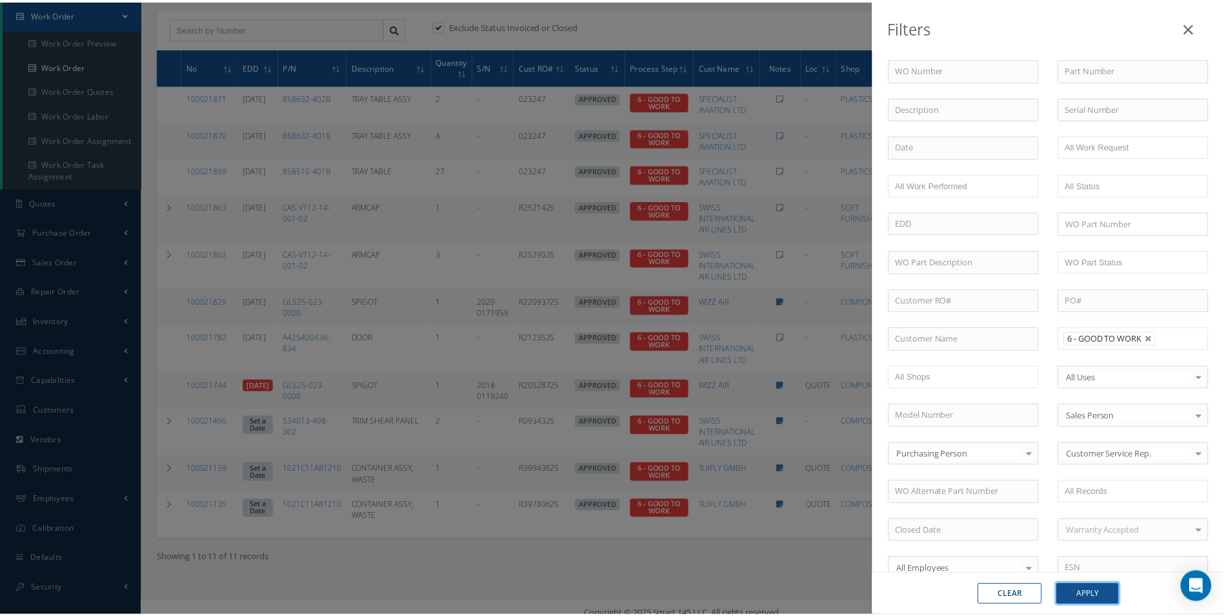
scroll to position [117, 0]
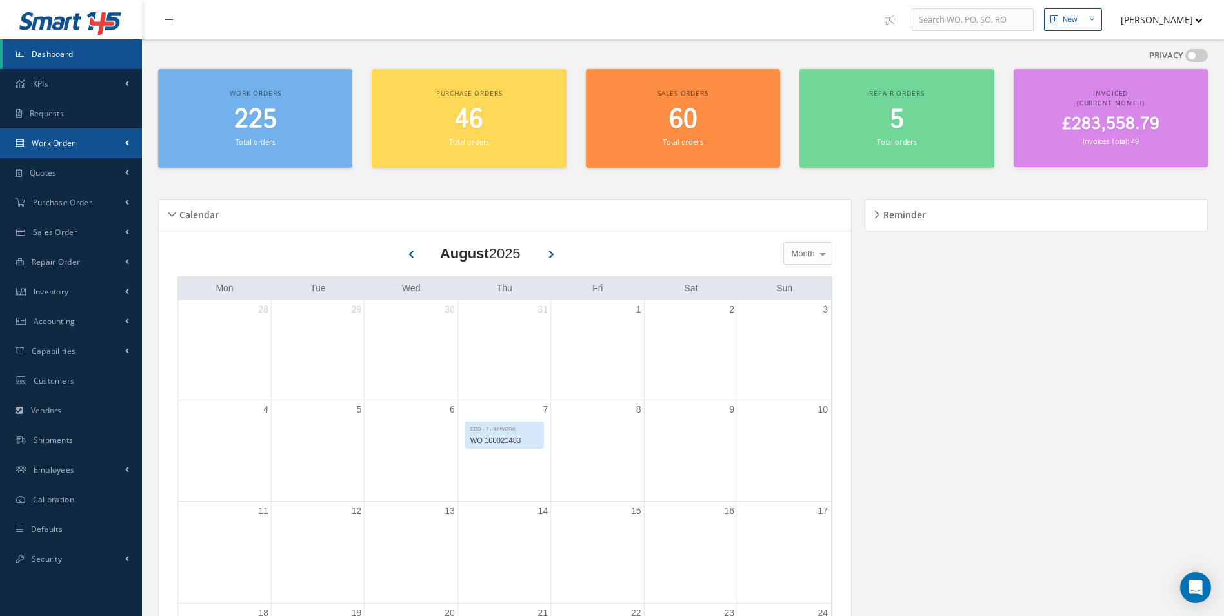
click at [60, 141] on span "Work Order" at bounding box center [54, 142] width 44 height 11
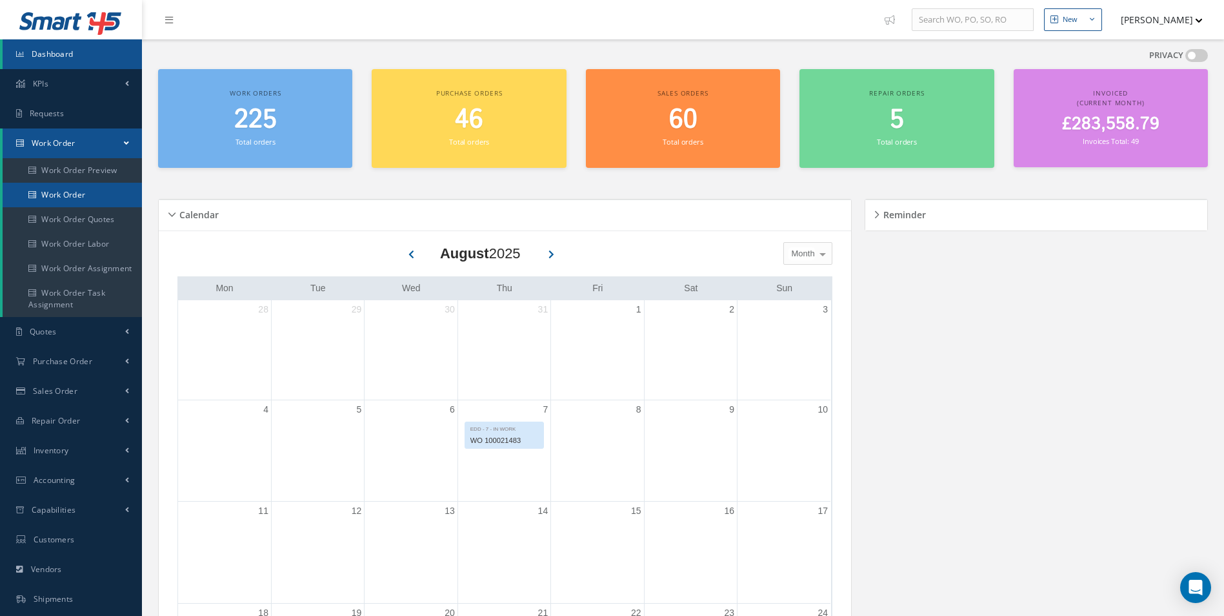
click at [79, 206] on link "Work Order" at bounding box center [72, 195] width 139 height 25
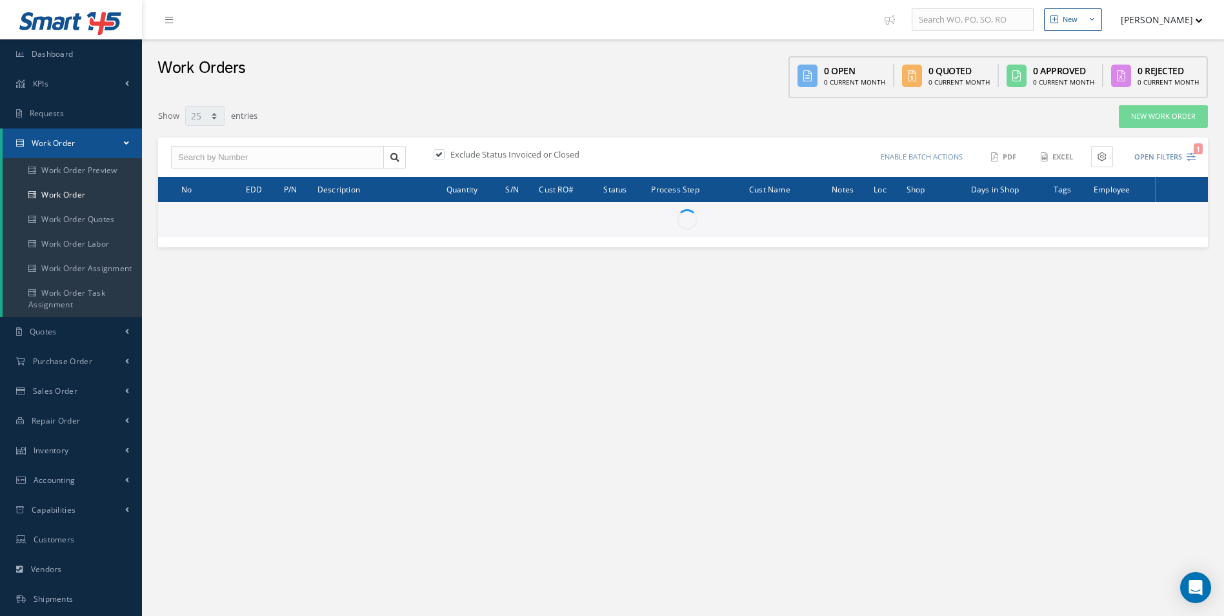
select select "25"
type input "All Work Request"
type input "All Work Performed"
type input "All Status"
type input "WO Part Status"
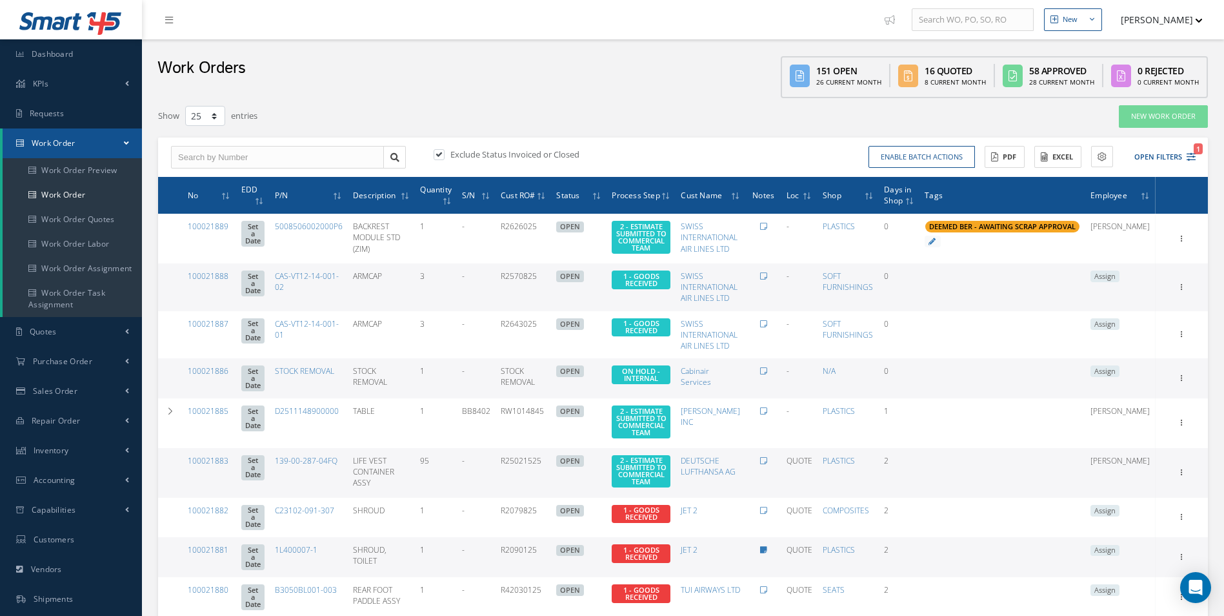
click at [1197, 158] on div "Enable batch actions Update Work Orders Close Work Orders ACTIONS Receive Payme…" at bounding box center [941, 157] width 517 height 23
click at [1193, 158] on icon "1" at bounding box center [1191, 156] width 9 height 9
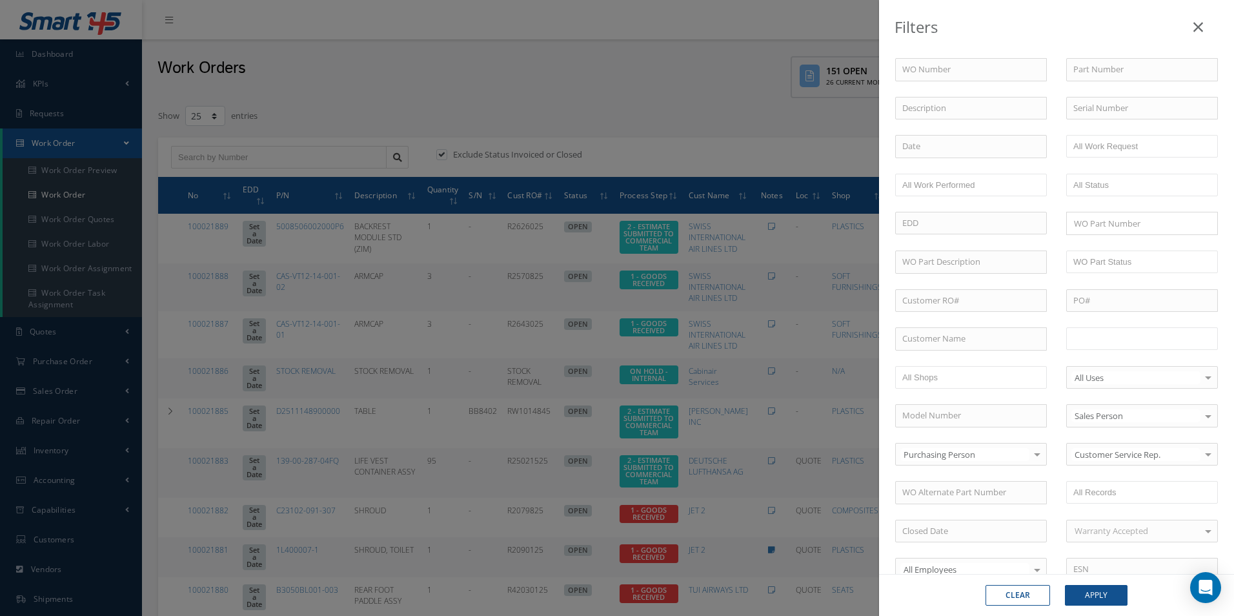
click at [1141, 338] on input "text" at bounding box center [1114, 338] width 82 height 16
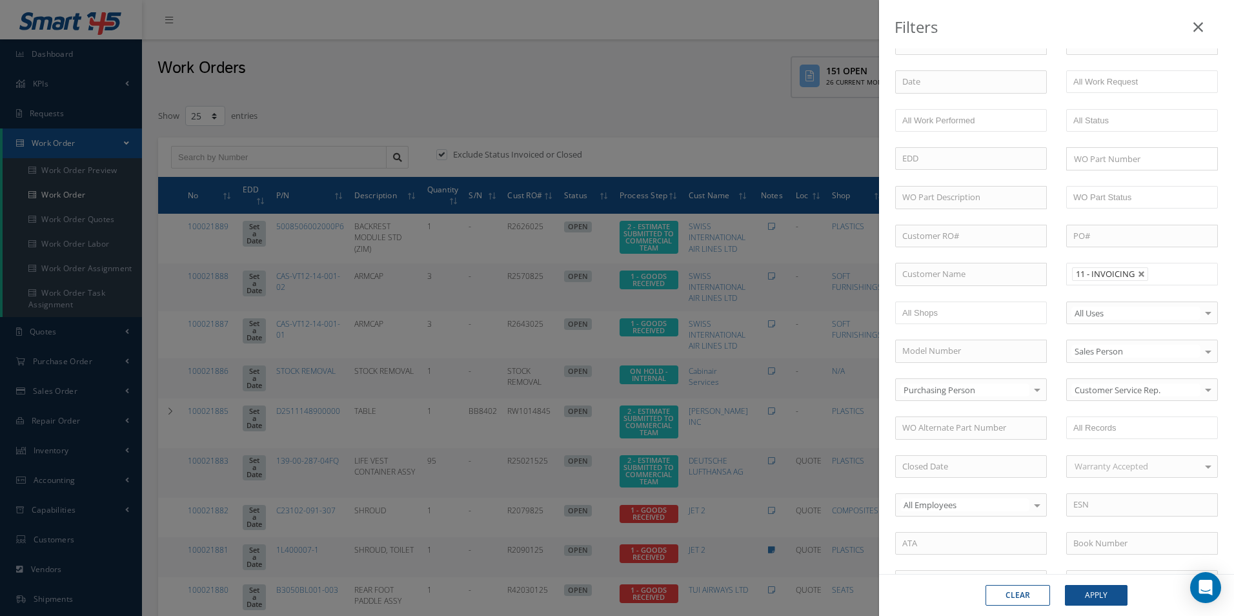
click at [1167, 279] on li at bounding box center [1160, 273] width 25 height 17
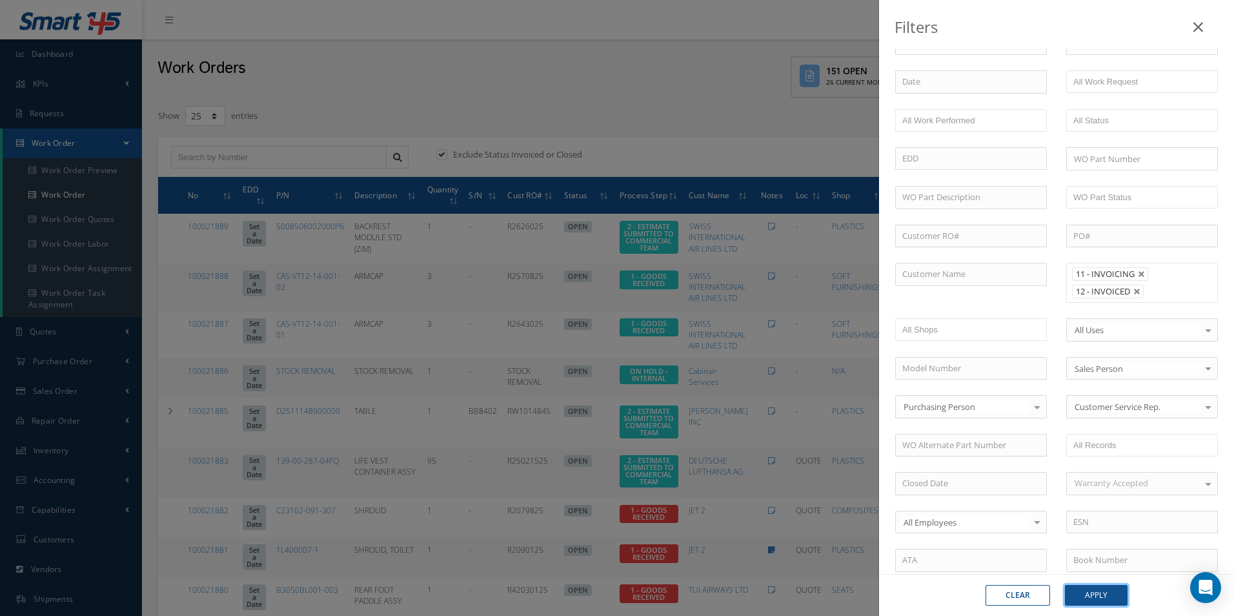
click at [1097, 594] on button "Apply" at bounding box center [1096, 595] width 63 height 21
